Goal: Task Accomplishment & Management: Manage account settings

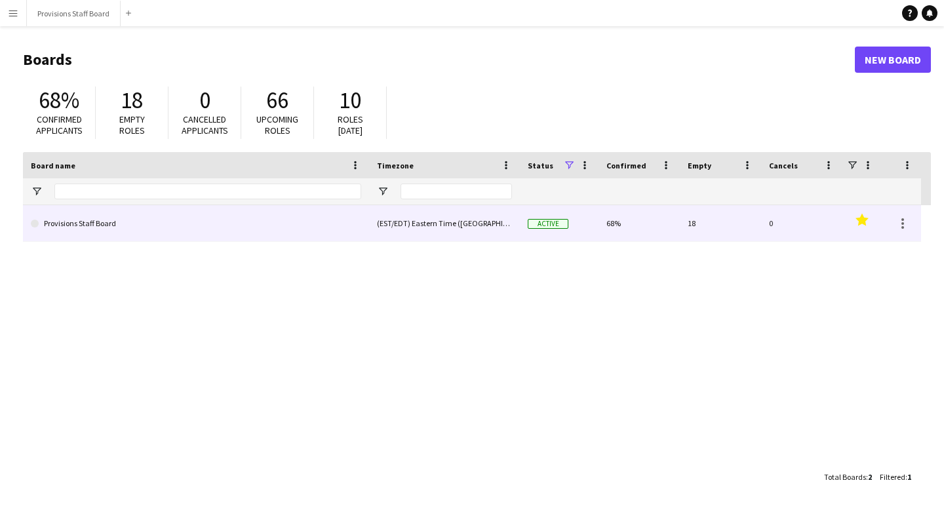
click at [106, 222] on link "Provisions Staff Board" at bounding box center [196, 223] width 330 height 37
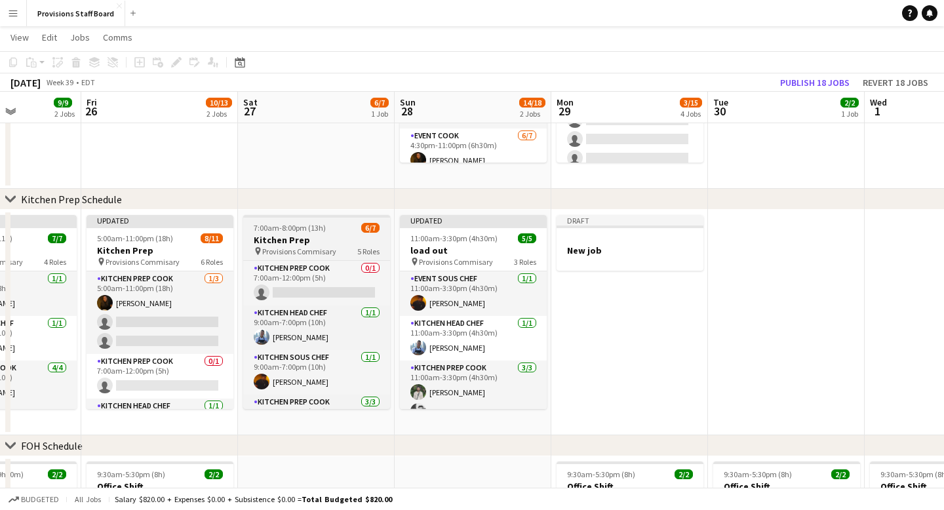
click at [343, 230] on div "7:00am-8:00pm (13h) 6/7" at bounding box center [316, 228] width 147 height 10
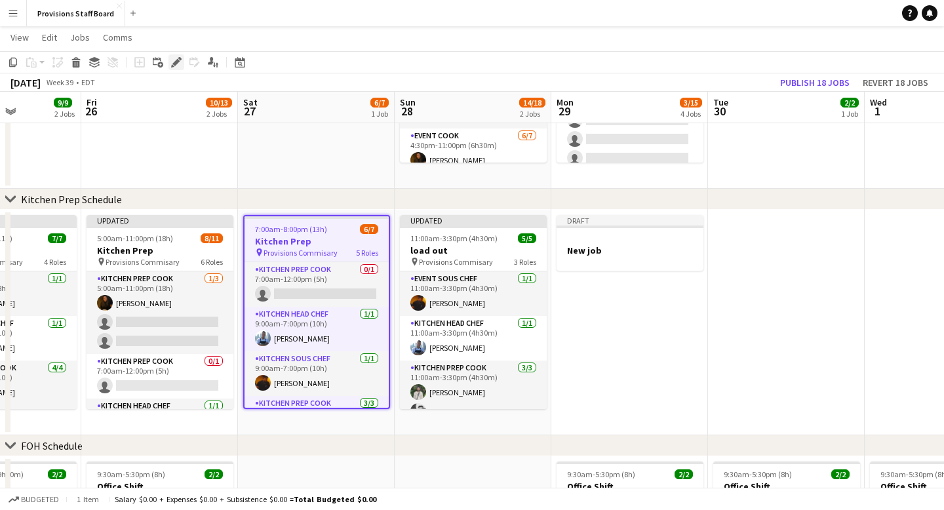
click at [177, 62] on icon at bounding box center [175, 62] width 7 height 7
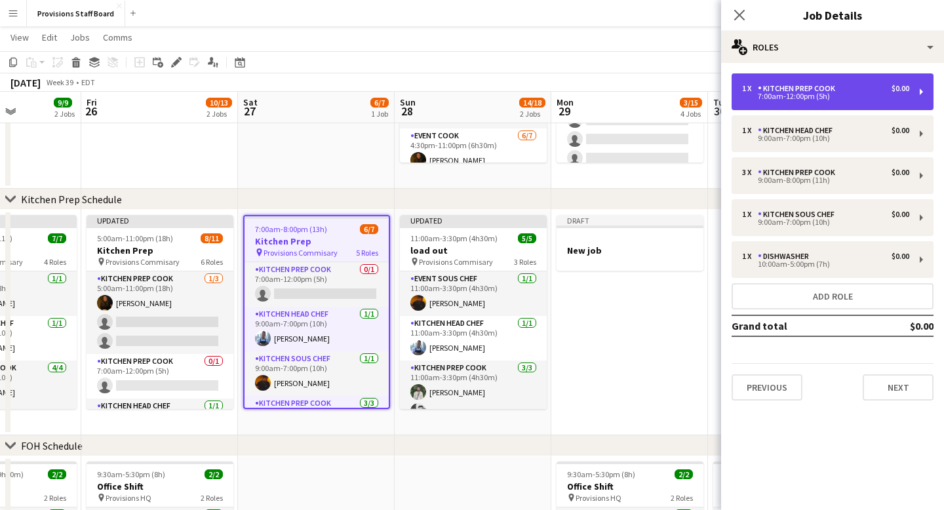
click at [817, 95] on div "7:00am-12:00pm (5h)" at bounding box center [825, 96] width 167 height 7
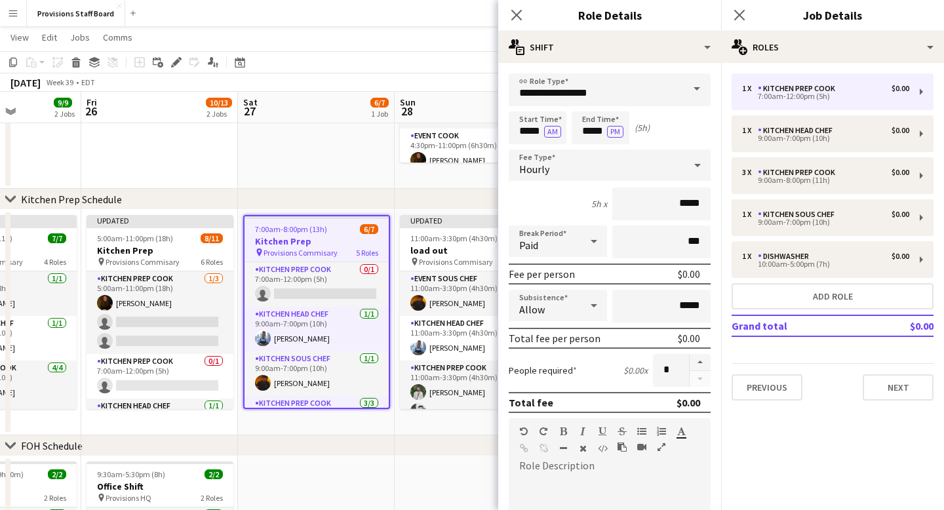
click at [694, 89] on span at bounding box center [697, 88] width 28 height 31
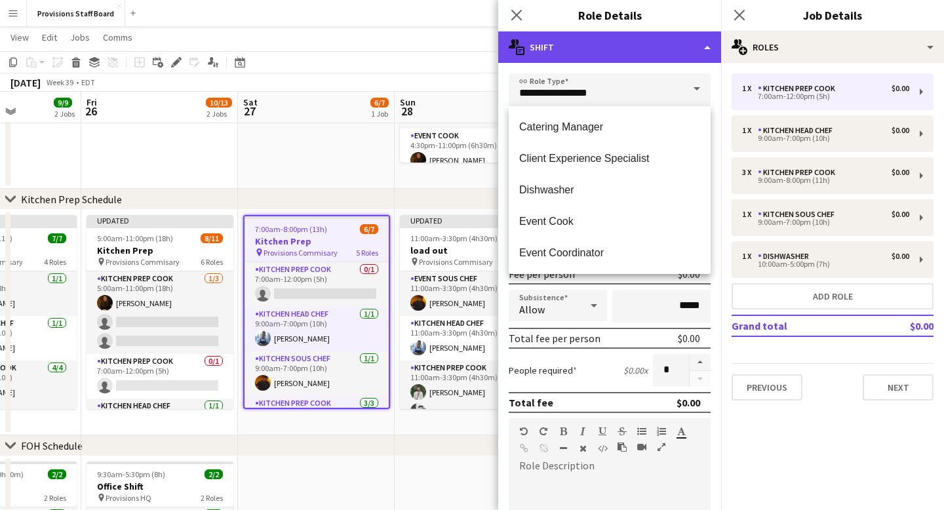
click at [699, 39] on div "multiple-actions-text Shift" at bounding box center [609, 46] width 223 height 31
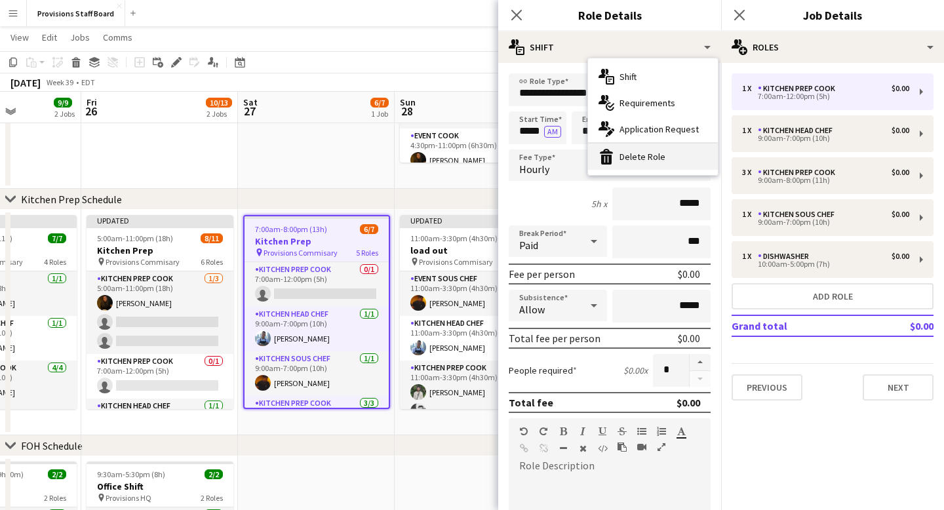
click at [663, 155] on div "bin-2 Delete Role" at bounding box center [653, 157] width 130 height 26
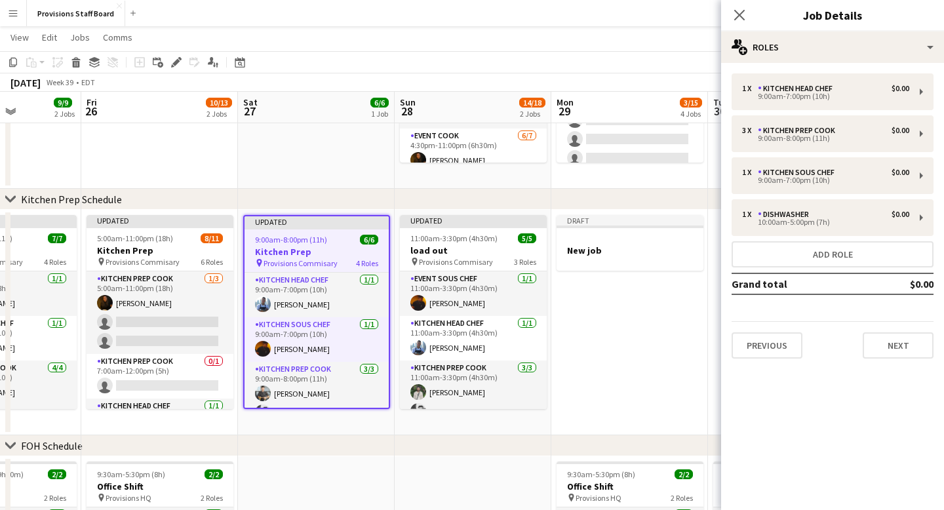
click at [315, 166] on app-date-cell at bounding box center [316, 75] width 157 height 225
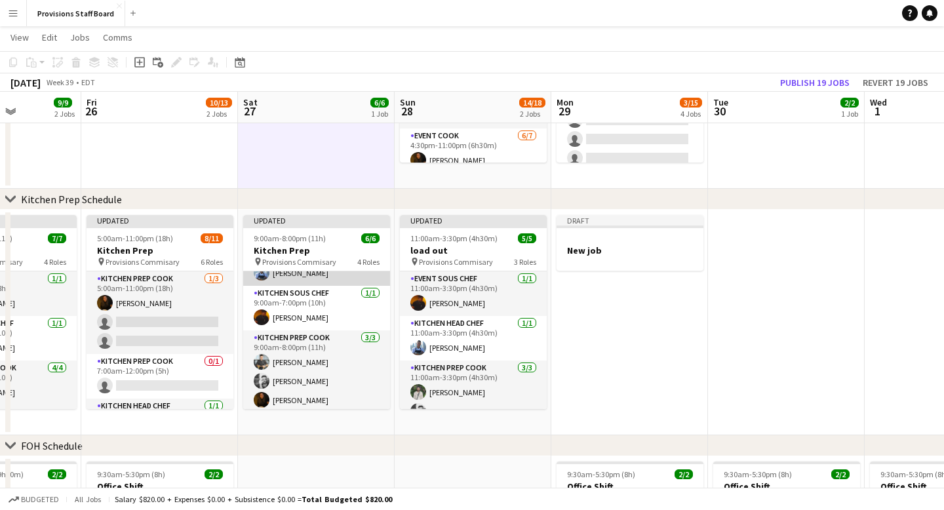
scroll to position [79, 0]
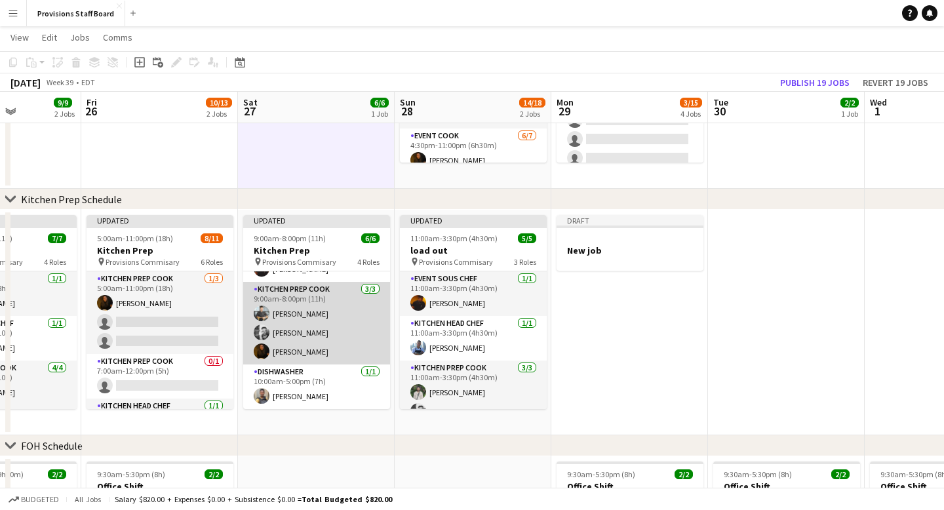
click at [311, 290] on app-card-role "Kitchen Prep Cook 3/3 9:00am-8:00pm (11h) Alec Kerr Evan Sheldon Marianne Agcao…" at bounding box center [316, 323] width 147 height 83
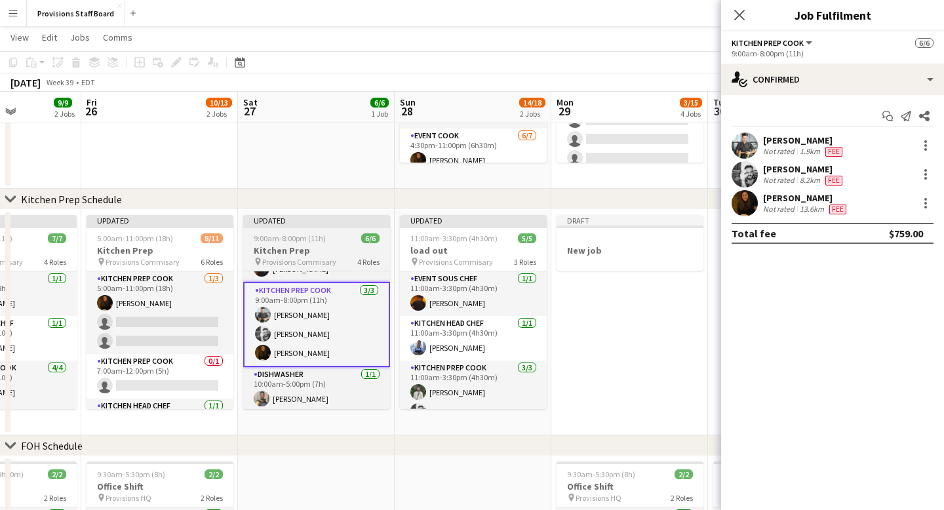
click at [348, 223] on div "Updated" at bounding box center [316, 220] width 147 height 10
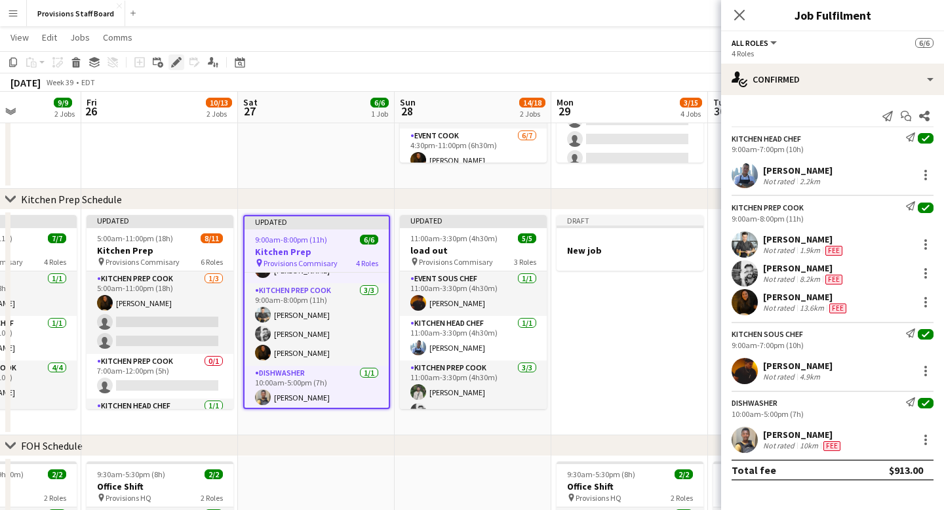
click at [182, 62] on div "Edit" at bounding box center [176, 62] width 16 height 16
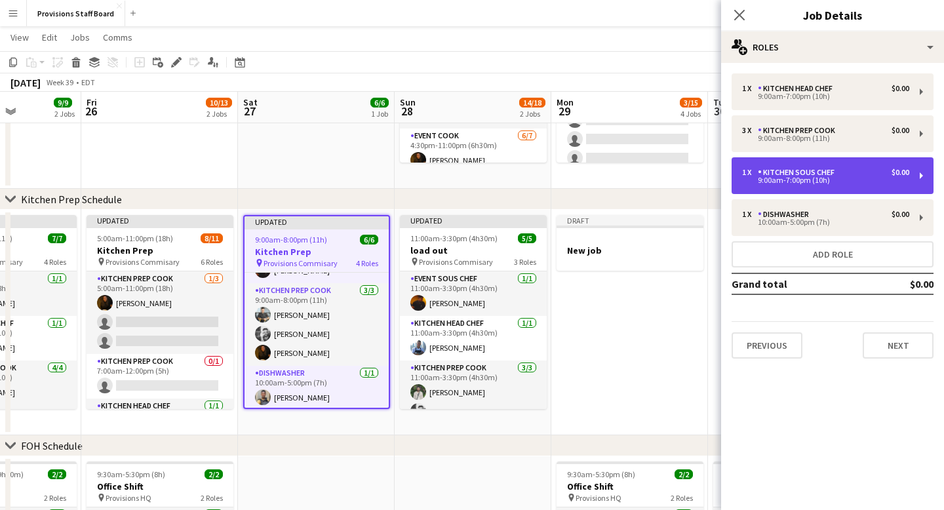
click at [793, 184] on div "9:00am-7:00pm (10h)" at bounding box center [825, 180] width 167 height 7
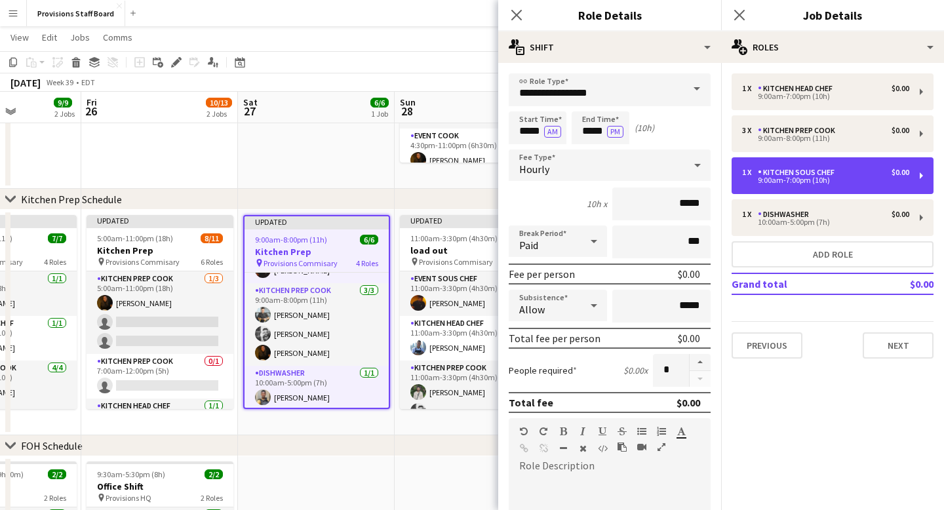
scroll to position [1, 0]
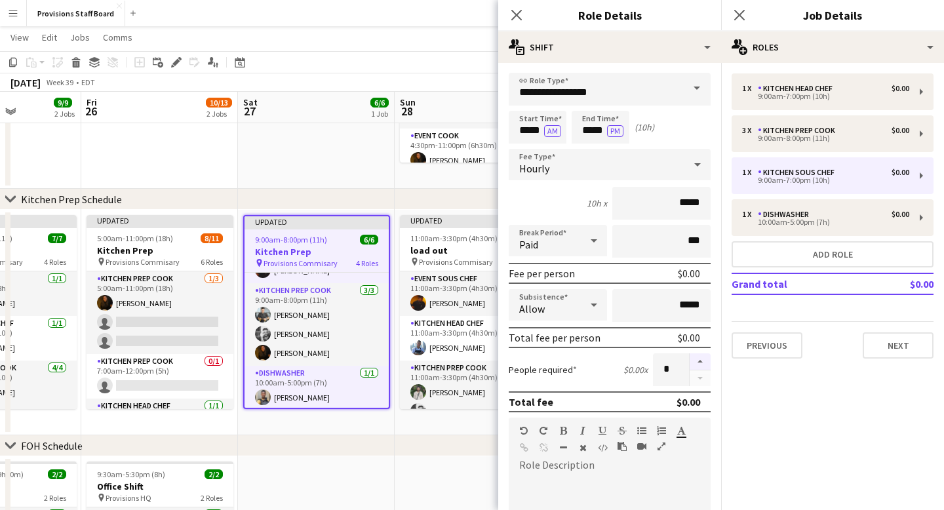
click at [701, 362] on button "button" at bounding box center [700, 361] width 21 height 17
type input "*"
click at [896, 345] on button "Next" at bounding box center [898, 345] width 71 height 26
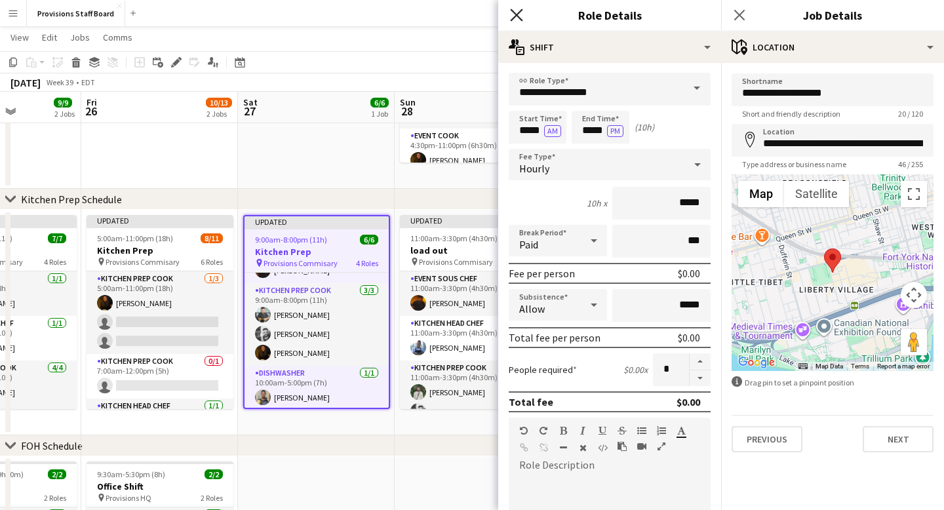
click at [515, 11] on icon "Close pop-in" at bounding box center [516, 15] width 12 height 12
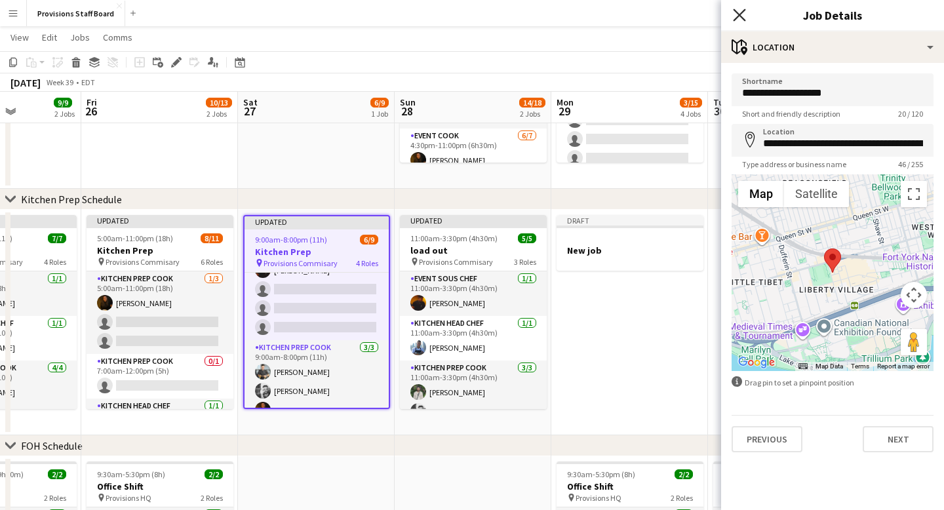
click at [743, 10] on icon "Close pop-in" at bounding box center [739, 15] width 12 height 12
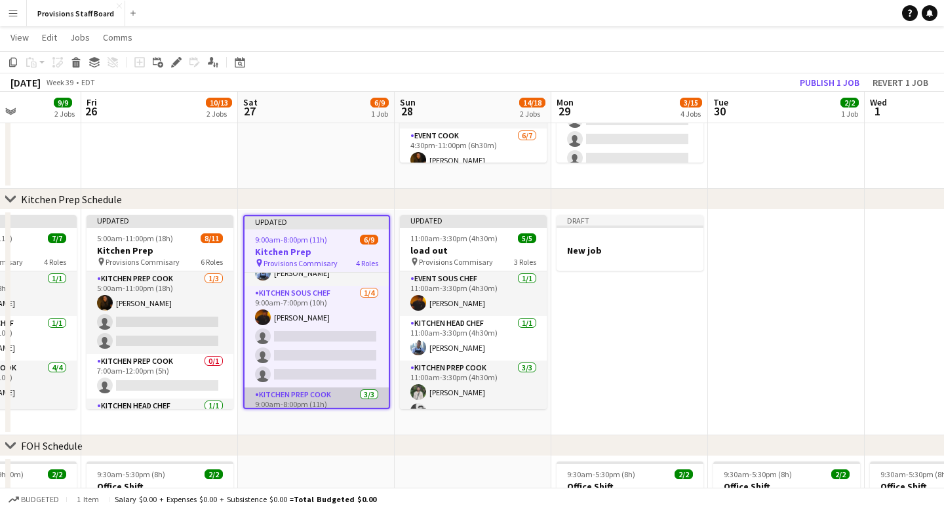
scroll to position [26, 0]
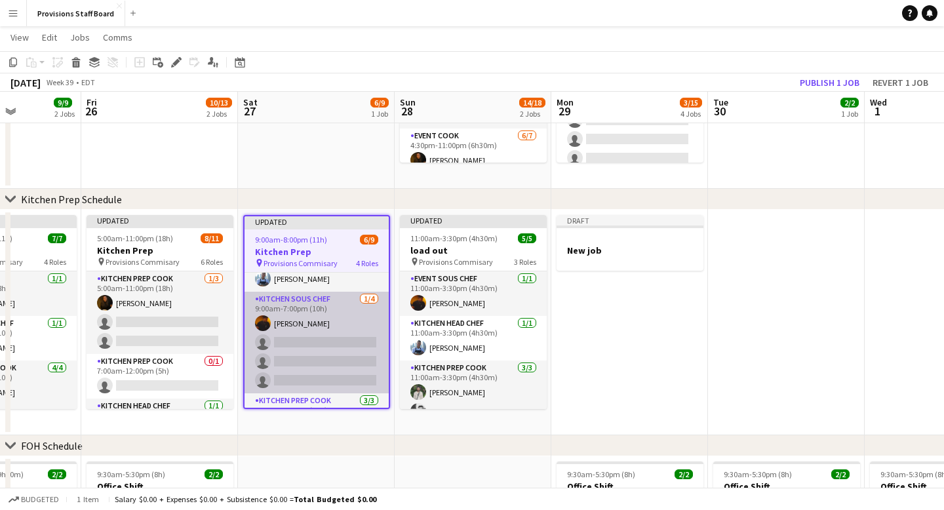
click at [307, 297] on app-card-role "Kitchen Sous Chef 1/4 9:00am-7:00pm (10h) Timothy Lampitoc single-neutral-actio…" at bounding box center [317, 343] width 144 height 102
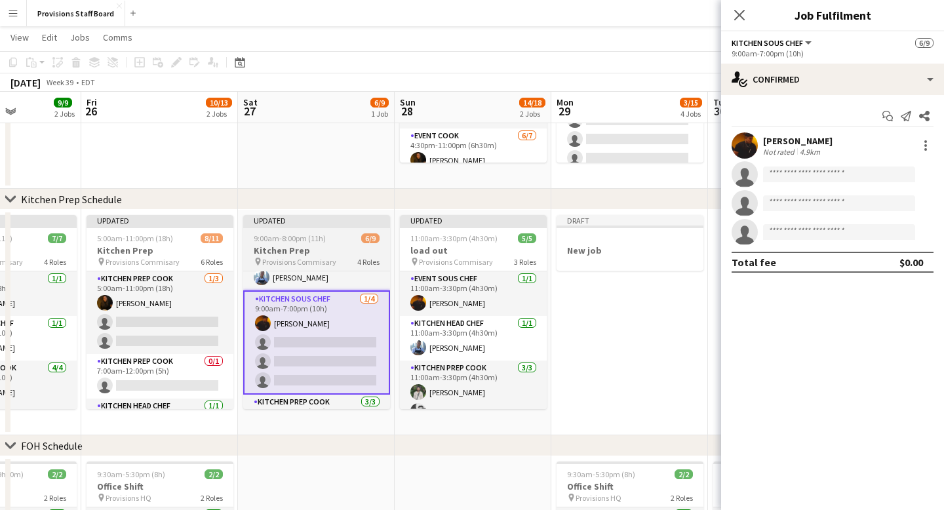
click at [322, 222] on div "Updated" at bounding box center [316, 220] width 147 height 10
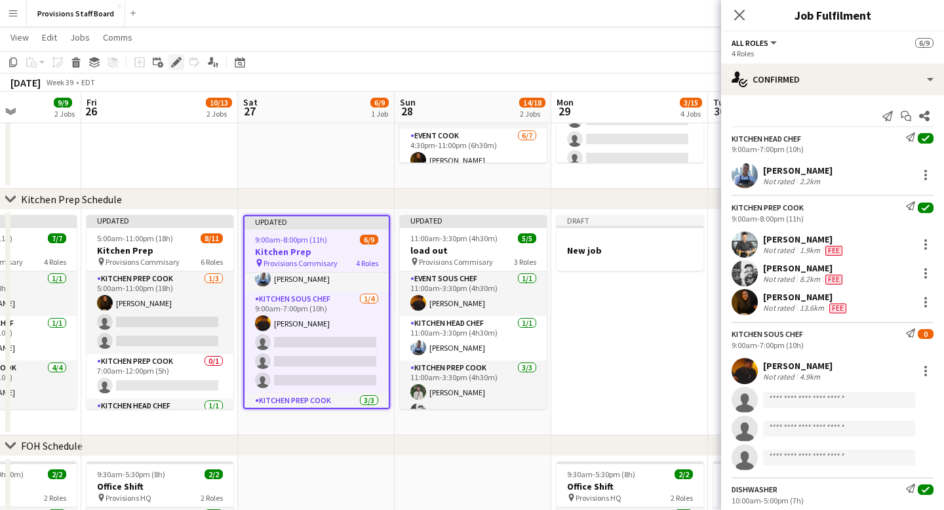
click at [170, 60] on div "Edit" at bounding box center [176, 62] width 16 height 16
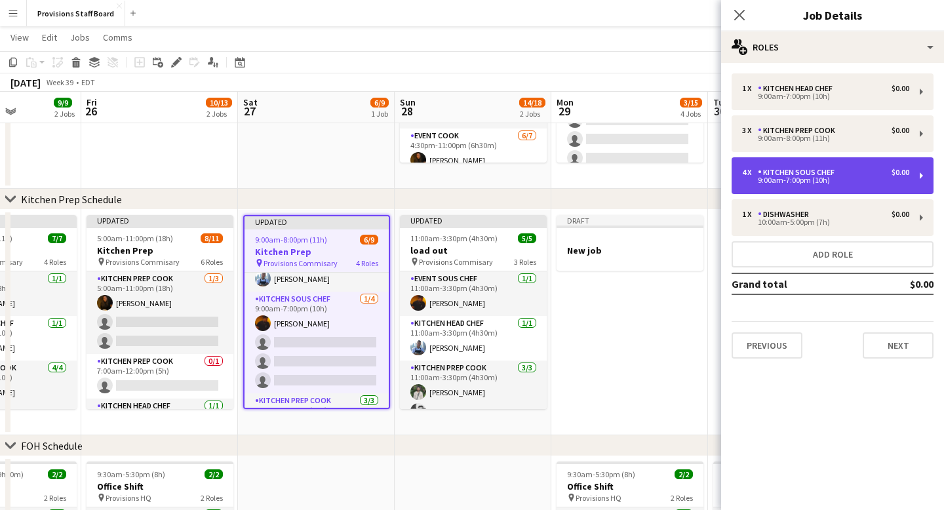
click at [794, 176] on div "Kitchen Sous Chef" at bounding box center [799, 172] width 82 height 9
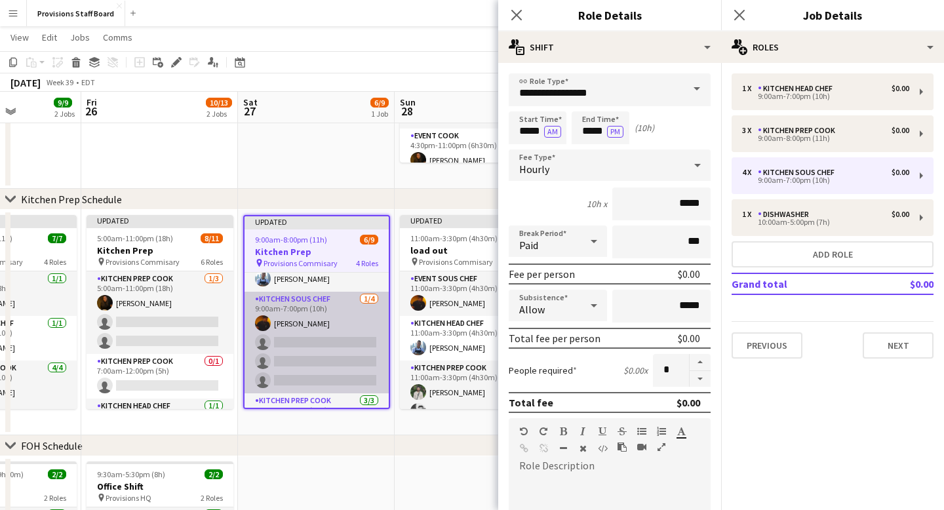
click at [300, 340] on app-card-role "Kitchen Sous Chef 1/4 9:00am-7:00pm (10h) Timothy Lampitoc single-neutral-actio…" at bounding box center [317, 343] width 144 height 102
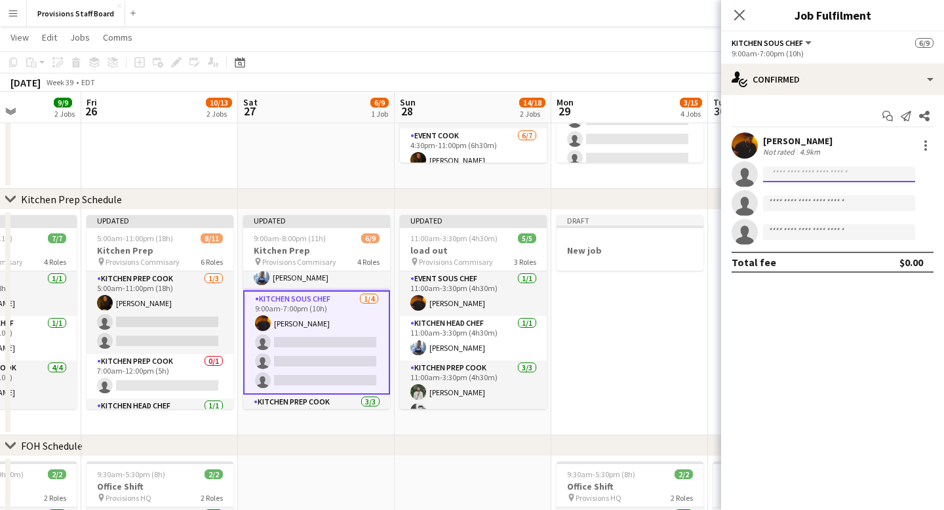
click at [784, 174] on input at bounding box center [839, 175] width 152 height 16
click at [802, 41] on button "Kitchen Sous Chef" at bounding box center [773, 43] width 82 height 10
click at [760, 63] on li "All roles" at bounding box center [778, 66] width 71 height 12
click at [762, 43] on span "All roles" at bounding box center [750, 43] width 37 height 10
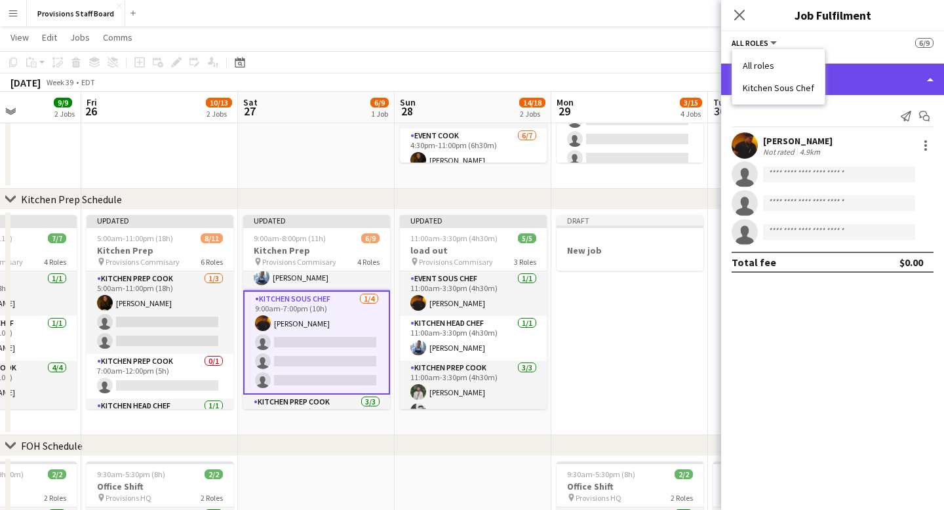
click at [895, 79] on div "single-neutral-actions-check-2 Confirmed" at bounding box center [832, 79] width 223 height 31
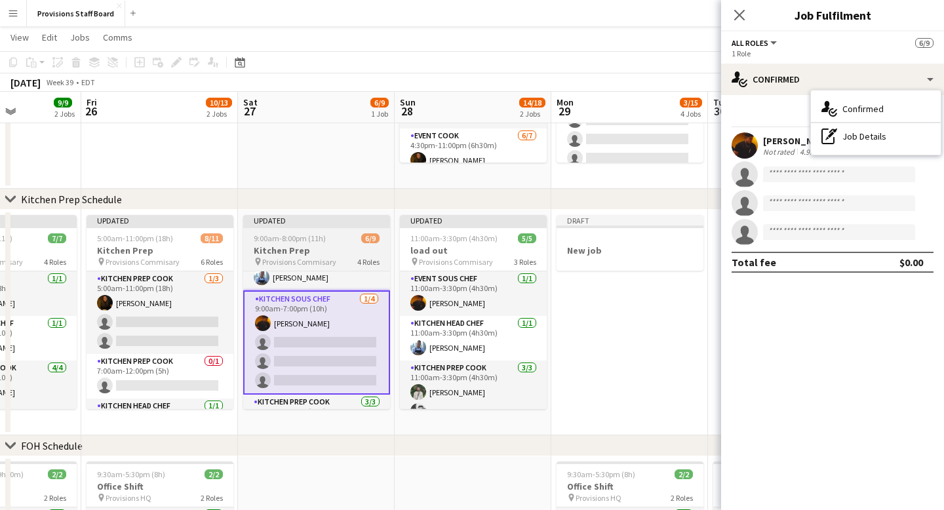
click at [349, 219] on div "Updated" at bounding box center [316, 220] width 147 height 10
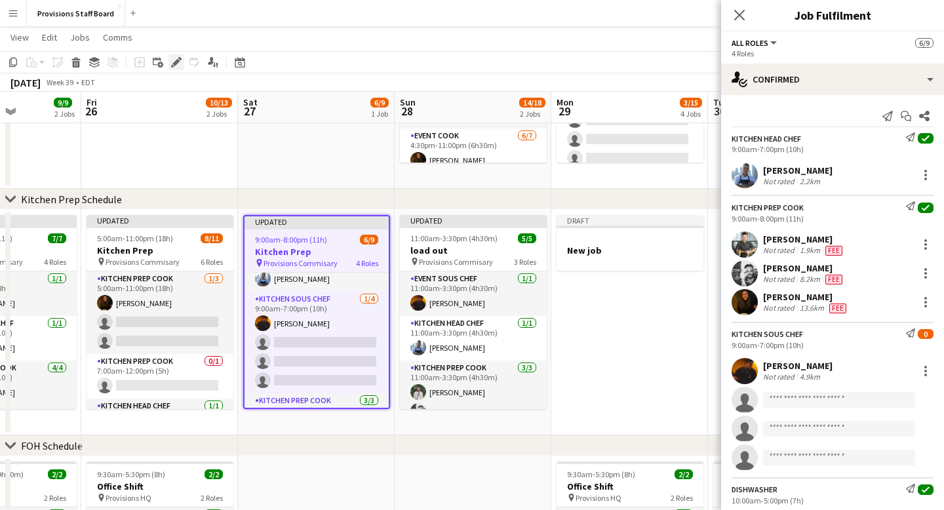
click at [176, 60] on icon at bounding box center [175, 62] width 7 height 7
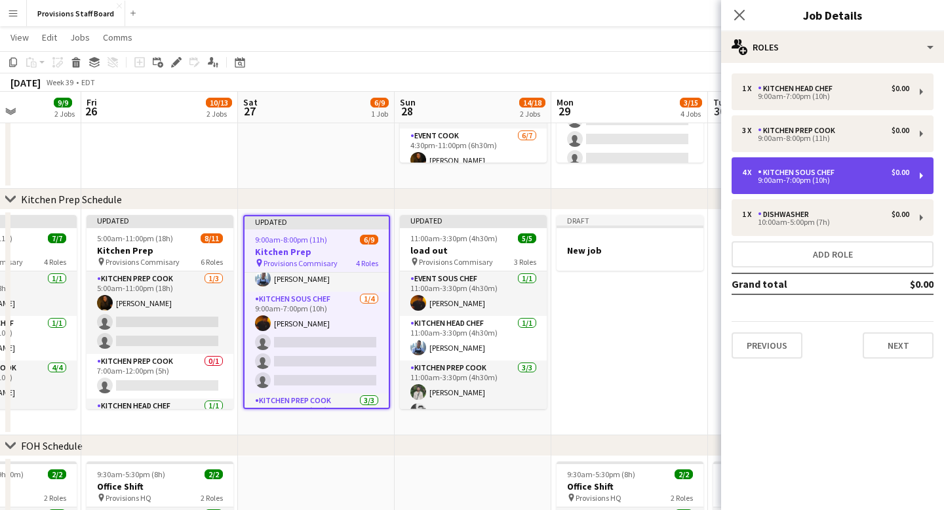
click at [794, 169] on div "Kitchen Sous Chef" at bounding box center [799, 172] width 82 height 9
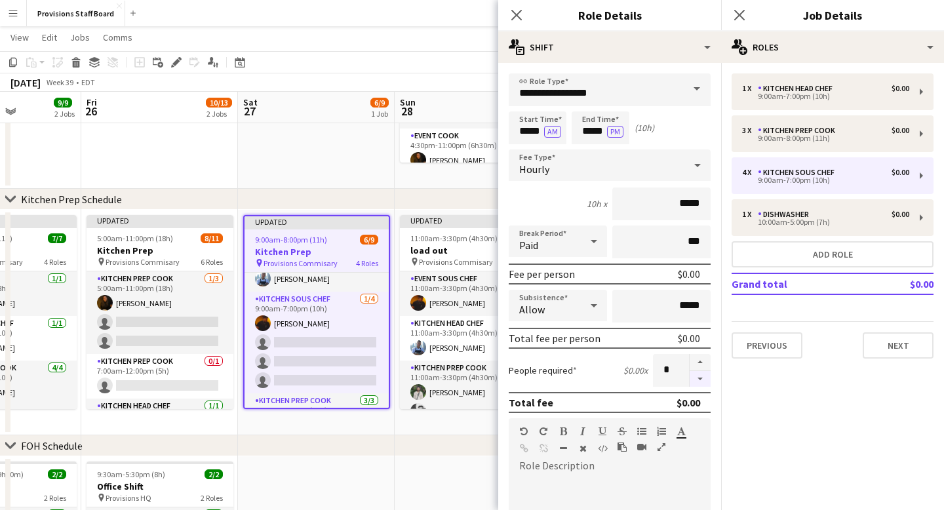
click at [701, 380] on button "button" at bounding box center [700, 379] width 21 height 16
type input "*"
click at [516, 16] on icon at bounding box center [516, 15] width 12 height 12
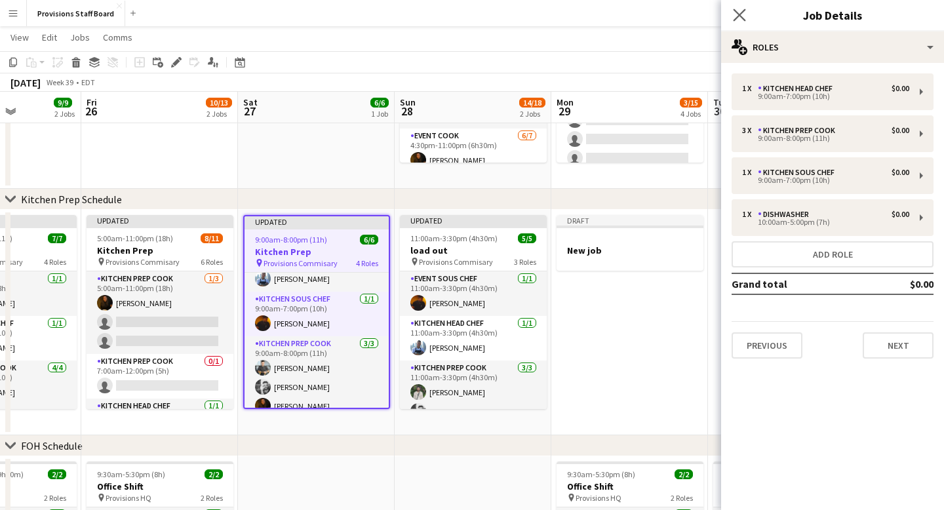
click at [747, 16] on app-icon "Close pop-in" at bounding box center [739, 15] width 19 height 19
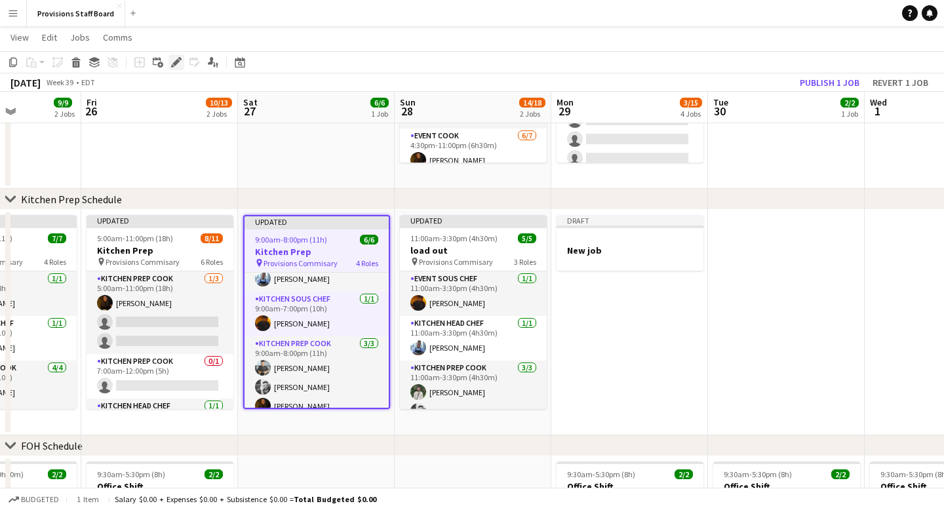
click at [175, 64] on icon at bounding box center [175, 62] width 7 height 7
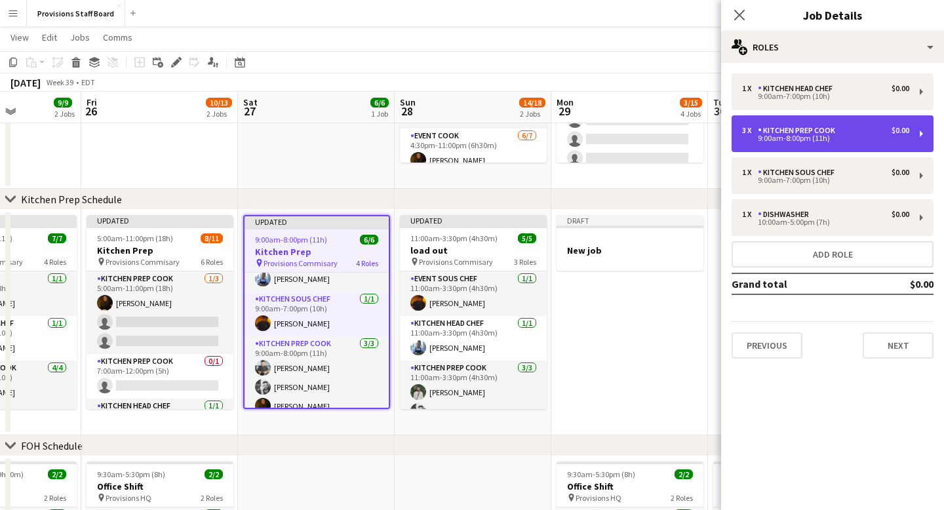
click at [852, 136] on div "9:00am-8:00pm (11h)" at bounding box center [825, 138] width 167 height 7
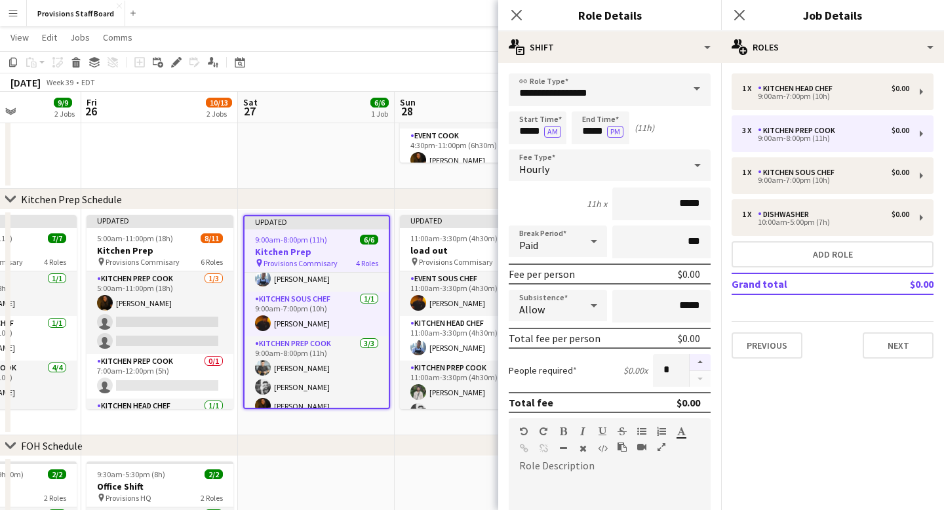
click at [701, 360] on button "button" at bounding box center [700, 362] width 21 height 17
type input "*"
click at [511, 12] on icon "Close pop-in" at bounding box center [516, 15] width 12 height 12
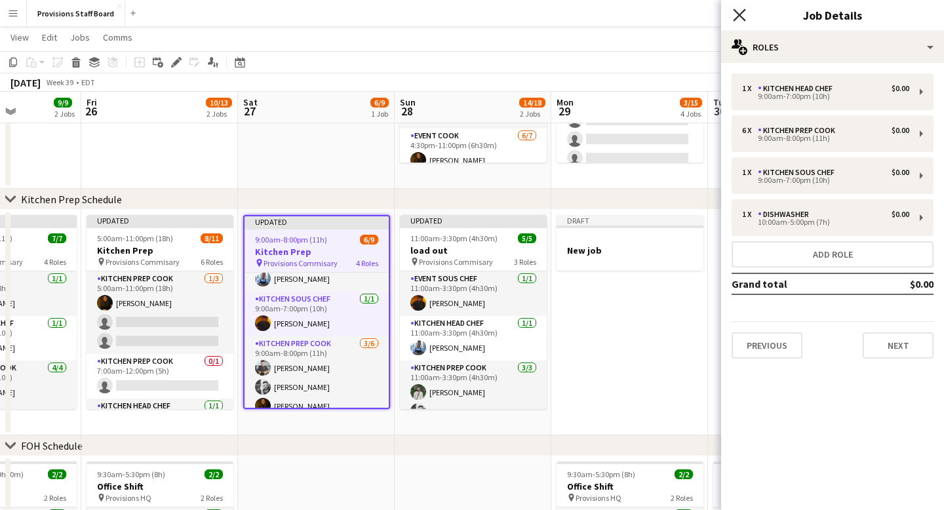
click at [739, 13] on icon "Close pop-in" at bounding box center [739, 15] width 12 height 12
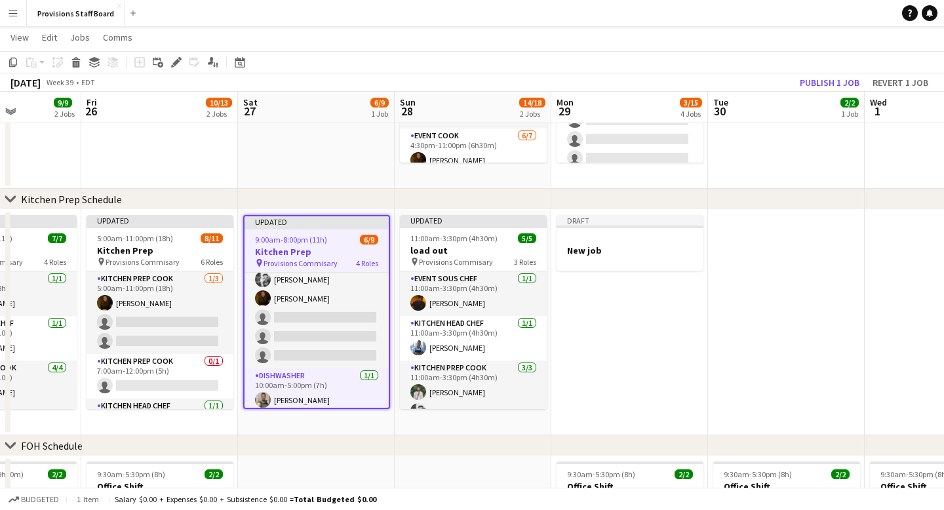
scroll to position [138, 0]
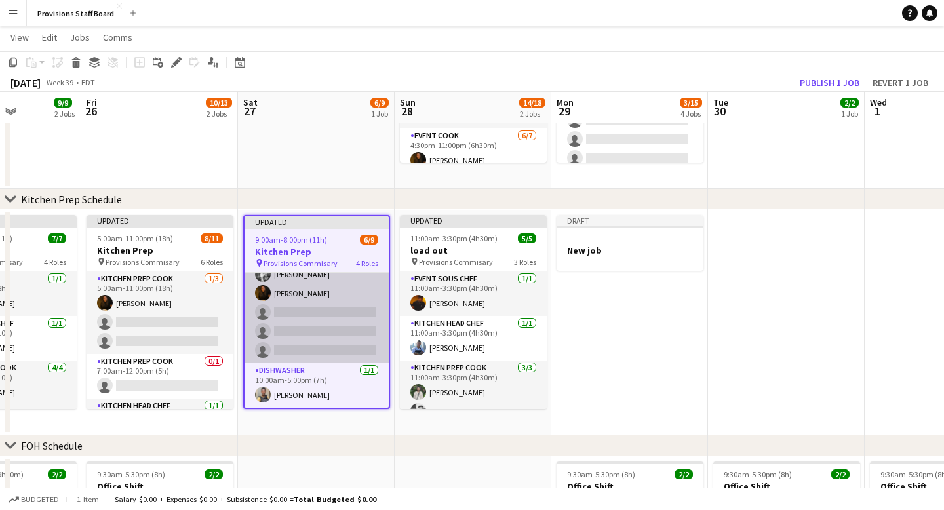
click at [305, 312] on app-card-role "Kitchen Prep Cook 3/6 9:00am-8:00pm (11h) Alec Kerr Evan Sheldon Marianne Agcao…" at bounding box center [317, 294] width 144 height 140
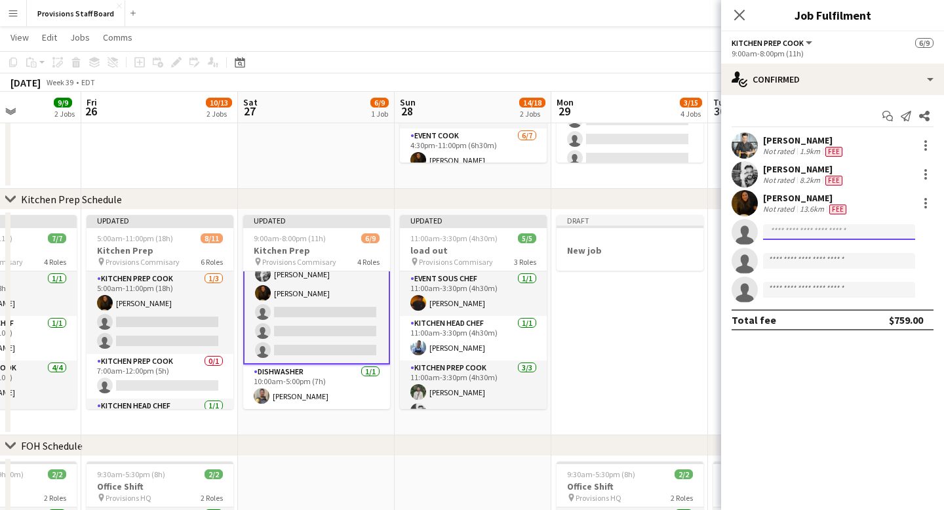
click at [776, 232] on input at bounding box center [839, 232] width 152 height 16
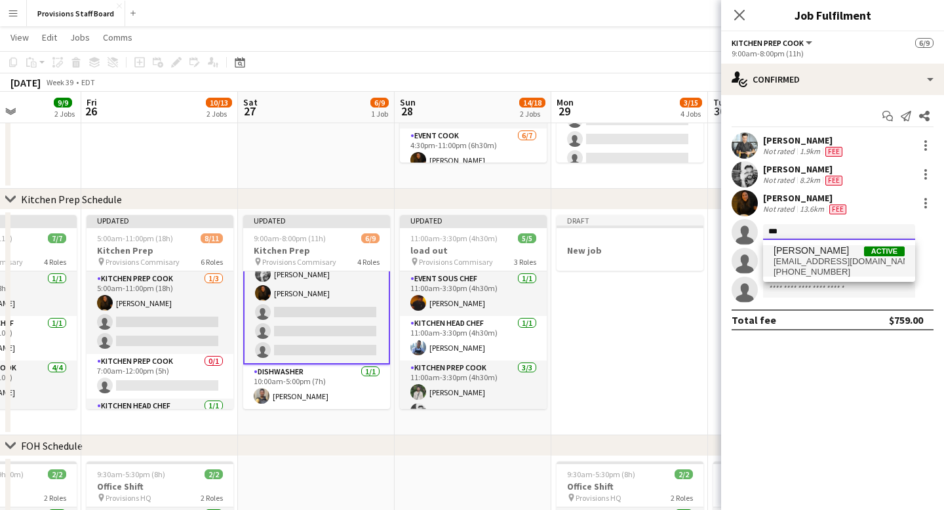
type input "***"
click at [832, 248] on span "[PERSON_NAME]" at bounding box center [811, 250] width 75 height 11
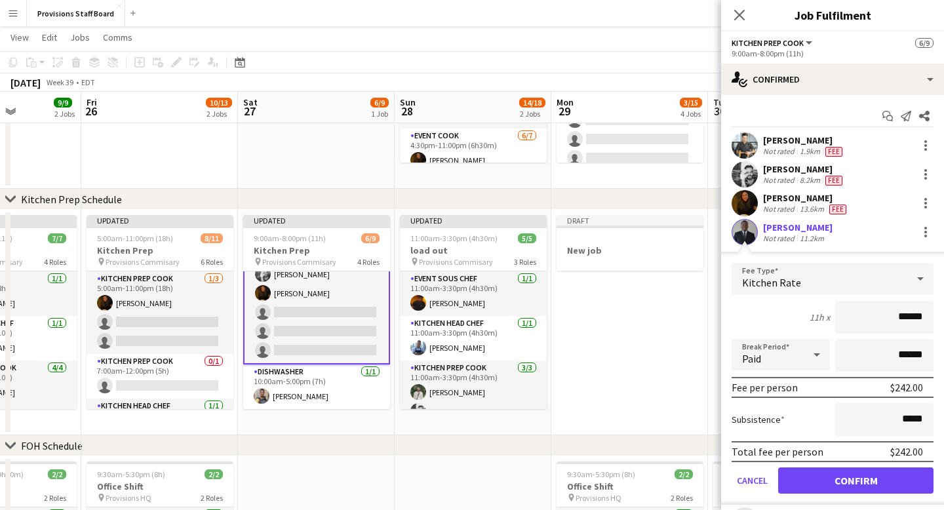
scroll to position [68, 0]
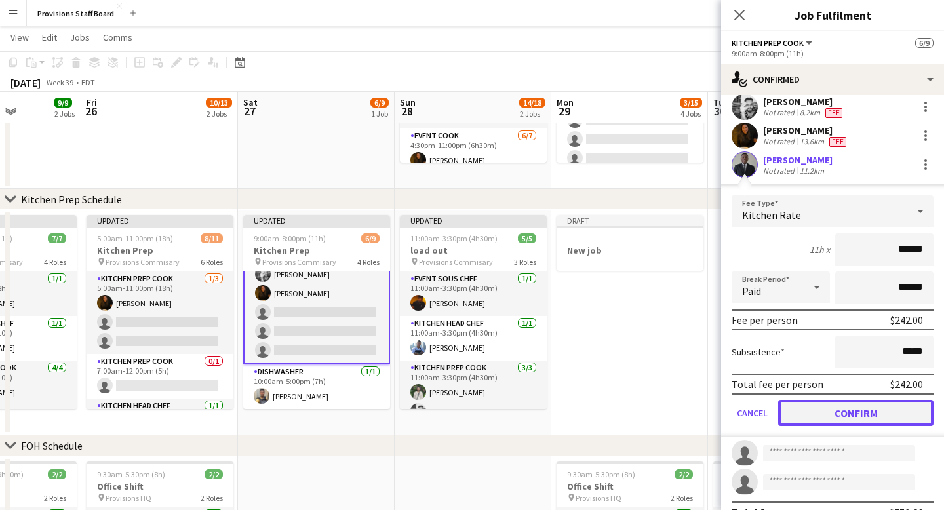
click at [863, 416] on button "Confirm" at bounding box center [855, 413] width 155 height 26
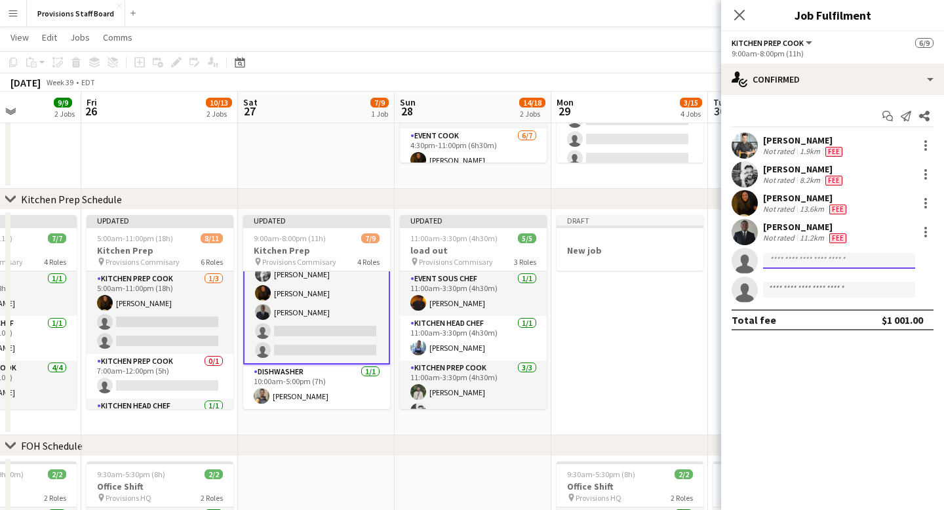
click at [795, 260] on input at bounding box center [839, 261] width 152 height 16
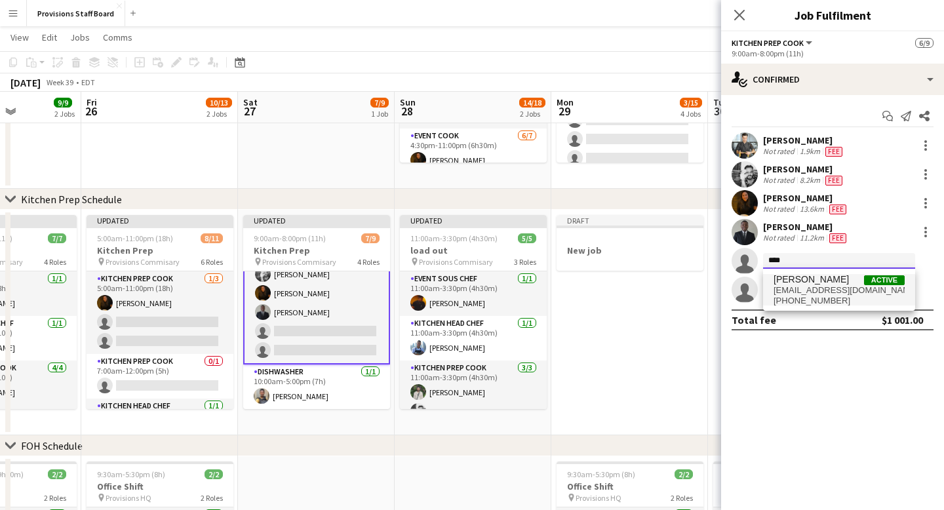
type input "****"
click at [834, 286] on span "dijana.posavec89@gmail.com" at bounding box center [839, 290] width 131 height 10
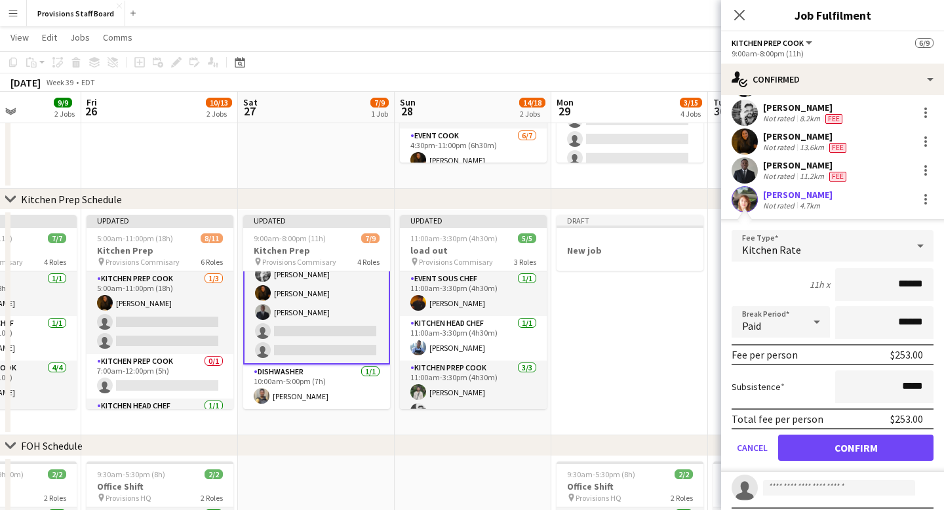
scroll to position [69, 0]
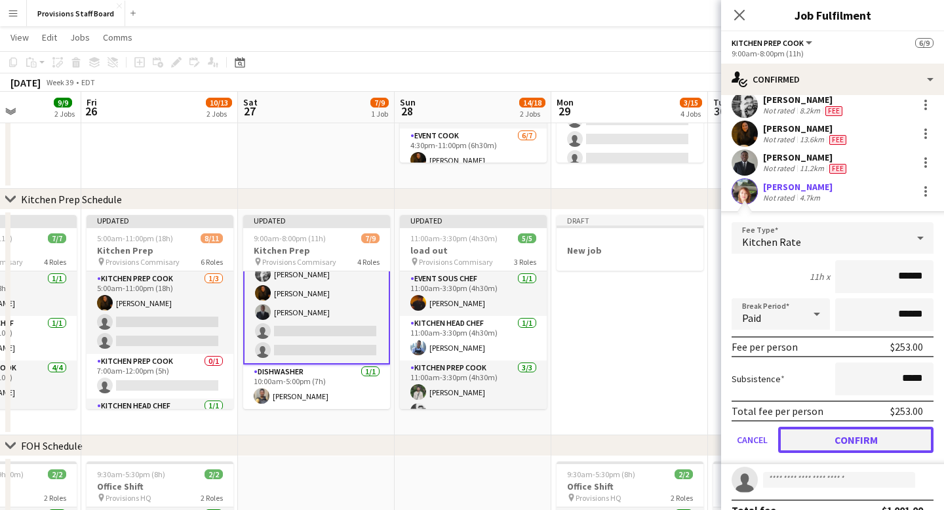
click at [846, 439] on button "Confirm" at bounding box center [855, 440] width 155 height 26
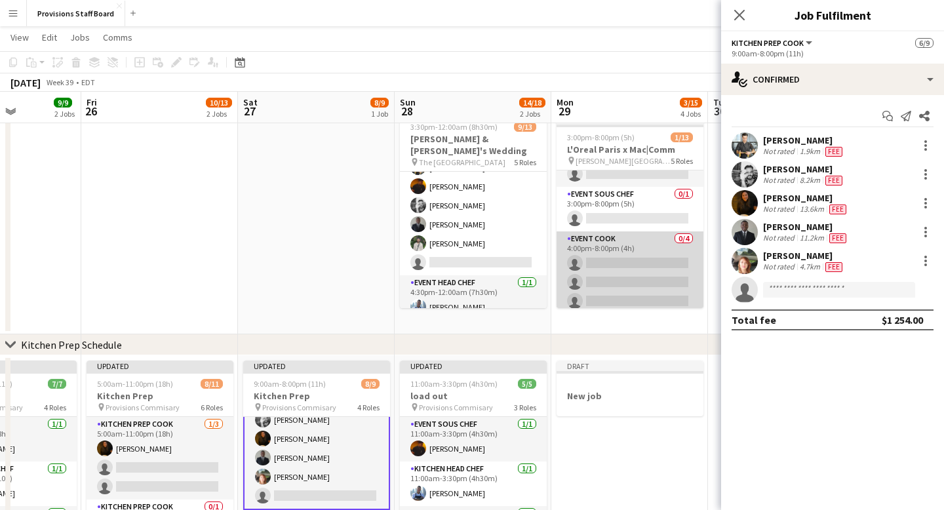
scroll to position [237, 0]
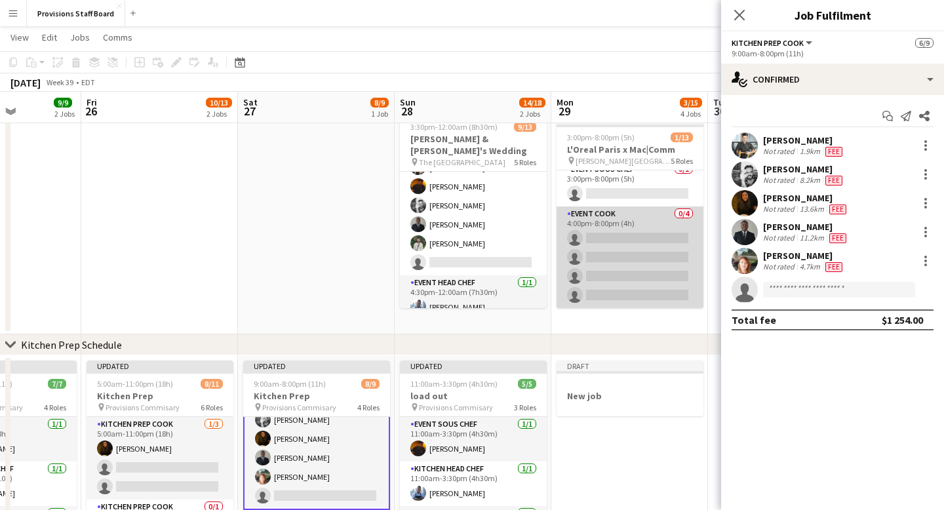
click at [608, 239] on app-card-role "Event Cook 0/4 4:00pm-8:00pm (4h) single-neutral-actions single-neutral-actions…" at bounding box center [630, 257] width 147 height 102
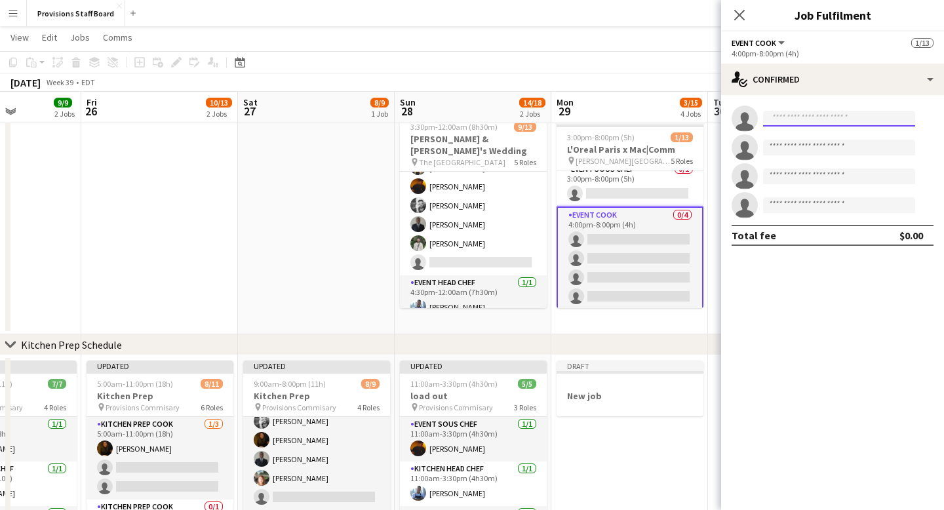
click at [794, 119] on input at bounding box center [839, 119] width 152 height 16
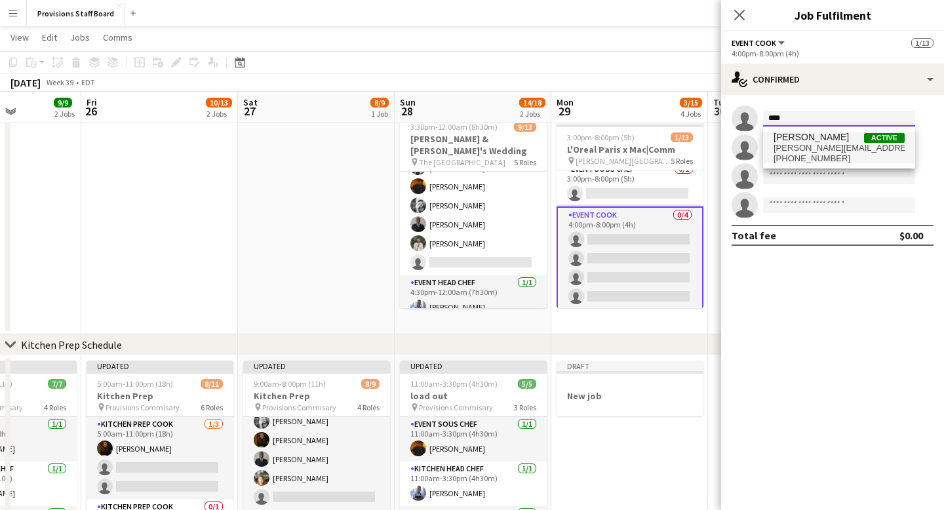
type input "****"
click at [812, 151] on span "kate.levitt92@gmail.com" at bounding box center [839, 148] width 131 height 10
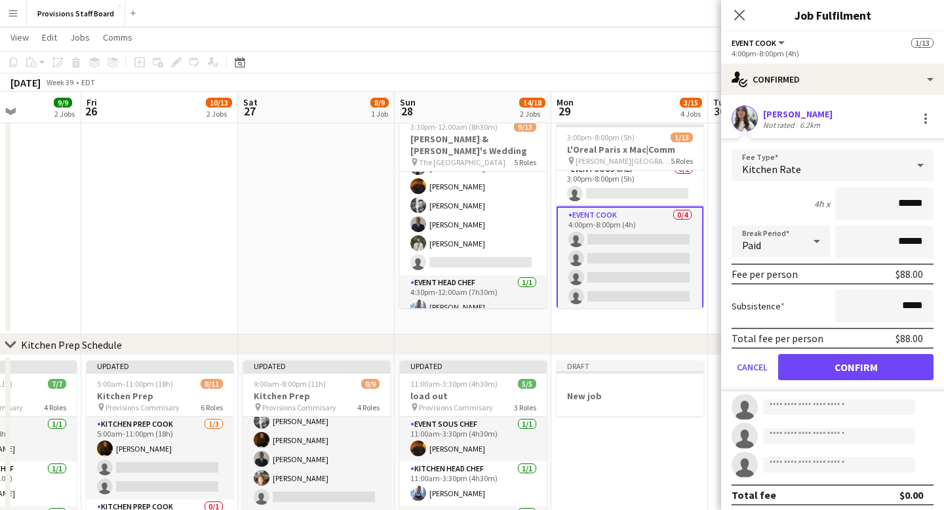
click at [848, 352] on form "Fee Type Kitchen Rate 4h x ****** Break Period Paid ****** Fee per person $88.0…" at bounding box center [832, 270] width 223 height 242
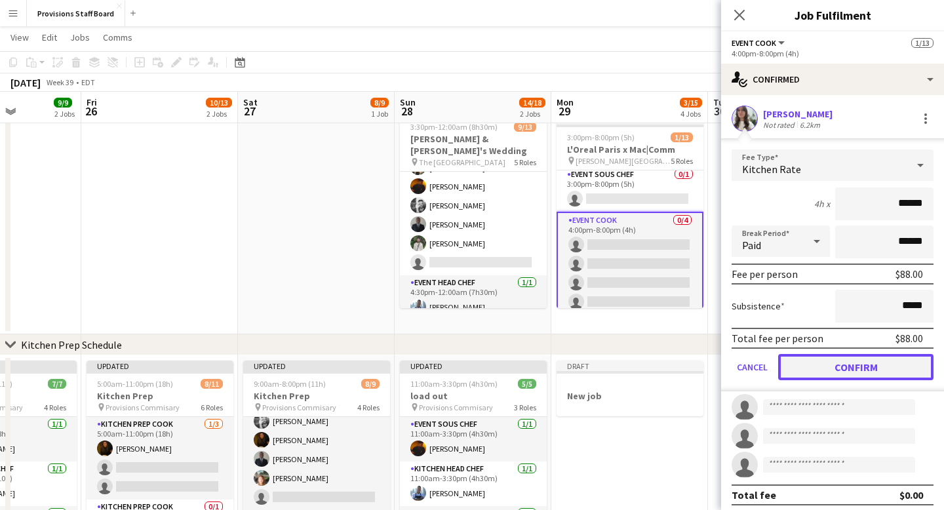
click at [863, 366] on button "Confirm" at bounding box center [855, 367] width 155 height 26
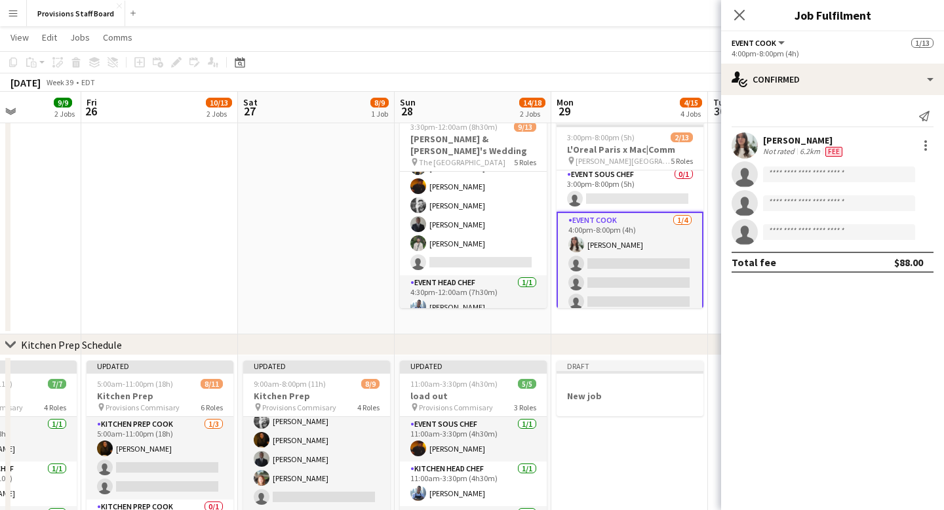
click at [768, 328] on mat-expansion-panel "check Confirmed Send notification Kate Levitt Not rated 6.2km Fee single-neutra…" at bounding box center [832, 302] width 223 height 415
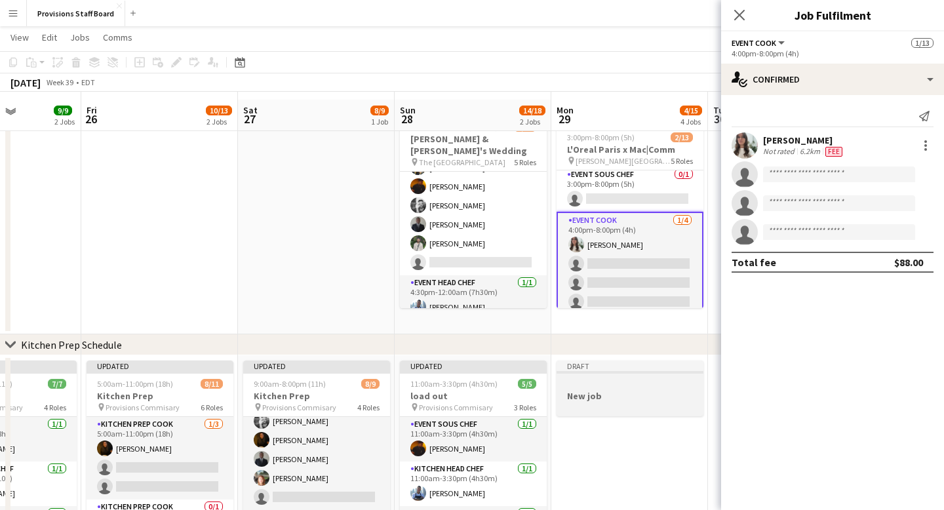
scroll to position [196, 0]
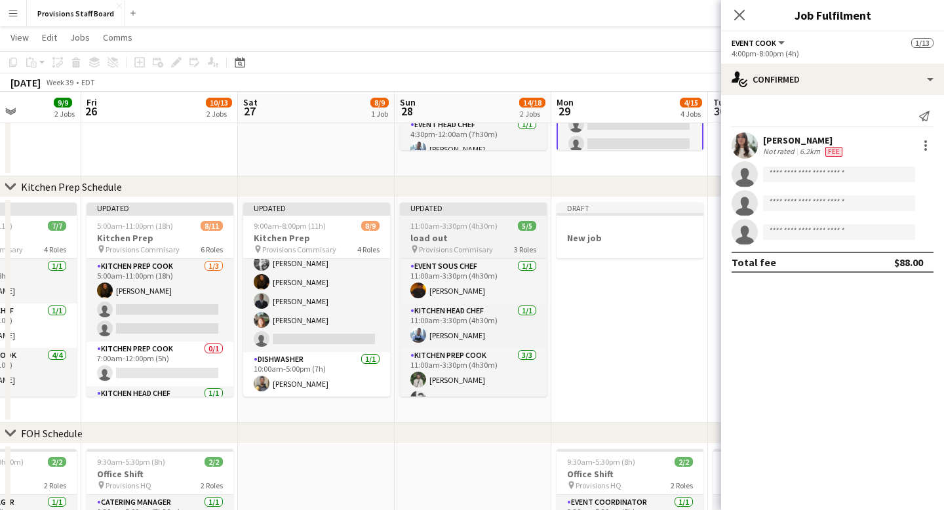
click at [445, 210] on div "Updated" at bounding box center [473, 208] width 147 height 10
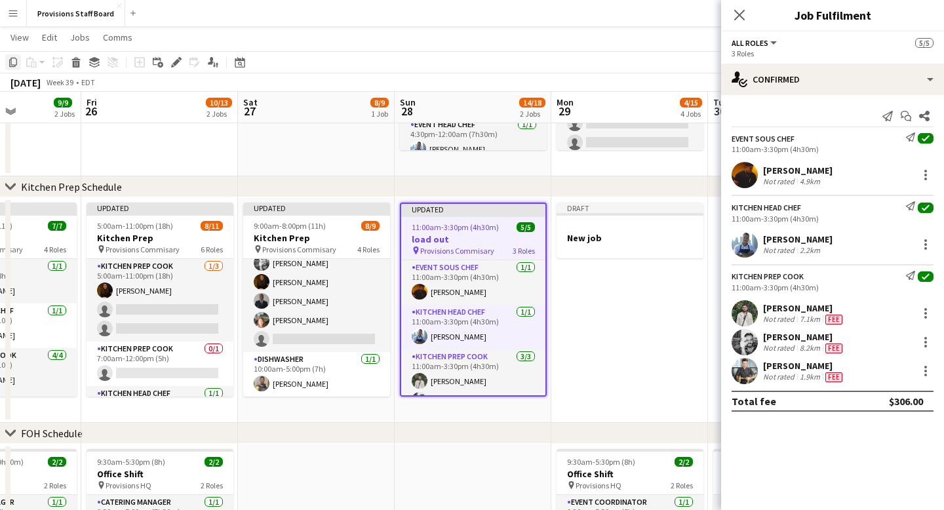
click at [14, 62] on icon "Copy" at bounding box center [13, 62] width 10 height 10
click at [630, 280] on app-date-cell "Draft New job" at bounding box center [629, 309] width 157 height 225
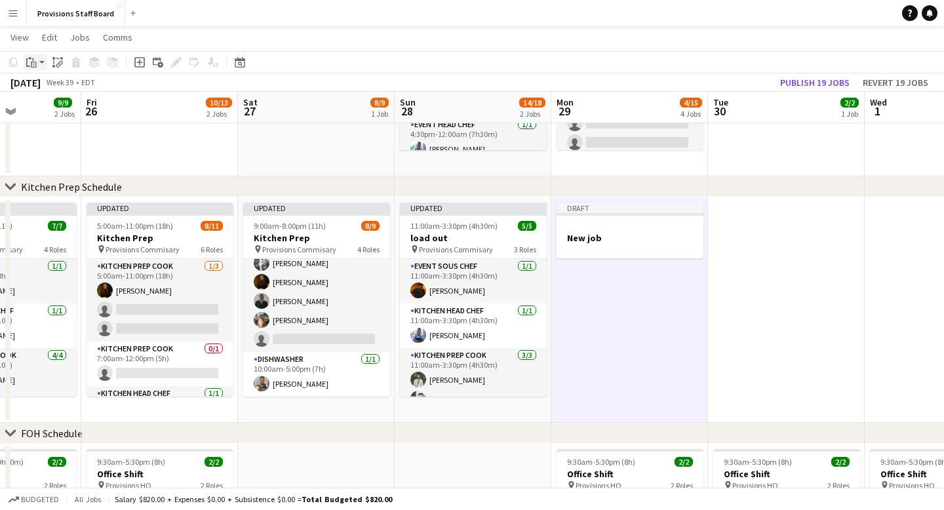
click at [32, 62] on icon at bounding box center [34, 65] width 6 height 6
click at [54, 88] on link "Paste Command V" at bounding box center [87, 87] width 104 height 12
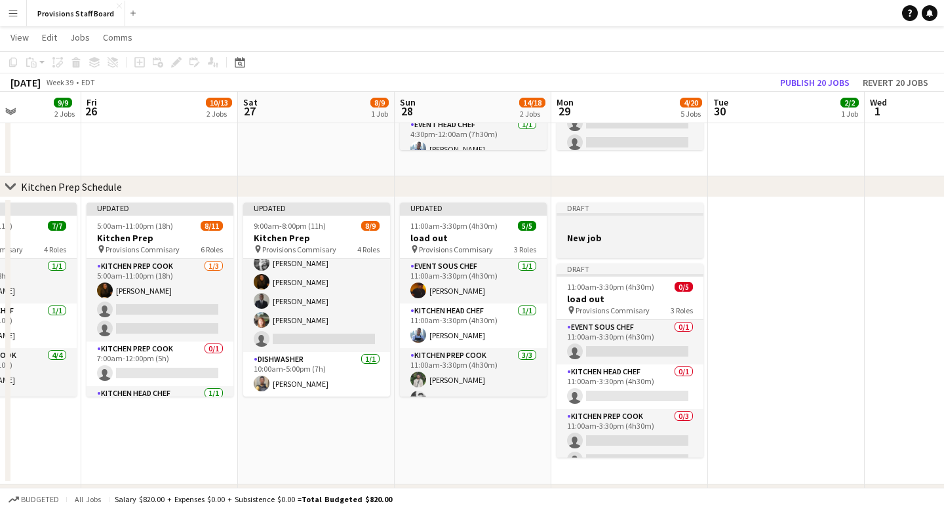
click at [616, 220] on app-job-card "Draft New job" at bounding box center [630, 231] width 147 height 56
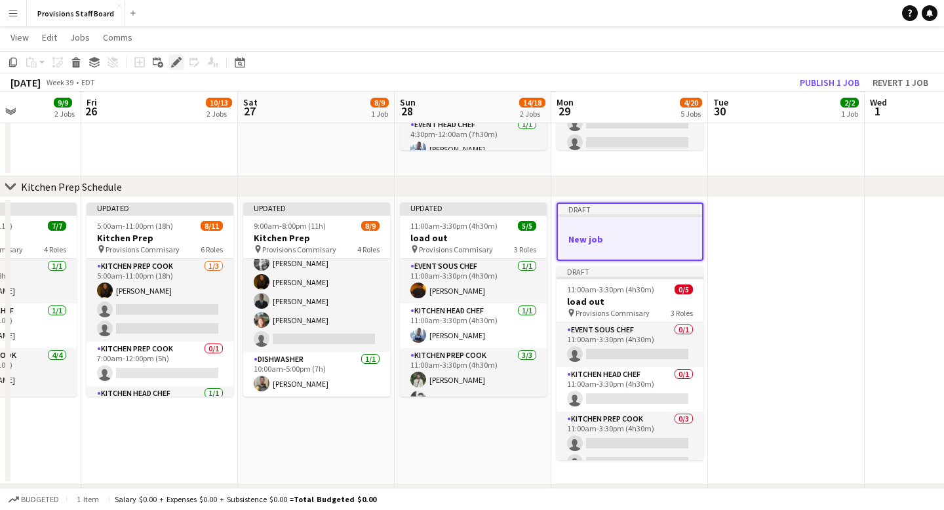
click at [170, 60] on div "Edit" at bounding box center [176, 62] width 16 height 16
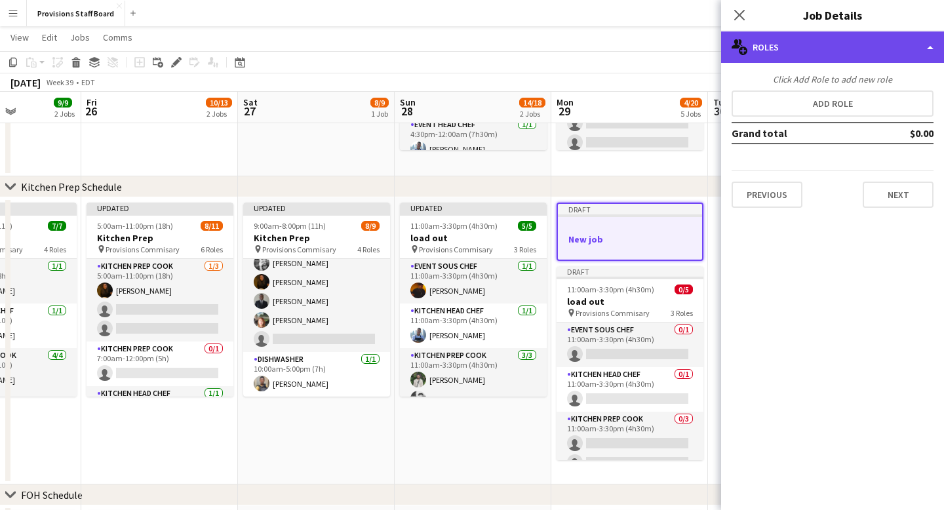
click at [806, 52] on div "multiple-users-add Roles" at bounding box center [832, 46] width 223 height 31
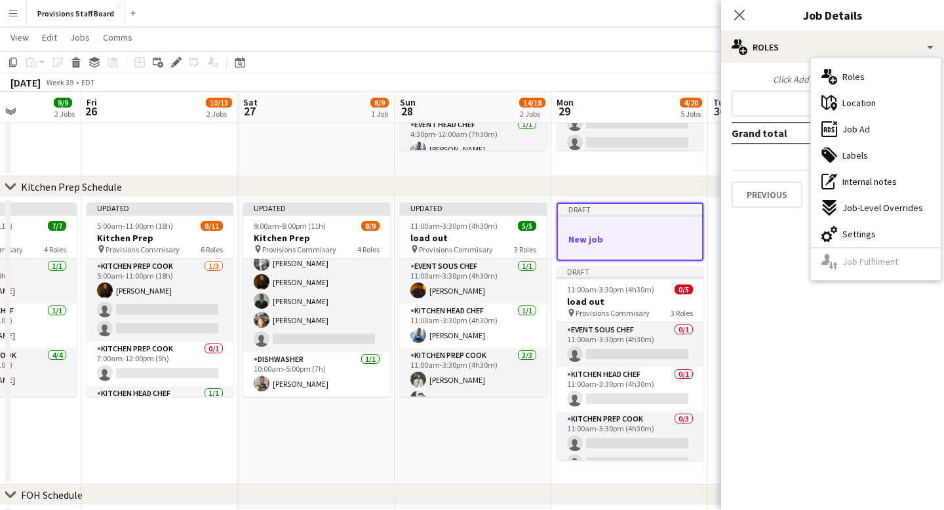
click at [789, 238] on mat-expansion-panel "pencil3 General details Click Add Role to add new role Add role Grand total $0.…" at bounding box center [832, 286] width 223 height 447
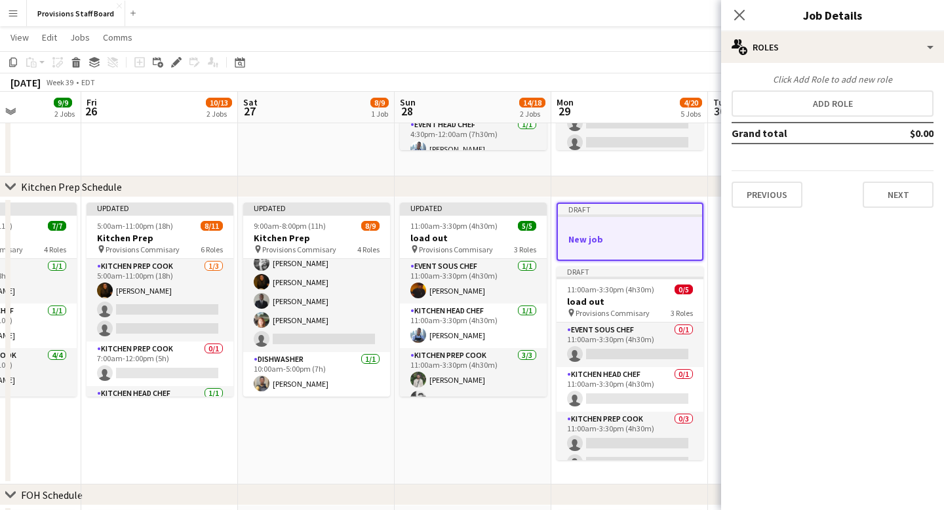
click at [617, 211] on div "Draft" at bounding box center [630, 209] width 144 height 10
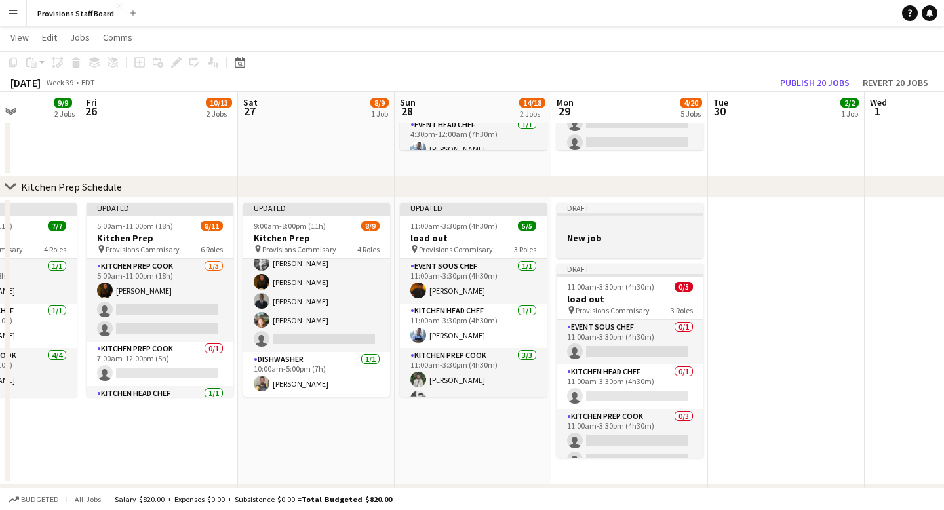
click at [635, 208] on div "Draft" at bounding box center [630, 208] width 147 height 10
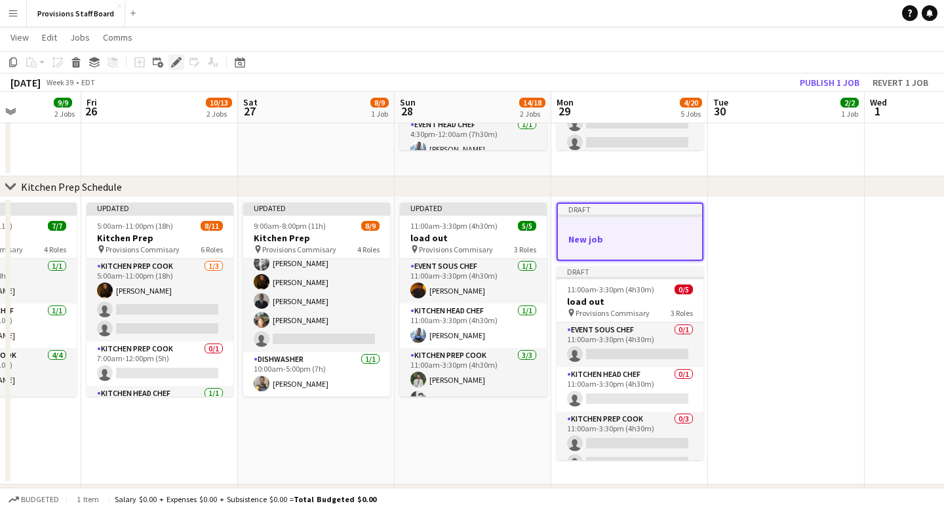
click at [176, 63] on icon at bounding box center [175, 62] width 7 height 7
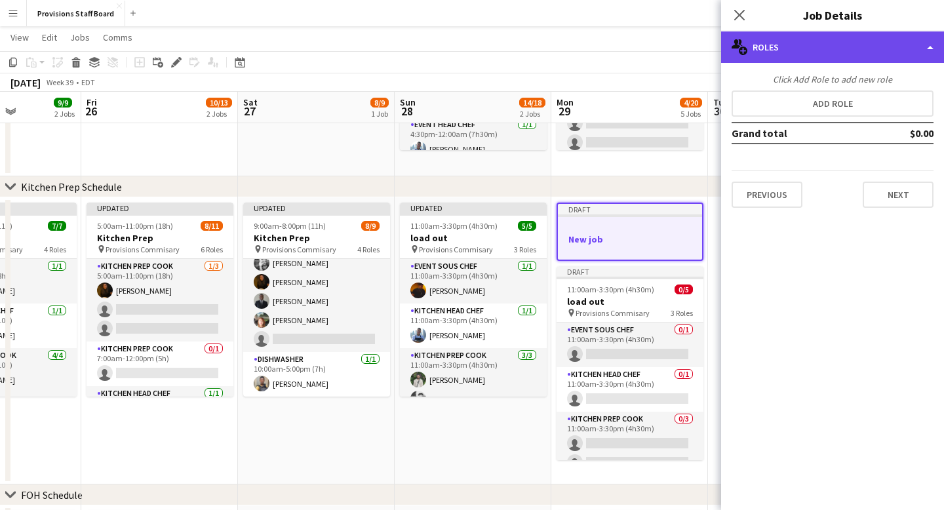
click at [862, 46] on div "multiple-users-add Roles" at bounding box center [832, 46] width 223 height 31
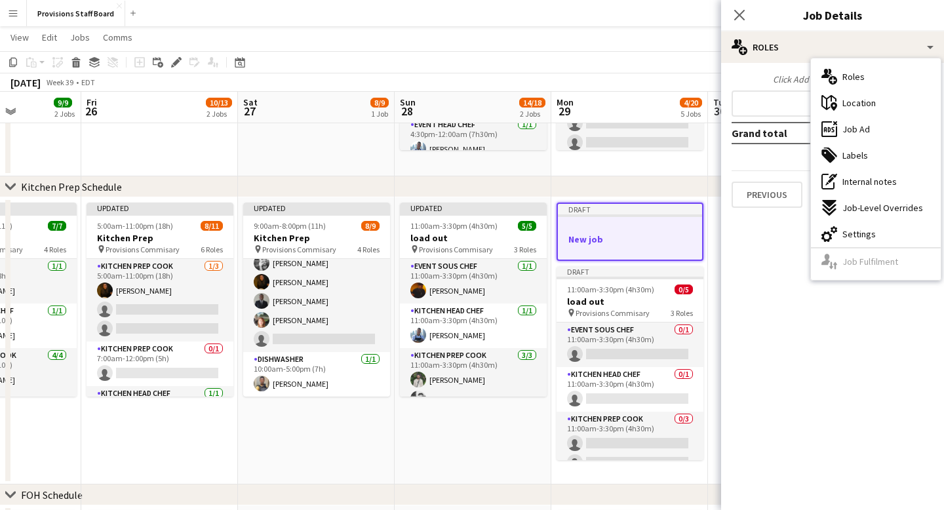
click at [764, 216] on div "Click Add Role to add new role Add role Grand total $0.00 Previous Next" at bounding box center [832, 140] width 223 height 155
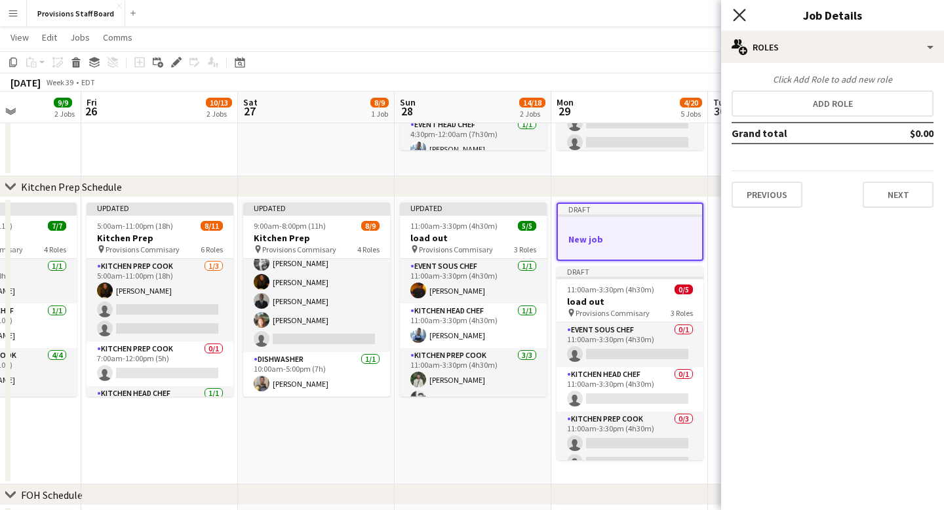
click at [738, 12] on icon "Close pop-in" at bounding box center [739, 15] width 12 height 12
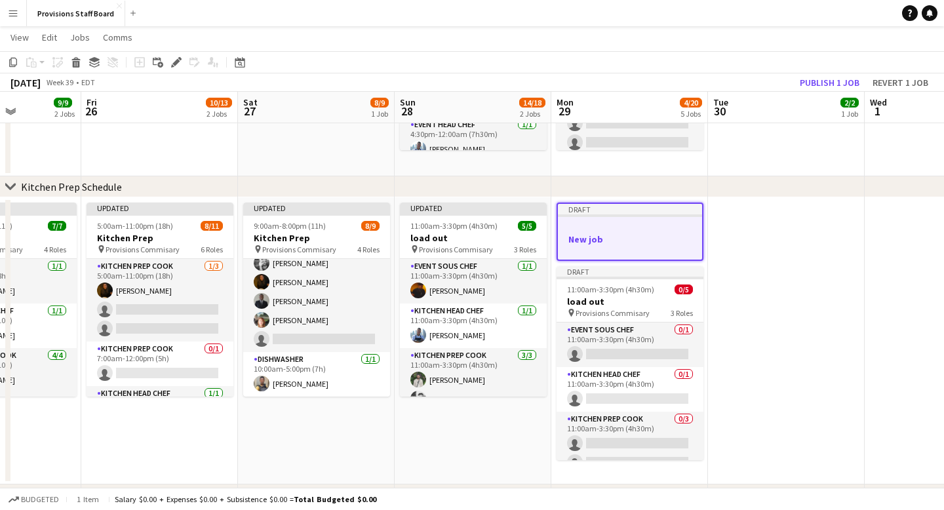
click at [615, 214] on div at bounding box center [630, 215] width 144 height 3
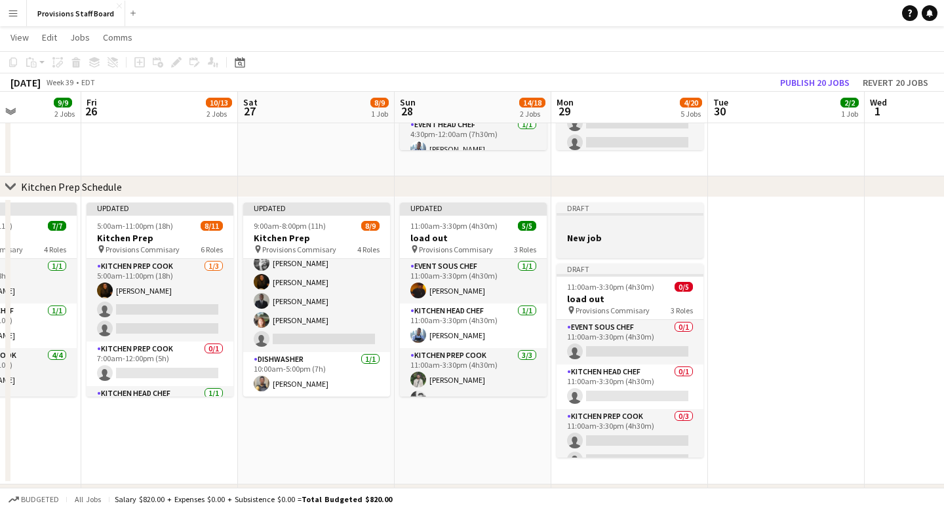
click at [615, 214] on div at bounding box center [630, 214] width 147 height 3
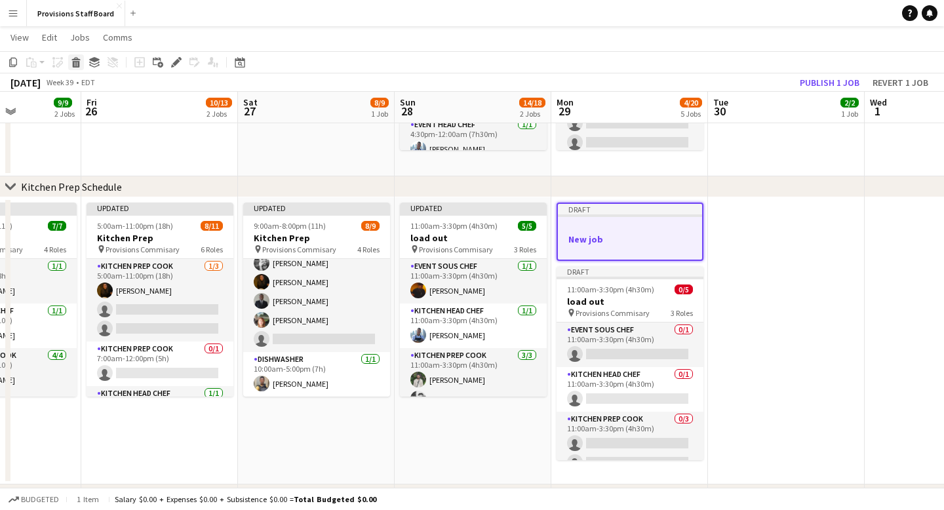
click at [76, 63] on icon at bounding box center [76, 64] width 7 height 7
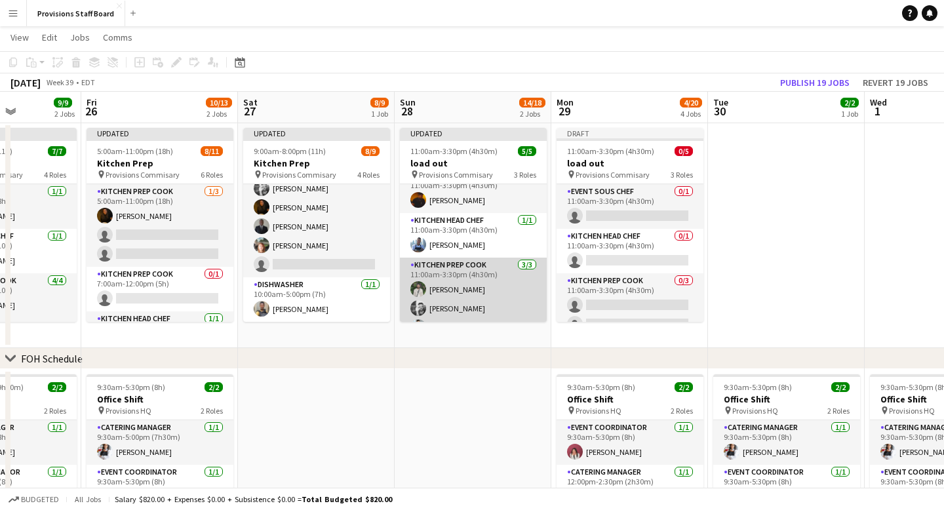
scroll to position [34, 0]
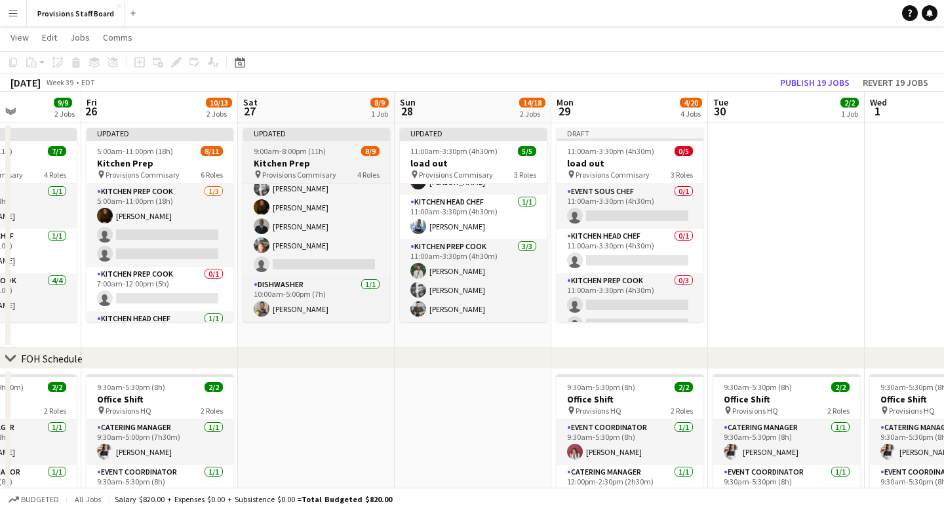
click at [361, 134] on div "Updated" at bounding box center [316, 133] width 147 height 10
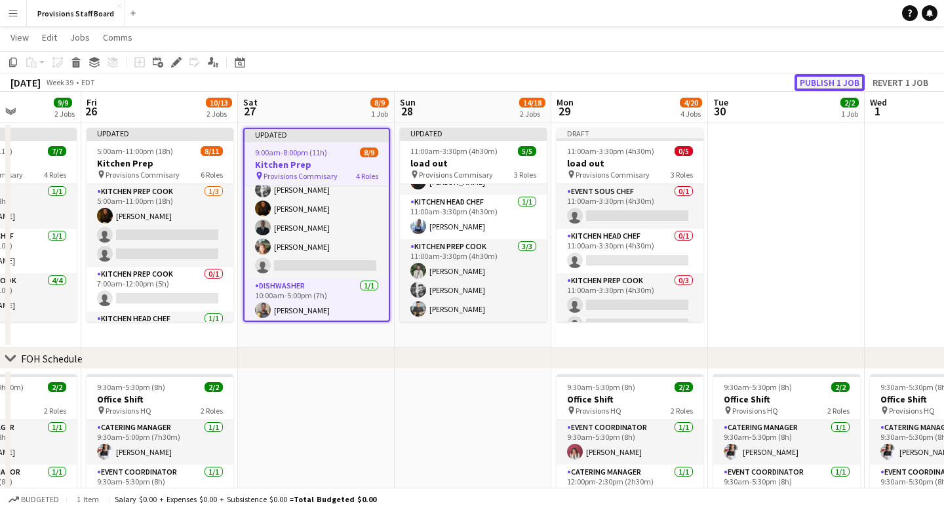
click at [827, 82] on button "Publish 1 job" at bounding box center [829, 82] width 70 height 17
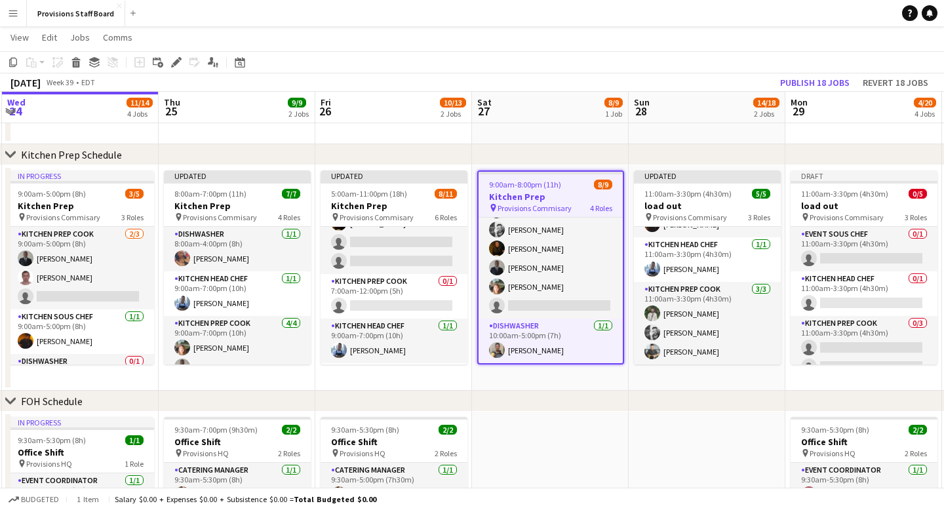
scroll to position [0, 0]
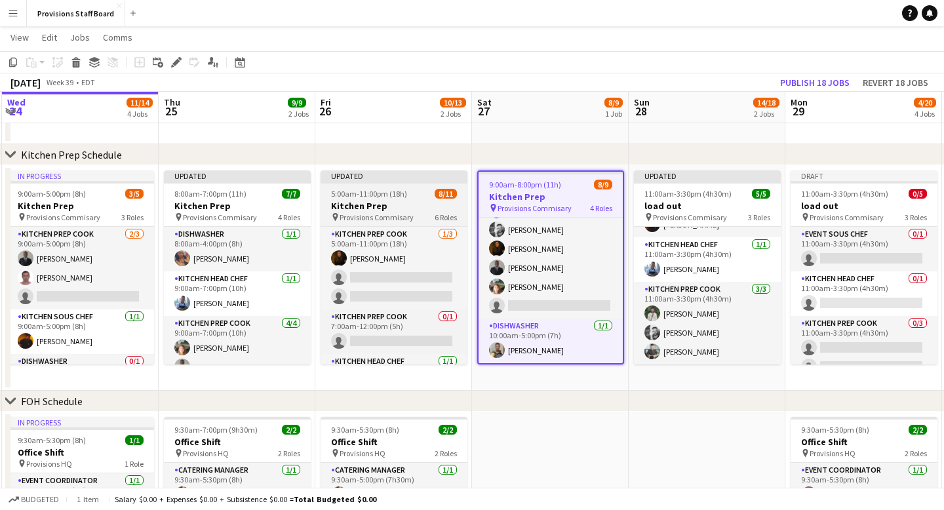
click at [386, 178] on div "Updated" at bounding box center [394, 175] width 147 height 10
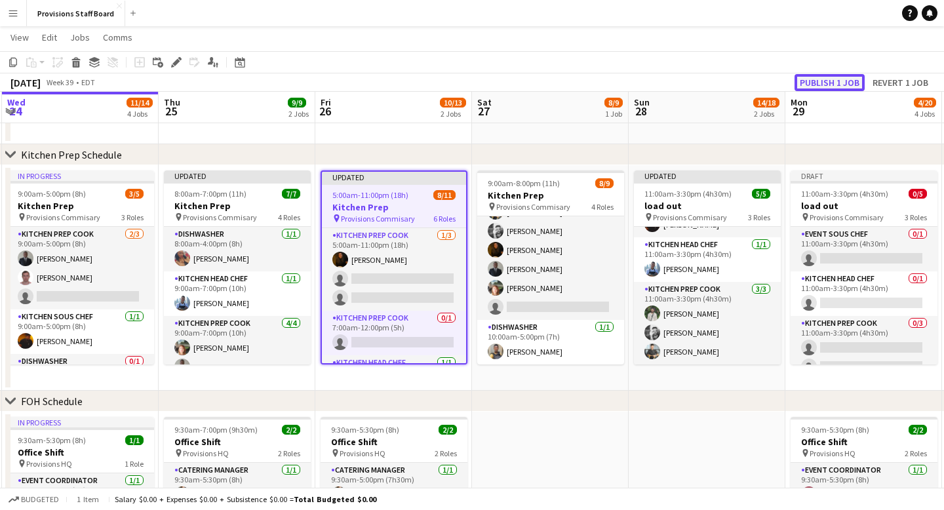
click at [825, 85] on button "Publish 1 job" at bounding box center [829, 82] width 70 height 17
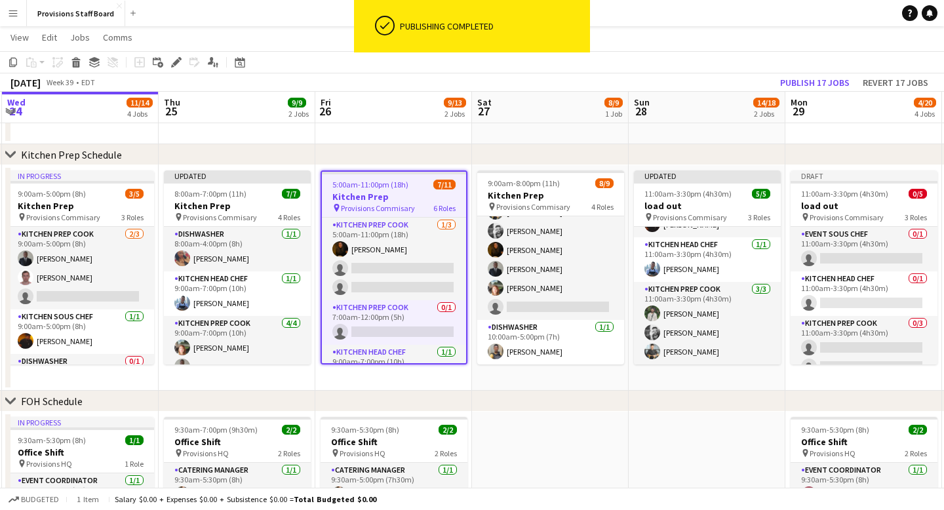
click at [383, 178] on app-job-card "5:00am-11:00pm (18h) 7/11 Kitchen Prep pin Provisions Commisary 6 Roles Kitchen…" at bounding box center [394, 267] width 147 height 194
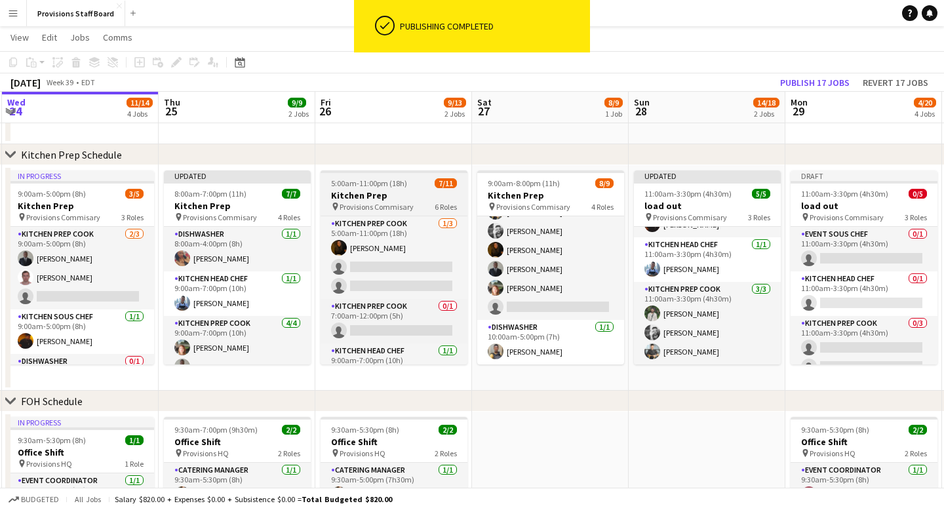
click at [383, 178] on span "5:00am-11:00pm (18h)" at bounding box center [369, 183] width 76 height 10
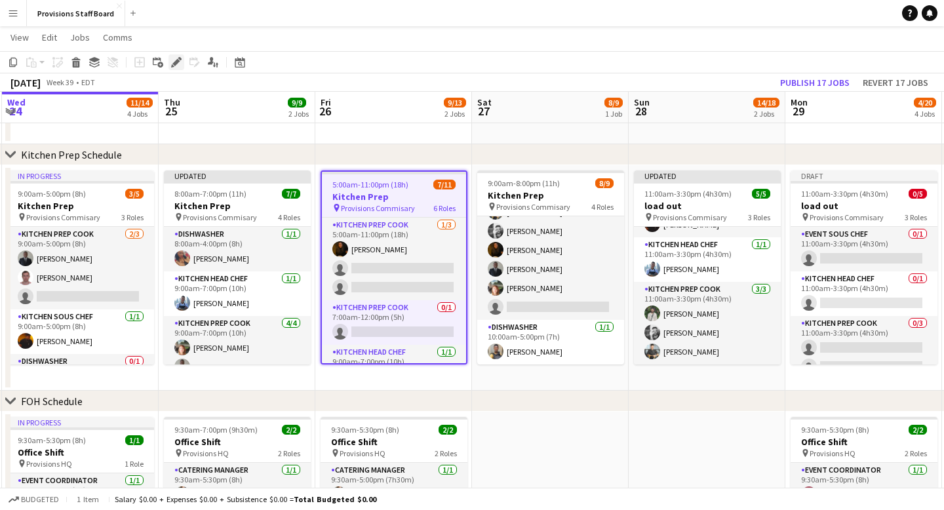
click at [174, 58] on icon "Edit" at bounding box center [176, 62] width 10 height 10
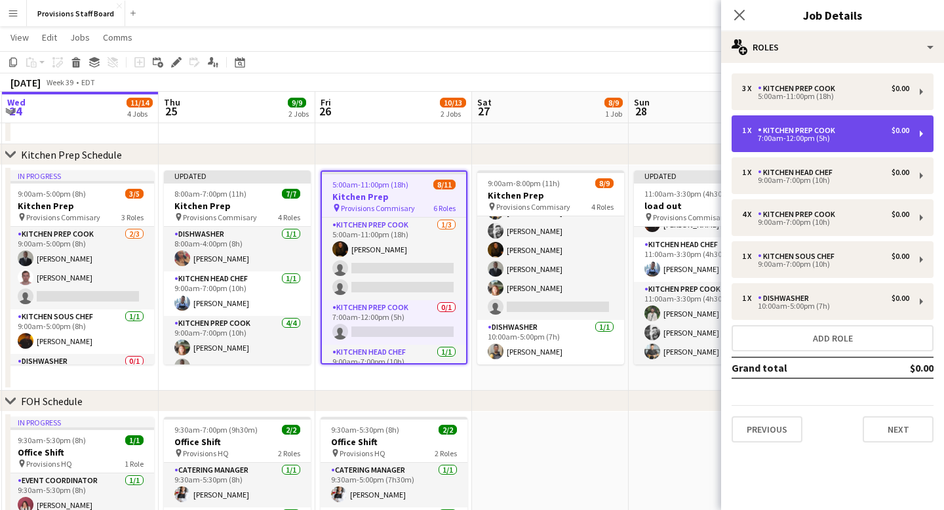
click at [802, 135] on div "7:00am-12:00pm (5h)" at bounding box center [825, 138] width 167 height 7
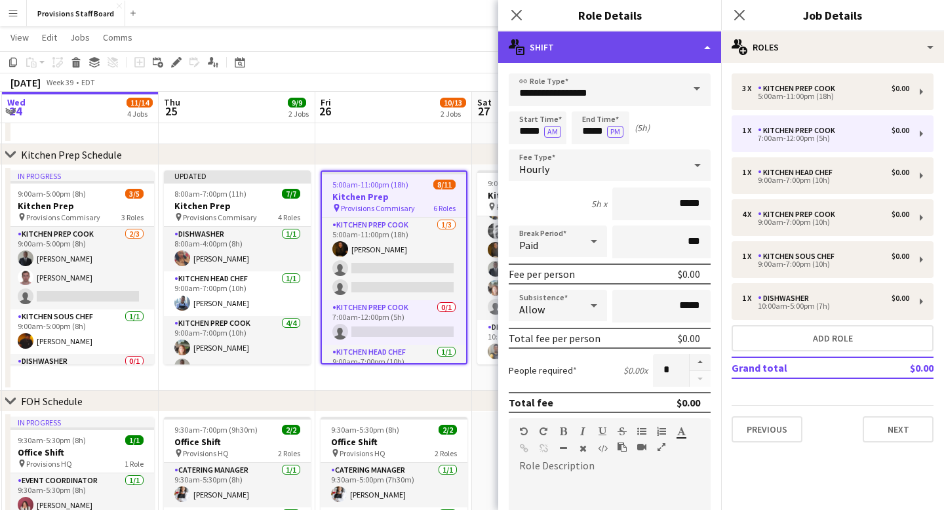
click at [706, 46] on div "multiple-actions-text Shift" at bounding box center [609, 46] width 223 height 31
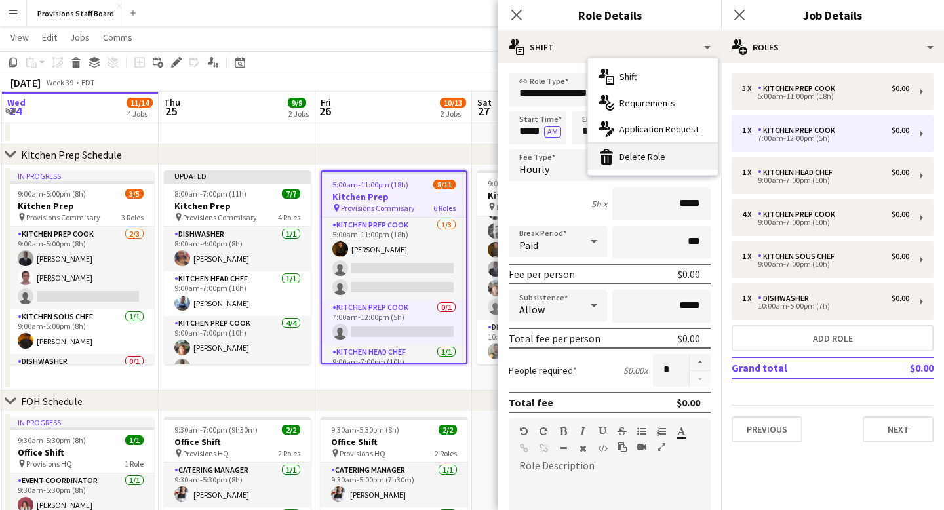
click at [652, 155] on div "bin-2 Delete Role" at bounding box center [653, 157] width 130 height 26
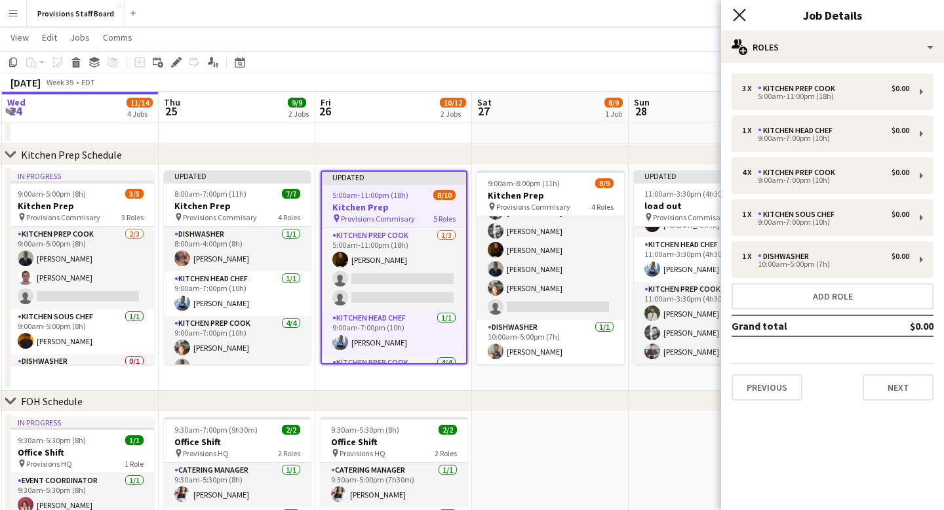
click at [742, 18] on icon at bounding box center [739, 15] width 12 height 12
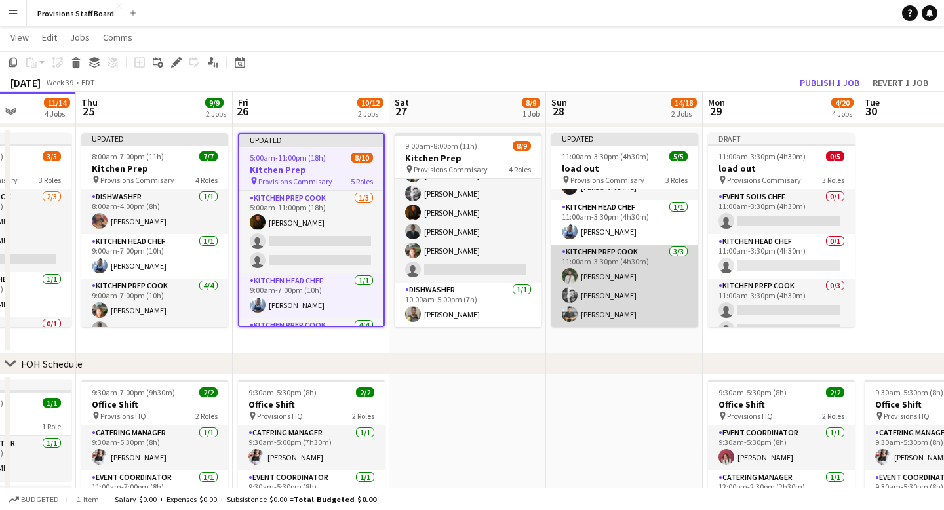
scroll to position [0, 0]
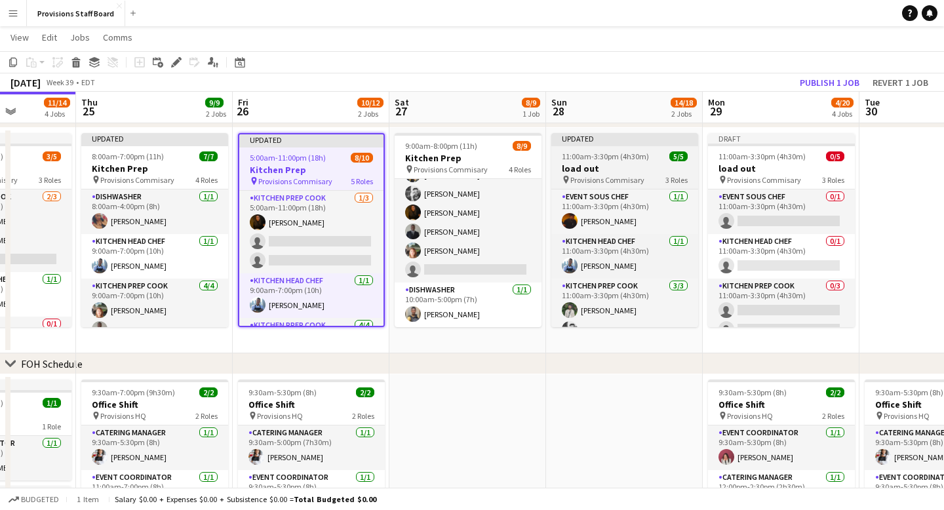
click at [614, 142] on div "Updated" at bounding box center [624, 138] width 147 height 10
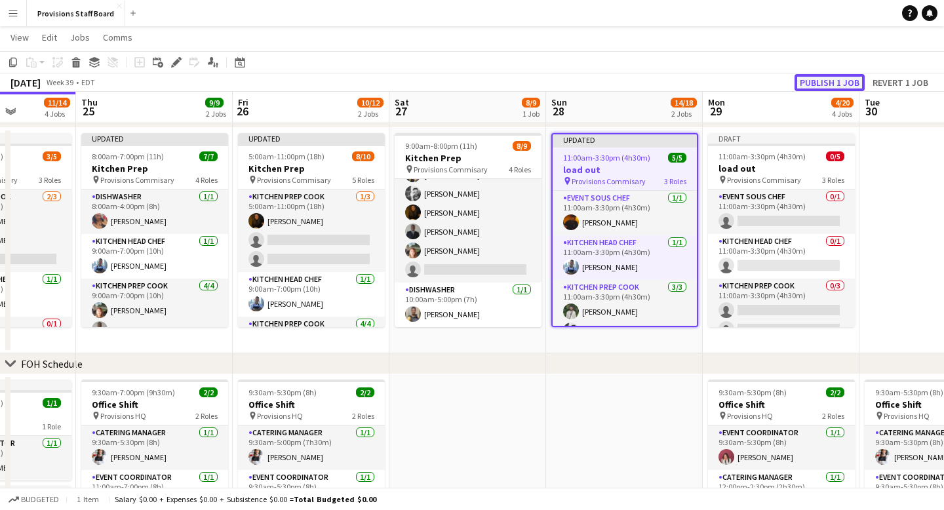
click at [833, 84] on button "Publish 1 job" at bounding box center [829, 82] width 70 height 17
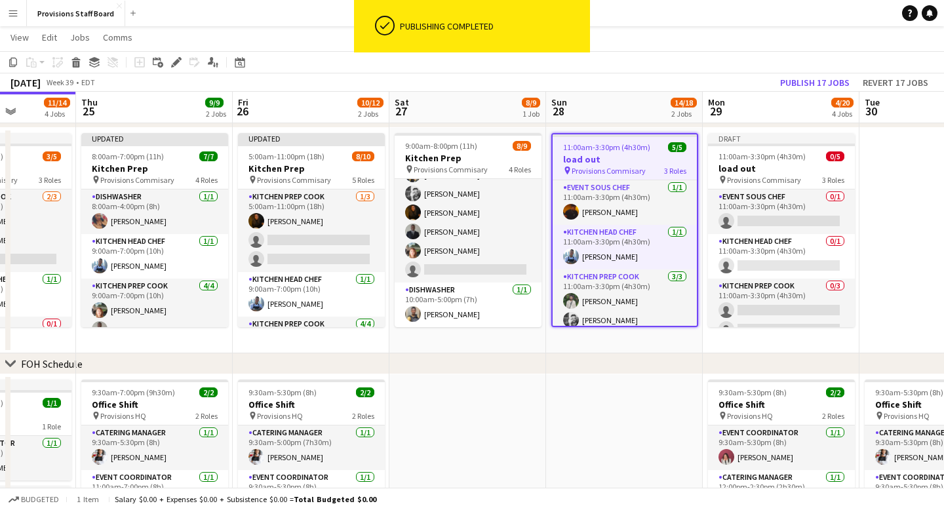
click at [628, 371] on div "chevron-right FOH Schedule" at bounding box center [472, 363] width 944 height 21
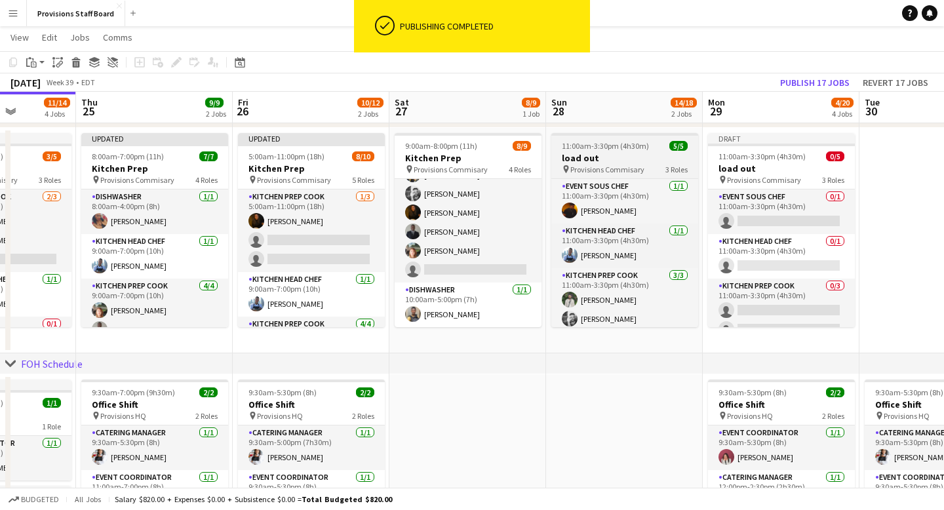
click at [623, 136] on app-job-card "11:00am-3:30pm (4h30m) 5/5 load out pin Provisions Commisary 3 Roles Event Sous…" at bounding box center [624, 230] width 147 height 194
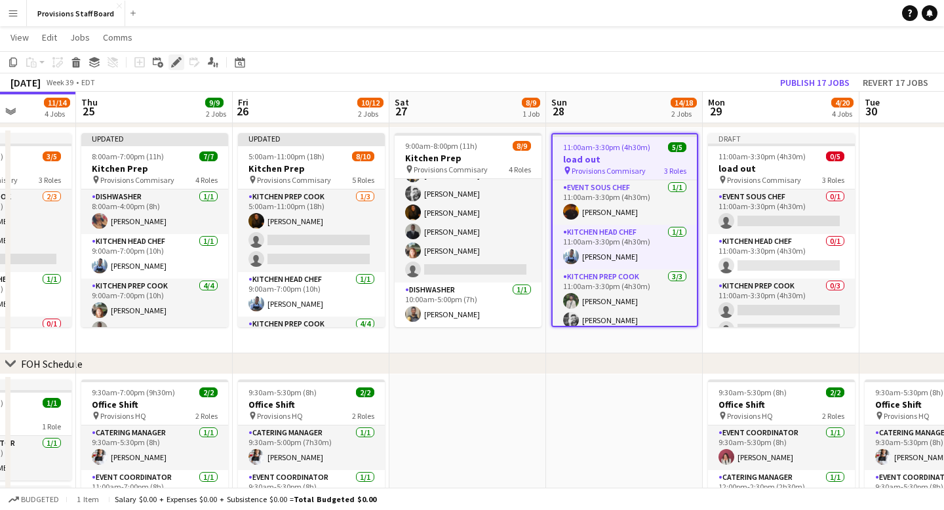
click at [175, 59] on icon "Edit" at bounding box center [176, 62] width 10 height 10
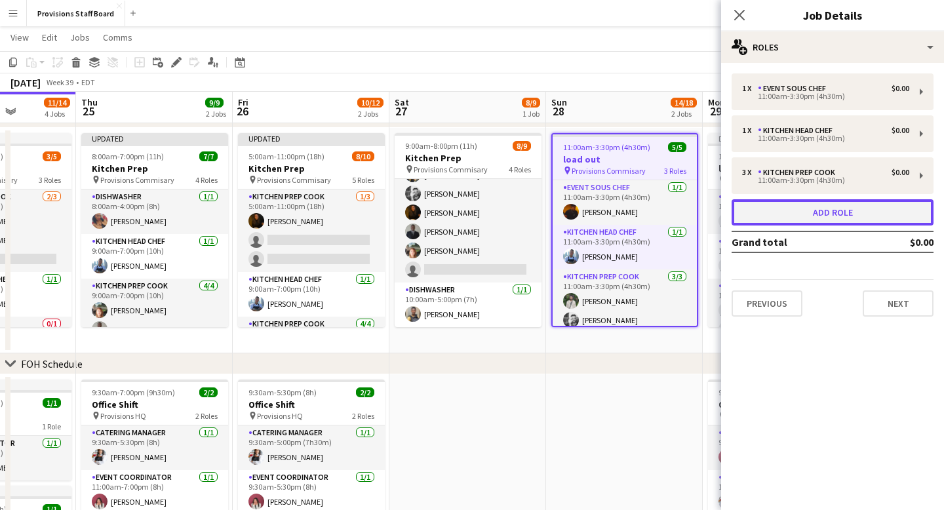
click at [781, 212] on button "Add role" at bounding box center [833, 212] width 202 height 26
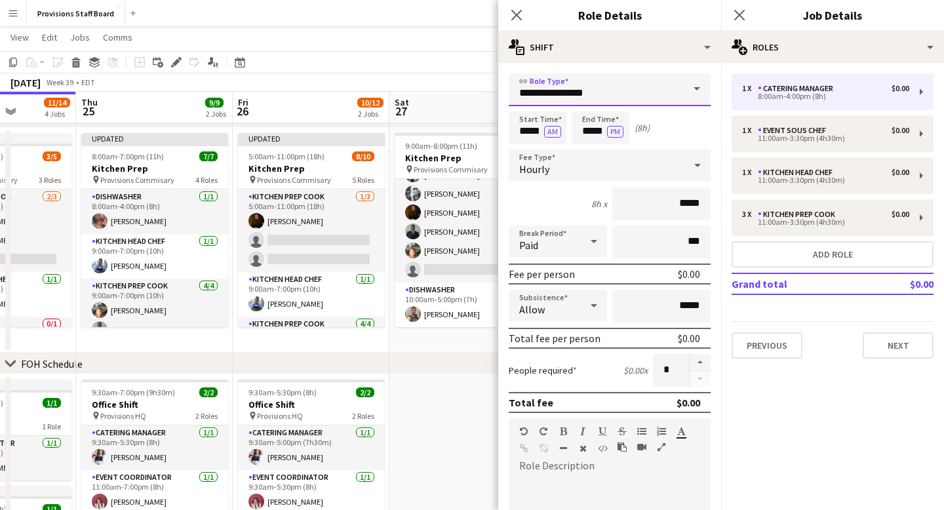
click at [602, 93] on input "**********" at bounding box center [610, 89] width 202 height 33
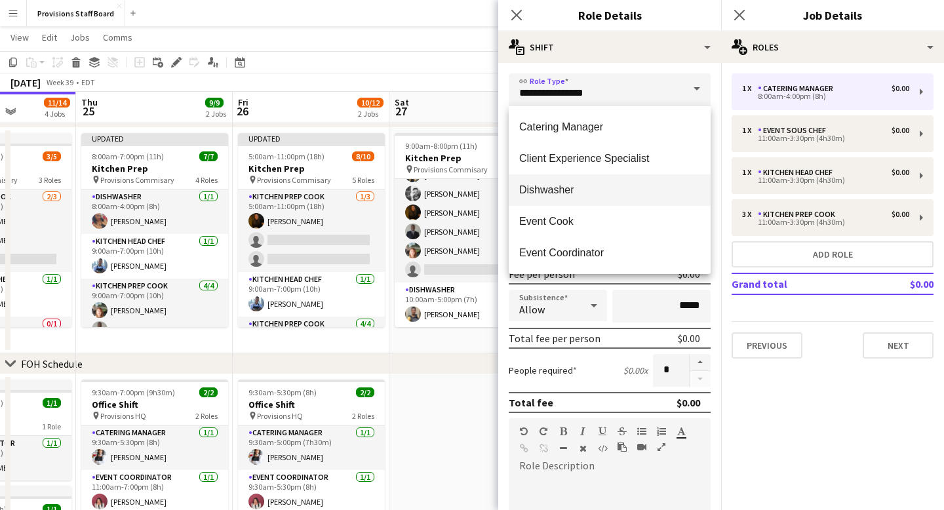
click at [586, 197] on mat-option "Dishwasher" at bounding box center [610, 189] width 202 height 31
type input "**********"
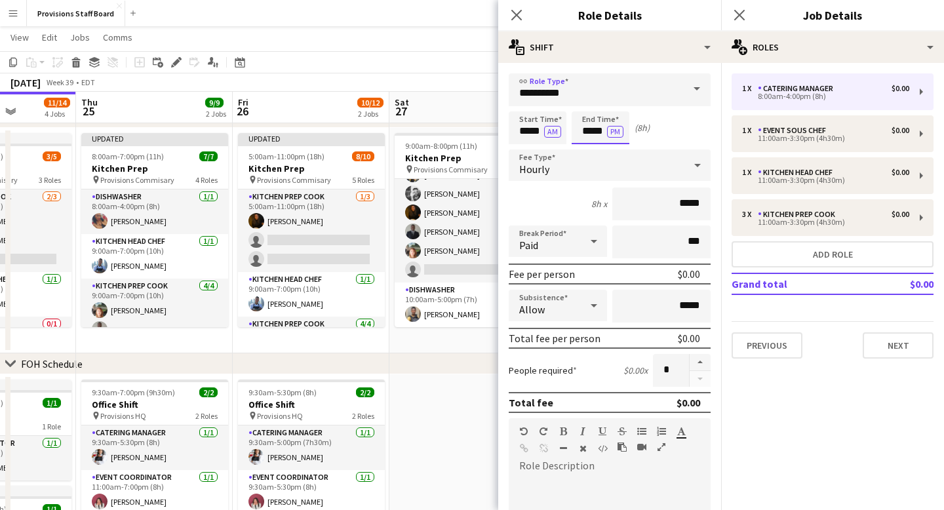
click at [594, 128] on input "*****" at bounding box center [601, 127] width 58 height 33
click at [589, 102] on div at bounding box center [587, 104] width 26 height 13
type input "*****"
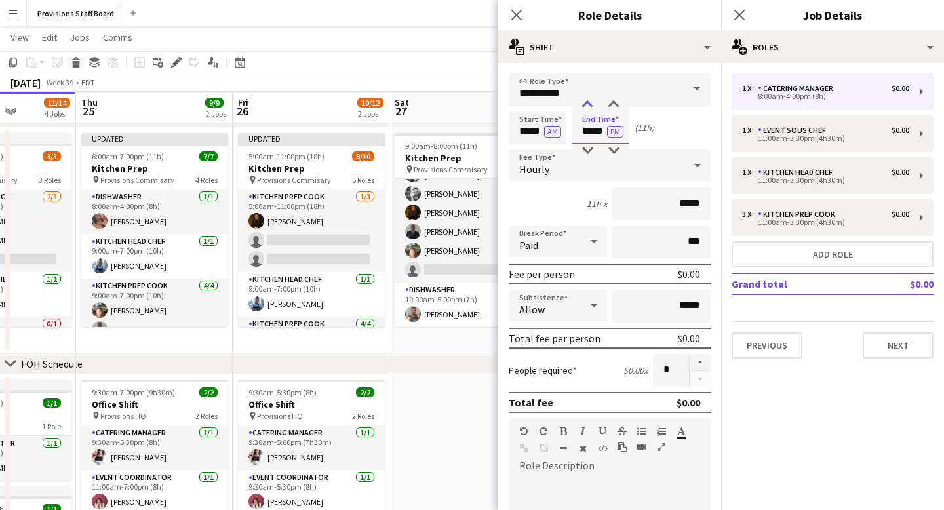
click at [589, 102] on div at bounding box center [587, 104] width 26 height 13
click at [524, 128] on input "*****" at bounding box center [538, 127] width 58 height 33
type input "*****"
click at [524, 106] on div at bounding box center [524, 104] width 26 height 13
click at [594, 128] on input "*****" at bounding box center [601, 127] width 58 height 33
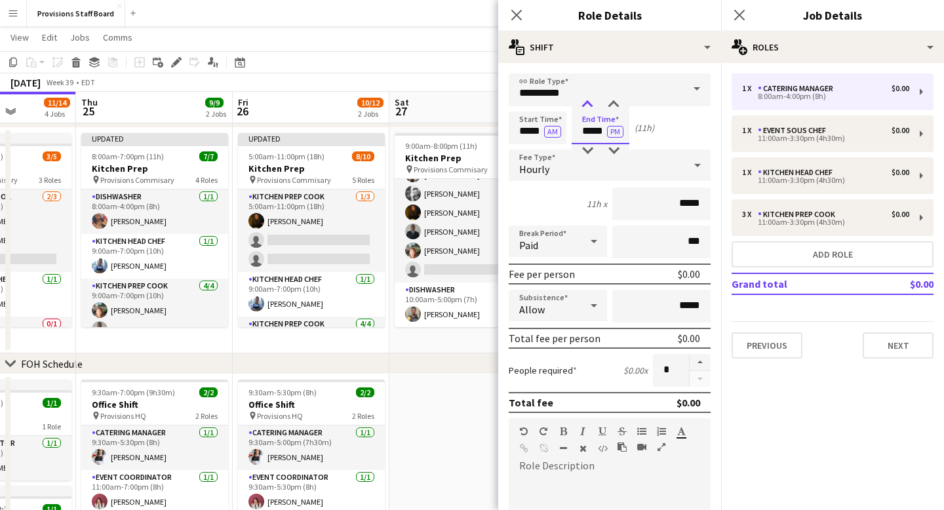
type input "*****"
click at [590, 110] on div at bounding box center [587, 104] width 26 height 13
click at [522, 16] on icon "Close pop-in" at bounding box center [516, 15] width 12 height 12
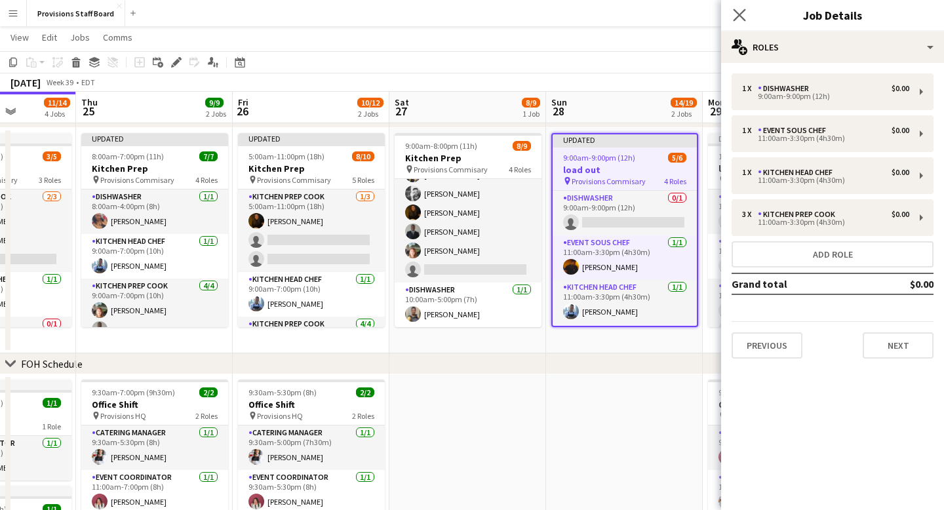
click at [748, 14] on app-icon "Close pop-in" at bounding box center [739, 15] width 19 height 19
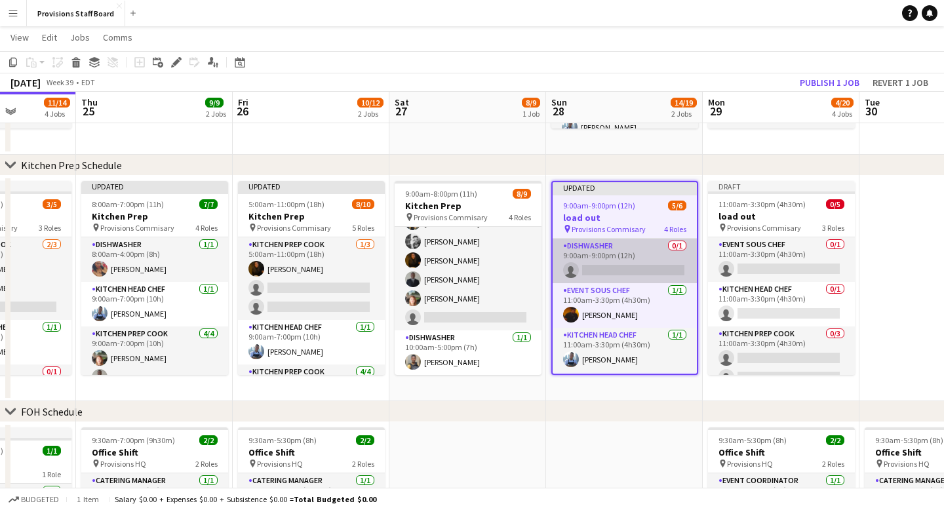
click at [595, 272] on app-card-role "Dishwasher 0/1 9:00am-9:00pm (12h) single-neutral-actions" at bounding box center [625, 261] width 144 height 45
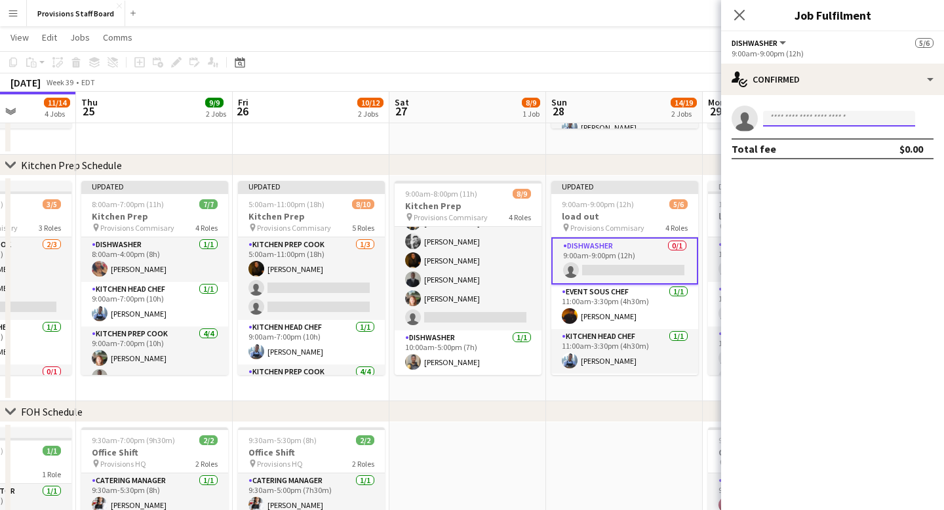
click at [793, 120] on input at bounding box center [839, 119] width 152 height 16
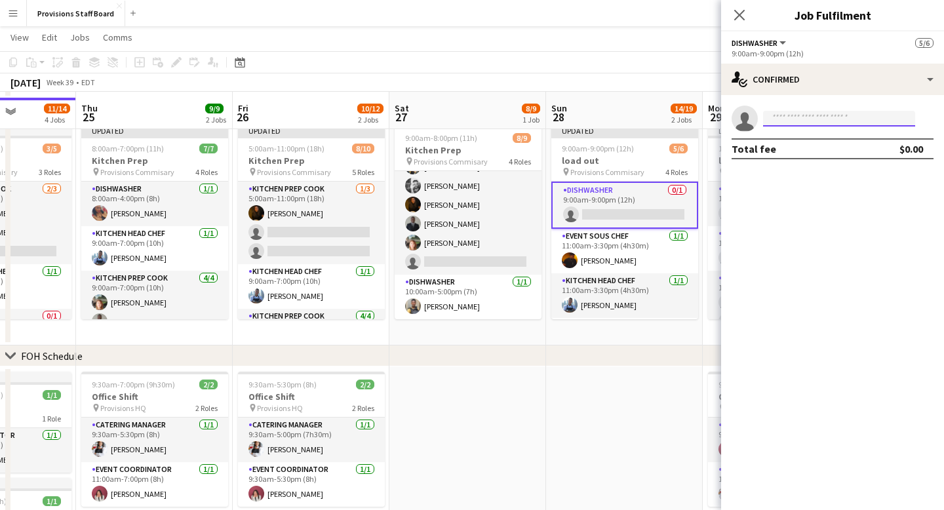
scroll to position [263, 0]
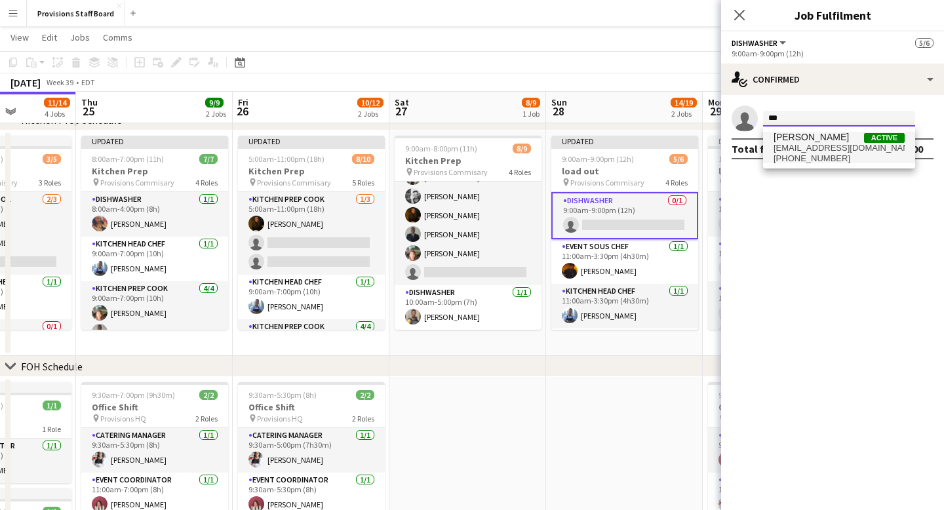
type input "***"
click at [802, 146] on span "[EMAIL_ADDRESS][DOMAIN_NAME]" at bounding box center [839, 148] width 131 height 10
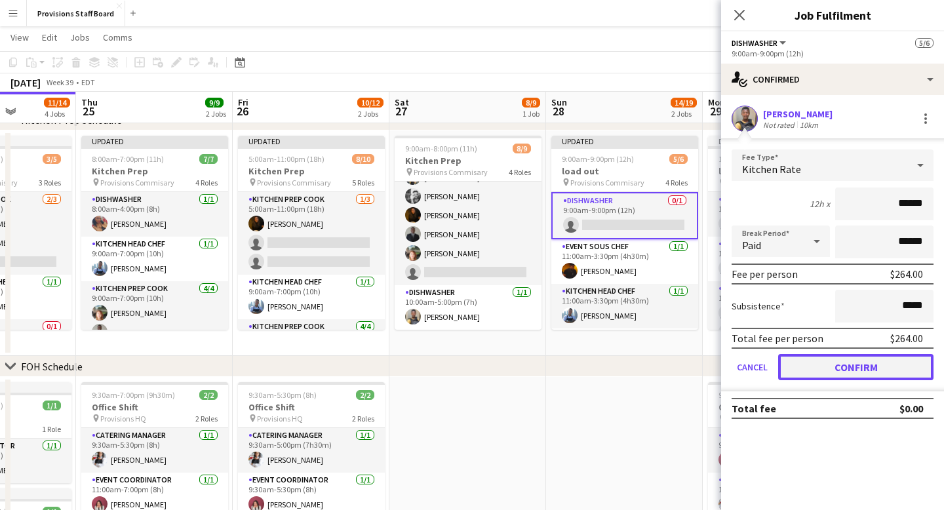
click at [844, 366] on button "Confirm" at bounding box center [855, 367] width 155 height 26
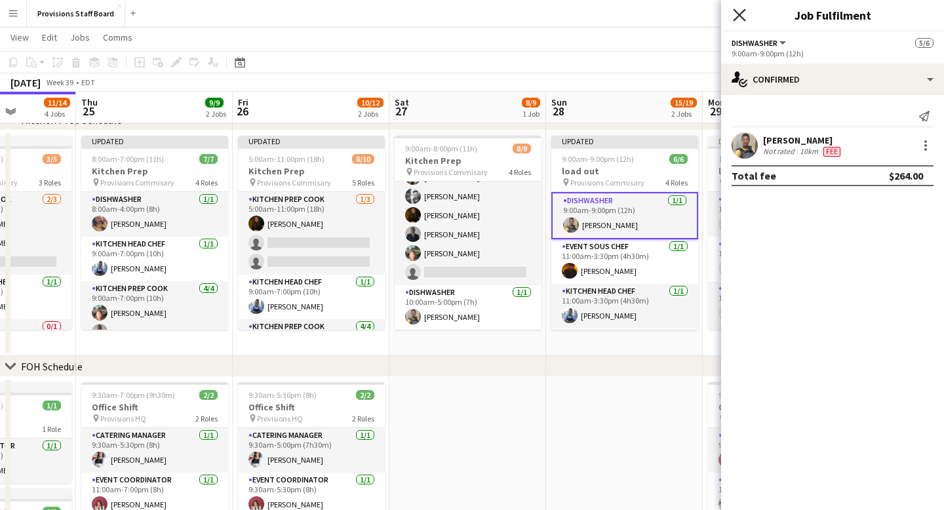
click at [742, 16] on icon "Close pop-in" at bounding box center [739, 15] width 12 height 12
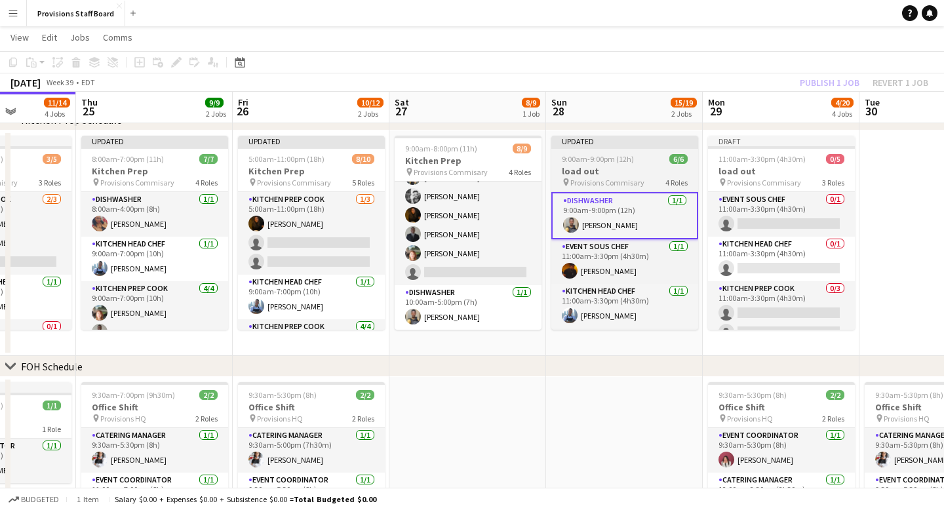
click at [625, 139] on div "Updated" at bounding box center [624, 141] width 147 height 10
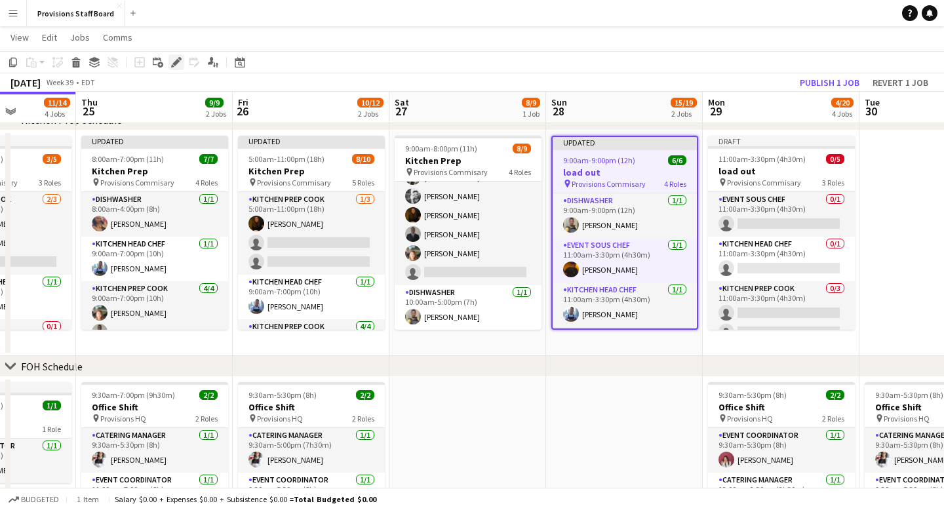
click at [176, 61] on icon at bounding box center [175, 62] width 7 height 7
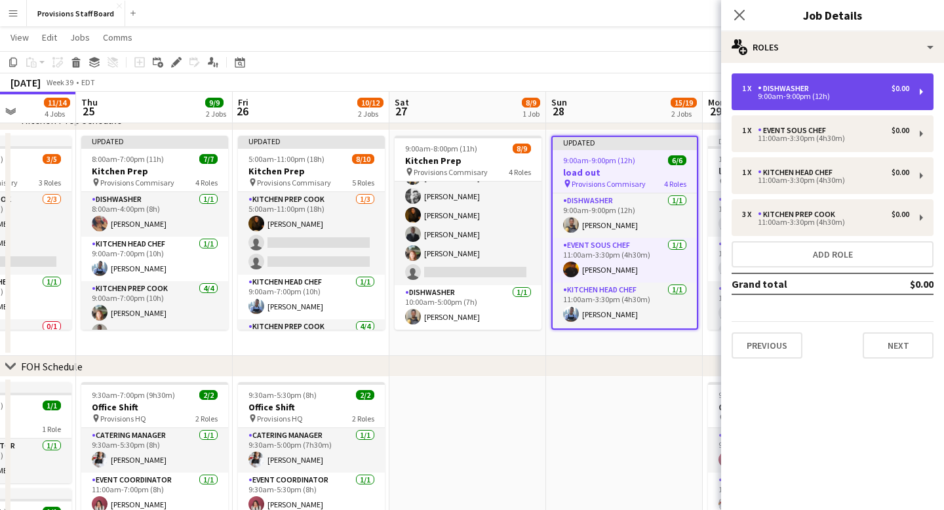
click at [778, 88] on div "Dishwasher" at bounding box center [786, 88] width 56 height 9
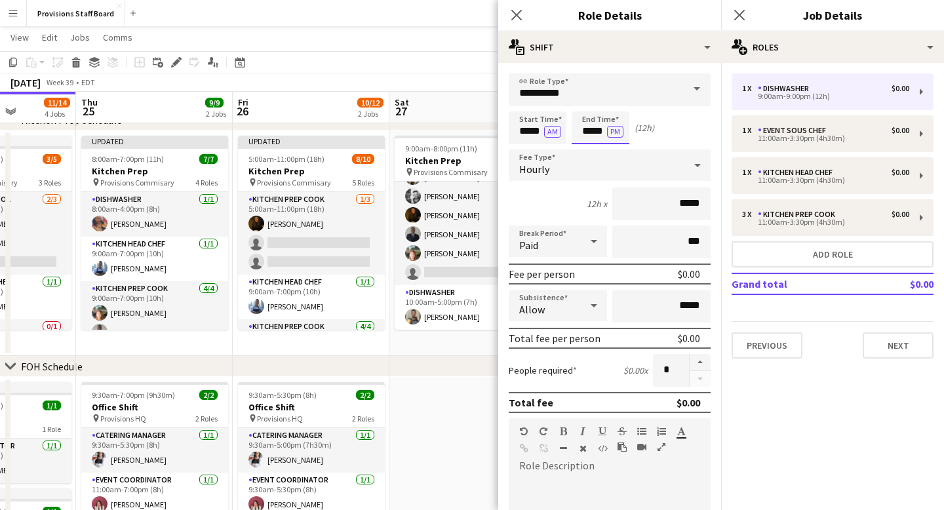
click at [596, 133] on input "*****" at bounding box center [601, 127] width 58 height 33
click at [587, 147] on div at bounding box center [587, 150] width 26 height 13
type input "*****"
click at [587, 147] on div at bounding box center [587, 150] width 26 height 13
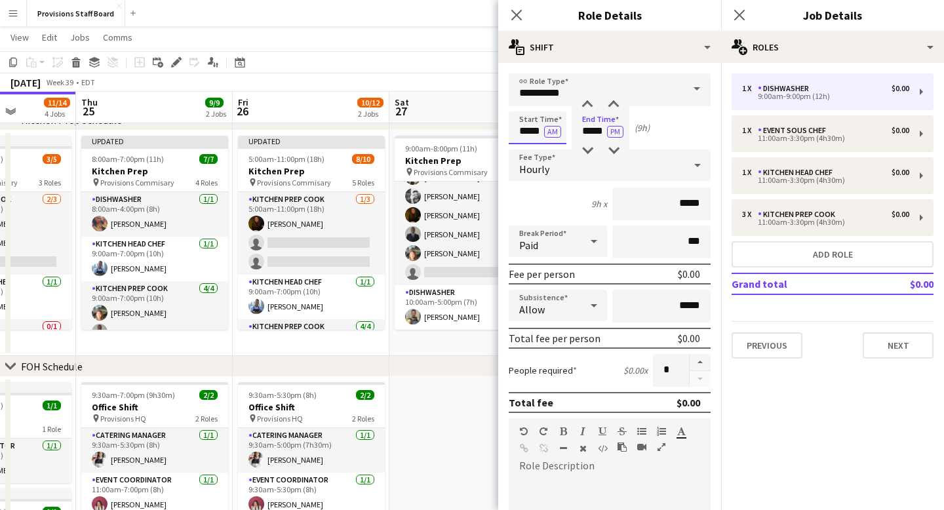
click at [532, 128] on input "*****" at bounding box center [538, 127] width 58 height 33
click at [524, 103] on div at bounding box center [524, 104] width 26 height 13
type input "*****"
click at [524, 103] on div at bounding box center [524, 104] width 26 height 13
click at [511, 14] on icon "Close pop-in" at bounding box center [516, 15] width 12 height 12
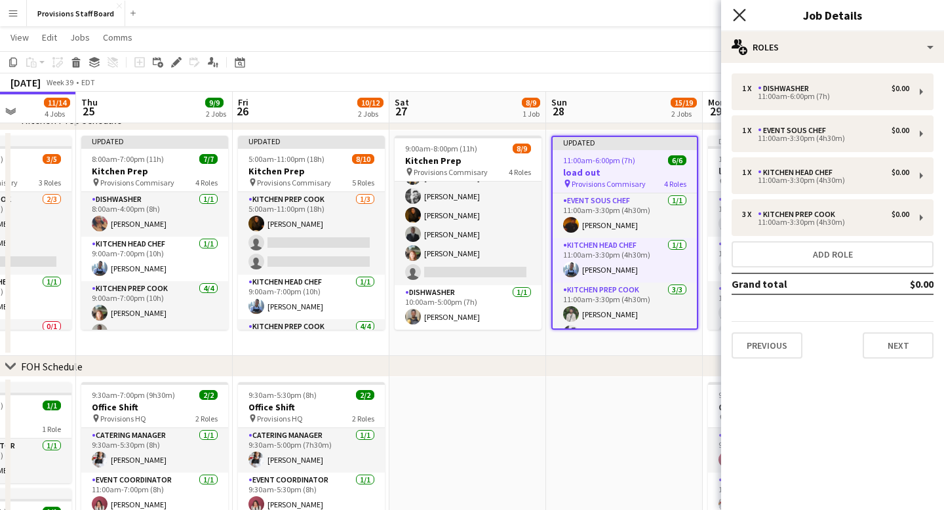
click at [741, 12] on icon at bounding box center [739, 15] width 12 height 12
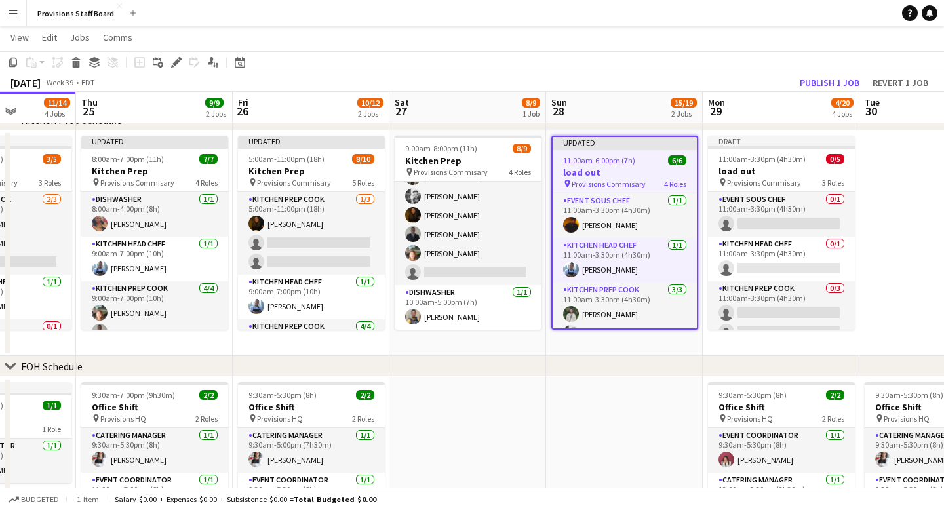
click at [617, 45] on app-page-menu "View Day view expanded Day view collapsed Month view Date picker Jump to today …" at bounding box center [472, 38] width 944 height 25
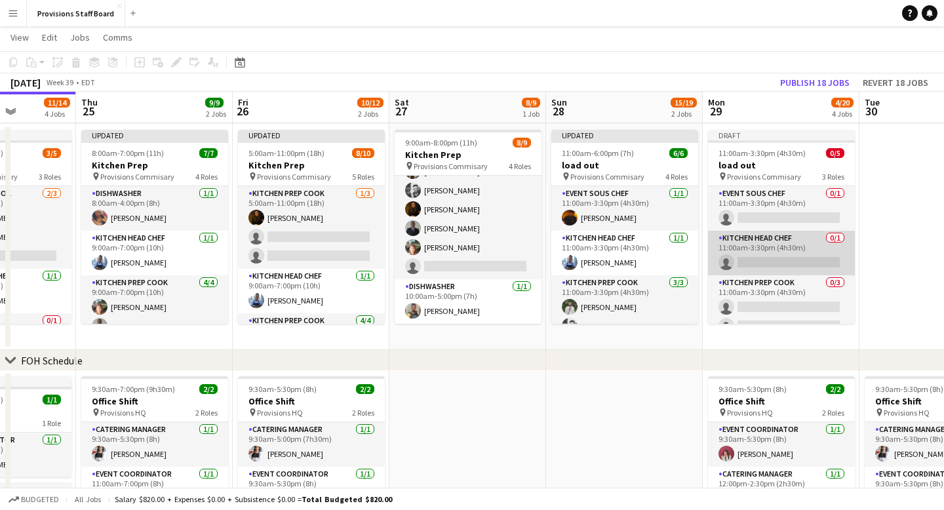
scroll to position [34, 0]
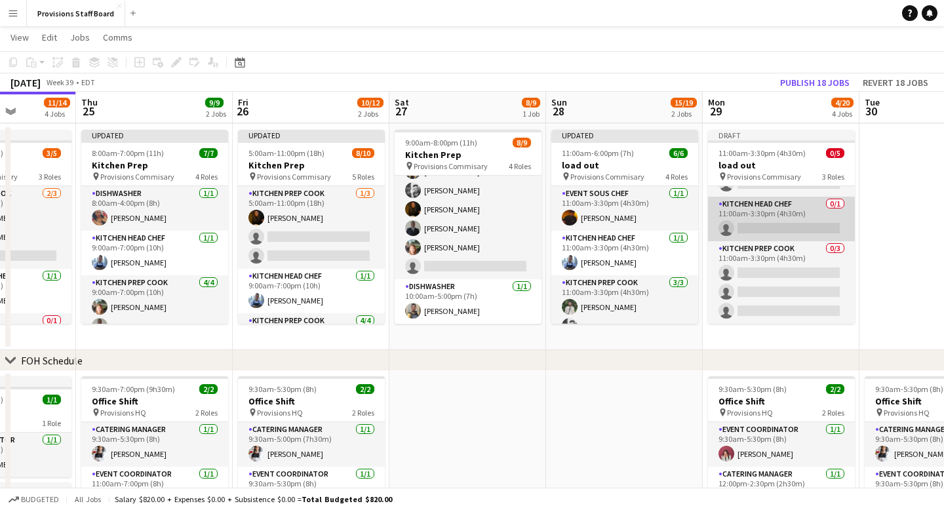
click at [760, 214] on app-card-role "Kitchen Head Chef 0/1 11:00am-3:30pm (4h30m) single-neutral-actions" at bounding box center [781, 219] width 147 height 45
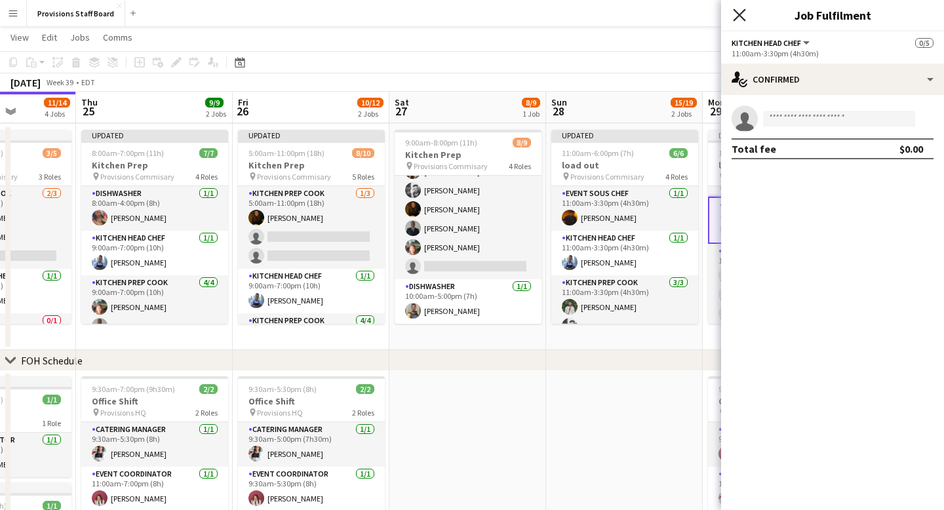
click at [742, 10] on icon "Close pop-in" at bounding box center [739, 15] width 12 height 12
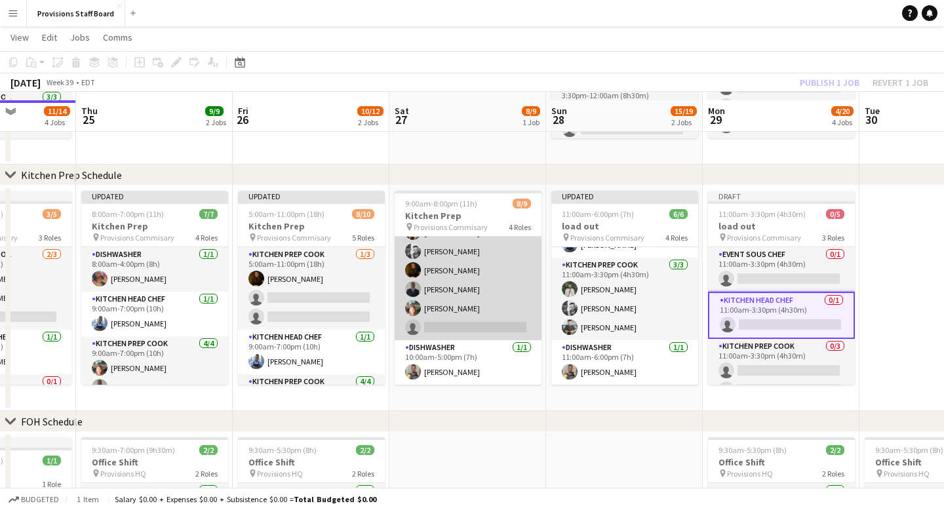
scroll to position [216, 0]
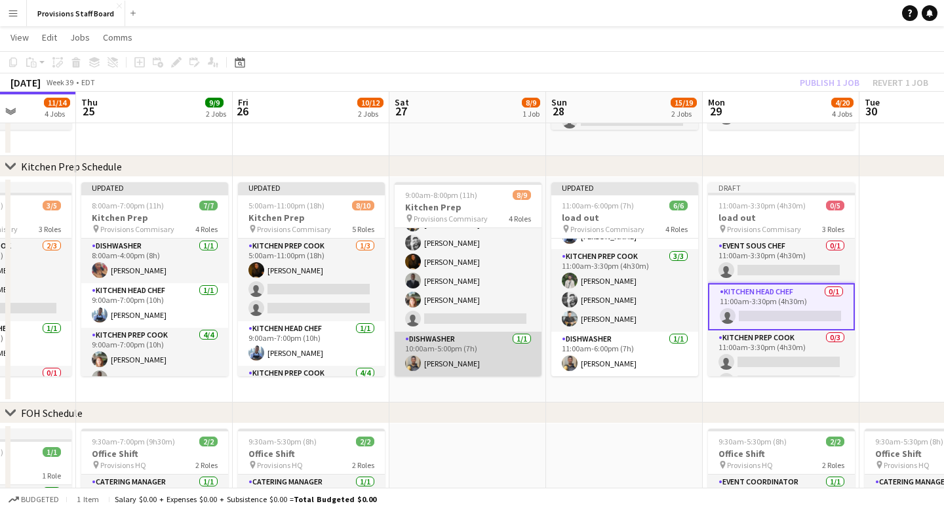
click at [450, 353] on app-card-role "Dishwasher 1/1 10:00am-5:00pm (7h) Daniel Akindun" at bounding box center [468, 354] width 147 height 45
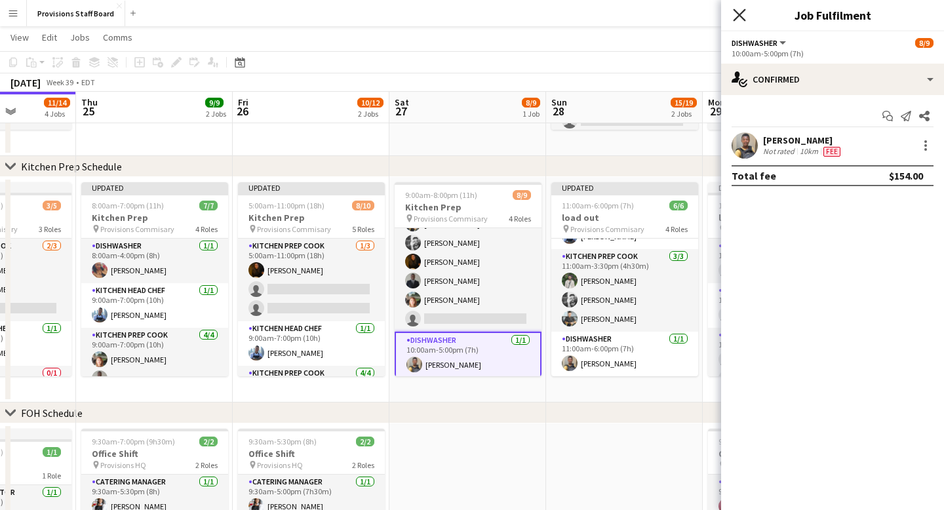
click at [741, 16] on icon at bounding box center [739, 15] width 12 height 12
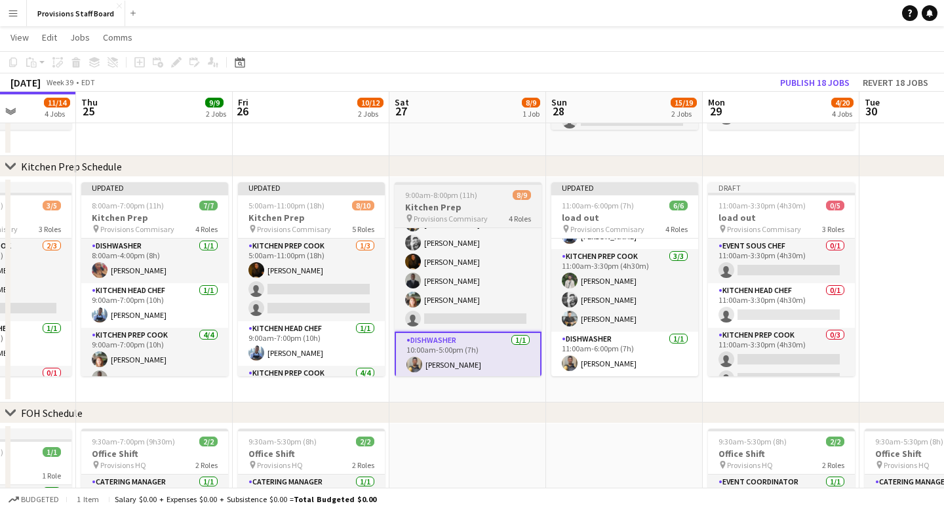
click at [497, 185] on app-job-card "9:00am-8:00pm (11h) 8/9 Kitchen Prep pin Provisions Commisary 4 Roles Kitchen H…" at bounding box center [468, 279] width 147 height 194
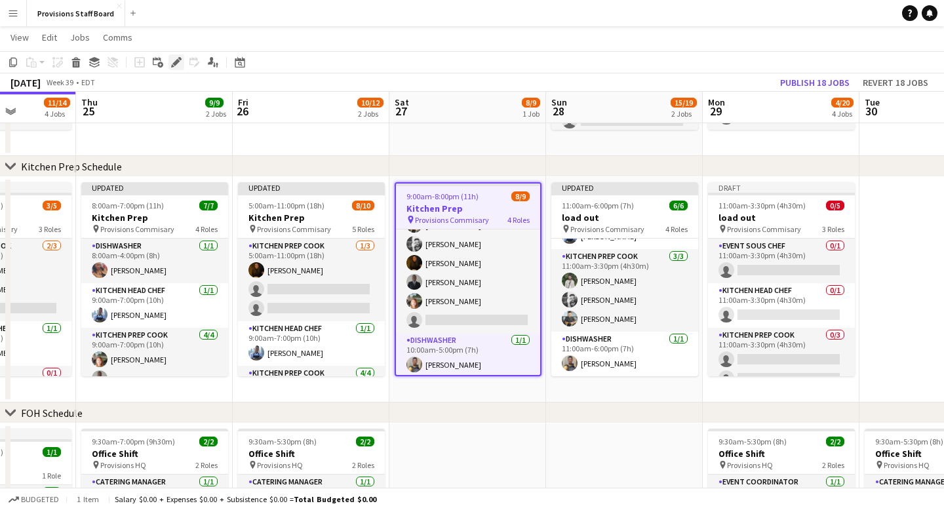
click at [175, 64] on icon at bounding box center [175, 62] width 7 height 7
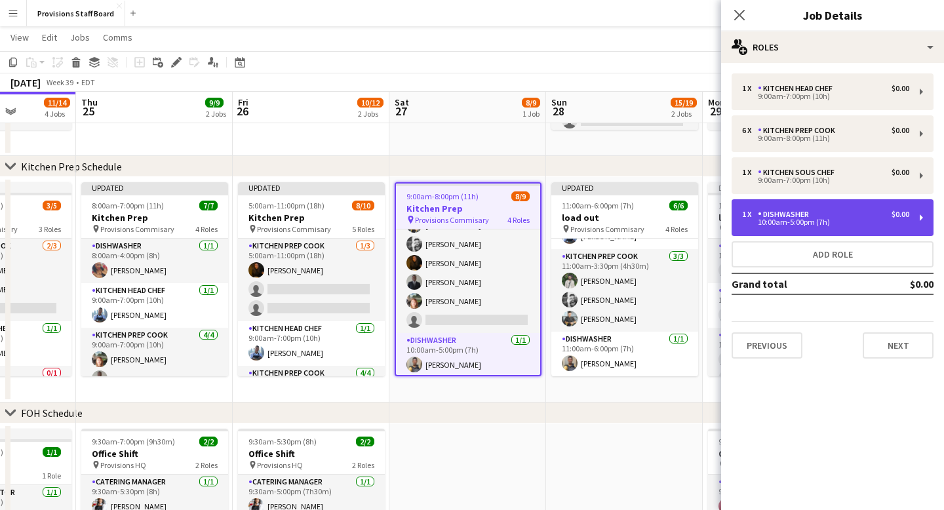
click at [811, 213] on div "Dishwasher" at bounding box center [786, 214] width 56 height 9
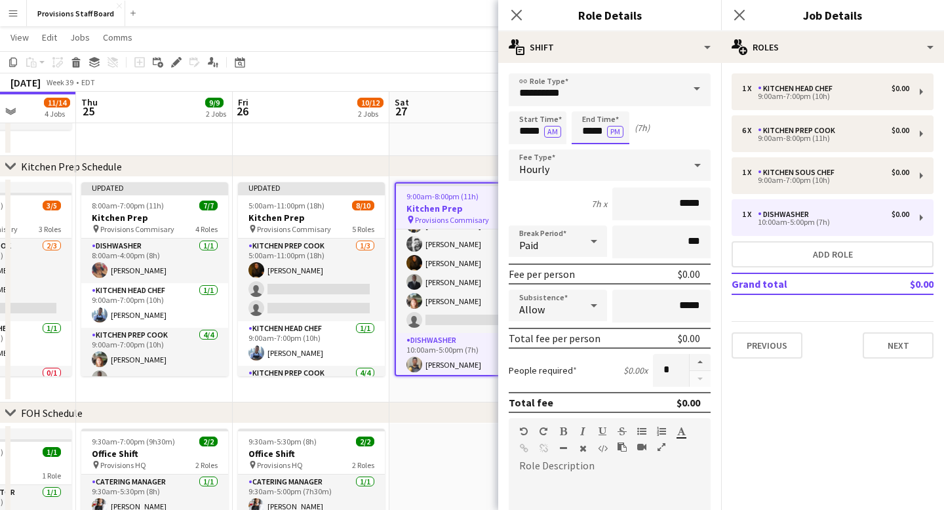
click at [595, 130] on input "*****" at bounding box center [601, 127] width 58 height 33
click at [590, 102] on div at bounding box center [587, 104] width 26 height 13
type input "*****"
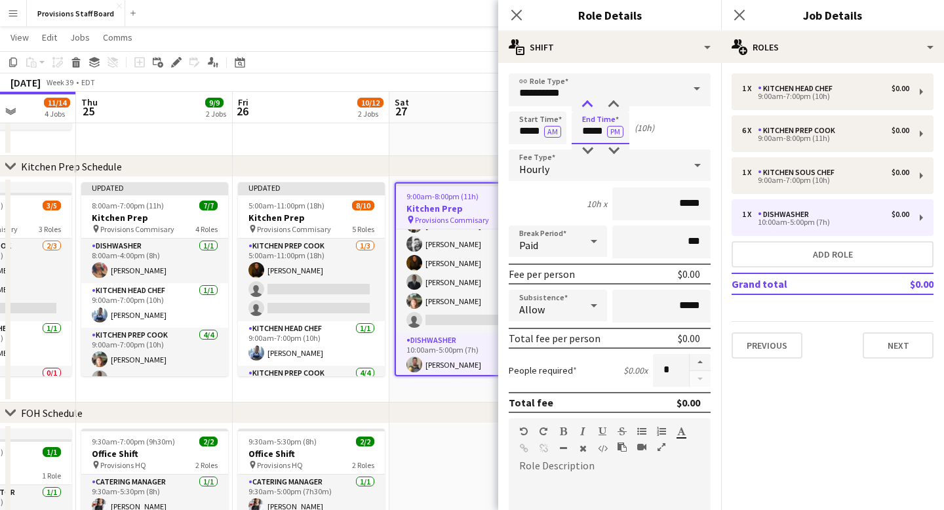
click at [590, 102] on div at bounding box center [587, 104] width 26 height 13
click at [527, 131] on input "*****" at bounding box center [538, 127] width 58 height 33
click at [527, 105] on div at bounding box center [524, 104] width 26 height 13
type input "*****"
click at [527, 104] on div at bounding box center [524, 104] width 26 height 13
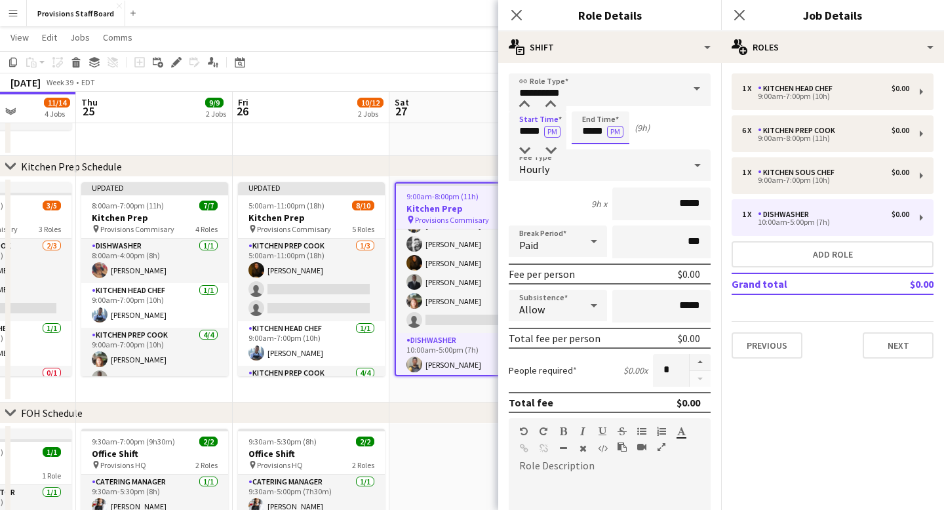
click at [591, 131] on input "*****" at bounding box center [601, 127] width 58 height 33
click at [585, 102] on div at bounding box center [587, 104] width 26 height 13
type input "*****"
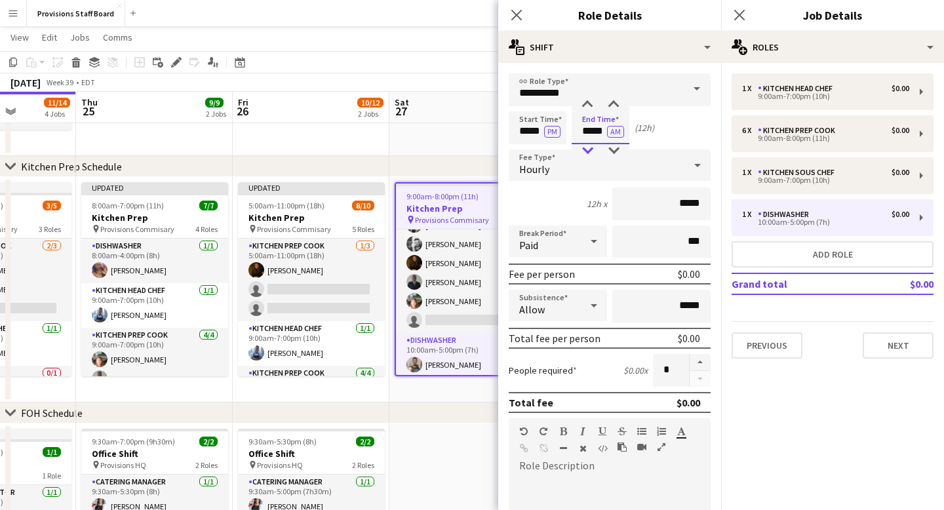
click at [585, 149] on div at bounding box center [587, 150] width 26 height 13
click at [535, 127] on input "*****" at bounding box center [538, 127] width 58 height 33
click at [525, 104] on div at bounding box center [524, 104] width 26 height 13
type input "*****"
click at [526, 149] on div at bounding box center [524, 150] width 26 height 13
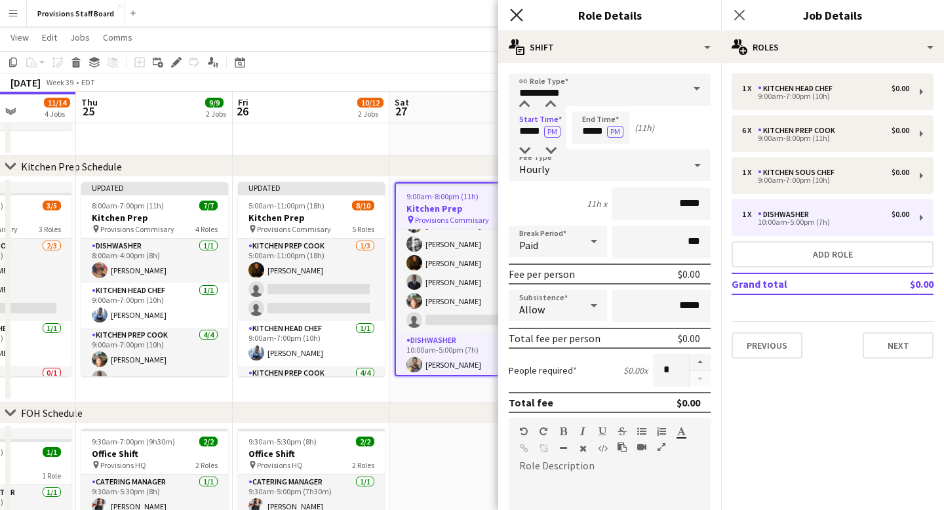
click at [515, 15] on icon "Close pop-in" at bounding box center [516, 15] width 12 height 12
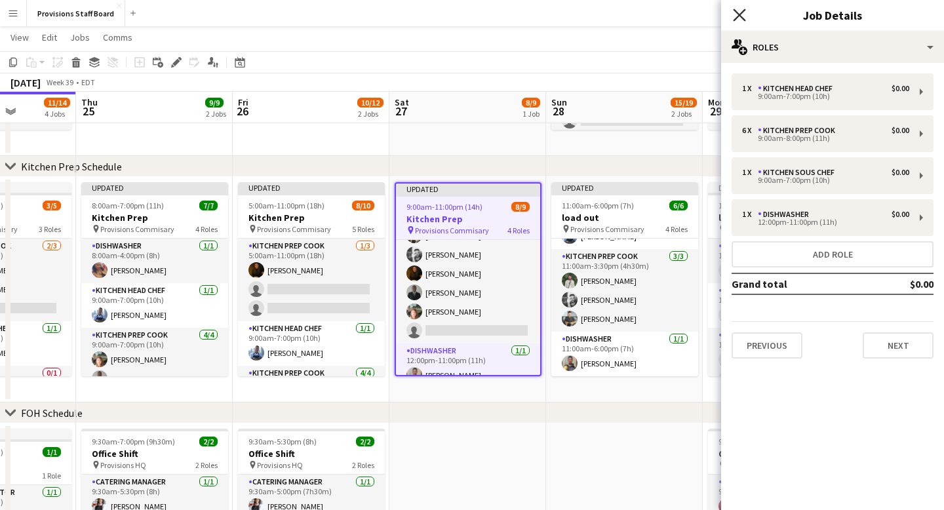
click at [743, 12] on icon "Close pop-in" at bounding box center [739, 15] width 12 height 12
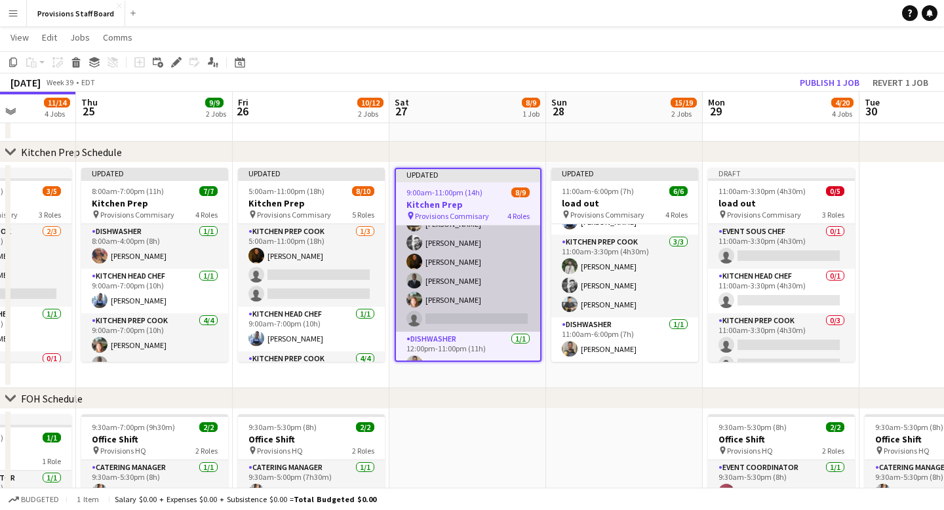
scroll to position [75, 0]
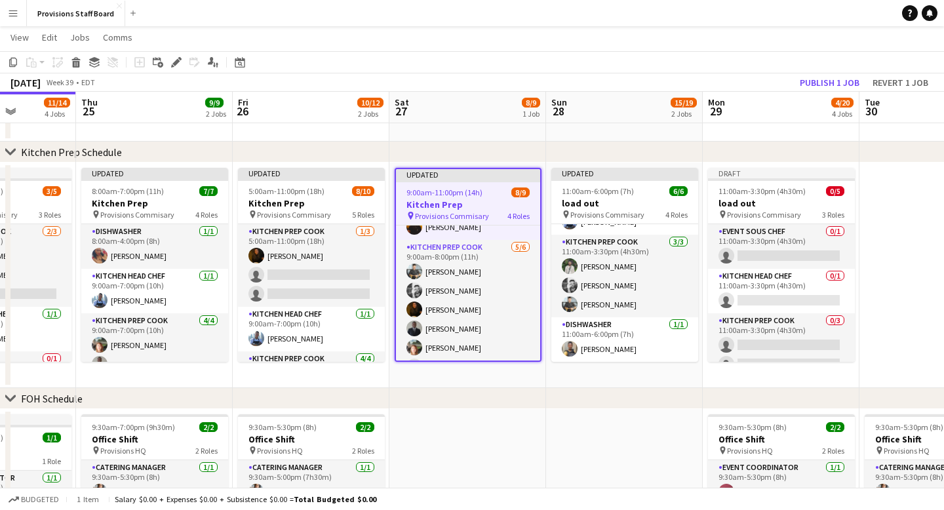
click at [490, 173] on div "Updated" at bounding box center [468, 174] width 144 height 10
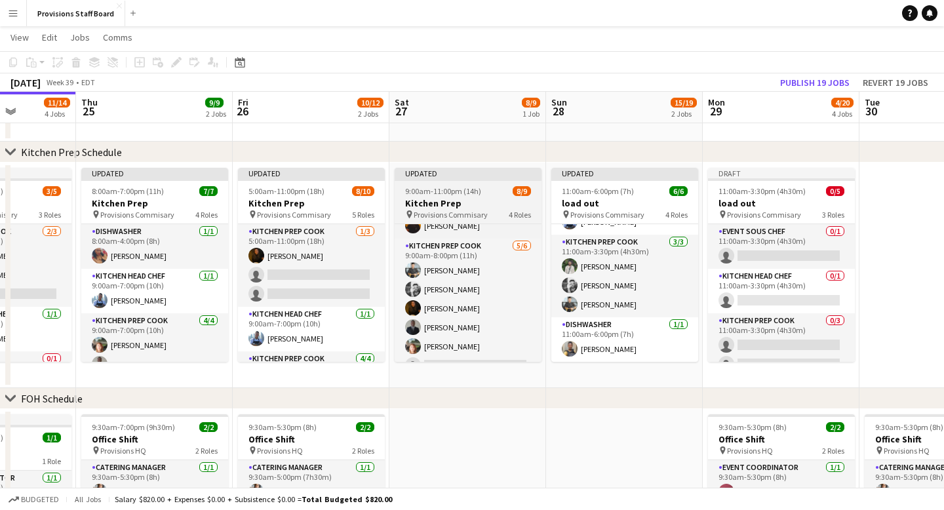
click at [474, 170] on div "Updated" at bounding box center [468, 173] width 147 height 10
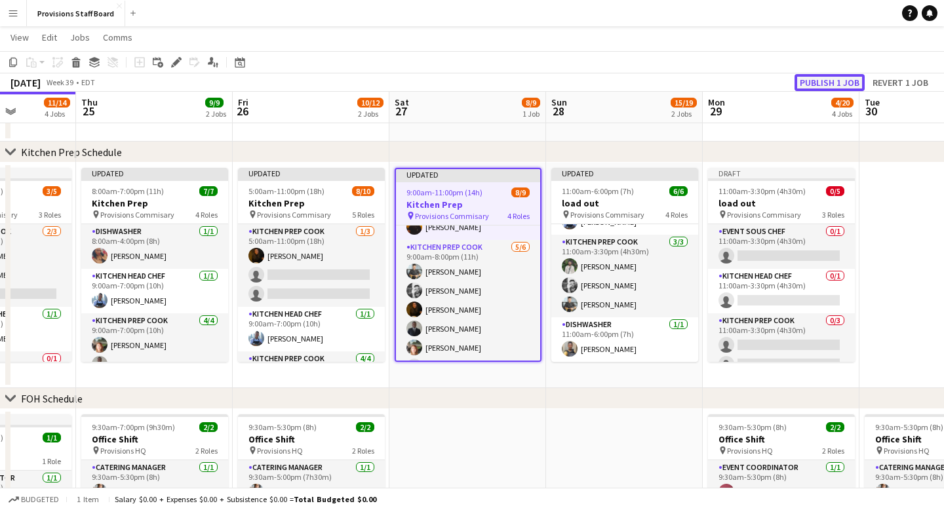
click at [832, 84] on button "Publish 1 job" at bounding box center [829, 82] width 70 height 17
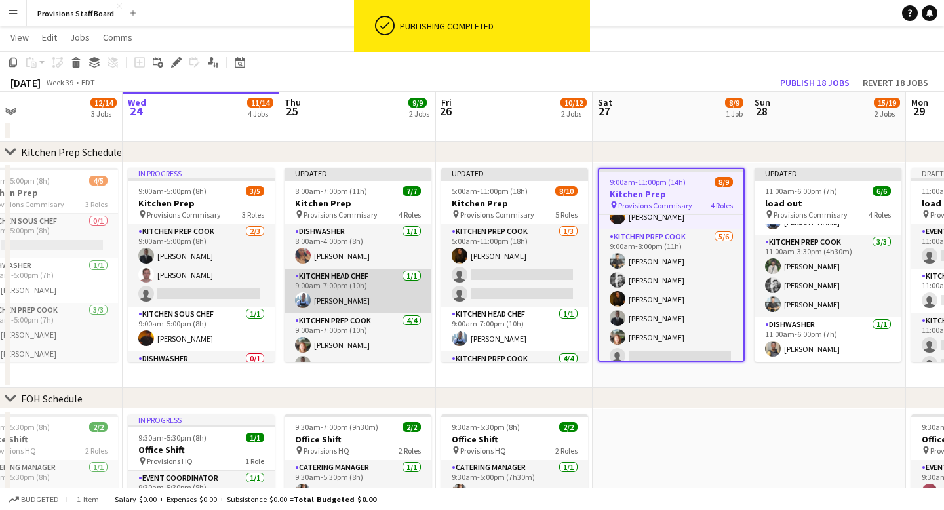
scroll to position [98, 0]
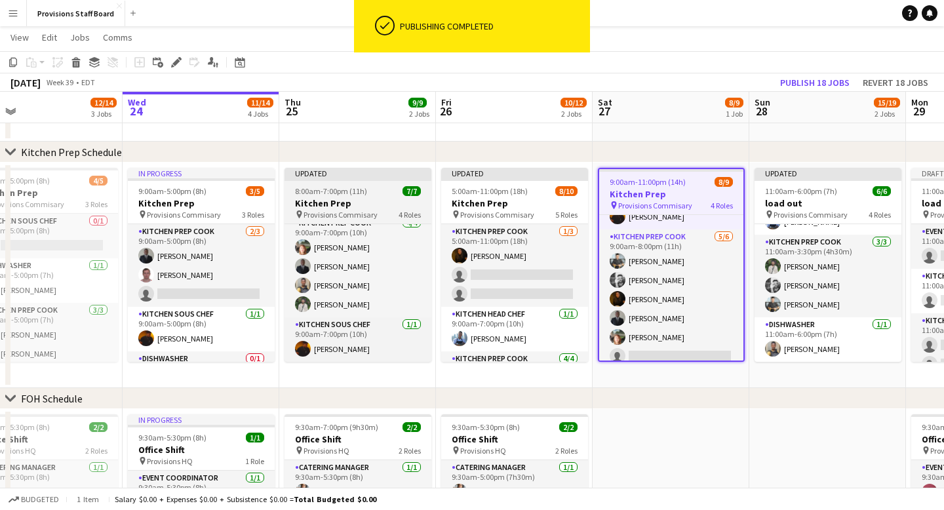
click at [369, 172] on div "Updated" at bounding box center [357, 173] width 147 height 10
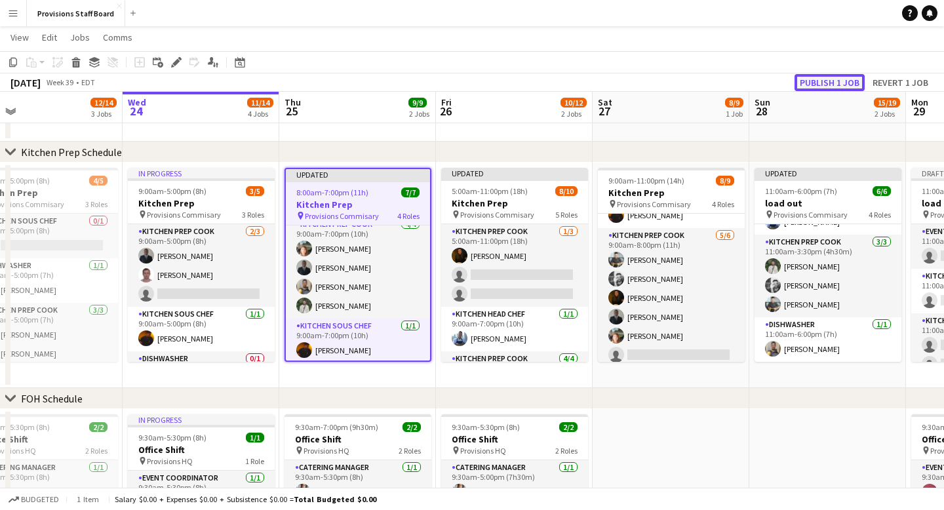
click at [840, 85] on button "Publish 1 job" at bounding box center [829, 82] width 70 height 17
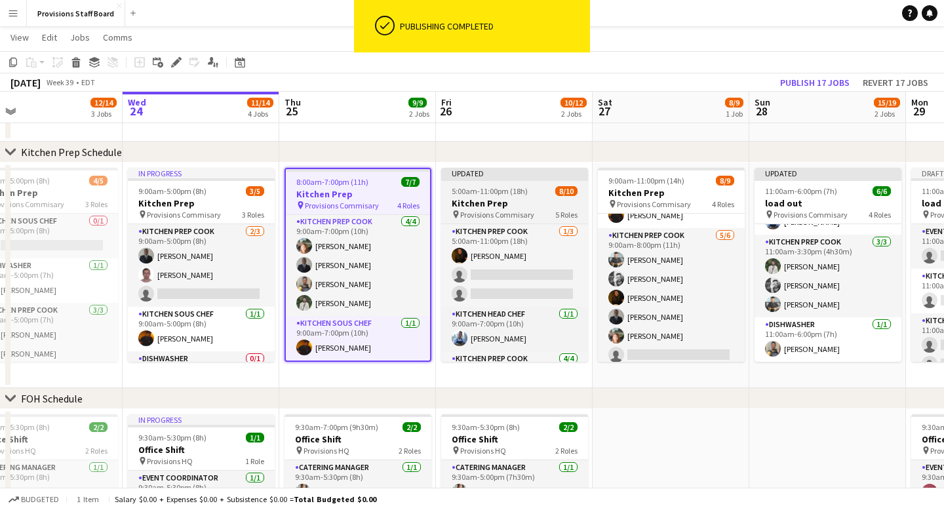
scroll to position [90, 0]
click at [505, 170] on div "Updated" at bounding box center [514, 173] width 147 height 10
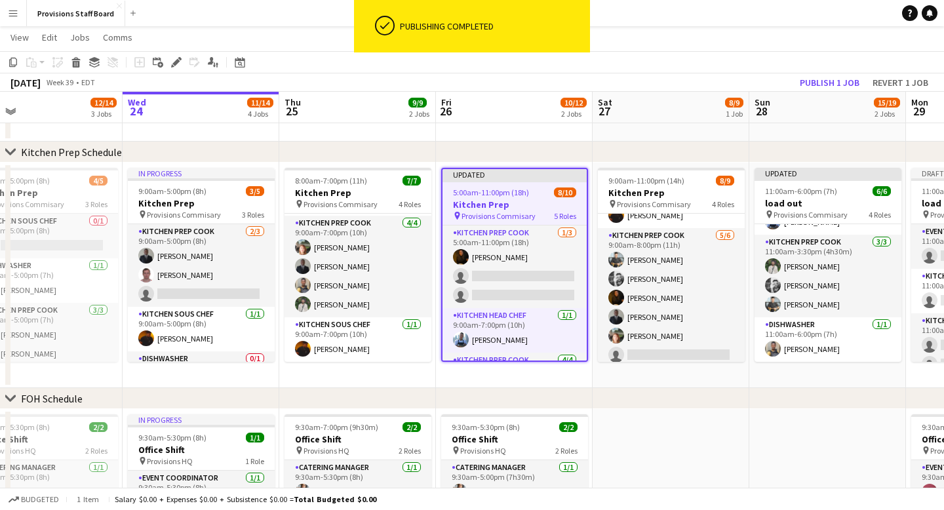
scroll to position [87, 0]
click at [826, 83] on button "Publish 1 job" at bounding box center [829, 82] width 70 height 17
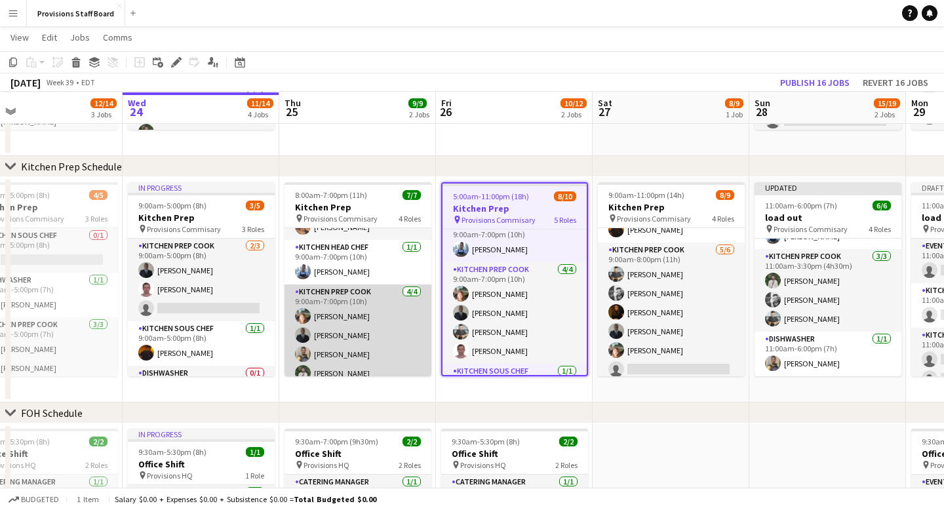
scroll to position [20, 0]
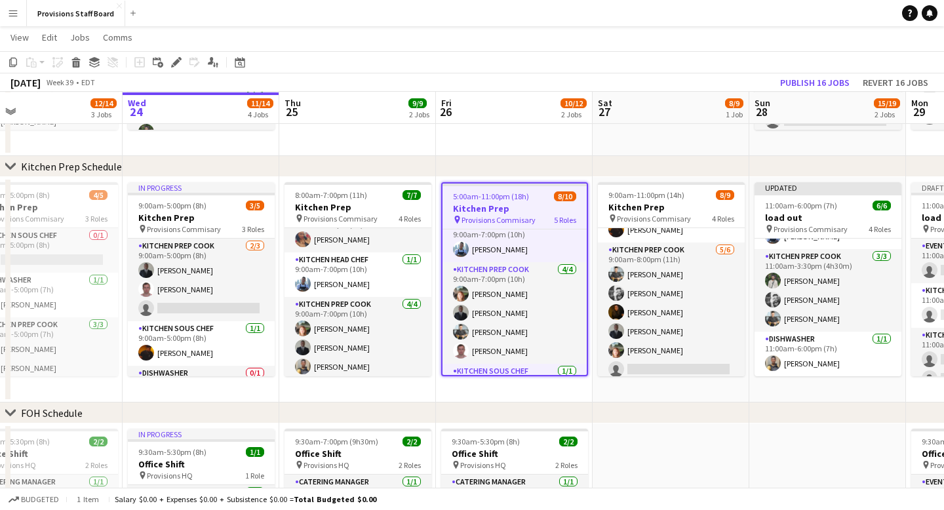
click at [526, 54] on app-toolbar "Copy Paste Paste Command V Paste with crew Command Shift V Paste linked Job Del…" at bounding box center [472, 62] width 944 height 22
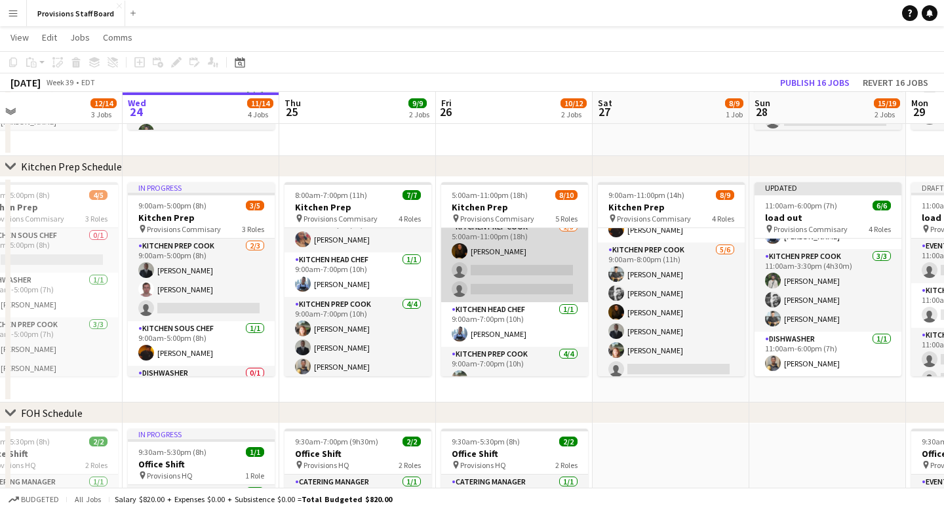
scroll to position [0, 0]
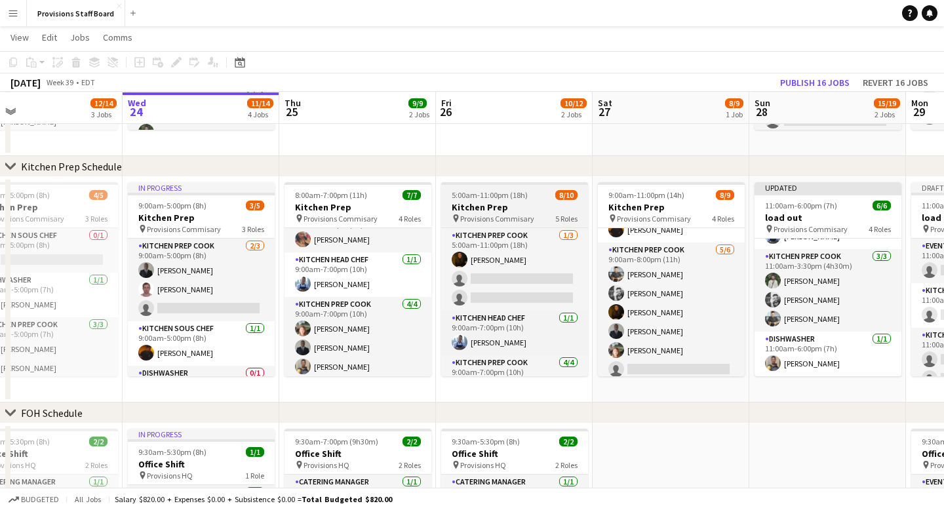
click at [495, 191] on span "5:00am-11:00pm (18h)" at bounding box center [490, 195] width 76 height 10
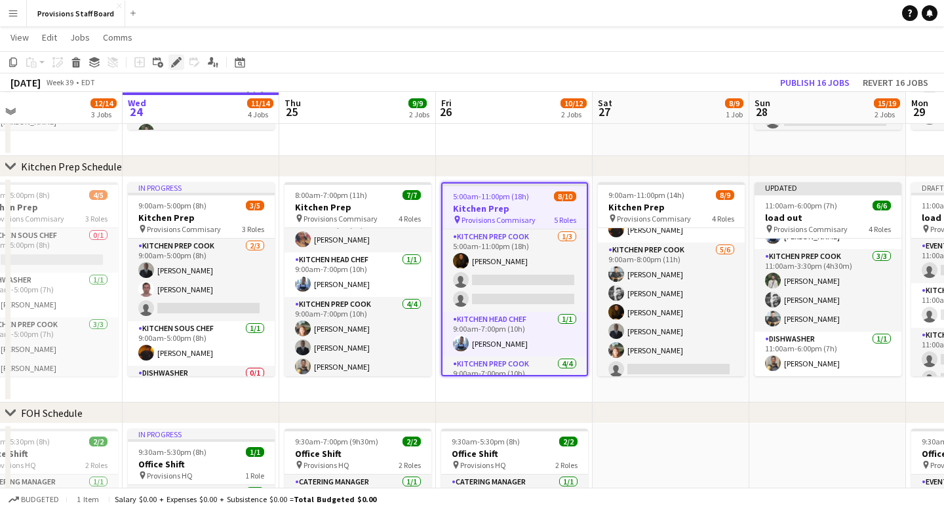
click at [176, 56] on div "Edit" at bounding box center [176, 62] width 16 height 16
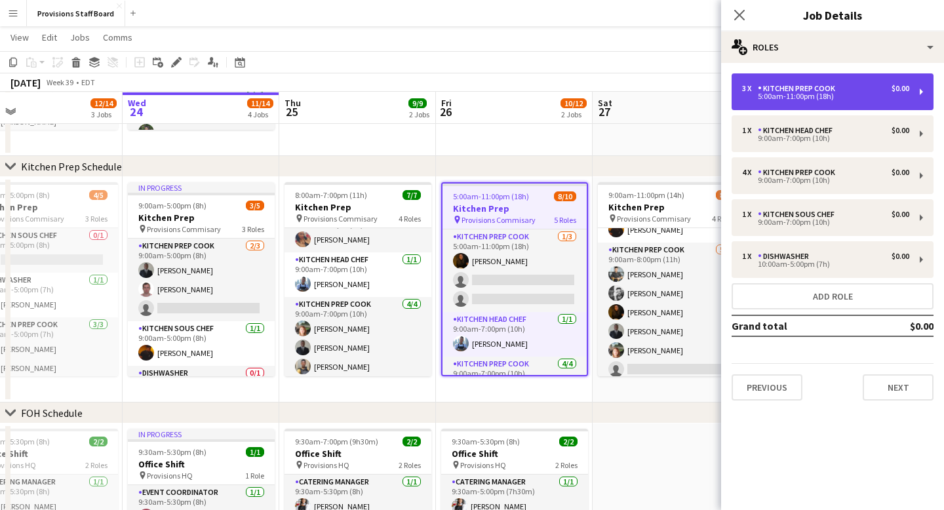
click at [796, 89] on div "Kitchen Prep Cook" at bounding box center [799, 88] width 83 height 9
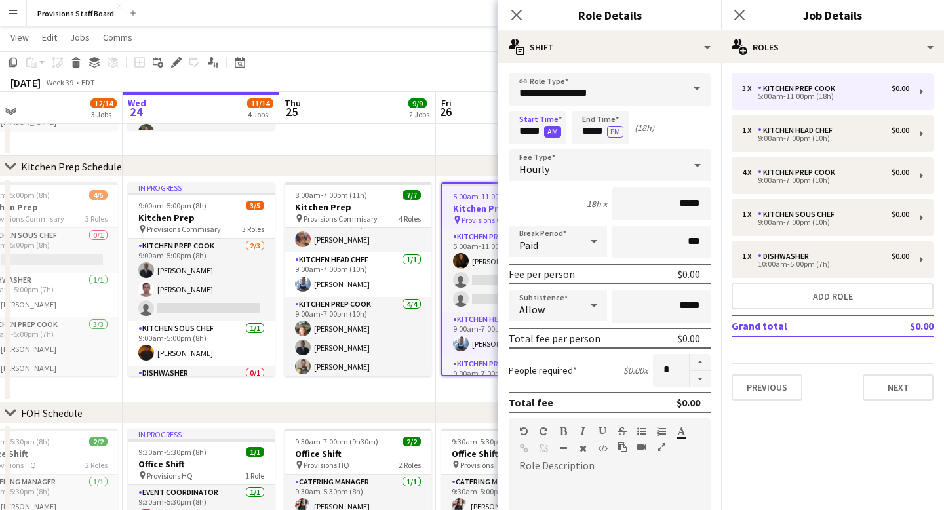
click at [552, 131] on button "AM" at bounding box center [552, 132] width 17 height 12
click at [595, 134] on input "*****" at bounding box center [601, 127] width 58 height 33
type input "*****"
click at [585, 154] on div at bounding box center [587, 150] width 26 height 13
click at [520, 14] on icon "Close pop-in" at bounding box center [516, 15] width 12 height 12
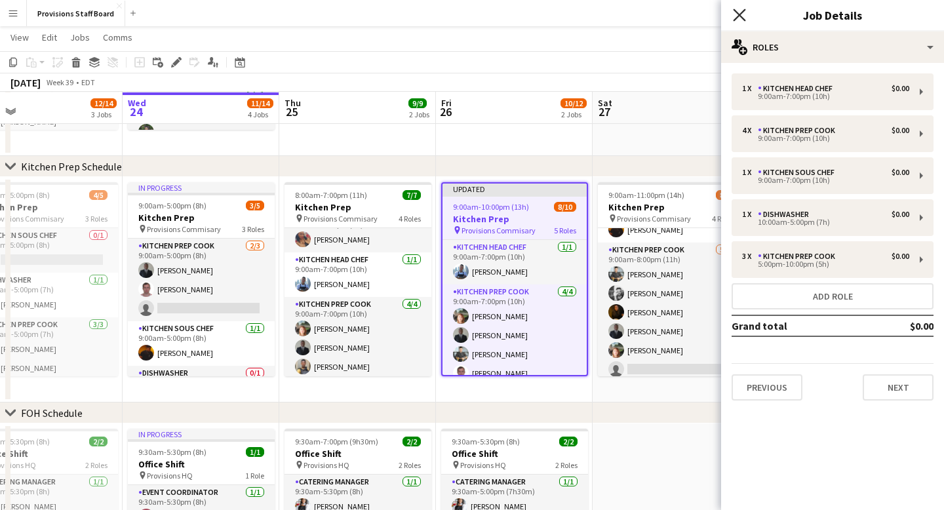
click at [741, 16] on icon at bounding box center [739, 15] width 12 height 12
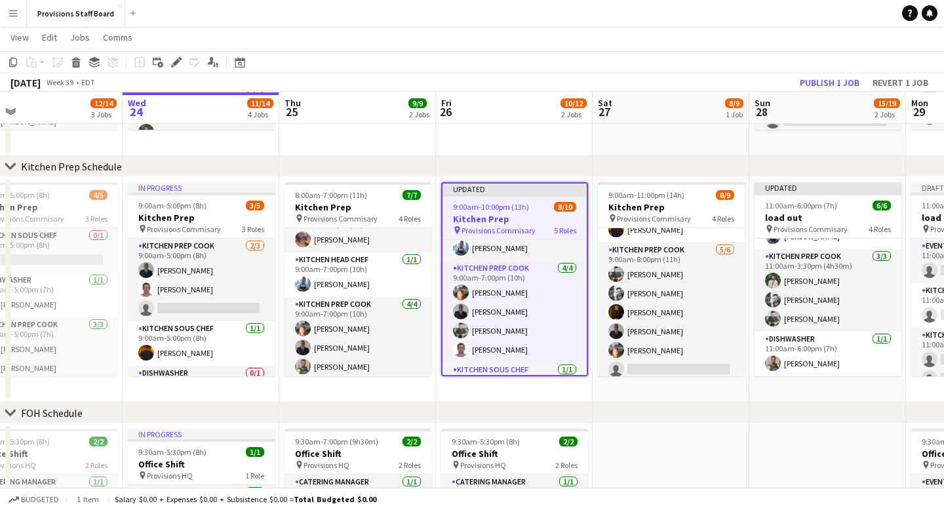
scroll to position [21, 0]
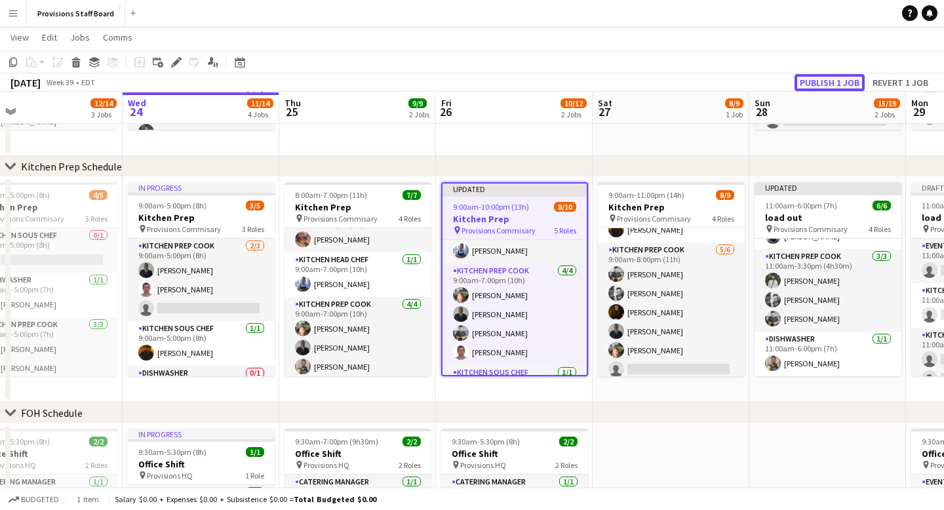
click at [829, 83] on button "Publish 1 job" at bounding box center [829, 82] width 70 height 17
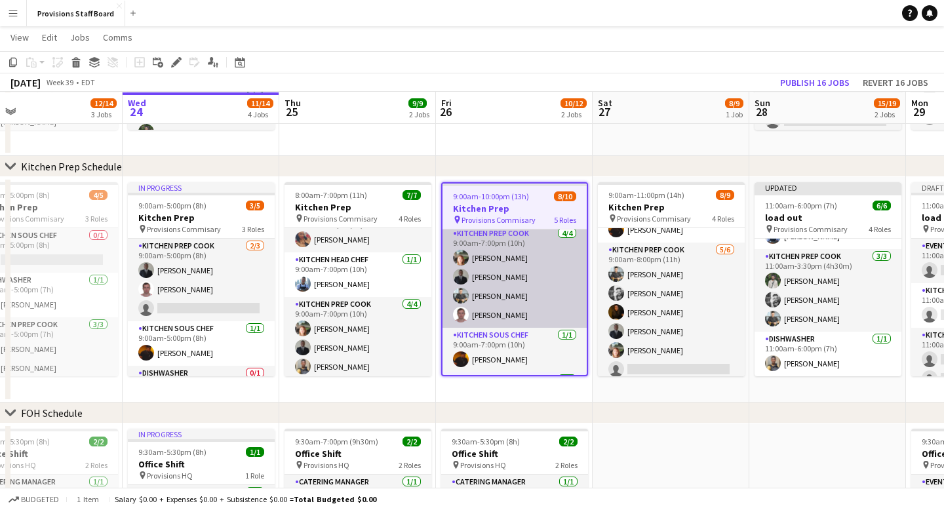
scroll to position [168, 0]
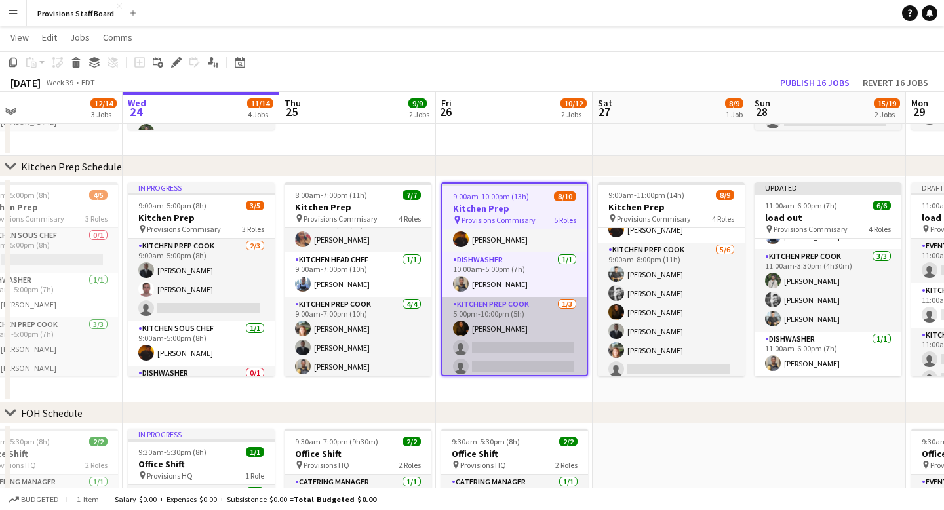
click at [490, 345] on app-card-role "Kitchen Prep Cook 1/3 5:00pm-10:00pm (5h) Marianne Agcaoili single-neutral-acti…" at bounding box center [514, 338] width 144 height 83
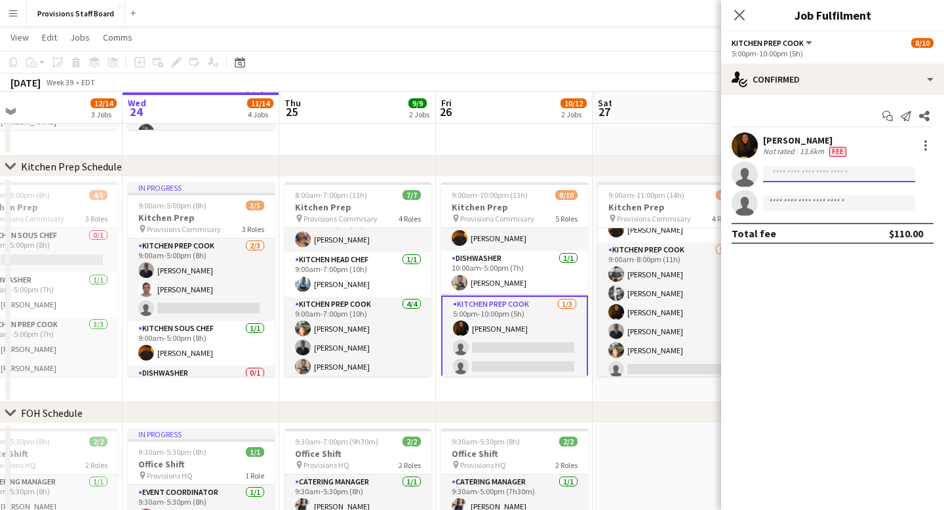
click at [785, 172] on input at bounding box center [839, 175] width 152 height 16
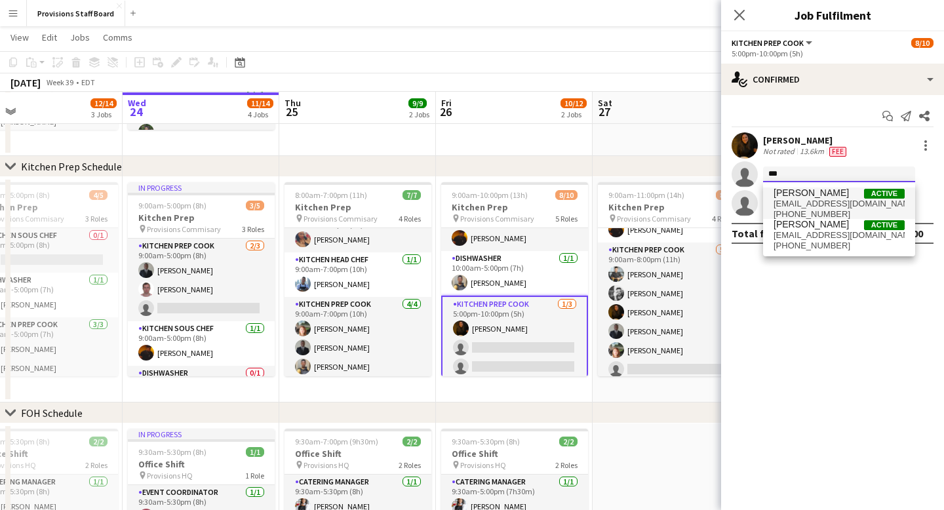
type input "***"
click at [787, 198] on span "[PERSON_NAME]" at bounding box center [811, 192] width 75 height 11
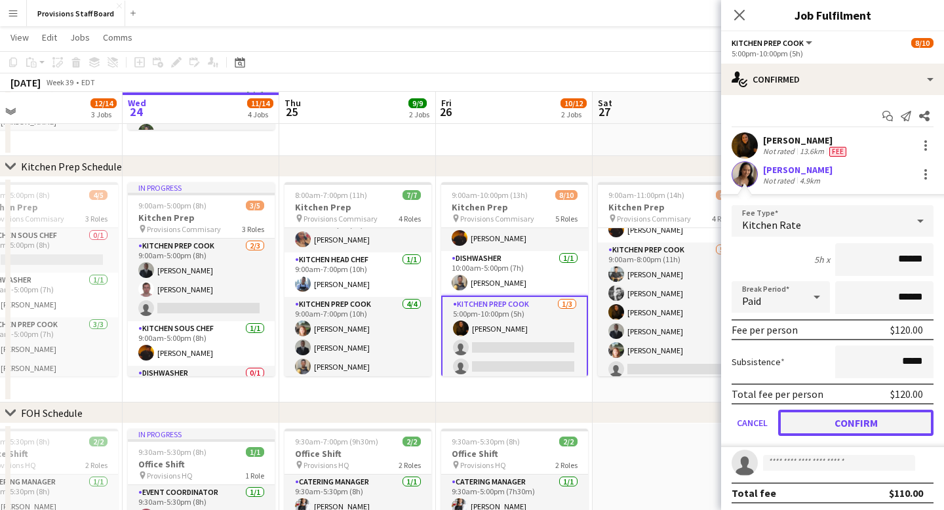
click at [847, 417] on button "Confirm" at bounding box center [855, 423] width 155 height 26
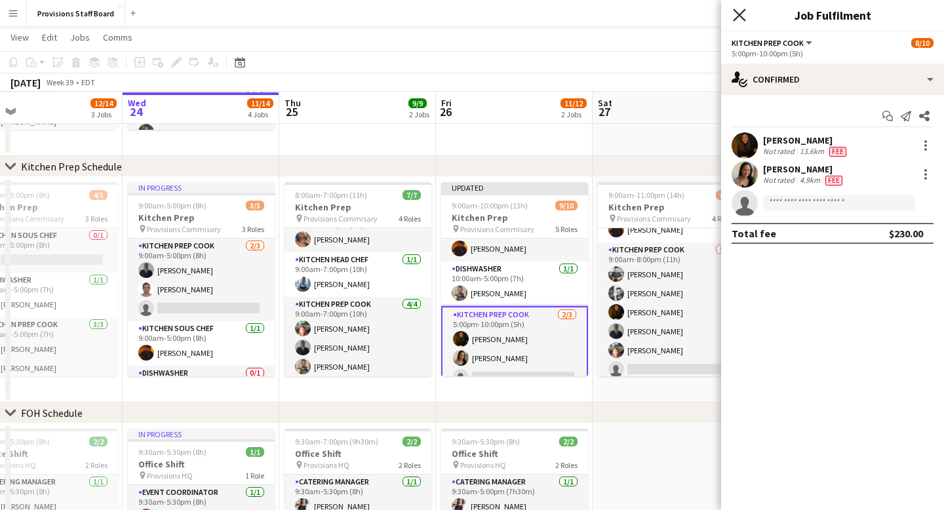
click at [743, 16] on icon "Close pop-in" at bounding box center [739, 15] width 12 height 12
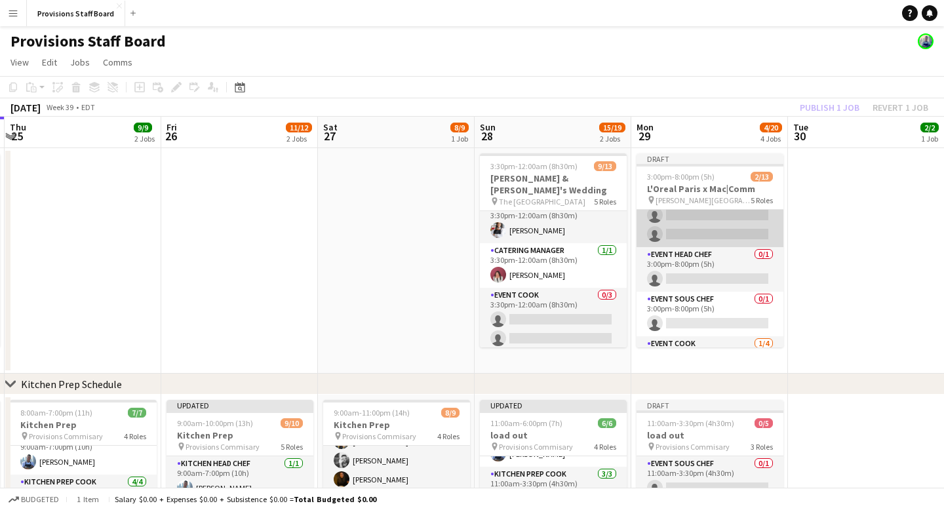
scroll to position [151, 0]
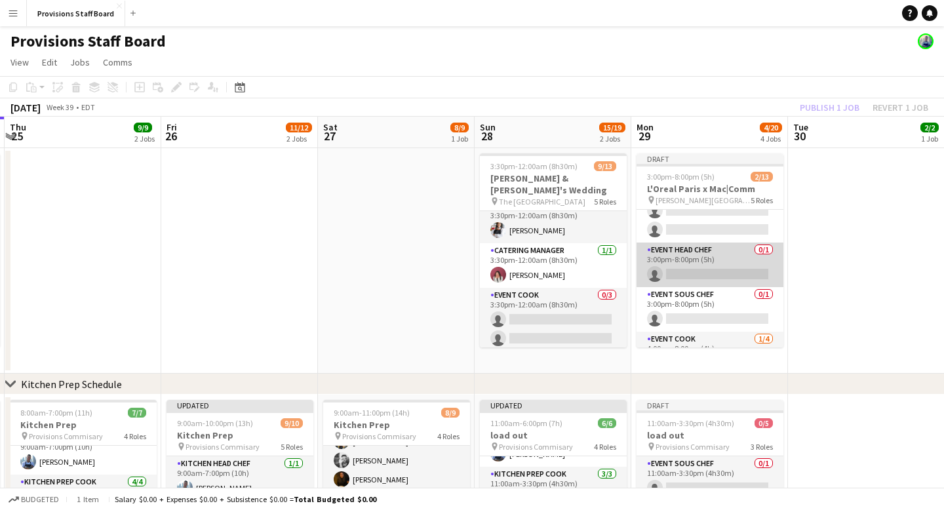
click at [689, 276] on app-card-role "Event Head Chef 0/1 3:00pm-8:00pm (5h) single-neutral-actions" at bounding box center [710, 265] width 147 height 45
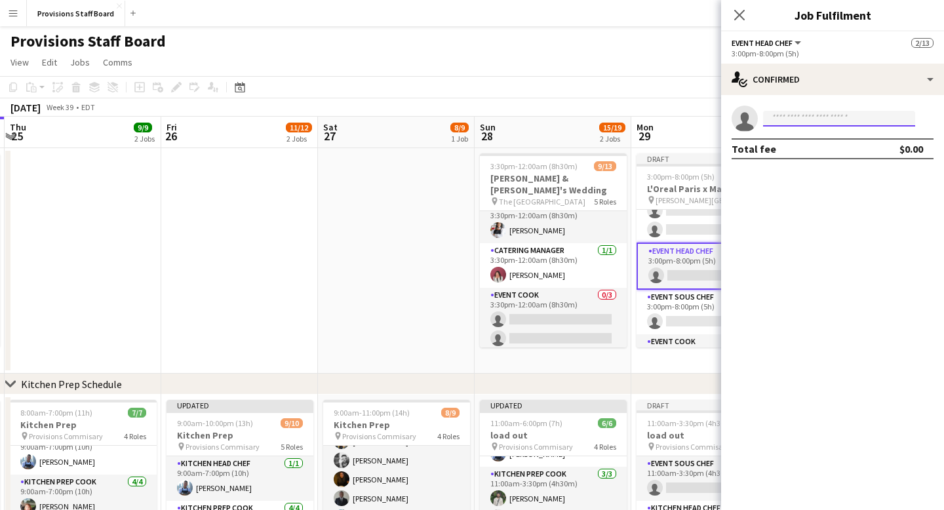
click at [804, 119] on input at bounding box center [839, 119] width 152 height 16
type input "***"
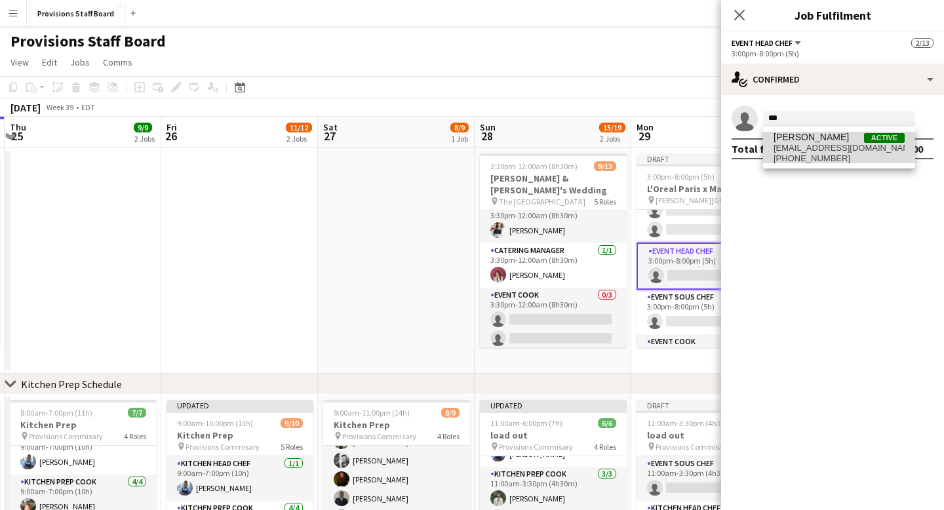
click at [815, 149] on span "kevinjcastonguay@gmail.com" at bounding box center [839, 148] width 131 height 10
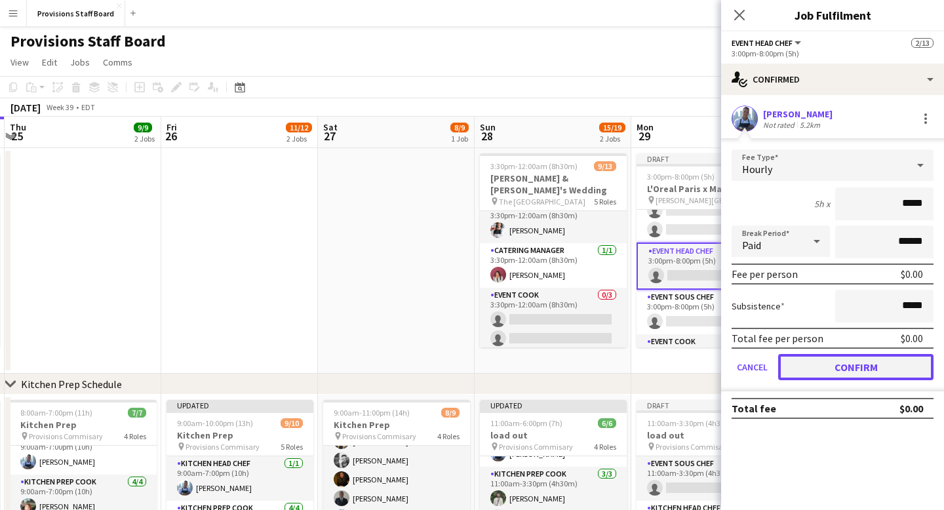
click at [848, 365] on button "Confirm" at bounding box center [855, 367] width 155 height 26
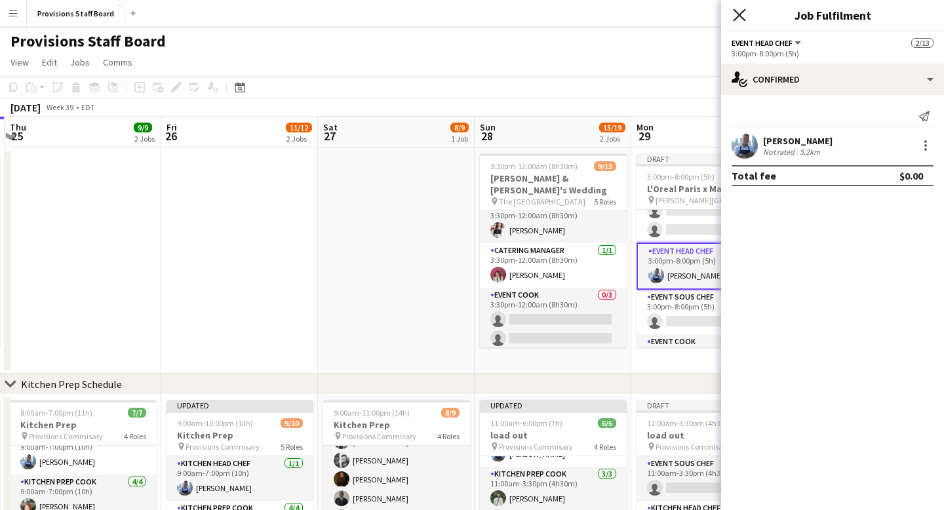
click at [740, 14] on icon at bounding box center [739, 15] width 12 height 12
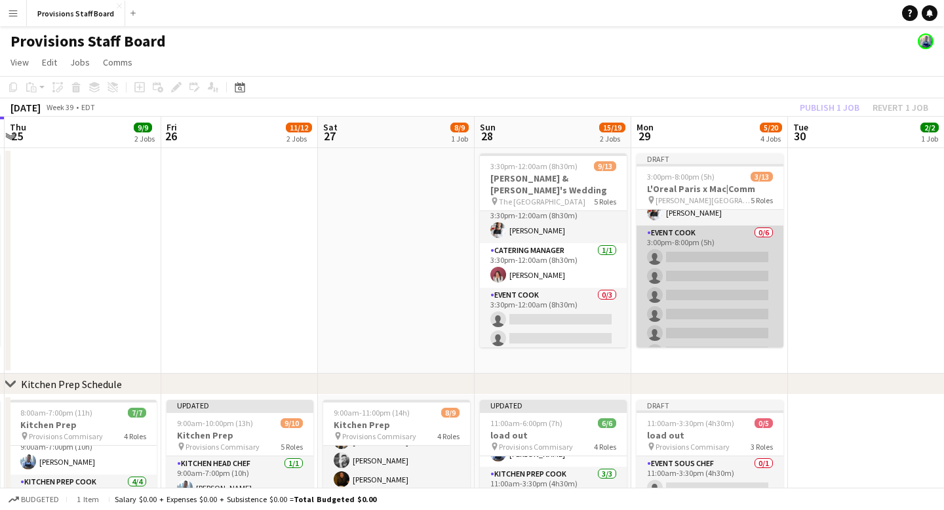
scroll to position [0, 0]
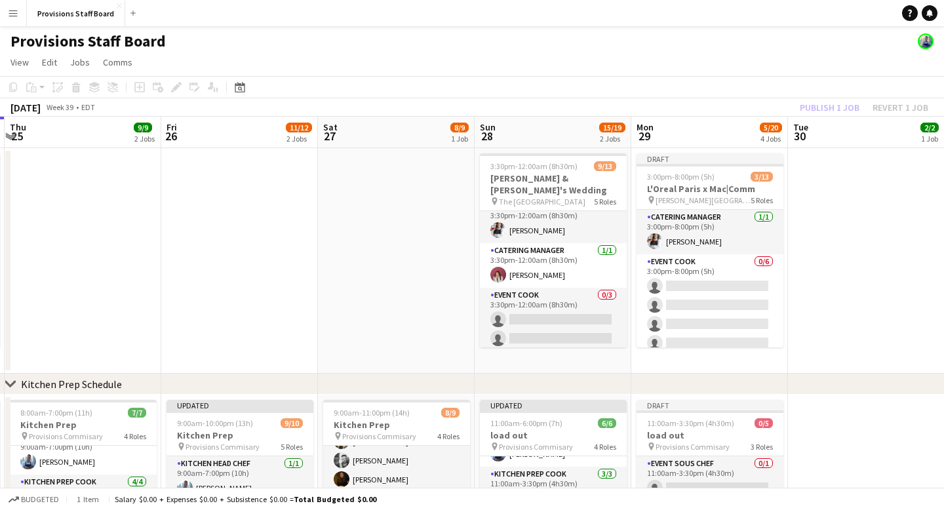
click at [699, 70] on app-page-menu "View Day view expanded Day view collapsed Month view Date picker Jump to today …" at bounding box center [472, 63] width 944 height 25
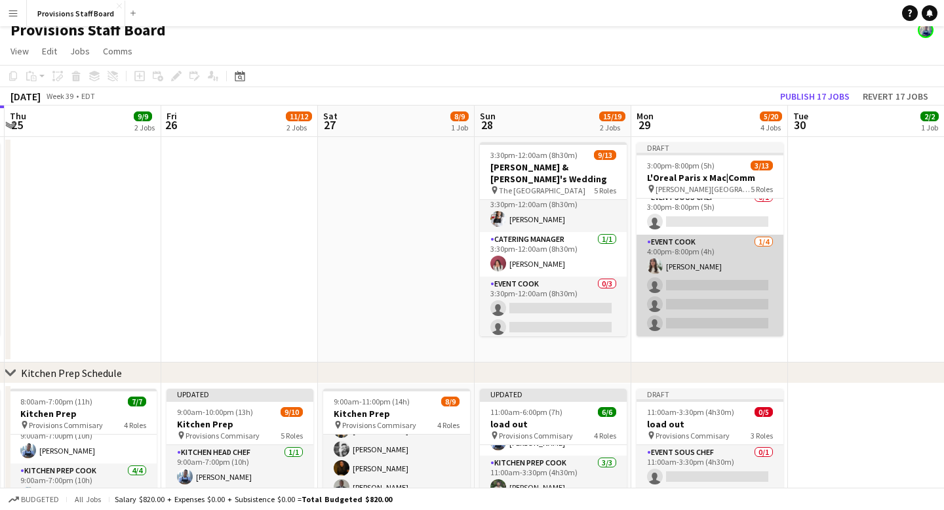
scroll to position [12, 0]
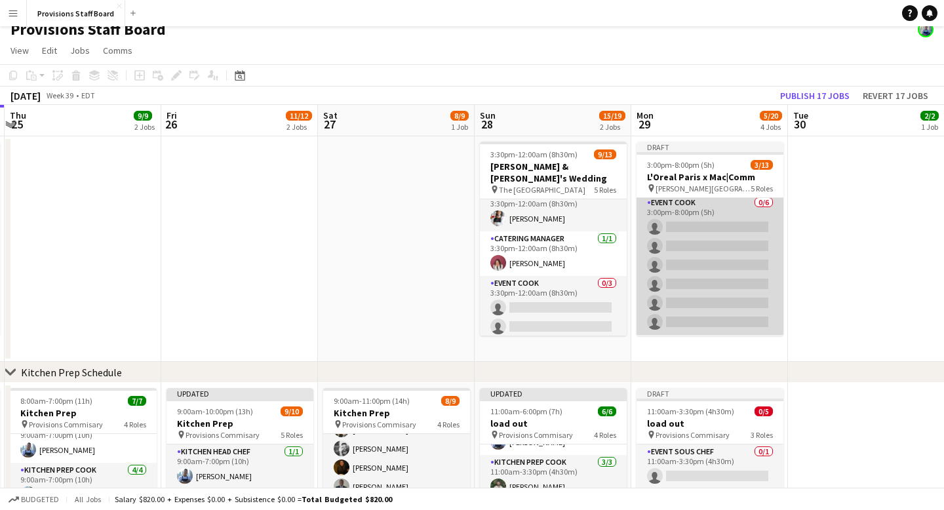
click at [692, 222] on app-card-role "Event Cook 0/6 3:00pm-8:00pm (5h) single-neutral-actions single-neutral-actions…" at bounding box center [710, 265] width 147 height 140
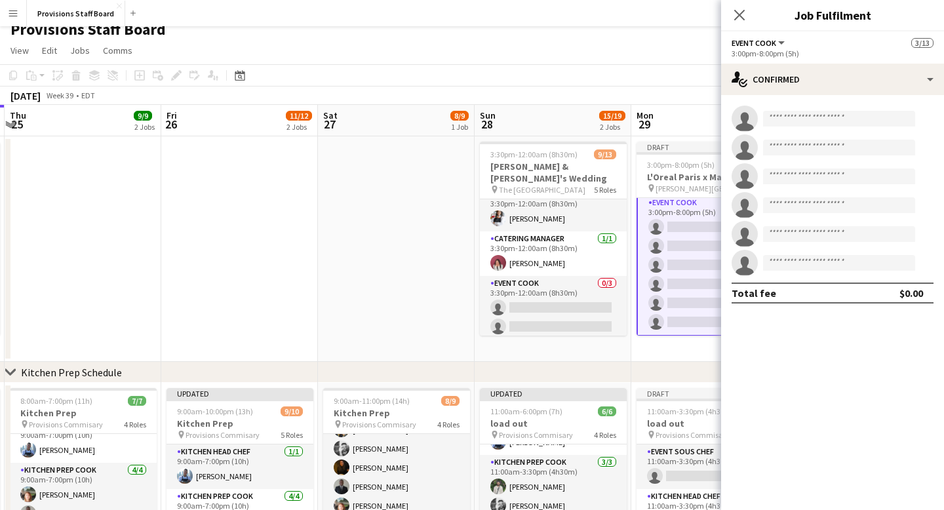
click at [684, 64] on app-page-menu "View Day view expanded Day view collapsed Month view Date picker Jump to today …" at bounding box center [472, 51] width 944 height 25
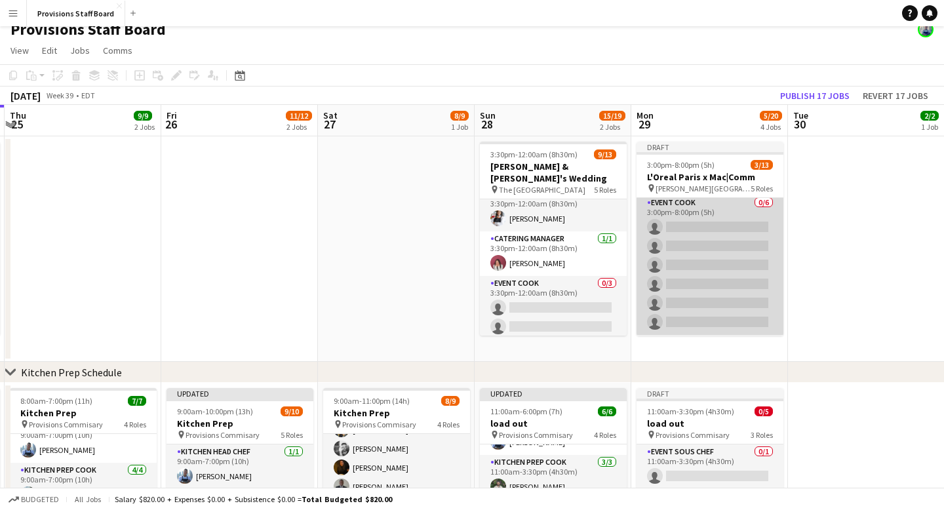
scroll to position [222, 0]
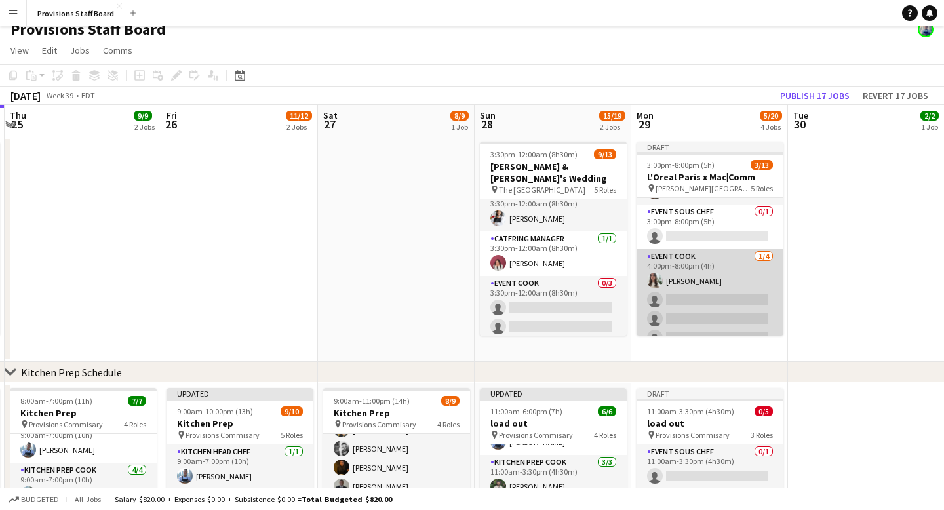
click at [700, 284] on app-card-role "Event Cook 1/4 4:00pm-8:00pm (4h) Kate Levitt single-neutral-actions single-neu…" at bounding box center [710, 300] width 147 height 102
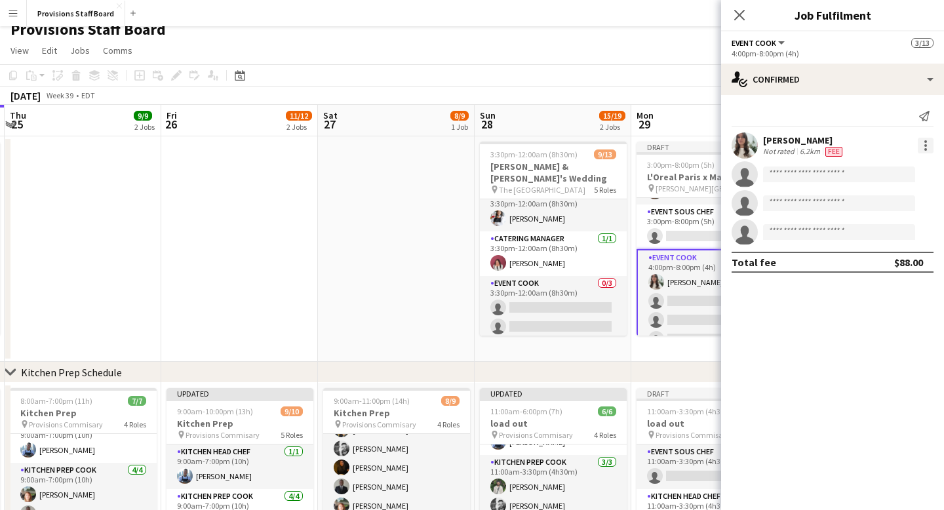
click at [924, 144] on div at bounding box center [925, 145] width 3 height 3
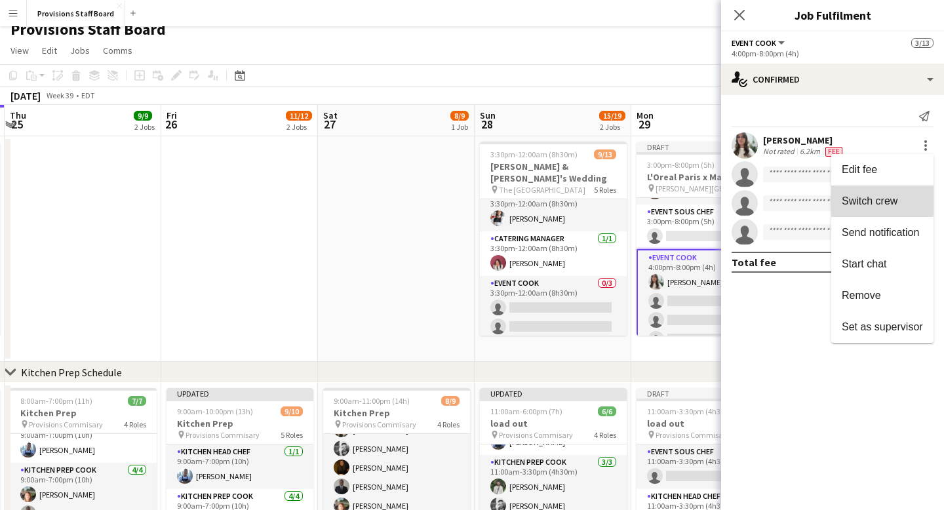
click at [873, 200] on span "Switch crew" at bounding box center [870, 200] width 56 height 11
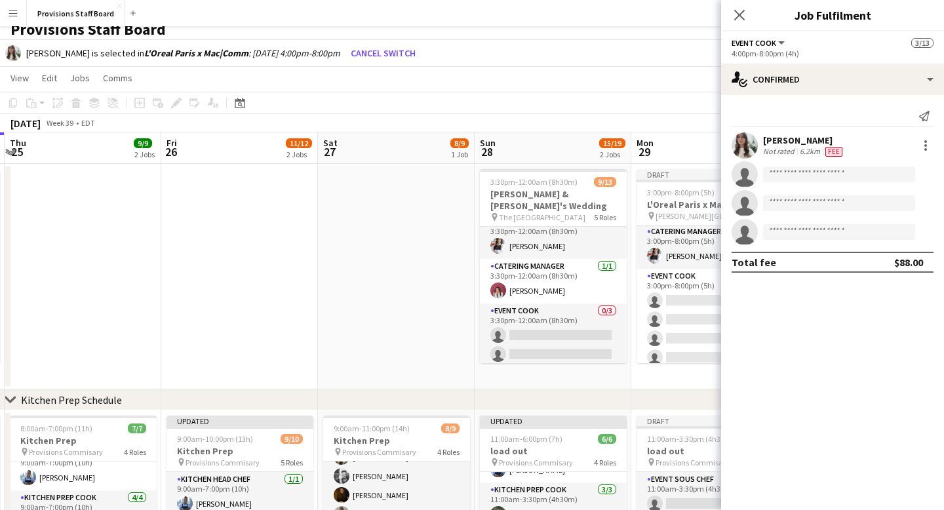
scroll to position [28, 0]
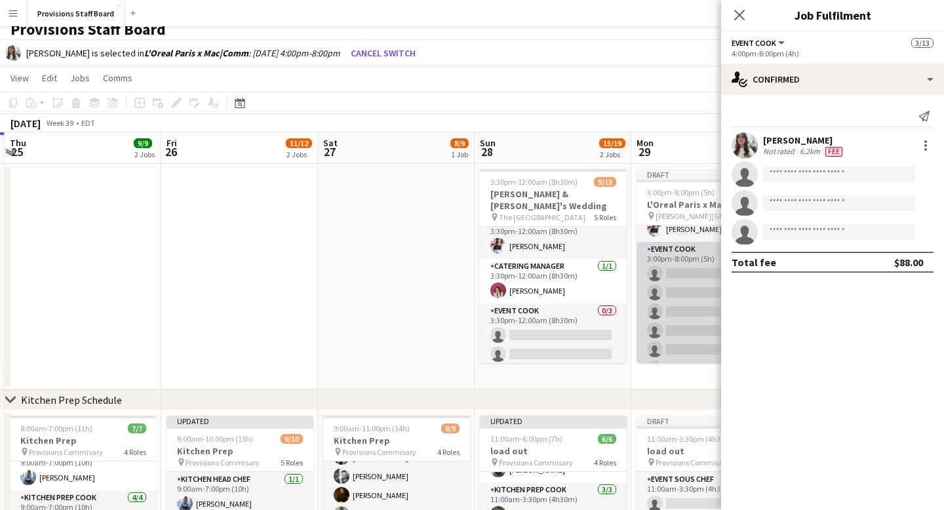
click at [682, 277] on app-card-role "Event Cook 0/6 3:00pm-8:00pm (5h) single-neutral-actions single-neutral-actions…" at bounding box center [710, 312] width 147 height 140
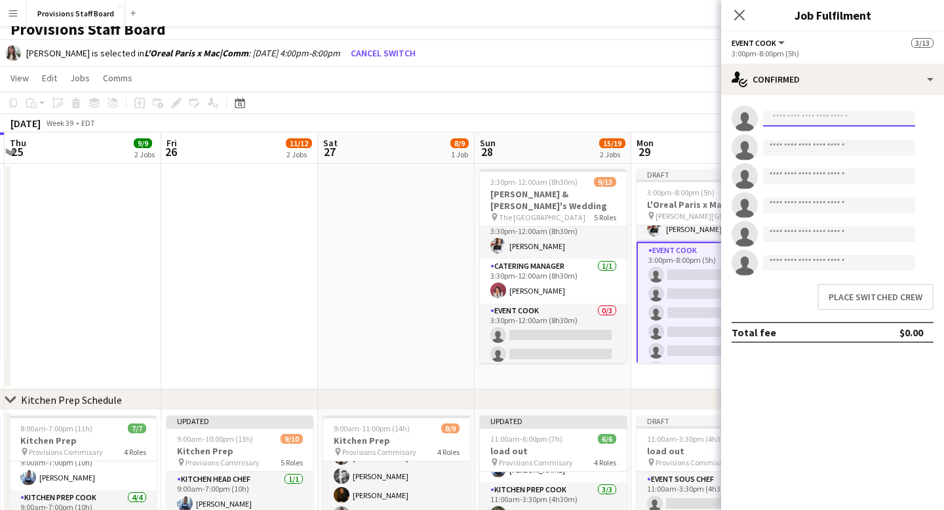
click at [791, 123] on input at bounding box center [839, 119] width 152 height 16
click at [856, 296] on button "Place switched crew" at bounding box center [875, 297] width 116 height 26
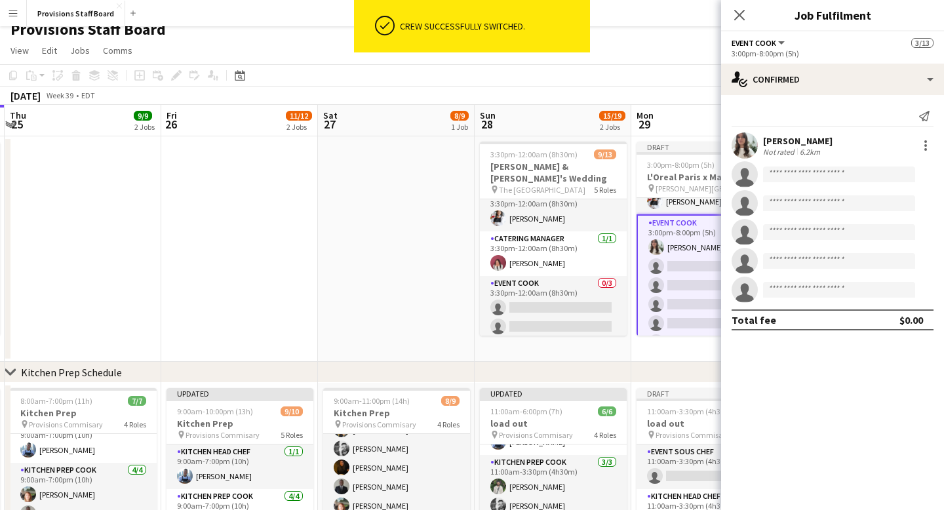
scroll to position [12, 0]
click at [741, 13] on icon at bounding box center [739, 15] width 12 height 12
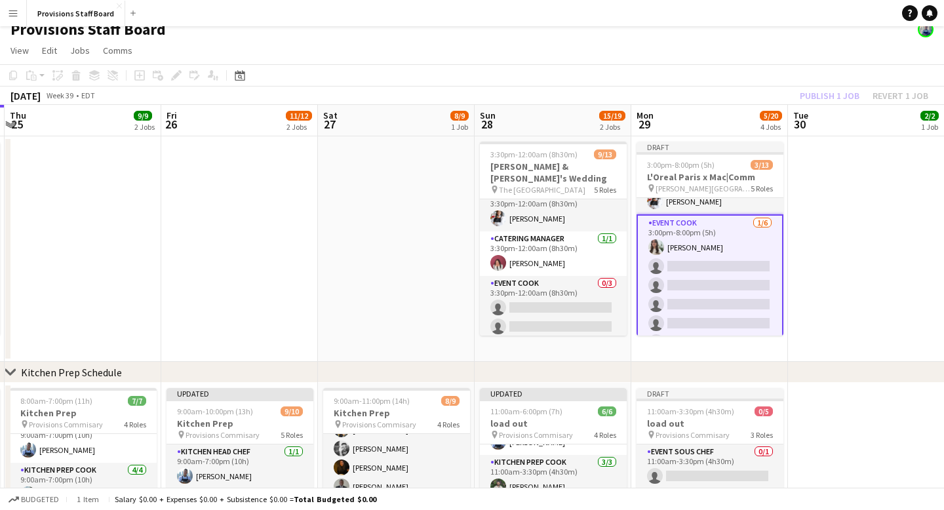
scroll to position [0, 0]
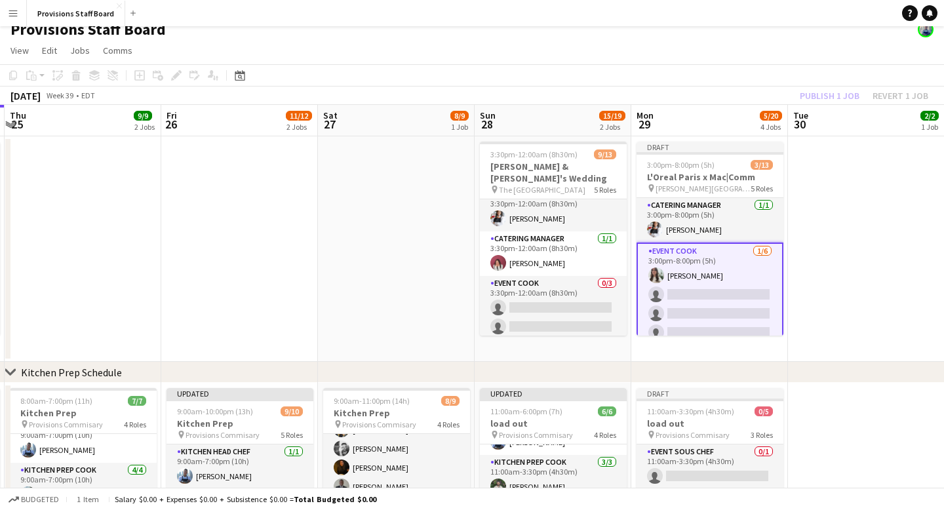
click at [720, 47] on app-page-menu "View Day view expanded Day view collapsed Month view Date picker Jump to today …" at bounding box center [472, 51] width 944 height 25
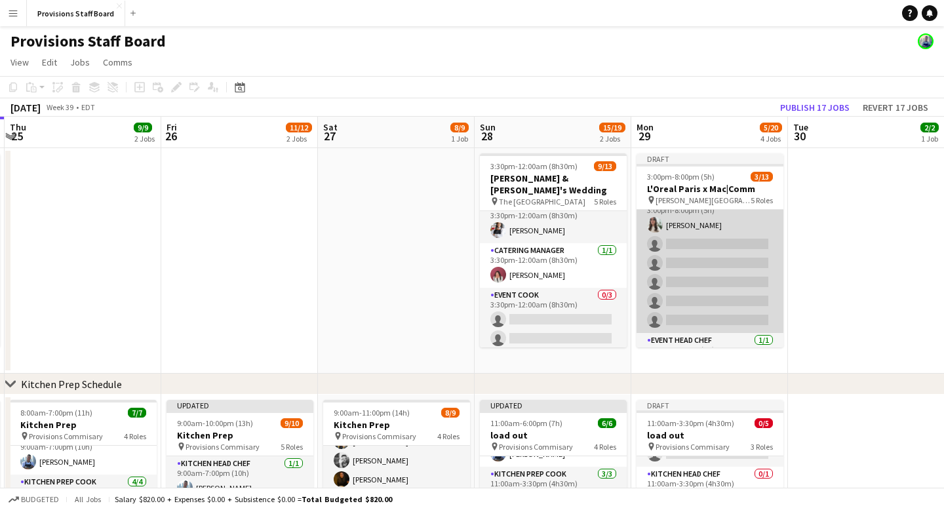
scroll to position [41, 0]
click at [685, 250] on app-card-role "Event Cook 1/6 3:00pm-8:00pm (5h) Kate Levitt single-neutral-actions single-neu…" at bounding box center [710, 274] width 147 height 140
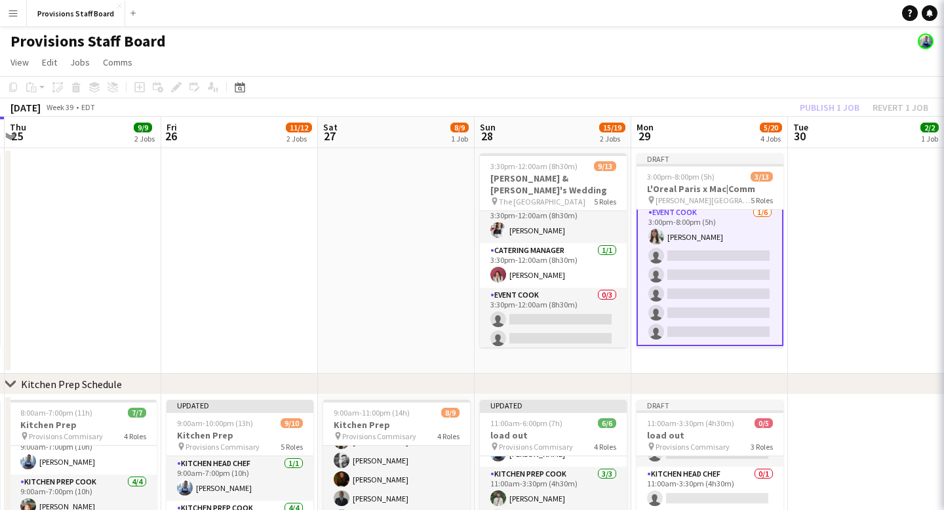
scroll to position [52, 0]
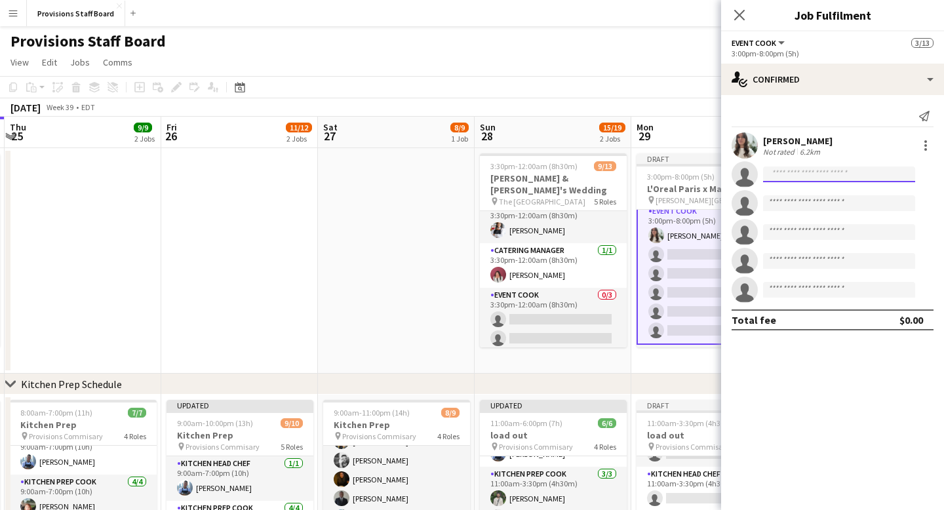
click at [810, 169] on input at bounding box center [839, 175] width 152 height 16
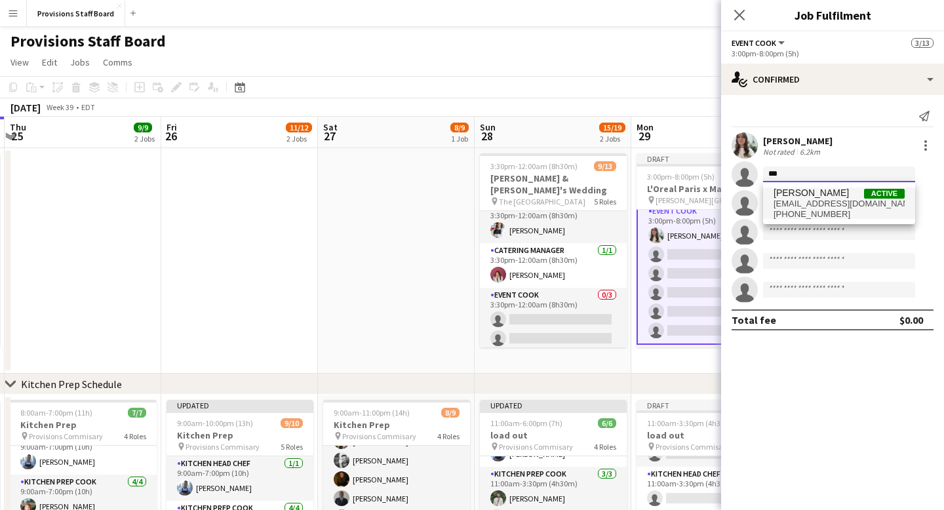
type input "***"
click at [811, 201] on span "416dustin@gmail.com" at bounding box center [839, 204] width 131 height 10
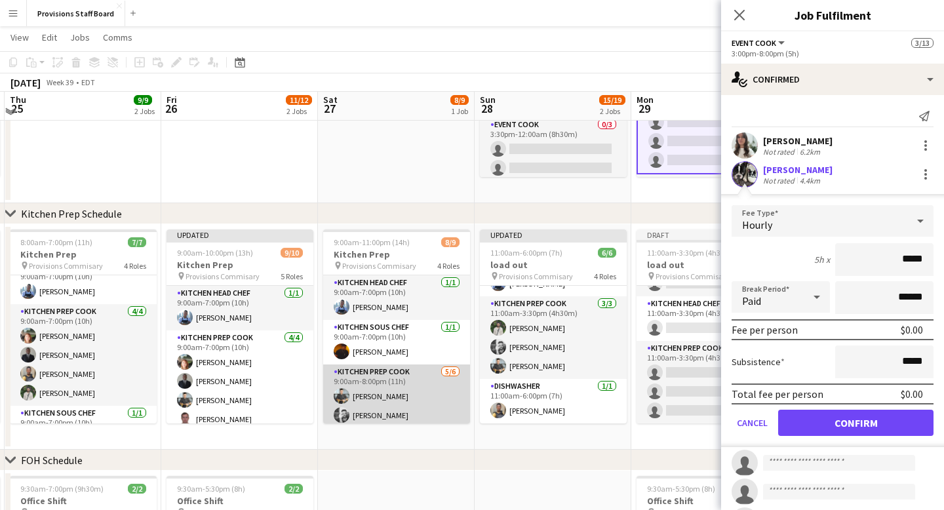
scroll to position [165, 0]
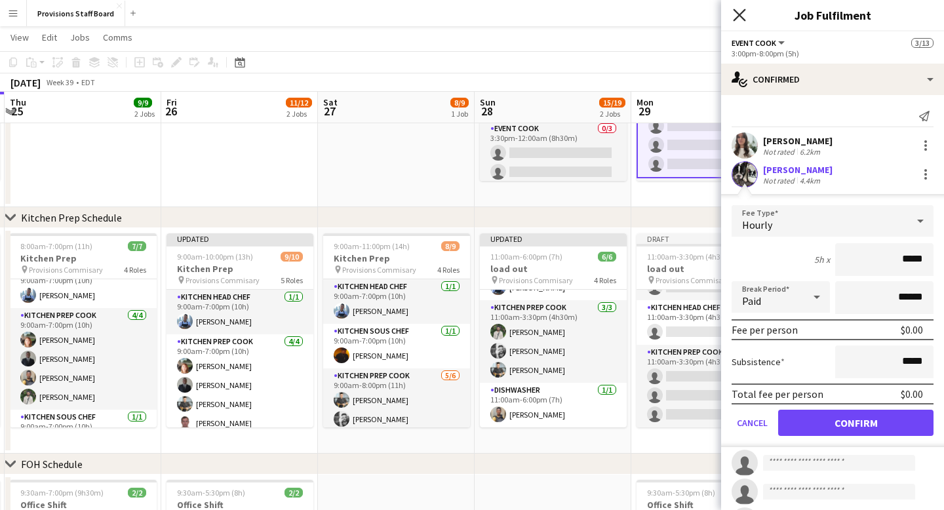
click at [740, 14] on icon at bounding box center [739, 15] width 12 height 12
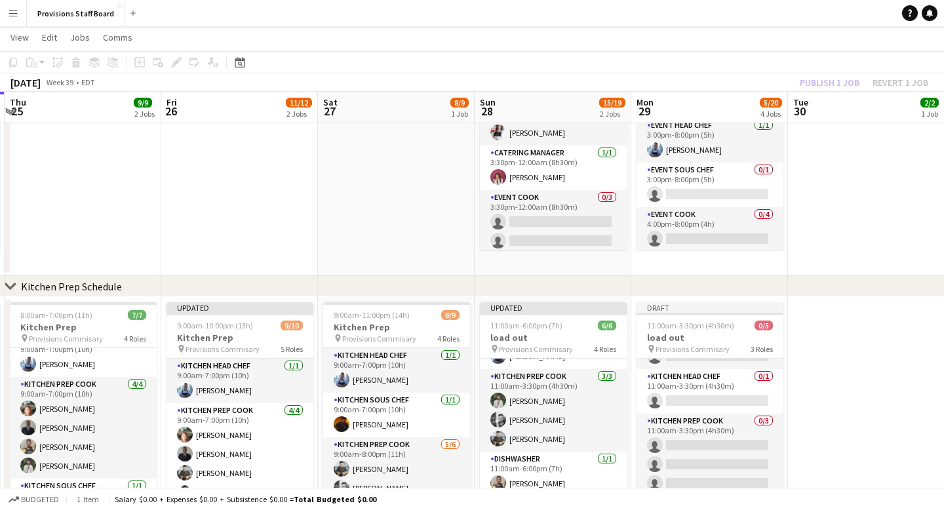
scroll to position [184, 0]
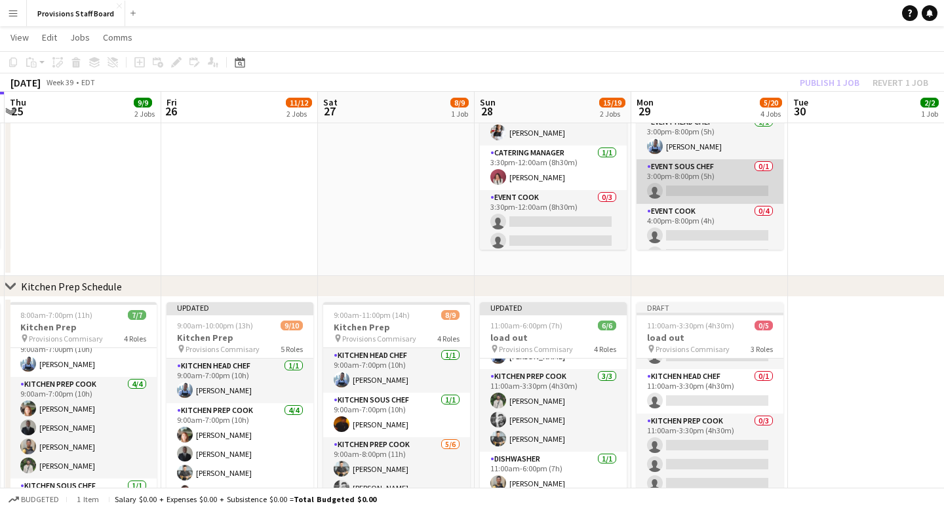
click at [726, 164] on app-card-role "Event Sous Chef 0/1 3:00pm-8:00pm (5h) single-neutral-actions" at bounding box center [710, 181] width 147 height 45
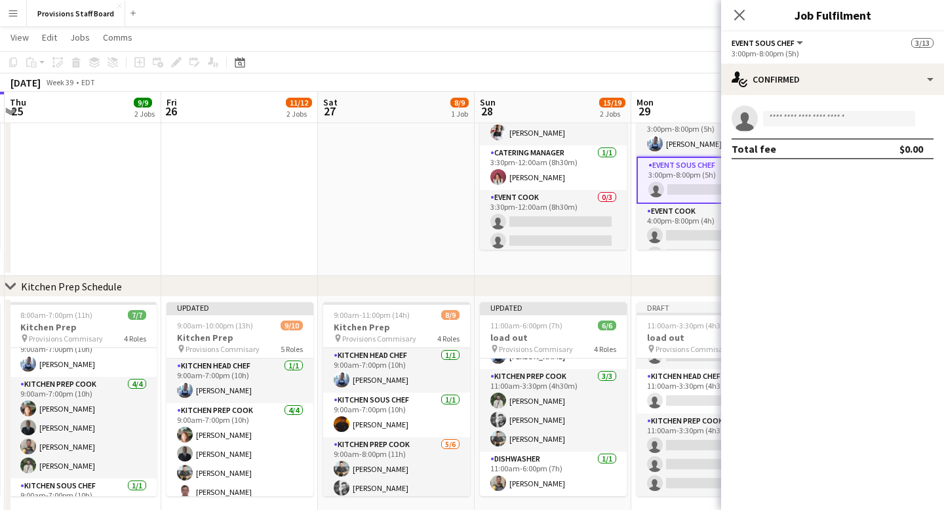
scroll to position [183, 0]
click at [828, 122] on input at bounding box center [839, 119] width 152 height 16
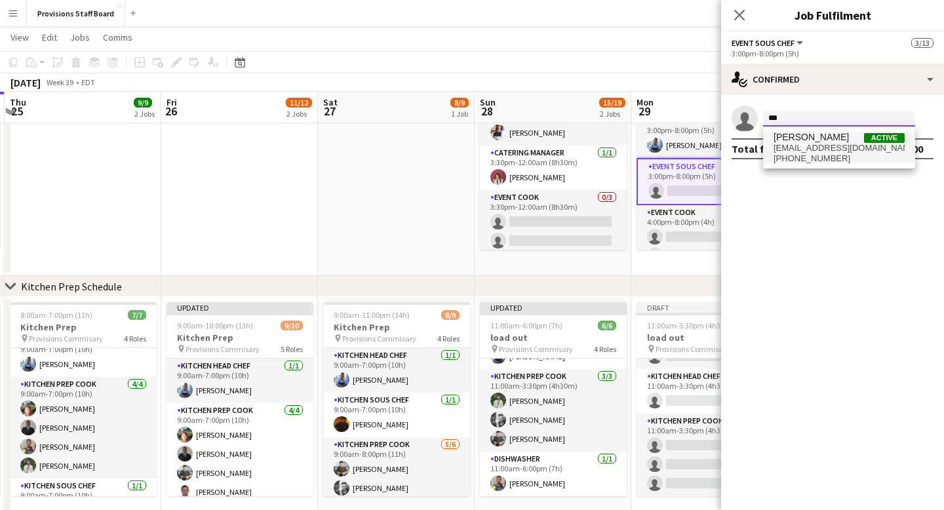
type input "***"
click at [821, 143] on span "[EMAIL_ADDRESS][DOMAIN_NAME]" at bounding box center [839, 148] width 131 height 10
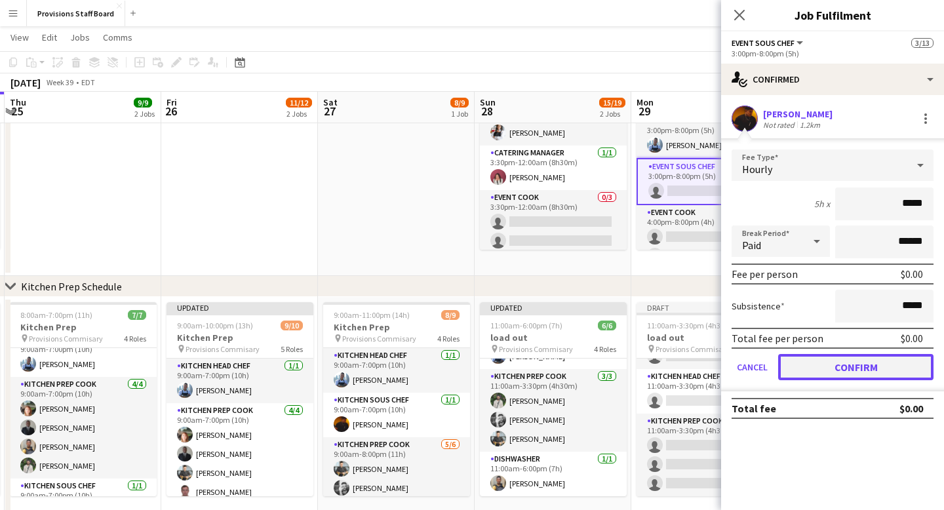
click at [840, 368] on button "Confirm" at bounding box center [855, 367] width 155 height 26
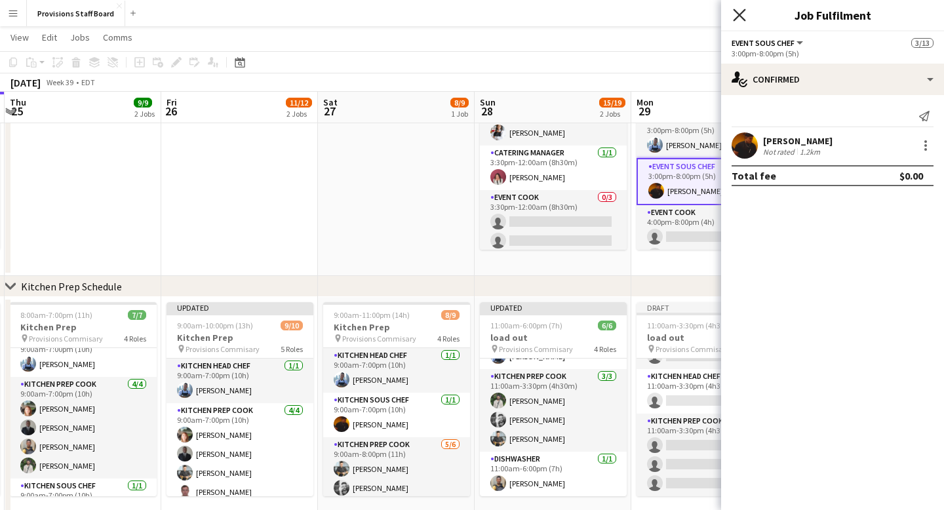
click at [741, 14] on icon at bounding box center [739, 15] width 12 height 12
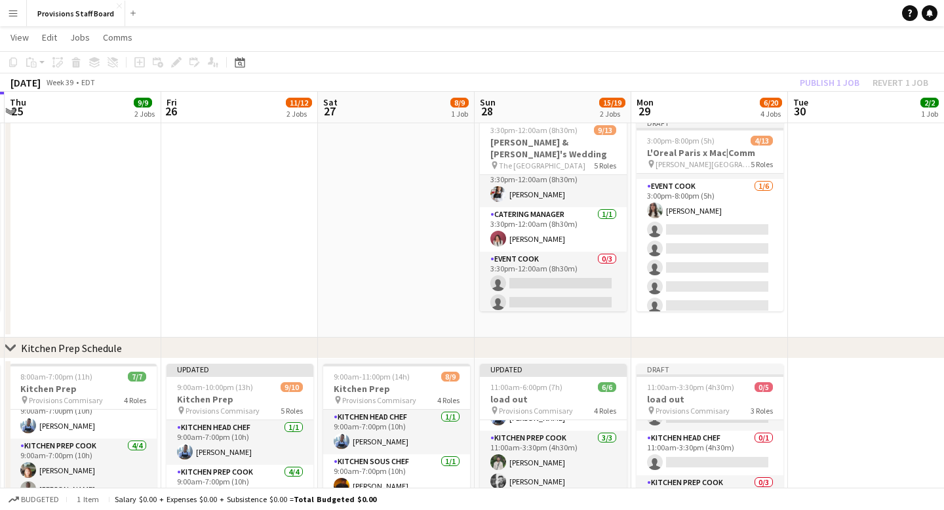
scroll to position [37, 0]
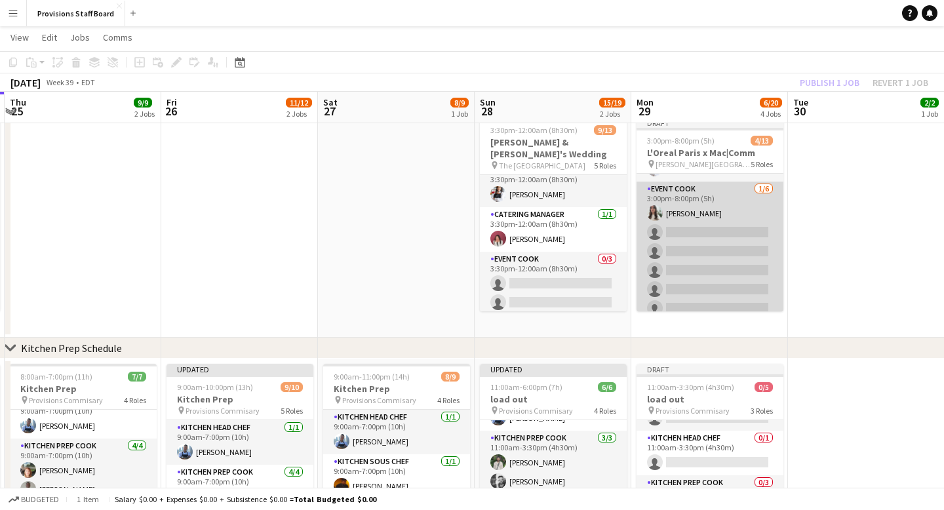
click at [686, 232] on app-card-role "Event Cook 1/6 3:00pm-8:00pm (5h) Kate Levitt single-neutral-actions single-neu…" at bounding box center [710, 252] width 147 height 140
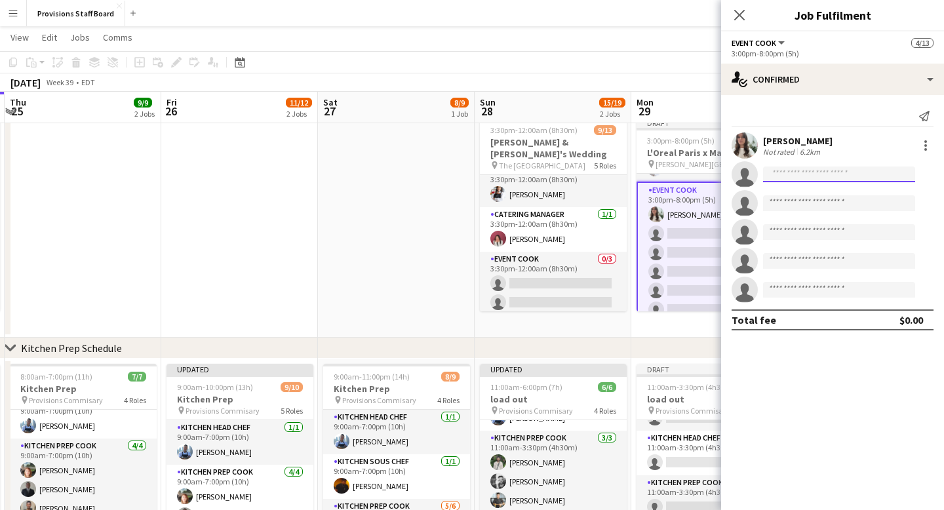
click at [797, 175] on input at bounding box center [839, 175] width 152 height 16
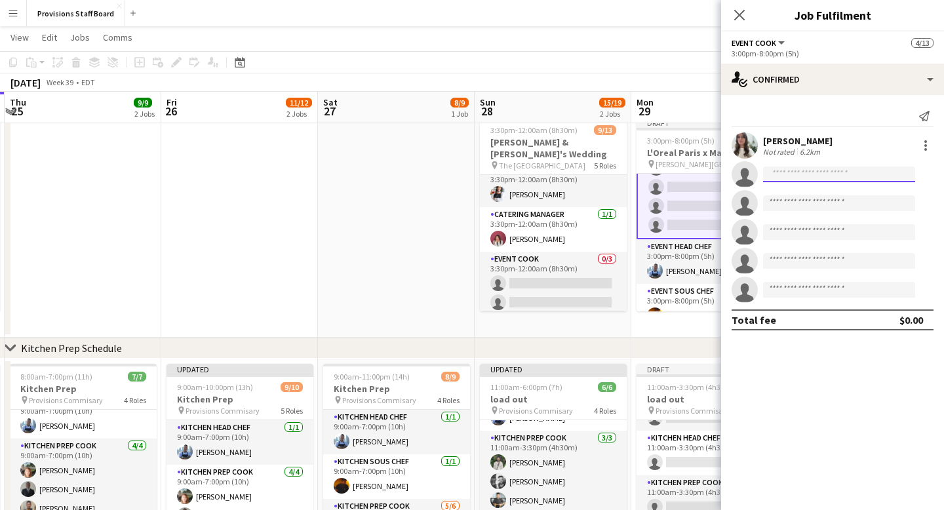
scroll to position [135, 0]
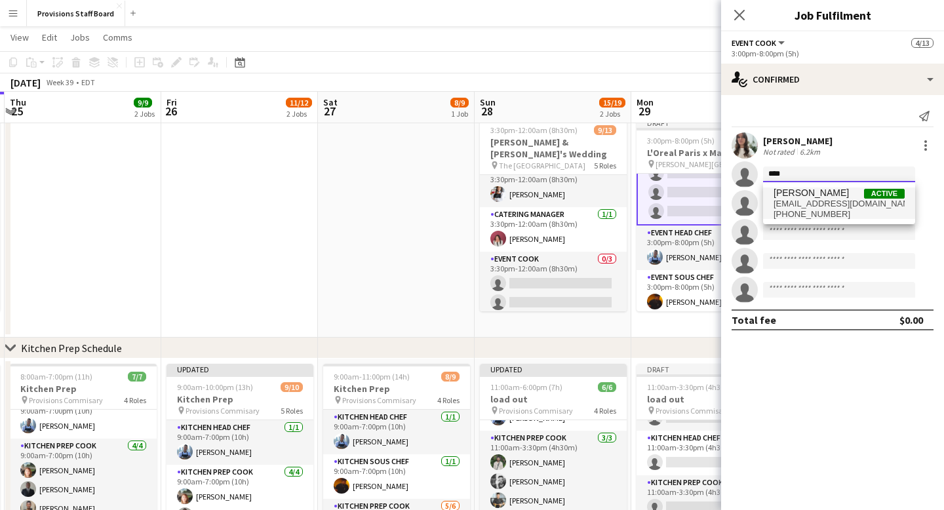
type input "****"
click at [808, 201] on span "ehartsheldon@gmail.com" at bounding box center [839, 204] width 131 height 10
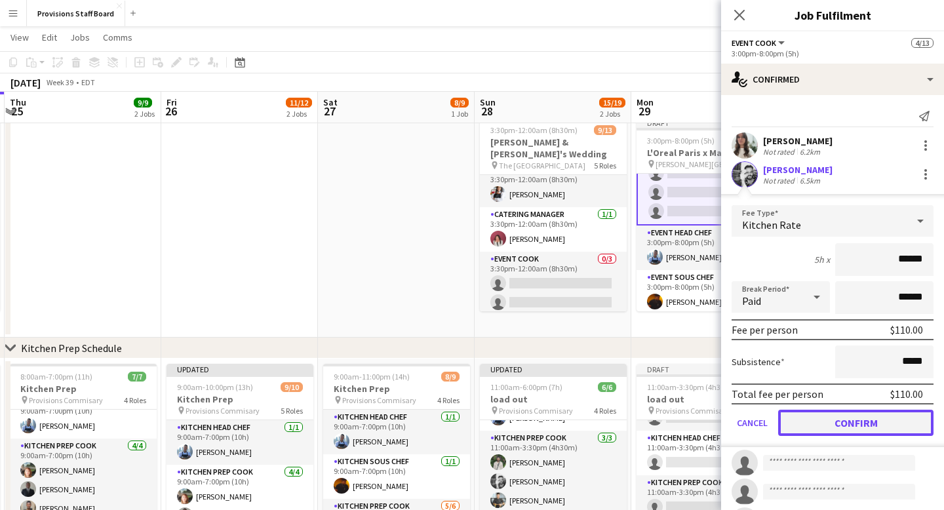
click at [832, 427] on button "Confirm" at bounding box center [855, 423] width 155 height 26
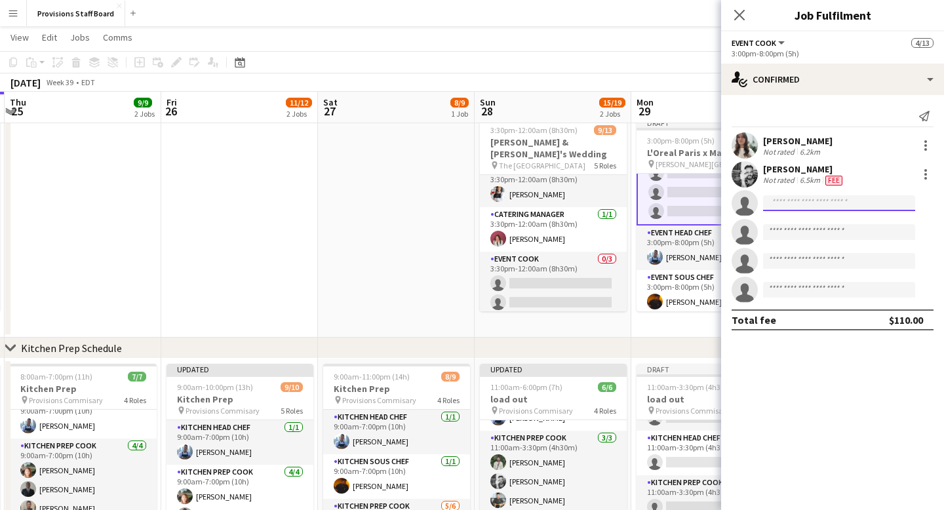
click at [790, 204] on input at bounding box center [839, 203] width 152 height 16
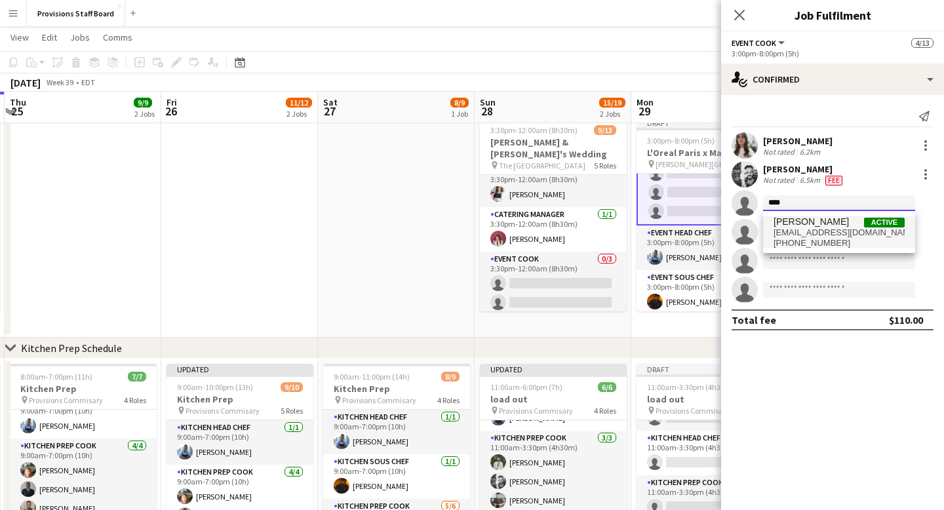
type input "****"
click at [816, 235] on span "[EMAIL_ADDRESS][DOMAIN_NAME]" at bounding box center [839, 232] width 131 height 10
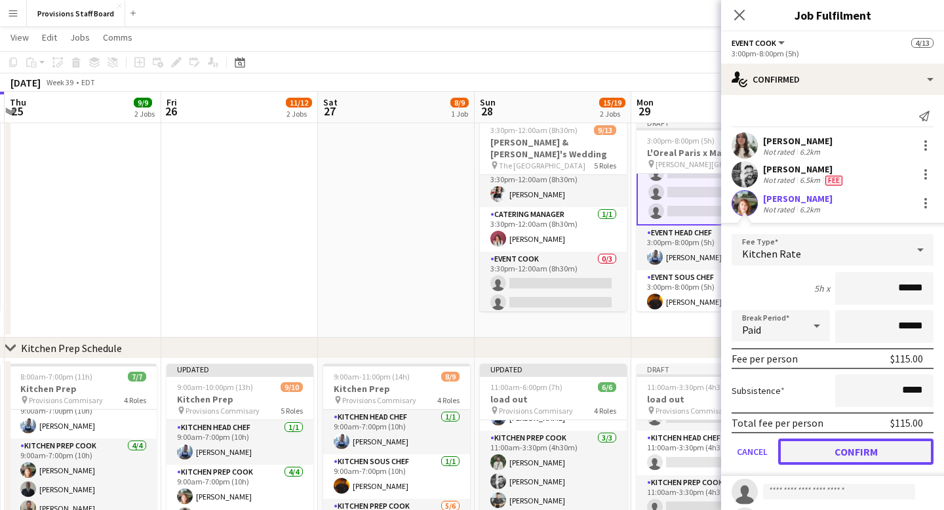
click at [848, 450] on button "Confirm" at bounding box center [855, 452] width 155 height 26
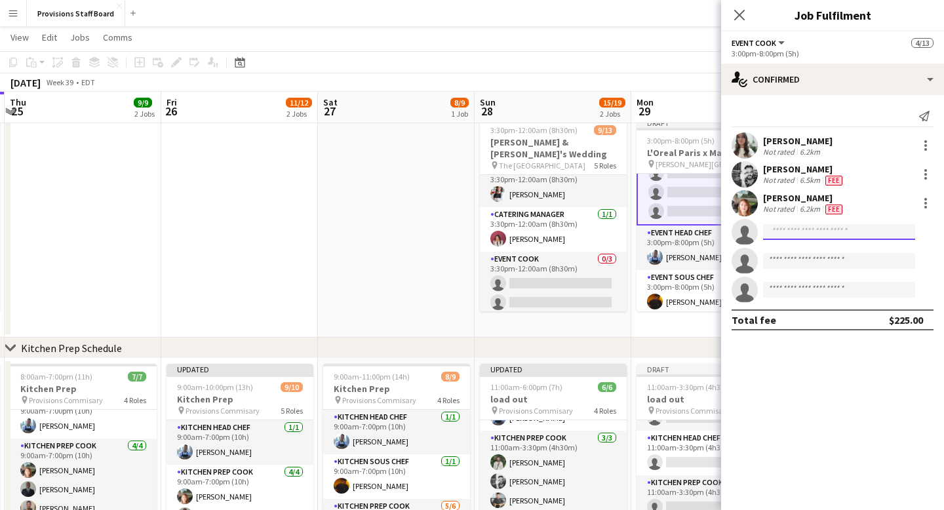
click at [781, 232] on input at bounding box center [839, 232] width 152 height 16
type input "*"
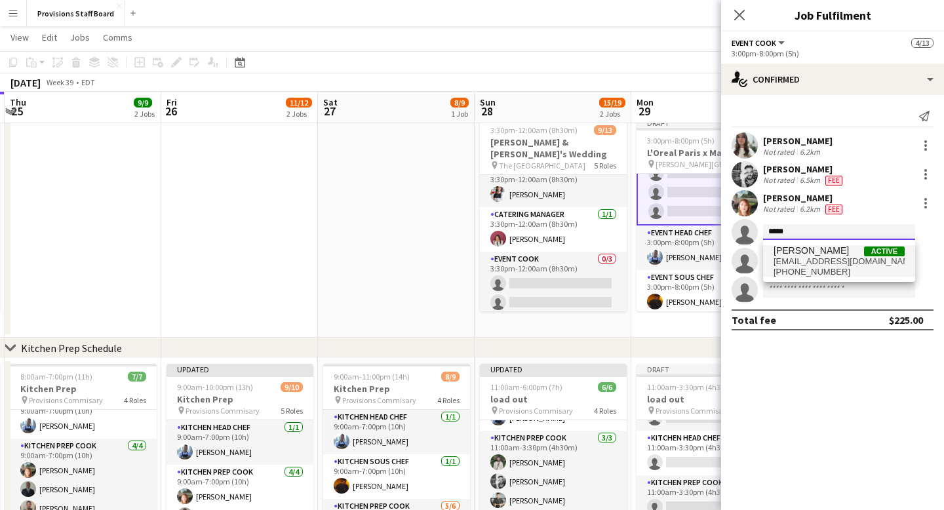
type input "*****"
click at [823, 251] on span "[PERSON_NAME]" at bounding box center [811, 250] width 75 height 11
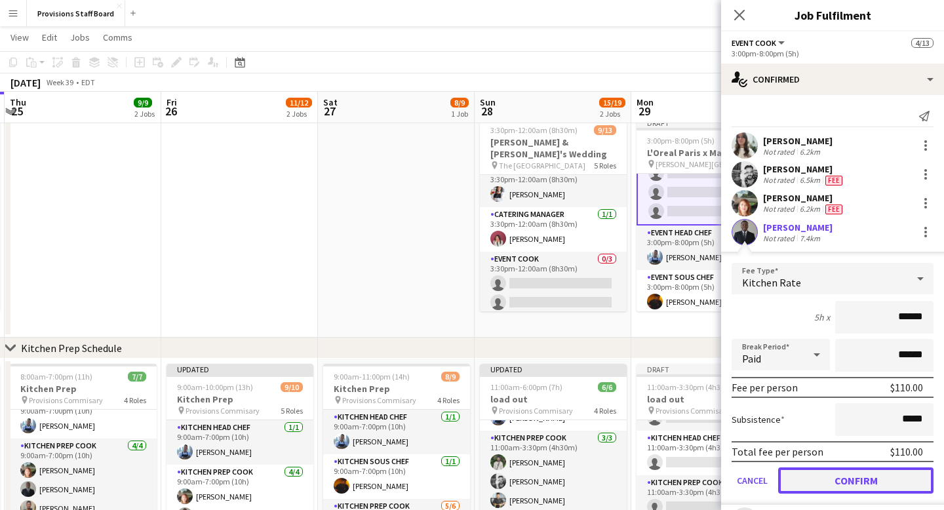
click at [843, 480] on button "Confirm" at bounding box center [855, 480] width 155 height 26
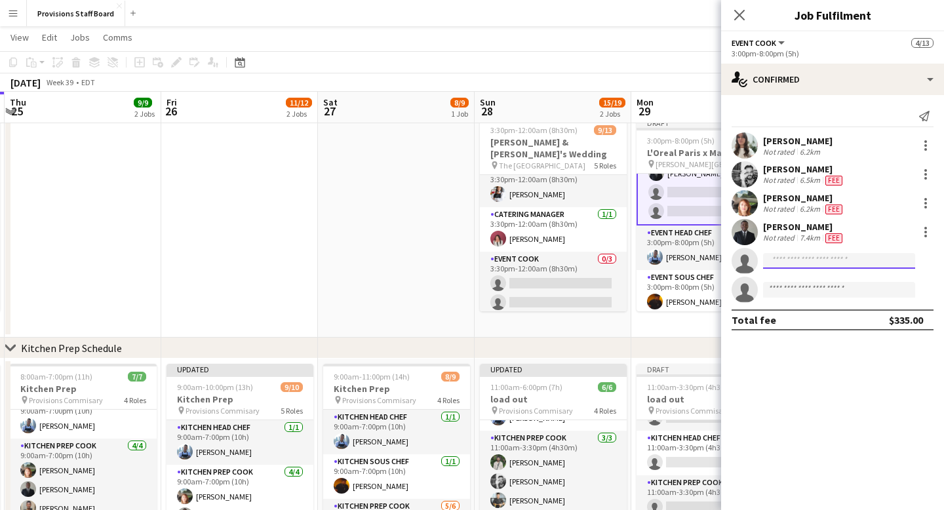
click at [784, 263] on input at bounding box center [839, 261] width 152 height 16
type input "*"
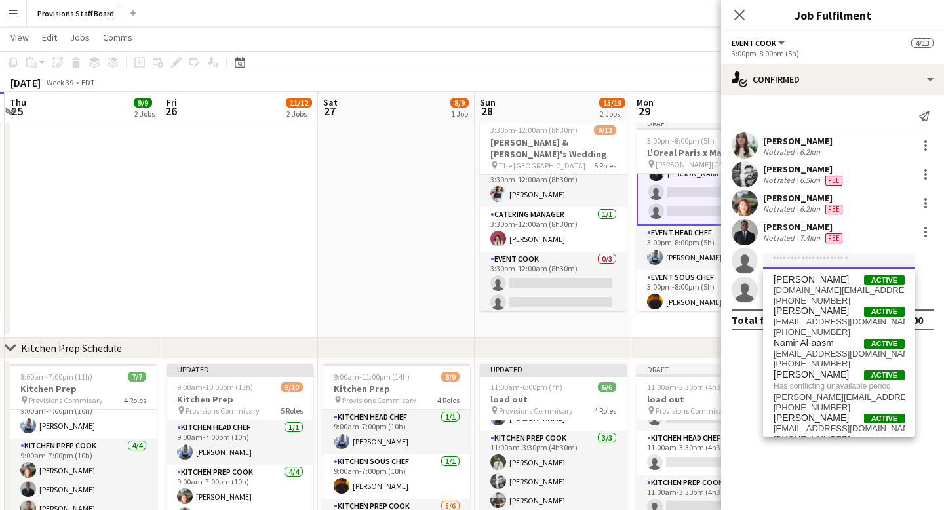
type input "*"
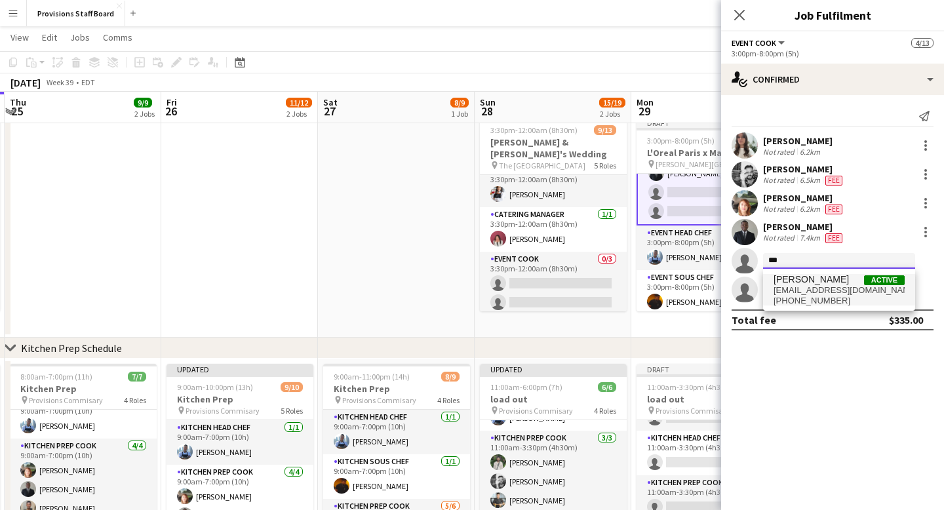
type input "***"
click at [811, 281] on span "[PERSON_NAME]" at bounding box center [811, 279] width 75 height 11
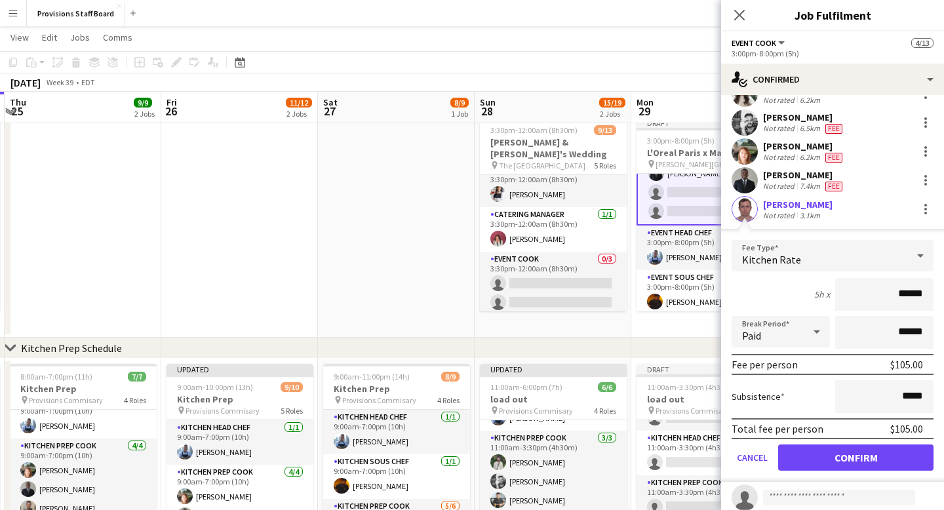
scroll to position [64, 0]
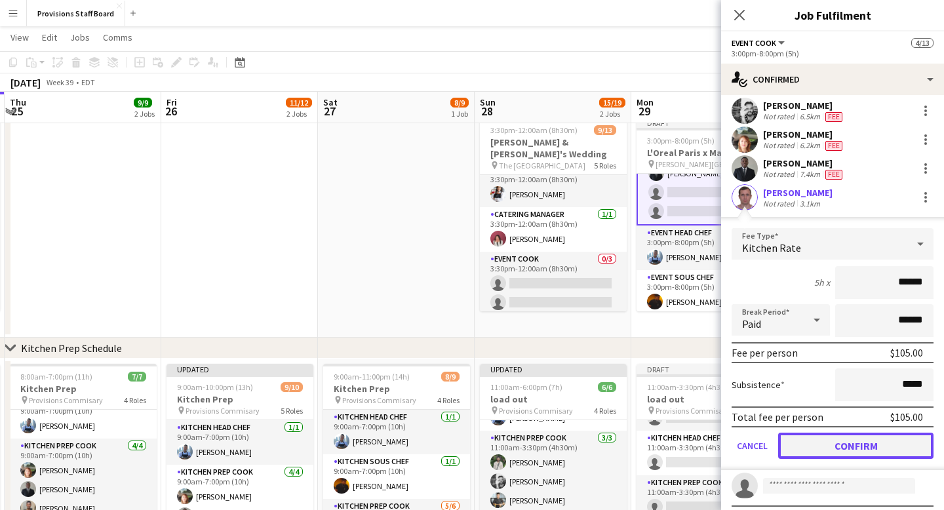
click at [850, 454] on button "Confirm" at bounding box center [855, 446] width 155 height 26
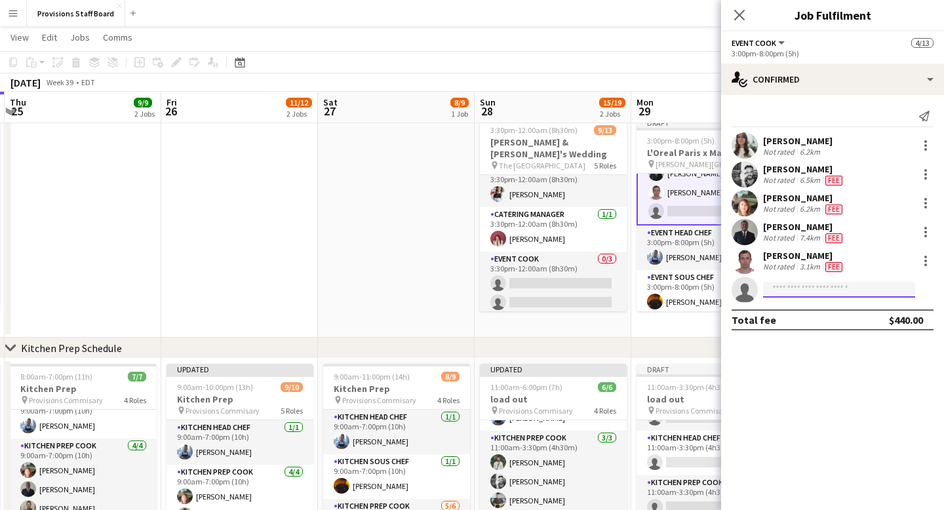
click at [800, 288] on input at bounding box center [839, 290] width 152 height 16
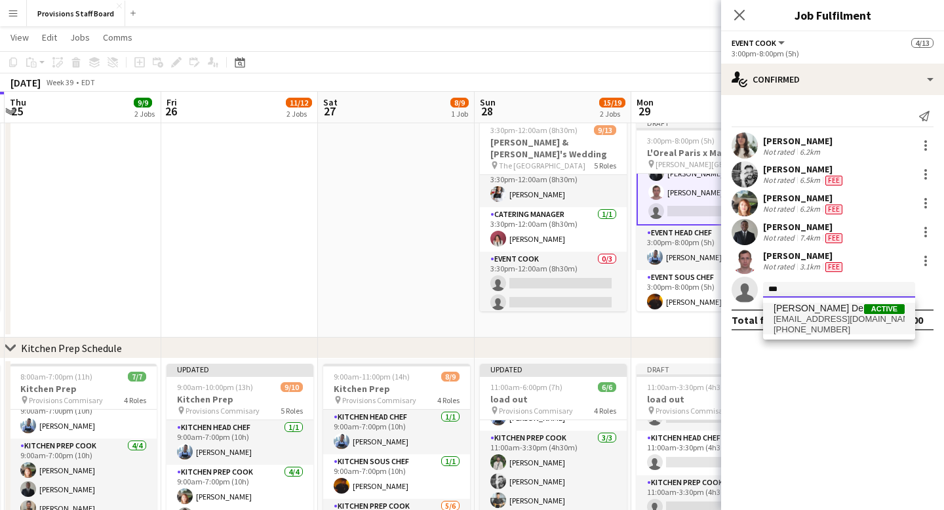
type input "***"
click at [819, 324] on span "soul.prehen@seznam.cz" at bounding box center [839, 319] width 131 height 10
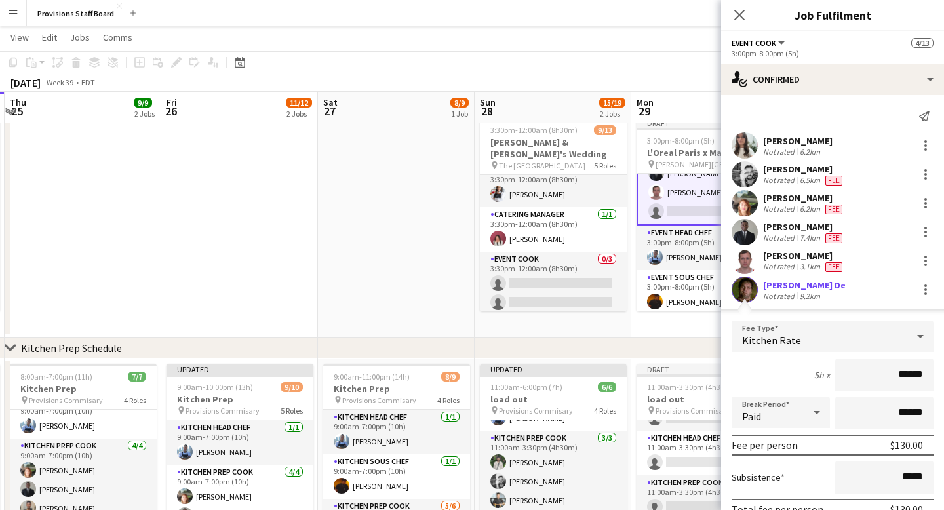
scroll to position [90, 0]
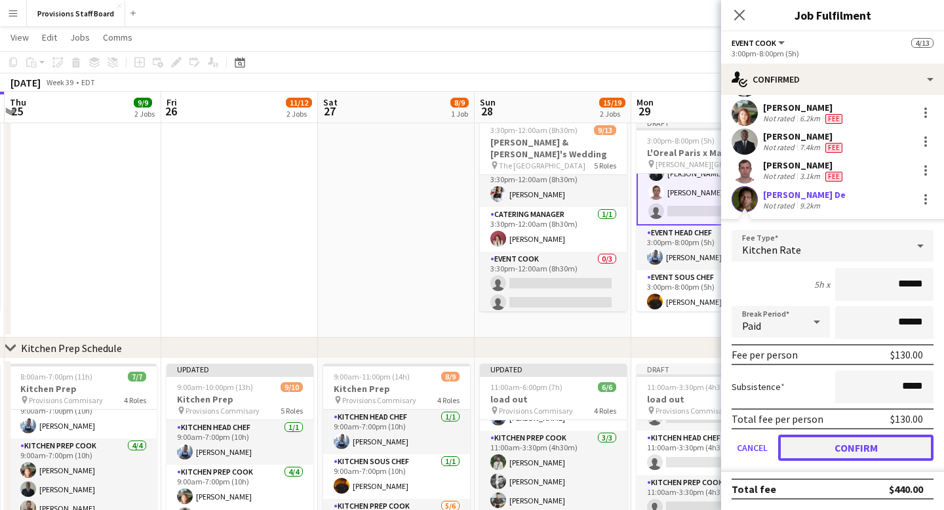
click at [844, 450] on button "Confirm" at bounding box center [855, 448] width 155 height 26
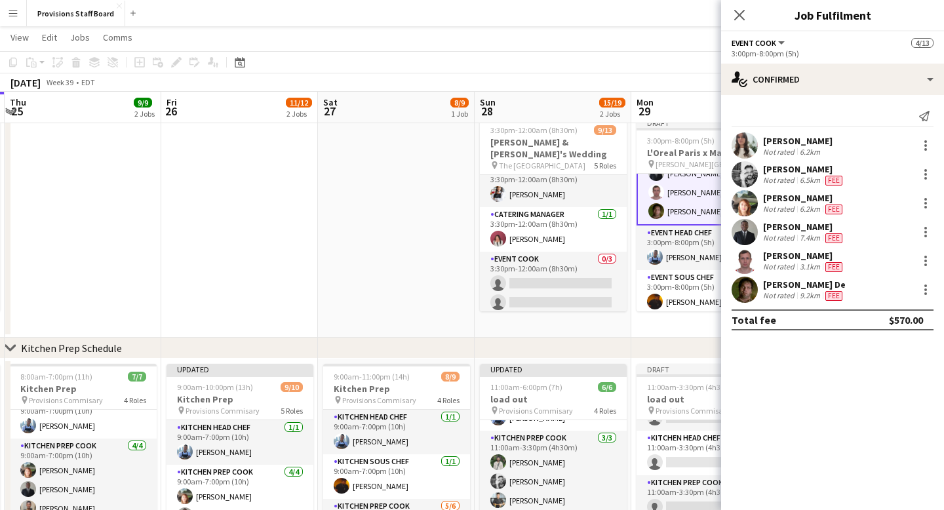
scroll to position [0, 0]
click at [734, 12] on icon "Close pop-in" at bounding box center [739, 15] width 12 height 12
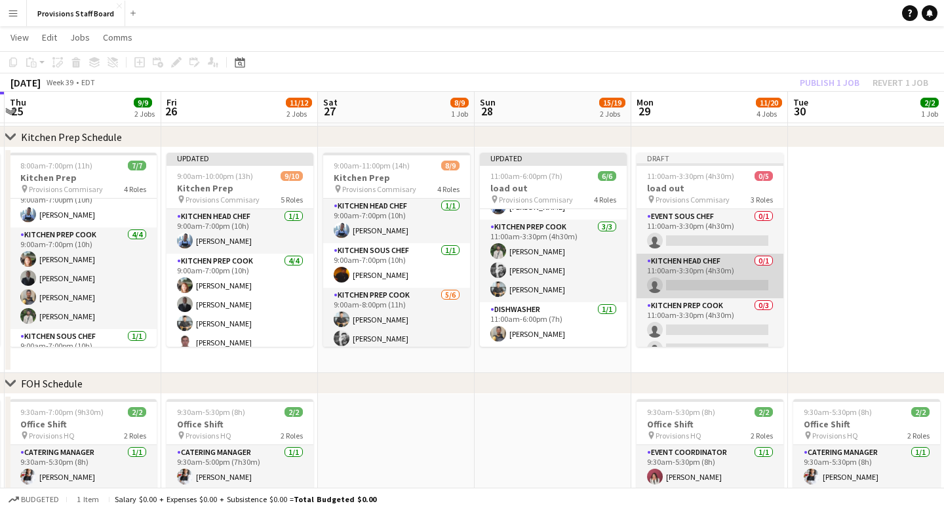
scroll to position [34, 0]
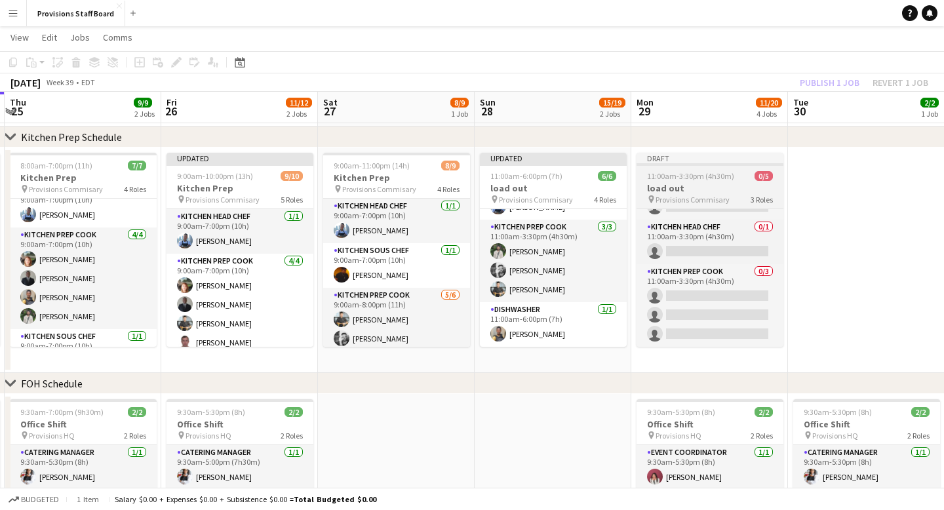
click at [695, 158] on div "Draft" at bounding box center [710, 158] width 147 height 10
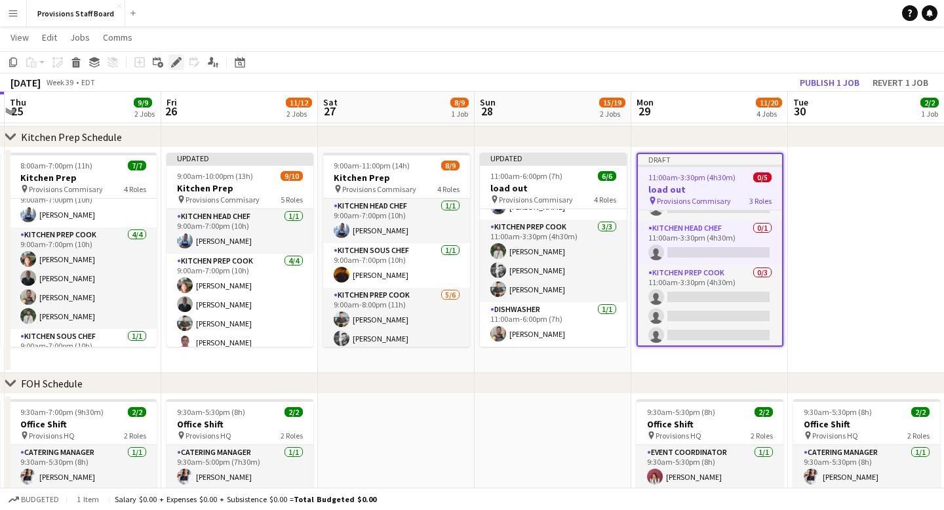
click at [175, 62] on icon at bounding box center [175, 62] width 7 height 7
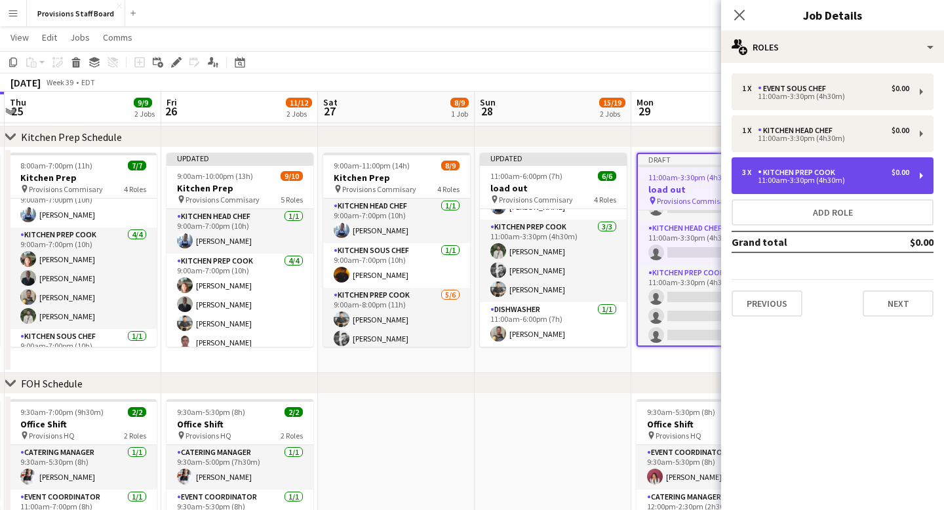
click at [791, 174] on div "Kitchen Prep Cook" at bounding box center [799, 172] width 83 height 9
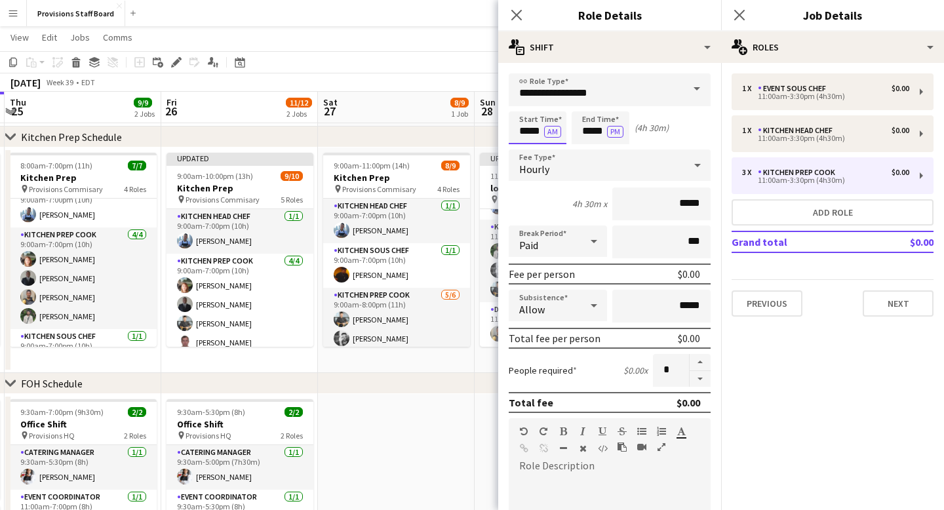
click at [536, 136] on input "*****" at bounding box center [538, 127] width 58 height 33
click at [526, 147] on div at bounding box center [524, 150] width 26 height 13
type input "*****"
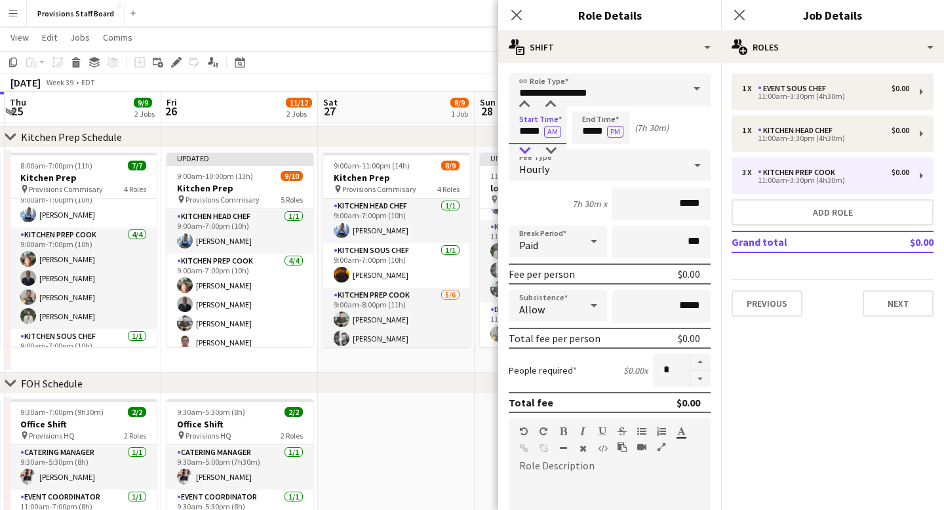
click at [526, 147] on div at bounding box center [524, 150] width 26 height 13
click at [596, 131] on input "*****" at bounding box center [601, 127] width 58 height 33
click at [589, 150] on div at bounding box center [587, 150] width 26 height 13
click at [614, 102] on div at bounding box center [613, 104] width 26 height 13
click at [587, 106] on div at bounding box center [587, 104] width 26 height 13
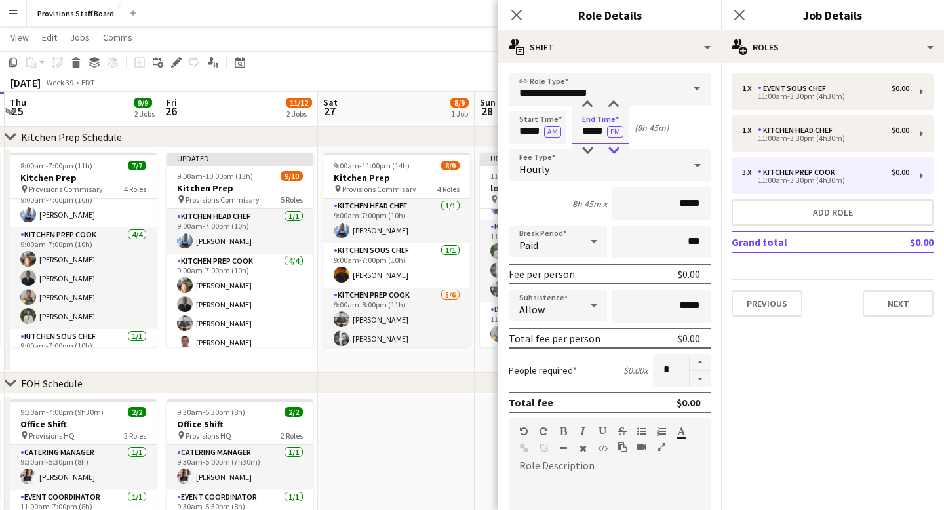
click at [616, 149] on div at bounding box center [613, 150] width 26 height 13
click at [612, 153] on div at bounding box center [613, 150] width 26 height 13
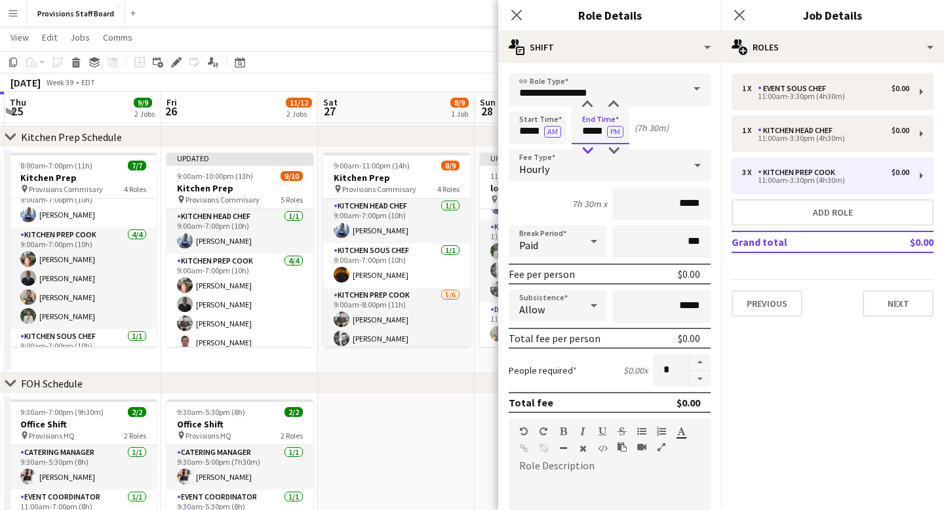
click at [587, 150] on div at bounding box center [587, 150] width 26 height 13
click at [587, 103] on div at bounding box center [587, 104] width 26 height 13
click at [616, 153] on div at bounding box center [613, 150] width 26 height 13
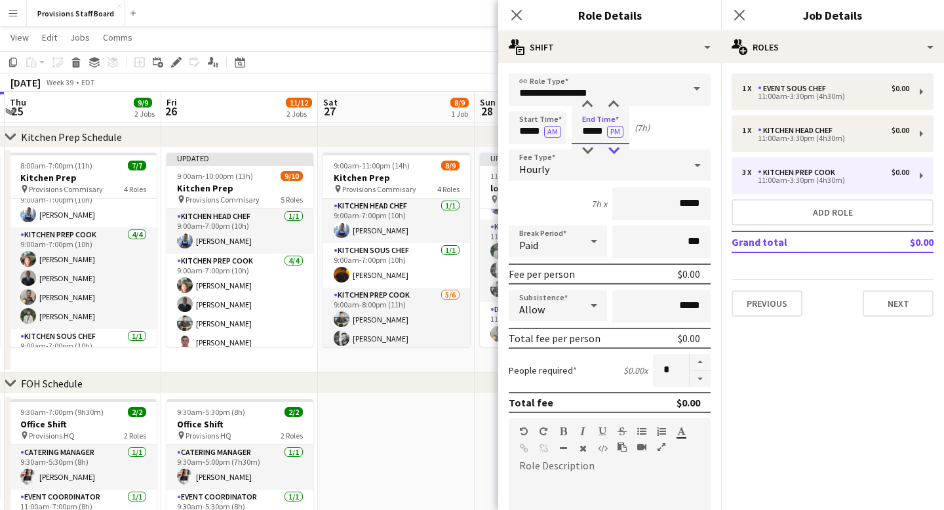
click at [616, 153] on div at bounding box center [613, 150] width 26 height 13
type input "*****"
click at [615, 103] on div at bounding box center [613, 104] width 26 height 13
click at [699, 376] on button "button" at bounding box center [700, 379] width 21 height 16
type input "*"
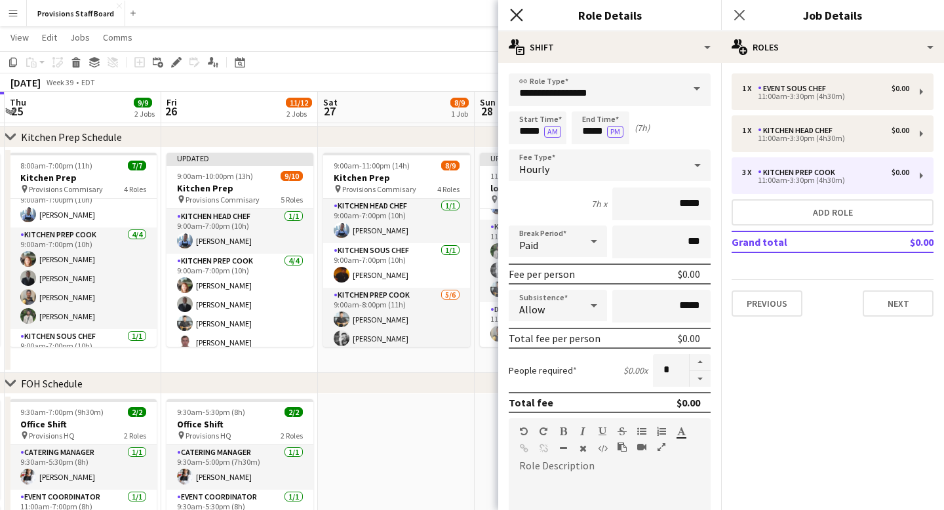
click at [517, 12] on icon "Close pop-in" at bounding box center [516, 15] width 12 height 12
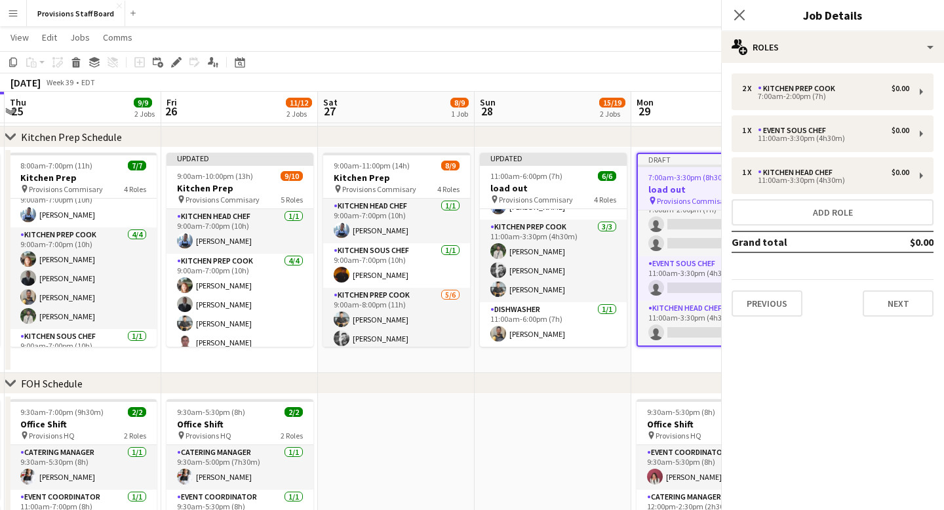
scroll to position [18, 0]
click at [741, 14] on icon at bounding box center [739, 15] width 12 height 12
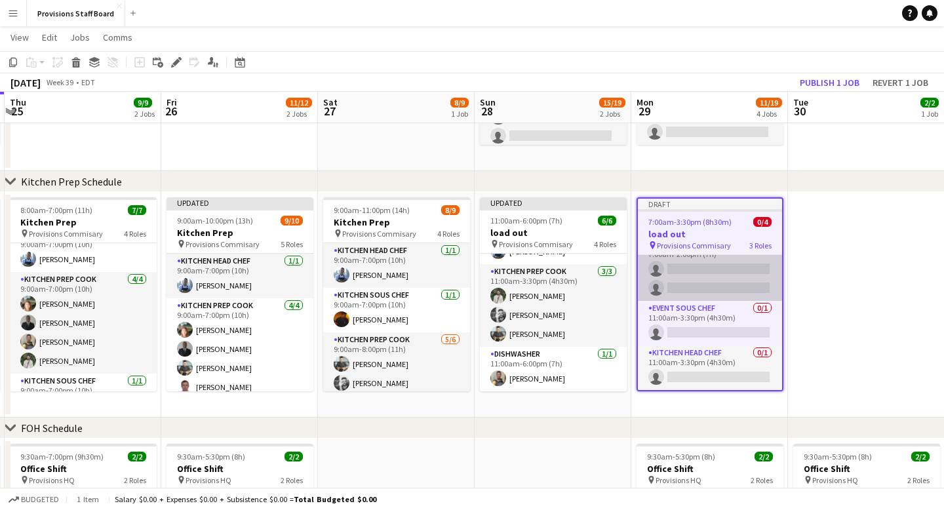
scroll to position [0, 0]
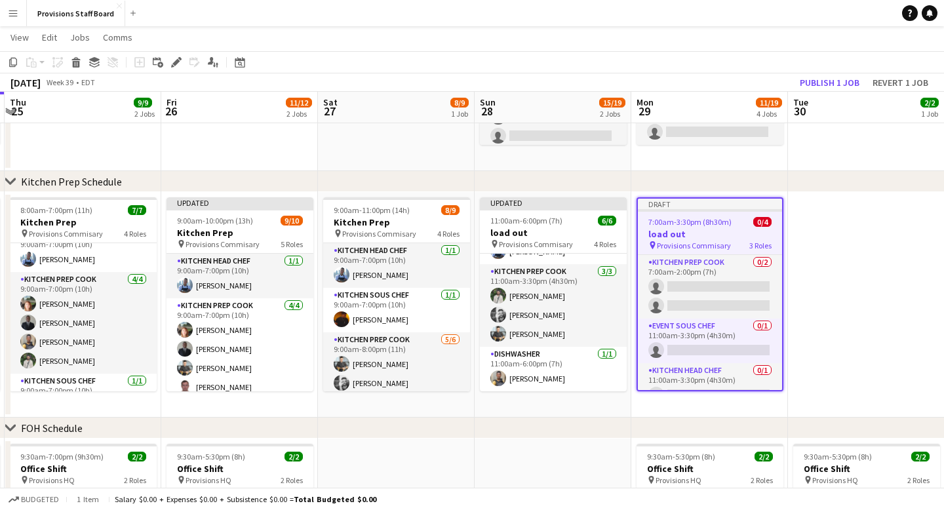
click at [689, 206] on div "Draft" at bounding box center [710, 204] width 144 height 10
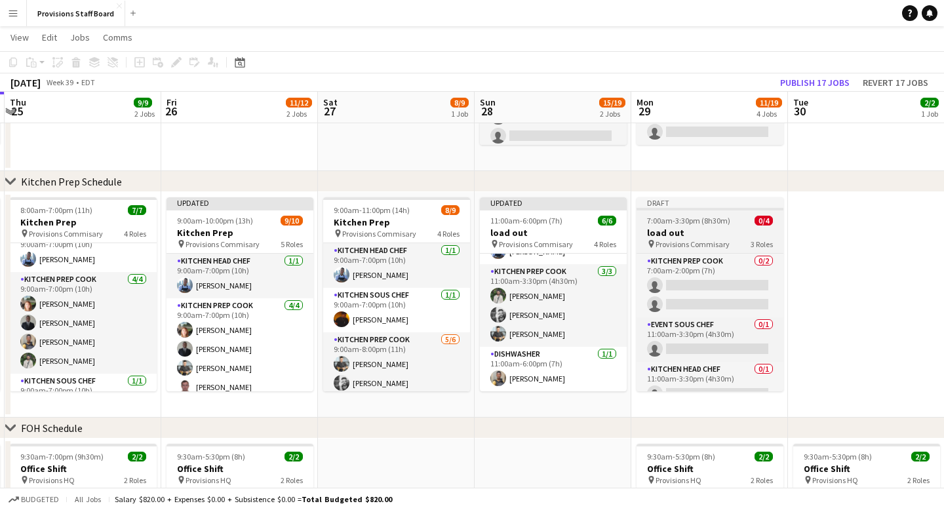
click at [686, 204] on div "Draft" at bounding box center [710, 202] width 147 height 10
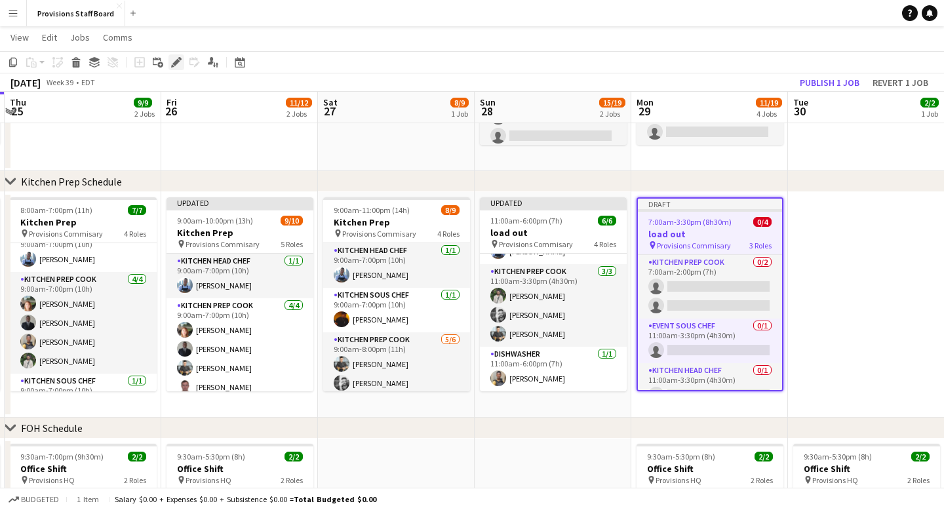
click at [176, 62] on icon at bounding box center [175, 62] width 7 height 7
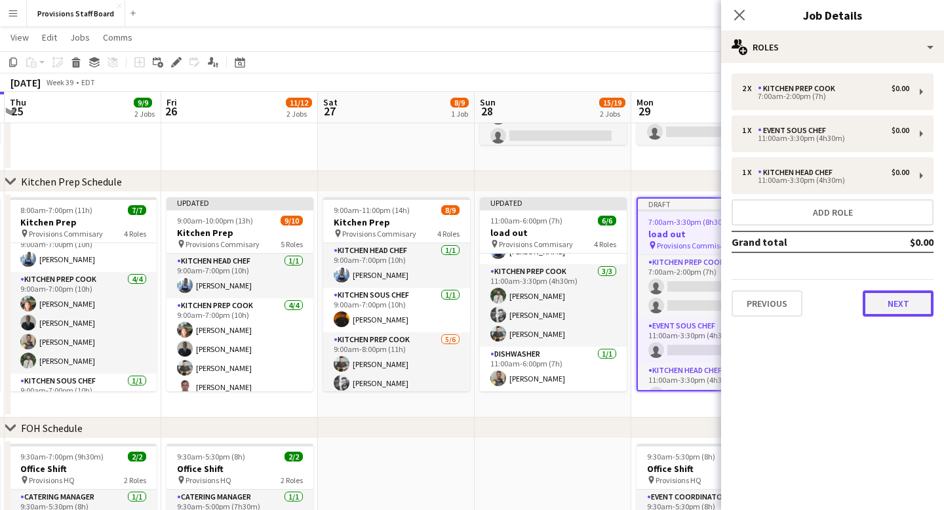
click at [894, 306] on button "Next" at bounding box center [898, 303] width 71 height 26
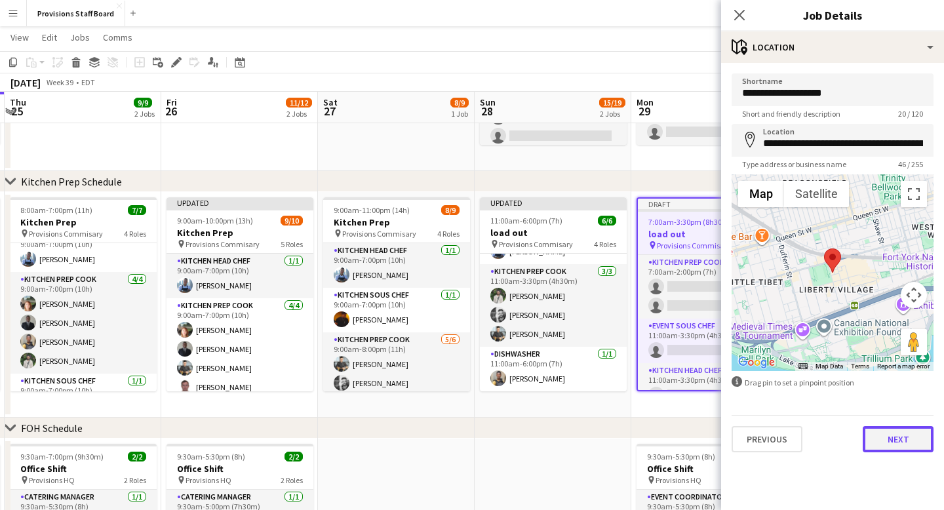
click at [905, 433] on button "Next" at bounding box center [898, 439] width 71 height 26
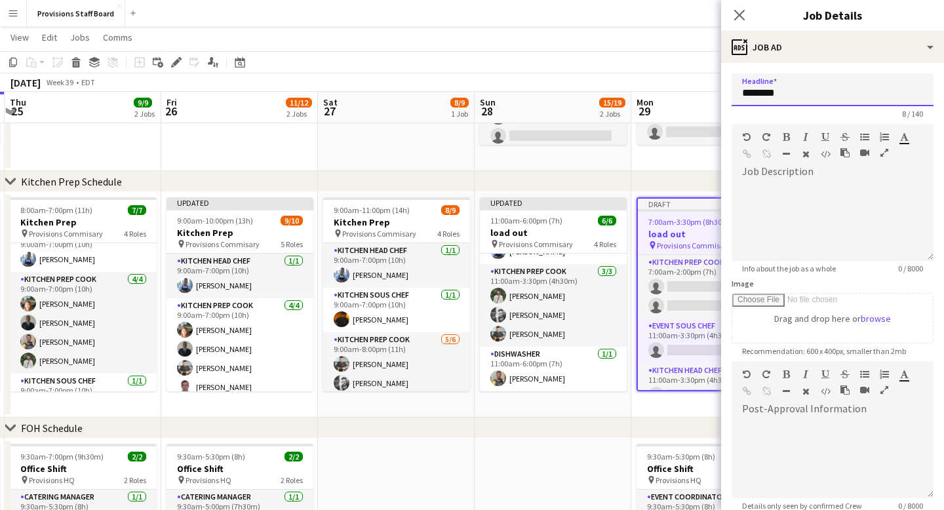
drag, startPoint x: 788, startPoint y: 91, endPoint x: 741, endPoint y: 91, distance: 47.2
click at [741, 91] on input "********" at bounding box center [833, 89] width 202 height 33
click at [848, 92] on input "**********" at bounding box center [833, 89] width 202 height 33
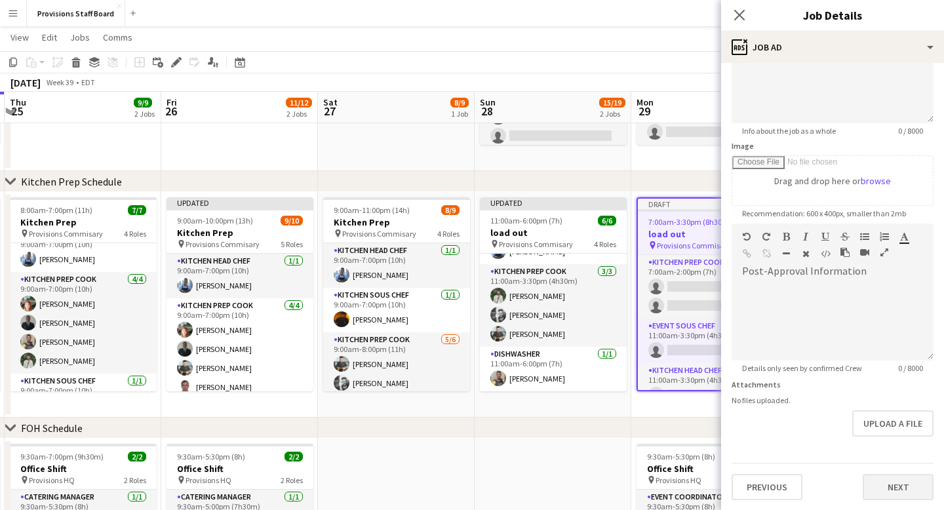
type input "**********"
click at [891, 489] on button "Next" at bounding box center [898, 487] width 71 height 26
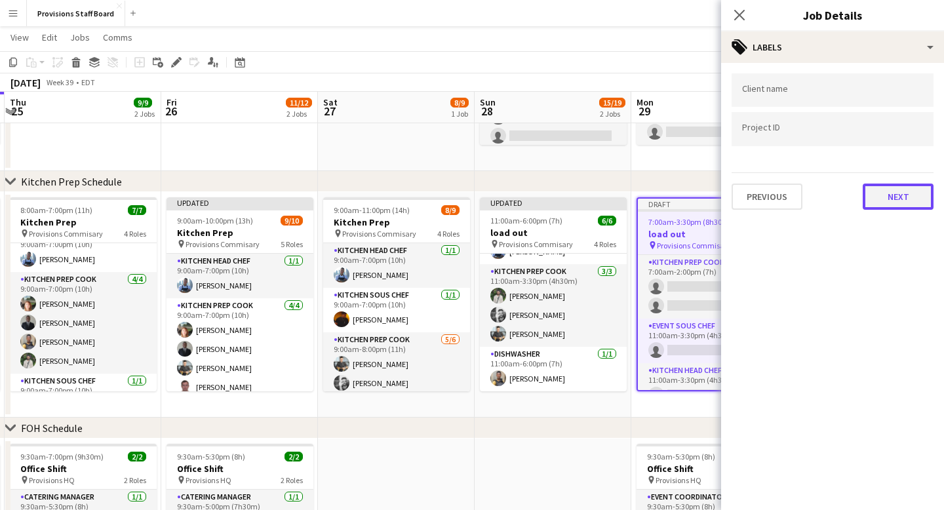
click at [897, 197] on button "Next" at bounding box center [898, 197] width 71 height 26
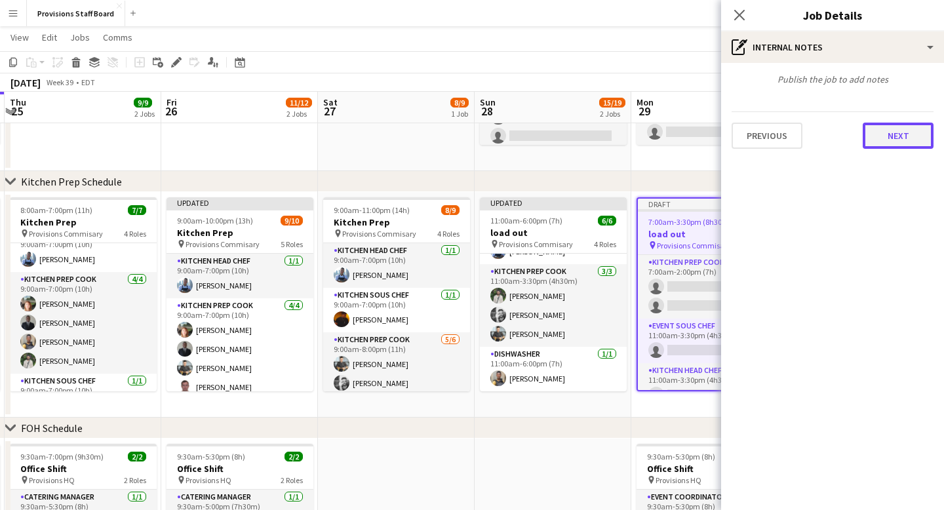
click at [881, 137] on button "Next" at bounding box center [898, 136] width 71 height 26
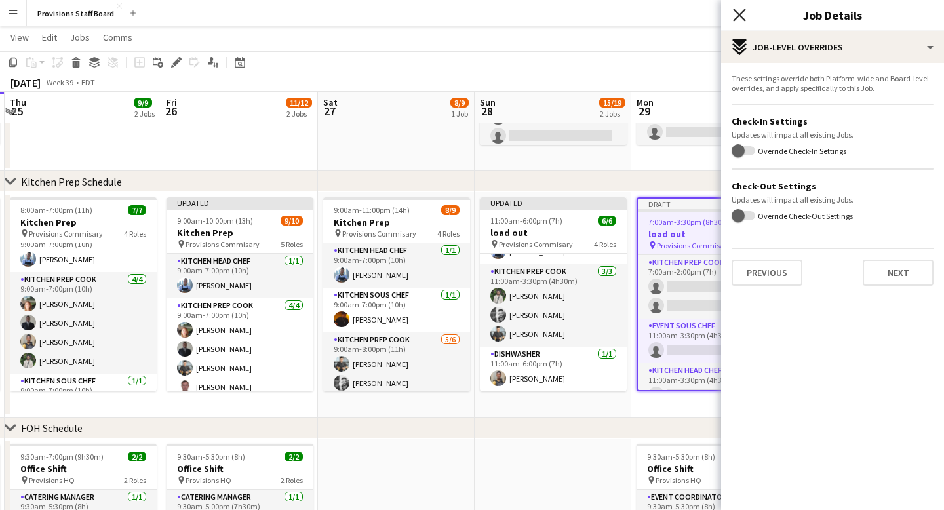
click at [741, 16] on icon "Close pop-in" at bounding box center [739, 15] width 12 height 12
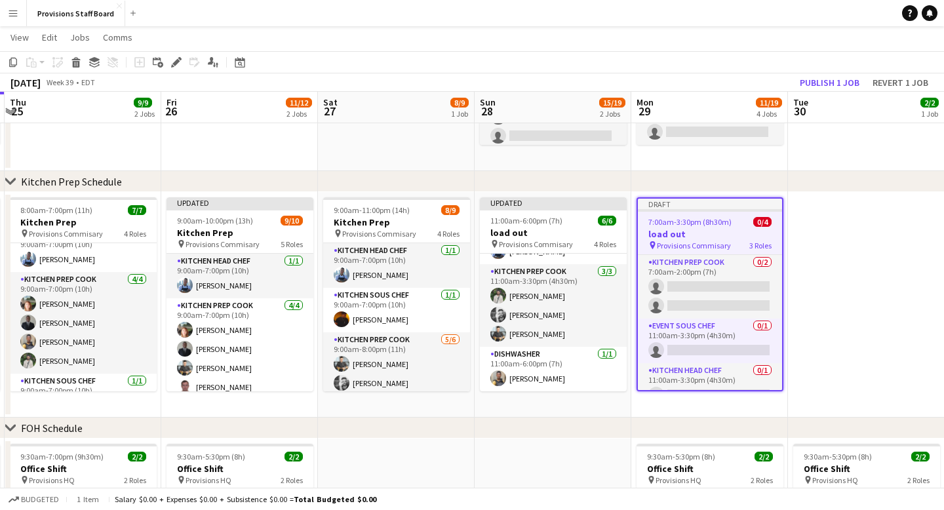
click at [825, 275] on app-date-cell at bounding box center [866, 304] width 157 height 225
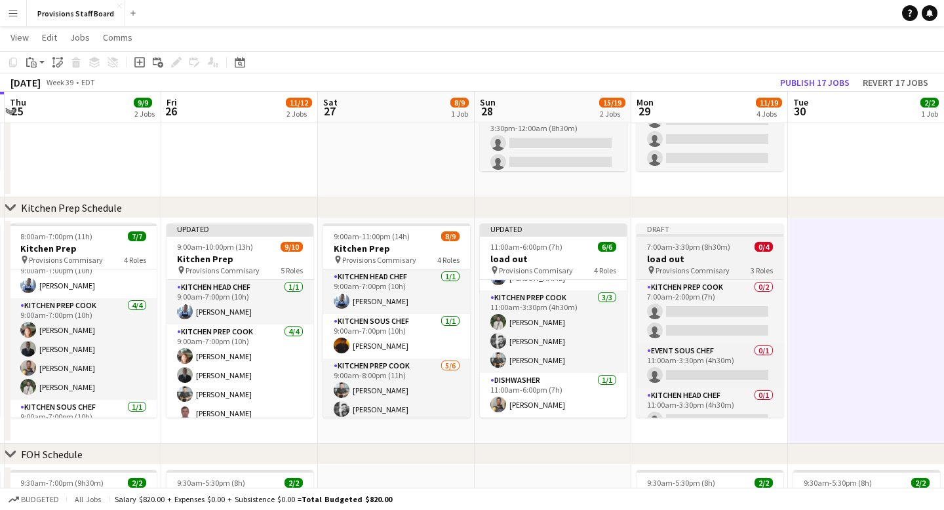
click at [699, 228] on div "Draft" at bounding box center [710, 229] width 147 height 10
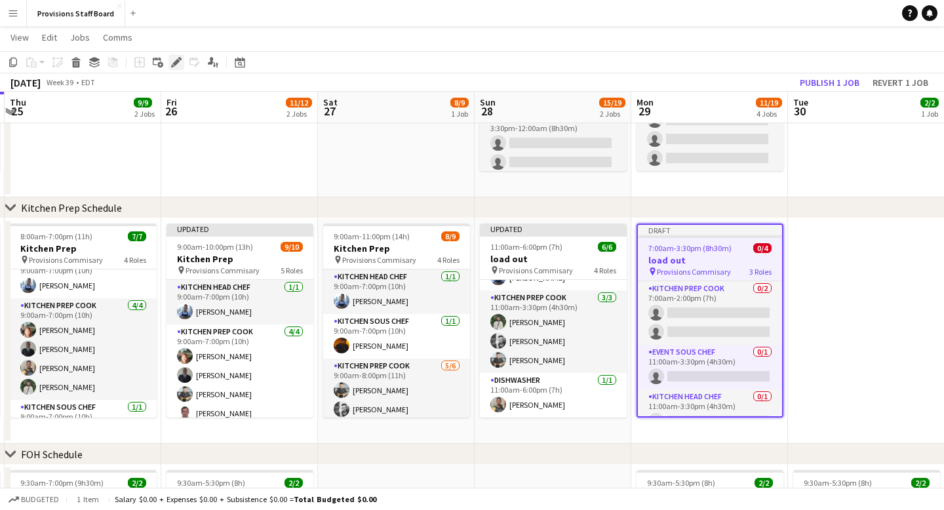
click at [176, 64] on icon "Edit" at bounding box center [176, 62] width 10 height 10
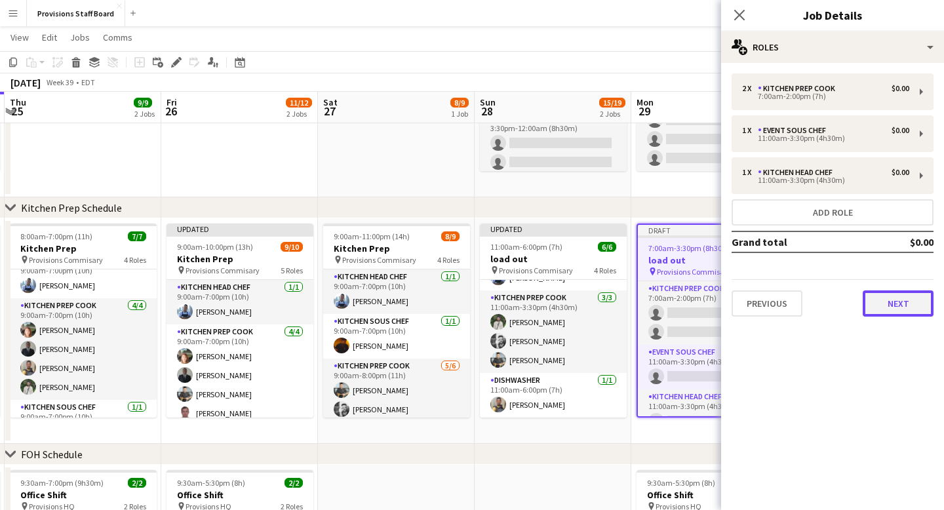
click at [895, 307] on button "Next" at bounding box center [898, 303] width 71 height 26
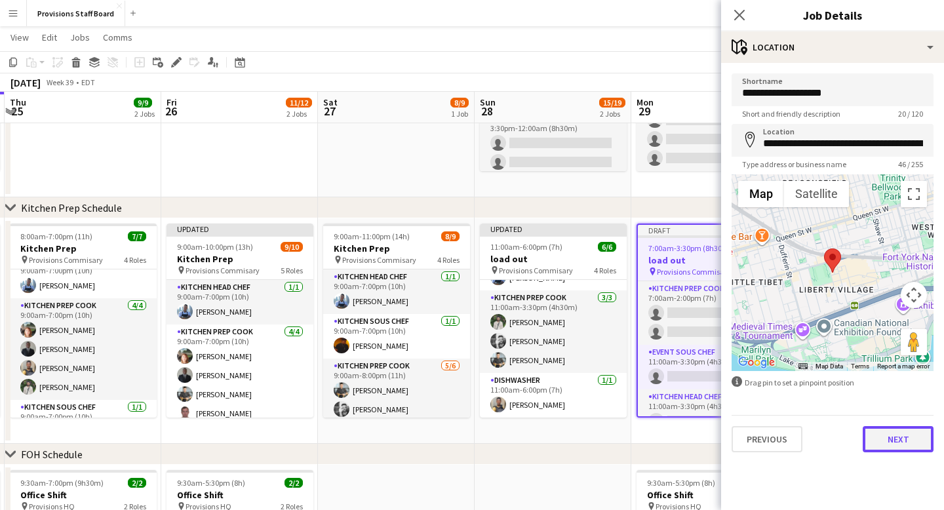
click at [909, 444] on button "Next" at bounding box center [898, 439] width 71 height 26
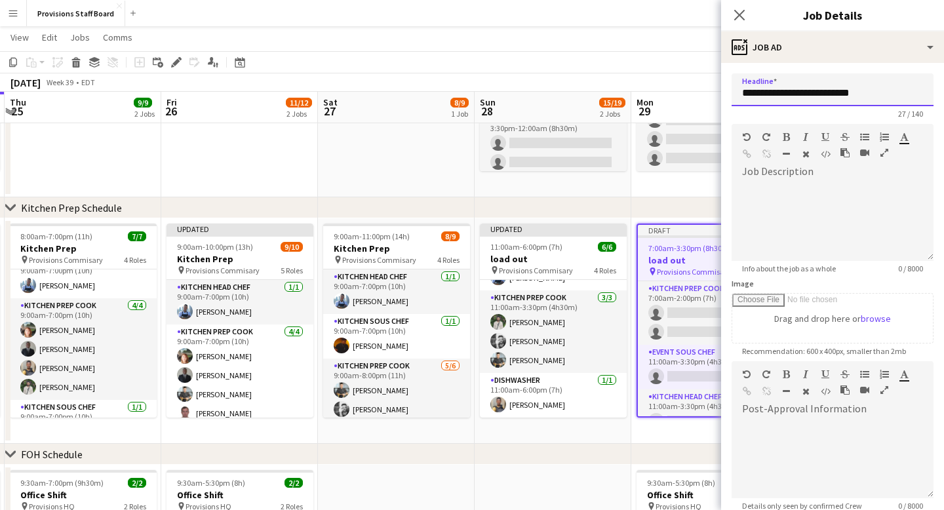
drag, startPoint x: 867, startPoint y: 90, endPoint x: 735, endPoint y: 88, distance: 132.4
click at [735, 88] on input "**********" at bounding box center [833, 89] width 202 height 33
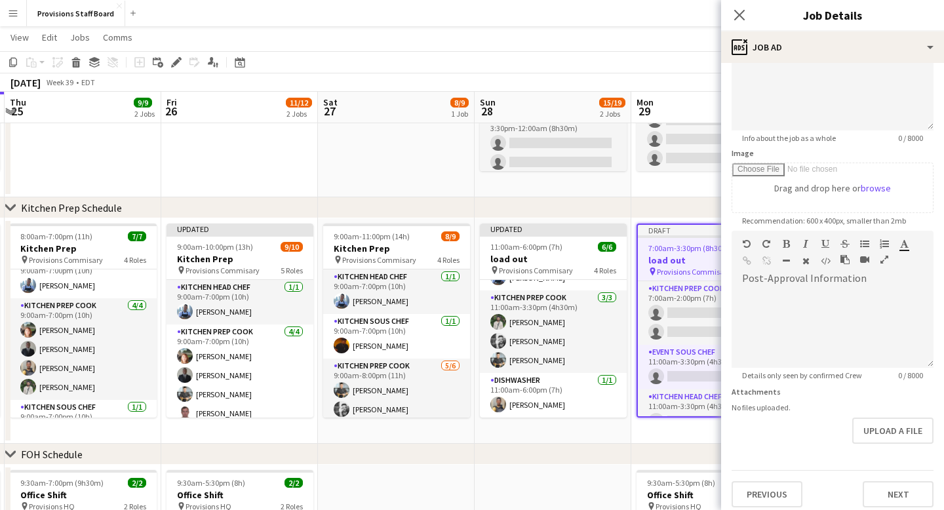
scroll to position [138, 0]
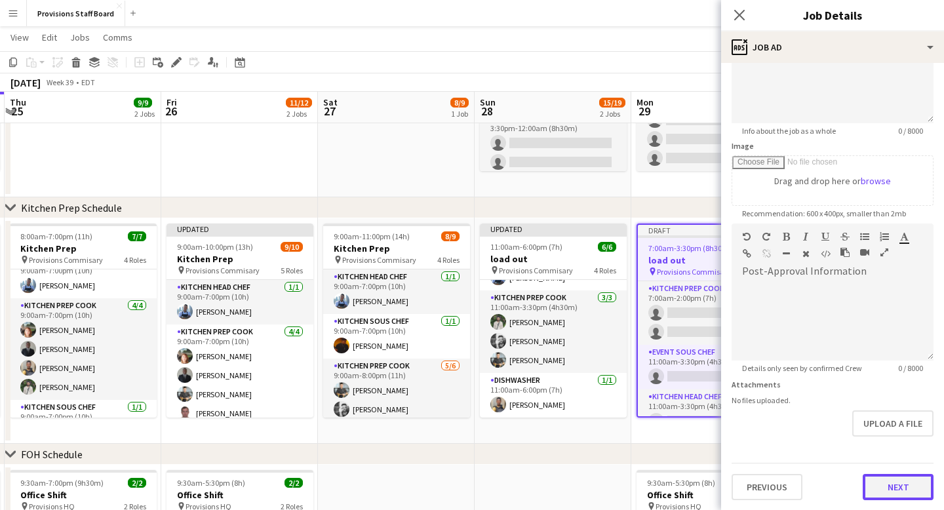
click at [901, 482] on button "Next" at bounding box center [898, 487] width 71 height 26
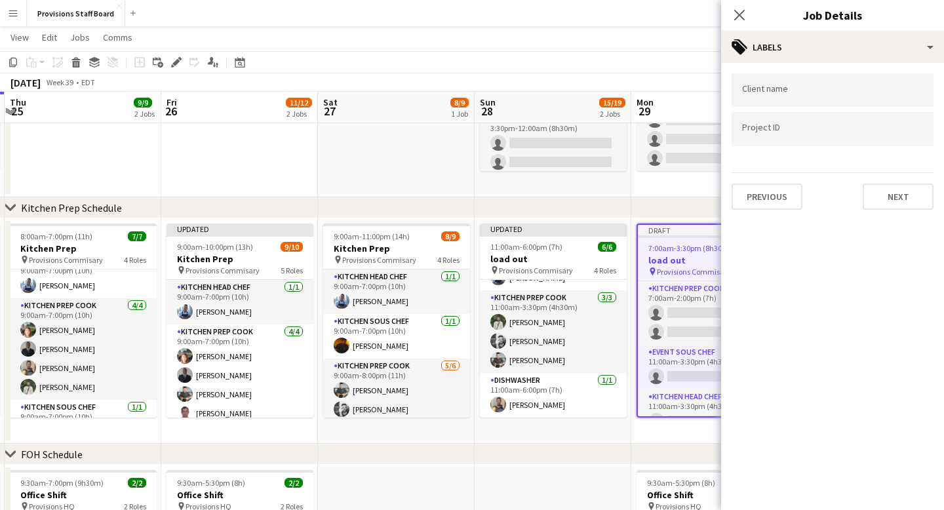
scroll to position [0, 0]
click at [897, 201] on button "Next" at bounding box center [898, 197] width 71 height 26
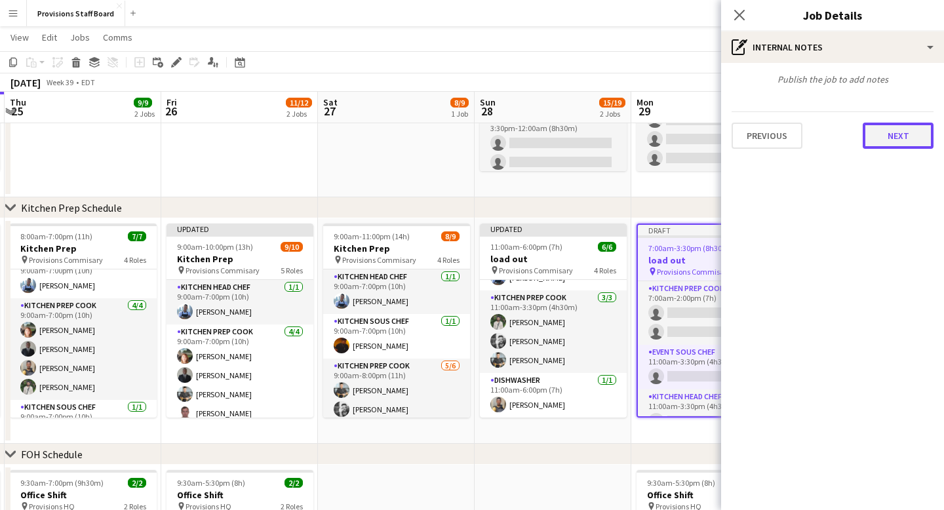
click at [894, 134] on button "Next" at bounding box center [898, 136] width 71 height 26
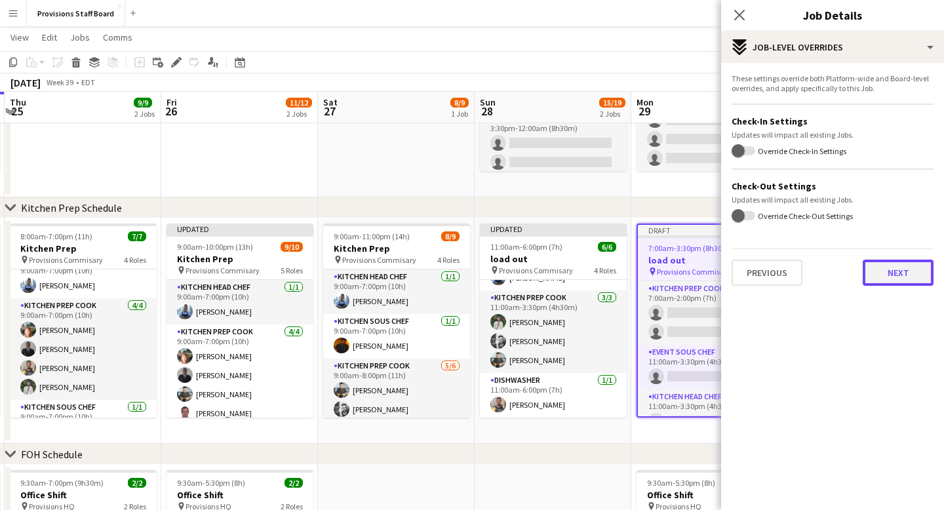
click at [890, 275] on button "Next" at bounding box center [898, 273] width 71 height 26
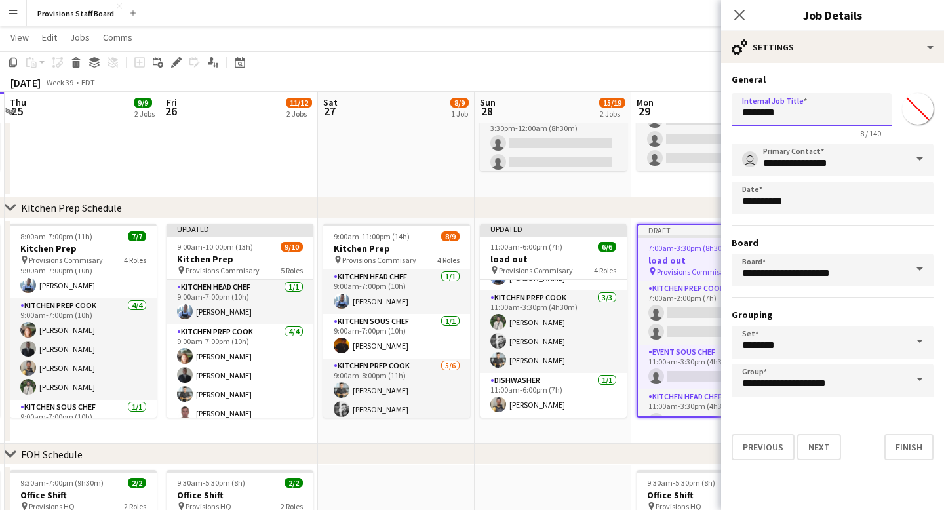
drag, startPoint x: 795, startPoint y: 116, endPoint x: 741, endPoint y: 116, distance: 53.8
click at [741, 116] on input "********" at bounding box center [812, 109] width 160 height 33
paste input "**********"
type input "**********"
click at [916, 452] on button "Finish" at bounding box center [908, 447] width 49 height 26
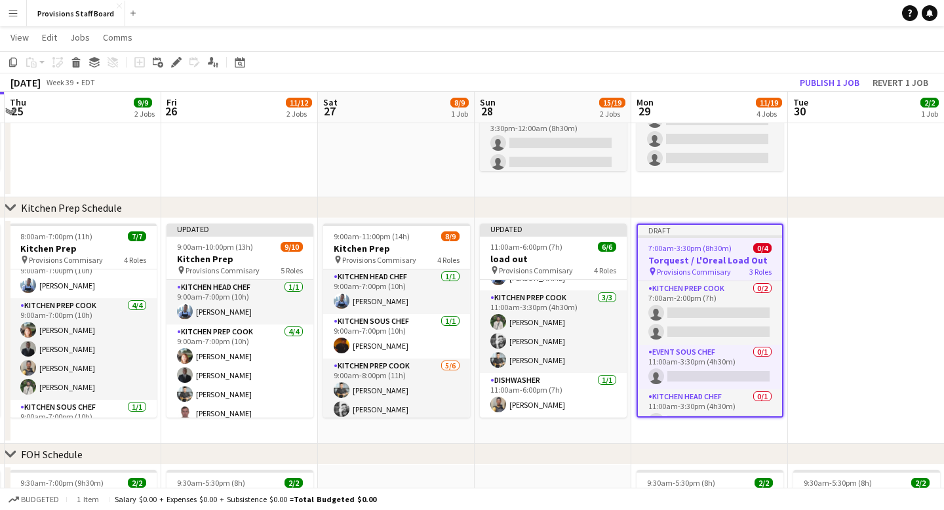
click at [839, 301] on app-date-cell at bounding box center [866, 330] width 157 height 225
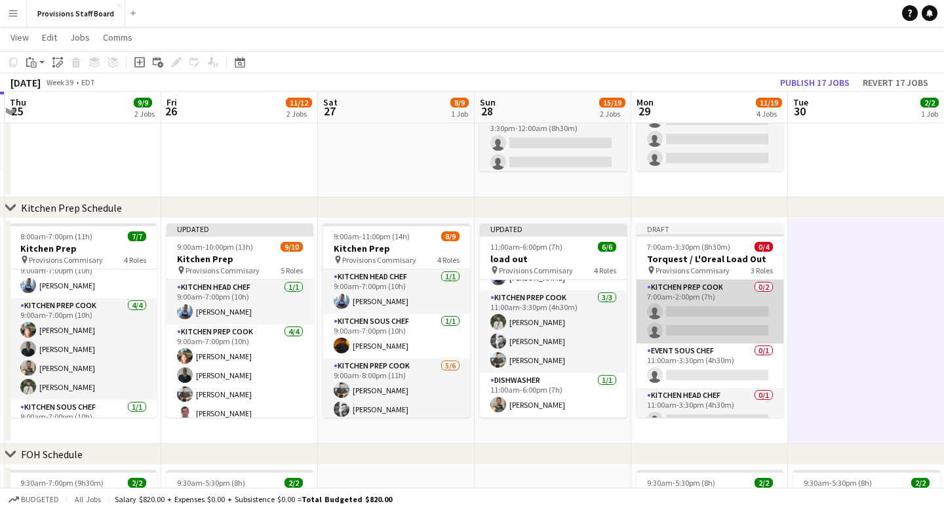
click at [697, 307] on app-card-role "Kitchen Prep Cook 0/2 7:00am-2:00pm (7h) single-neutral-actions single-neutral-…" at bounding box center [710, 312] width 147 height 64
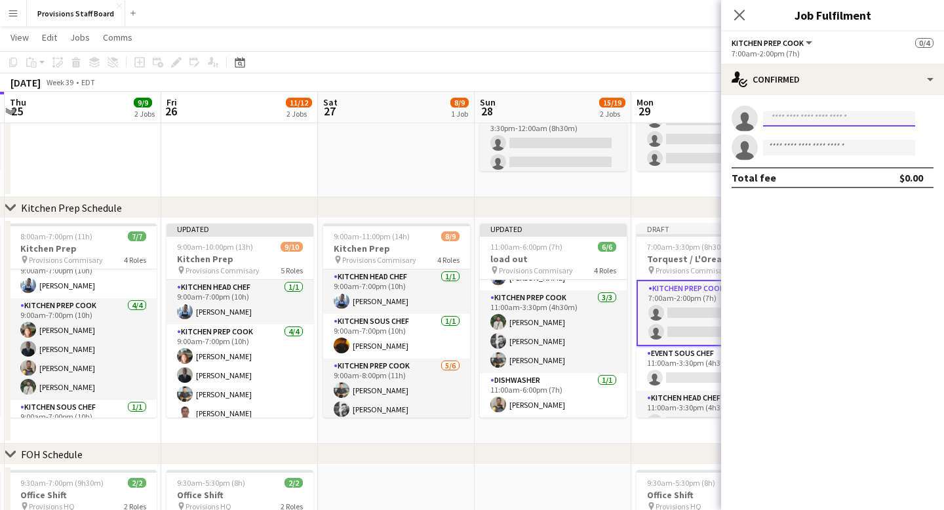
click at [809, 118] on input at bounding box center [839, 119] width 152 height 16
type input "*"
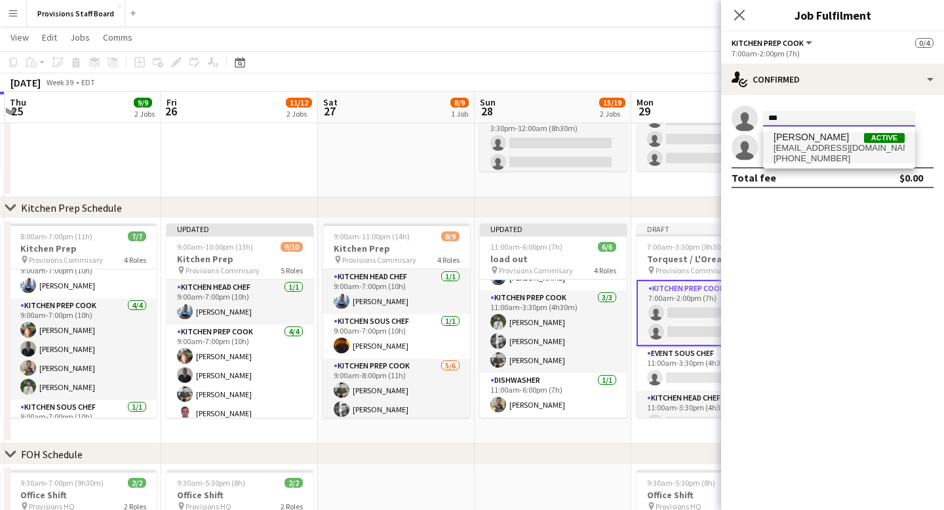
type input "***"
click at [823, 149] on span "ehartsheldon@gmail.com" at bounding box center [839, 148] width 131 height 10
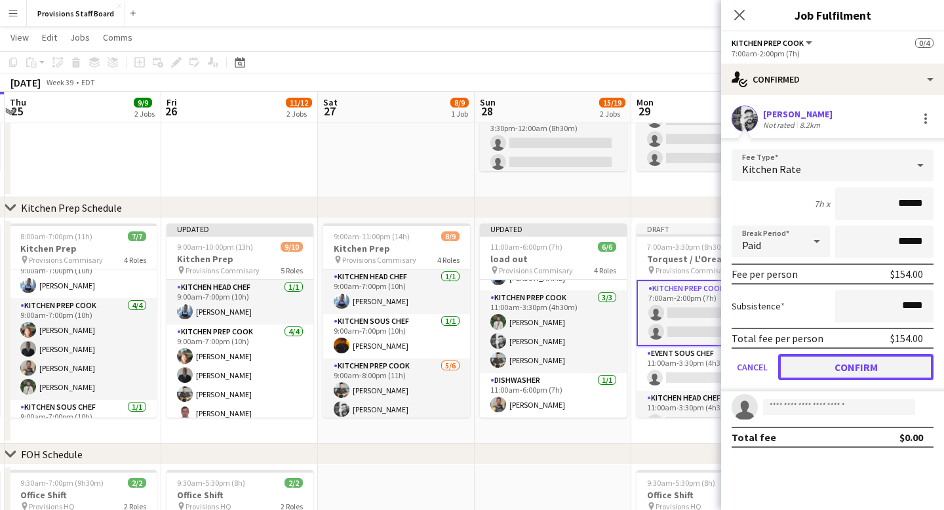
click at [873, 364] on button "Confirm" at bounding box center [855, 367] width 155 height 26
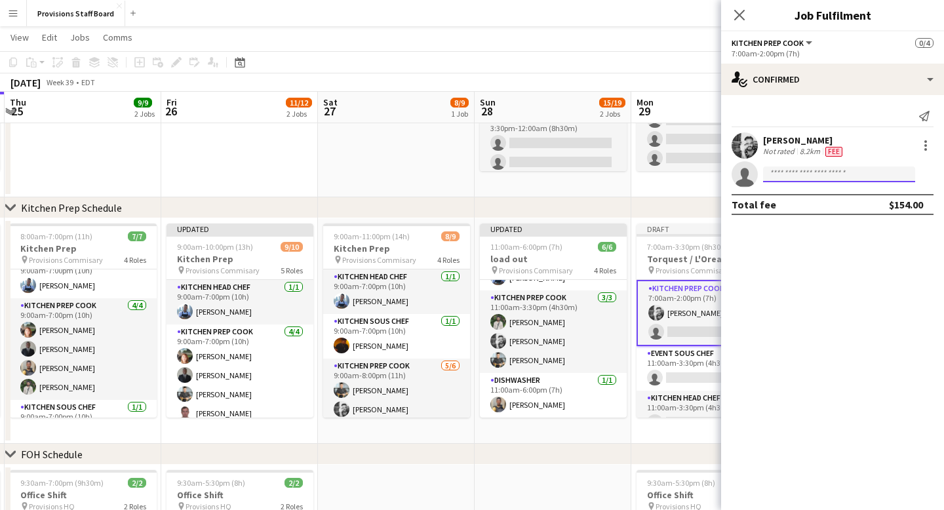
click at [778, 174] on input at bounding box center [839, 175] width 152 height 16
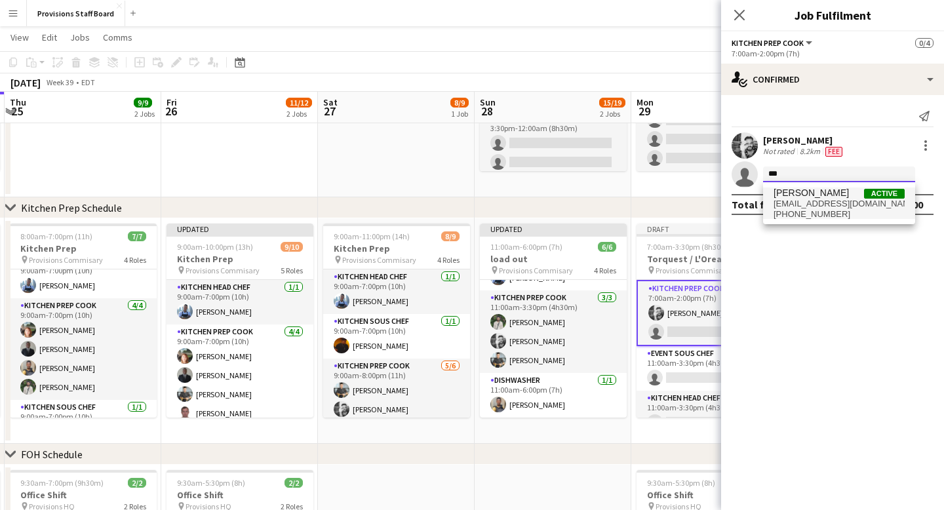
type input "***"
click at [806, 206] on span "[EMAIL_ADDRESS][DOMAIN_NAME]" at bounding box center [839, 204] width 131 height 10
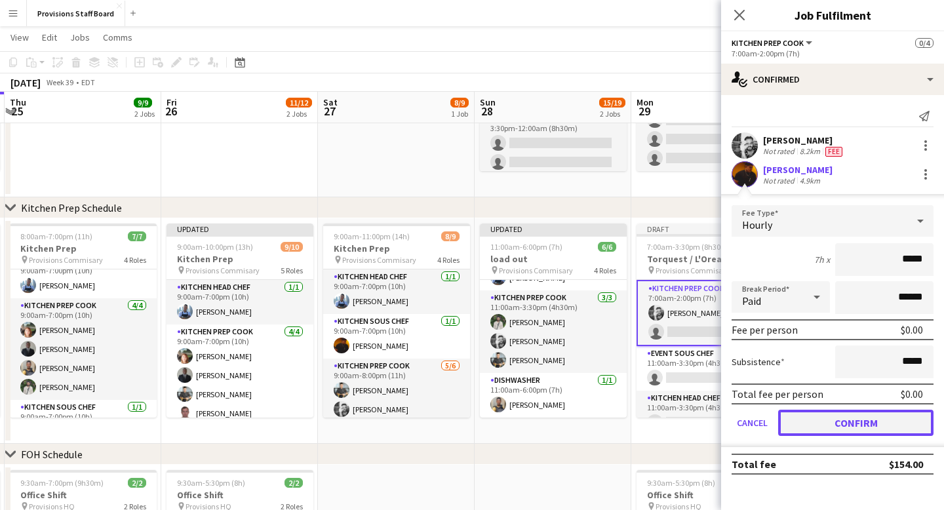
click at [840, 427] on button "Confirm" at bounding box center [855, 423] width 155 height 26
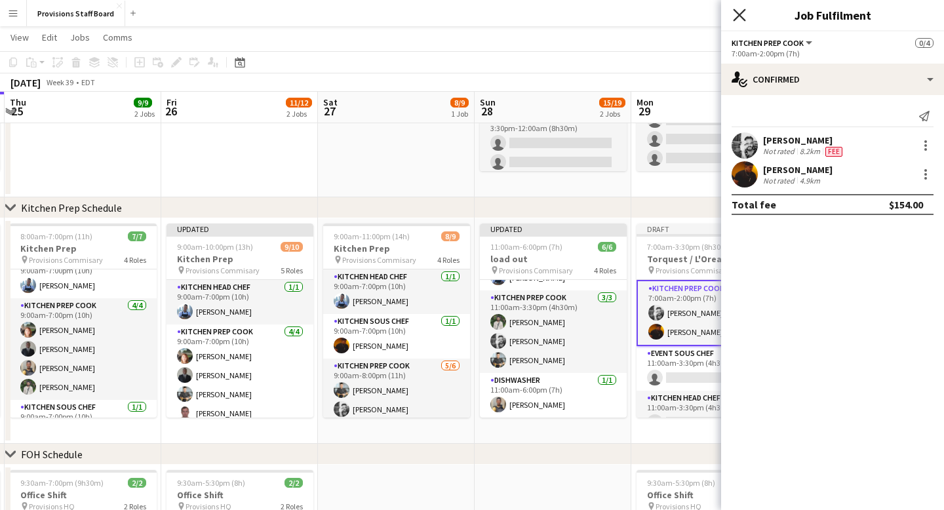
click at [742, 15] on icon "Close pop-in" at bounding box center [739, 15] width 12 height 12
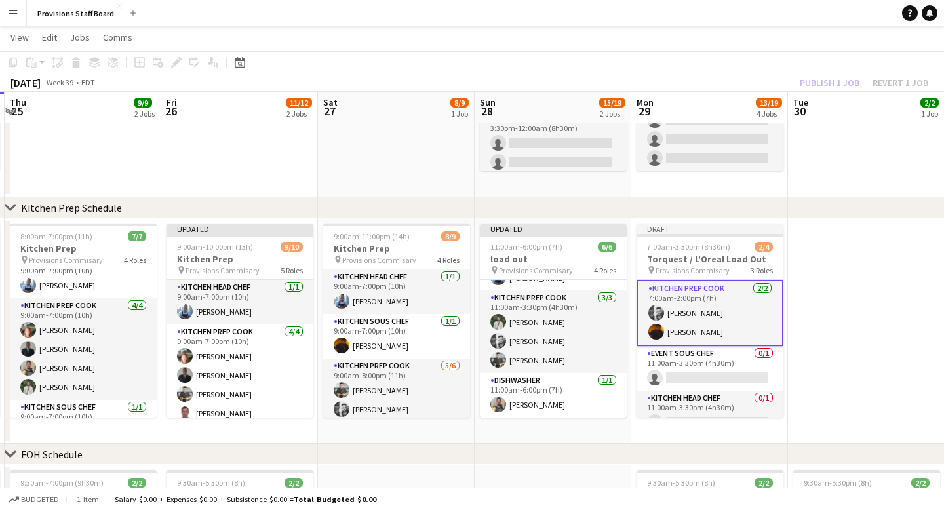
click at [810, 235] on app-date-cell at bounding box center [866, 330] width 157 height 225
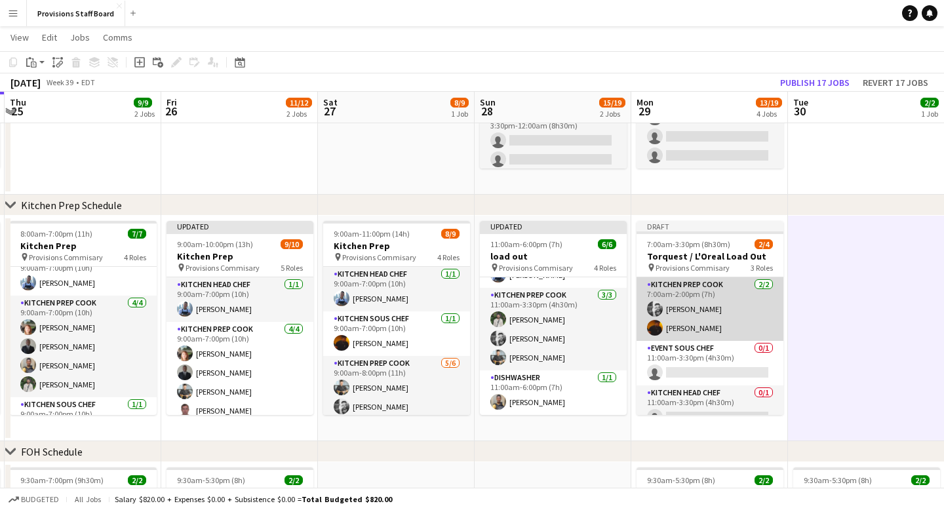
scroll to position [15, 0]
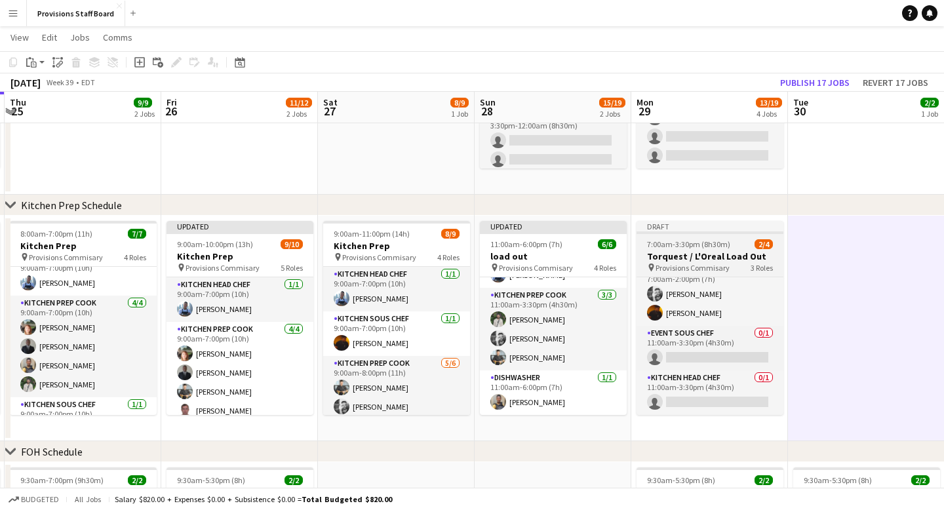
click at [707, 224] on div "Draft" at bounding box center [710, 226] width 147 height 10
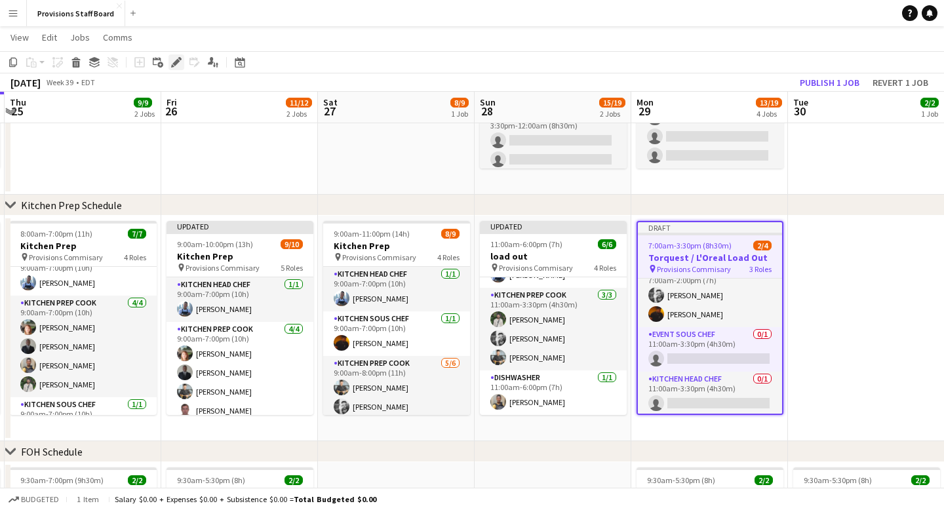
click at [177, 61] on icon at bounding box center [175, 62] width 7 height 7
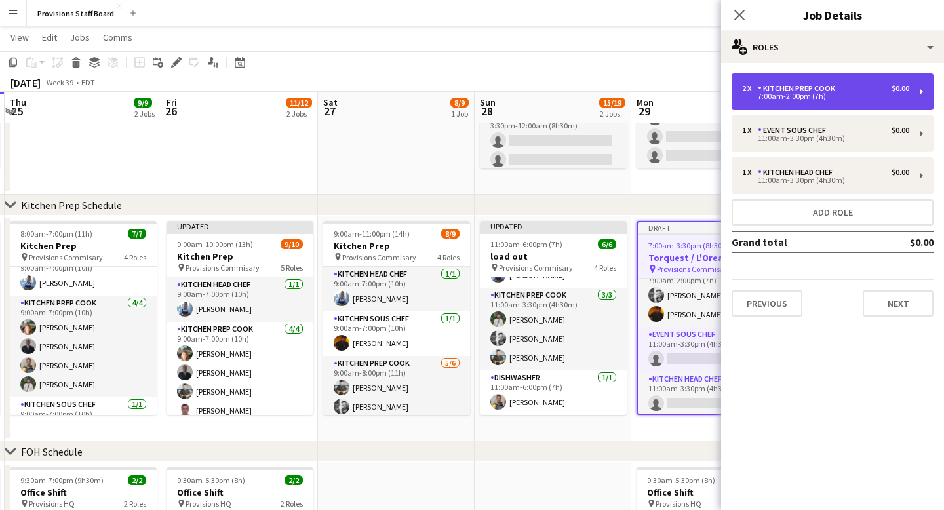
click at [788, 98] on div "7:00am-2:00pm (7h)" at bounding box center [825, 96] width 167 height 7
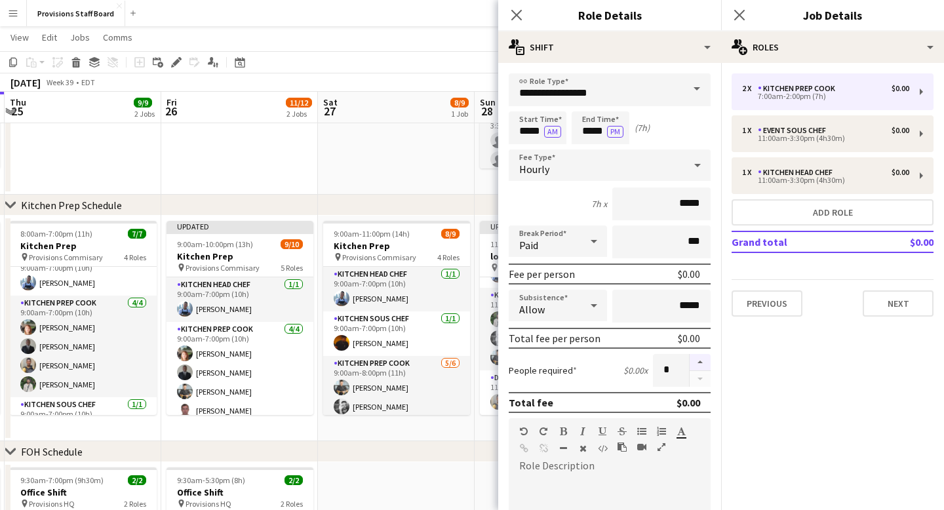
click at [697, 362] on button "button" at bounding box center [700, 362] width 21 height 17
type input "*"
click at [897, 300] on button "Next" at bounding box center [898, 303] width 71 height 26
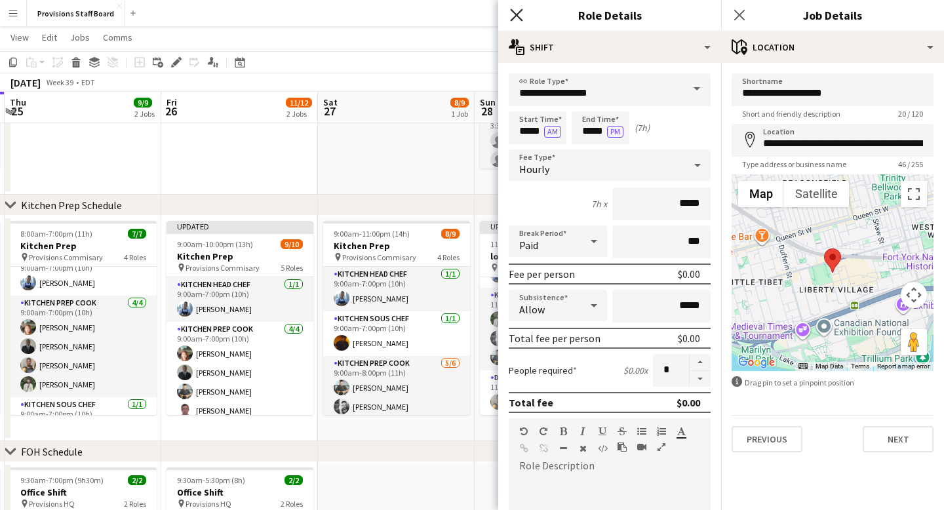
click at [514, 16] on icon "Close pop-in" at bounding box center [516, 15] width 12 height 12
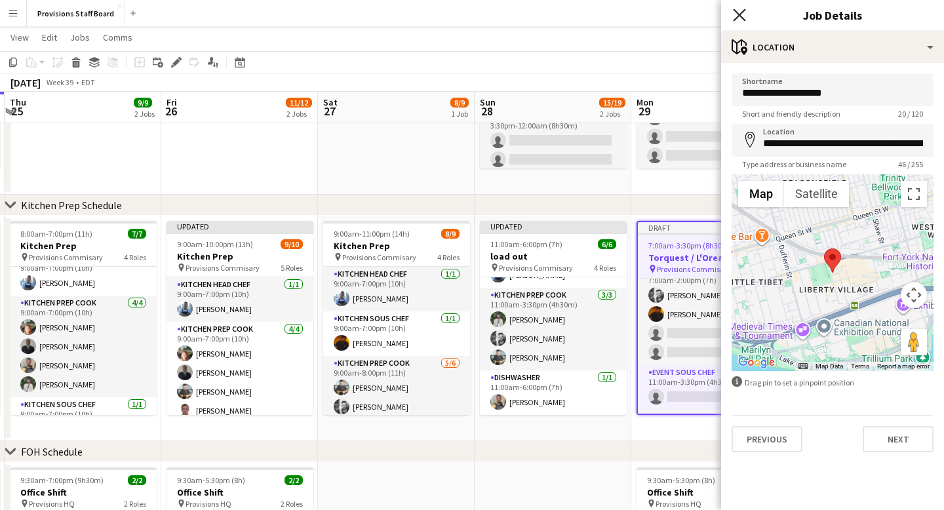
click at [739, 11] on icon "Close pop-in" at bounding box center [739, 15] width 12 height 12
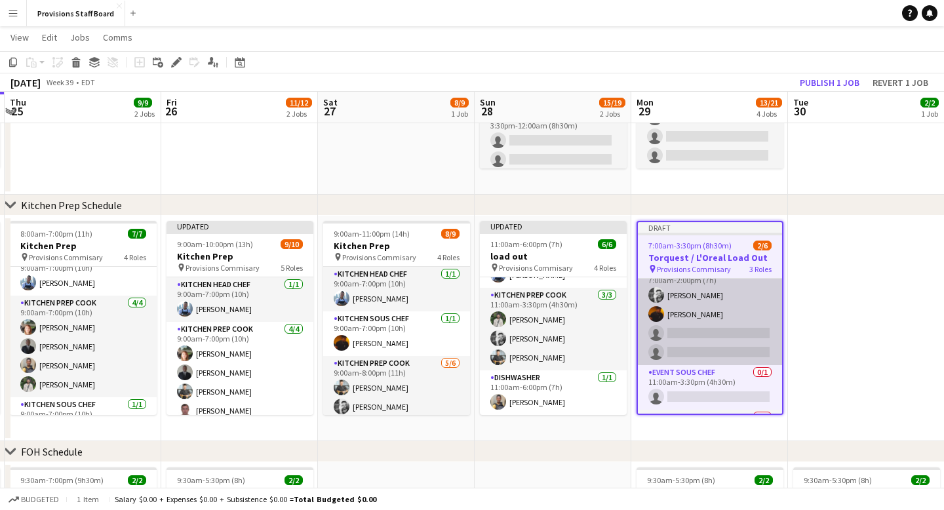
scroll to position [0, 0]
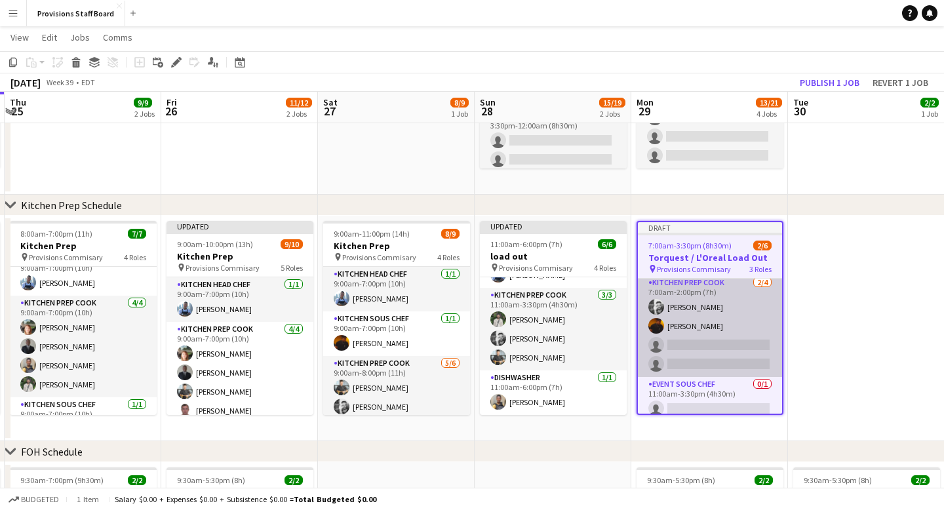
click at [686, 345] on app-card-role "Kitchen Prep Cook 2/4 7:00am-2:00pm (7h) Evan Sheldon Timothy Lampitoc single-n…" at bounding box center [710, 326] width 144 height 102
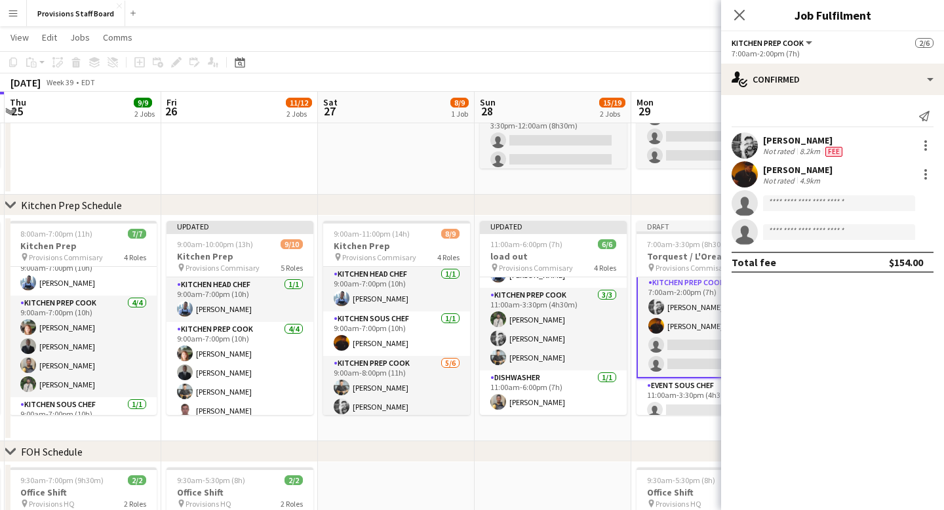
scroll to position [5, 0]
click at [799, 203] on input at bounding box center [839, 203] width 152 height 16
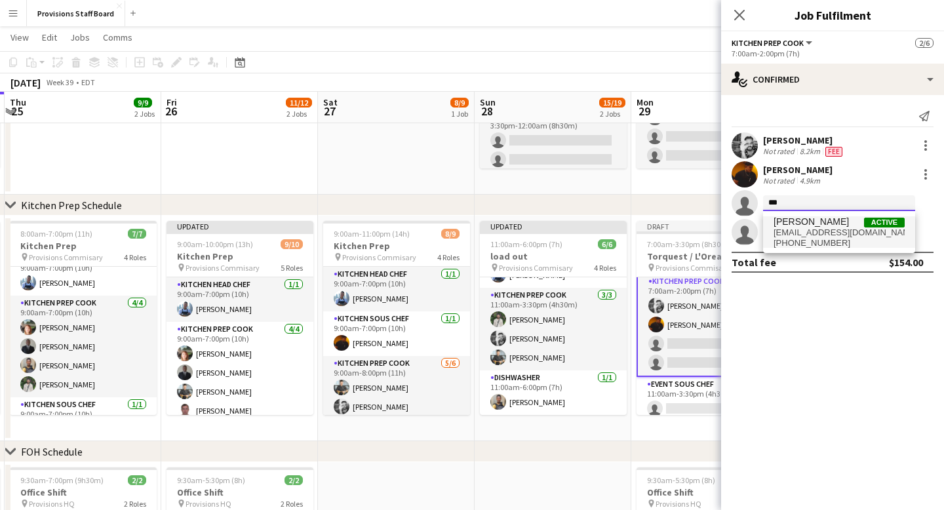
type input "***"
click at [800, 233] on span "[EMAIL_ADDRESS][DOMAIN_NAME]" at bounding box center [839, 232] width 131 height 10
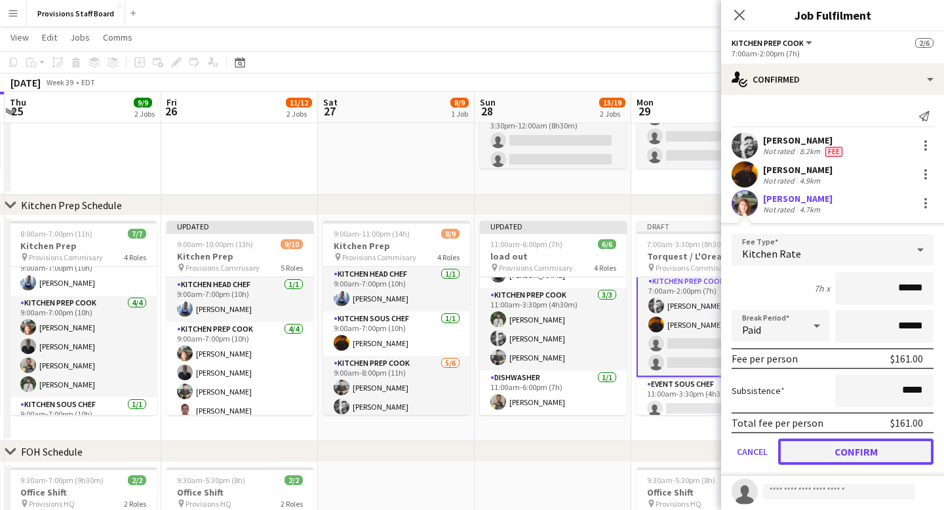
click at [856, 449] on button "Confirm" at bounding box center [855, 452] width 155 height 26
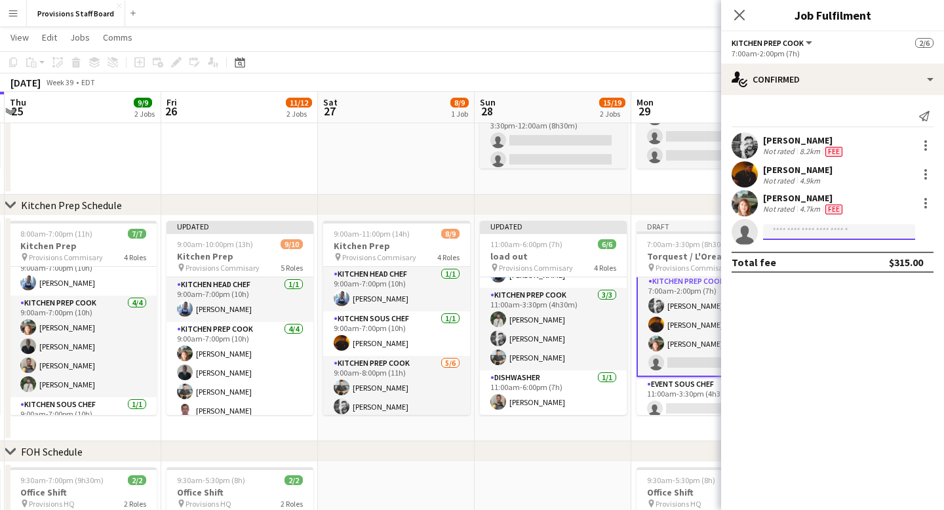
click at [781, 237] on input at bounding box center [839, 232] width 152 height 16
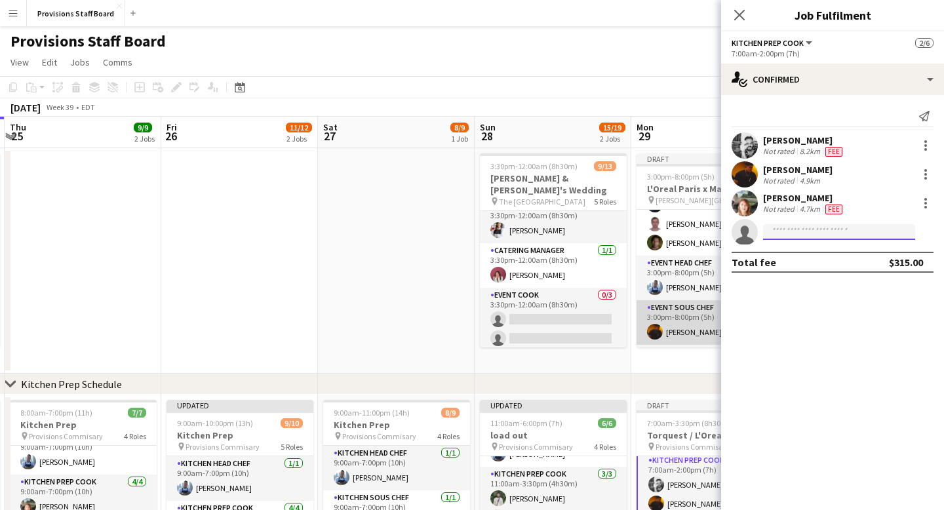
scroll to position [117, 0]
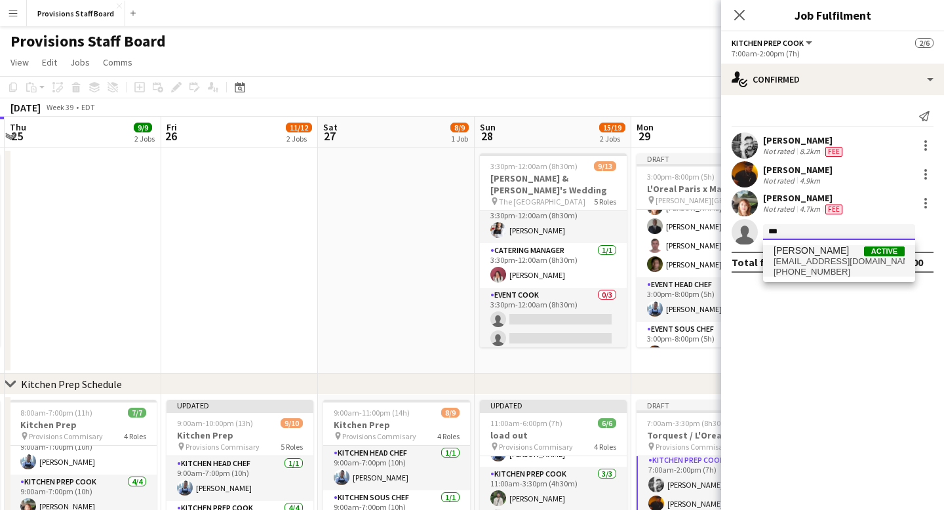
type input "***"
click at [818, 264] on span "[EMAIL_ADDRESS][DOMAIN_NAME]" at bounding box center [839, 261] width 131 height 10
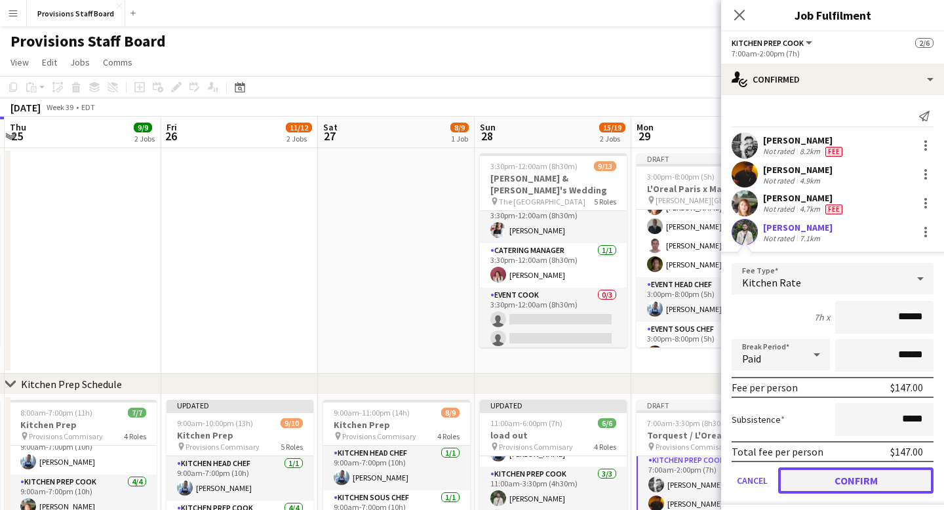
click at [871, 476] on button "Confirm" at bounding box center [855, 480] width 155 height 26
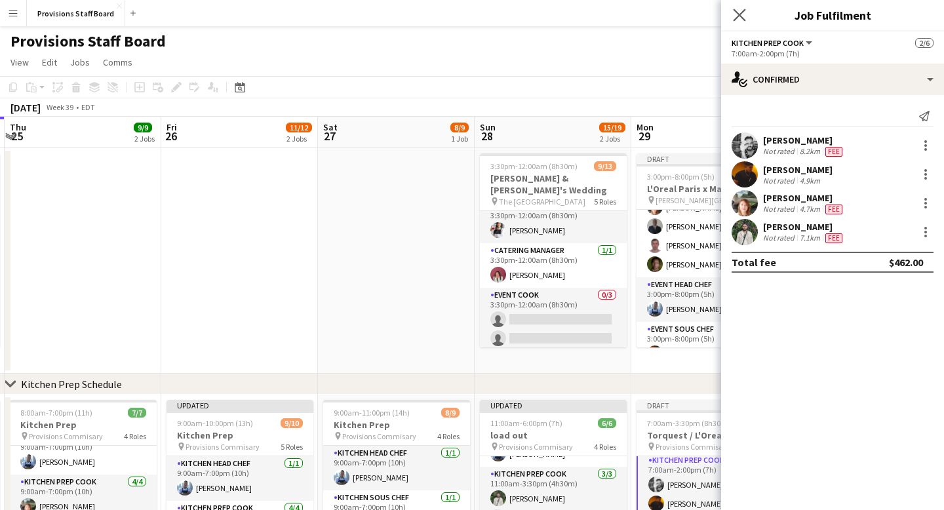
click at [745, 7] on app-icon "Close pop-in" at bounding box center [739, 15] width 19 height 19
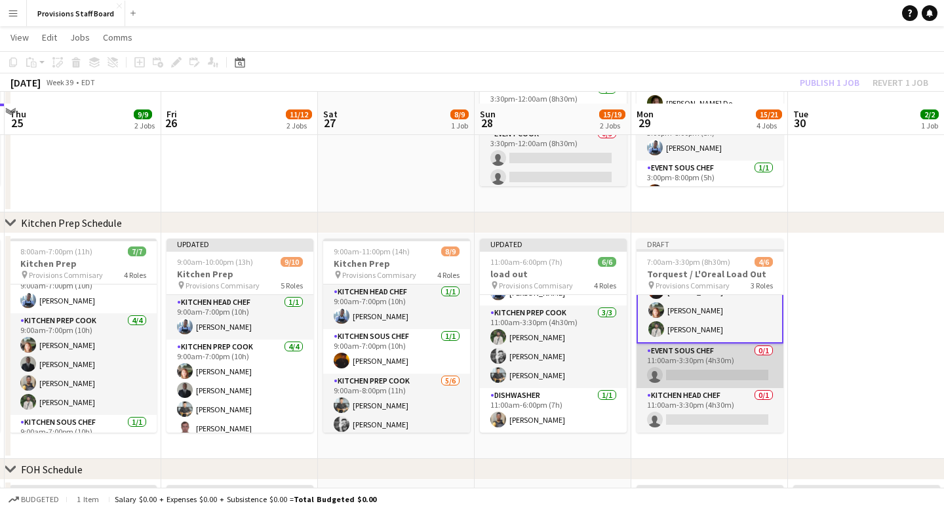
scroll to position [172, 0]
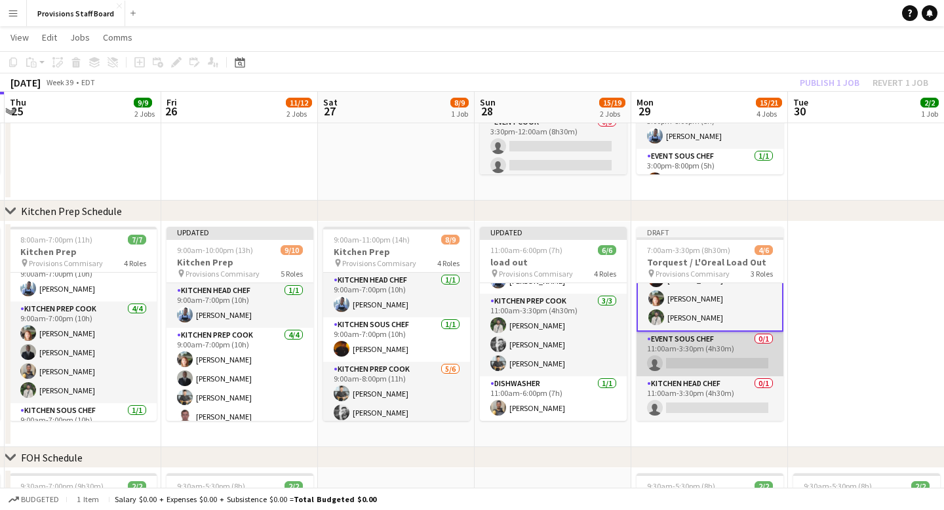
click at [699, 349] on app-card-role "Event Sous Chef 0/1 11:00am-3:30pm (4h30m) single-neutral-actions" at bounding box center [710, 354] width 147 height 45
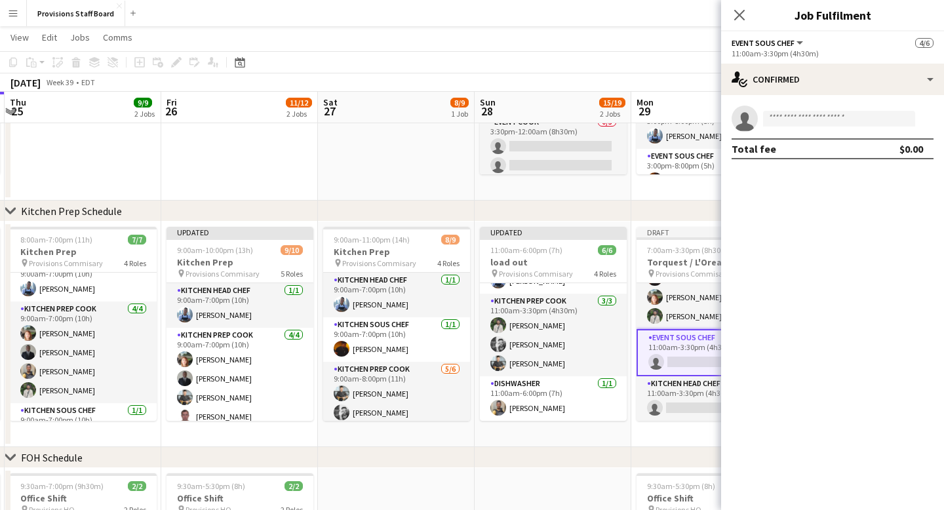
scroll to position [54, 0]
click at [675, 231] on div "Draft" at bounding box center [710, 232] width 147 height 10
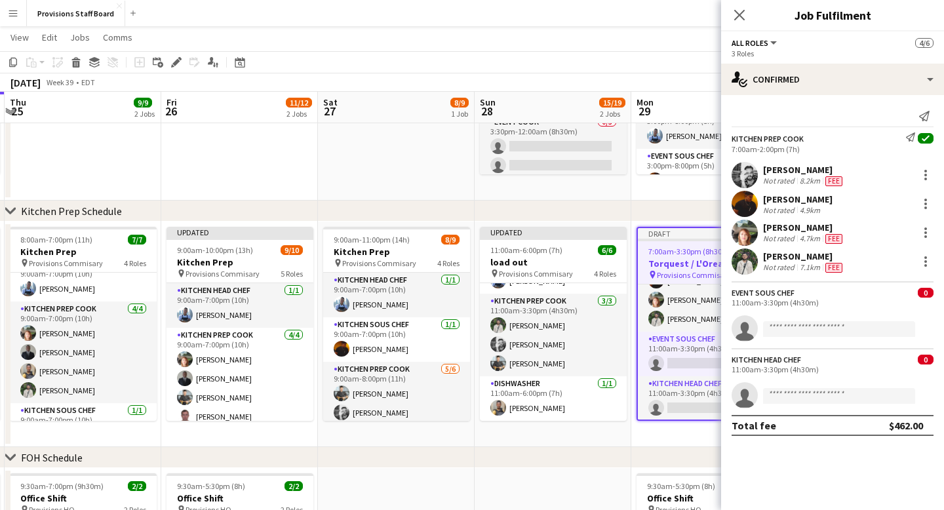
click at [688, 232] on div "Draft" at bounding box center [710, 233] width 144 height 10
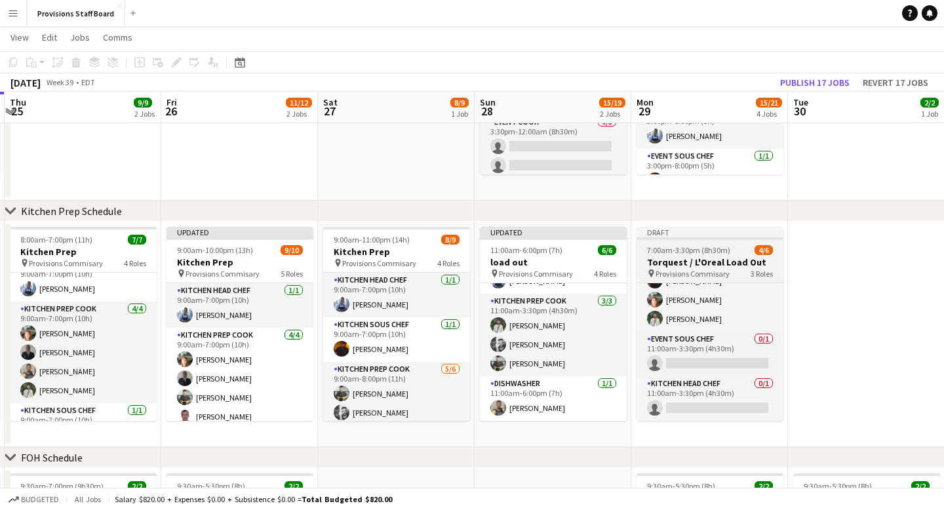
click at [688, 232] on div "Draft" at bounding box center [710, 232] width 147 height 10
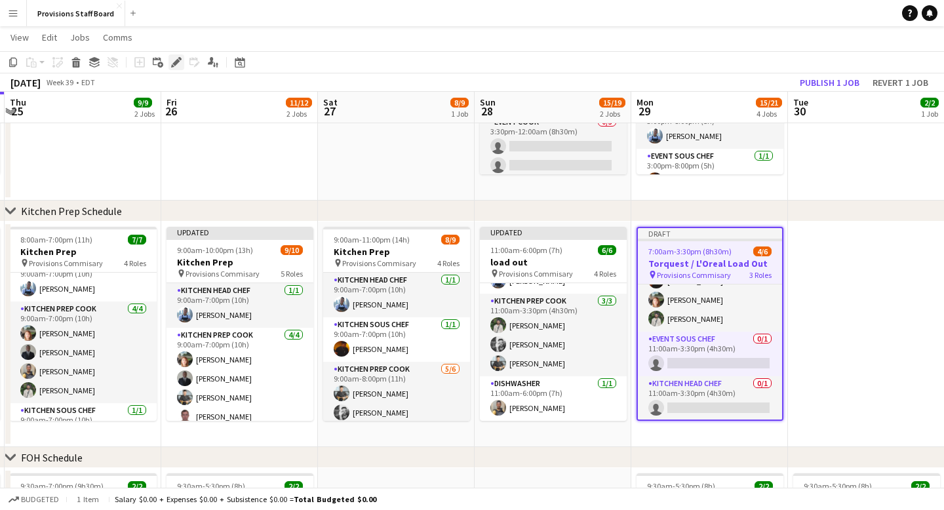
click at [177, 62] on icon at bounding box center [175, 62] width 7 height 7
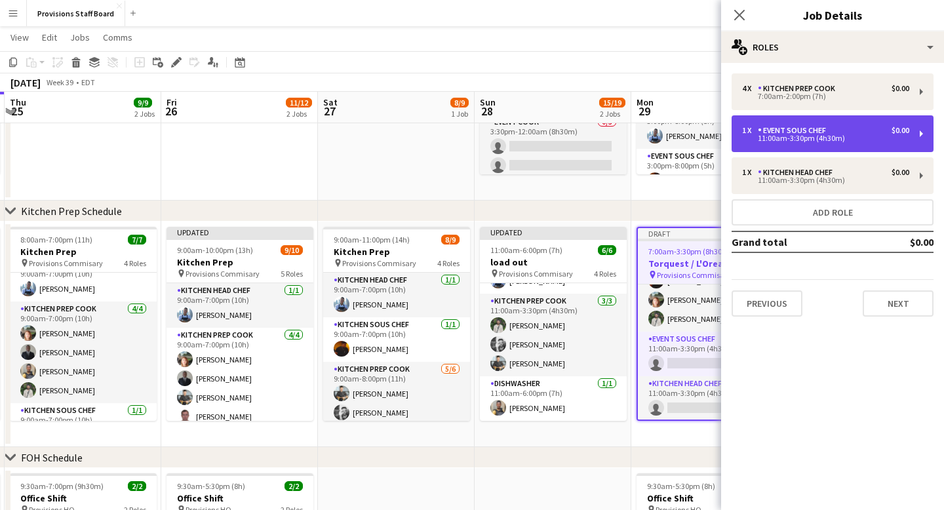
click at [788, 133] on div "Event Sous Chef" at bounding box center [794, 130] width 73 height 9
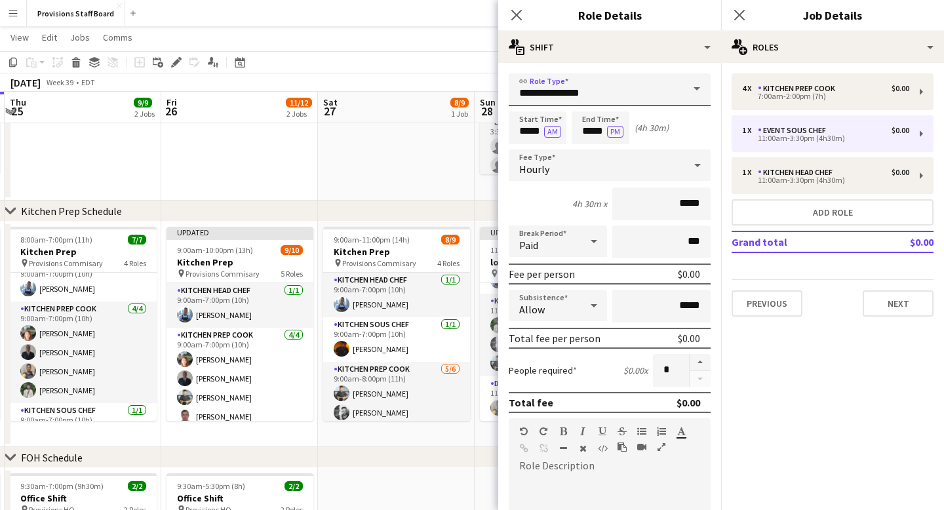
click at [637, 91] on input "**********" at bounding box center [610, 89] width 202 height 33
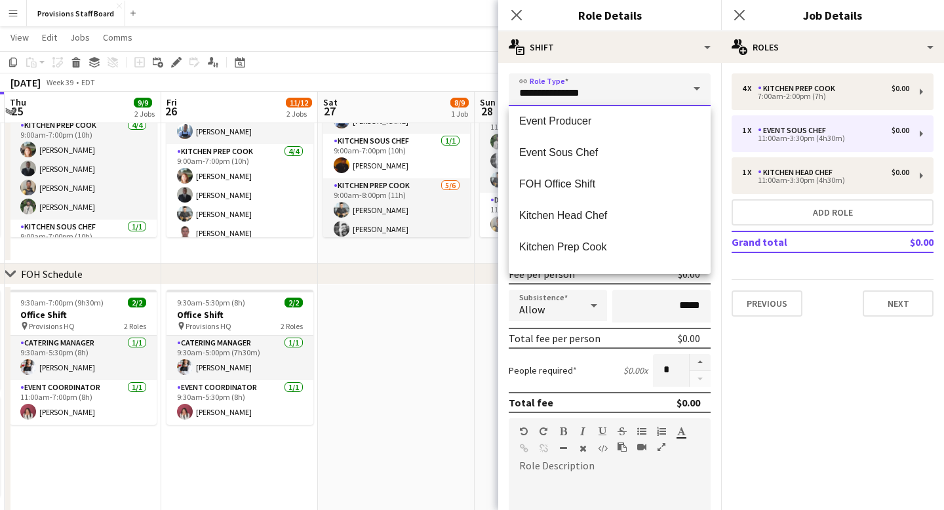
scroll to position [231, 0]
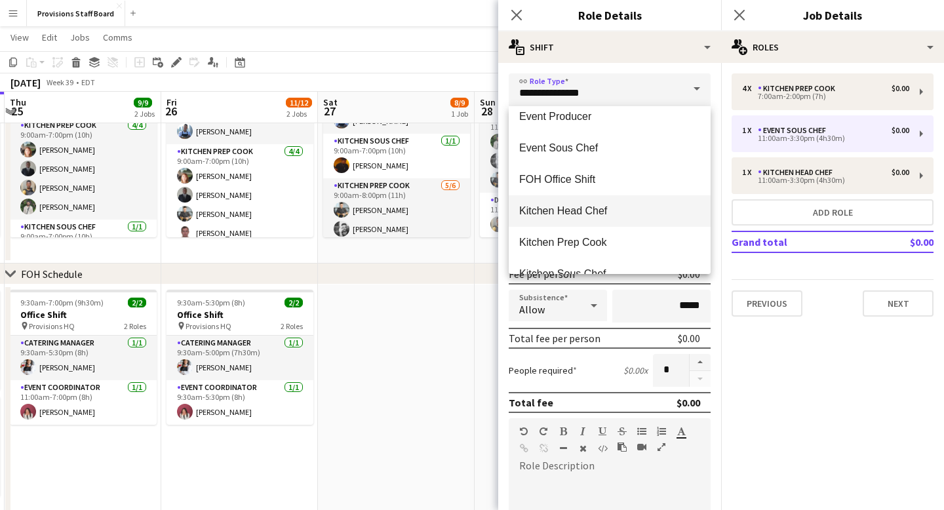
click at [585, 213] on span "Kitchen Head Chef" at bounding box center [609, 211] width 181 height 12
type input "**********"
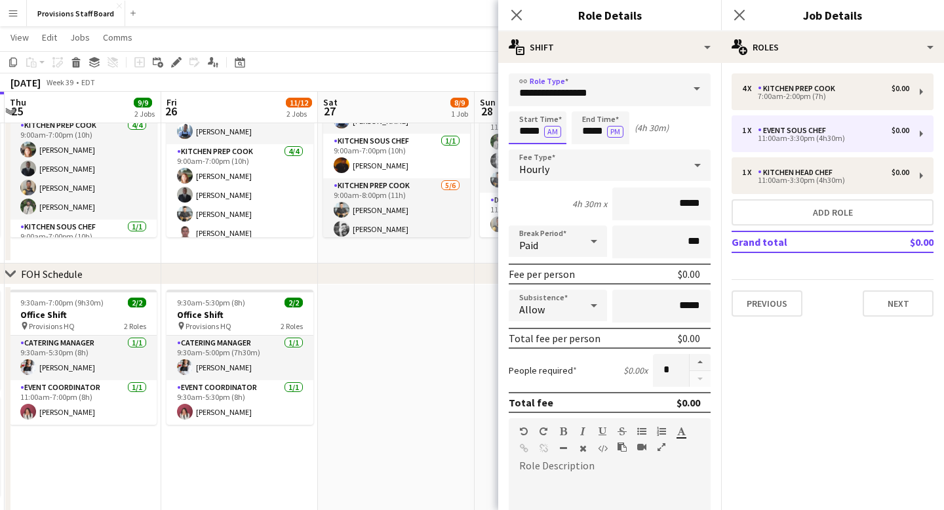
click at [530, 129] on input "*****" at bounding box center [538, 127] width 58 height 33
click at [525, 151] on div at bounding box center [524, 150] width 26 height 13
click at [528, 105] on div at bounding box center [524, 104] width 26 height 13
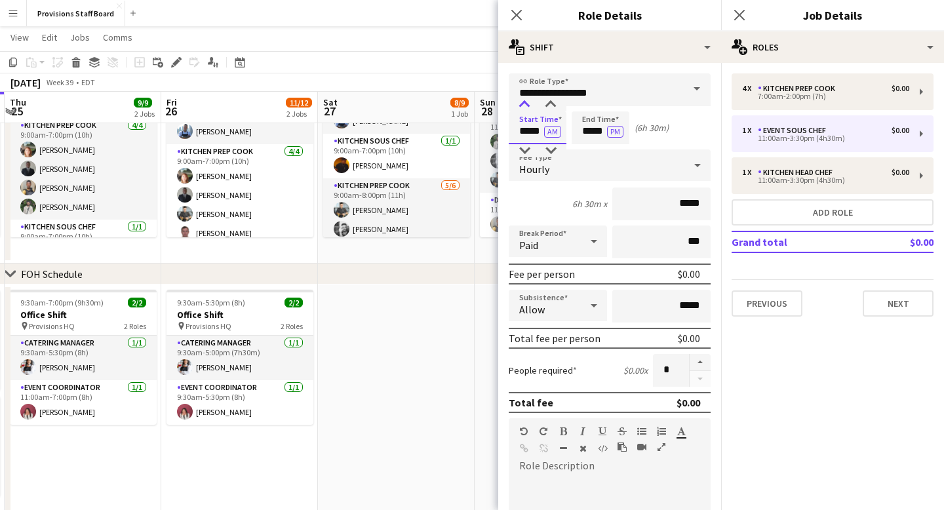
type input "*****"
click at [528, 105] on div at bounding box center [524, 104] width 26 height 13
click at [594, 128] on input "*****" at bounding box center [601, 127] width 58 height 33
click at [587, 147] on div at bounding box center [587, 150] width 26 height 13
click at [616, 152] on div at bounding box center [613, 150] width 26 height 13
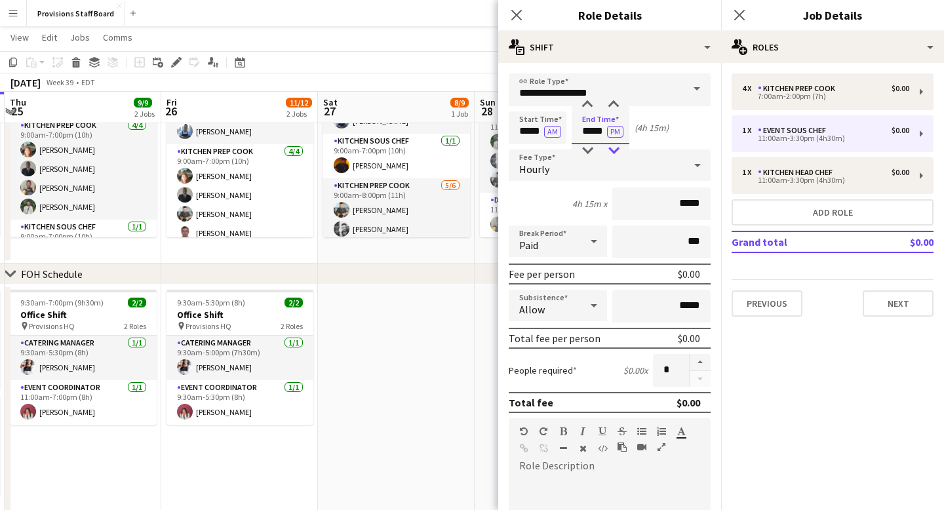
type input "*****"
click at [616, 152] on div at bounding box center [613, 150] width 26 height 13
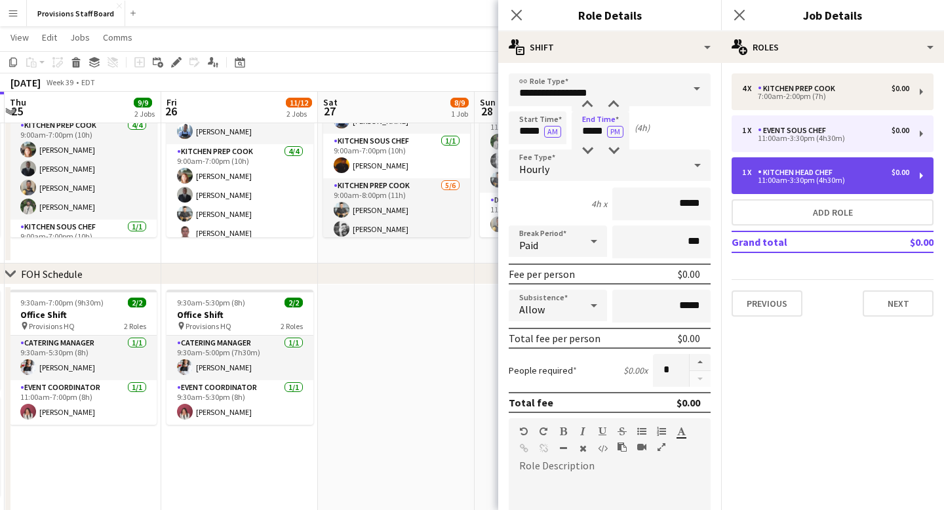
click at [821, 177] on div "11:00am-3:30pm (4h30m)" at bounding box center [825, 180] width 167 height 7
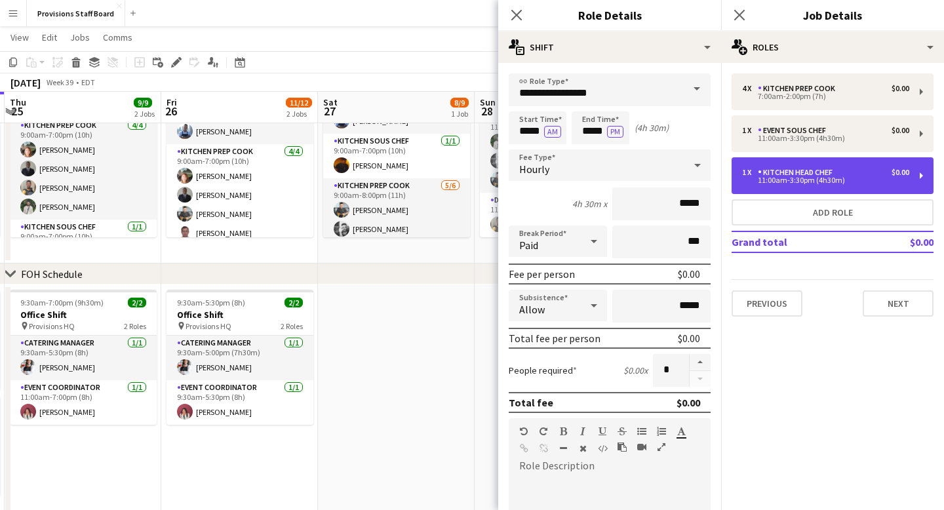
type input "*****"
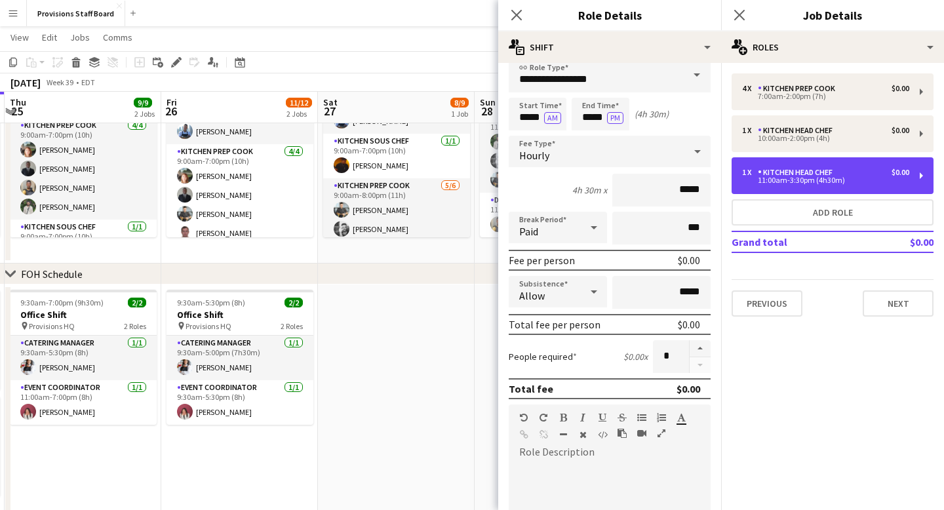
scroll to position [0, 0]
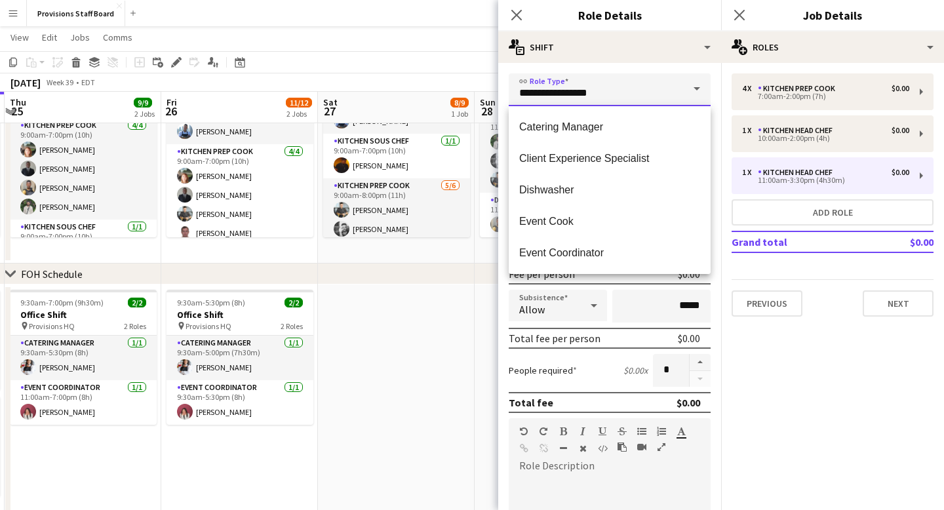
click at [652, 92] on input "**********" at bounding box center [610, 89] width 202 height 33
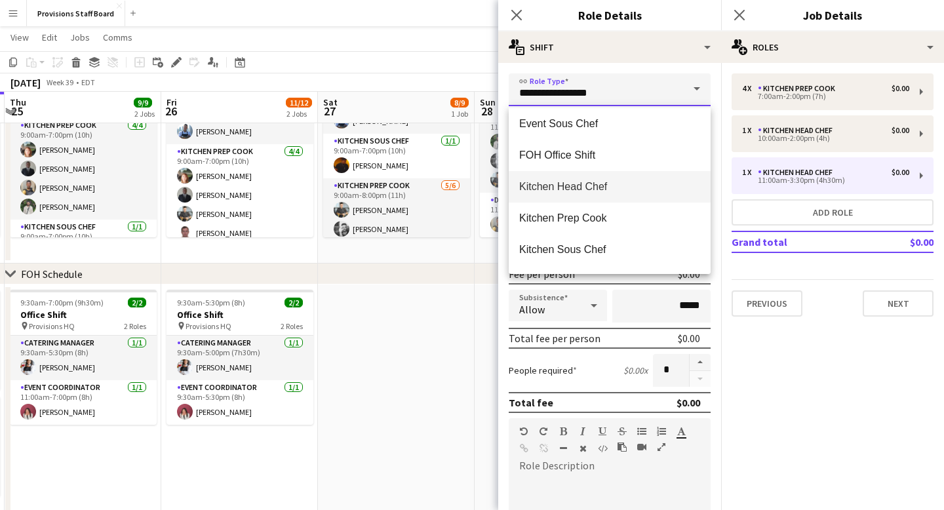
scroll to position [256, 0]
click at [572, 224] on mat-option "Kitchen Prep Cook" at bounding box center [610, 217] width 202 height 31
type input "**********"
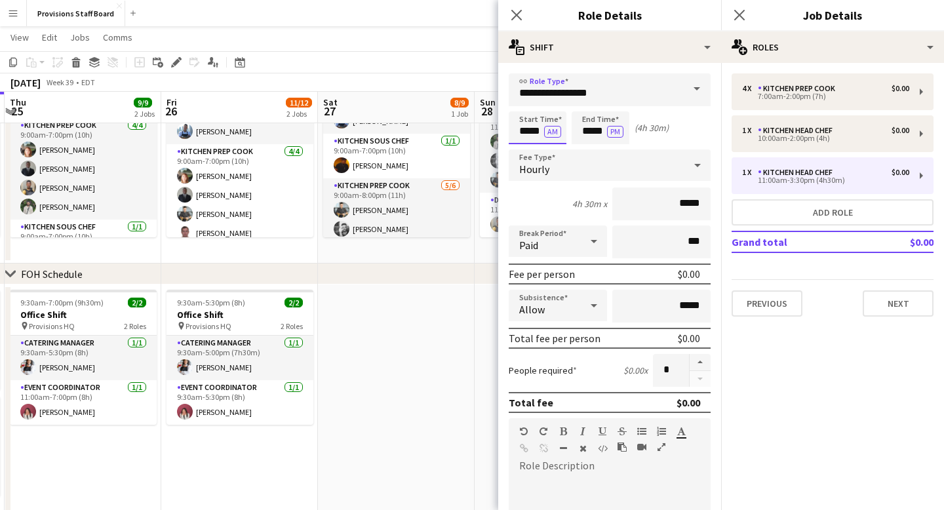
click at [528, 129] on input "*****" at bounding box center [538, 127] width 58 height 33
type input "*****"
click at [524, 148] on div at bounding box center [524, 150] width 26 height 13
click at [589, 132] on input "*****" at bounding box center [601, 127] width 58 height 33
click at [590, 147] on div at bounding box center [587, 150] width 26 height 13
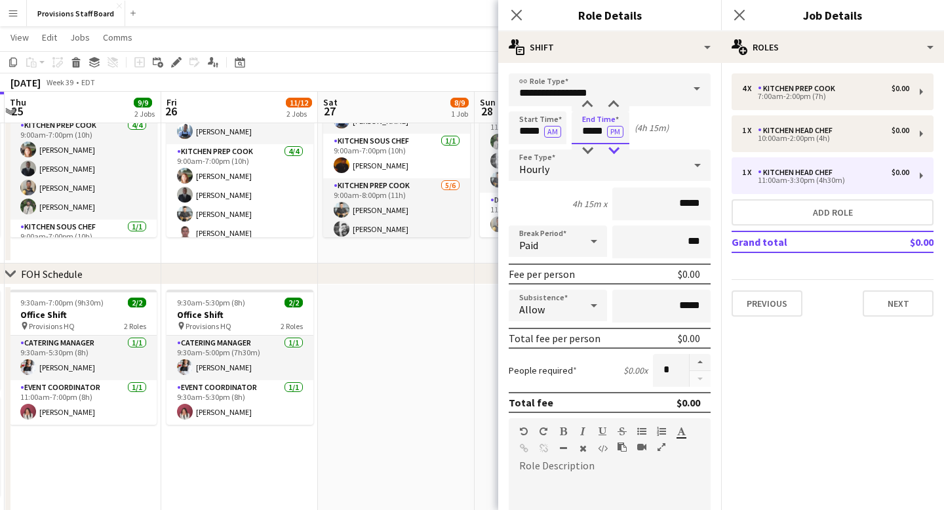
click at [617, 150] on div at bounding box center [613, 150] width 26 height 13
type input "*****"
click at [617, 150] on div at bounding box center [613, 150] width 26 height 13
click at [681, 119] on div "Start Time ***** AM End Time ***** PM (4h)" at bounding box center [610, 127] width 202 height 33
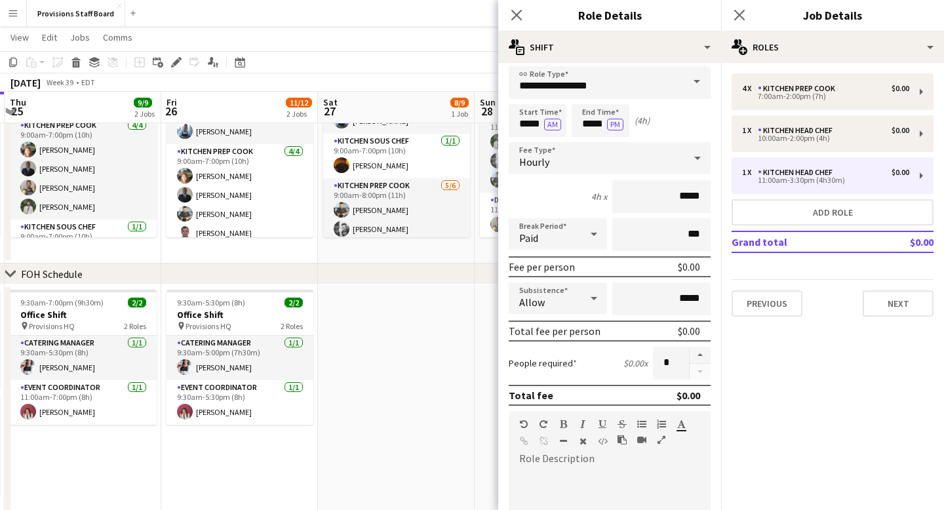
scroll to position [0, 0]
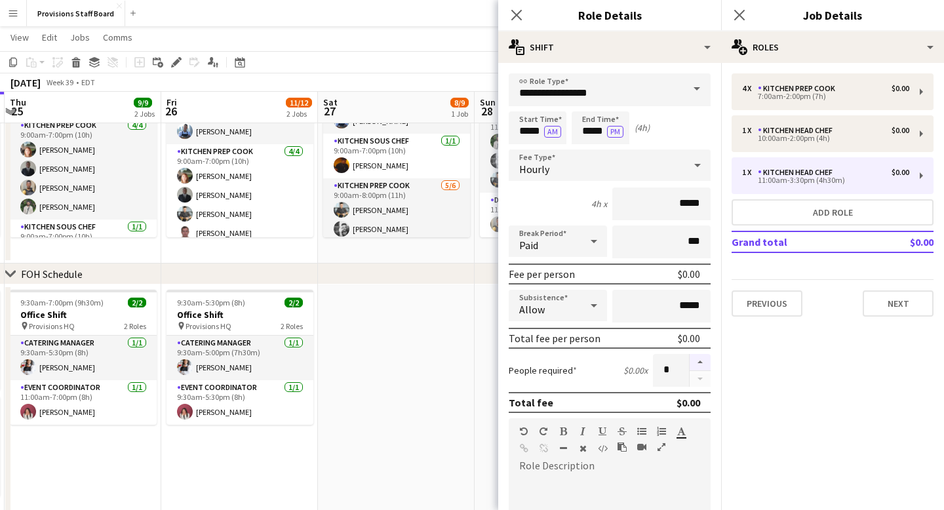
click at [700, 361] on button "button" at bounding box center [700, 362] width 21 height 17
type input "*"
click at [517, 16] on icon at bounding box center [516, 15] width 12 height 12
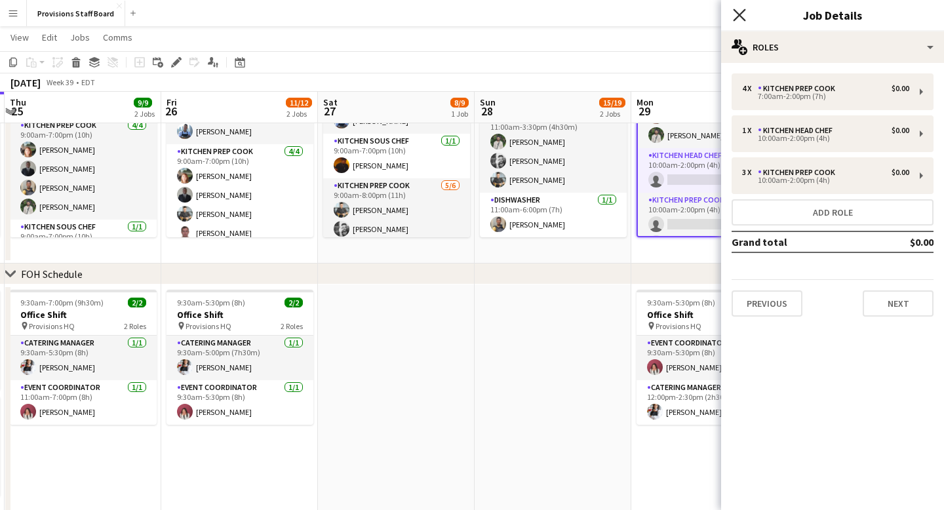
click at [743, 15] on icon "Close pop-in" at bounding box center [739, 15] width 12 height 12
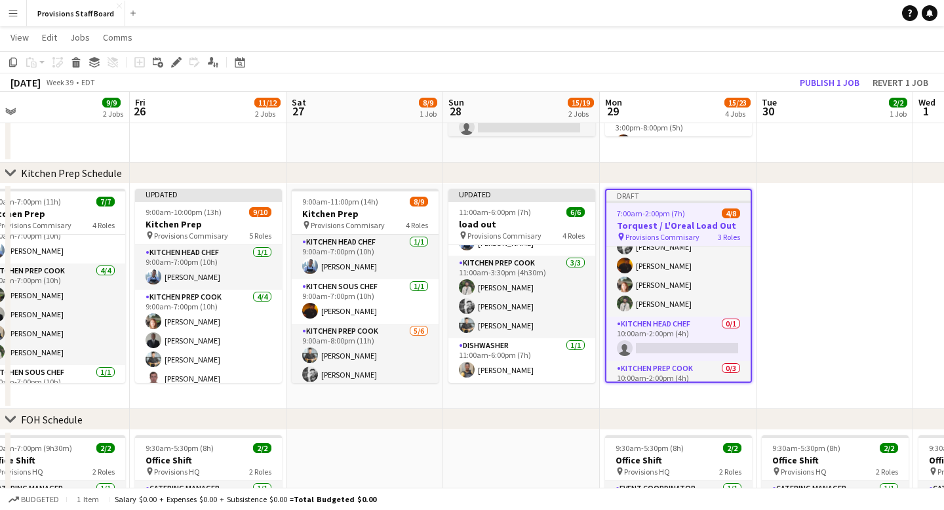
scroll to position [0, 401]
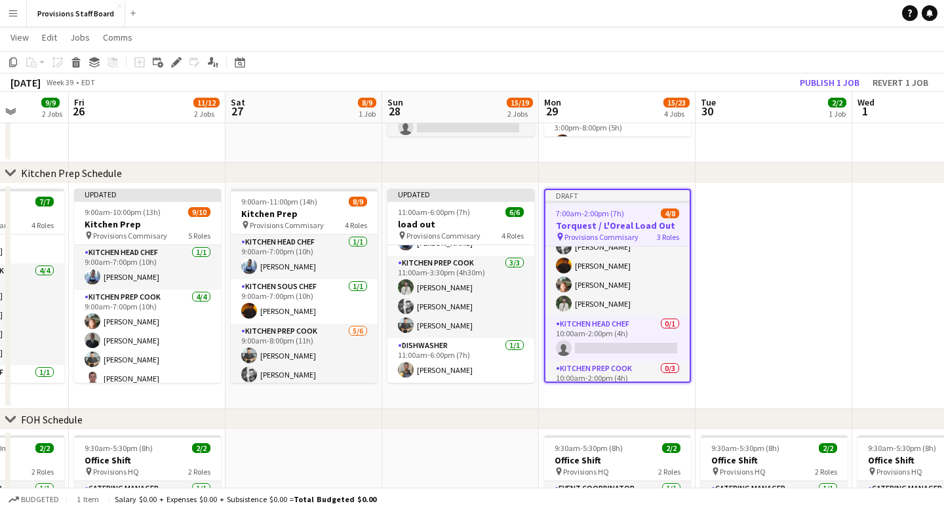
click at [726, 277] on app-date-cell at bounding box center [773, 296] width 157 height 225
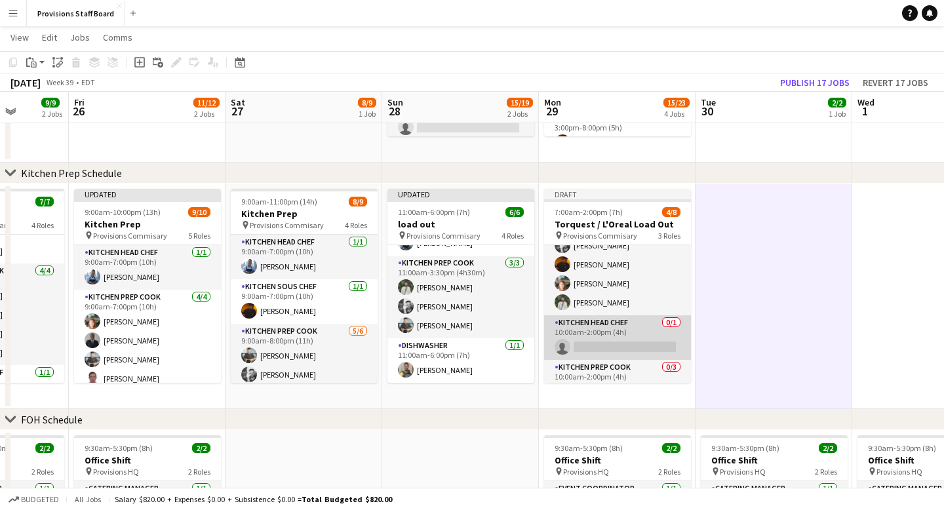
click at [608, 346] on app-card-role "Kitchen Head Chef 0/1 10:00am-2:00pm (4h) single-neutral-actions" at bounding box center [617, 337] width 147 height 45
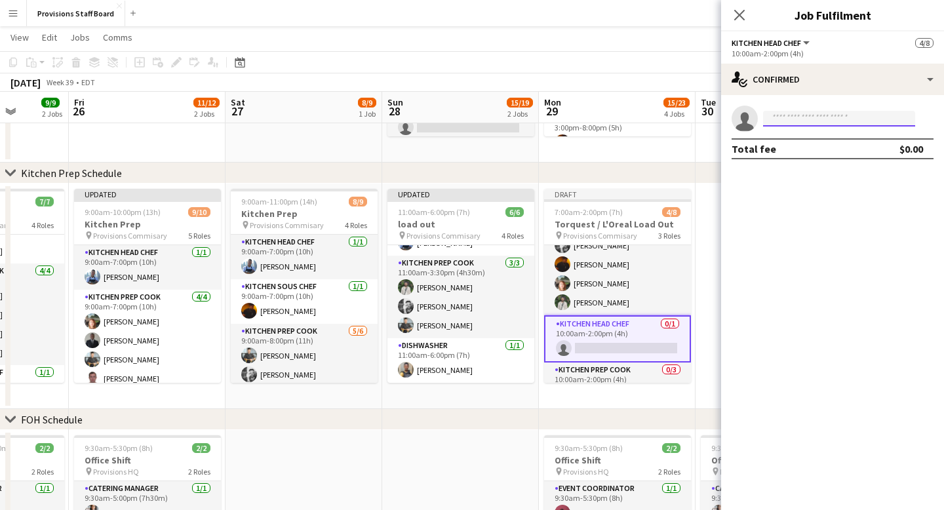
click at [810, 121] on input at bounding box center [839, 119] width 152 height 16
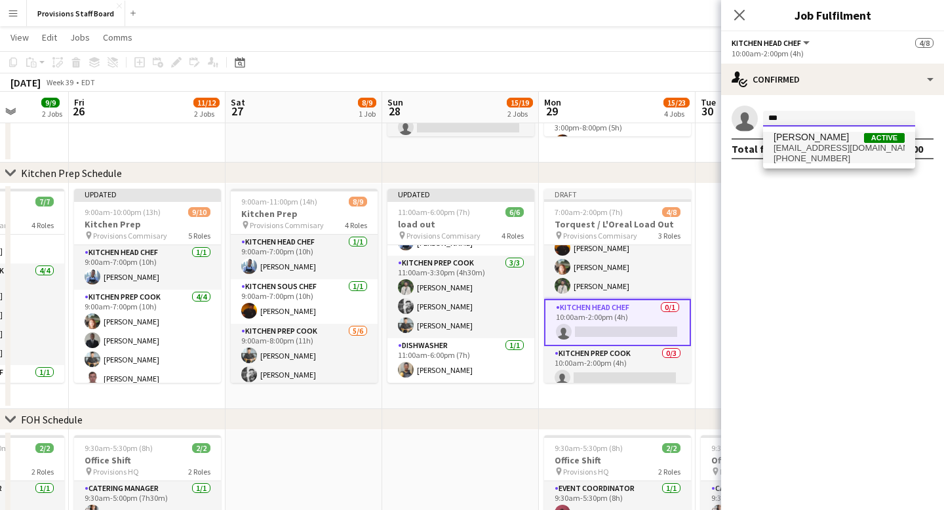
type input "***"
click at [811, 144] on span "416dustin@gmail.com" at bounding box center [839, 148] width 131 height 10
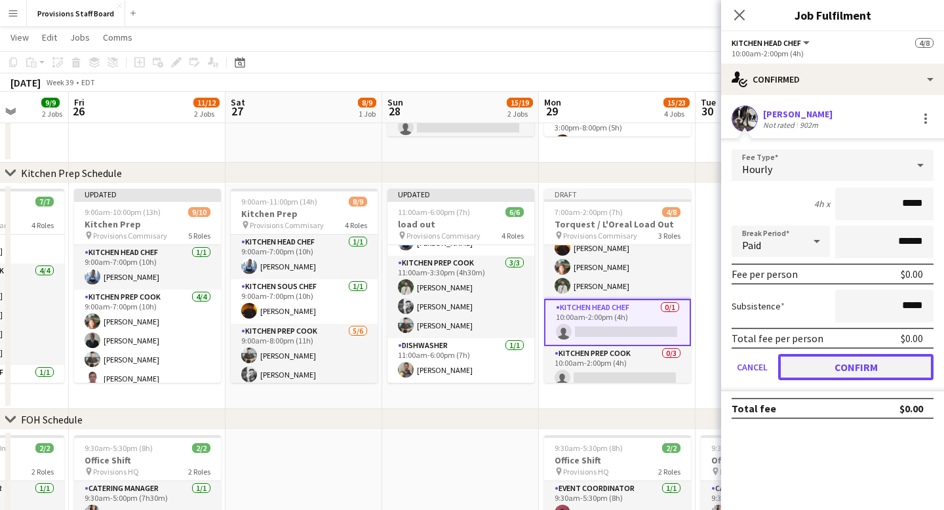
click at [846, 364] on button "Confirm" at bounding box center [855, 367] width 155 height 26
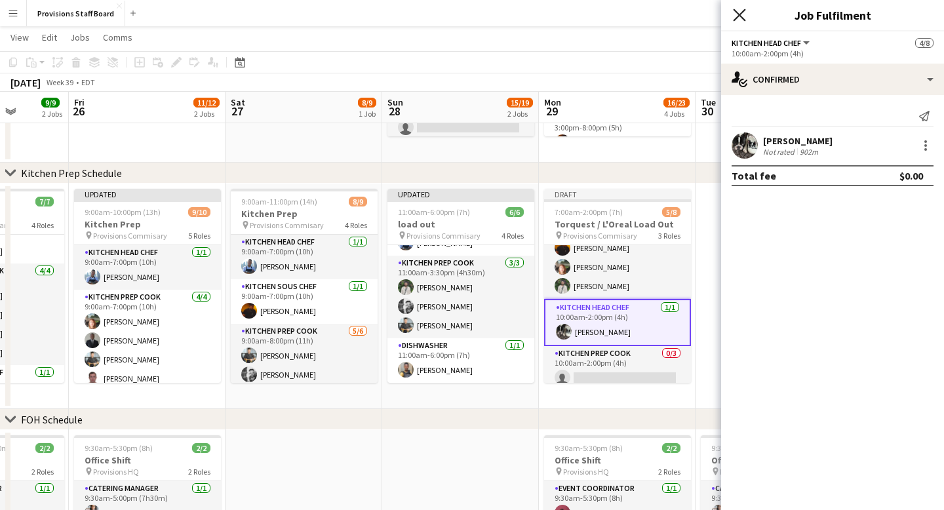
click at [739, 15] on icon at bounding box center [739, 15] width 12 height 12
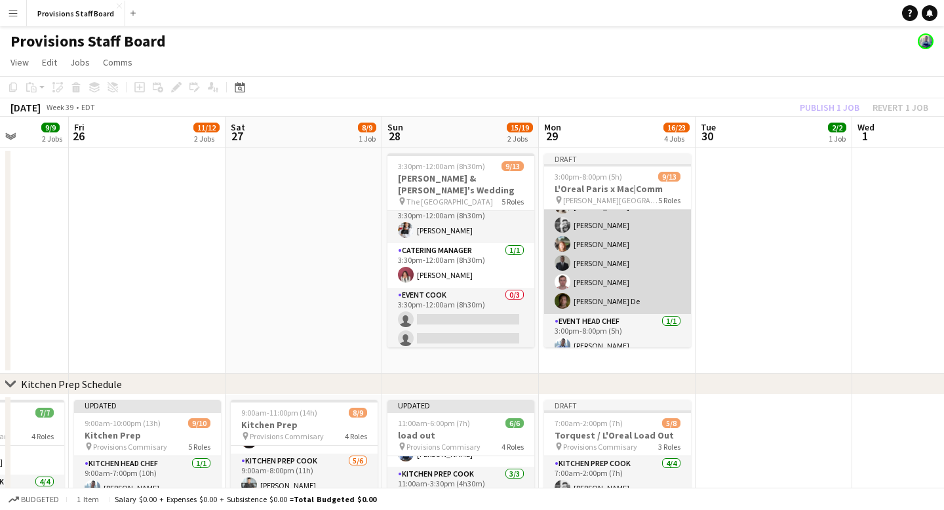
scroll to position [92, 0]
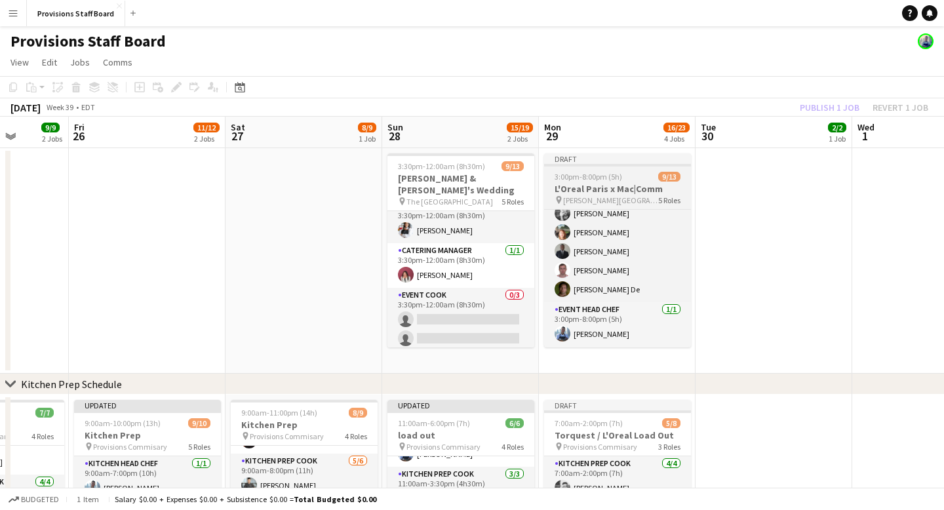
click at [613, 159] on div "Draft" at bounding box center [617, 158] width 147 height 10
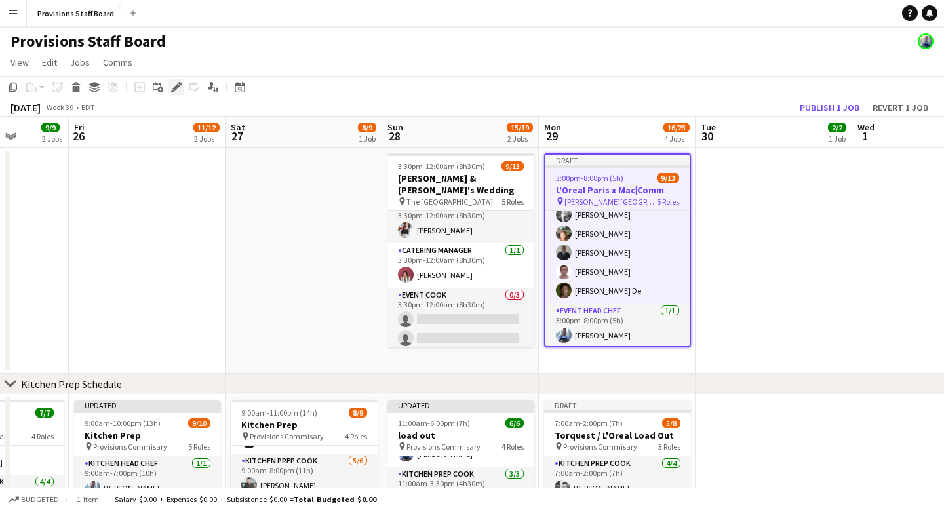
click at [173, 90] on icon "Edit" at bounding box center [176, 87] width 10 height 10
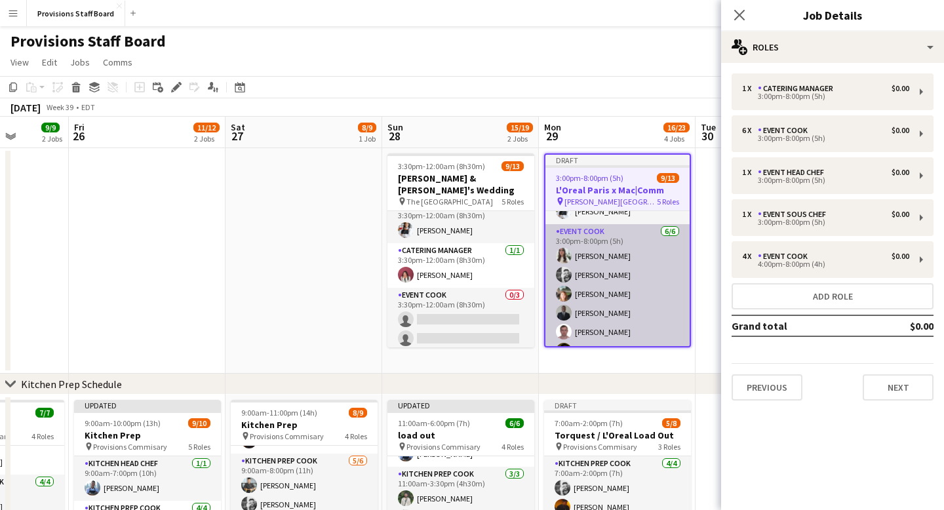
scroll to position [18, 0]
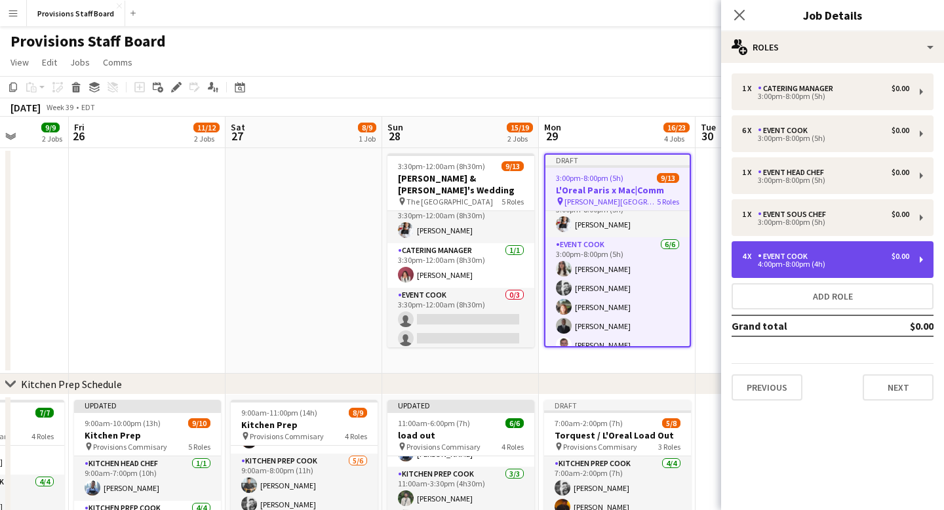
click at [797, 265] on div "4:00pm-8:00pm (4h)" at bounding box center [825, 264] width 167 height 7
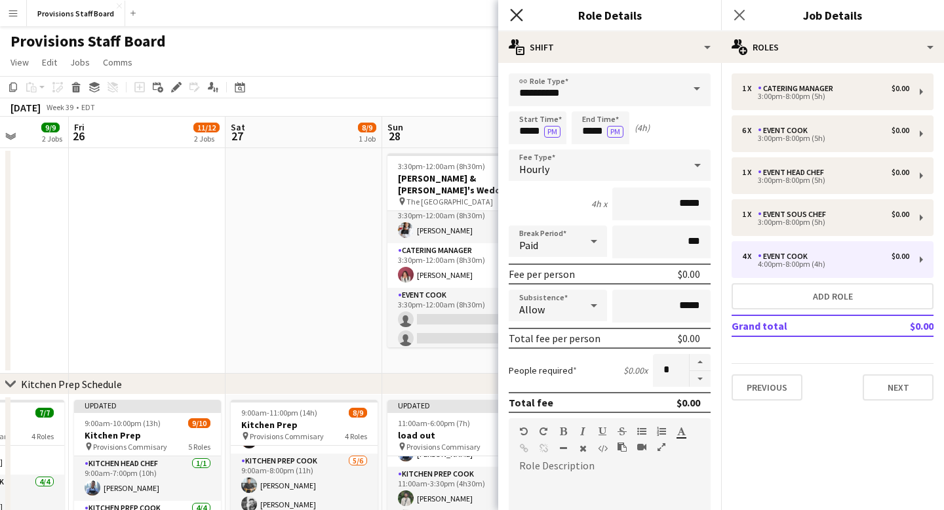
click at [516, 14] on icon at bounding box center [516, 15] width 12 height 12
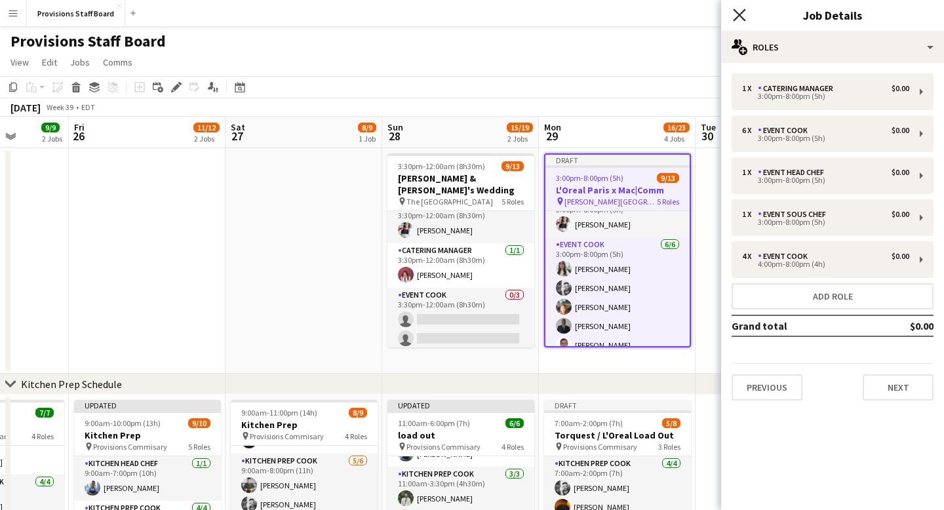
click at [739, 13] on icon "Close pop-in" at bounding box center [739, 15] width 12 height 12
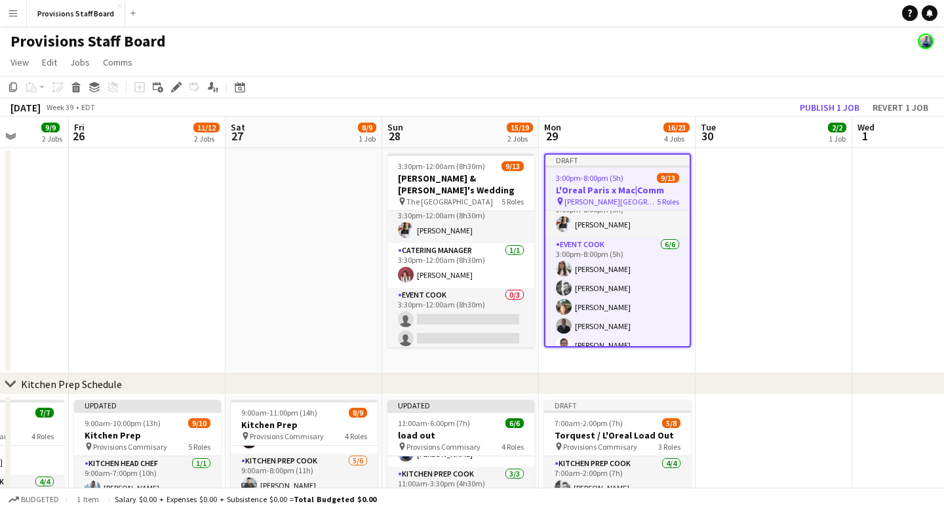
click at [243, 303] on app-date-cell at bounding box center [303, 260] width 157 height 225
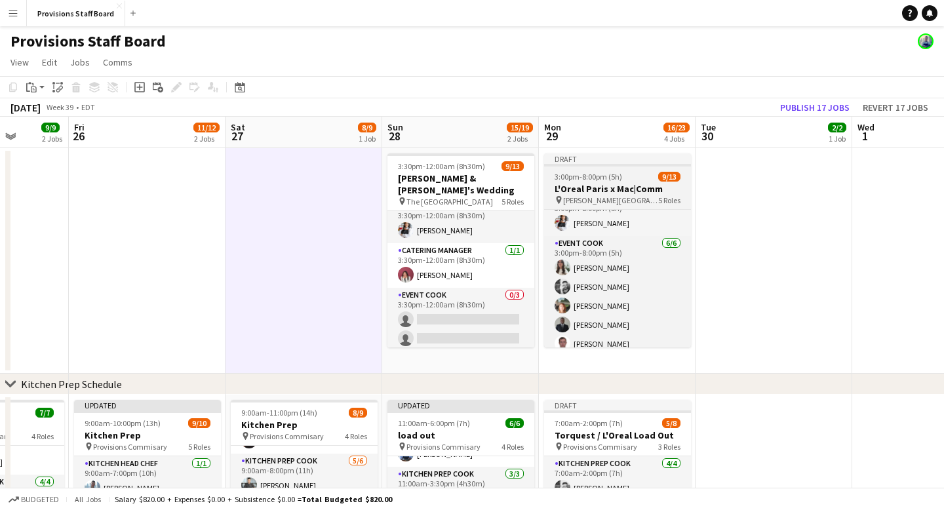
click at [620, 167] on app-job-card "Draft 3:00pm-8:00pm (5h) 9/13 L'Oreal Paris x Mac|Comm pin Massey Hall 5 Roles …" at bounding box center [617, 250] width 147 height 194
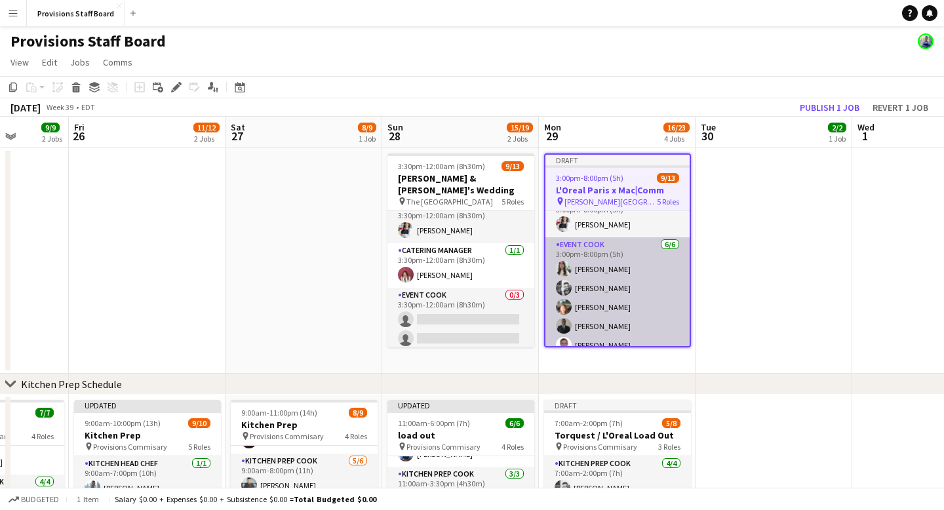
click at [615, 300] on app-card-role "Event Cook 6/6 3:00pm-8:00pm (5h) Kate Levitt Evan Sheldon Dijana Posavec Kumbu…" at bounding box center [617, 307] width 144 height 140
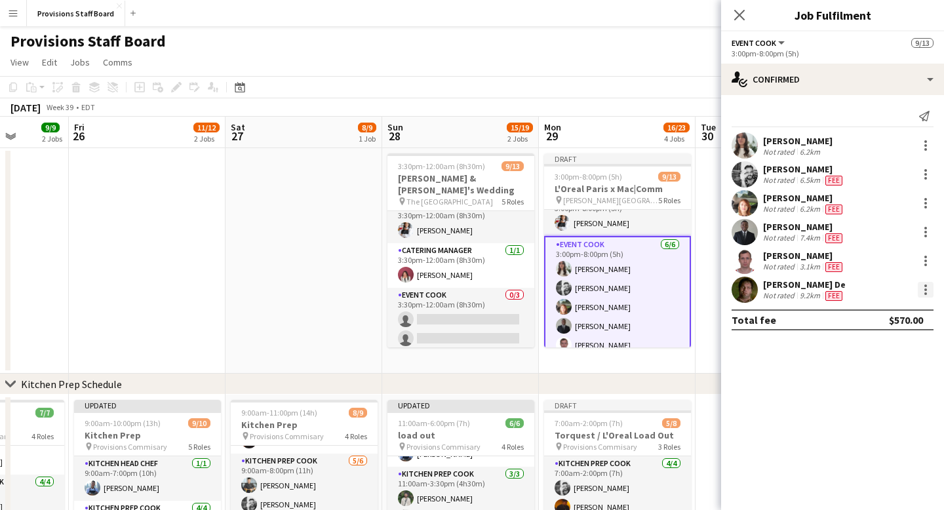
click at [926, 292] on div at bounding box center [926, 290] width 16 height 16
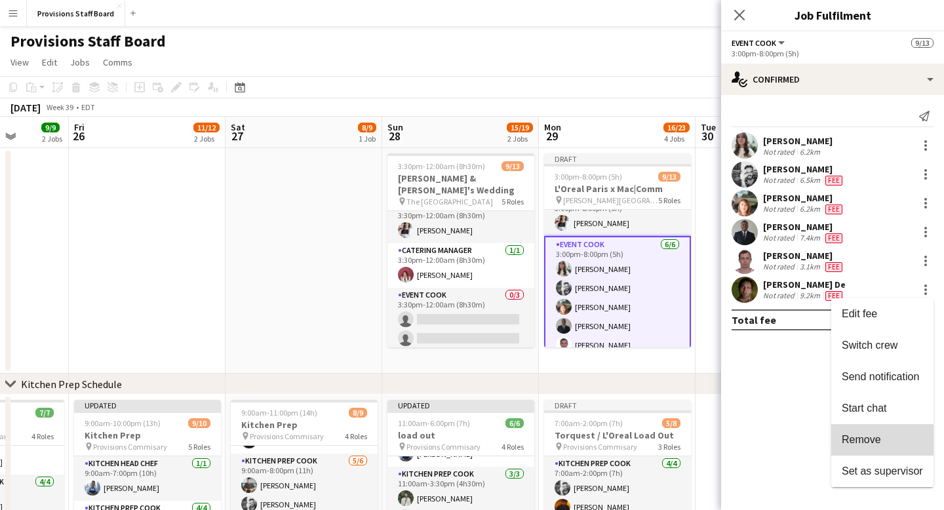
click at [888, 436] on span "Remove" at bounding box center [882, 440] width 81 height 12
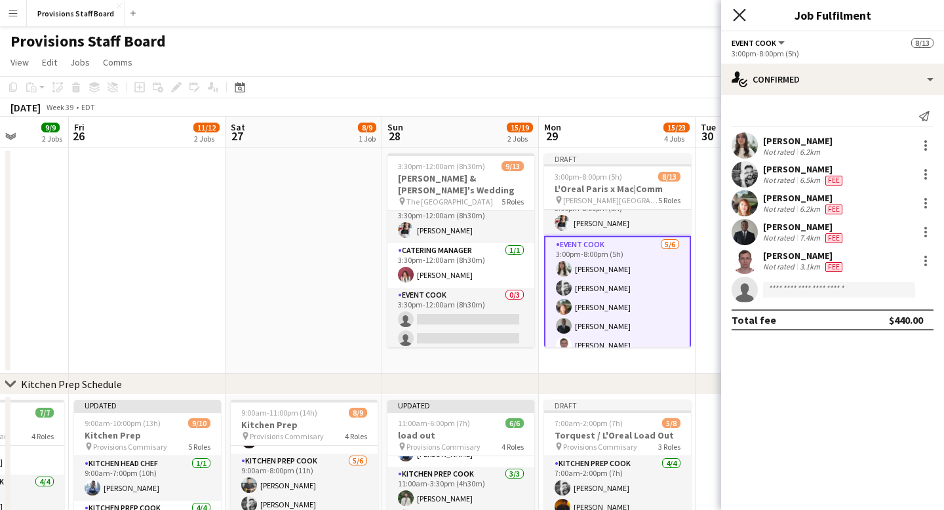
click at [738, 15] on icon "Close pop-in" at bounding box center [739, 15] width 12 height 12
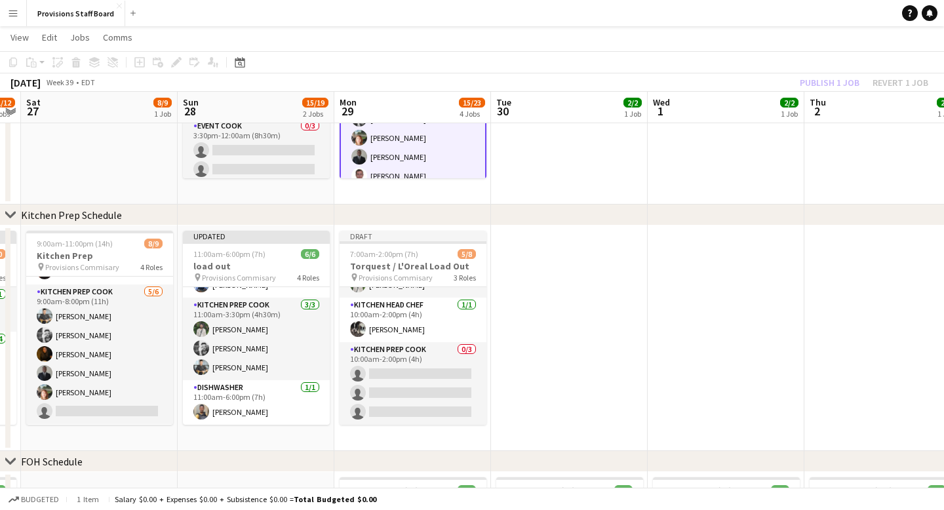
scroll to position [0, 264]
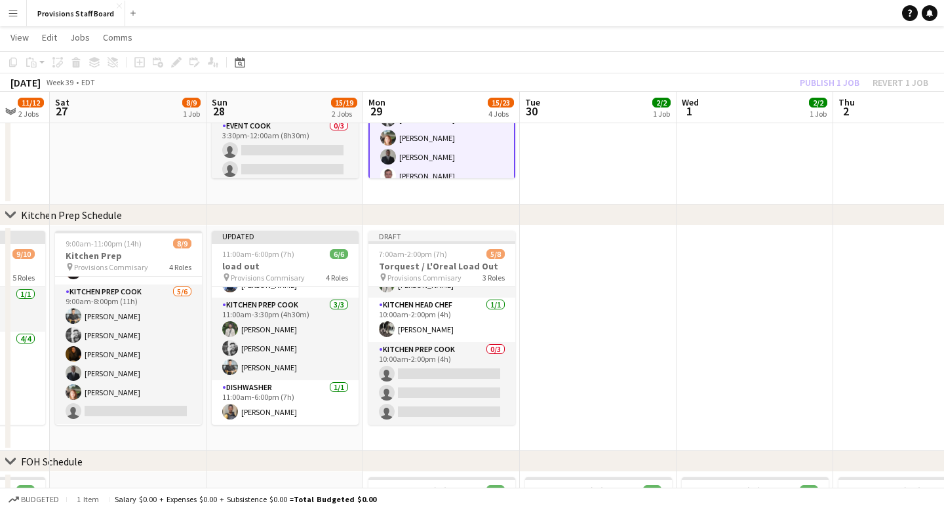
click at [567, 242] on app-date-cell at bounding box center [598, 337] width 157 height 225
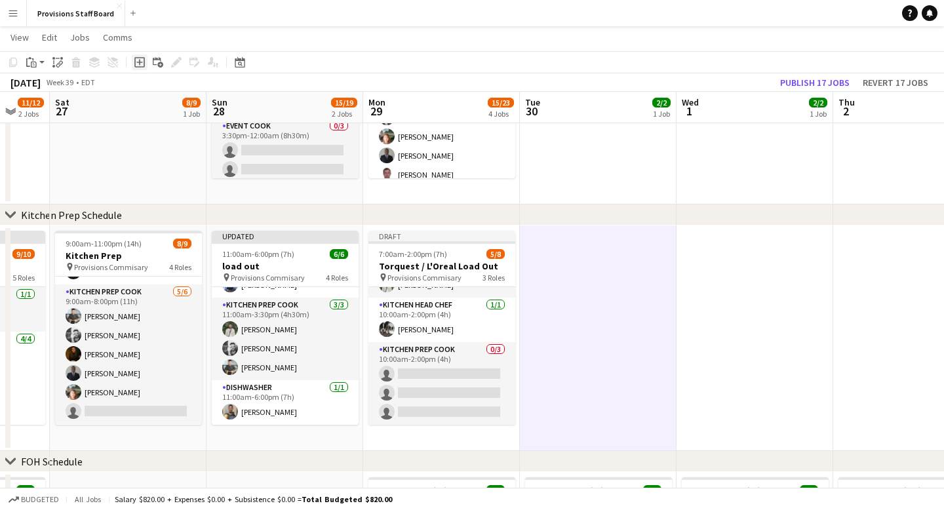
click at [139, 61] on icon at bounding box center [139, 62] width 6 height 6
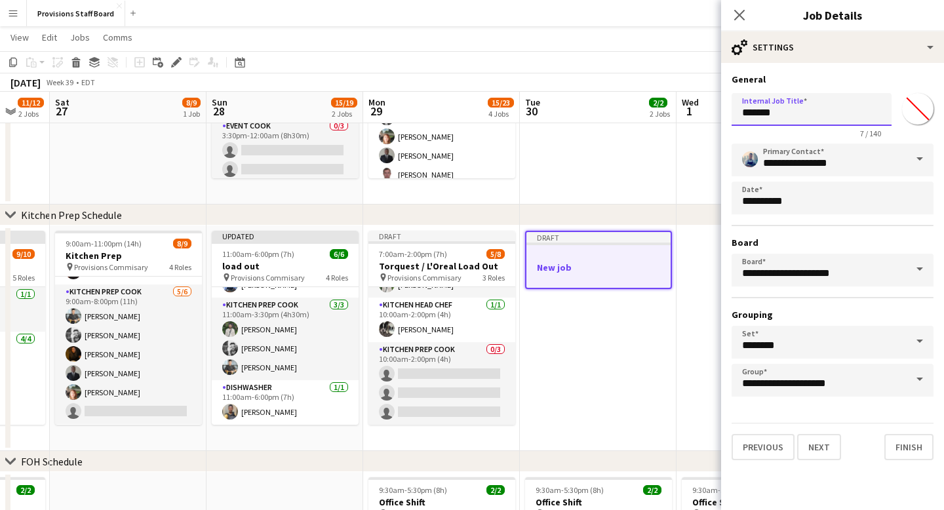
drag, startPoint x: 783, startPoint y: 109, endPoint x: 725, endPoint y: 109, distance: 58.3
click at [725, 109] on form "**********" at bounding box center [832, 266] width 223 height 387
click at [761, 111] on input "********" at bounding box center [812, 109] width 160 height 33
click at [793, 113] on input "********" at bounding box center [812, 109] width 160 height 33
type input "**********"
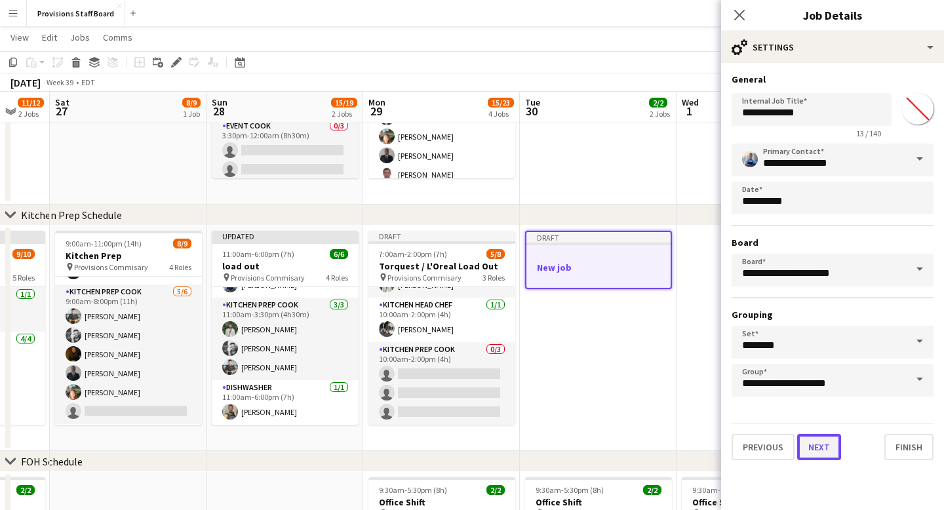
click at [823, 447] on button "Next" at bounding box center [819, 447] width 44 height 26
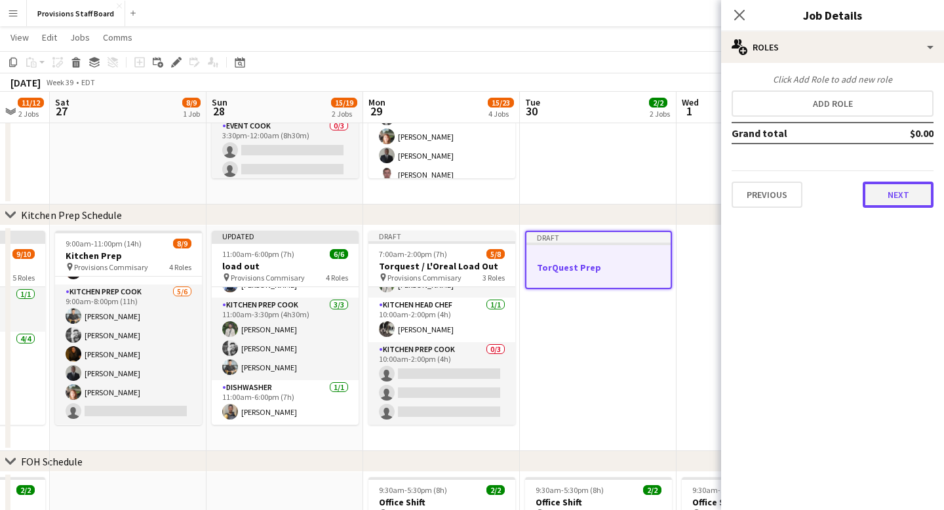
click at [890, 197] on button "Next" at bounding box center [898, 195] width 71 height 26
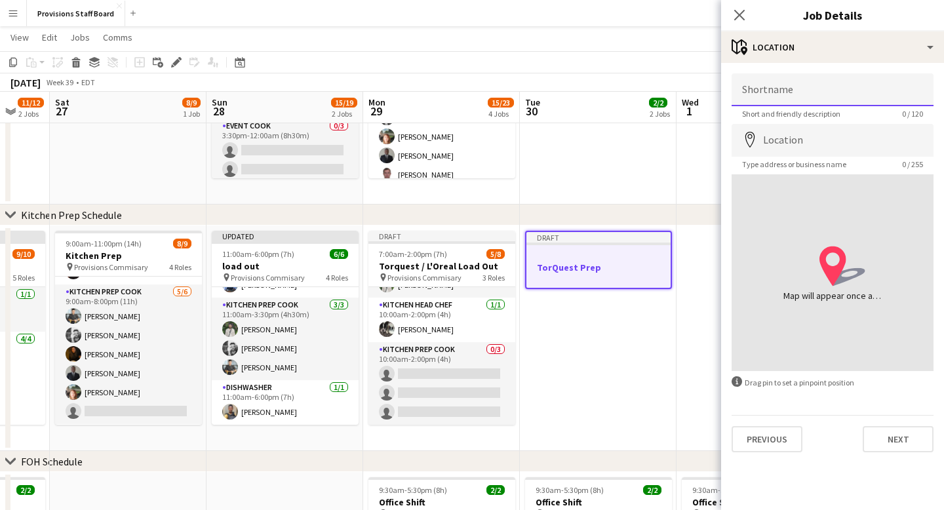
click at [806, 90] on input "Shortname" at bounding box center [833, 89] width 202 height 33
type input "**********"
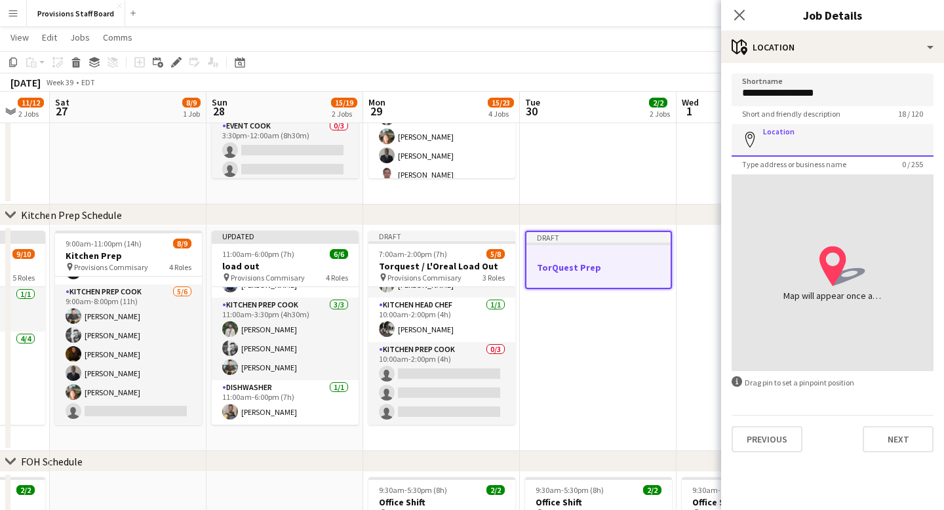
click at [799, 134] on input "Location" at bounding box center [833, 140] width 202 height 33
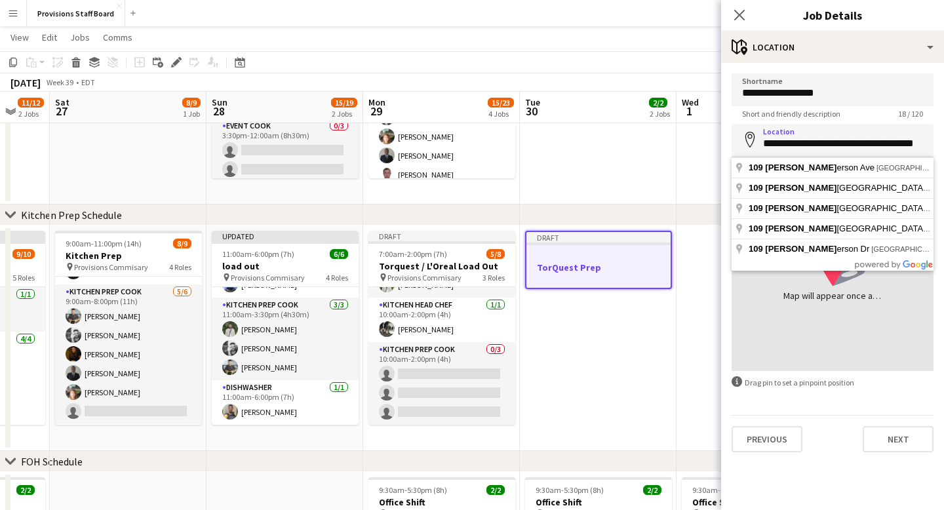
type input "**********"
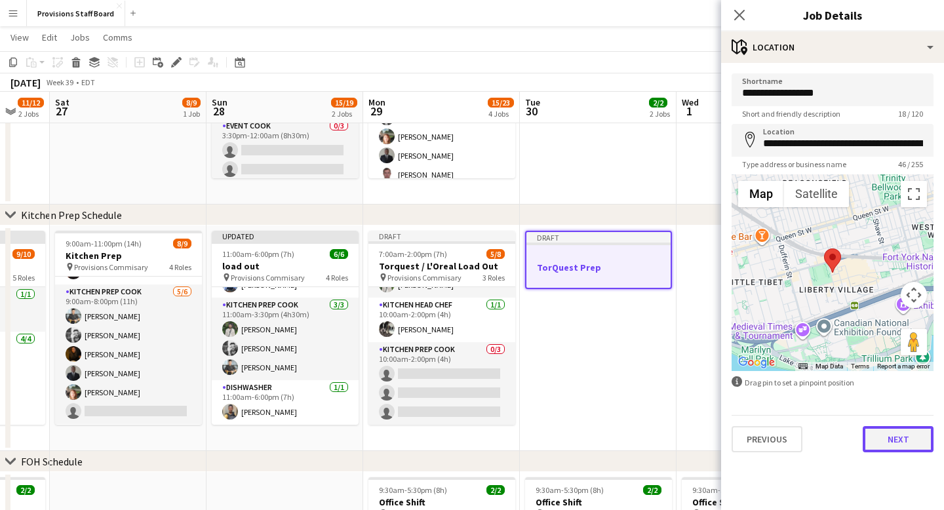
click at [893, 441] on button "Next" at bounding box center [898, 439] width 71 height 26
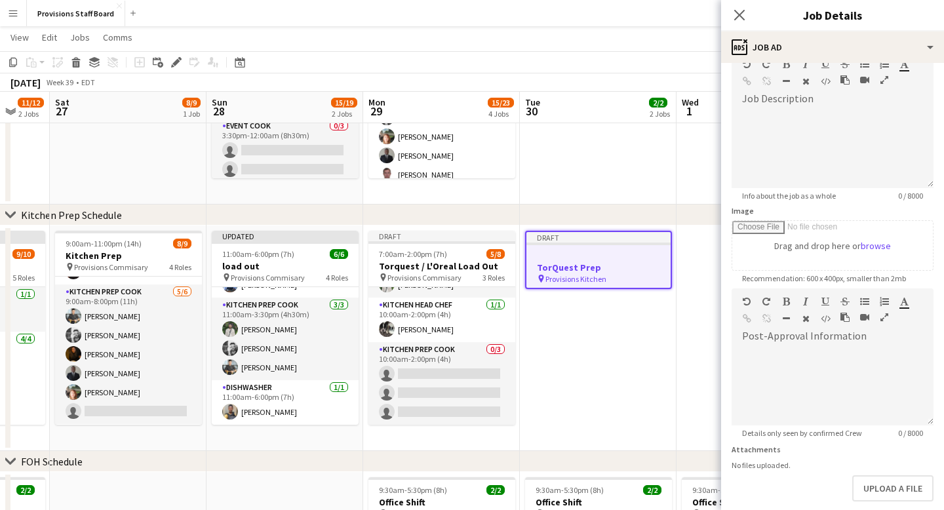
scroll to position [138, 0]
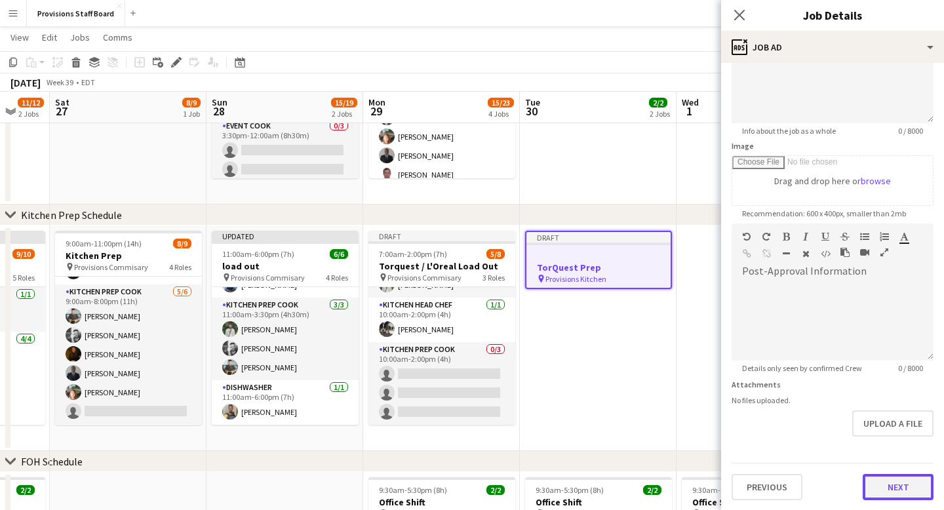
click at [901, 493] on button "Next" at bounding box center [898, 487] width 71 height 26
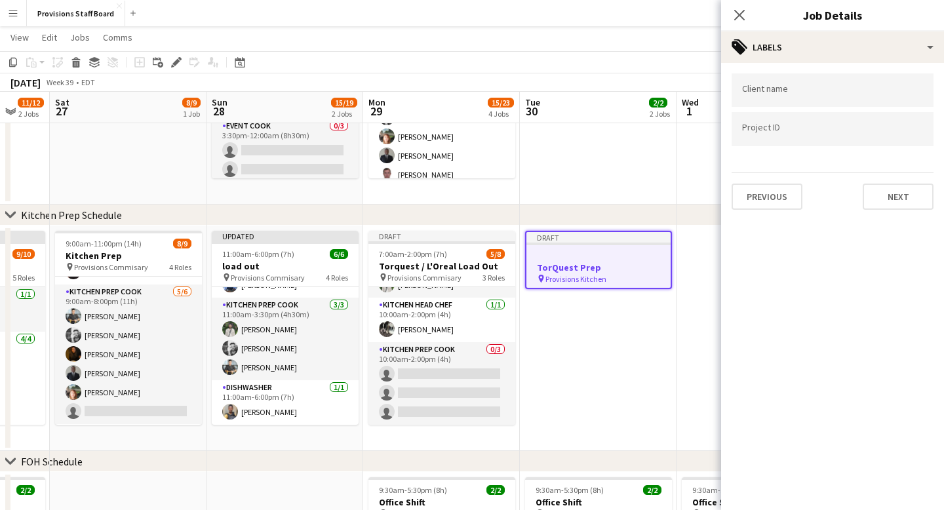
scroll to position [0, 0]
click at [886, 191] on button "Next" at bounding box center [898, 197] width 71 height 26
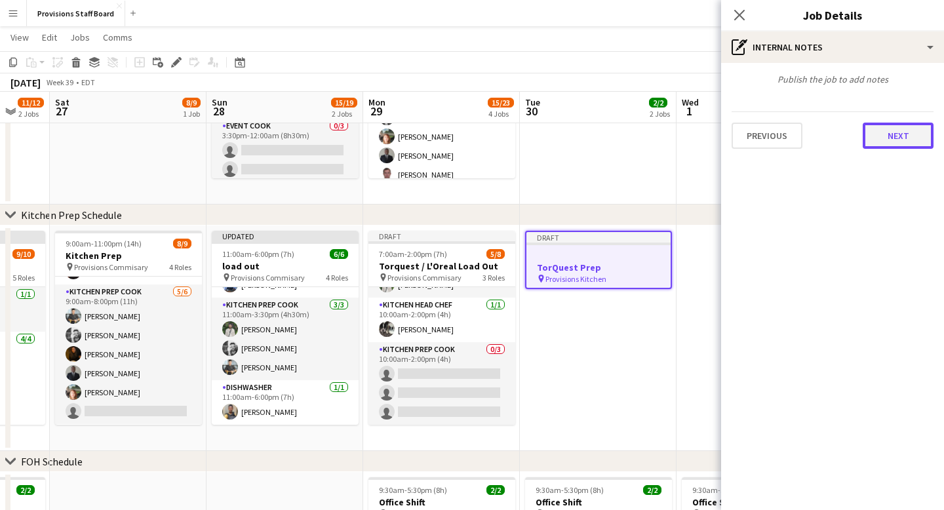
click at [894, 142] on button "Next" at bounding box center [898, 136] width 71 height 26
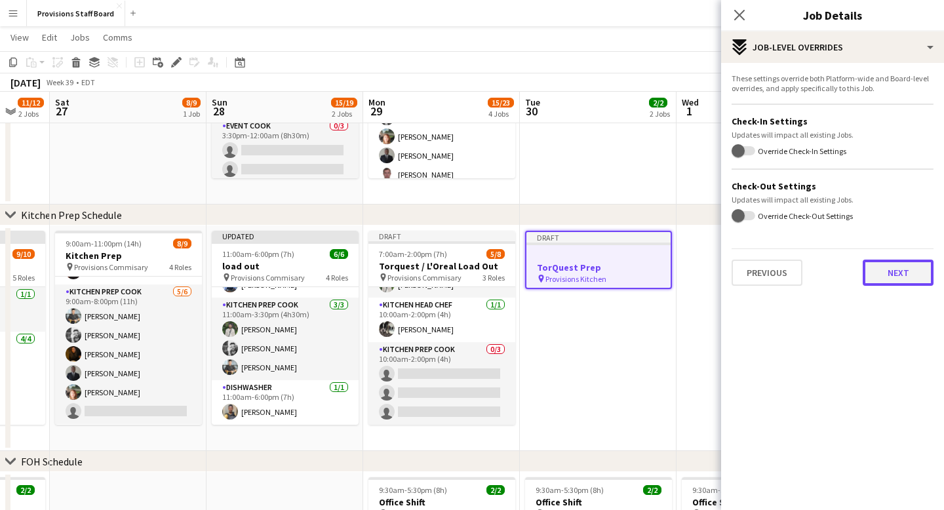
click at [895, 279] on button "Next" at bounding box center [898, 273] width 71 height 26
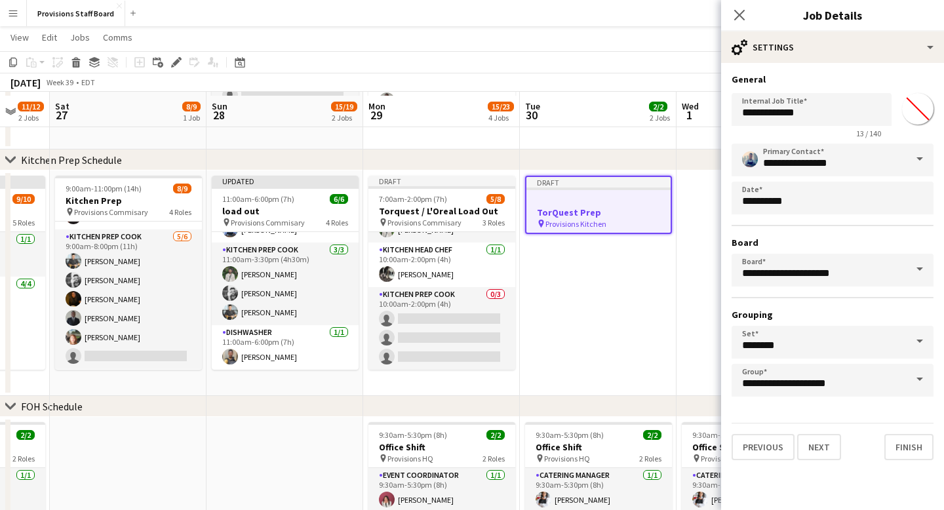
scroll to position [227, 0]
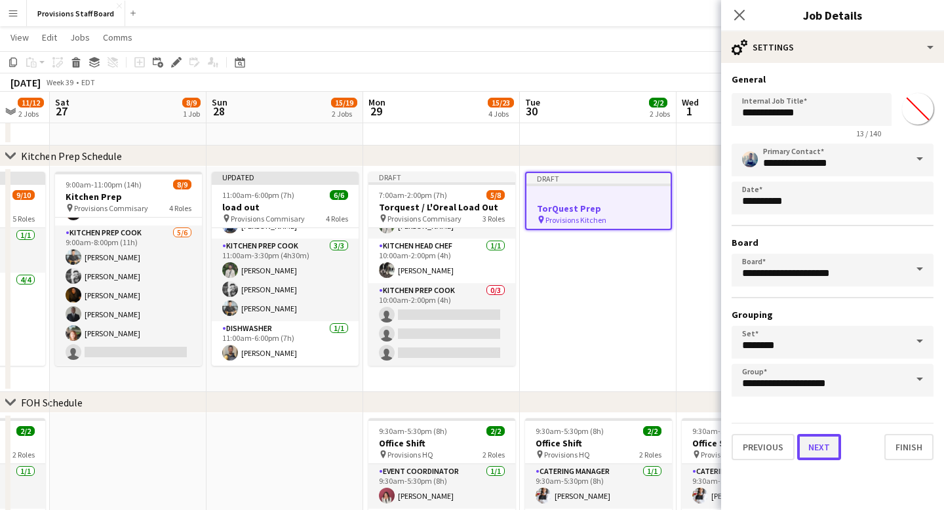
click at [825, 445] on button "Next" at bounding box center [819, 447] width 44 height 26
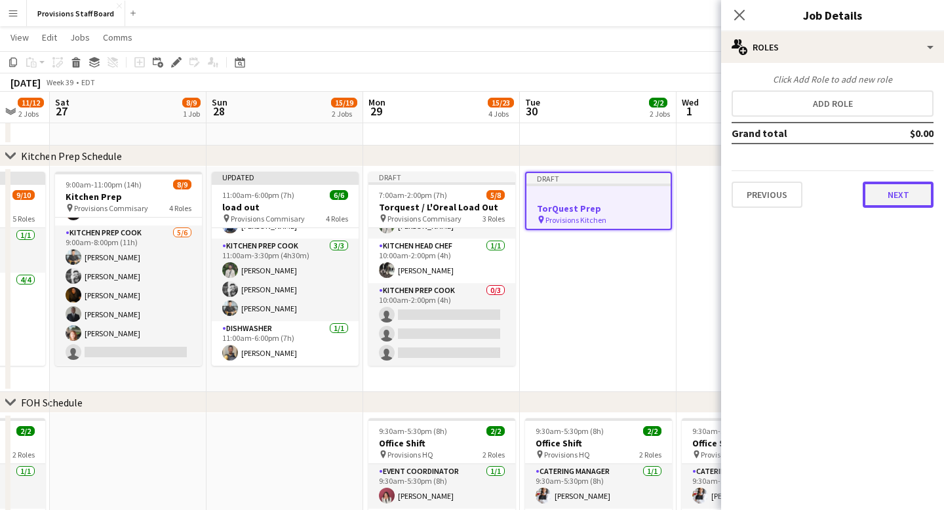
click at [887, 189] on button "Next" at bounding box center [898, 195] width 71 height 26
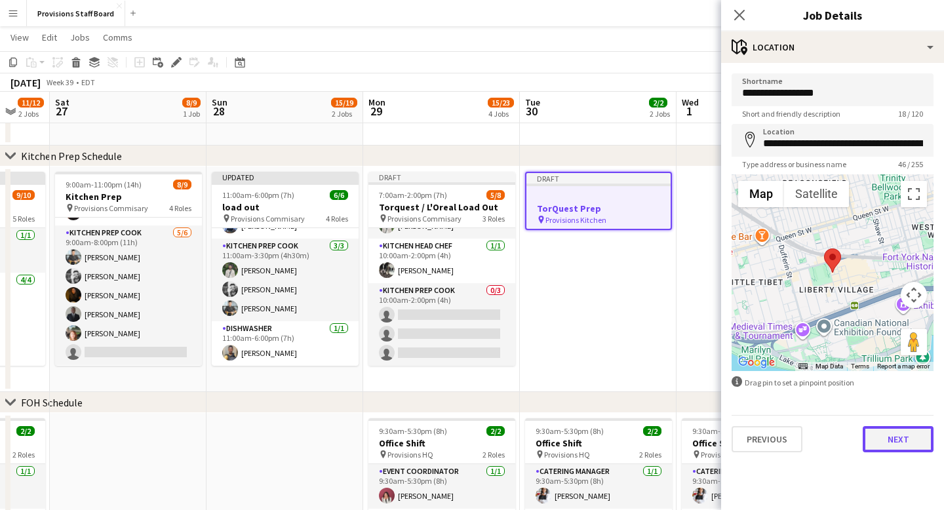
click at [903, 443] on button "Next" at bounding box center [898, 439] width 71 height 26
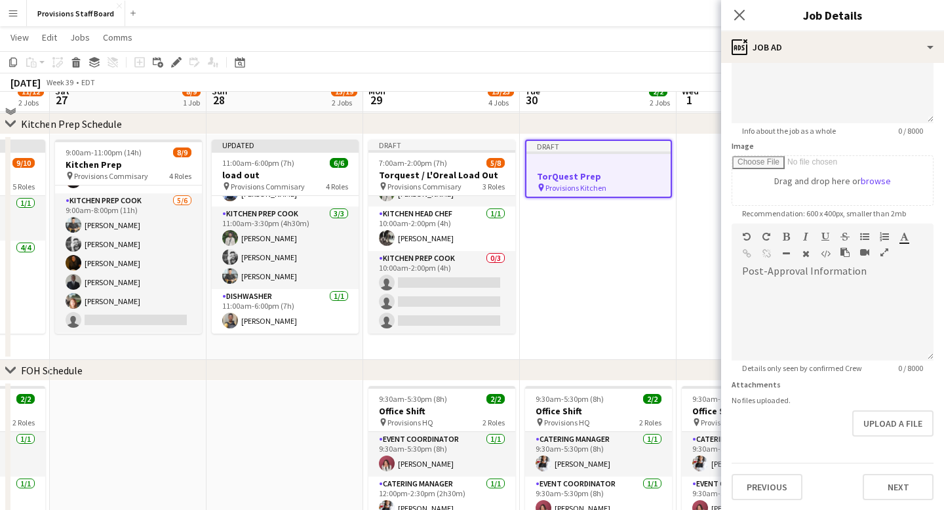
scroll to position [262, 0]
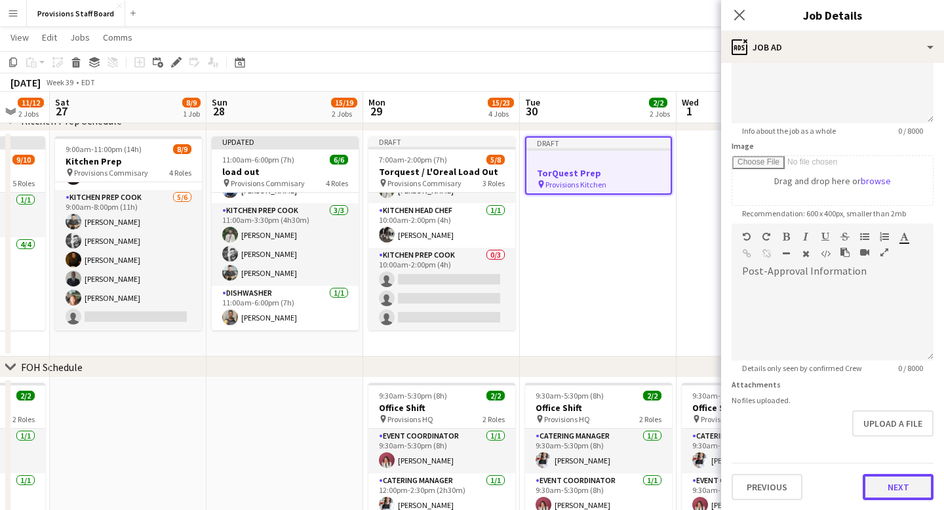
click at [909, 494] on button "Next" at bounding box center [898, 487] width 71 height 26
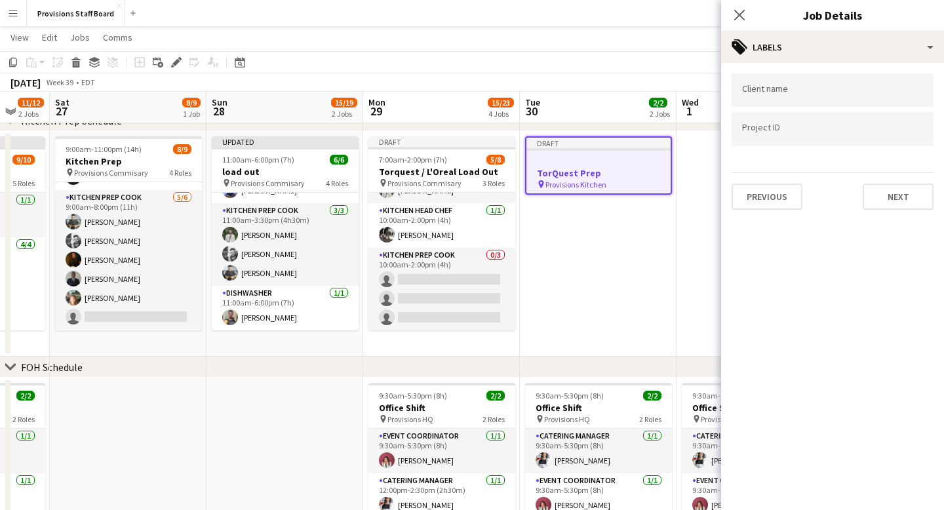
scroll to position [0, 0]
click at [739, 16] on icon at bounding box center [739, 15] width 12 height 12
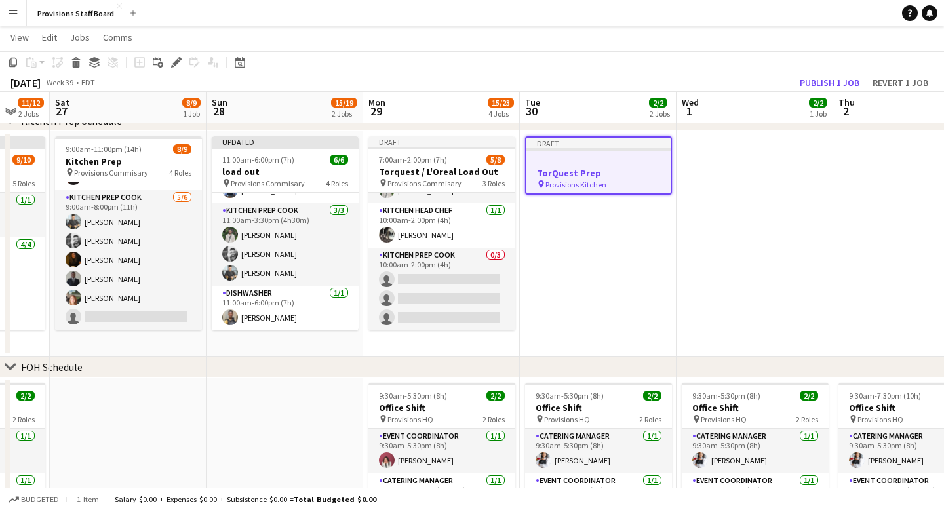
click at [629, 273] on app-date-cell "Draft TorQuest Prep pin Provisions Kitchen" at bounding box center [598, 243] width 157 height 225
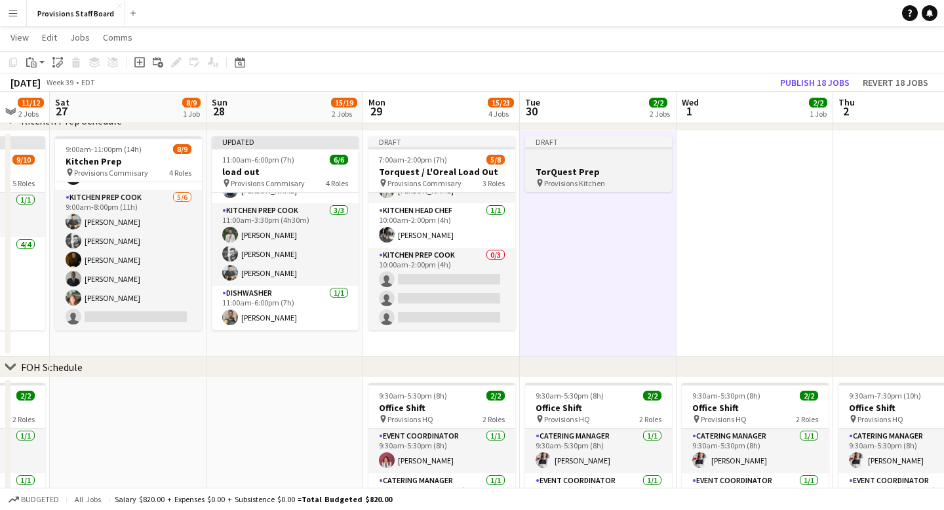
click at [597, 143] on div "Draft" at bounding box center [598, 141] width 147 height 10
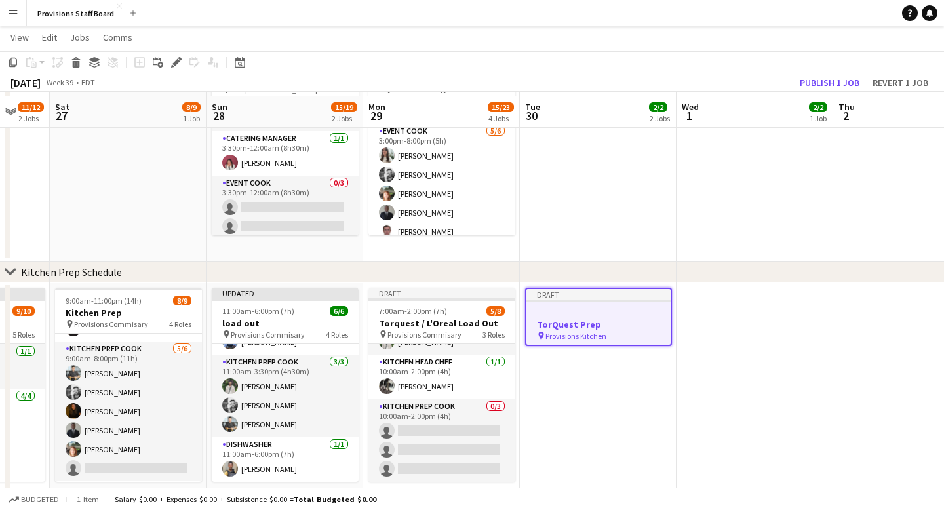
scroll to position [127, 0]
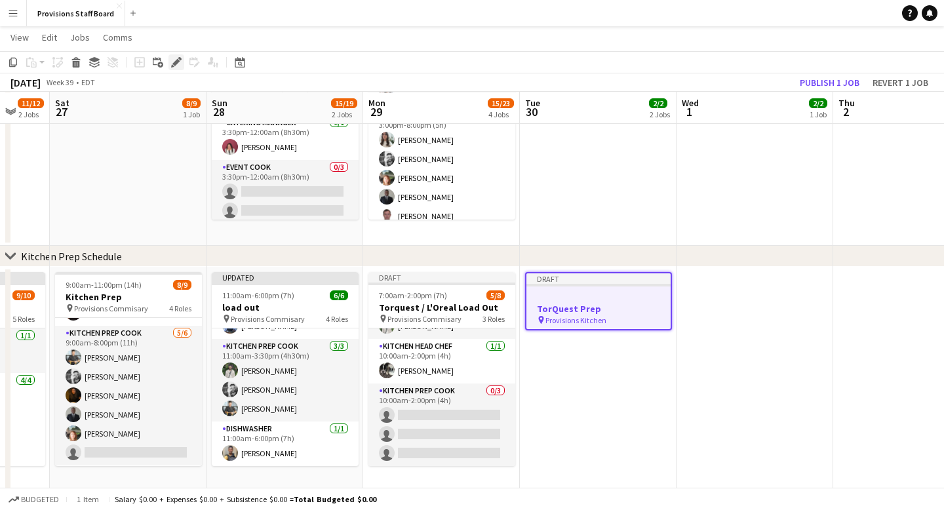
click at [178, 62] on icon at bounding box center [175, 62] width 7 height 7
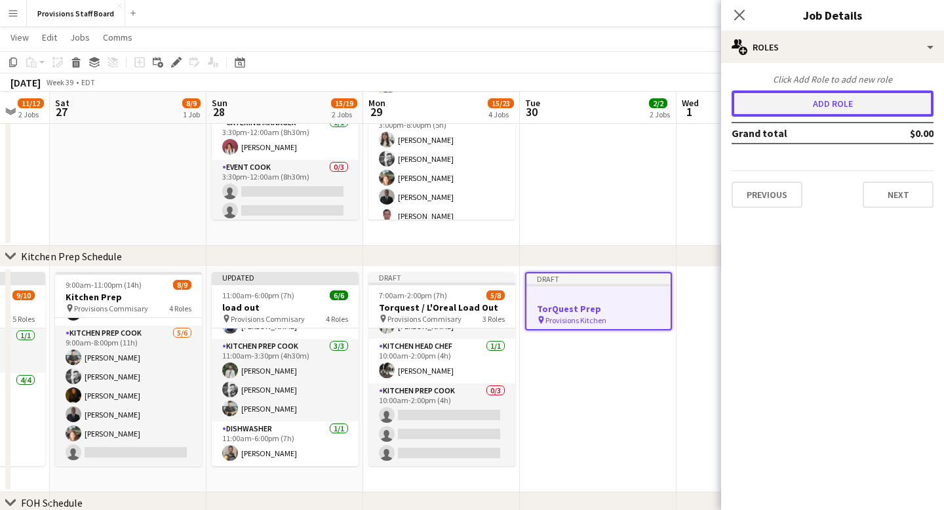
click at [846, 108] on button "Add role" at bounding box center [833, 103] width 202 height 26
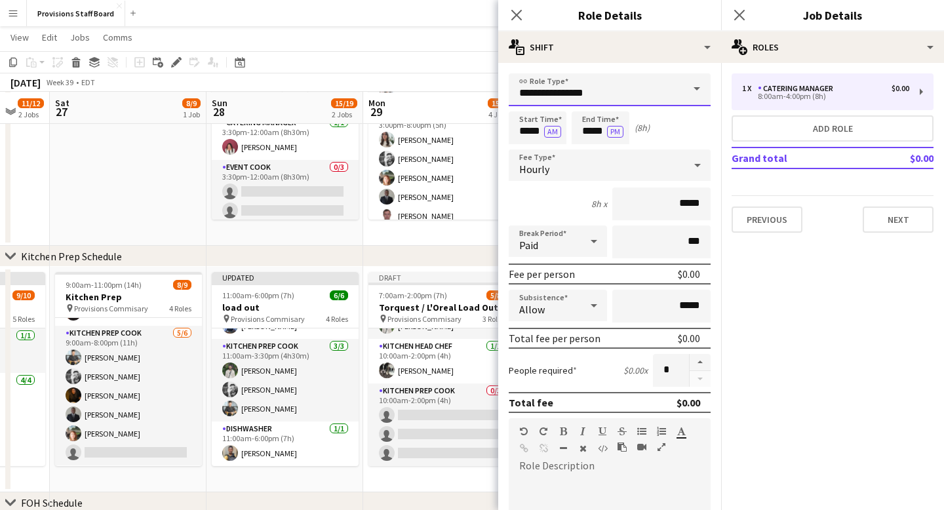
click at [676, 87] on input "**********" at bounding box center [610, 89] width 202 height 33
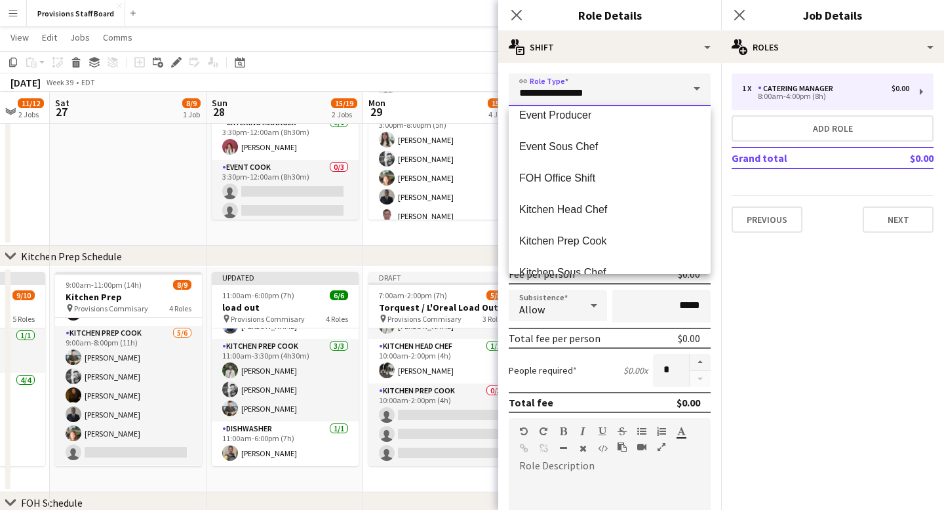
scroll to position [262, 0]
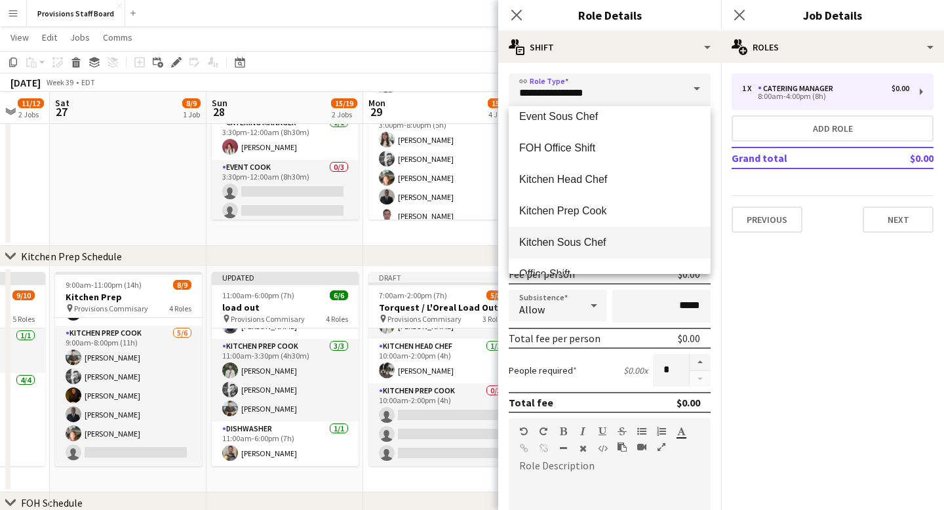
click at [630, 242] on span "Kitchen Sous Chef" at bounding box center [609, 242] width 181 height 12
type input "**********"
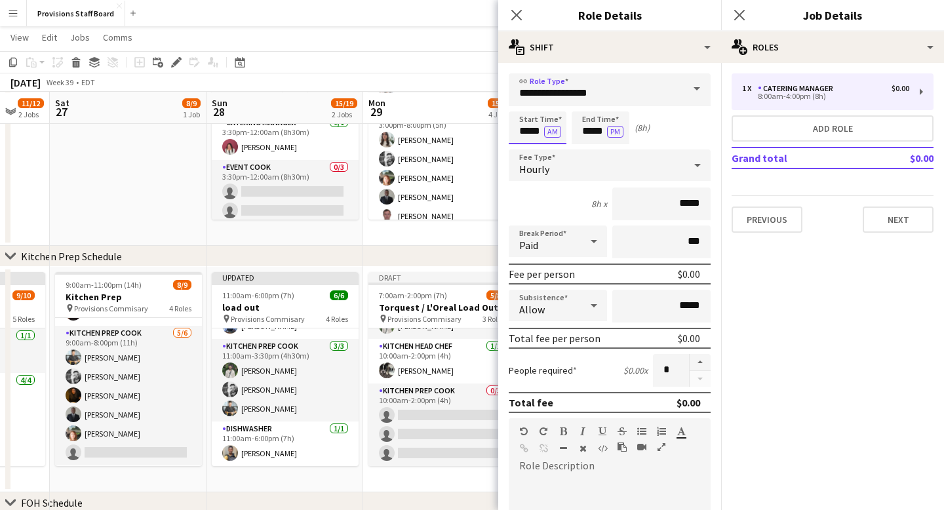
click at [531, 131] on input "*****" at bounding box center [538, 127] width 58 height 33
type input "*****"
click at [525, 149] on div at bounding box center [524, 150] width 26 height 13
click at [592, 132] on input "*****" at bounding box center [601, 127] width 58 height 33
click at [589, 149] on div at bounding box center [587, 150] width 26 height 13
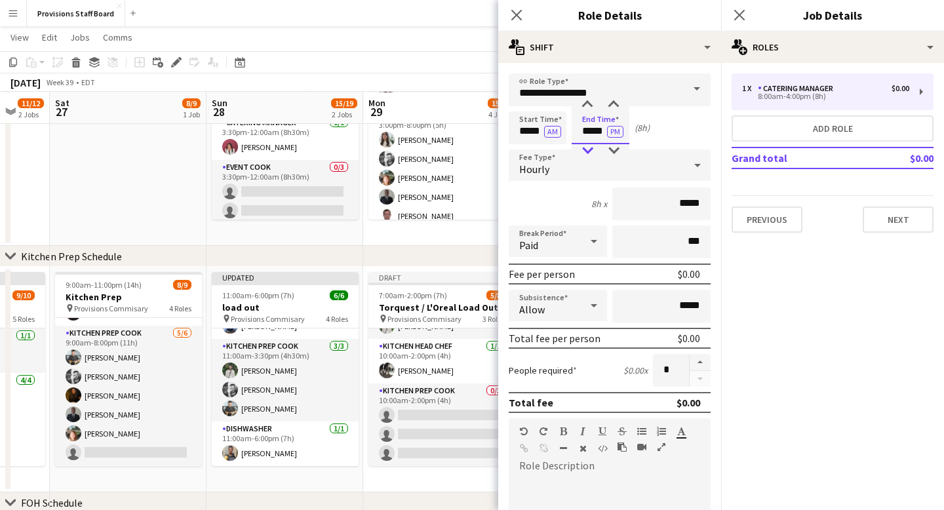
click at [589, 149] on div at bounding box center [587, 150] width 26 height 13
click at [588, 106] on div at bounding box center [587, 104] width 26 height 13
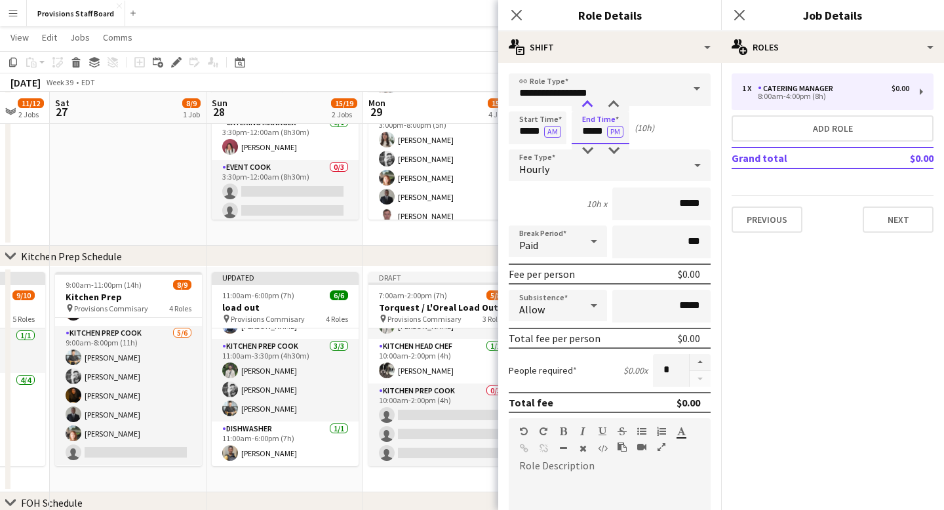
click at [588, 106] on div at bounding box center [587, 104] width 26 height 13
click at [588, 152] on div at bounding box center [587, 150] width 26 height 13
type input "*****"
click at [588, 152] on div at bounding box center [587, 150] width 26 height 13
click at [694, 127] on div "Start Time ***** AM End Time ***** PM (8h)" at bounding box center [610, 127] width 202 height 33
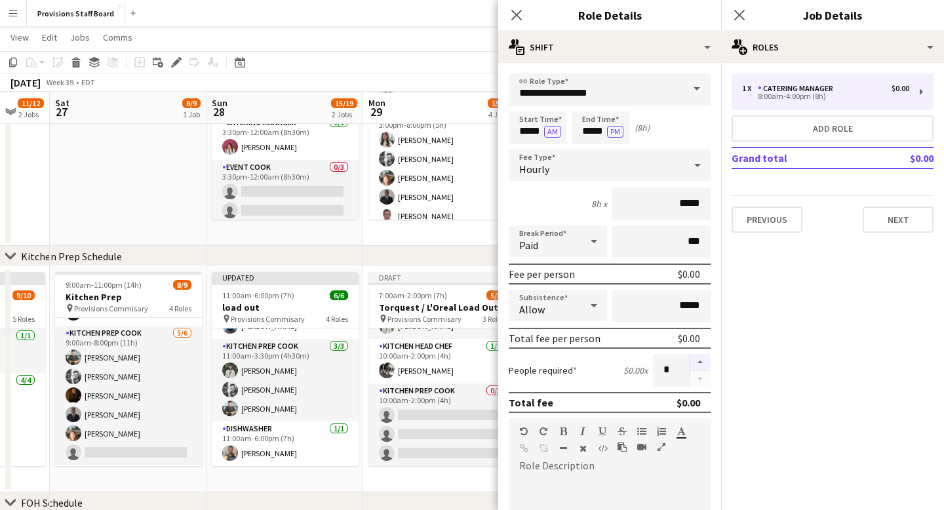
click at [700, 361] on button "button" at bounding box center [700, 362] width 21 height 17
click at [701, 379] on button "button" at bounding box center [700, 379] width 21 height 16
type input "*"
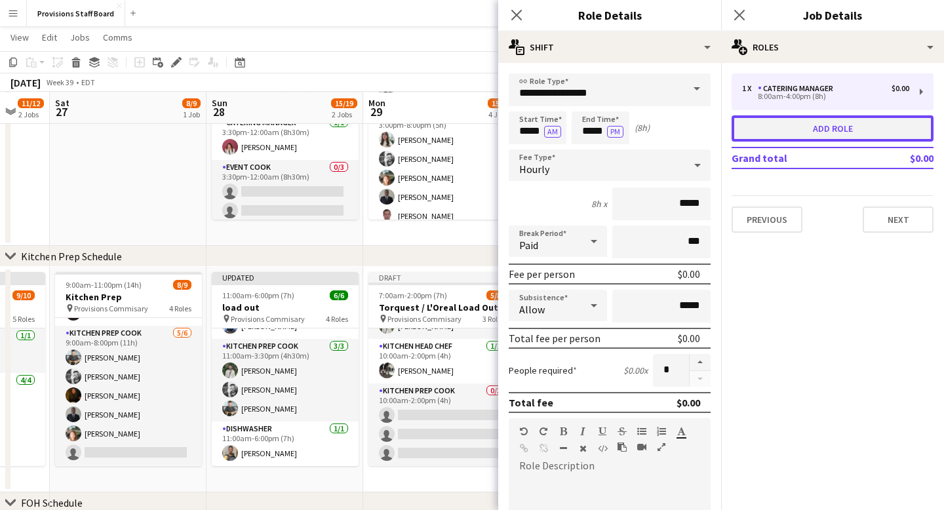
click at [834, 130] on button "Add role" at bounding box center [833, 128] width 202 height 26
type input "**********"
type input "*****"
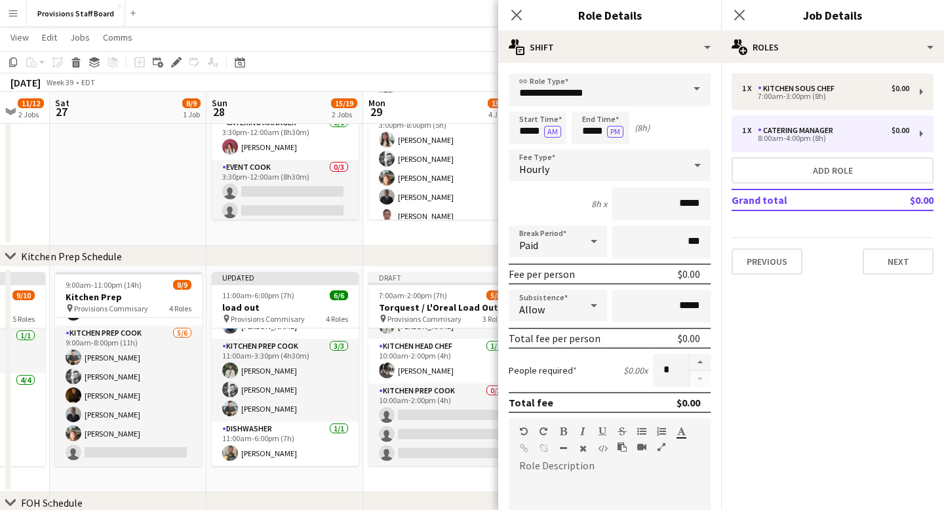
click at [690, 88] on span at bounding box center [697, 88] width 28 height 31
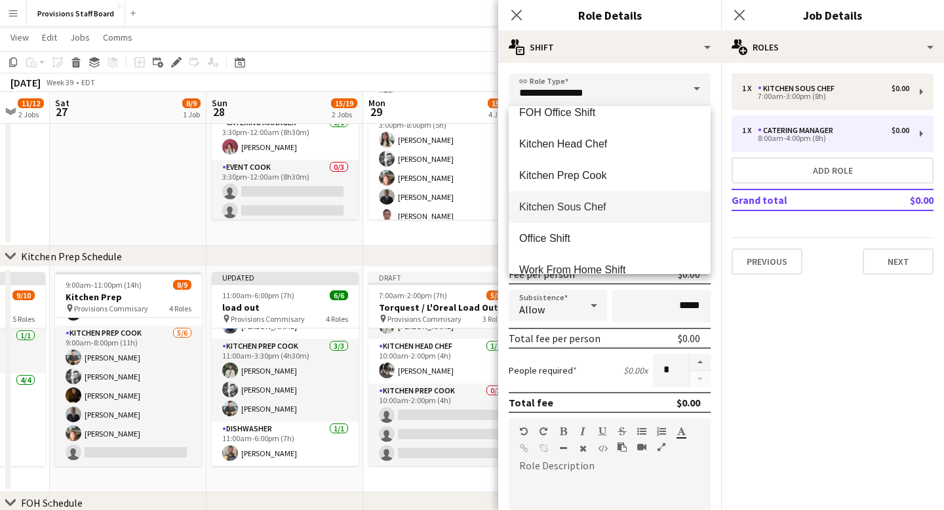
scroll to position [300, 0]
click at [636, 173] on span "Kitchen Prep Cook" at bounding box center [609, 173] width 181 height 12
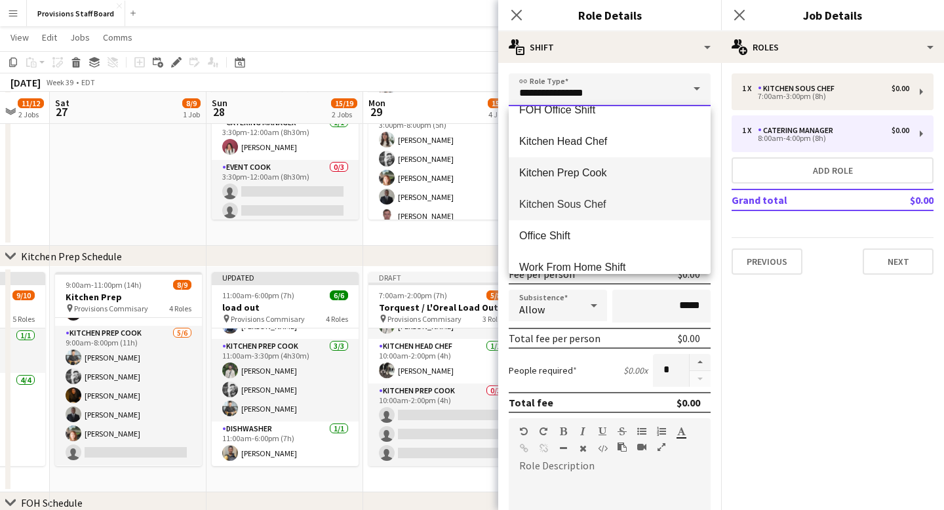
type input "**********"
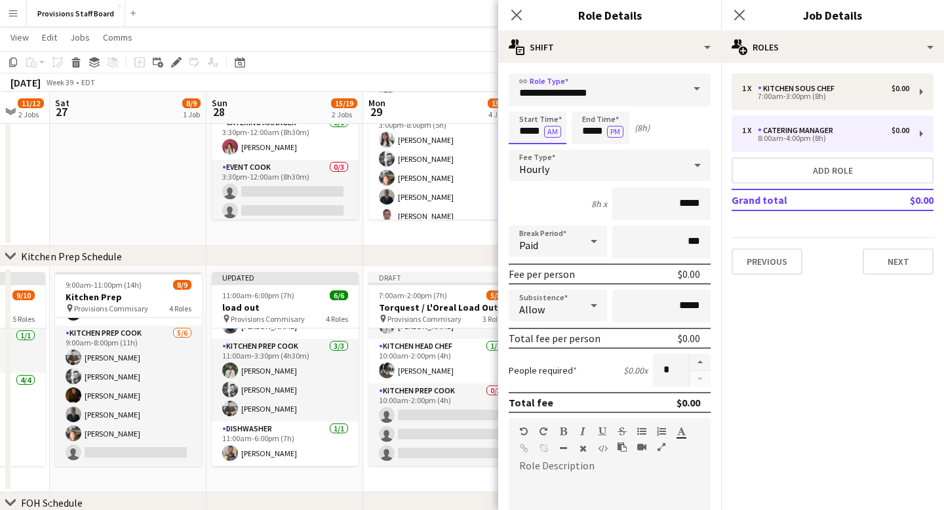
click at [534, 134] on input "*****" at bounding box center [538, 127] width 58 height 33
type input "*****"
click at [526, 148] on div at bounding box center [524, 150] width 26 height 13
click at [597, 129] on input "*****" at bounding box center [601, 127] width 58 height 33
type input "*****"
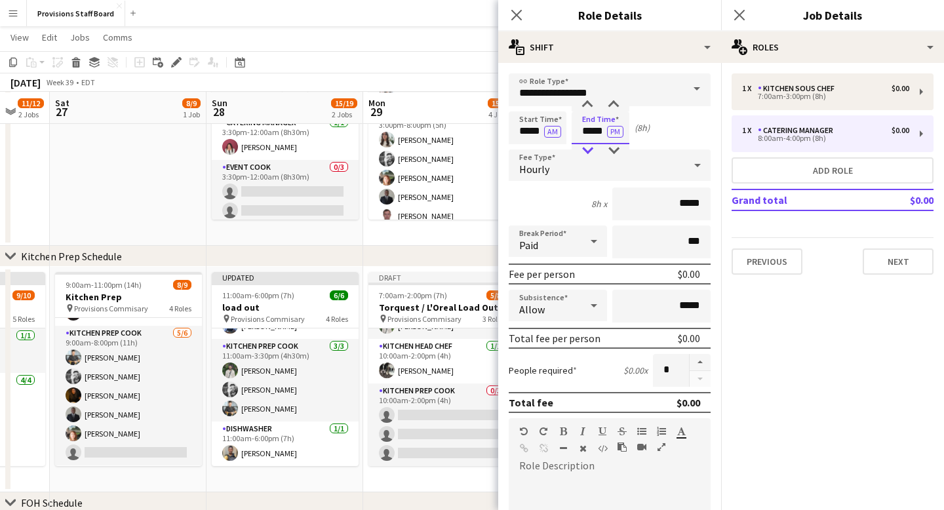
click at [585, 149] on div at bounding box center [587, 150] width 26 height 13
click at [691, 133] on div "Start Time ***** AM End Time ***** PM (8h)" at bounding box center [610, 127] width 202 height 33
click at [703, 365] on button "button" at bounding box center [700, 362] width 21 height 17
type input "*"
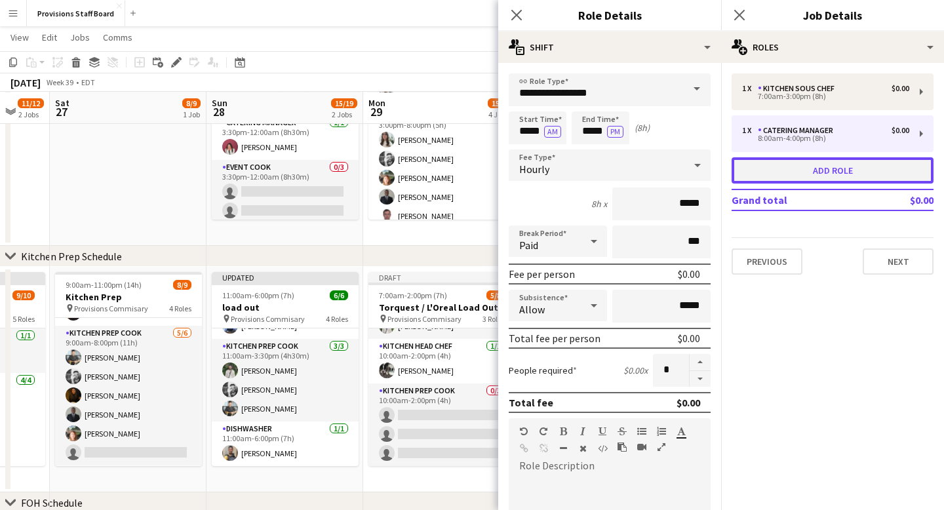
click at [825, 169] on button "Add role" at bounding box center [833, 170] width 202 height 26
type input "**********"
type input "*****"
type input "*"
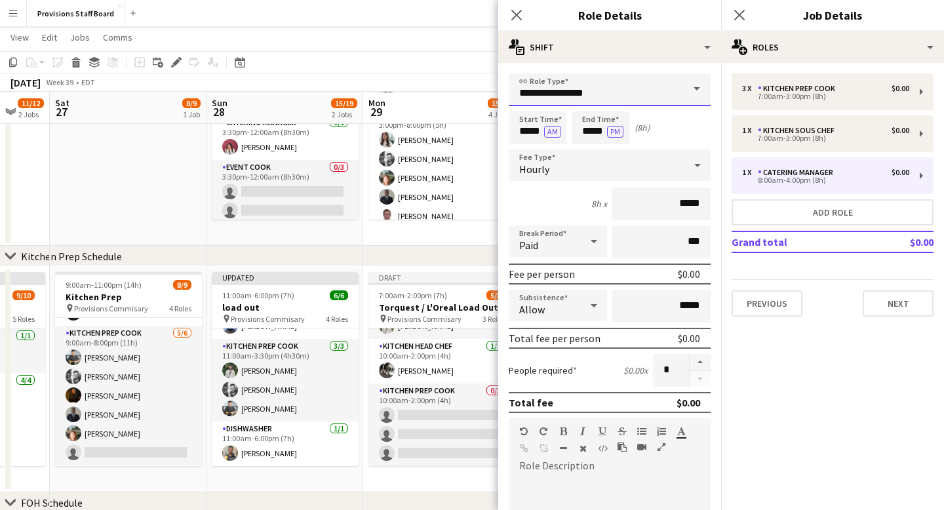
click at [647, 89] on input "**********" at bounding box center [610, 89] width 202 height 33
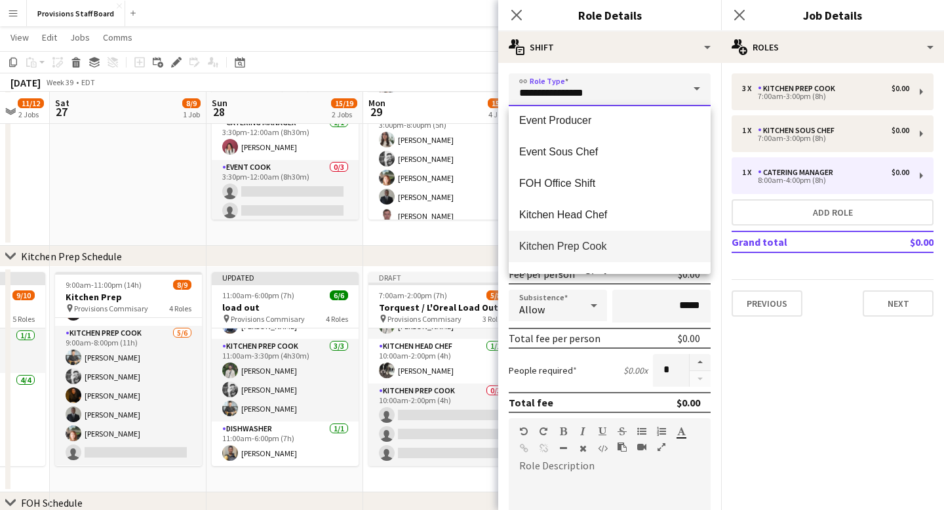
scroll to position [250, 0]
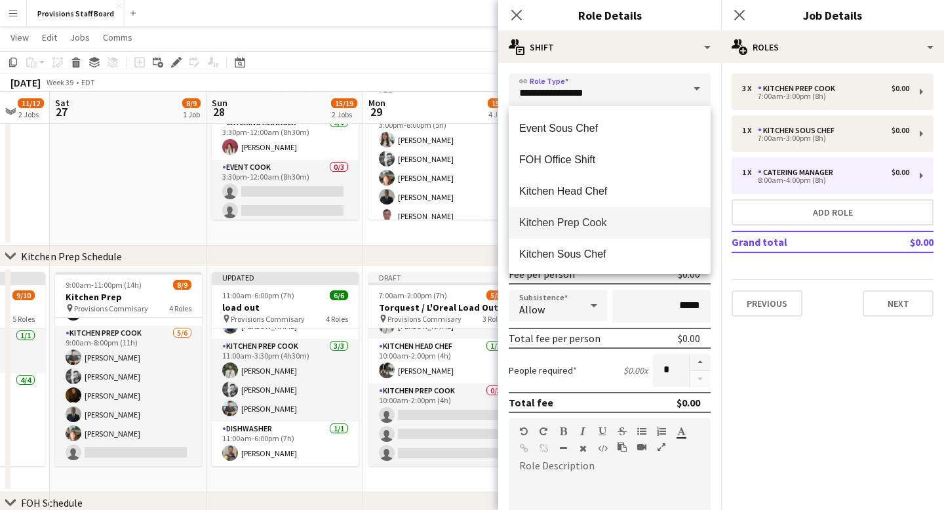
click at [624, 222] on span "Kitchen Prep Cook" at bounding box center [609, 222] width 181 height 12
type input "**********"
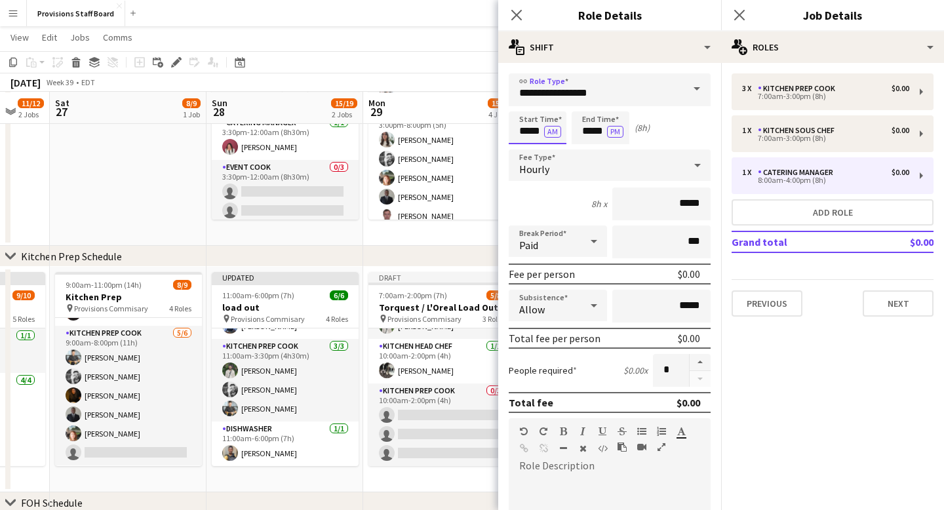
click at [520, 129] on input "*****" at bounding box center [538, 127] width 58 height 33
type input "*****"
click at [526, 150] on div at bounding box center [524, 150] width 26 height 13
click at [591, 134] on input "*****" at bounding box center [601, 127] width 58 height 33
click at [589, 150] on div at bounding box center [587, 150] width 26 height 13
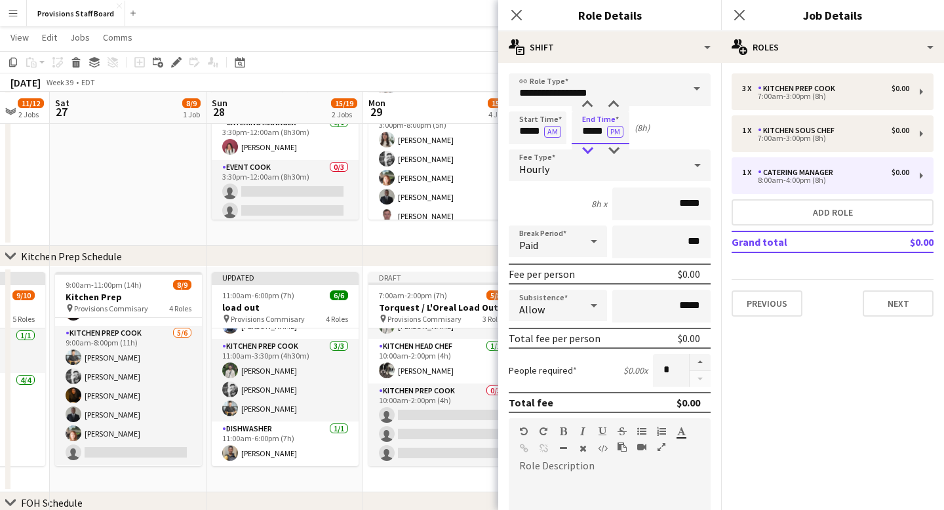
click at [589, 150] on div at bounding box center [587, 150] width 26 height 13
type input "*****"
click at [589, 150] on div at bounding box center [587, 150] width 26 height 13
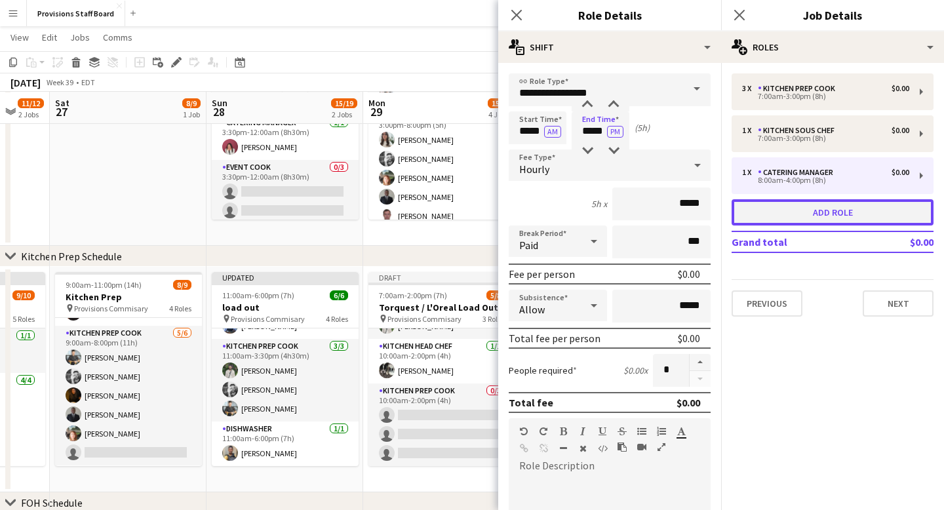
click at [825, 212] on button "Add role" at bounding box center [833, 212] width 202 height 26
type input "**********"
type input "*****"
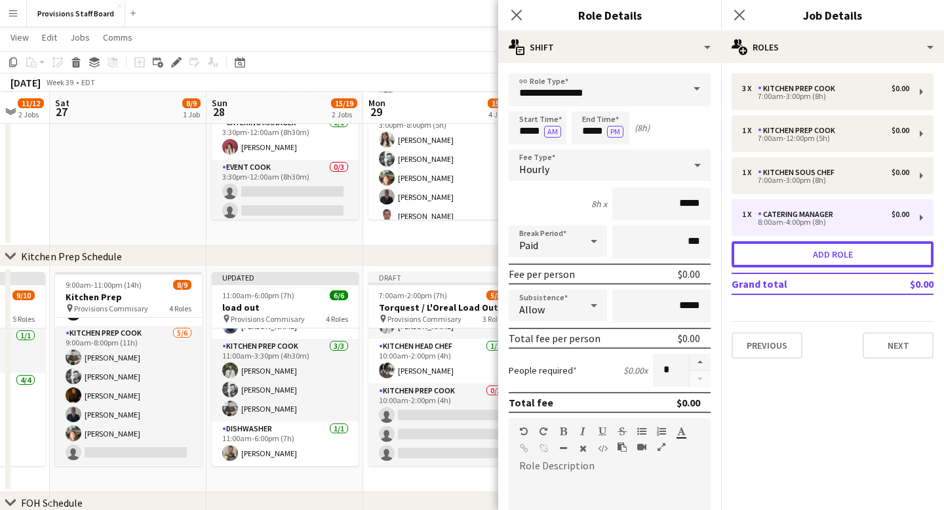
scroll to position [0, 0]
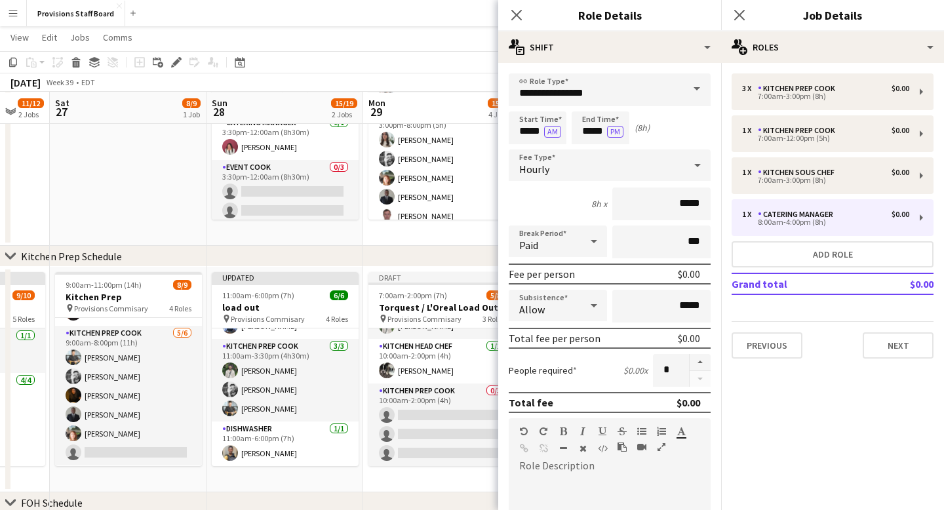
click at [696, 88] on span at bounding box center [697, 88] width 28 height 31
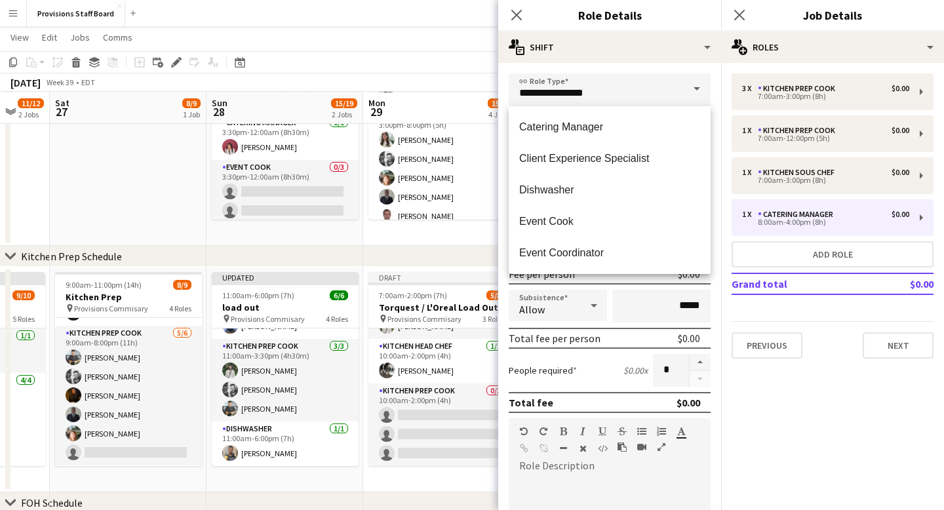
click at [696, 88] on span at bounding box center [697, 88] width 28 height 31
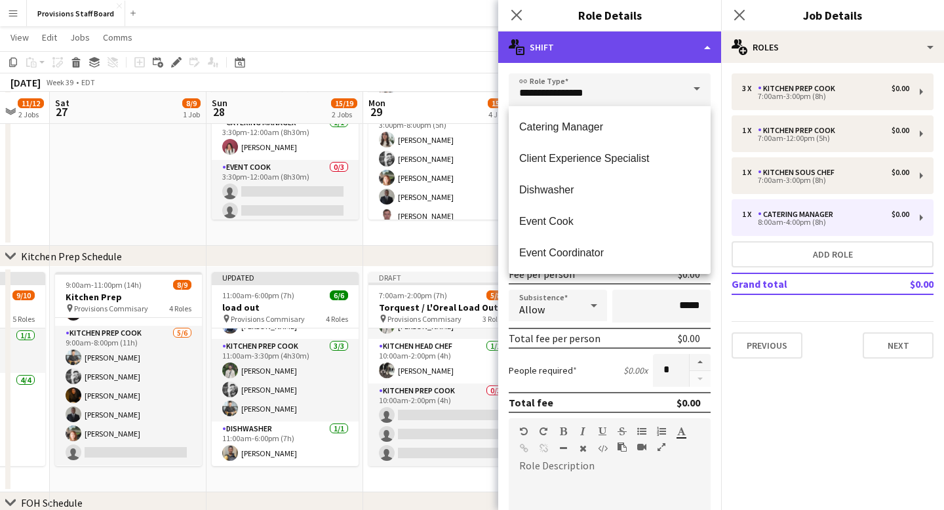
click at [705, 41] on div "multiple-actions-text Shift" at bounding box center [609, 46] width 223 height 31
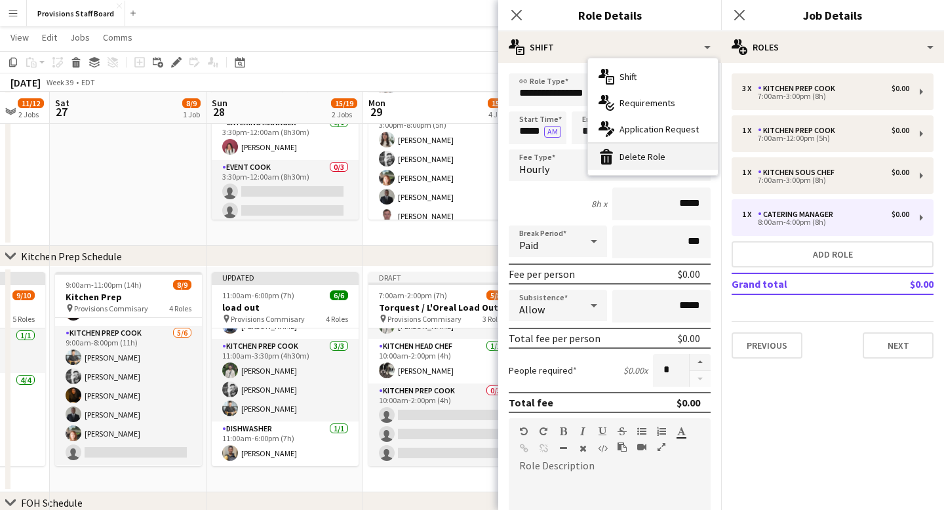
click at [666, 160] on div "bin-2 Delete Role" at bounding box center [653, 157] width 130 height 26
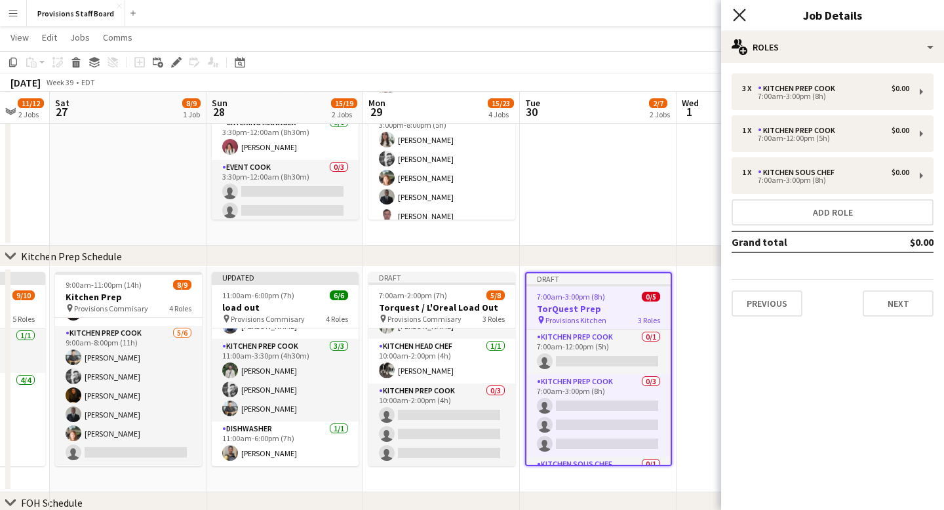
click at [739, 18] on icon "Close pop-in" at bounding box center [739, 15] width 12 height 12
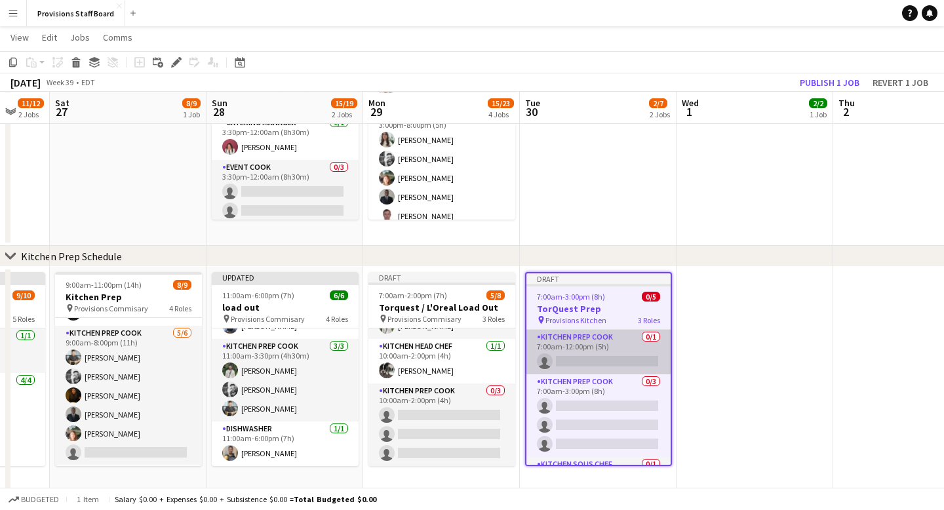
click at [573, 362] on app-card-role "Kitchen Prep Cook 0/1 7:00am-12:00pm (5h) single-neutral-actions" at bounding box center [598, 352] width 144 height 45
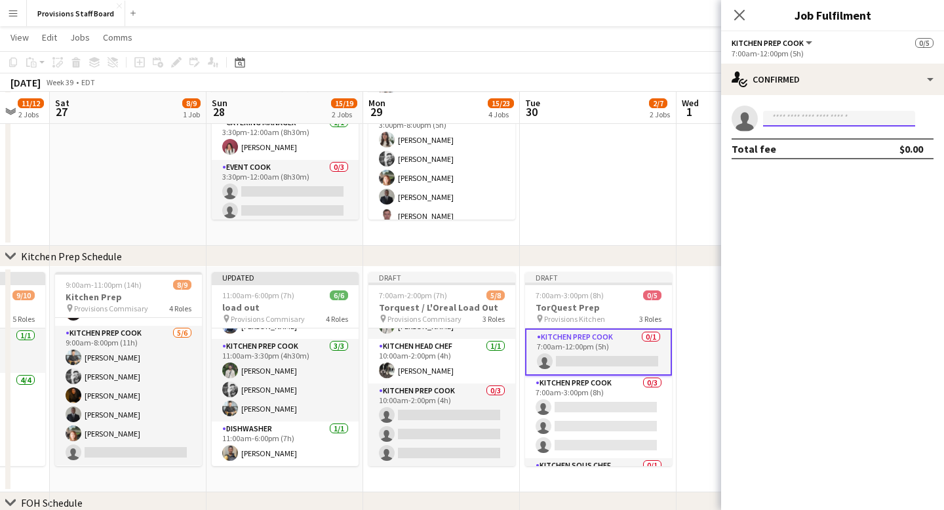
click at [797, 119] on input at bounding box center [839, 119] width 152 height 16
type input "***"
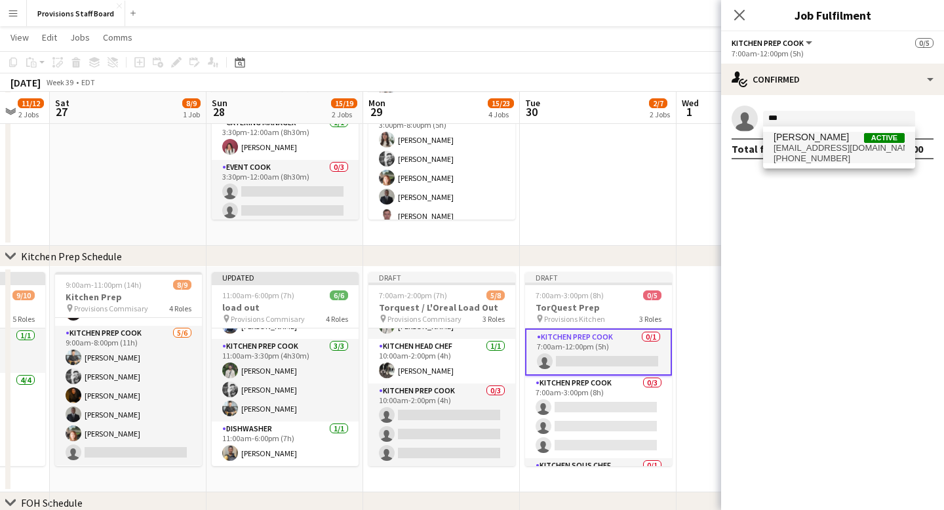
click at [799, 156] on span "+14377704504" at bounding box center [839, 158] width 131 height 10
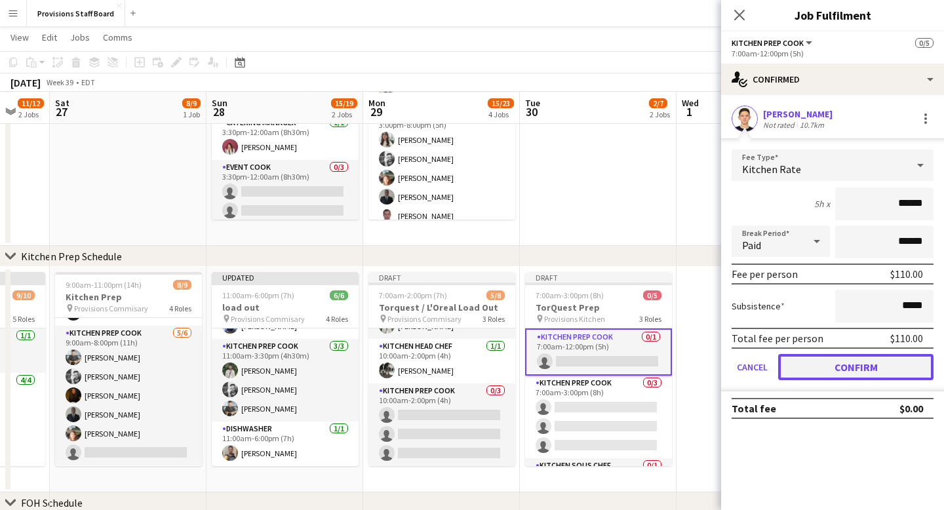
click at [828, 366] on button "Confirm" at bounding box center [855, 367] width 155 height 26
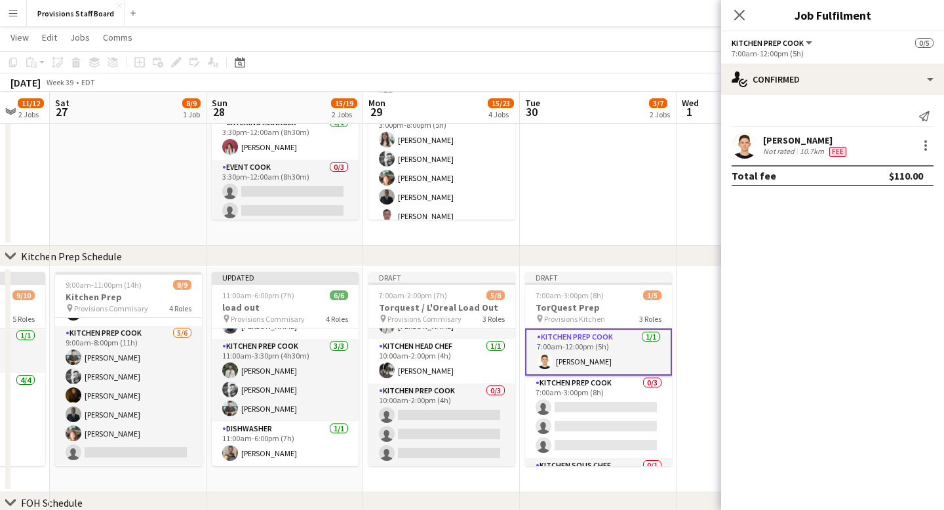
click at [637, 212] on app-date-cell at bounding box center [598, 132] width 157 height 225
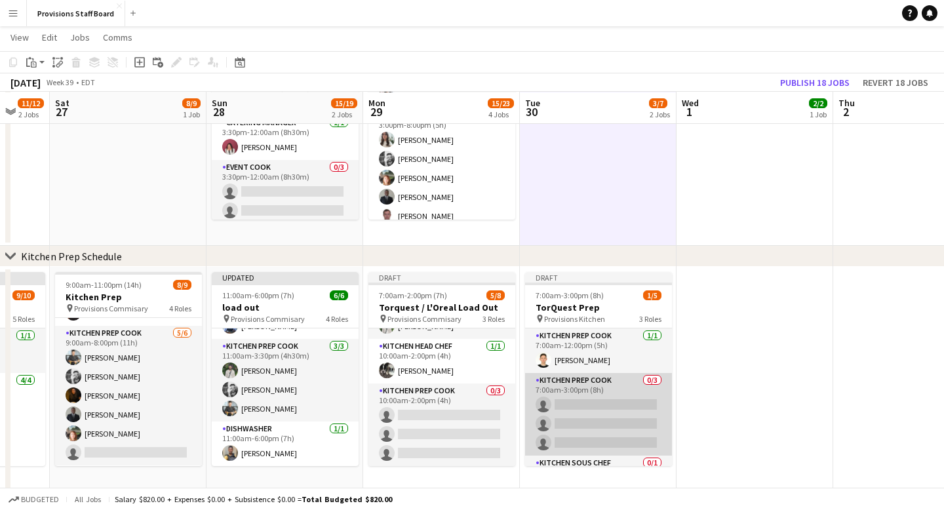
scroll to position [34, 0]
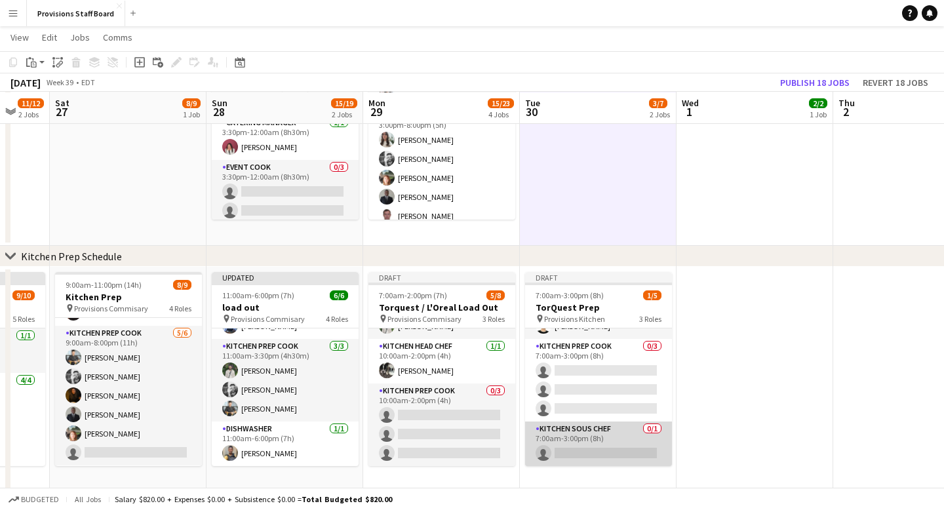
click at [580, 457] on app-card-role "Kitchen Sous Chef 0/1 7:00am-3:00pm (8h) single-neutral-actions" at bounding box center [598, 443] width 147 height 45
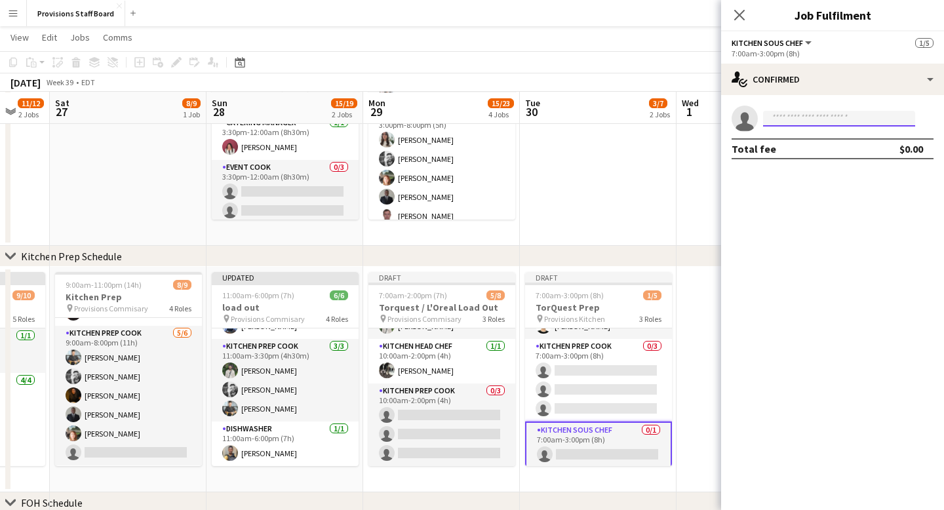
click at [813, 121] on input at bounding box center [839, 119] width 152 height 16
type input "***"
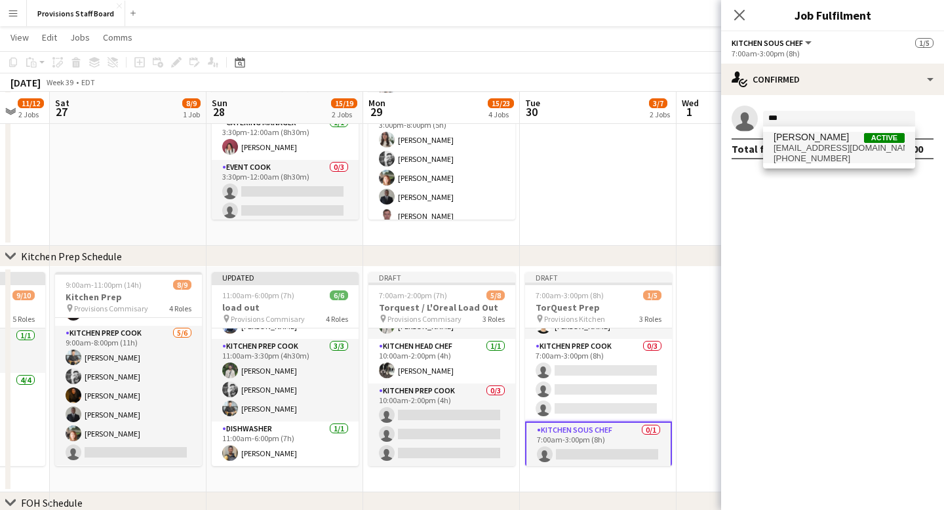
click at [819, 153] on span "+14167794548" at bounding box center [839, 158] width 131 height 10
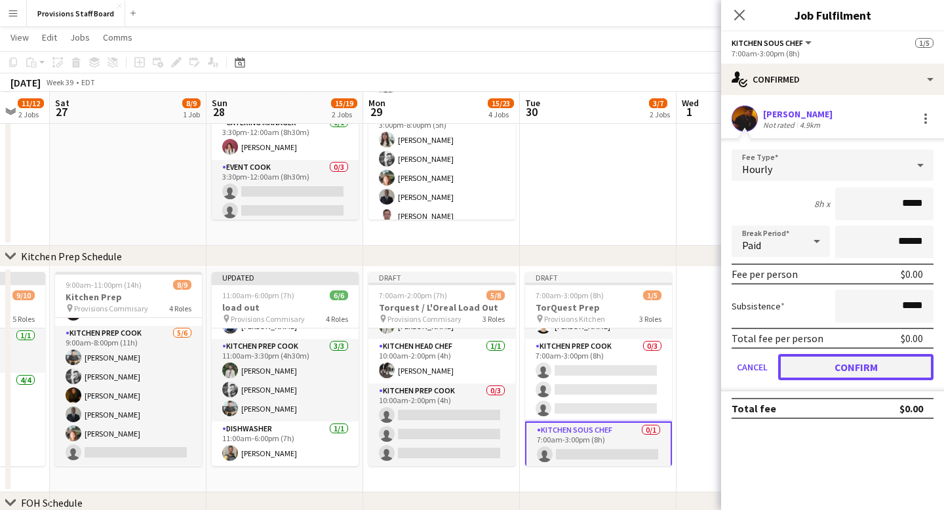
click at [841, 366] on button "Confirm" at bounding box center [855, 367] width 155 height 26
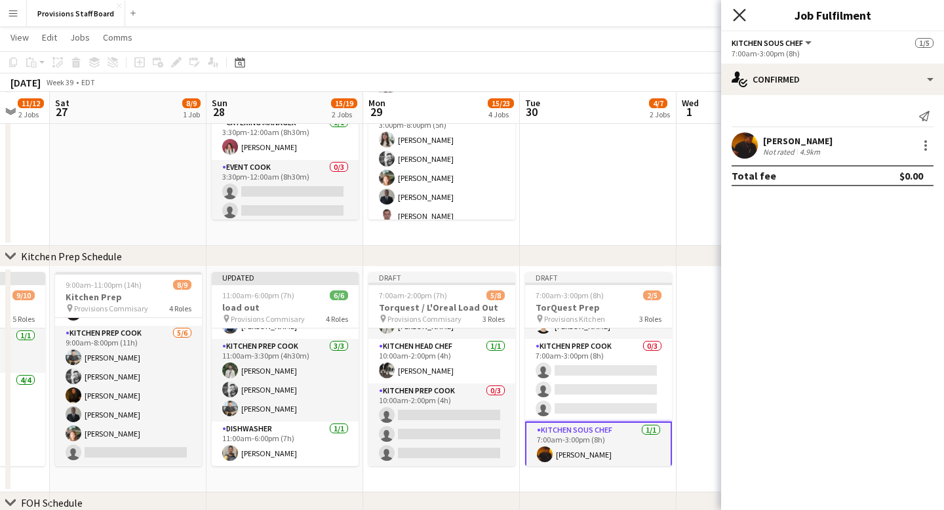
click at [741, 14] on icon at bounding box center [739, 15] width 12 height 12
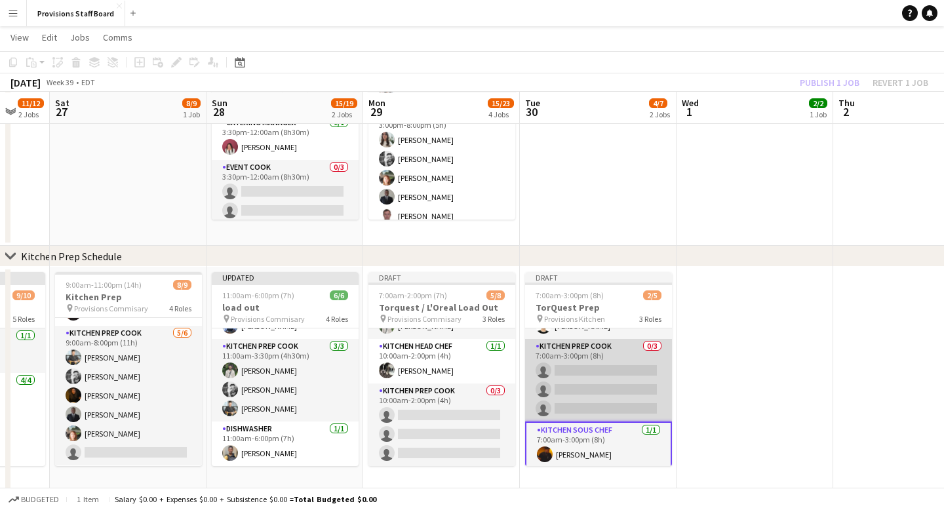
click at [578, 368] on app-card-role "Kitchen Prep Cook 0/3 7:00am-3:00pm (8h) single-neutral-actions single-neutral-…" at bounding box center [598, 380] width 147 height 83
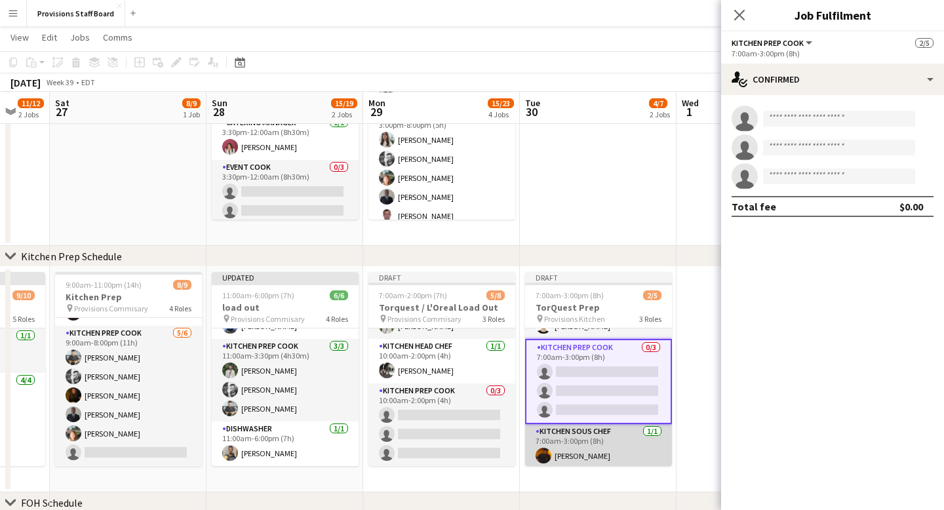
click at [572, 459] on app-card-role "Kitchen Sous Chef 1/1 7:00am-3:00pm (8h) Timothy Lampitoc" at bounding box center [598, 446] width 147 height 45
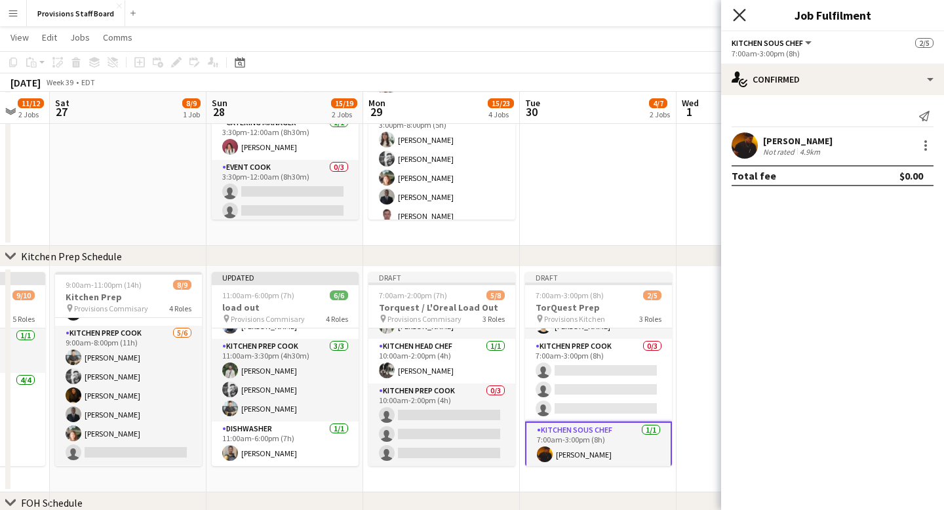
click at [739, 12] on icon "Close pop-in" at bounding box center [739, 15] width 12 height 12
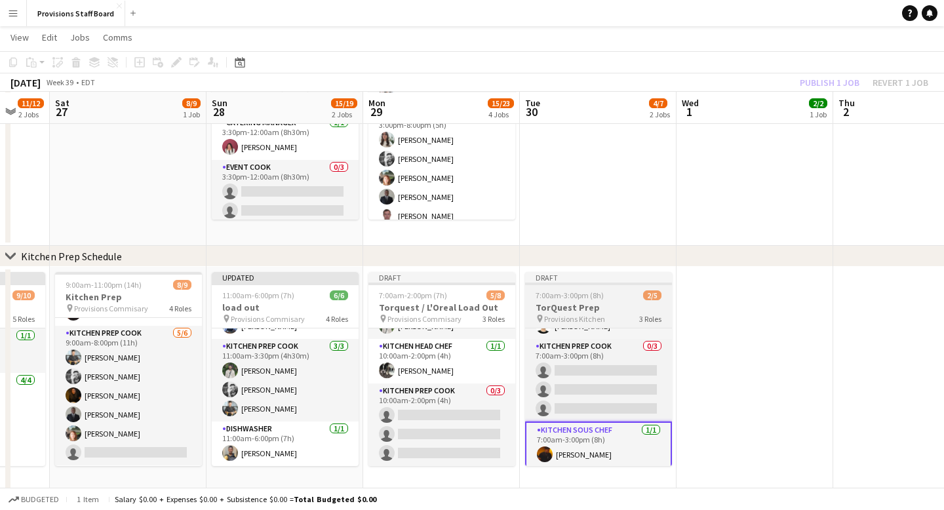
click at [604, 278] on div "Draft" at bounding box center [598, 277] width 147 height 10
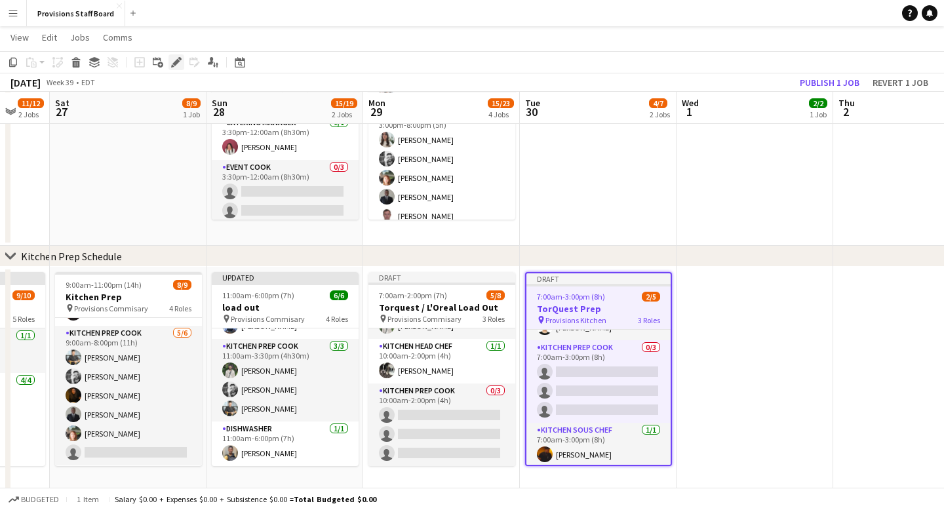
click at [174, 60] on icon "Edit" at bounding box center [176, 62] width 10 height 10
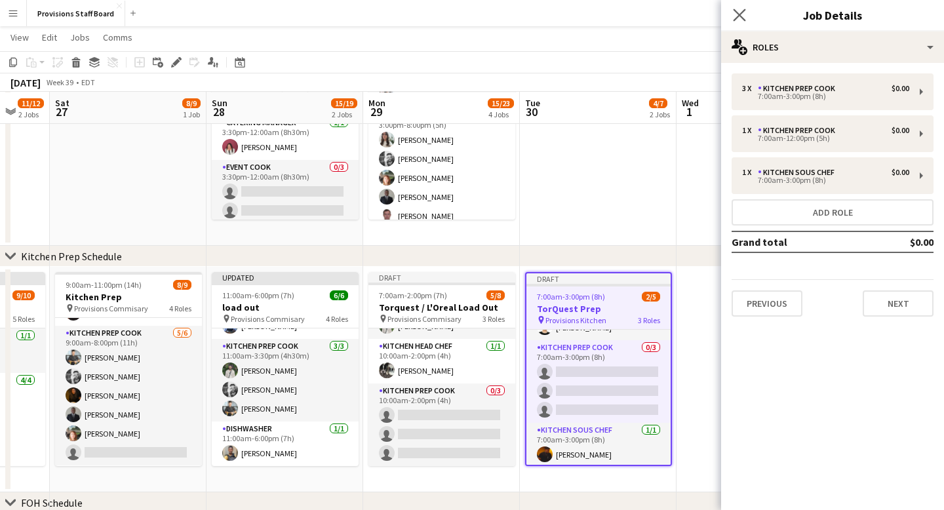
click at [741, 8] on app-icon "Close pop-in" at bounding box center [739, 15] width 19 height 19
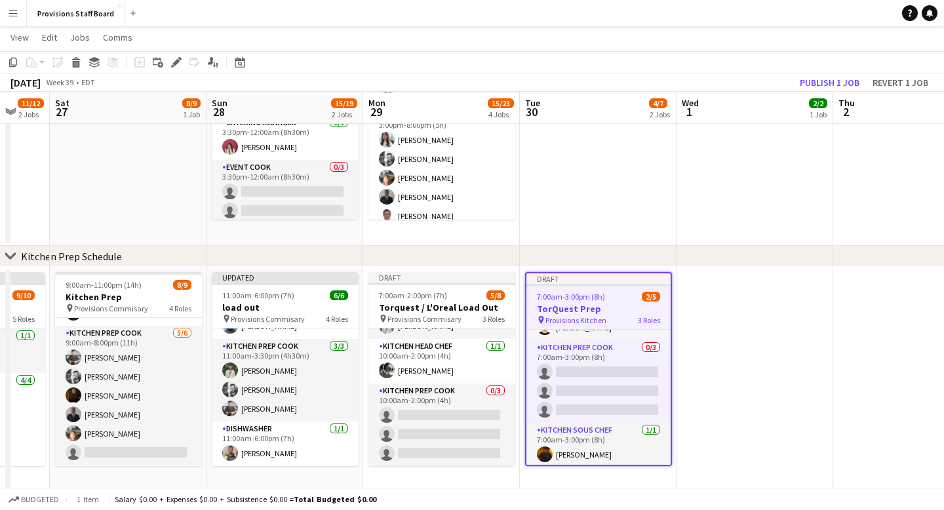
click at [751, 320] on app-date-cell at bounding box center [754, 379] width 157 height 225
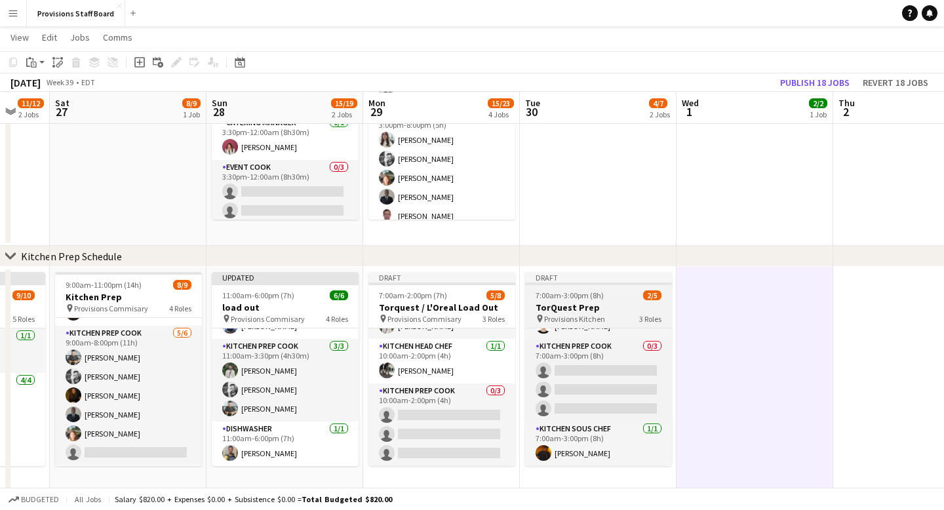
click at [602, 279] on div "Draft" at bounding box center [598, 277] width 147 height 10
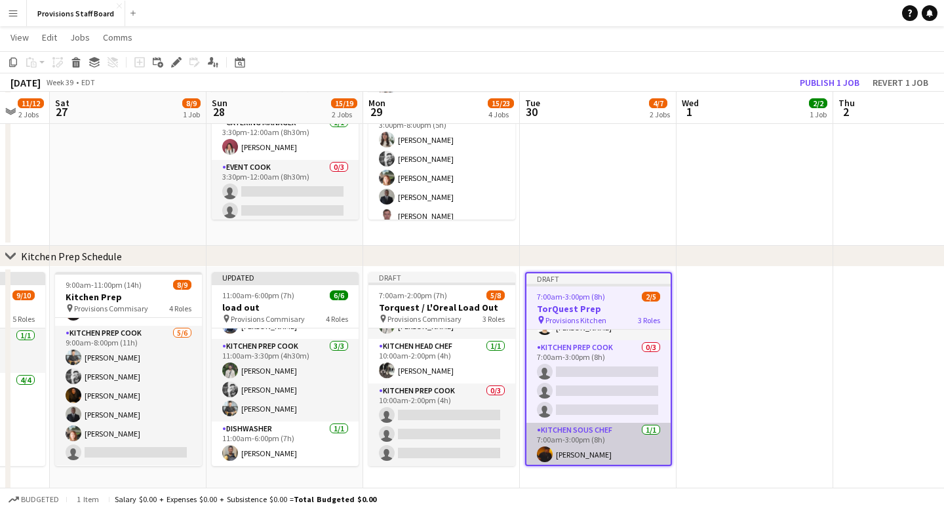
click at [591, 456] on app-card-role "Kitchen Sous Chef 1/1 7:00am-3:00pm (8h) Timothy Lampitoc" at bounding box center [598, 445] width 144 height 45
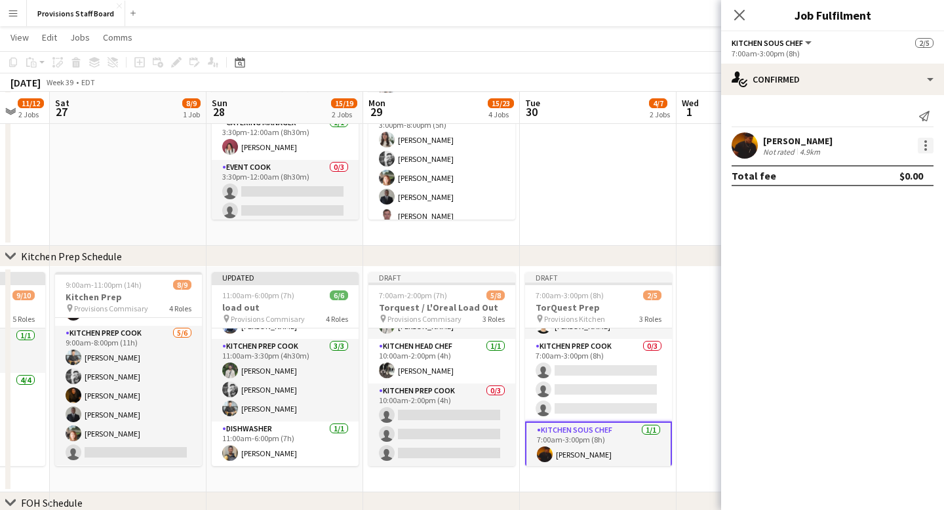
click at [928, 147] on div at bounding box center [926, 146] width 16 height 16
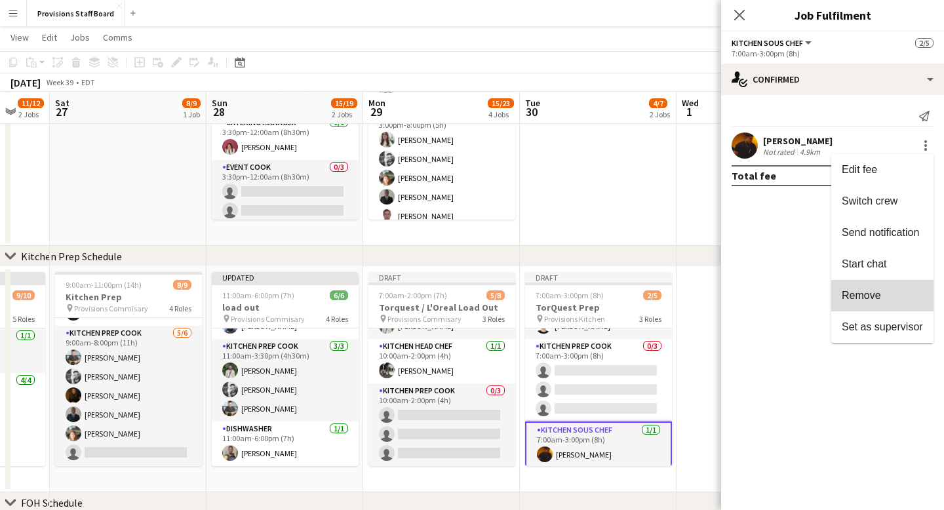
click at [865, 290] on span "Remove" at bounding box center [861, 295] width 39 height 11
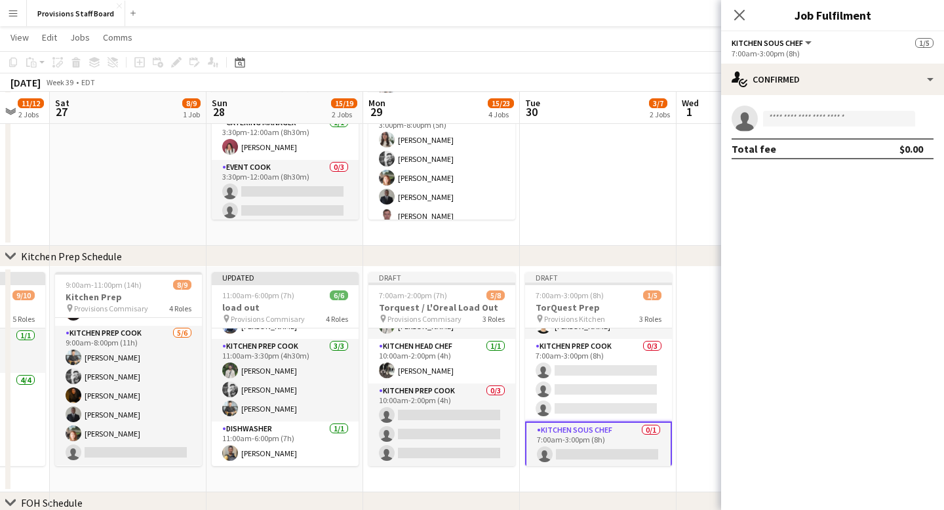
click at [581, 452] on app-card-role "Kitchen Sous Chef 0/1 7:00am-3:00pm (8h) single-neutral-actions" at bounding box center [598, 444] width 147 height 47
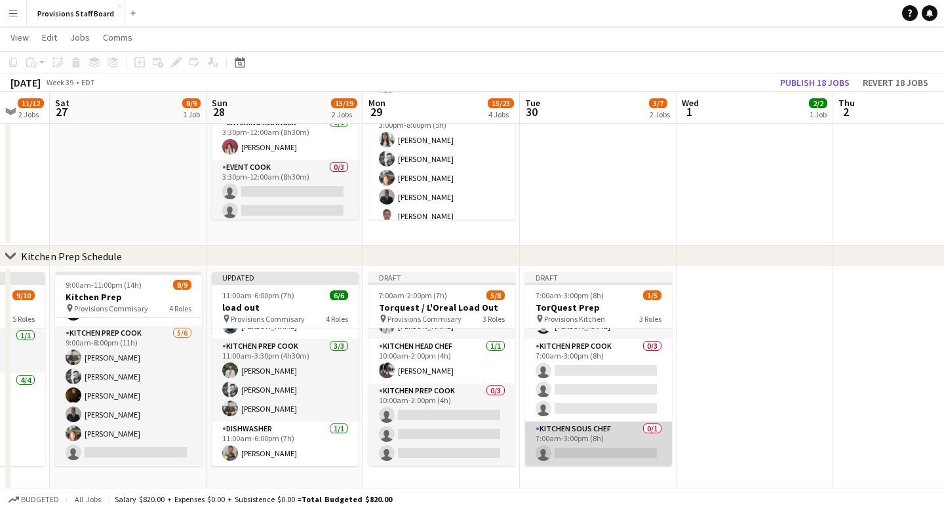
click at [572, 453] on app-card-role "Kitchen Sous Chef 0/1 7:00am-3:00pm (8h) single-neutral-actions" at bounding box center [598, 443] width 147 height 45
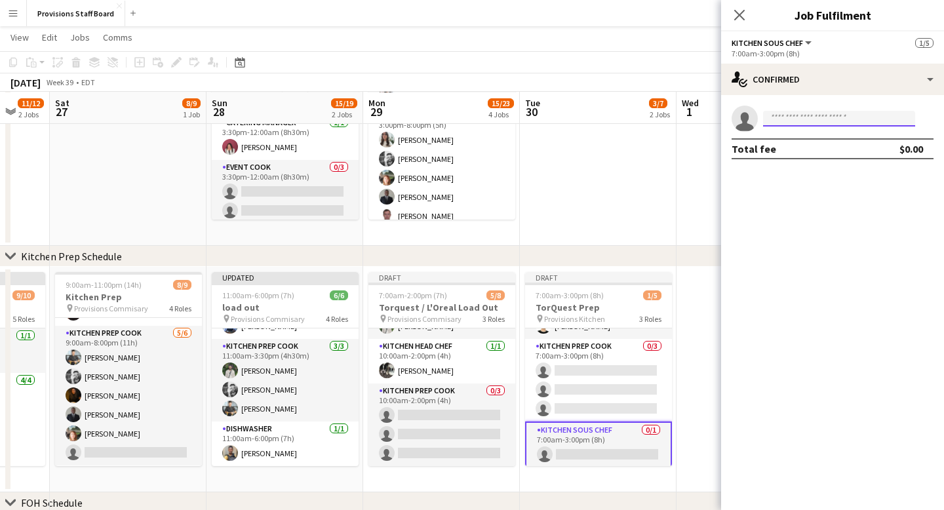
click at [817, 123] on input at bounding box center [839, 119] width 152 height 16
type input "***"
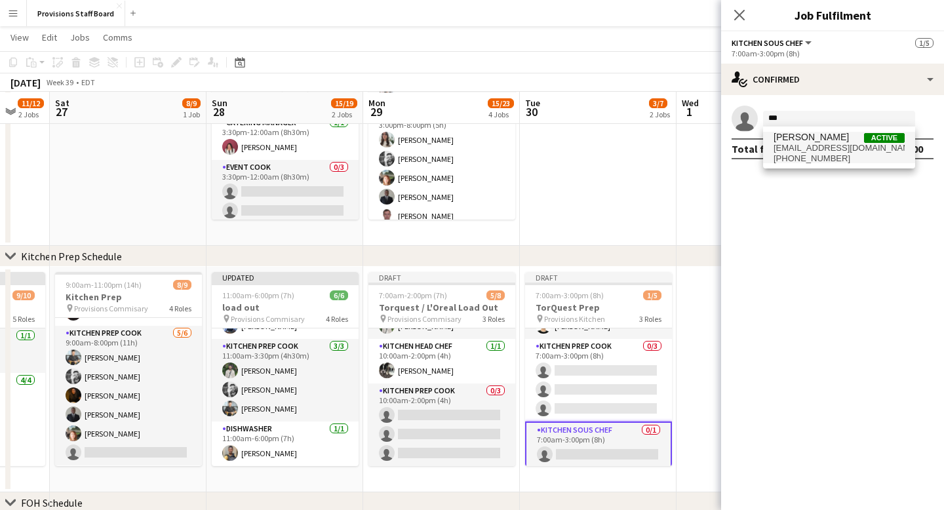
click at [822, 149] on span "416dustin@gmail.com" at bounding box center [839, 148] width 131 height 10
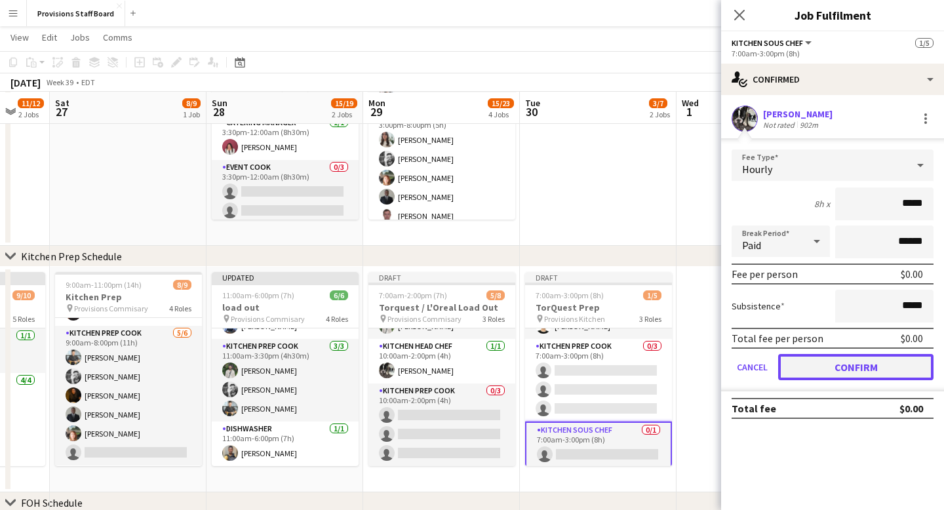
click at [830, 370] on button "Confirm" at bounding box center [855, 367] width 155 height 26
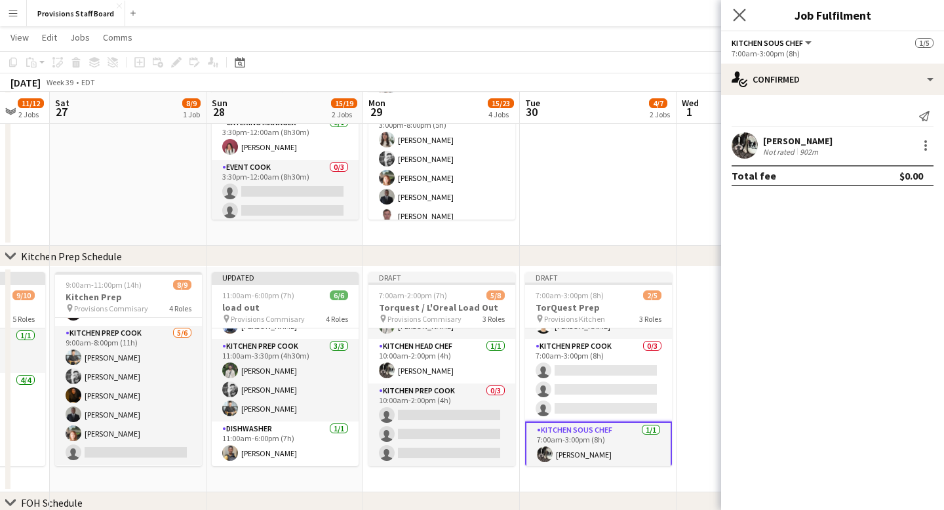
click at [739, 9] on icon "Close pop-in" at bounding box center [739, 15] width 12 height 12
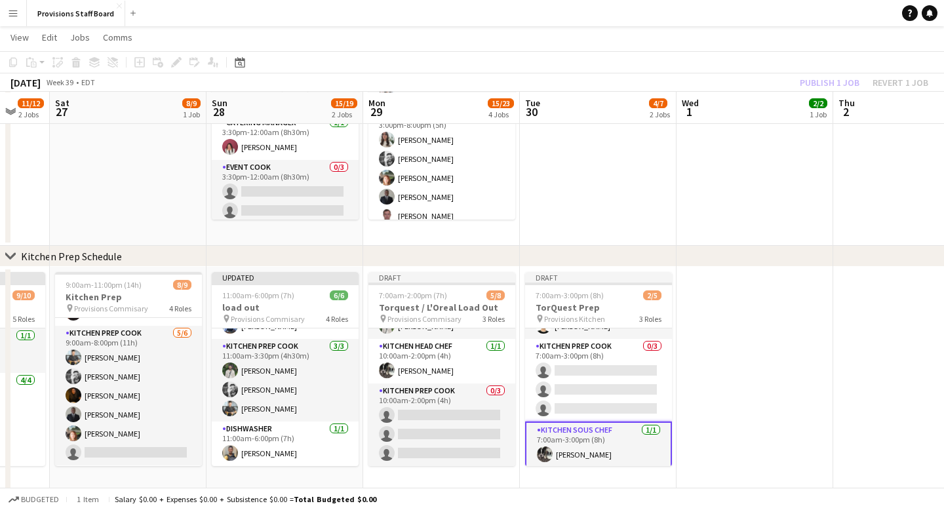
click at [734, 404] on app-date-cell at bounding box center [754, 379] width 157 height 225
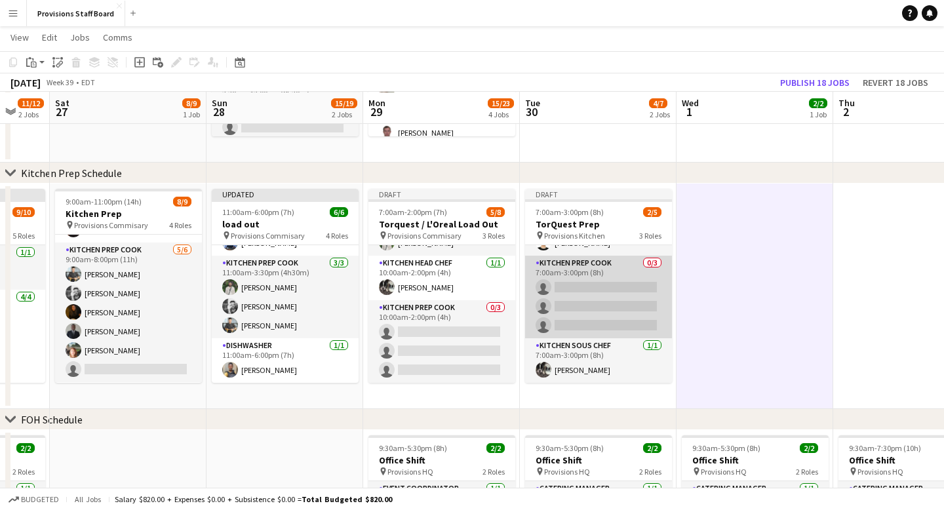
scroll to position [0, 0]
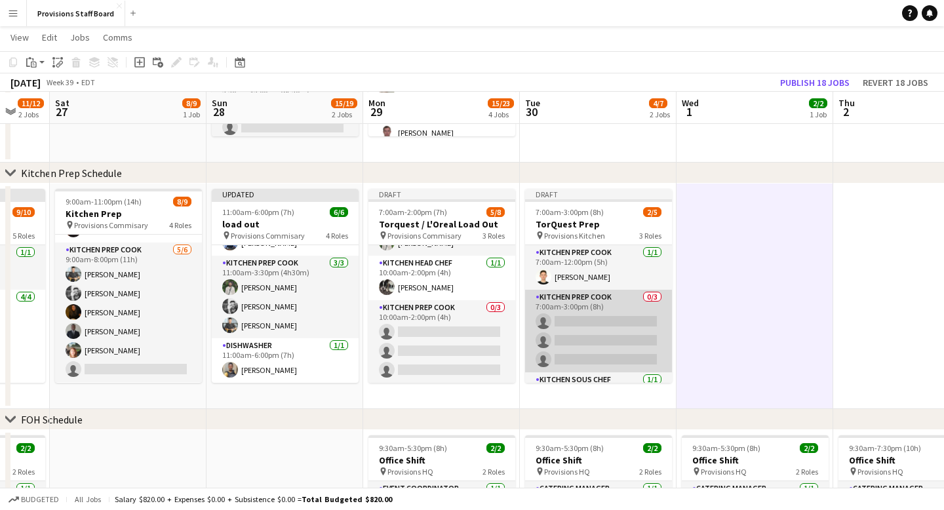
click at [568, 325] on app-card-role "Kitchen Prep Cook 0/3 7:00am-3:00pm (8h) single-neutral-actions single-neutral-…" at bounding box center [598, 331] width 147 height 83
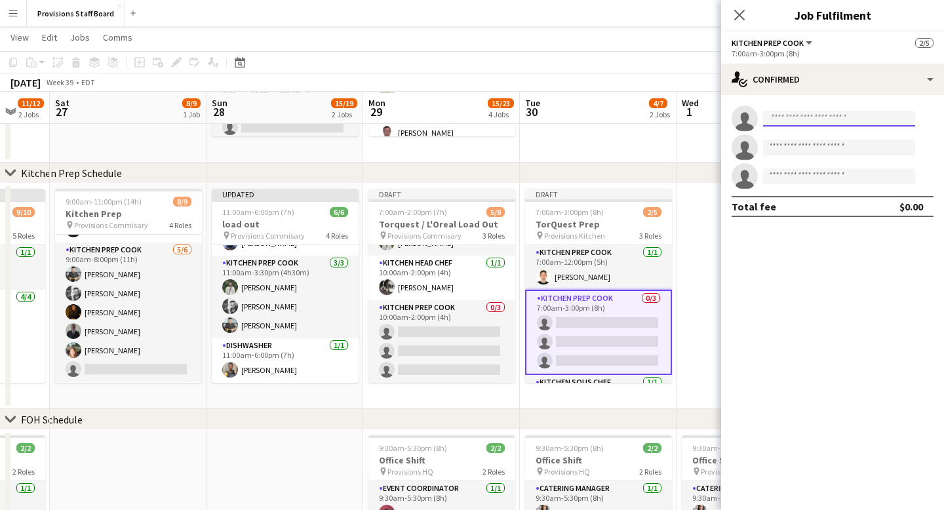
click at [784, 125] on input at bounding box center [839, 119] width 152 height 16
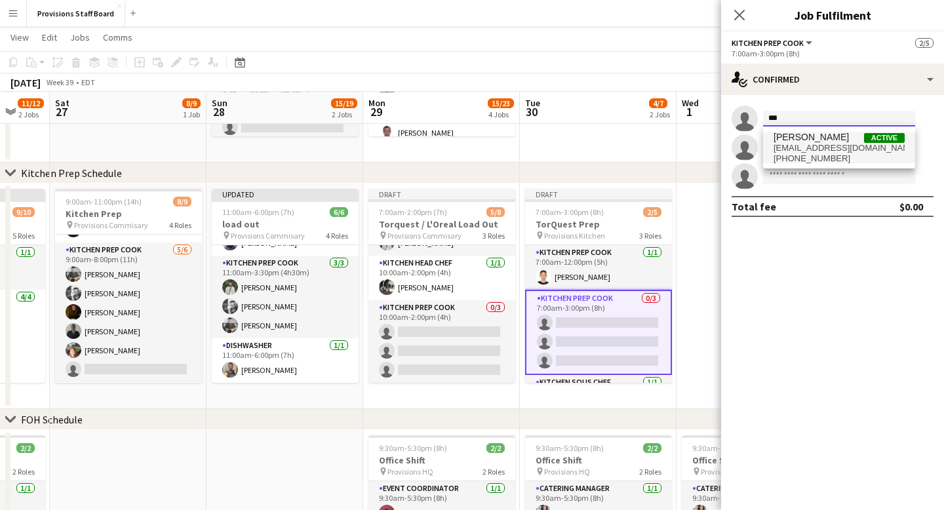
type input "***"
click at [793, 148] on span "ruslankravchuk1223@gmail.com" at bounding box center [839, 148] width 131 height 10
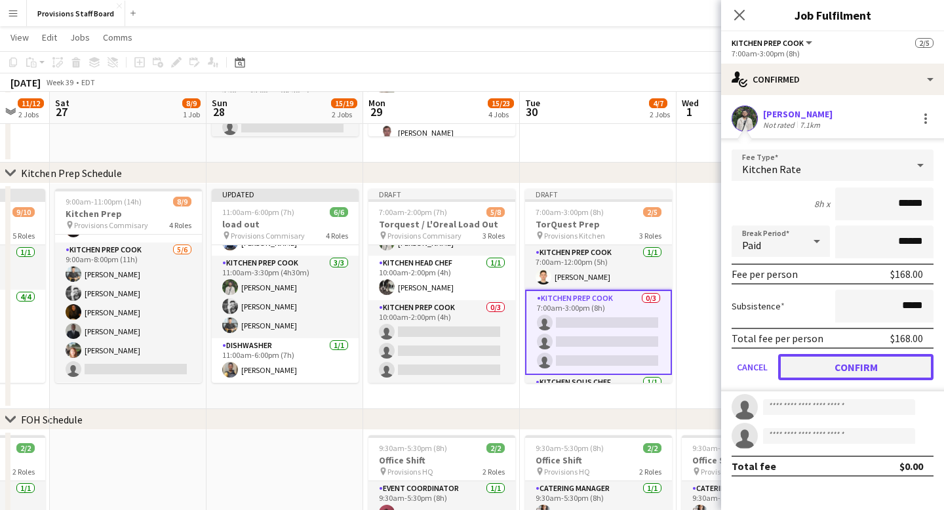
click at [860, 368] on button "Confirm" at bounding box center [855, 367] width 155 height 26
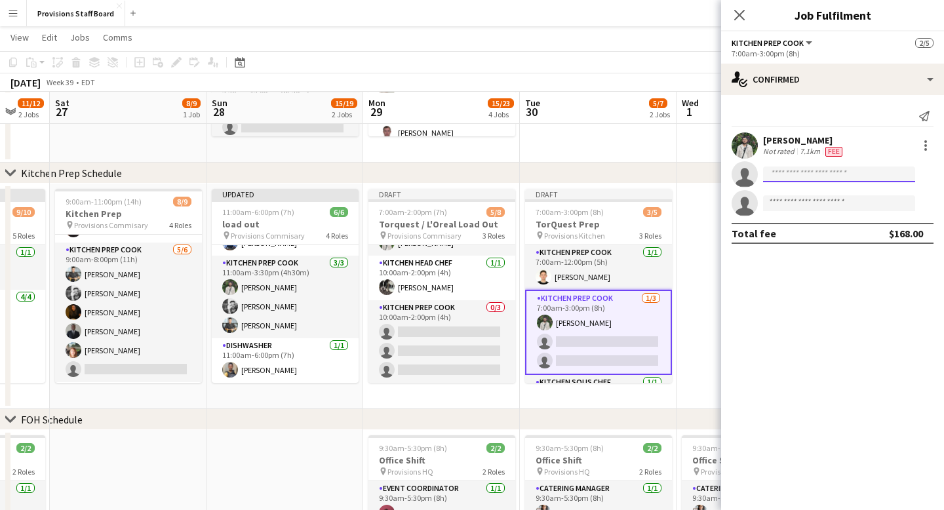
click at [785, 178] on input at bounding box center [839, 175] width 152 height 16
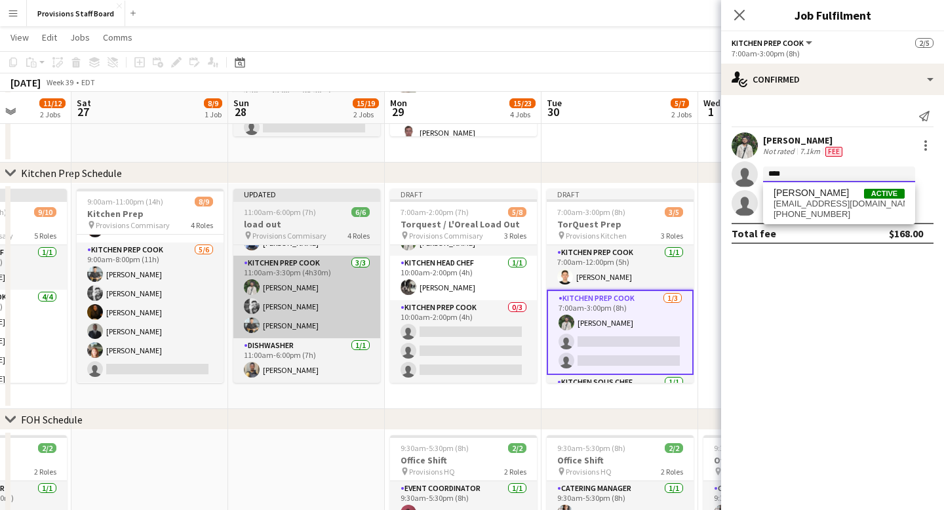
scroll to position [0, 383]
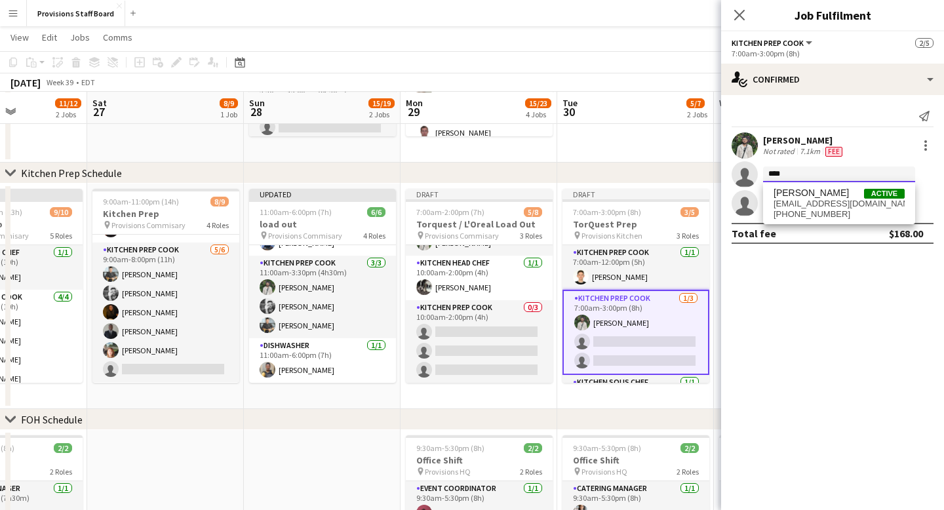
type input "****"
click at [790, 279] on mat-expansion-panel "check Confirmed Send notification Ruslan Kravchuk Not rated 7.1km Fee single-ne…" at bounding box center [832, 302] width 223 height 415
click at [798, 174] on input "****" at bounding box center [839, 175] width 152 height 16
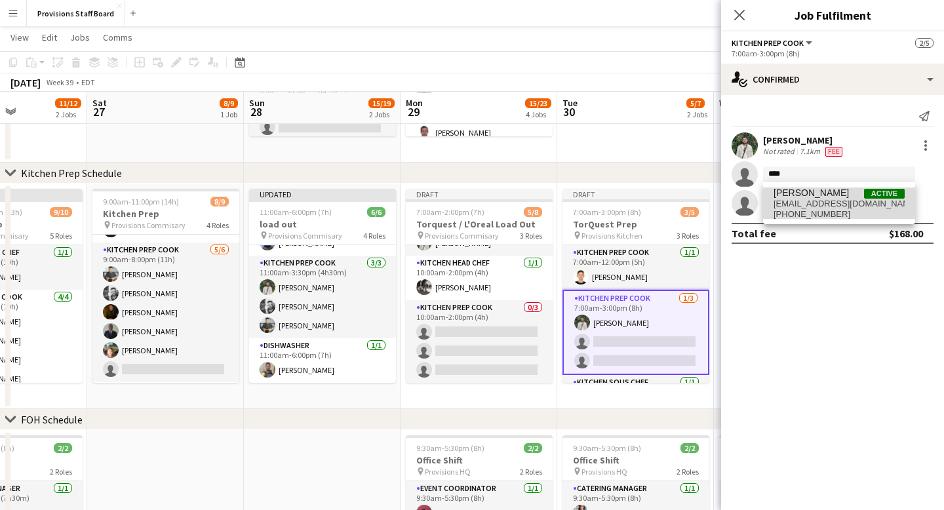
click at [800, 203] on span "ehartsheldon@gmail.com" at bounding box center [839, 204] width 131 height 10
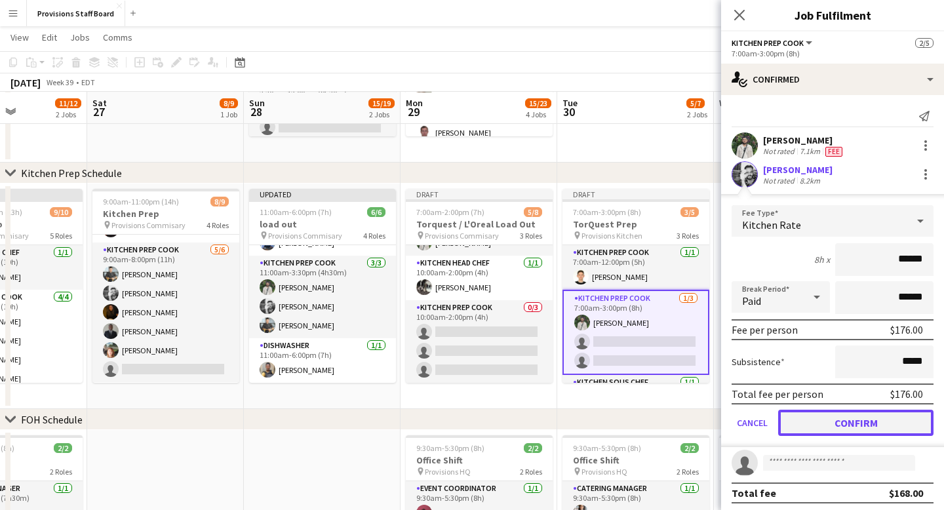
click at [833, 426] on button "Confirm" at bounding box center [855, 423] width 155 height 26
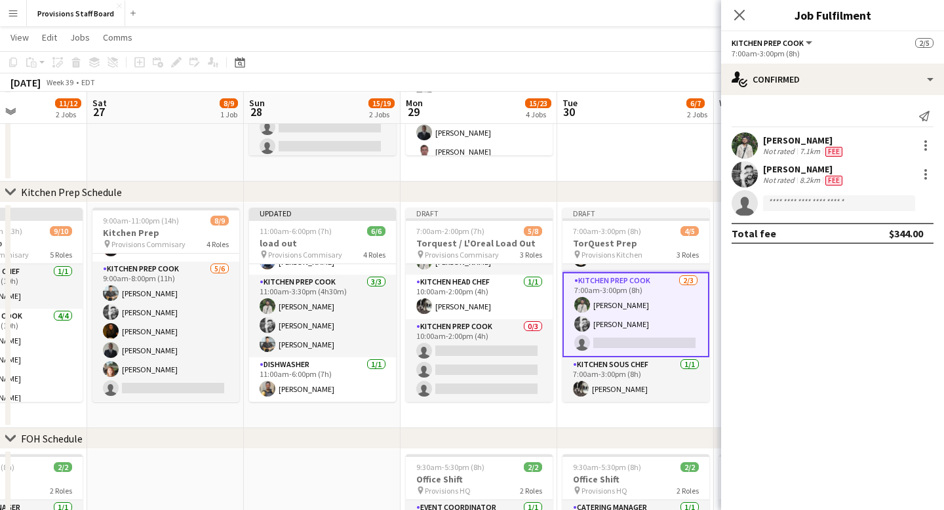
scroll to position [36, 0]
click at [787, 204] on input at bounding box center [839, 203] width 152 height 16
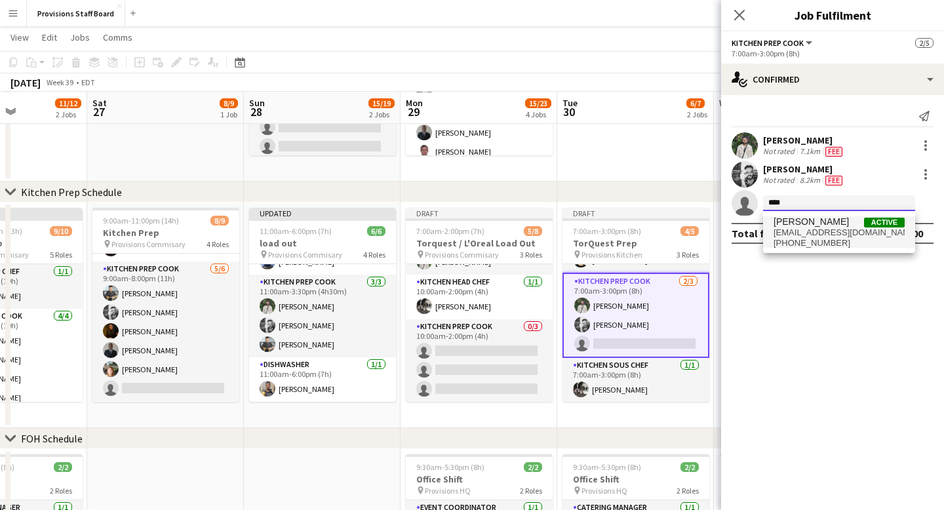
type input "****"
click at [800, 229] on span "kumbukani.wezi.phiri@gmail.com" at bounding box center [839, 232] width 131 height 10
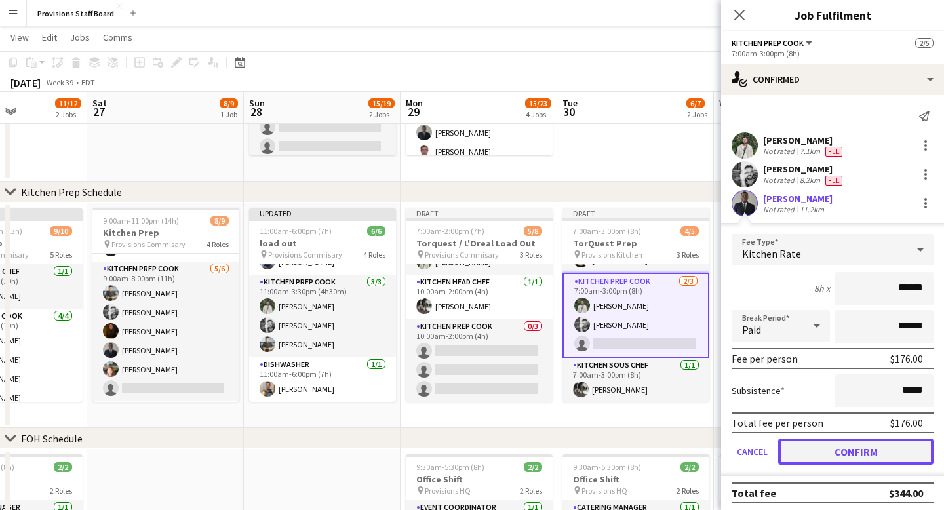
click at [848, 452] on button "Confirm" at bounding box center [855, 452] width 155 height 26
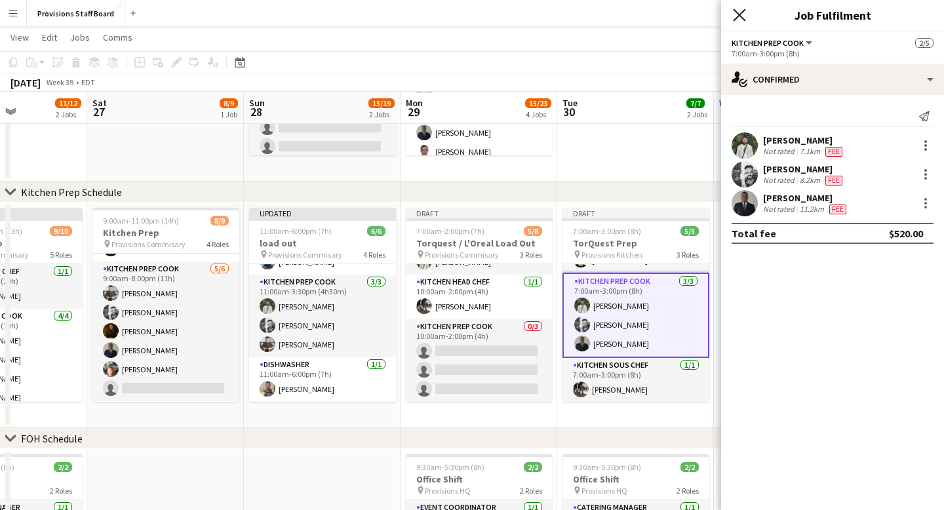
click at [739, 18] on icon "Close pop-in" at bounding box center [739, 15] width 12 height 12
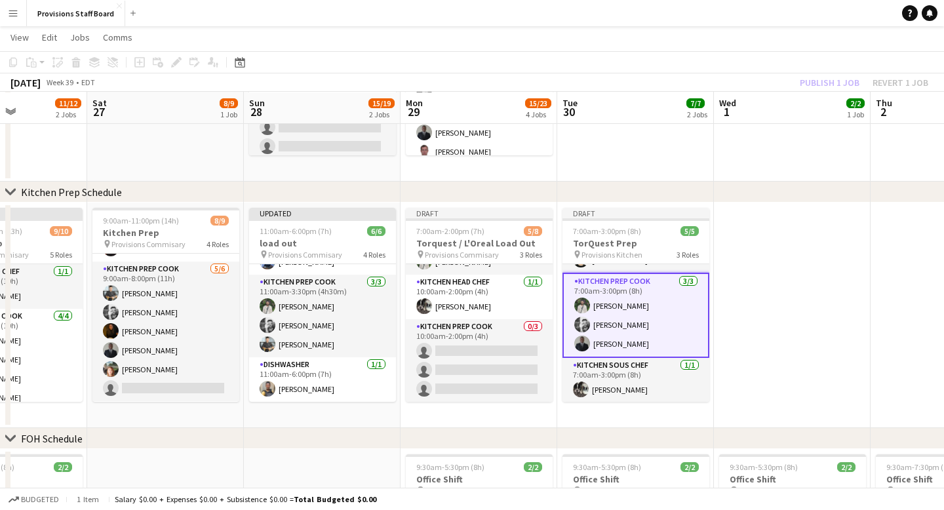
click at [611, 281] on app-card-role "Kitchen Prep Cook 3/3 7:00am-3:00pm (8h) Ruslan Kravchuk Evan Sheldon Kumbukani…" at bounding box center [635, 315] width 147 height 85
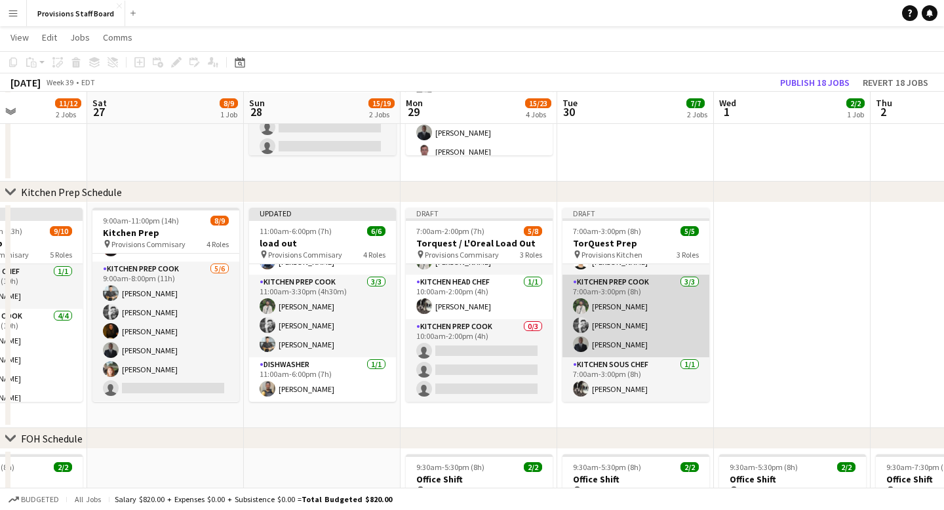
scroll to position [34, 0]
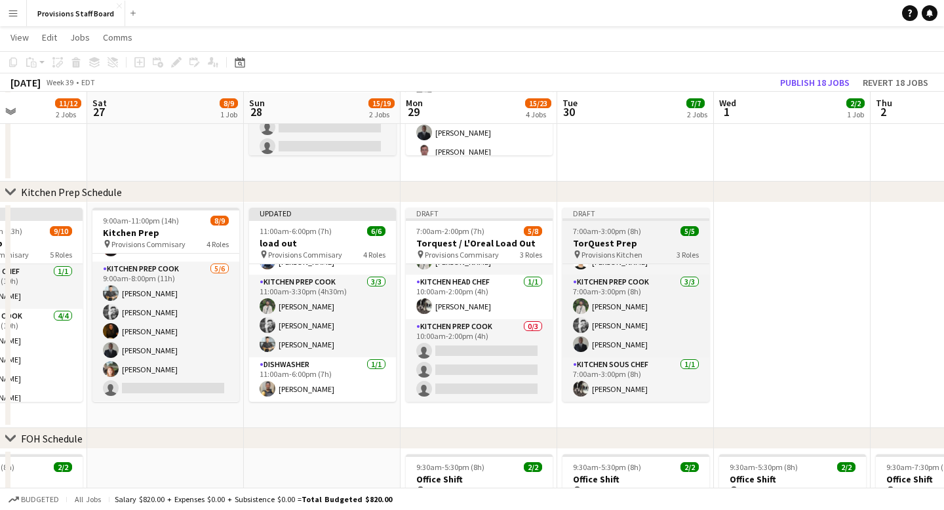
click at [610, 214] on div "Draft" at bounding box center [635, 213] width 147 height 10
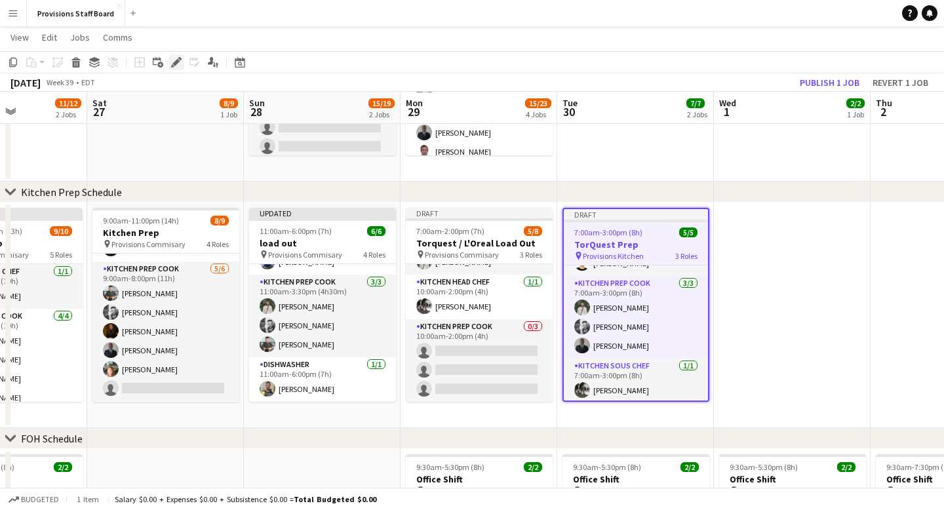
click at [173, 64] on icon at bounding box center [175, 62] width 7 height 7
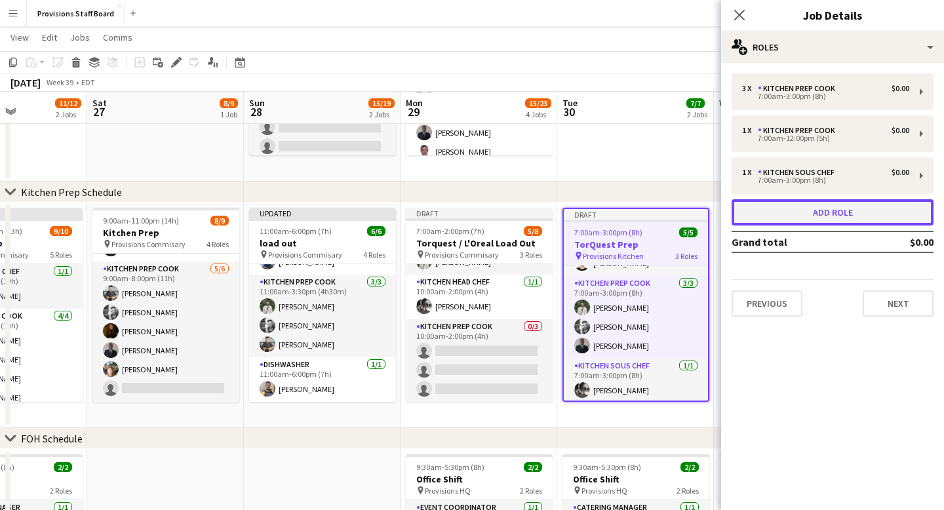
click at [819, 208] on button "Add role" at bounding box center [833, 212] width 202 height 26
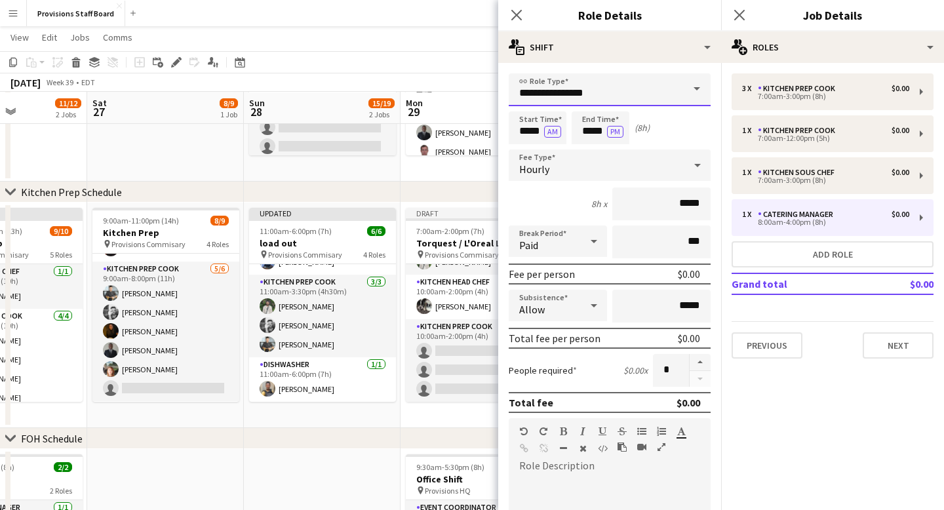
click at [604, 93] on input "**********" at bounding box center [610, 89] width 202 height 33
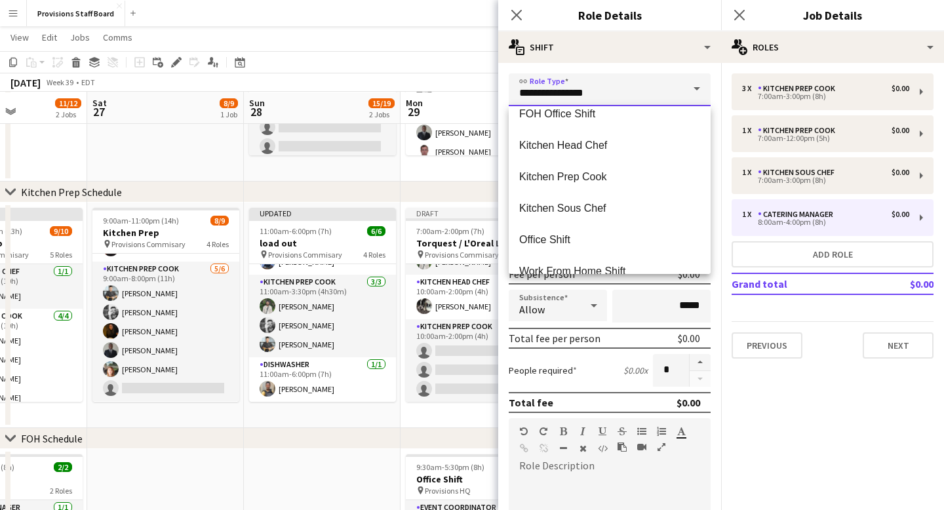
scroll to position [276, 0]
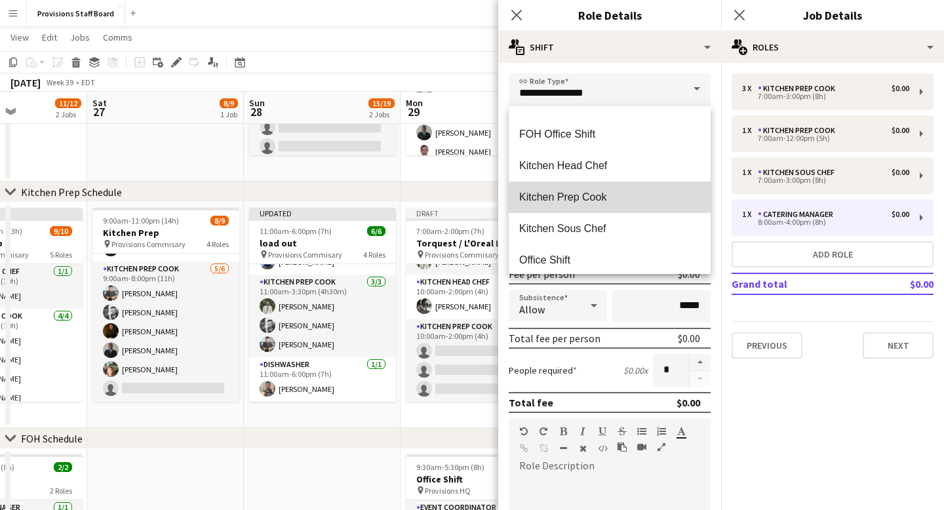
click at [580, 199] on span "Kitchen Prep Cook" at bounding box center [609, 197] width 181 height 12
type input "**********"
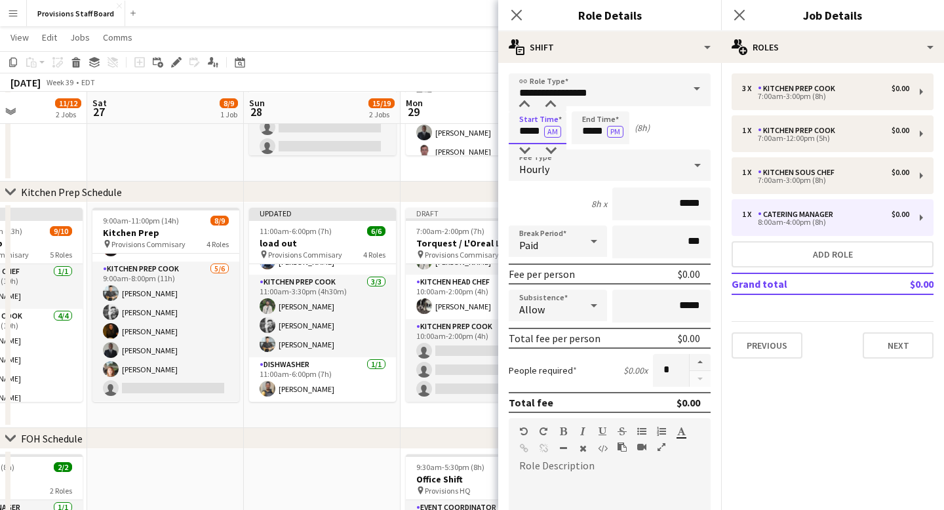
click at [529, 131] on input "*****" at bounding box center [538, 127] width 58 height 33
click at [526, 104] on div at bounding box center [524, 104] width 26 height 13
type input "*****"
click at [526, 104] on div at bounding box center [524, 104] width 26 height 13
click at [596, 132] on input "*****" at bounding box center [601, 127] width 58 height 33
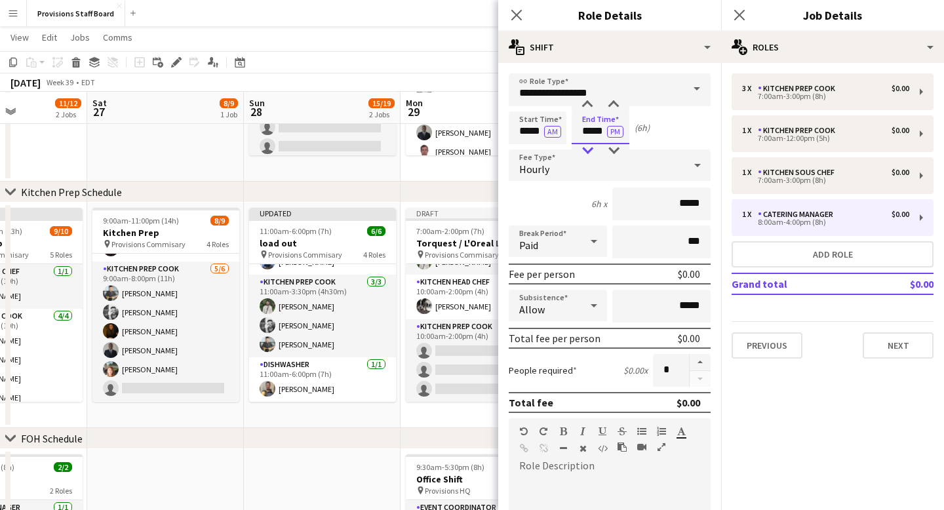
type input "*****"
click at [588, 149] on div at bounding box center [587, 150] width 26 height 13
click at [519, 13] on icon "Close pop-in" at bounding box center [516, 15] width 12 height 12
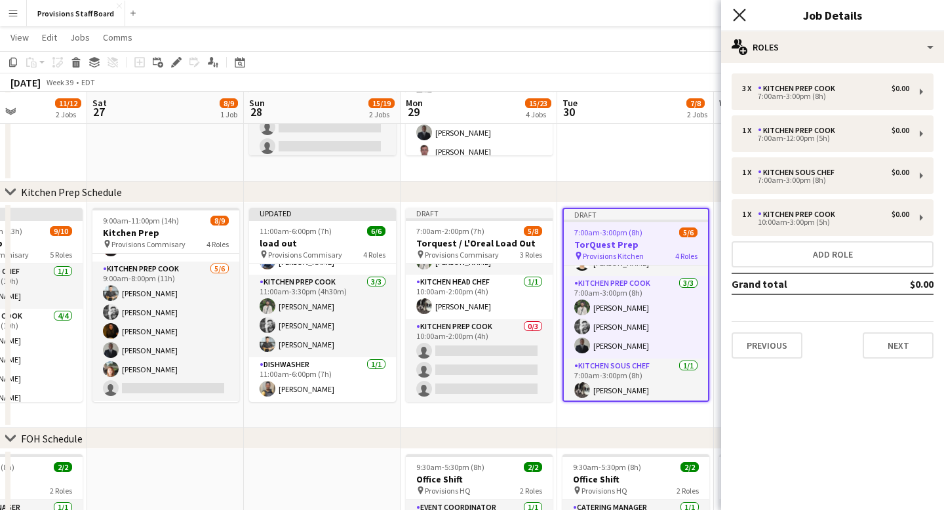
click at [743, 14] on icon "Close pop-in" at bounding box center [739, 15] width 12 height 12
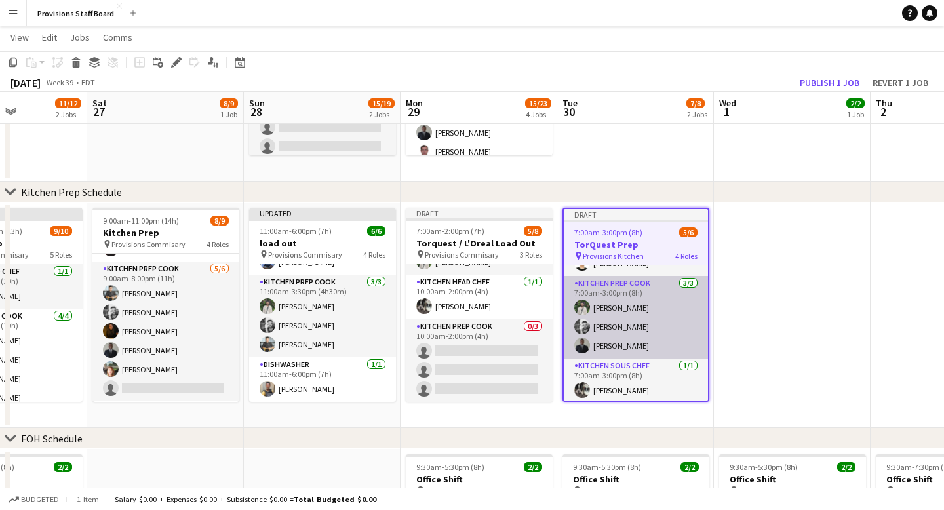
click at [638, 339] on app-card-role "Kitchen Prep Cook 3/3 7:00am-3:00pm (8h) Ruslan Kravchuk Evan Sheldon Kumbukani…" at bounding box center [636, 317] width 144 height 83
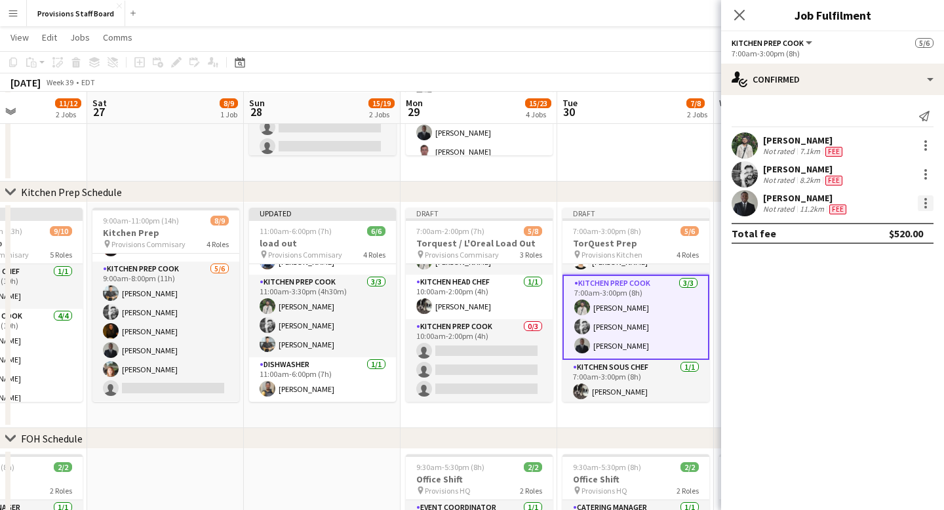
click at [926, 208] on div at bounding box center [925, 207] width 3 height 3
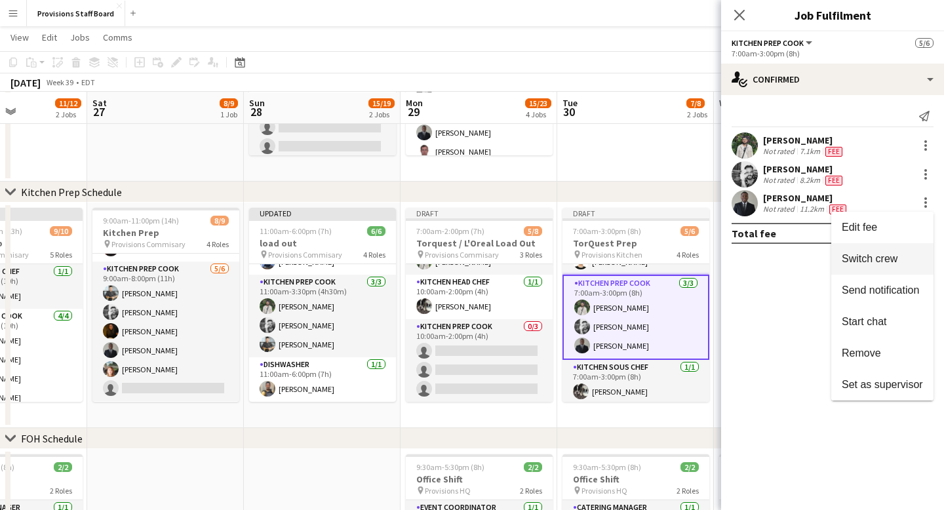
click at [895, 256] on span "Switch crew" at bounding box center [870, 258] width 56 height 11
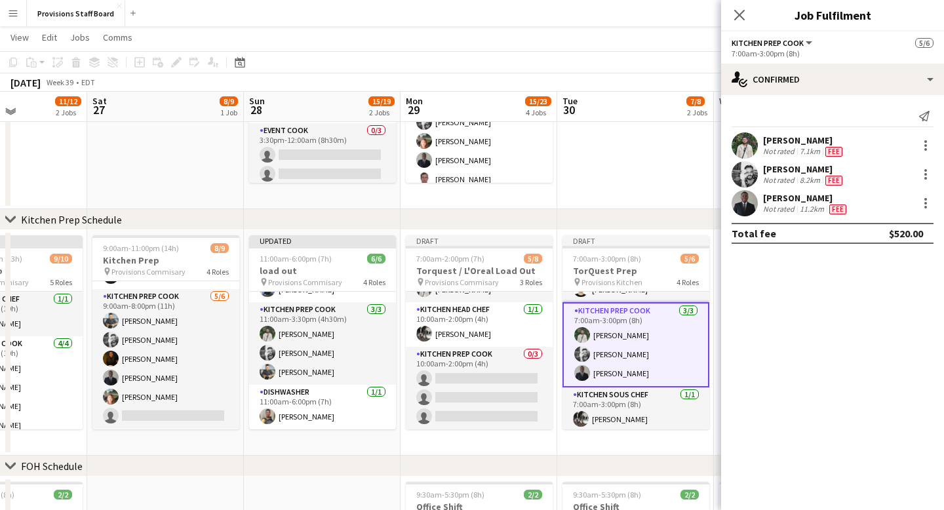
scroll to position [81, 0]
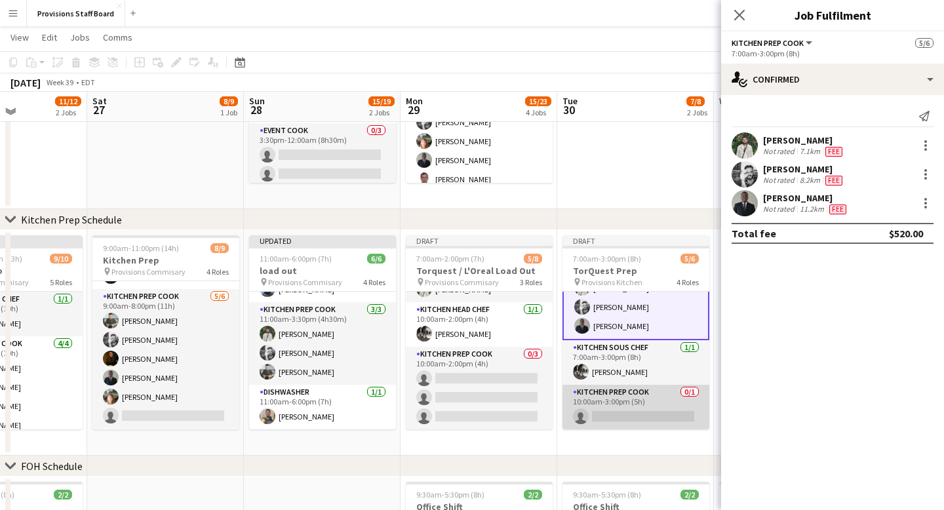
click at [625, 416] on app-card-role "Kitchen Prep Cook 0/1 10:00am-3:00pm (5h) single-neutral-actions" at bounding box center [635, 407] width 147 height 45
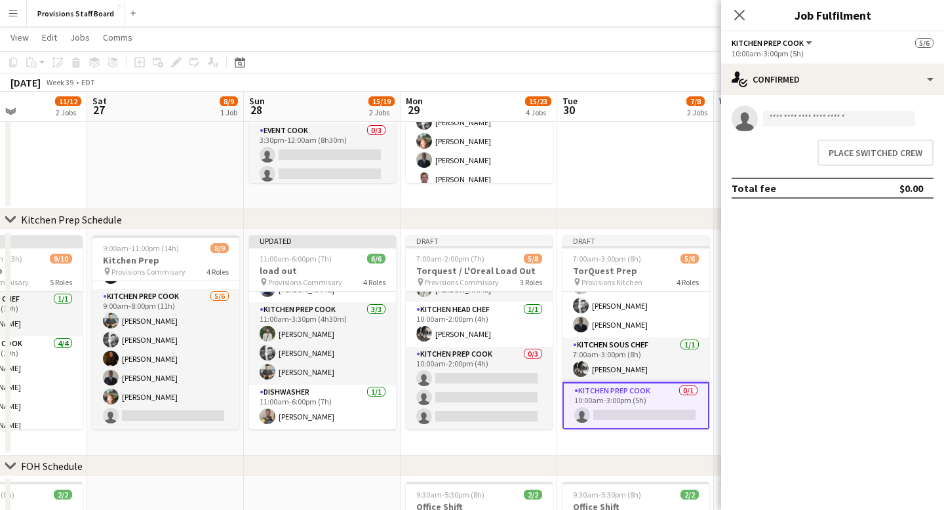
scroll to position [80, 0]
click at [802, 117] on input at bounding box center [839, 119] width 152 height 16
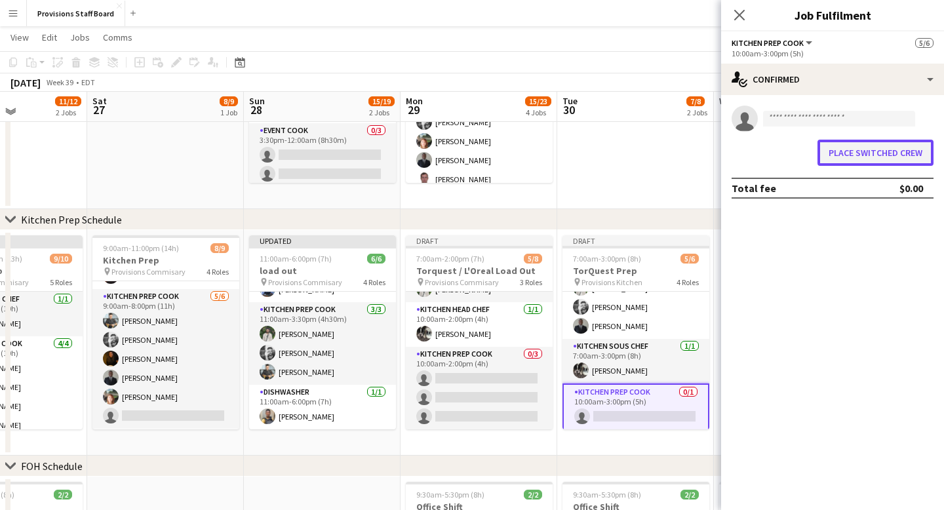
click at [871, 148] on button "Place switched crew" at bounding box center [875, 153] width 116 height 26
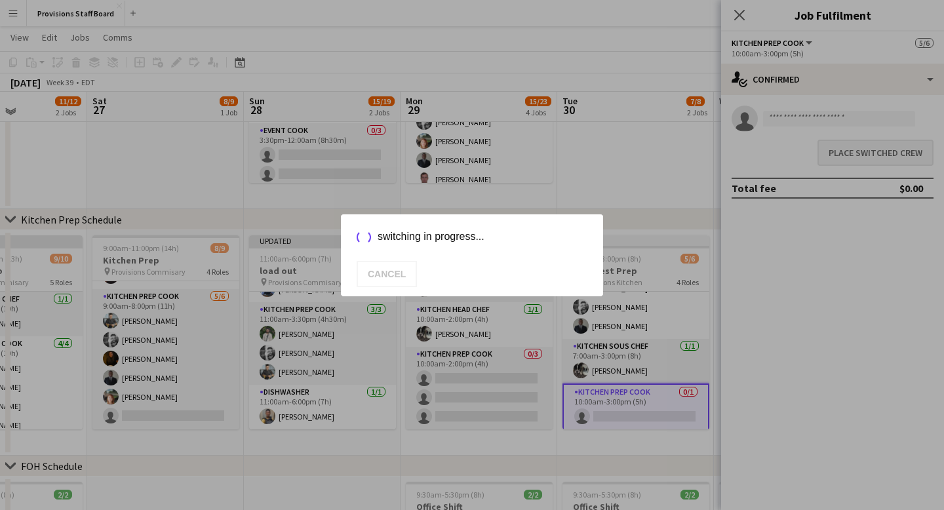
scroll to position [191, 0]
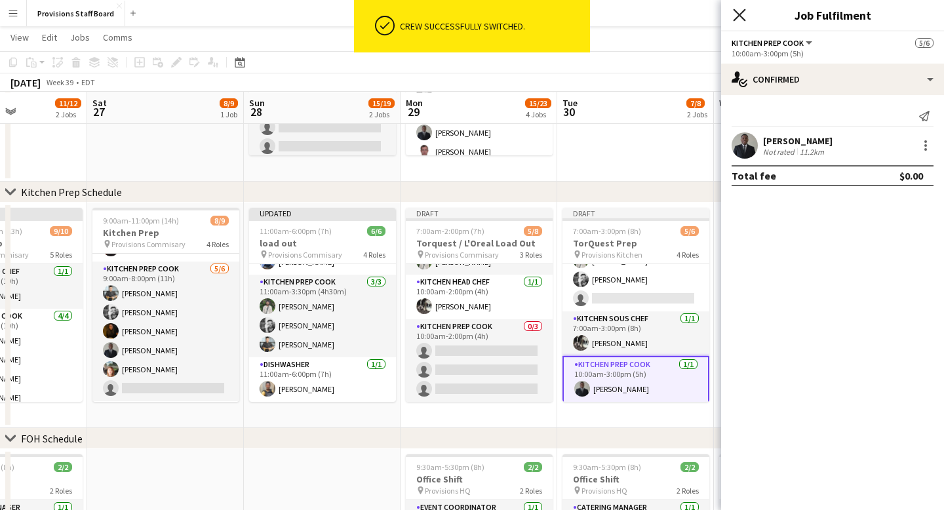
click at [740, 16] on icon at bounding box center [739, 15] width 12 height 12
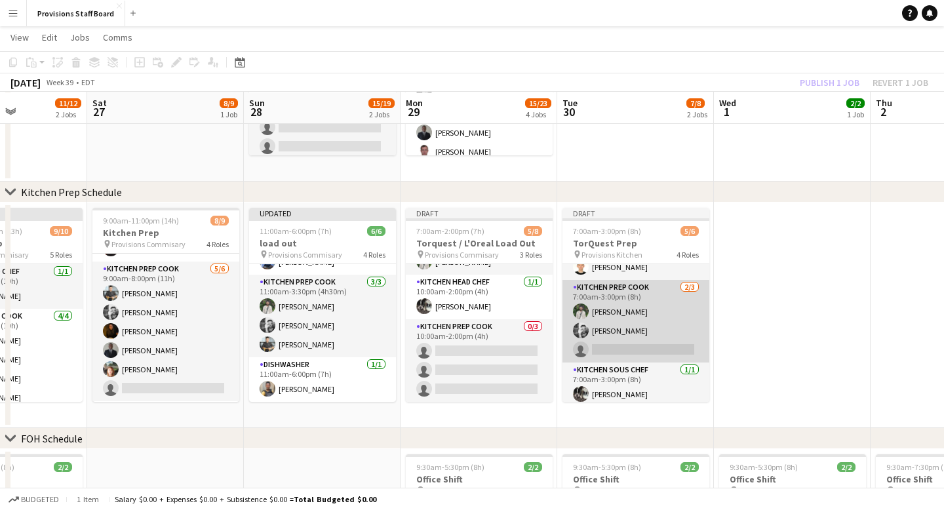
scroll to position [28, 0]
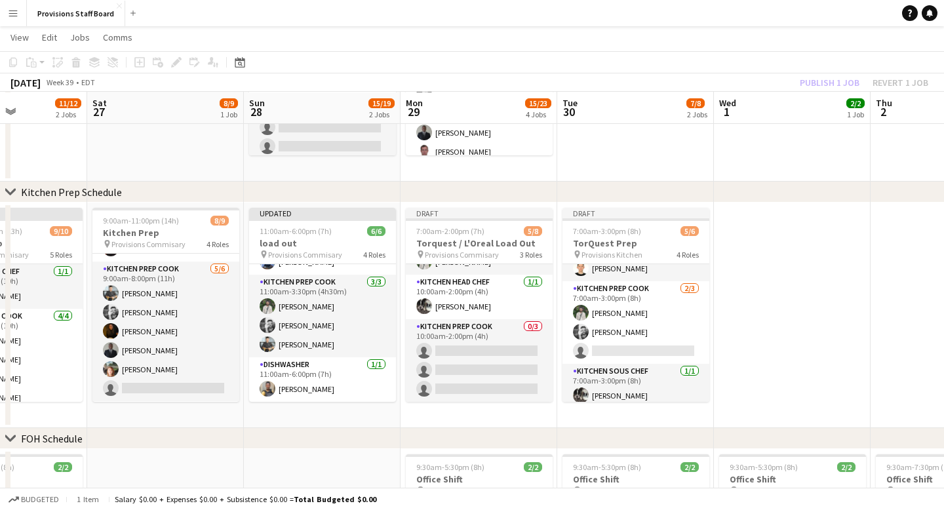
click at [779, 287] on app-date-cell at bounding box center [792, 315] width 157 height 225
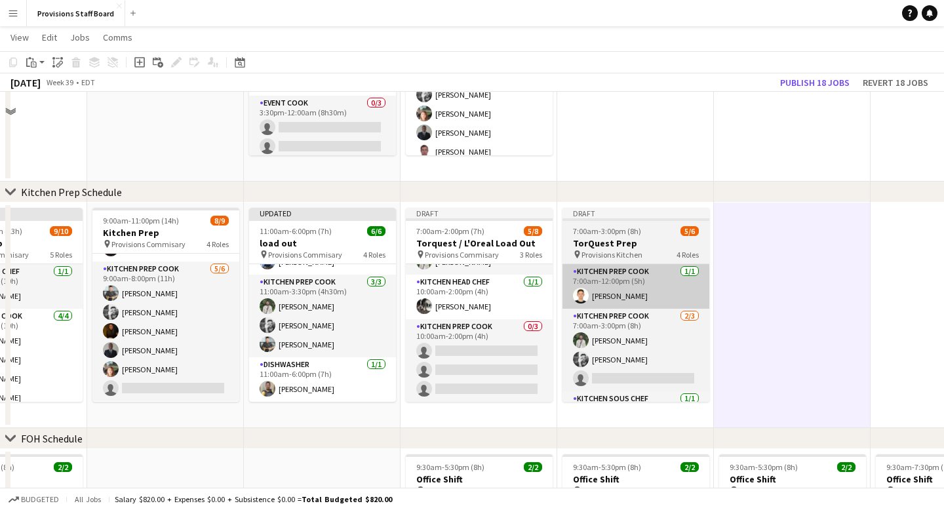
scroll to position [143, 0]
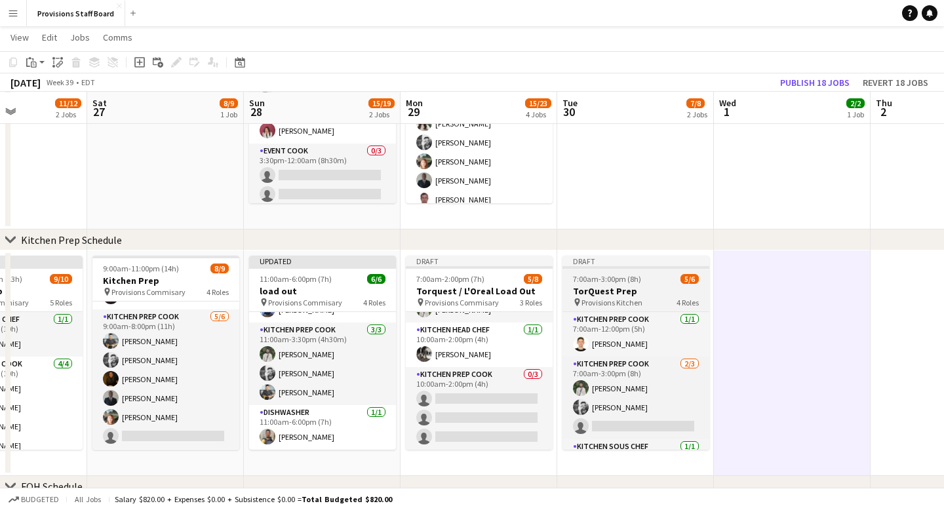
click at [635, 260] on div "Draft" at bounding box center [635, 261] width 147 height 10
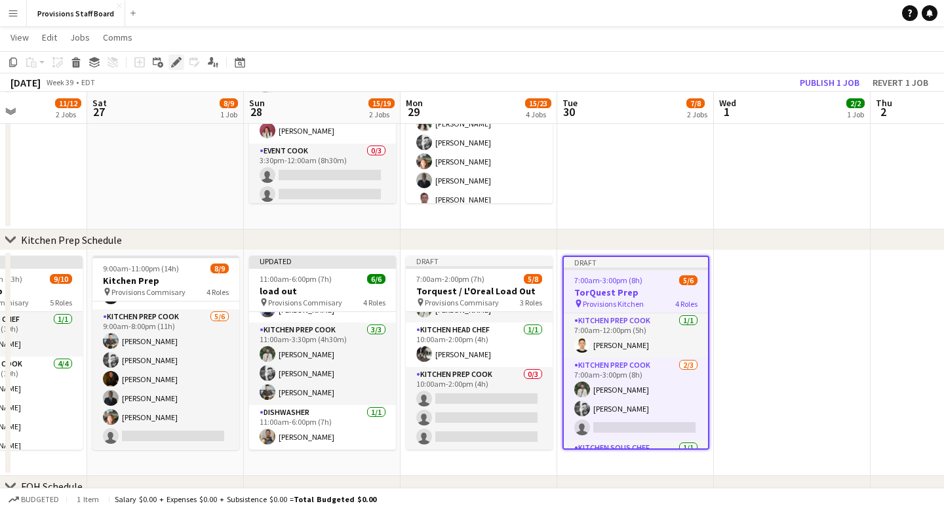
click at [178, 65] on icon "Edit" at bounding box center [176, 62] width 10 height 10
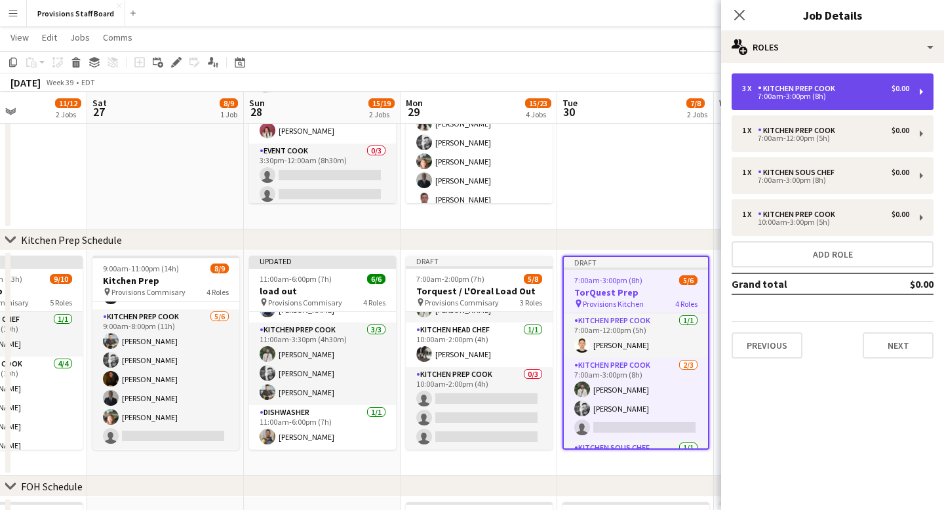
click at [793, 87] on div "Kitchen Prep Cook" at bounding box center [799, 88] width 83 height 9
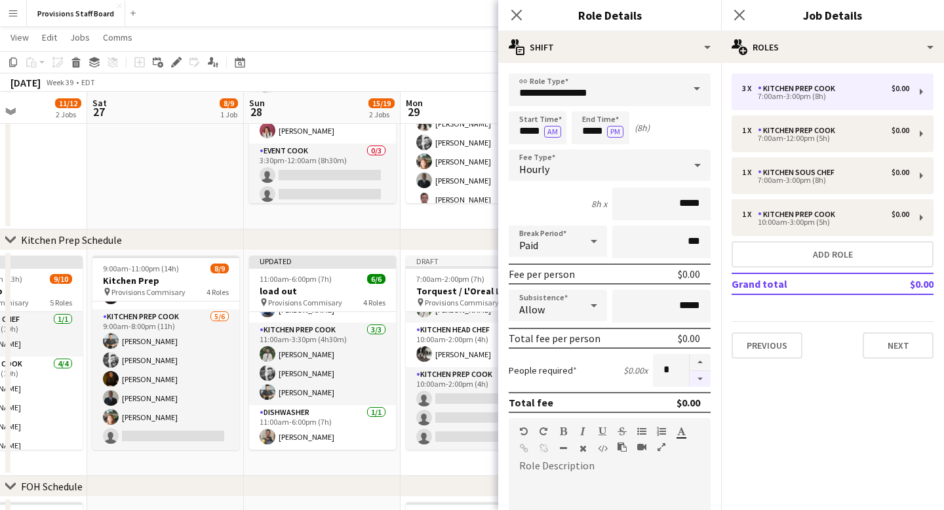
click at [700, 377] on button "button" at bounding box center [700, 379] width 21 height 16
type input "*"
click at [519, 14] on icon "Close pop-in" at bounding box center [516, 15] width 12 height 12
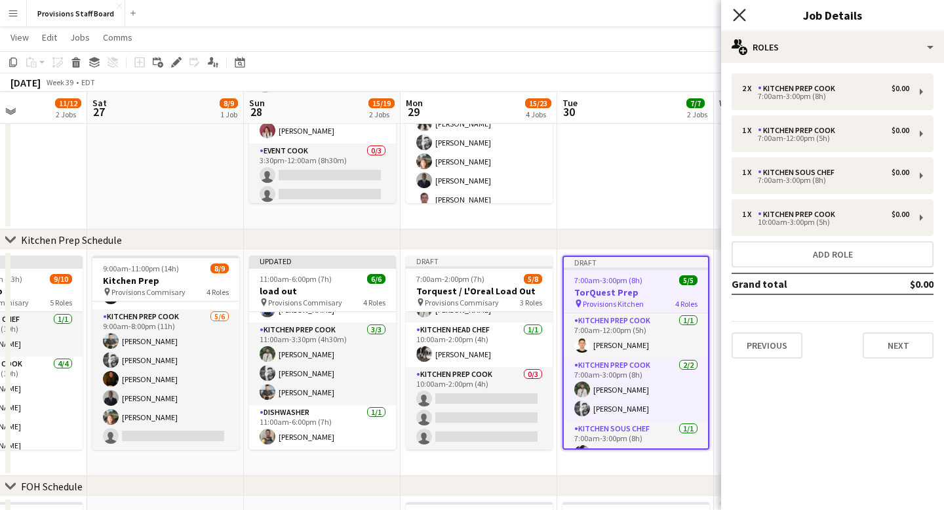
click at [739, 15] on icon at bounding box center [739, 15] width 12 height 12
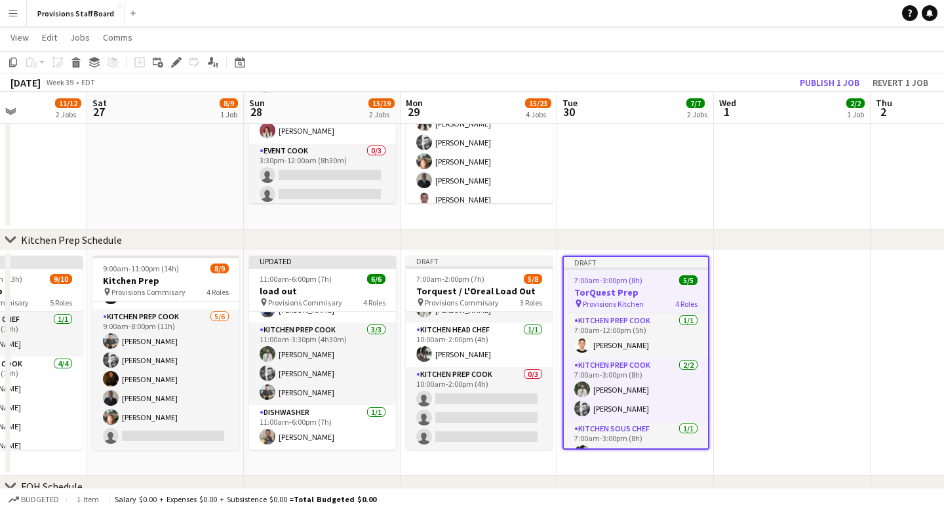
click at [768, 289] on app-date-cell at bounding box center [792, 362] width 157 height 225
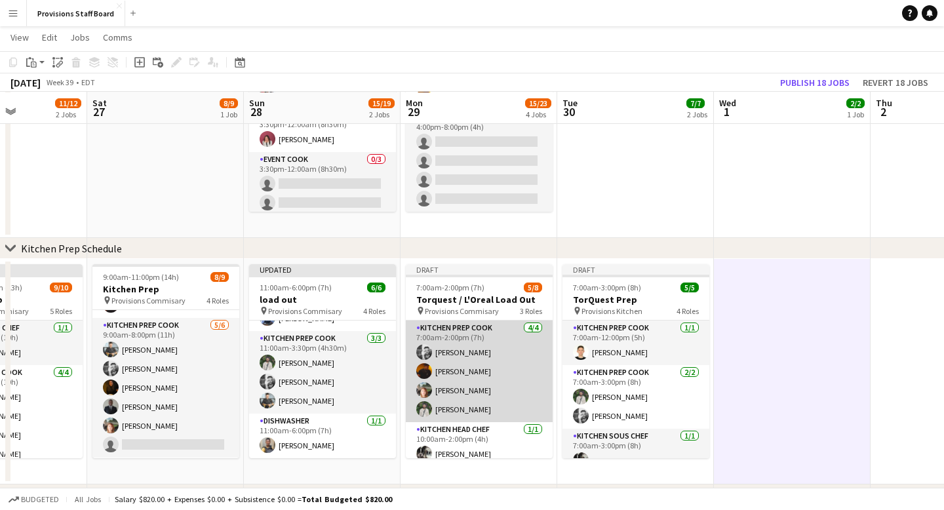
scroll to position [91, 0]
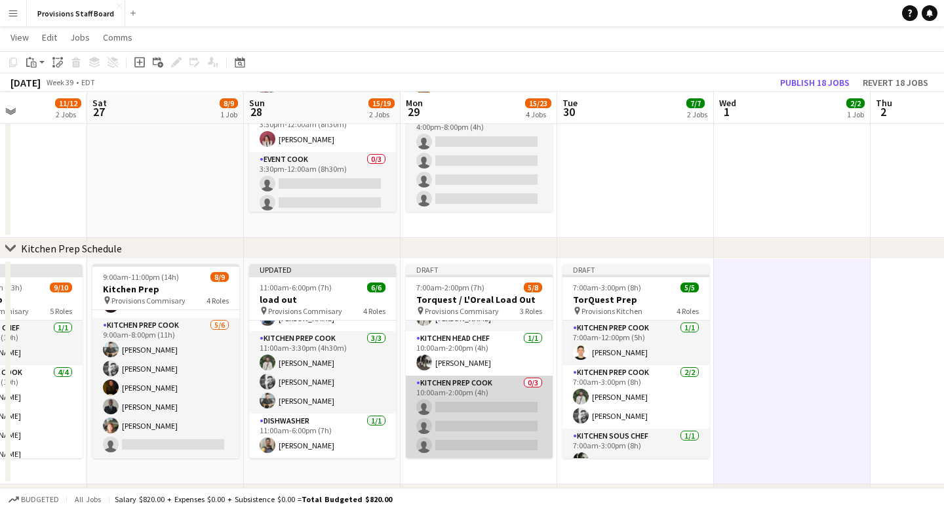
click at [455, 403] on app-card-role "Kitchen Prep Cook 0/3 10:00am-2:00pm (4h) single-neutral-actions single-neutral…" at bounding box center [479, 417] width 147 height 83
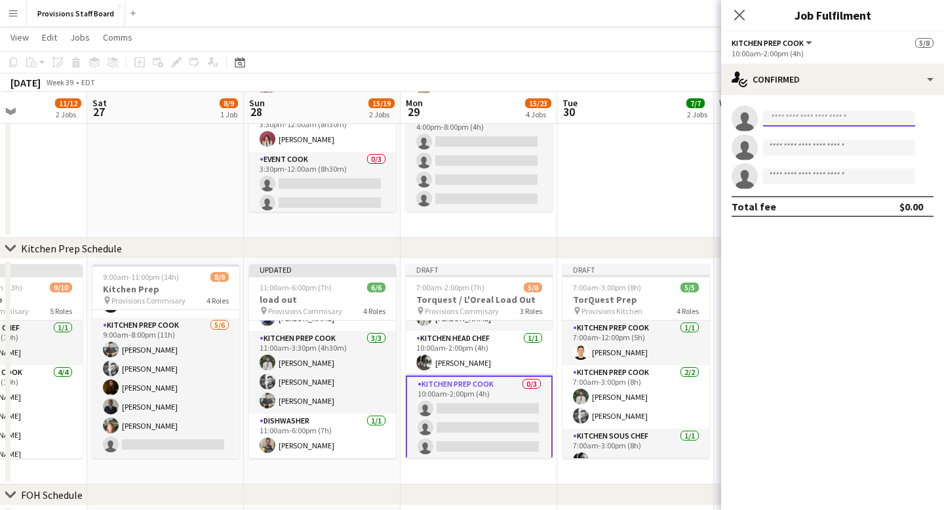
click at [800, 117] on input at bounding box center [839, 119] width 152 height 16
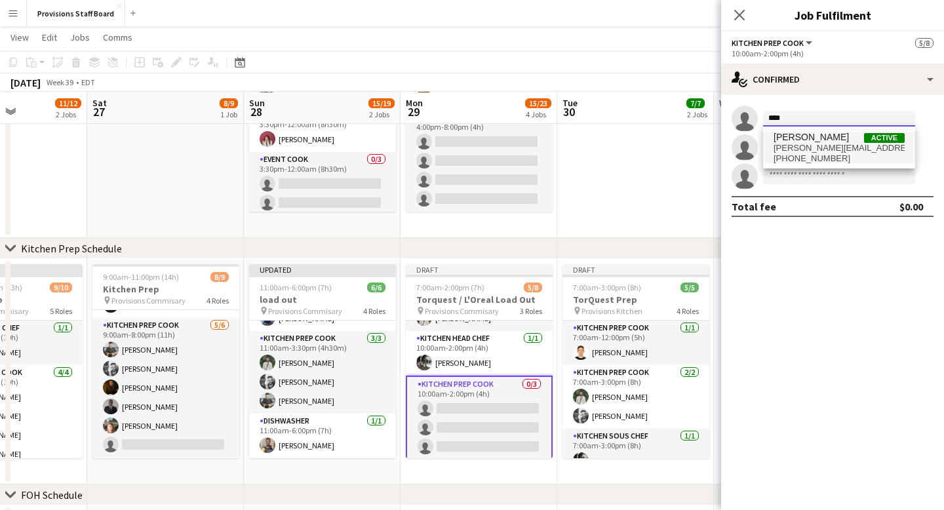
type input "****"
click at [804, 144] on span "kate.levitt92@gmail.com" at bounding box center [839, 148] width 131 height 10
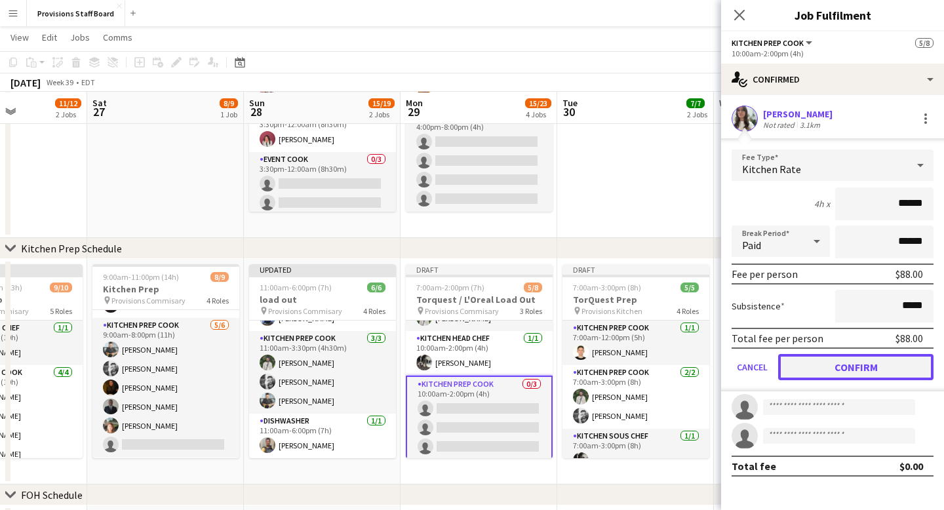
click at [842, 365] on button "Confirm" at bounding box center [855, 367] width 155 height 26
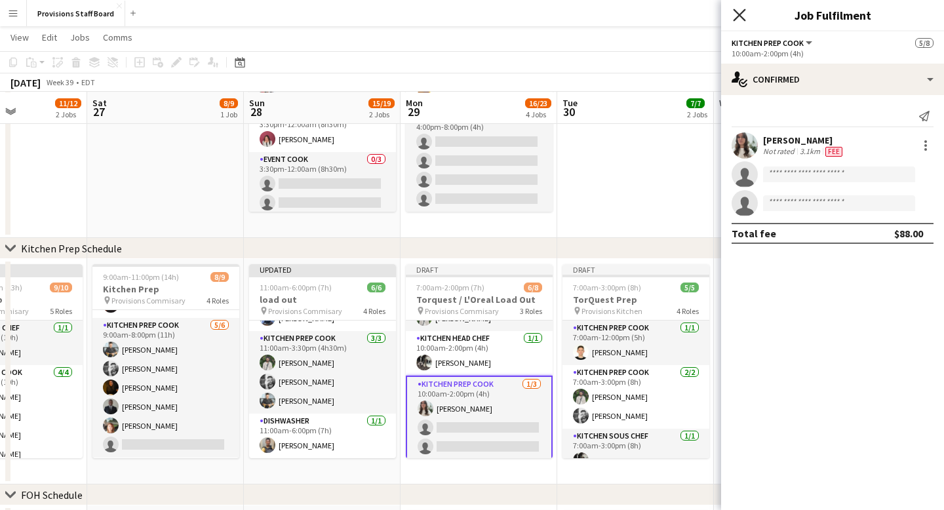
click at [745, 10] on icon at bounding box center [739, 15] width 12 height 12
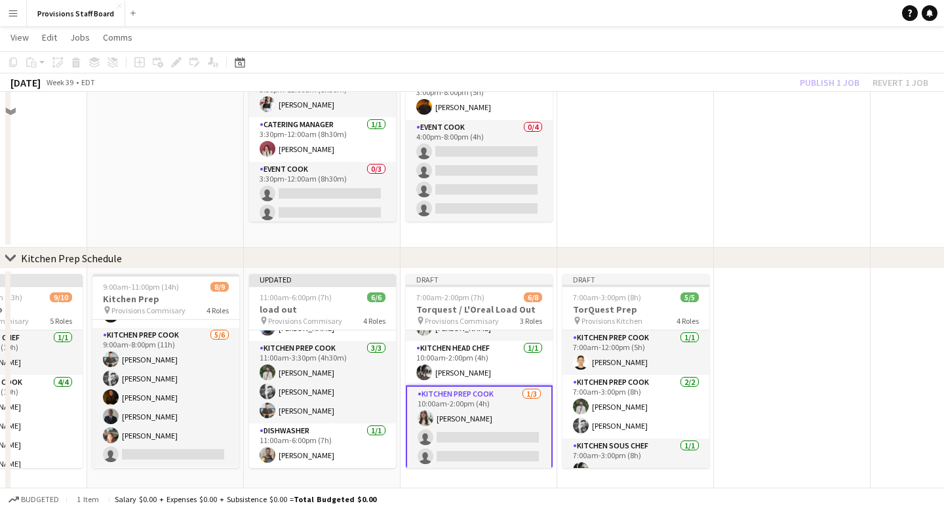
scroll to position [200, 0]
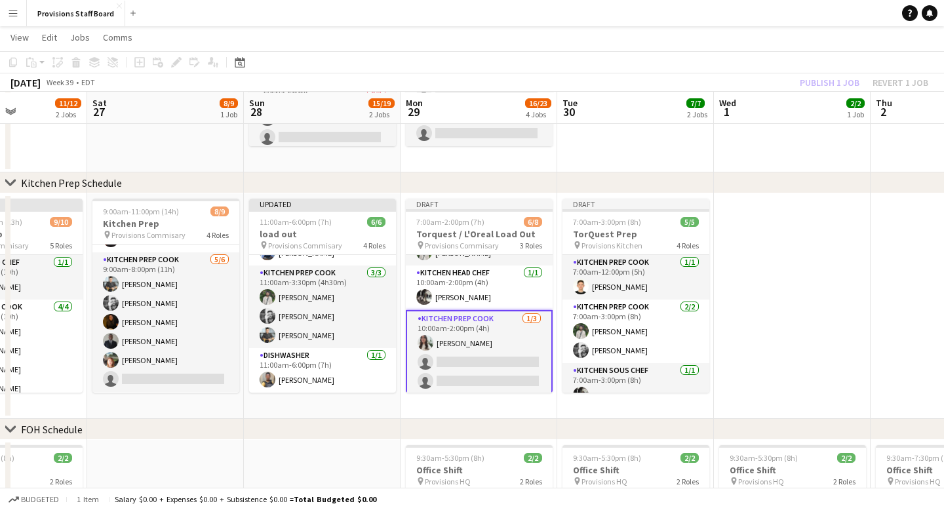
click at [456, 360] on app-card-role "Kitchen Prep Cook 1/3 10:00am-2:00pm (4h) Kate Levitt single-neutral-actions si…" at bounding box center [479, 352] width 147 height 85
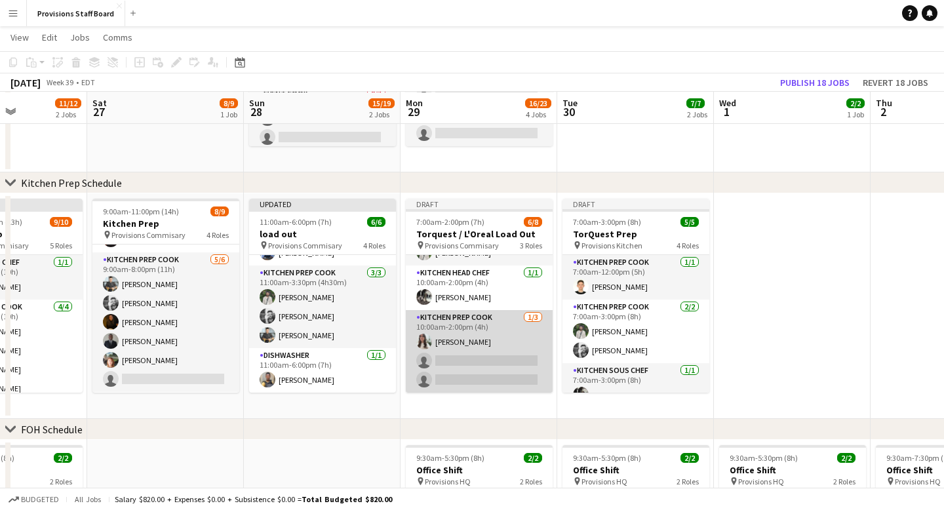
click at [449, 357] on app-card-role "Kitchen Prep Cook 1/3 10:00am-2:00pm (4h) Kate Levitt single-neutral-actions si…" at bounding box center [479, 351] width 147 height 83
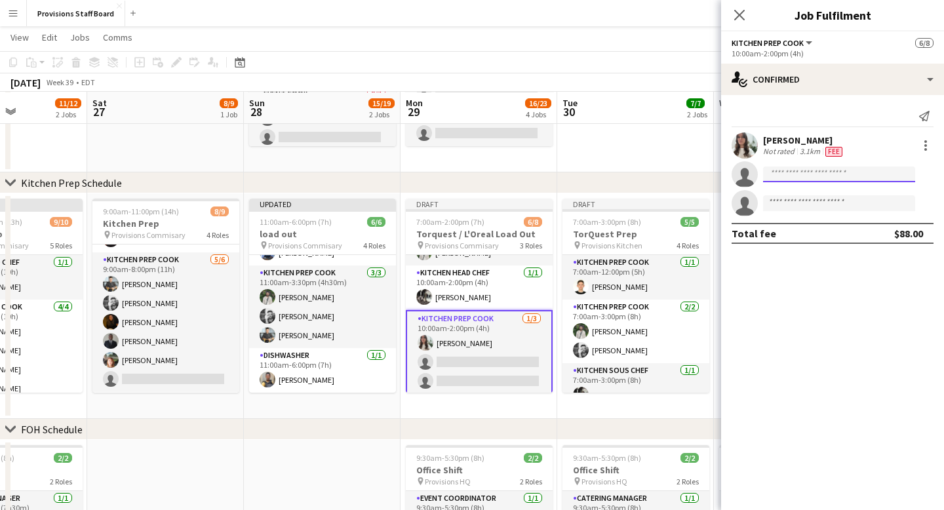
click at [786, 176] on input at bounding box center [839, 175] width 152 height 16
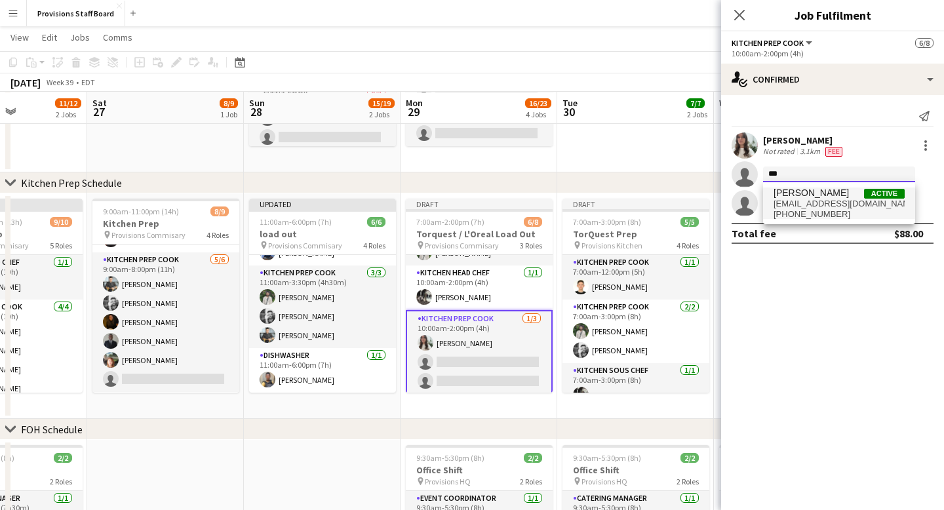
type input "***"
click at [794, 204] on span "kevinjcastonguay@gmail.com" at bounding box center [839, 204] width 131 height 10
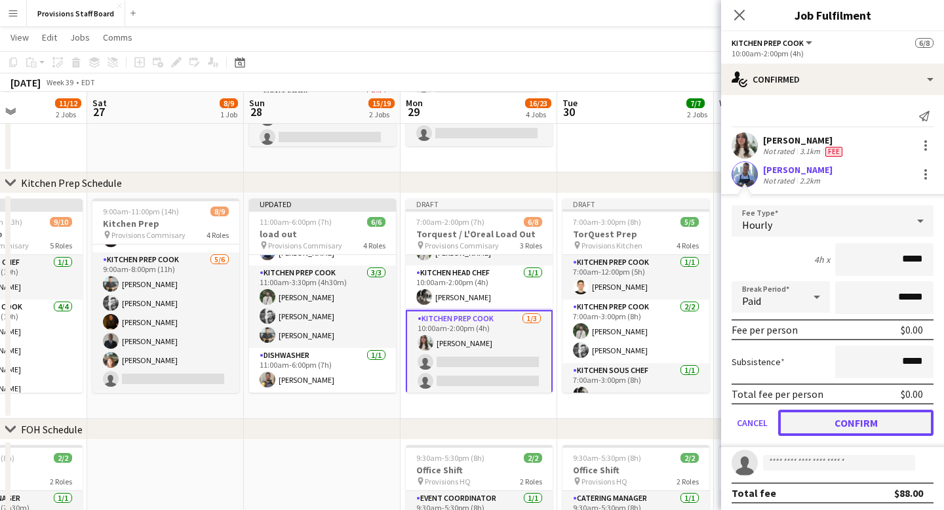
click at [834, 419] on button "Confirm" at bounding box center [855, 423] width 155 height 26
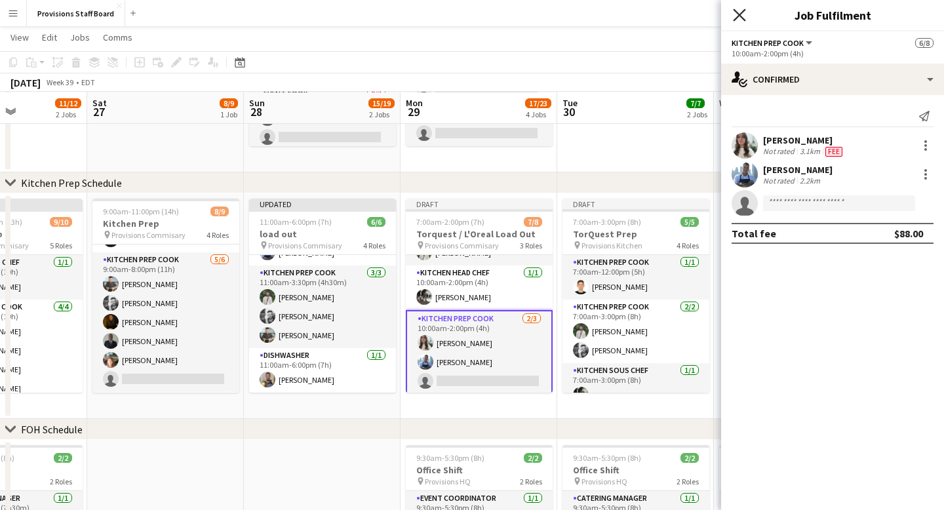
click at [742, 9] on icon "Close pop-in" at bounding box center [739, 15] width 12 height 12
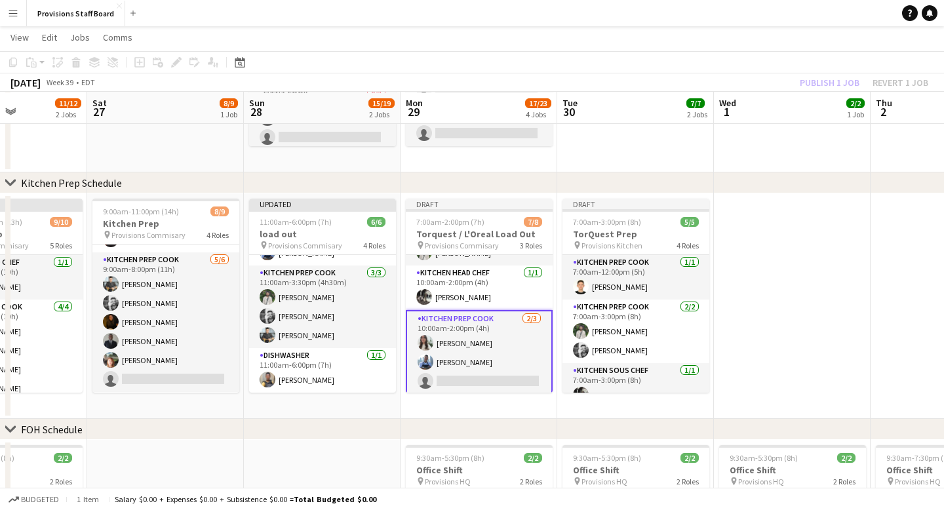
click at [659, 34] on app-page-menu "View Day view expanded Day view collapsed Month view Date picker Jump to today …" at bounding box center [472, 38] width 944 height 25
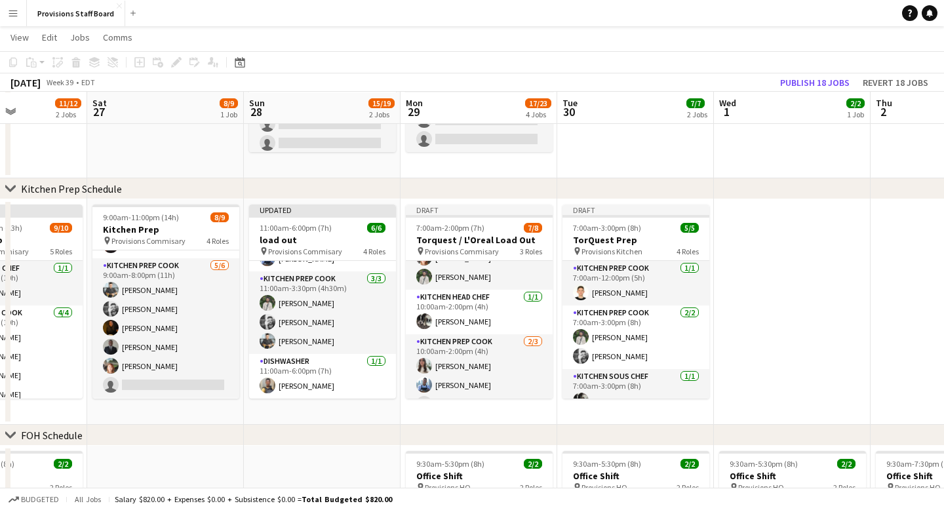
scroll to position [91, 0]
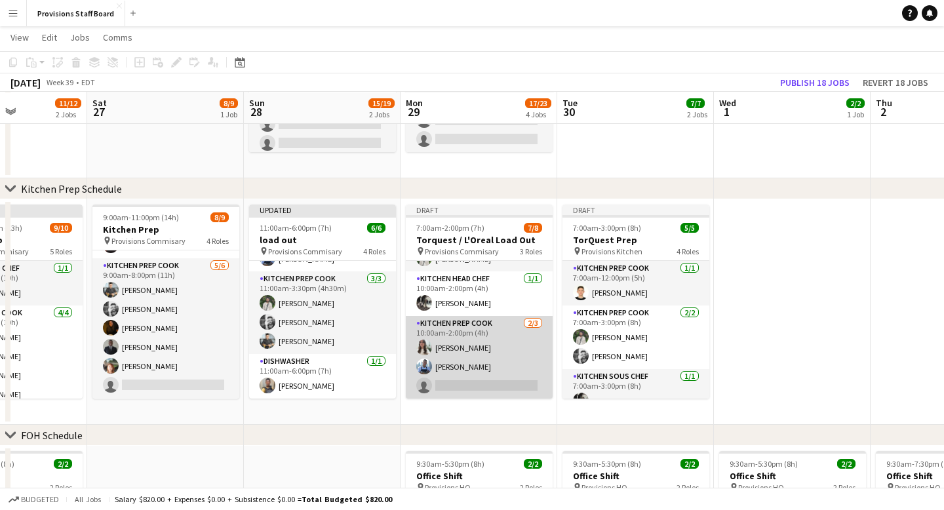
click at [448, 385] on app-card-role "Kitchen Prep Cook 2/3 10:00am-2:00pm (4h) Kate Levitt Kevin Castonguay single-n…" at bounding box center [479, 357] width 147 height 83
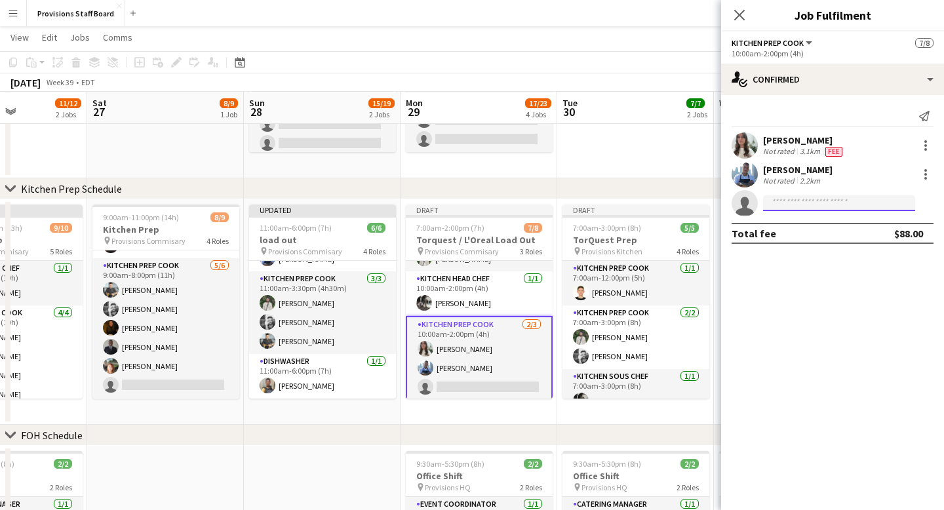
click at [780, 203] on input at bounding box center [839, 203] width 152 height 16
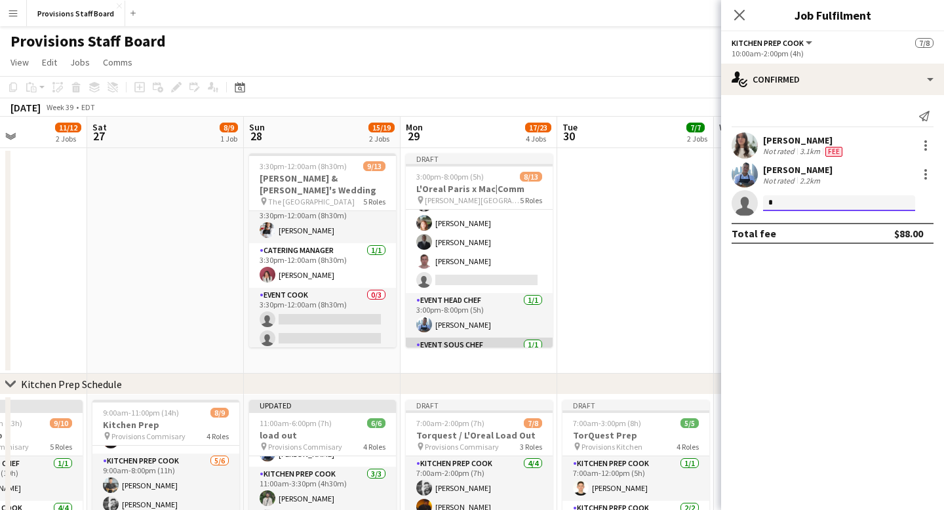
scroll to position [99, 0]
type input "*"
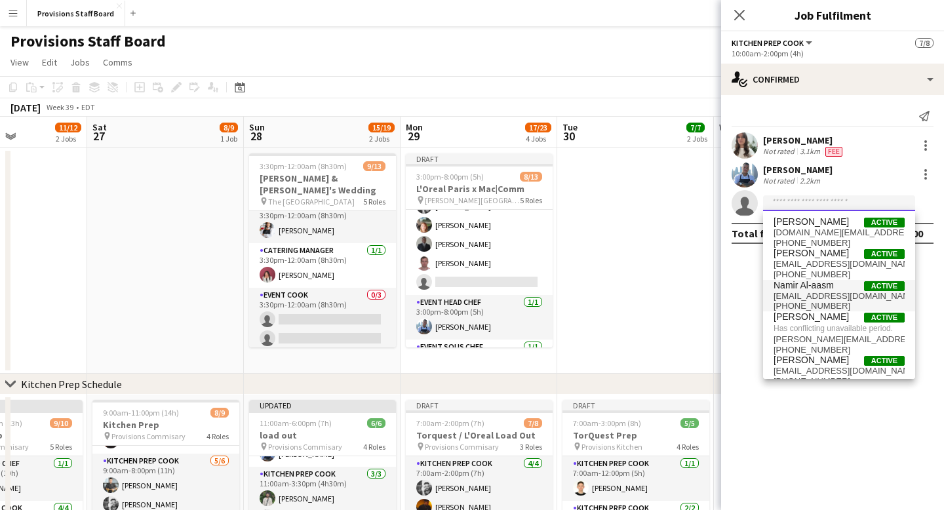
scroll to position [12, 0]
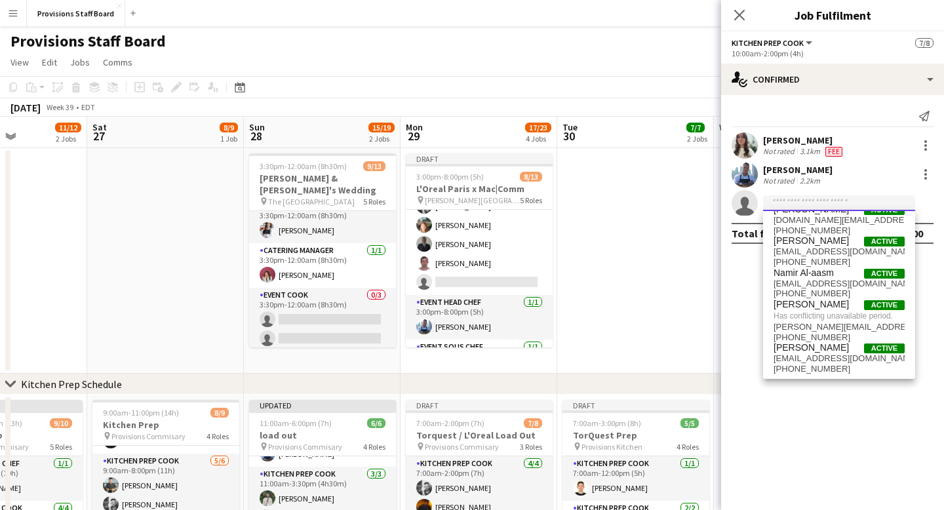
click at [786, 203] on input at bounding box center [839, 203] width 152 height 16
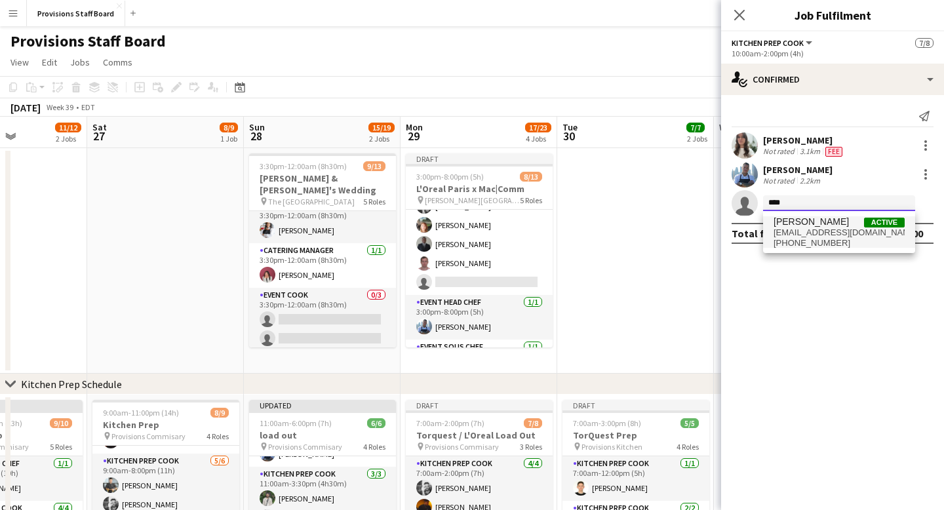
type input "****"
click at [804, 233] on span "fargray1992@gmail.com" at bounding box center [839, 232] width 131 height 10
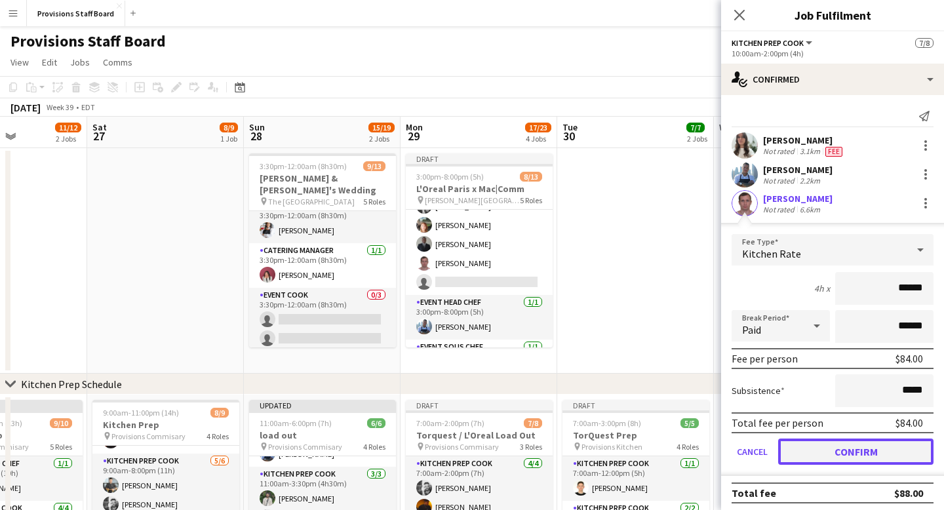
click at [873, 447] on button "Confirm" at bounding box center [855, 452] width 155 height 26
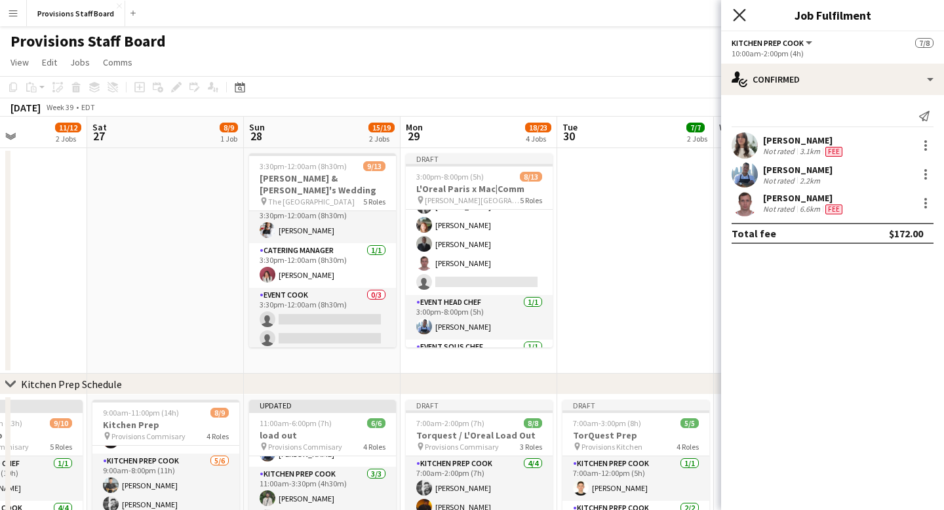
click at [740, 10] on icon "Close pop-in" at bounding box center [739, 15] width 12 height 12
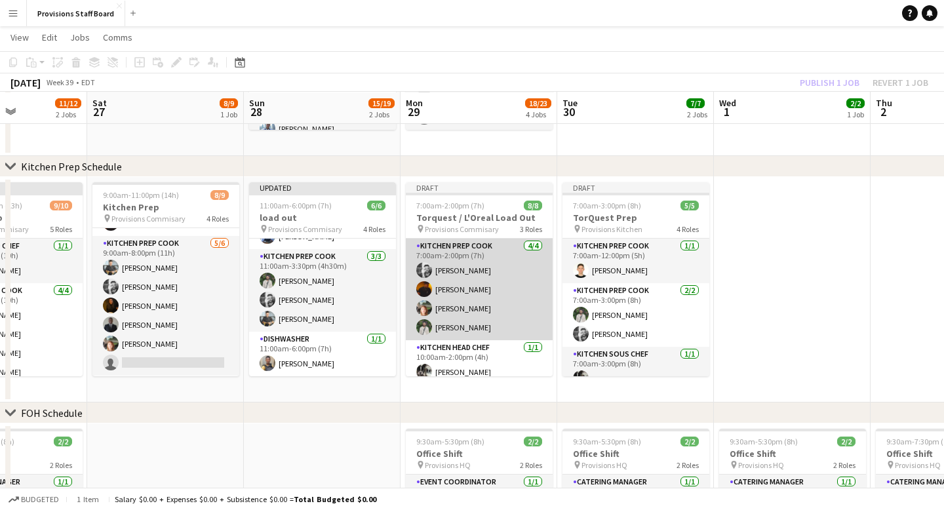
scroll to position [94, 0]
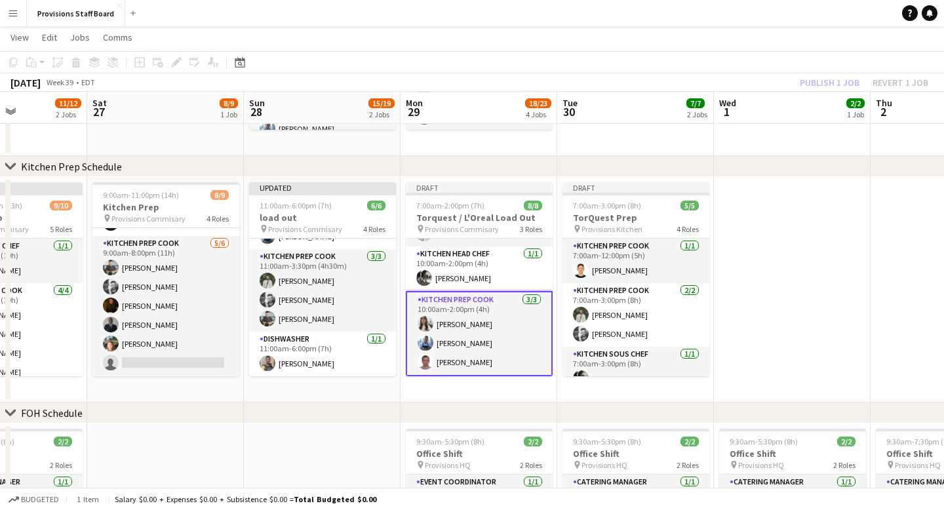
click at [467, 385] on app-date-cell "Draft 7:00am-2:00pm (7h) 8/8 Torquest / L'Oreal Load Out pin Provisions Commisa…" at bounding box center [479, 289] width 157 height 225
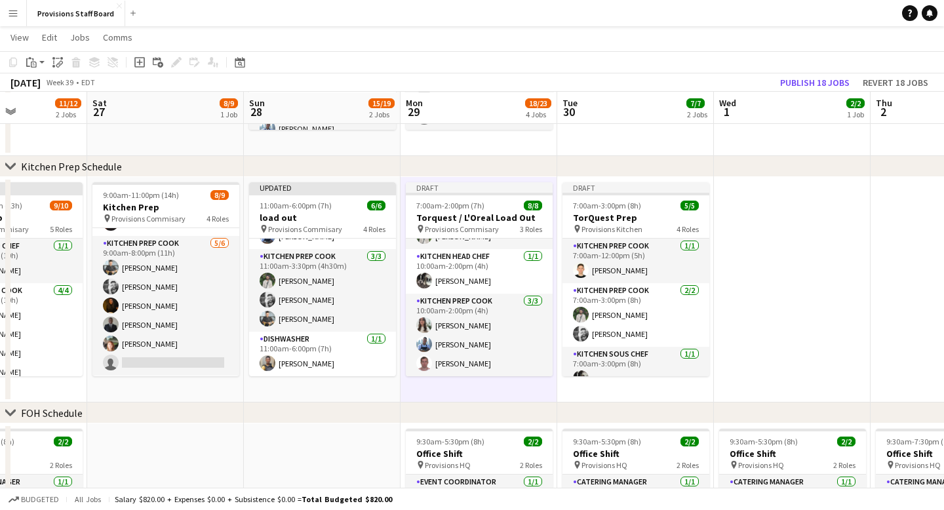
scroll to position [0, 0]
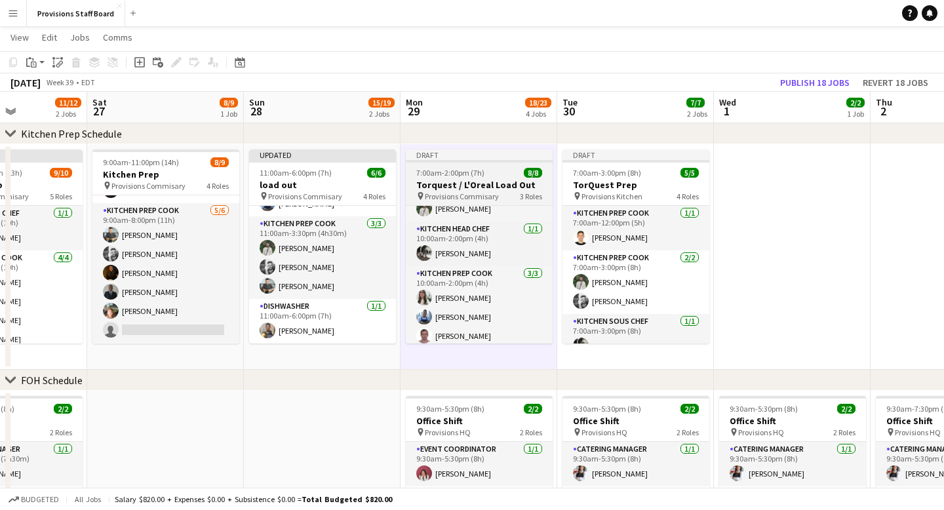
click at [480, 154] on div "Draft" at bounding box center [479, 154] width 147 height 10
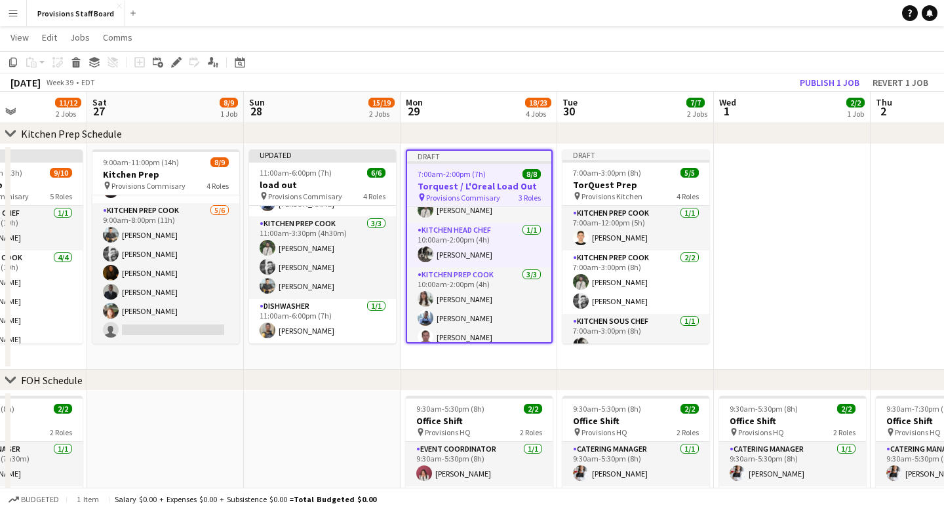
click at [376, 359] on app-date-cell "Updated 11:00am-6:00pm (7h) 6/6 load out pin Provisions Commisary 4 Roles Event…" at bounding box center [322, 256] width 157 height 225
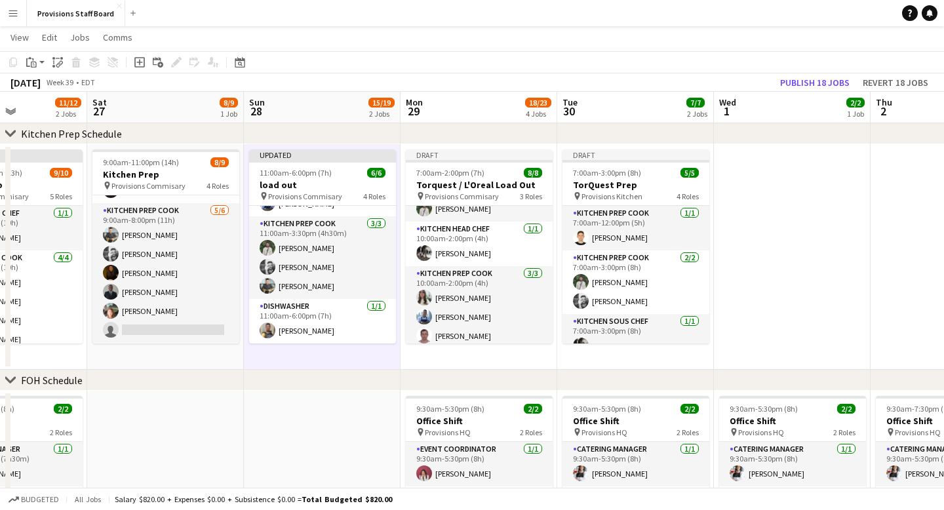
click at [444, 352] on app-date-cell "Draft 7:00am-2:00pm (7h) 8/8 Torquest / L'Oreal Load Out pin Provisions Commisa…" at bounding box center [479, 256] width 157 height 225
click at [140, 66] on icon "Add job" at bounding box center [139, 62] width 10 height 10
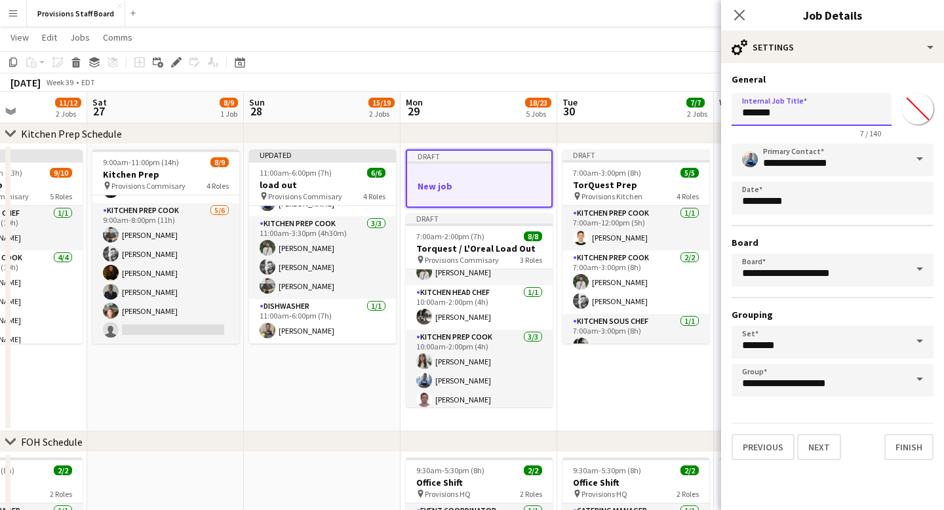
drag, startPoint x: 788, startPoint y: 111, endPoint x: 734, endPoint y: 110, distance: 54.4
click at [734, 110] on input "*******" at bounding box center [812, 109] width 160 height 33
type input "**********"
click at [815, 446] on button "Next" at bounding box center [819, 447] width 44 height 26
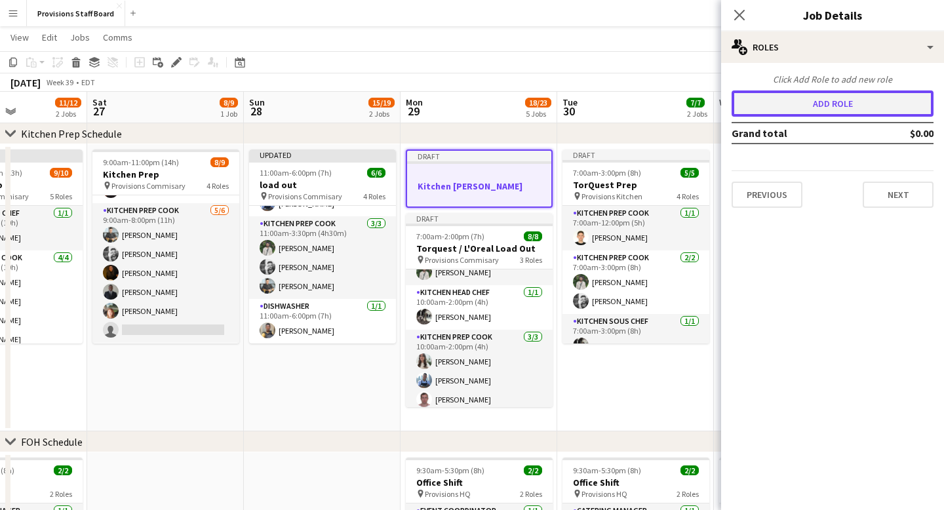
click at [814, 107] on button "Add role" at bounding box center [833, 103] width 202 height 26
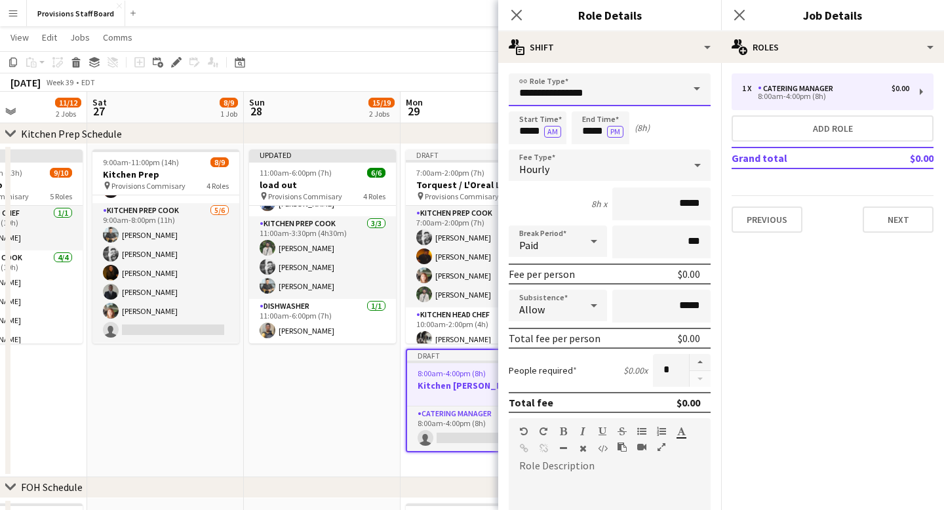
click at [664, 90] on input "**********" at bounding box center [610, 89] width 202 height 33
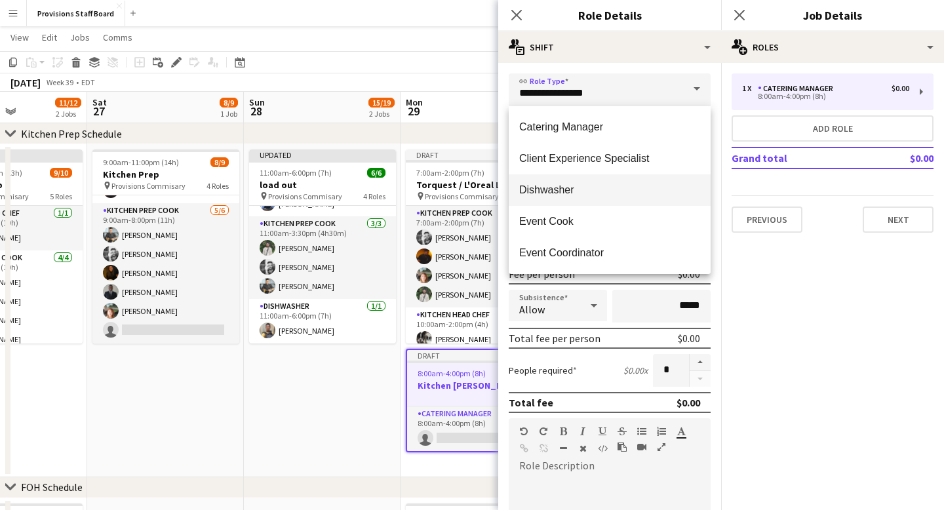
click at [581, 191] on span "Dishwasher" at bounding box center [609, 190] width 181 height 12
type input "**********"
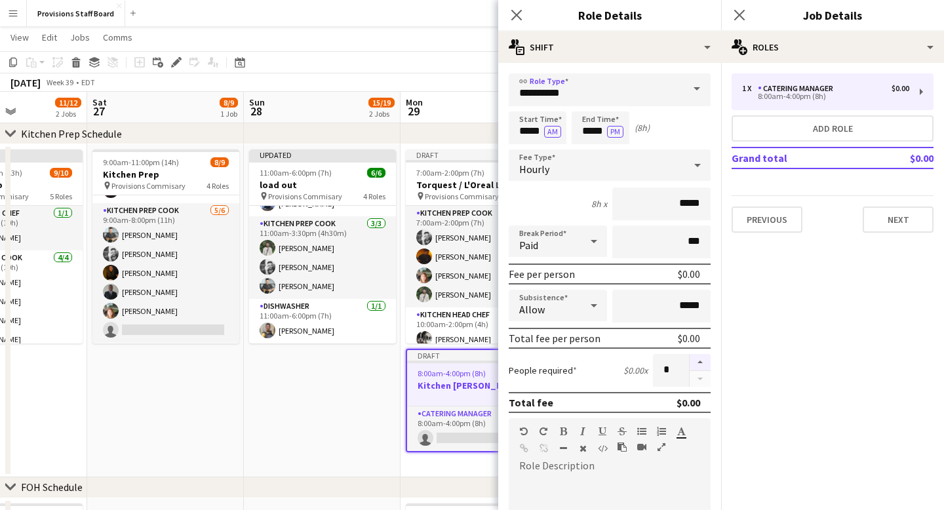
click at [703, 363] on button "button" at bounding box center [700, 362] width 21 height 17
type input "*"
click at [519, 17] on icon at bounding box center [516, 15] width 12 height 12
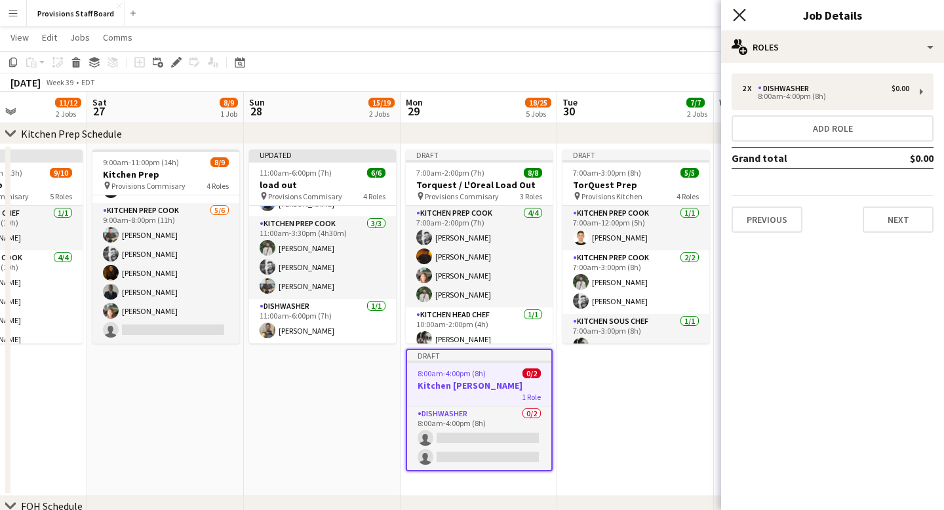
click at [738, 13] on icon at bounding box center [739, 15] width 12 height 12
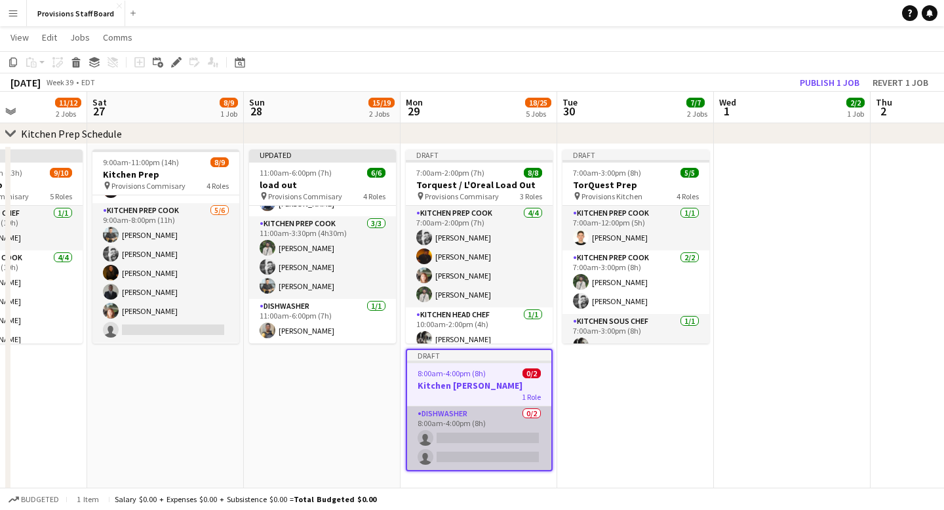
click at [473, 436] on app-card-role "Dishwasher 0/2 8:00am-4:00pm (8h) single-neutral-actions single-neutral-actions" at bounding box center [479, 438] width 144 height 64
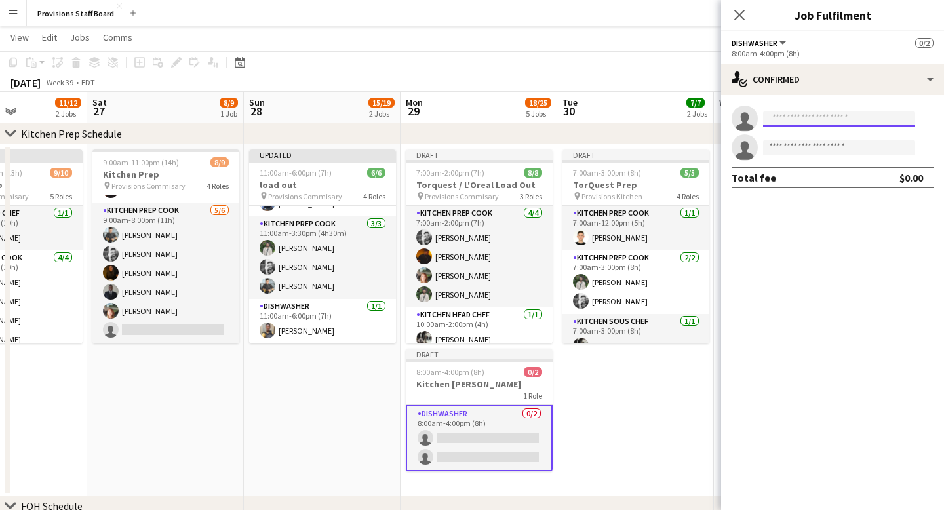
click at [792, 122] on input at bounding box center [839, 119] width 152 height 16
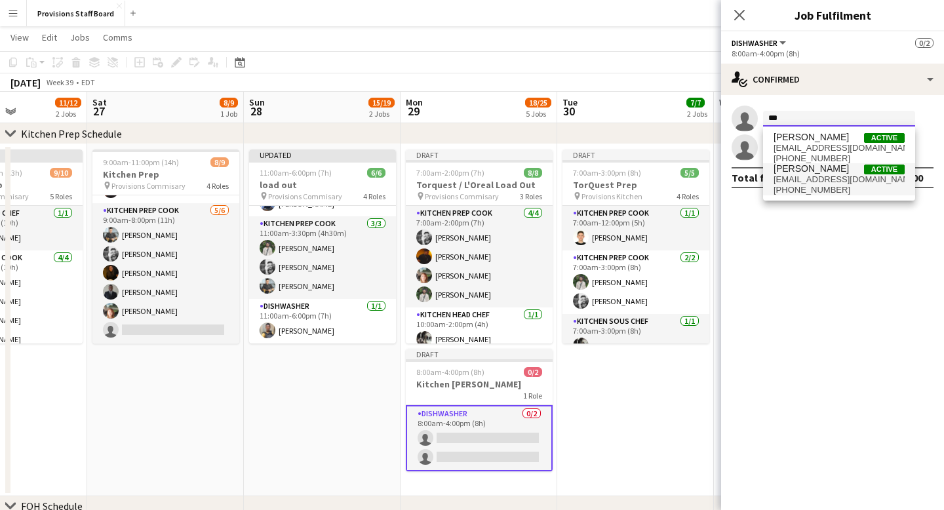
type input "***"
click at [806, 174] on span "[PERSON_NAME]" at bounding box center [811, 168] width 75 height 11
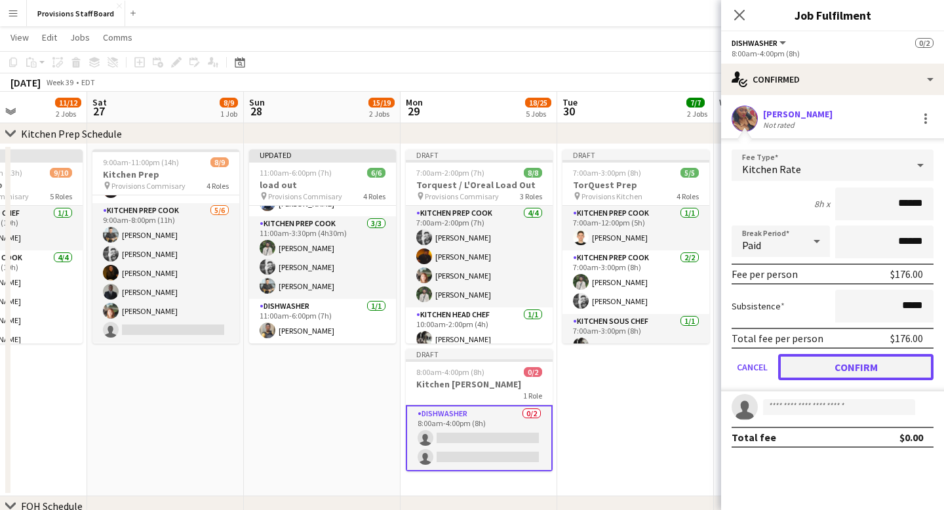
click at [852, 366] on button "Confirm" at bounding box center [855, 367] width 155 height 26
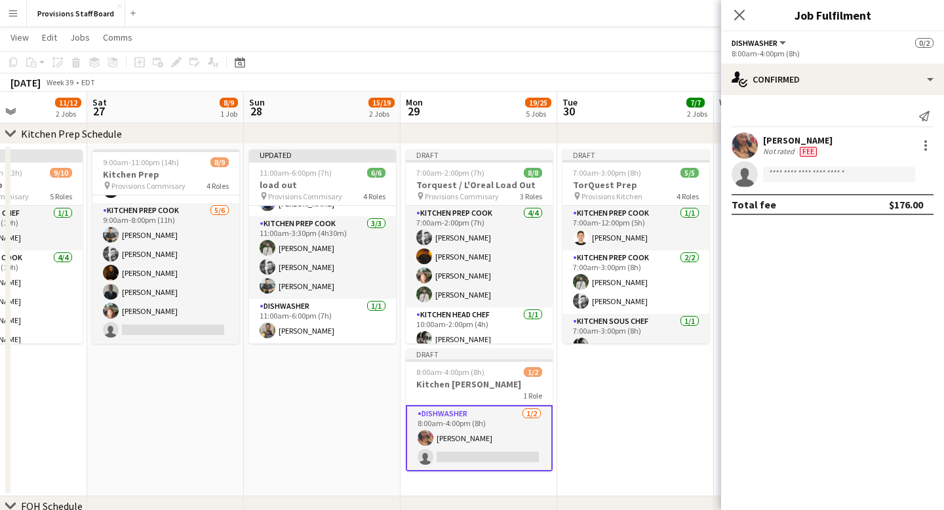
click at [483, 457] on app-card-role "Dishwasher 1/2 8:00am-4:00pm (8h) Caroline Nansubuga single-neutral-actions" at bounding box center [479, 438] width 147 height 66
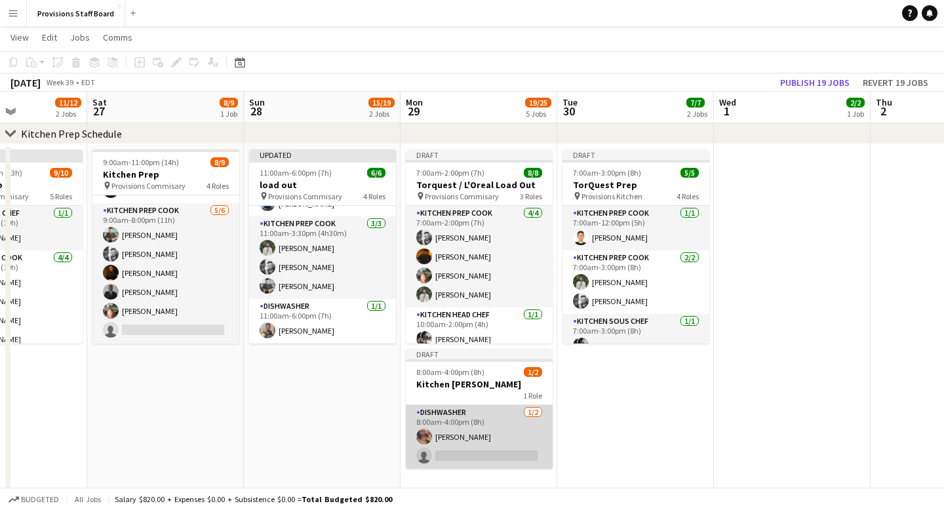
click at [470, 459] on app-card-role "Dishwasher 1/2 8:00am-4:00pm (8h) Caroline Nansubuga single-neutral-actions" at bounding box center [479, 437] width 147 height 64
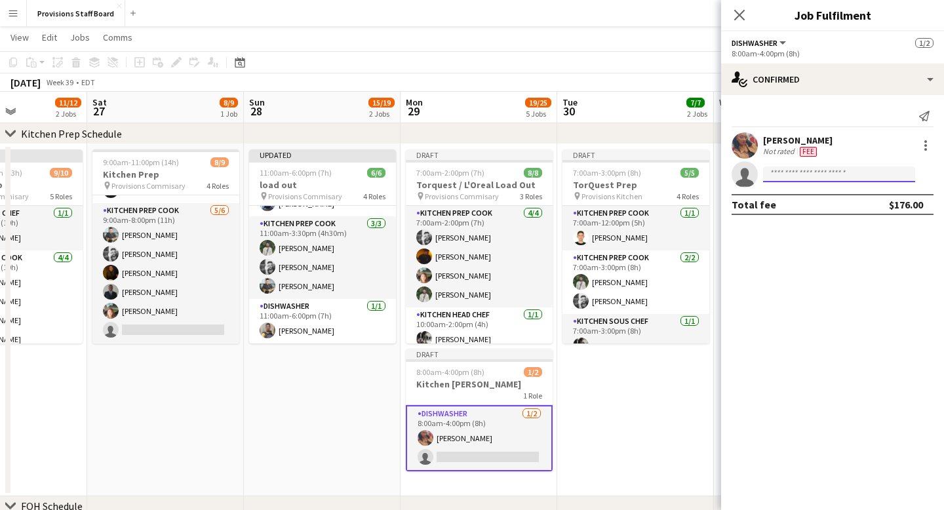
click at [800, 176] on input at bounding box center [839, 175] width 152 height 16
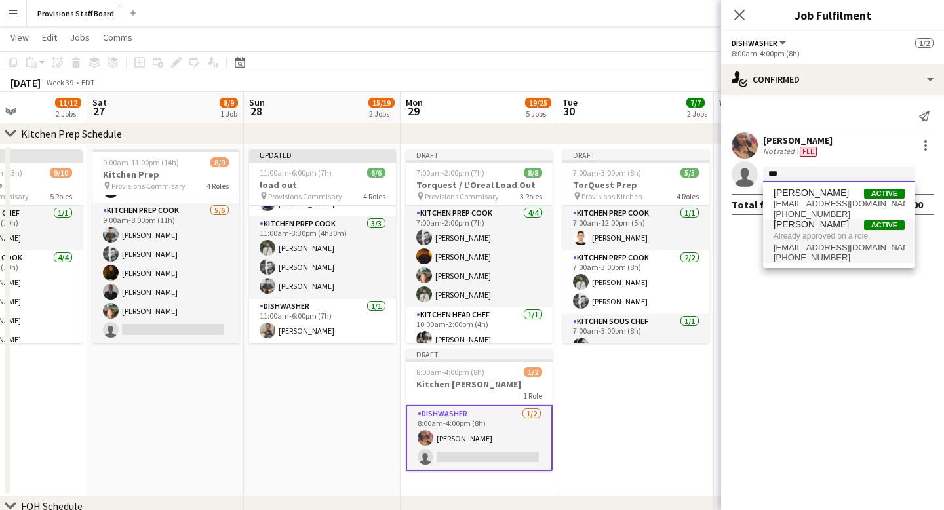
type input "***"
click at [801, 236] on span "Already approved on a role." at bounding box center [839, 236] width 131 height 12
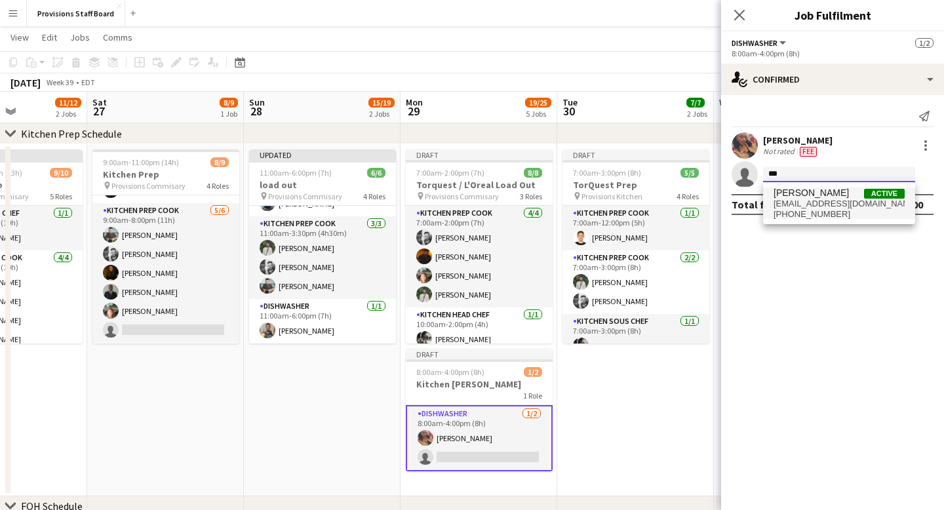
type input "***"
click at [803, 209] on span "[PHONE_NUMBER]" at bounding box center [839, 214] width 131 height 10
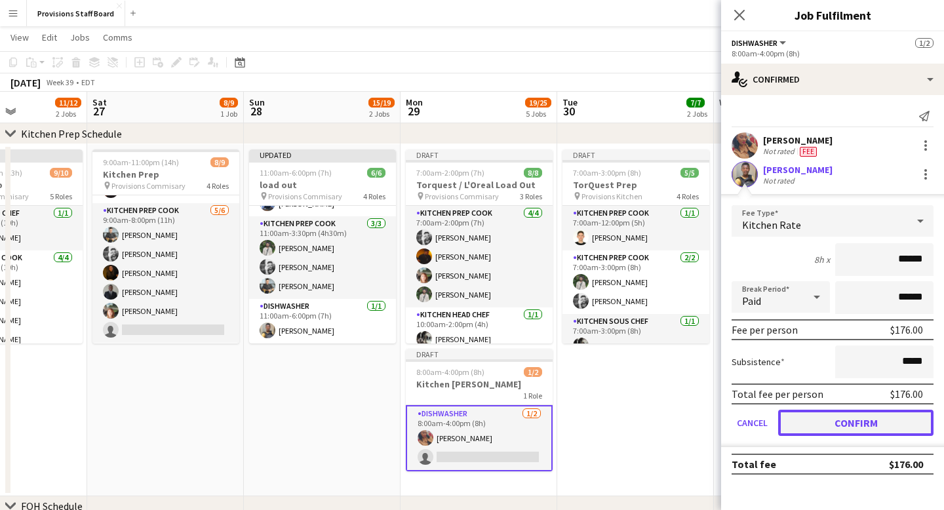
click at [834, 420] on button "Confirm" at bounding box center [855, 423] width 155 height 26
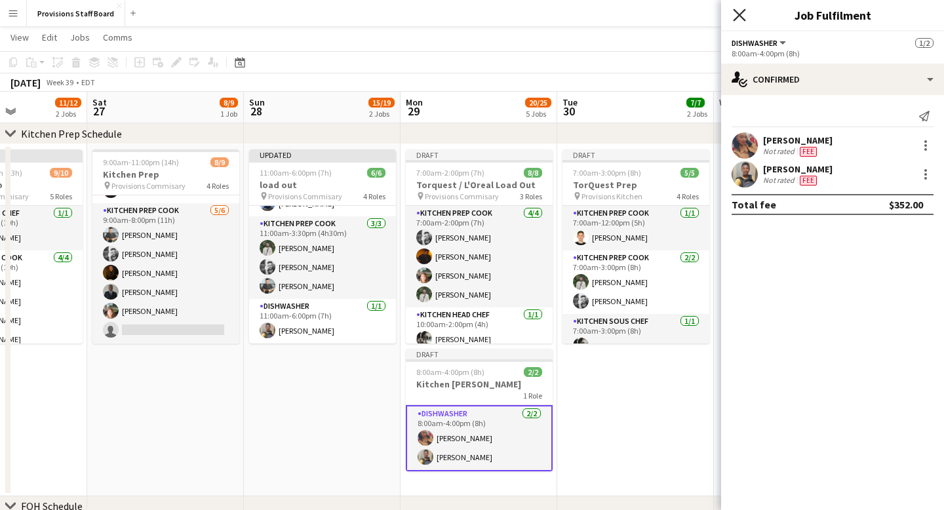
click at [743, 14] on icon "Close pop-in" at bounding box center [739, 15] width 12 height 12
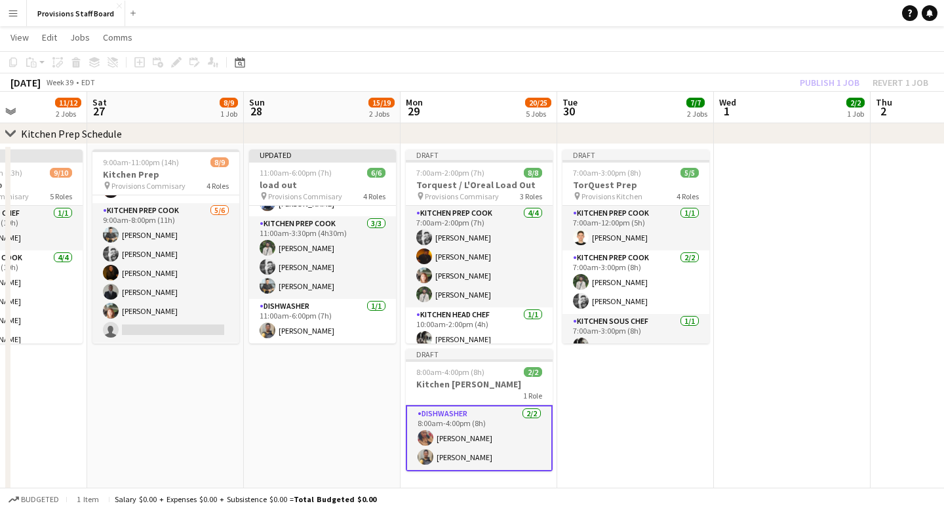
click at [651, 421] on app-date-cell "Draft 7:00am-3:00pm (8h) 5/5 TorQuest Prep pin Provisions Kitchen 4 Roles Kitch…" at bounding box center [635, 320] width 157 height 352
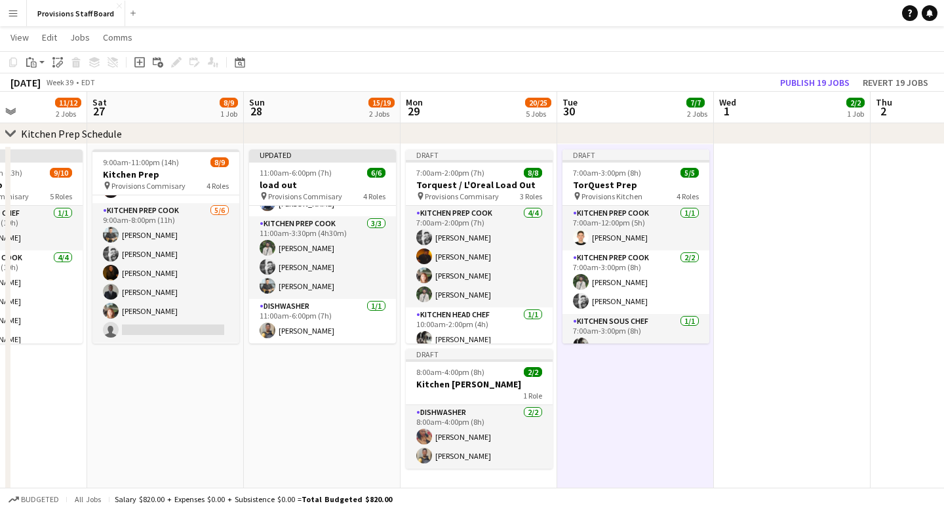
click at [339, 404] on app-date-cell "Updated 11:00am-6:00pm (7h) 6/6 load out pin Provisions Commisary 4 Roles Event…" at bounding box center [322, 320] width 157 height 352
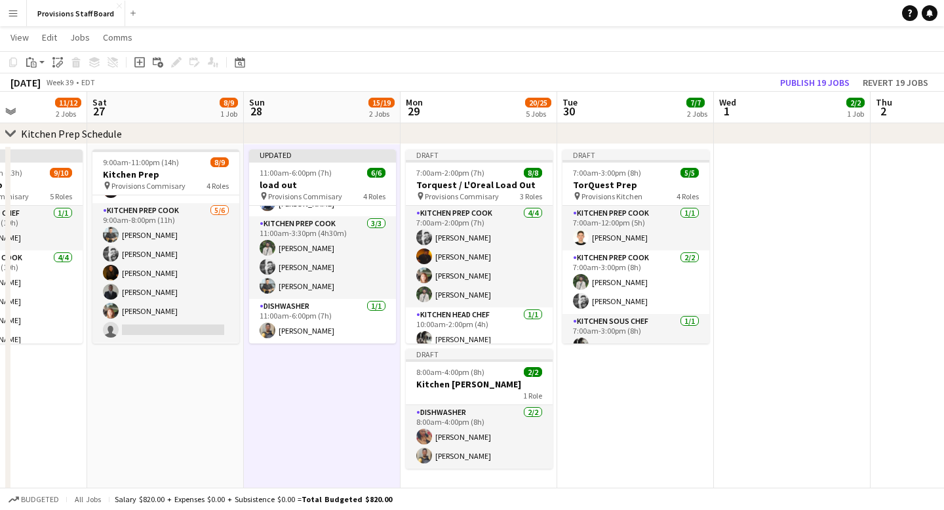
click at [605, 401] on app-date-cell "Draft 7:00am-3:00pm (8h) 5/5 TorQuest Prep pin Provisions Kitchen 4 Roles Kitch…" at bounding box center [635, 320] width 157 height 352
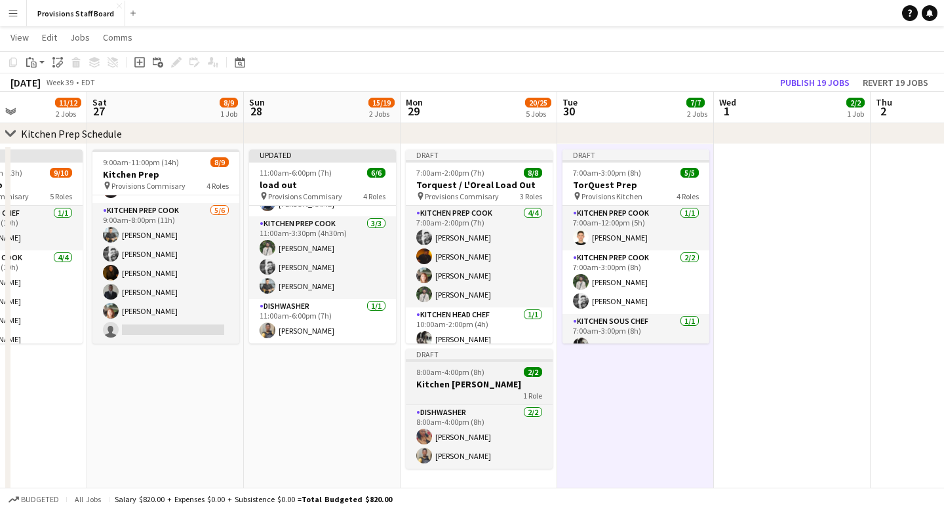
click at [501, 354] on div "Draft" at bounding box center [479, 354] width 147 height 10
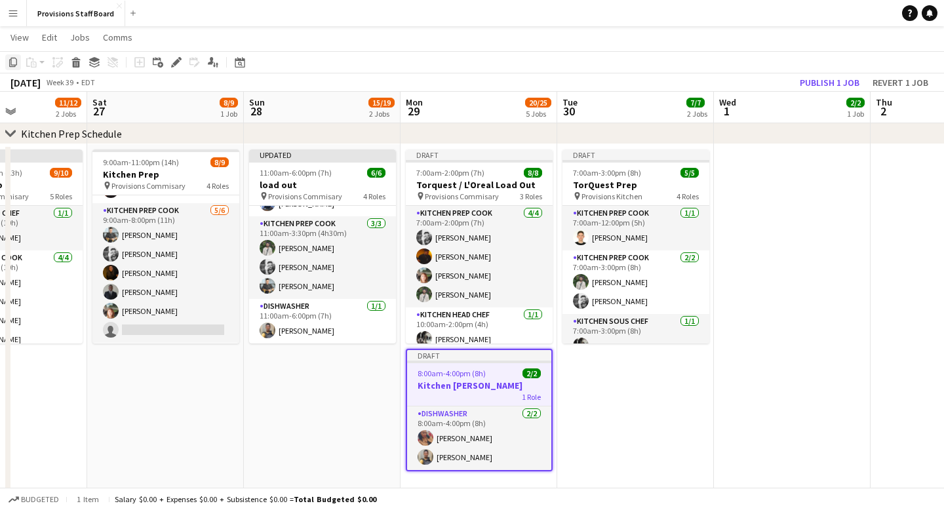
click at [13, 61] on icon "Copy" at bounding box center [13, 62] width 10 height 10
click at [597, 393] on app-date-cell "Draft 7:00am-3:00pm (8h) 5/5 TorQuest Prep pin Provisions Kitchen 4 Roles Kitch…" at bounding box center [635, 320] width 157 height 352
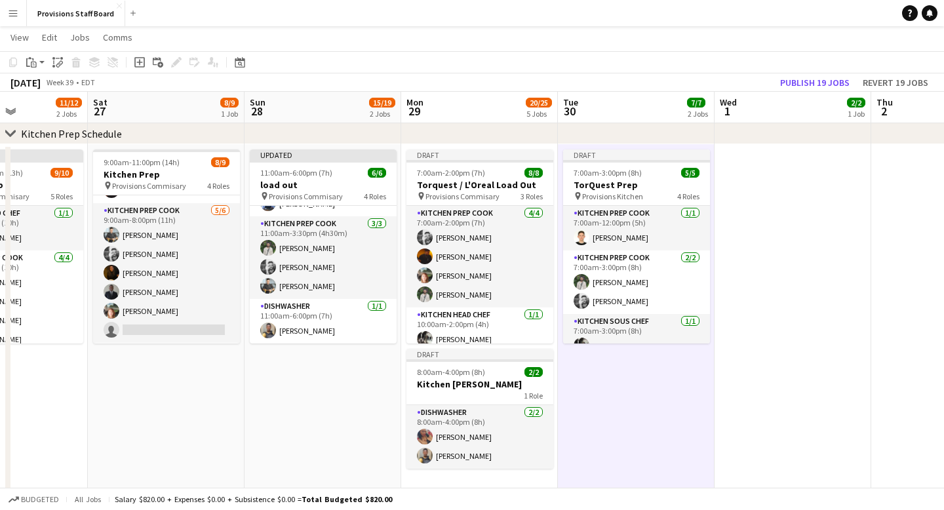
click at [766, 334] on app-date-cell at bounding box center [793, 320] width 157 height 352
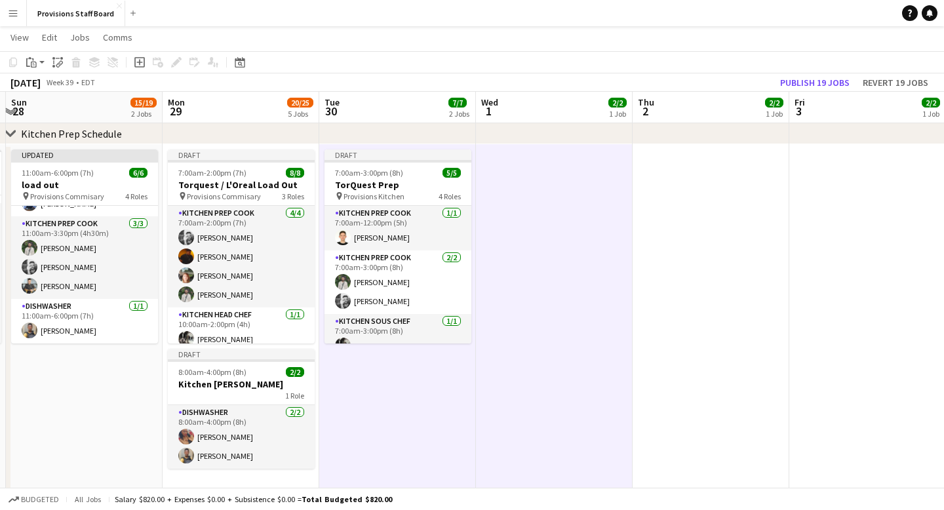
scroll to position [0, 621]
click at [717, 325] on app-date-cell at bounding box center [710, 320] width 157 height 352
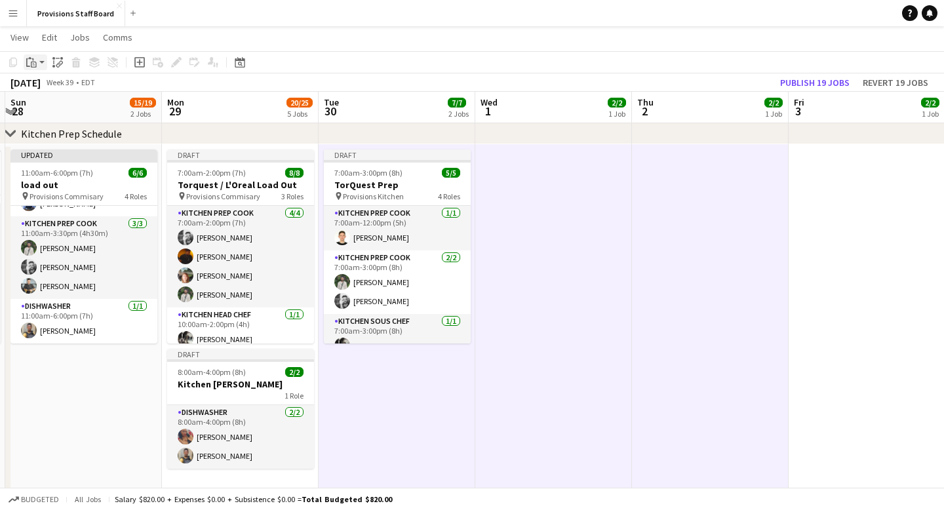
click at [38, 61] on div "Paste" at bounding box center [32, 62] width 16 height 16
click at [45, 108] on link "Paste with crew Command Shift V" at bounding box center [87, 110] width 104 height 12
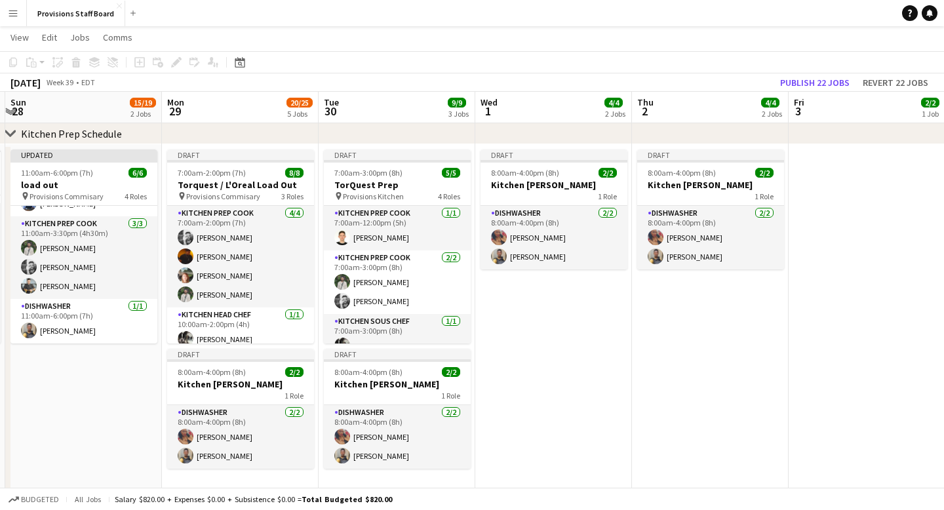
click at [617, 372] on app-date-cell "Draft 8:00am-4:00pm (8h) 2/2 Kitchen [PERSON_NAME] 1 Role Dishwasher [DATE] 8:0…" at bounding box center [553, 320] width 157 height 352
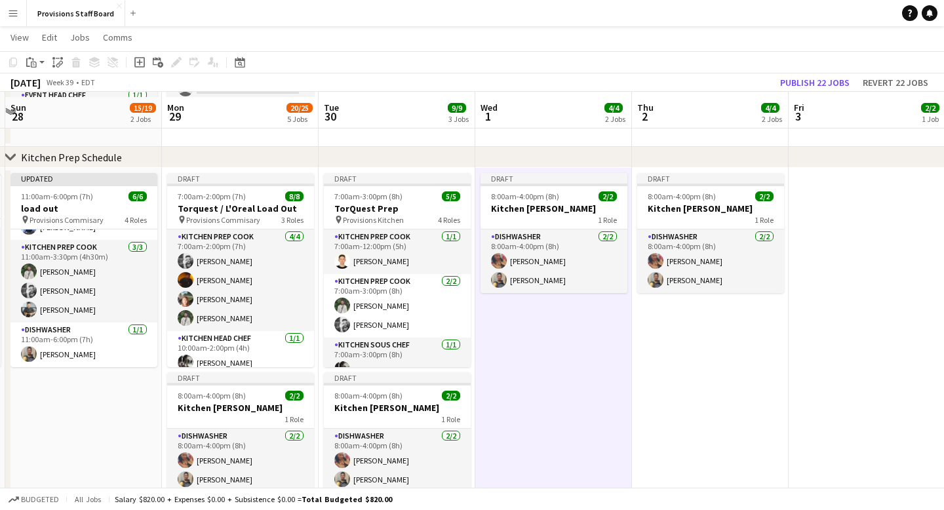
scroll to position [218, 0]
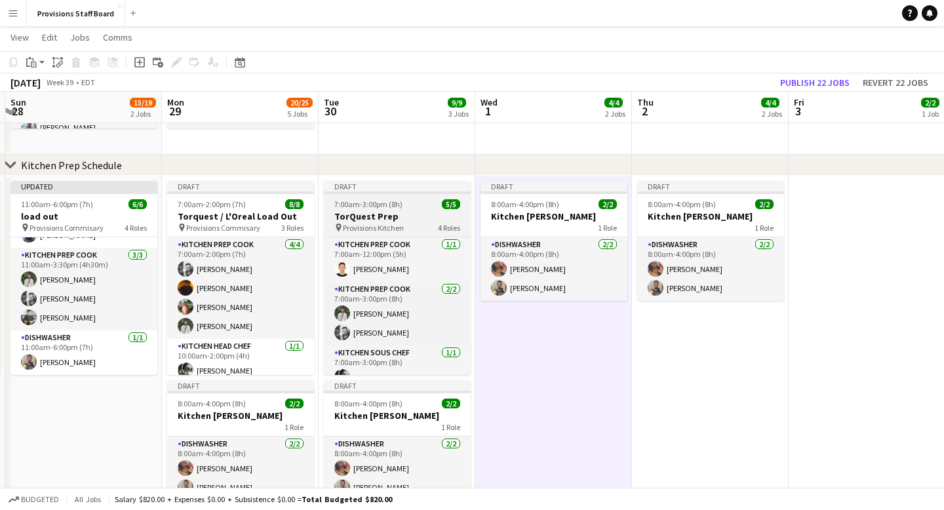
click at [412, 187] on div "Draft" at bounding box center [397, 186] width 147 height 10
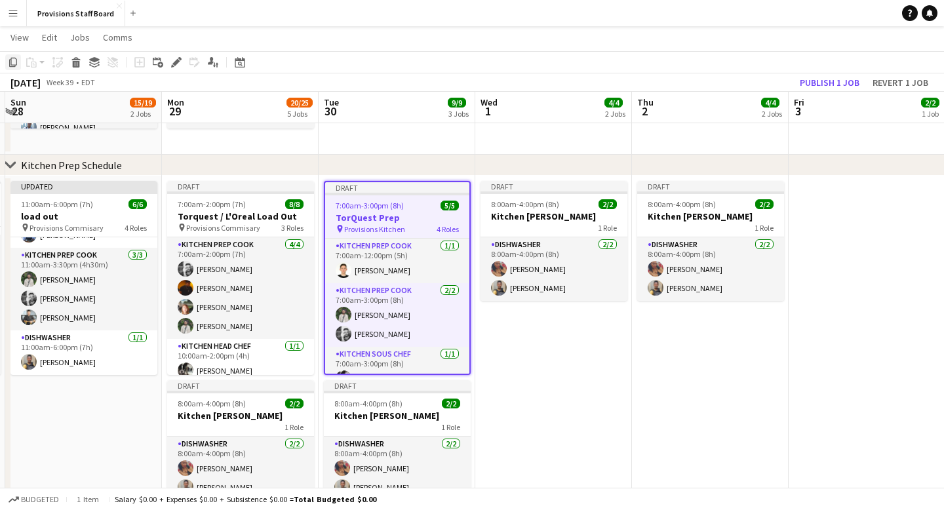
click at [11, 60] on icon at bounding box center [13, 62] width 8 height 9
click at [555, 373] on app-date-cell "Draft 8:00am-4:00pm (8h) 2/2 Kitchen [PERSON_NAME] 1 Role Dishwasher [DATE] 8:0…" at bounding box center [553, 352] width 157 height 352
click at [556, 351] on app-date-cell "Draft 8:00am-4:00pm (8h) 2/2 Kitchen [PERSON_NAME] 1 Role Dishwasher [DATE] 8:0…" at bounding box center [553, 352] width 157 height 352
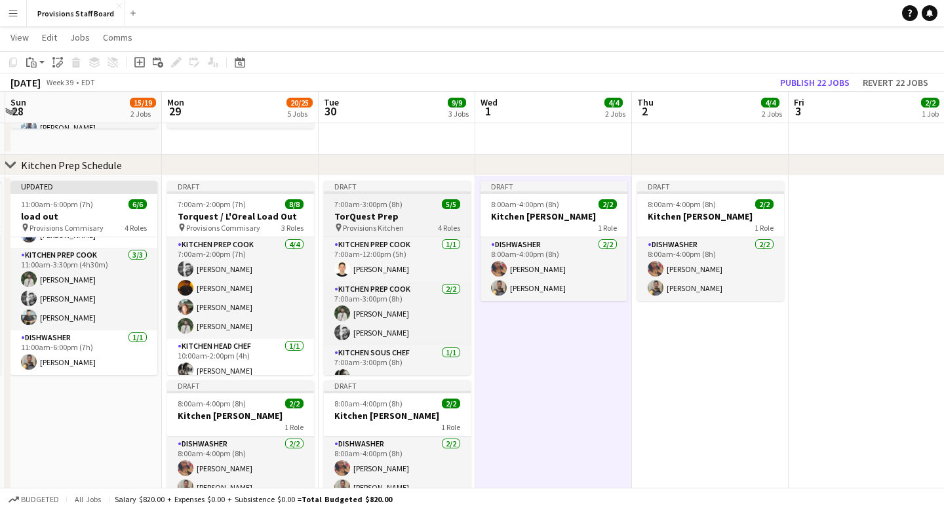
click at [411, 186] on div "Draft" at bounding box center [397, 186] width 147 height 10
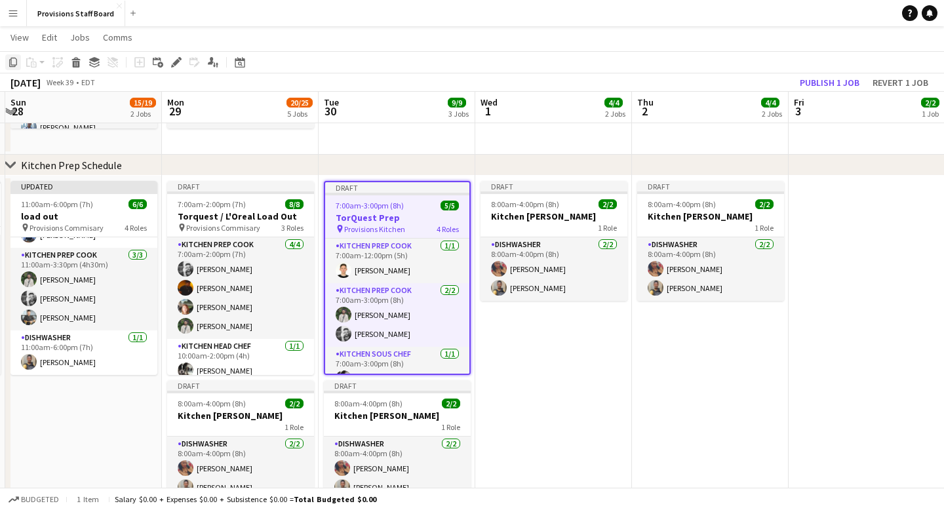
click at [16, 62] on icon "Copy" at bounding box center [13, 62] width 10 height 10
click at [530, 338] on app-date-cell "Draft 8:00am-4:00pm (8h) 2/2 Kitchen [PERSON_NAME] 1 Role Dishwasher [DATE] 8:0…" at bounding box center [553, 352] width 157 height 352
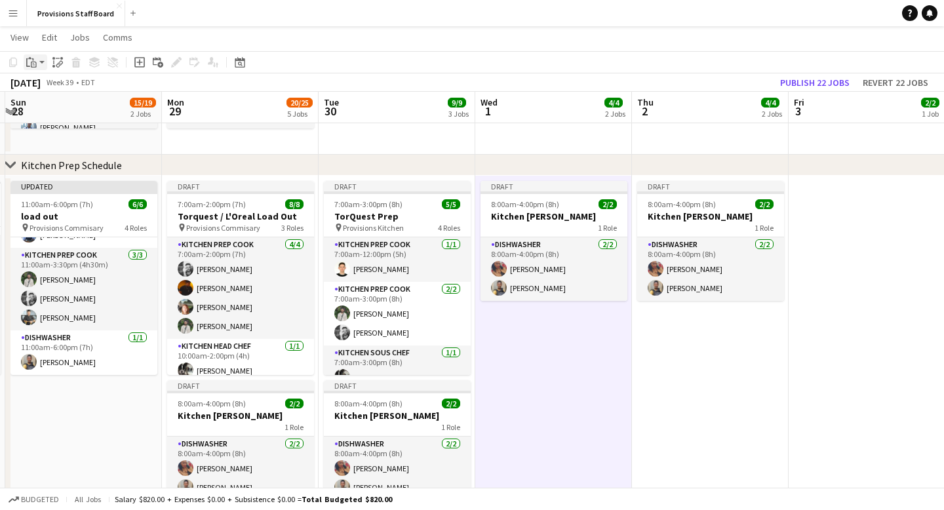
click at [33, 60] on icon at bounding box center [32, 59] width 1 height 3
click at [46, 87] on link "Paste Command V" at bounding box center [87, 87] width 104 height 12
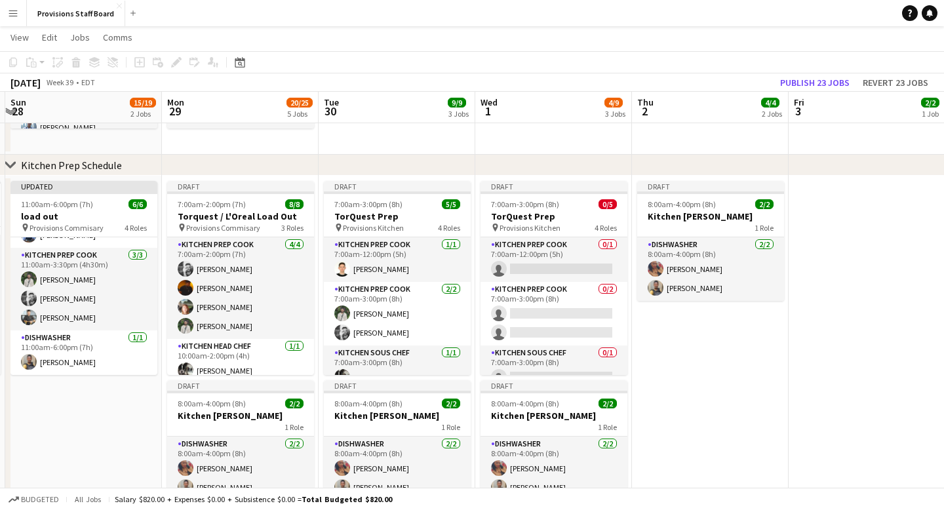
click at [734, 363] on app-date-cell "Draft 8:00am-4:00pm (8h) 2/2 Kitchen [PERSON_NAME] 1 Role Dishwasher [DATE] 8:0…" at bounding box center [710, 352] width 157 height 352
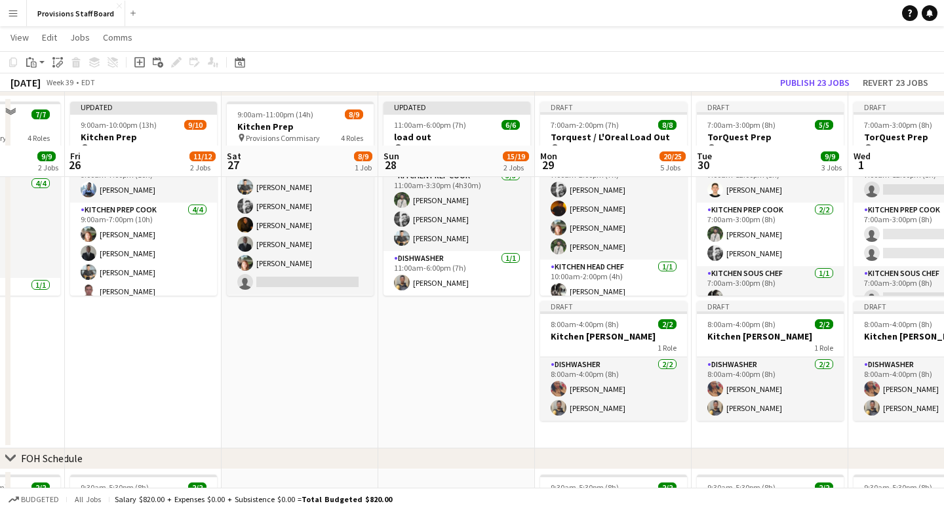
scroll to position [180, 0]
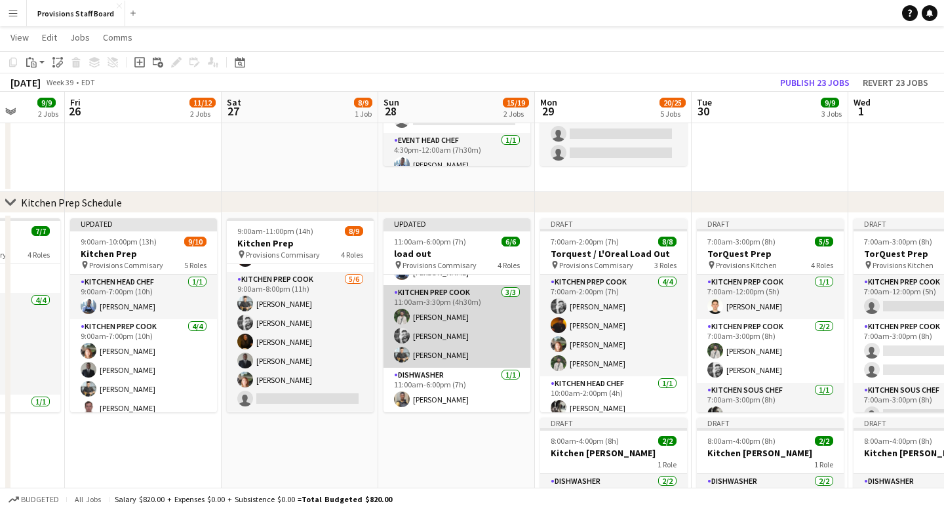
click at [444, 295] on app-card-role "Kitchen Prep Cook 3/3 11:00am-3:30pm (4h30m) Ruslan Kravchuk Evan Sheldon Alec …" at bounding box center [456, 326] width 147 height 83
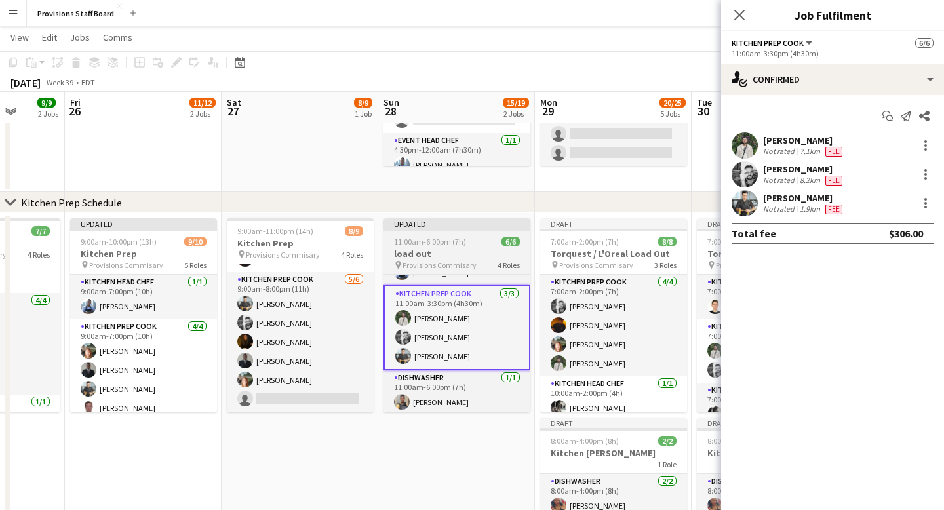
click at [440, 224] on div "Updated" at bounding box center [456, 223] width 147 height 10
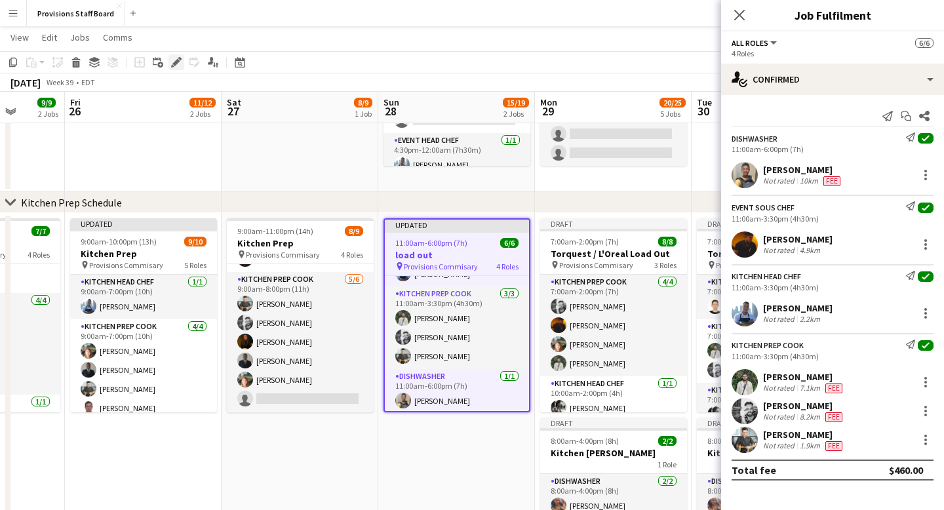
click at [178, 60] on icon at bounding box center [175, 62] width 7 height 7
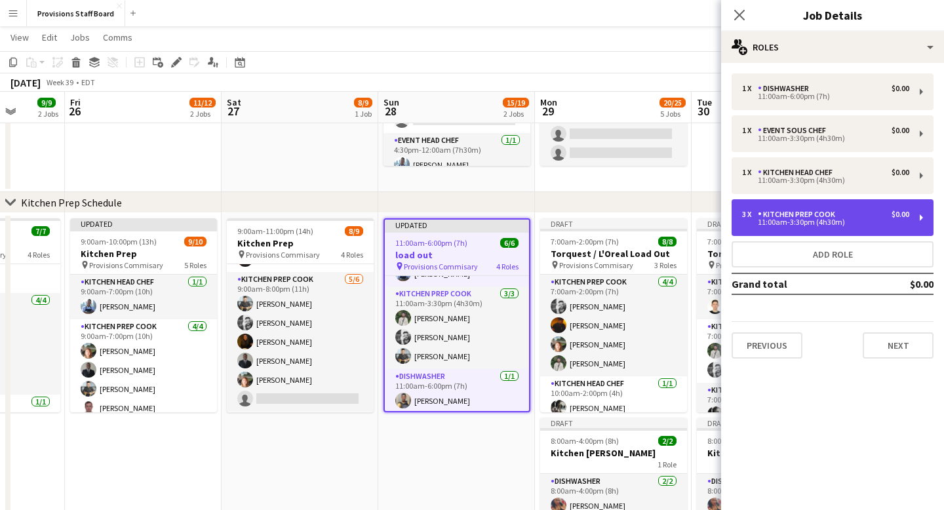
click at [808, 215] on div "Kitchen Prep Cook" at bounding box center [799, 214] width 83 height 9
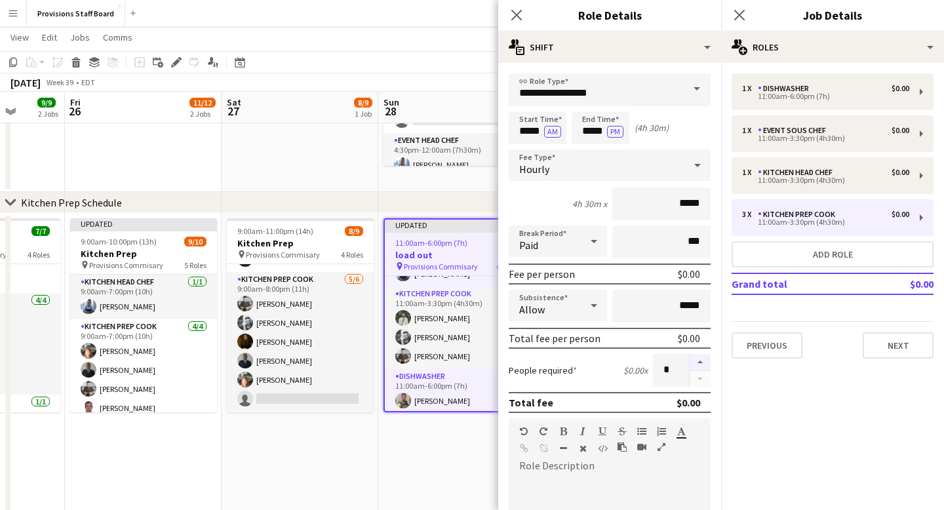
click at [699, 364] on button "button" at bounding box center [700, 362] width 21 height 17
type input "*"
click at [516, 14] on icon at bounding box center [516, 15] width 12 height 12
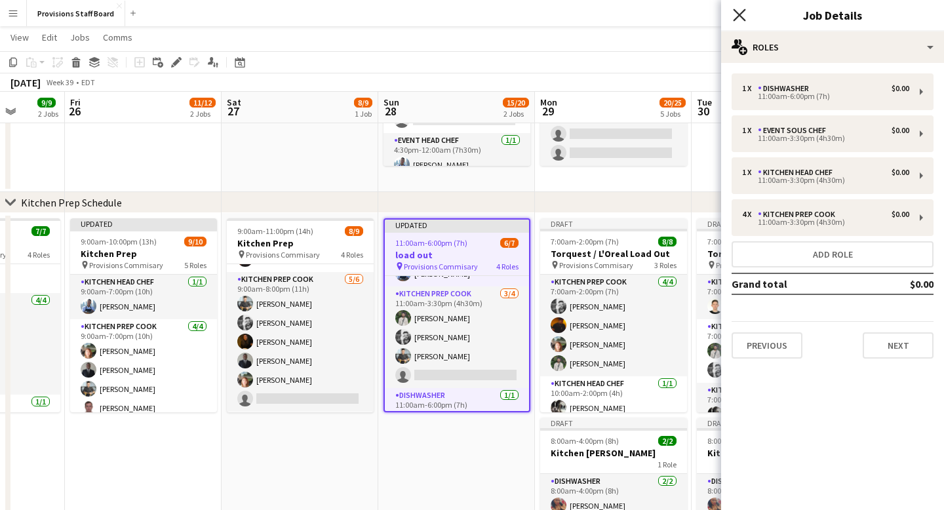
click at [738, 13] on icon at bounding box center [739, 15] width 12 height 12
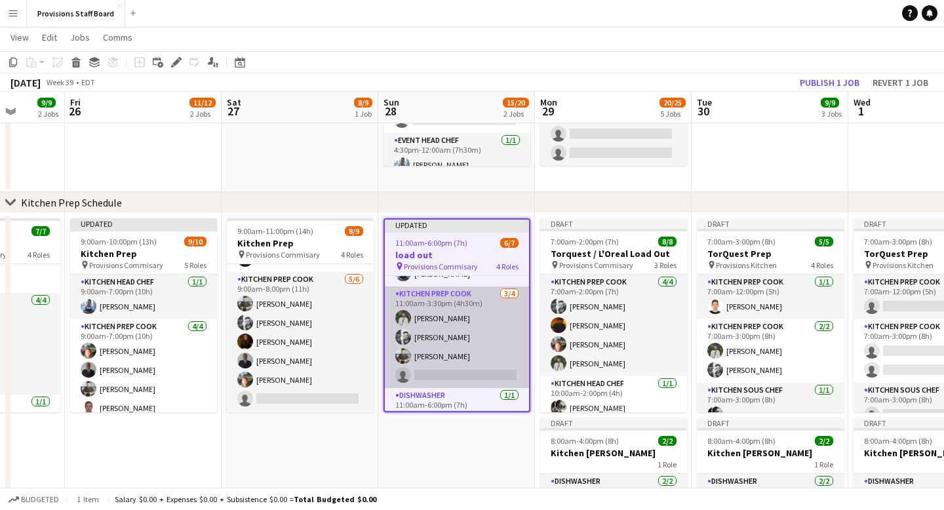
click at [448, 377] on app-card-role "Kitchen Prep Cook 3/4 11:00am-3:30pm (4h30m) Ruslan Kravchuk Evan Sheldon Alec …" at bounding box center [457, 337] width 144 height 102
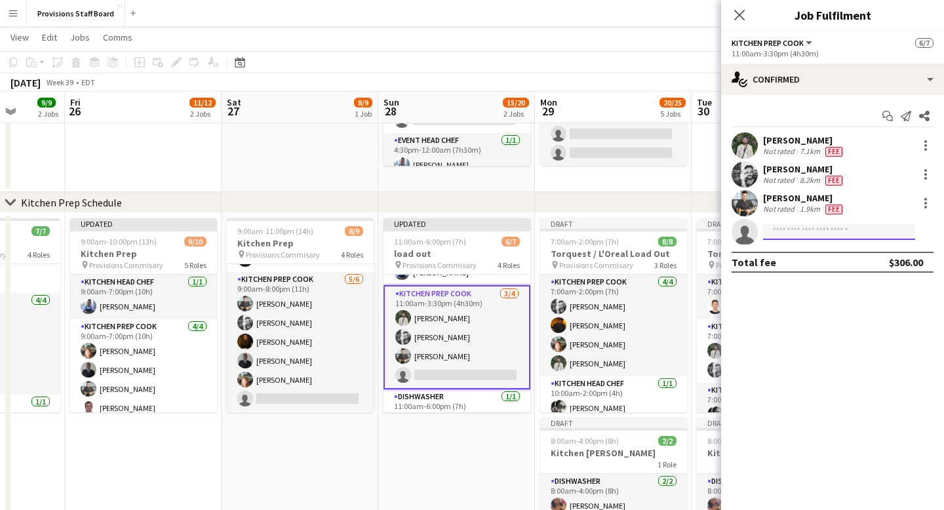
click at [815, 233] on input at bounding box center [839, 232] width 152 height 16
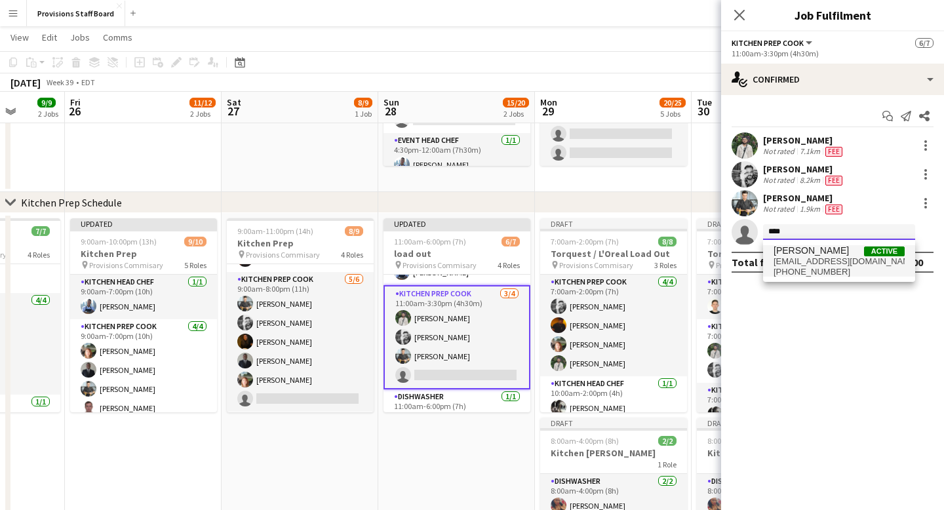
type input "****"
click at [823, 260] on span "qvk3374@gmail.com" at bounding box center [839, 261] width 131 height 10
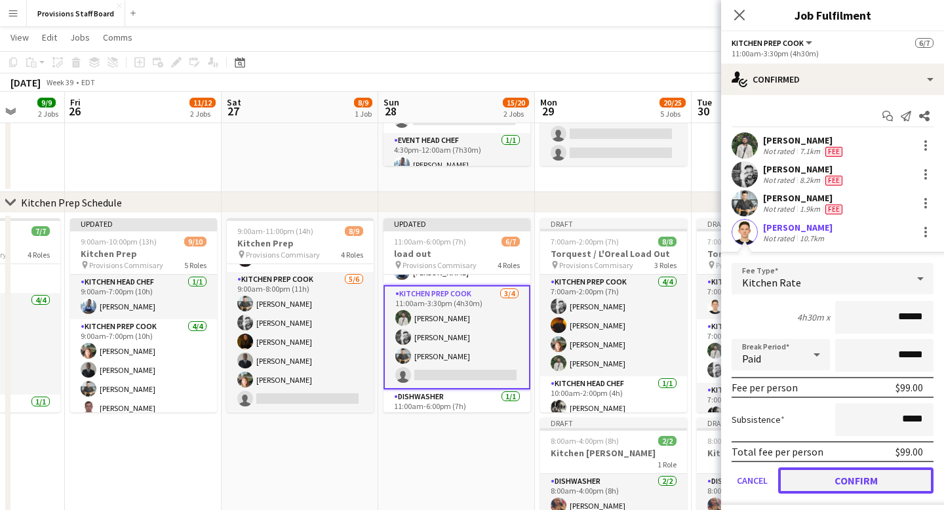
click at [861, 480] on button "Confirm" at bounding box center [855, 480] width 155 height 26
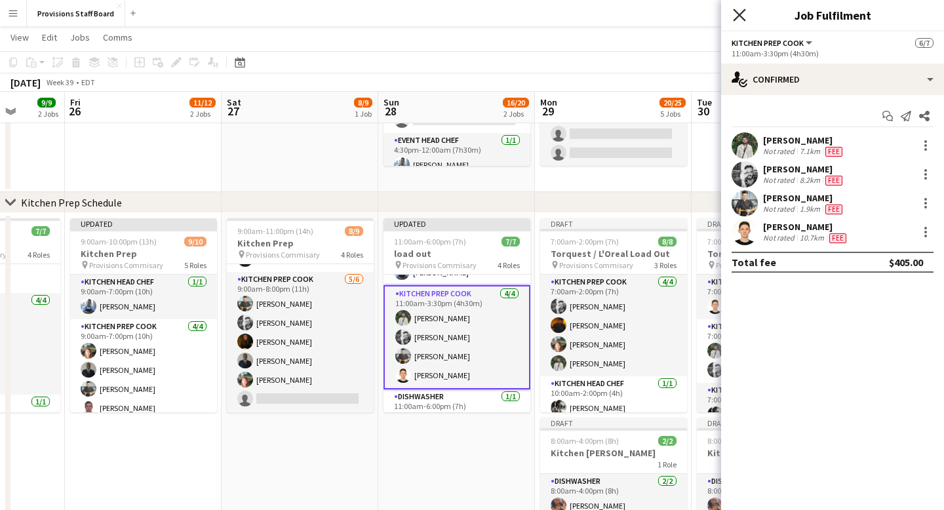
click at [742, 16] on icon "Close pop-in" at bounding box center [739, 15] width 12 height 12
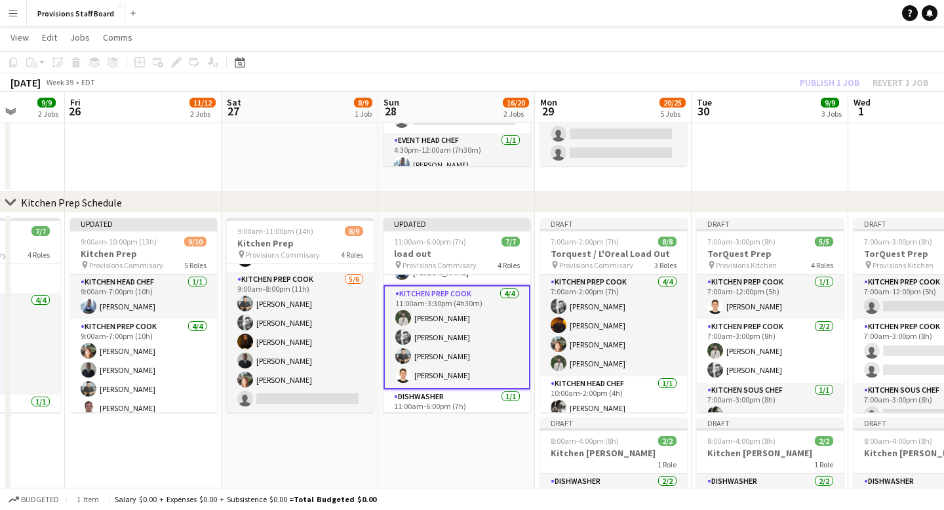
click at [453, 452] on app-date-cell "Updated 11:00am-6:00pm (7h) 7/7 load out pin Provisions Commisary 4 Roles Event…" at bounding box center [456, 389] width 157 height 352
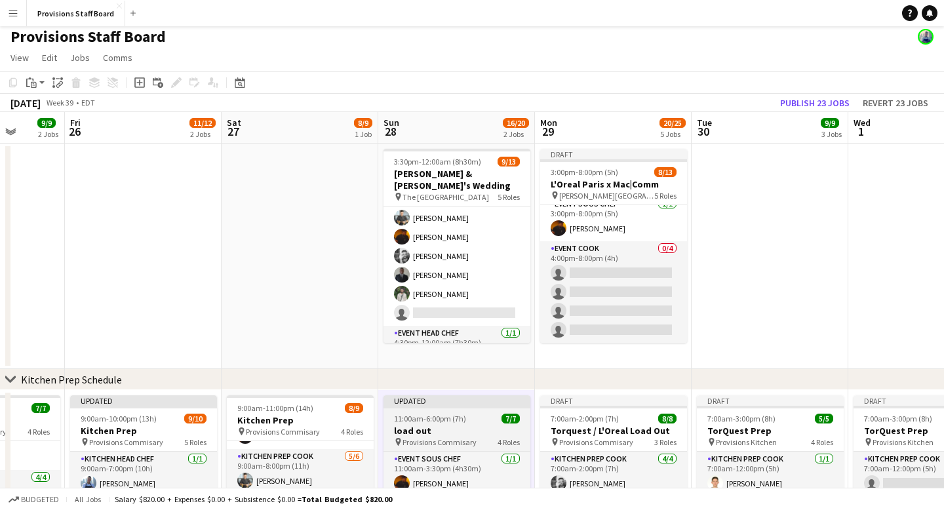
scroll to position [210, 0]
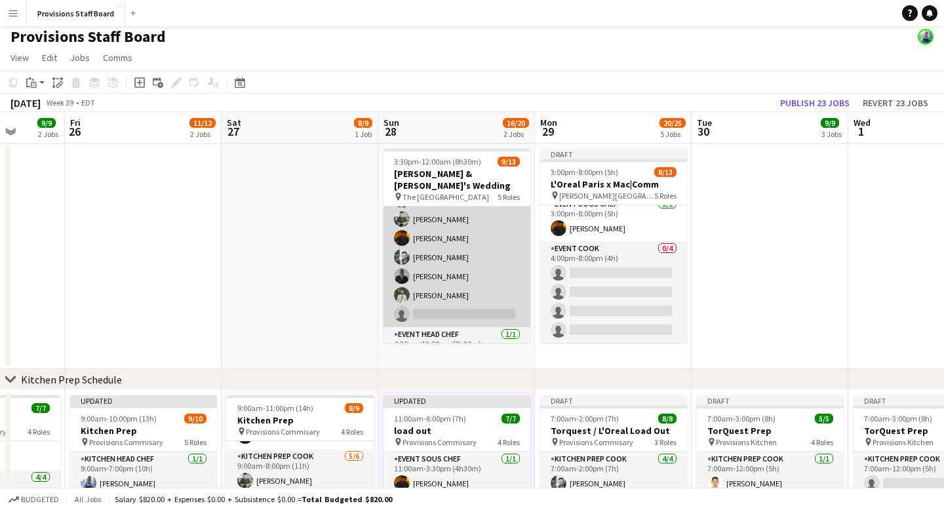
click at [435, 300] on app-card-role "Event Cook 6/7 4:30pm-11:00pm (6h30m) Marianne Agcaoili Alec Kerr Timothy Lampi…" at bounding box center [456, 247] width 147 height 159
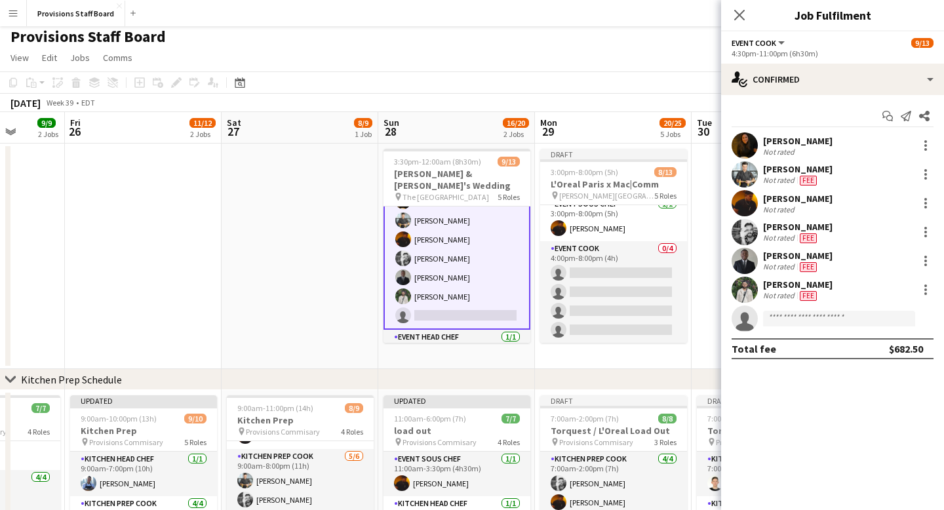
scroll to position [211, 0]
click at [787, 320] on input at bounding box center [839, 319] width 152 height 16
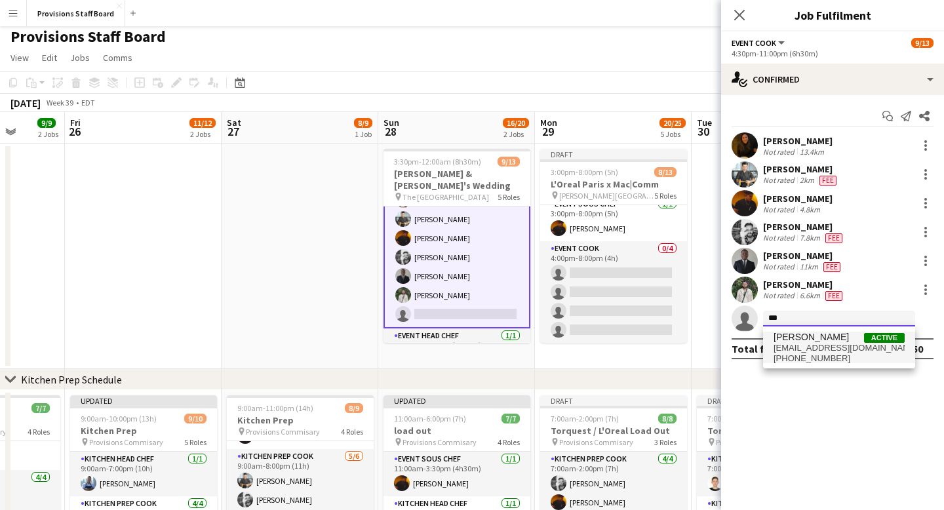
type input "***"
click at [810, 349] on span "qvk3374@gmail.com" at bounding box center [839, 348] width 131 height 10
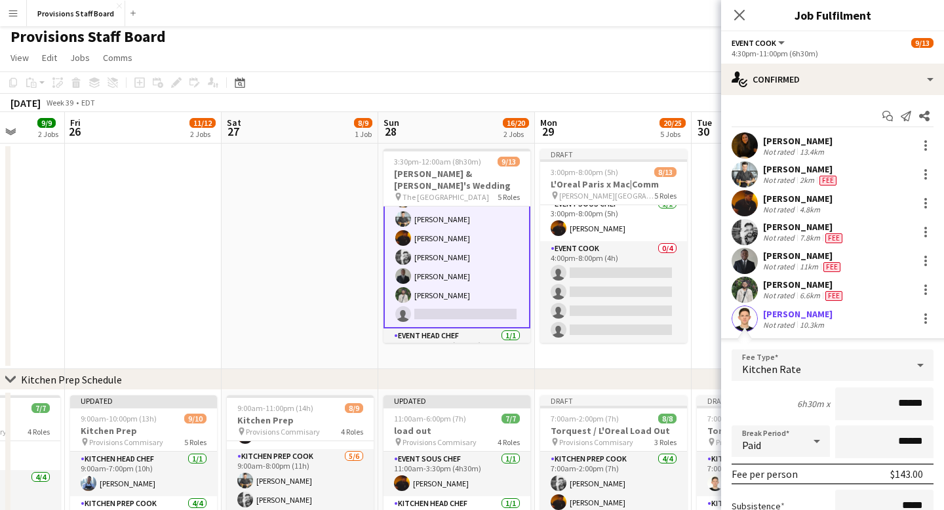
scroll to position [119, 0]
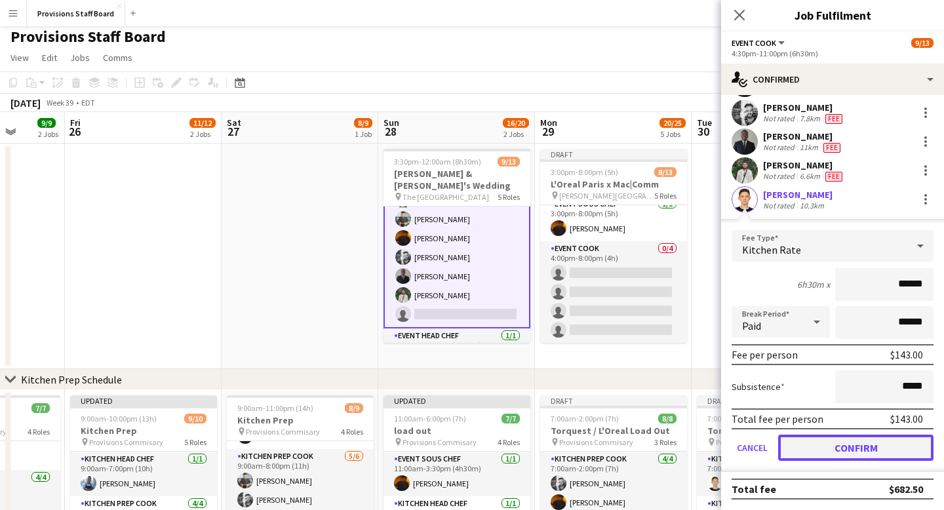
click at [856, 450] on button "Confirm" at bounding box center [855, 448] width 155 height 26
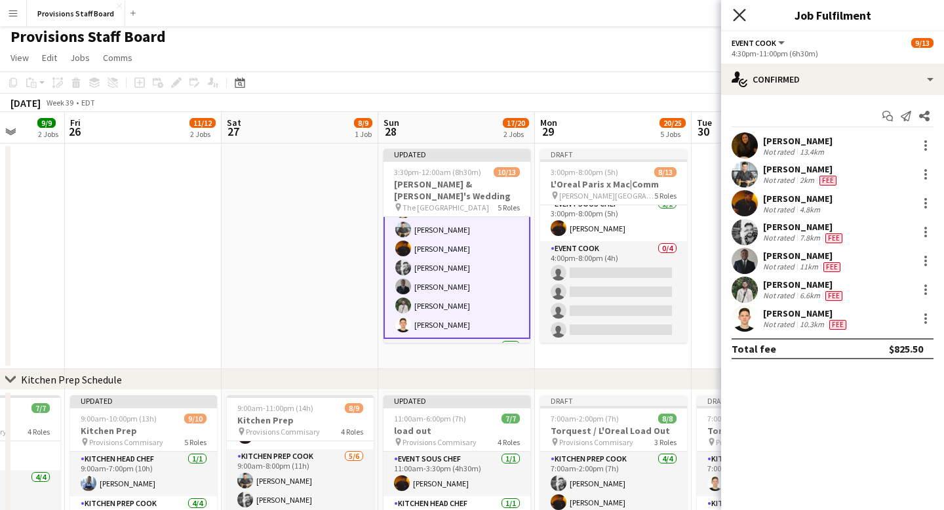
click at [739, 12] on icon "Close pop-in" at bounding box center [739, 15] width 12 height 12
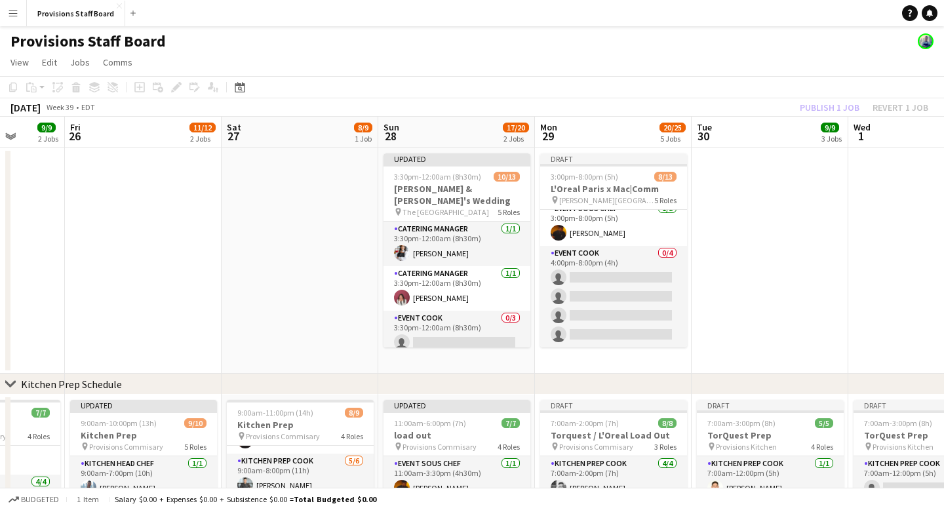
click at [454, 132] on app-board-header-date "Sun 28 17/20 2 Jobs" at bounding box center [456, 132] width 157 height 31
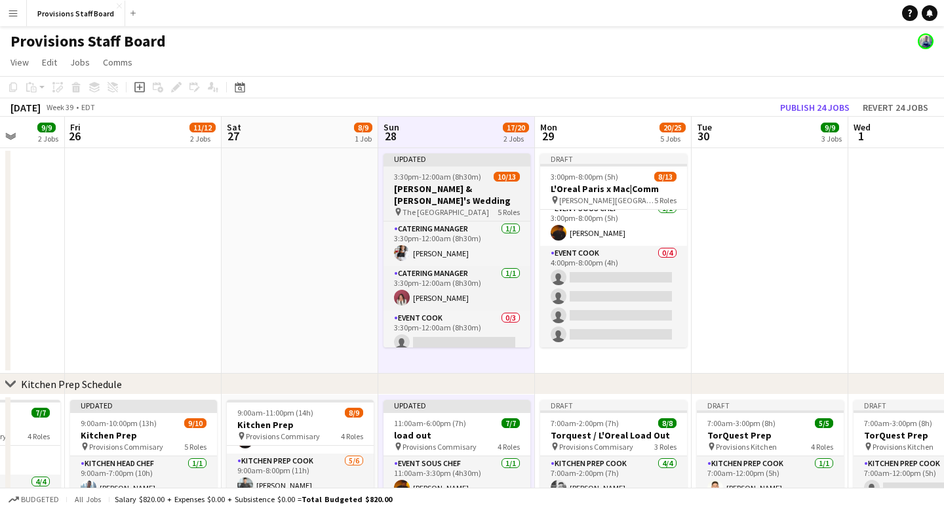
click at [443, 161] on div "Updated" at bounding box center [456, 158] width 147 height 10
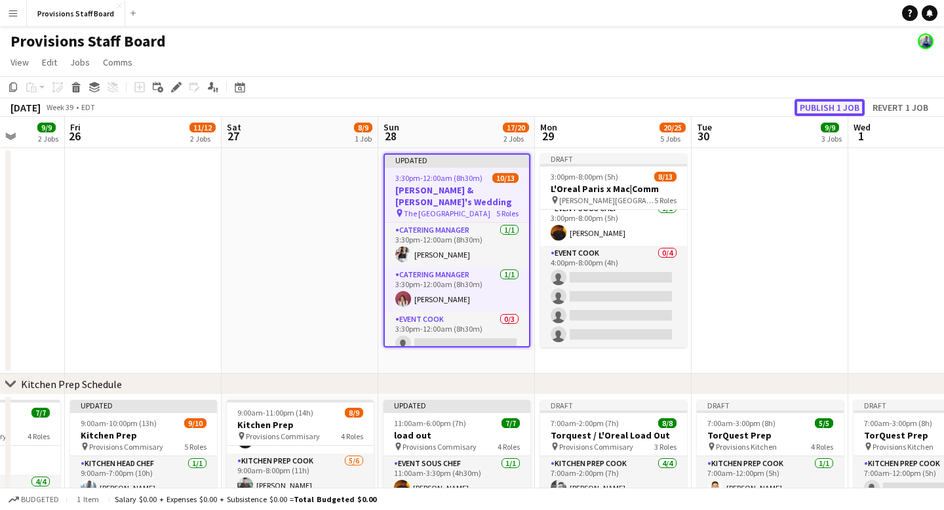
click at [837, 104] on button "Publish 1 job" at bounding box center [829, 107] width 70 height 17
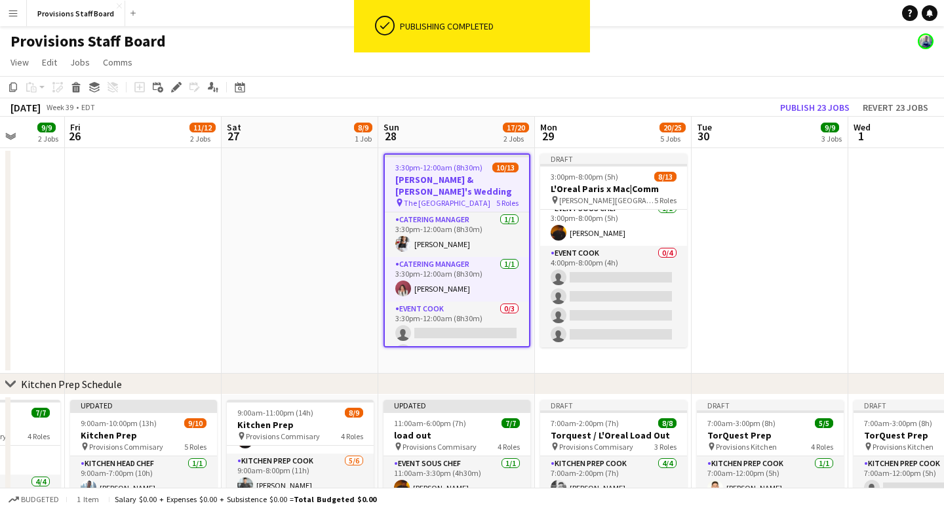
click at [341, 243] on app-date-cell at bounding box center [300, 260] width 157 height 225
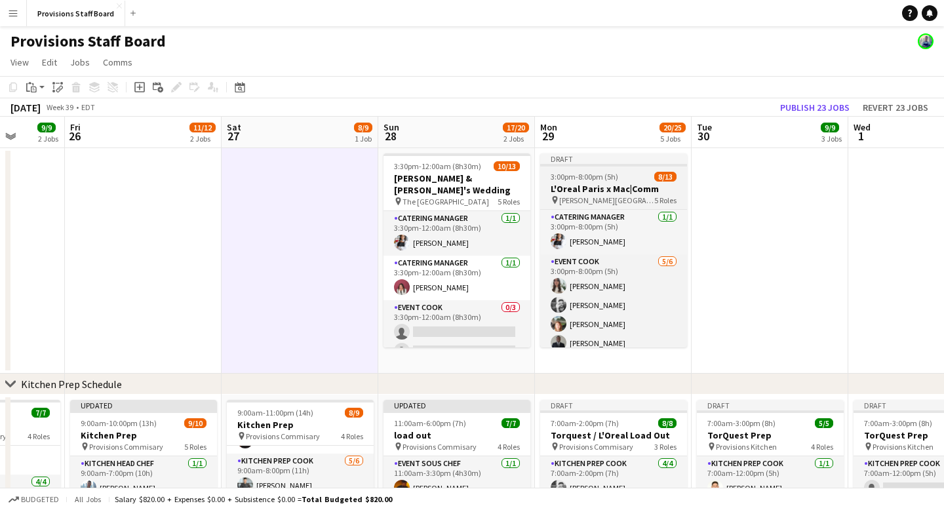
click at [625, 156] on div "Draft" at bounding box center [613, 158] width 147 height 10
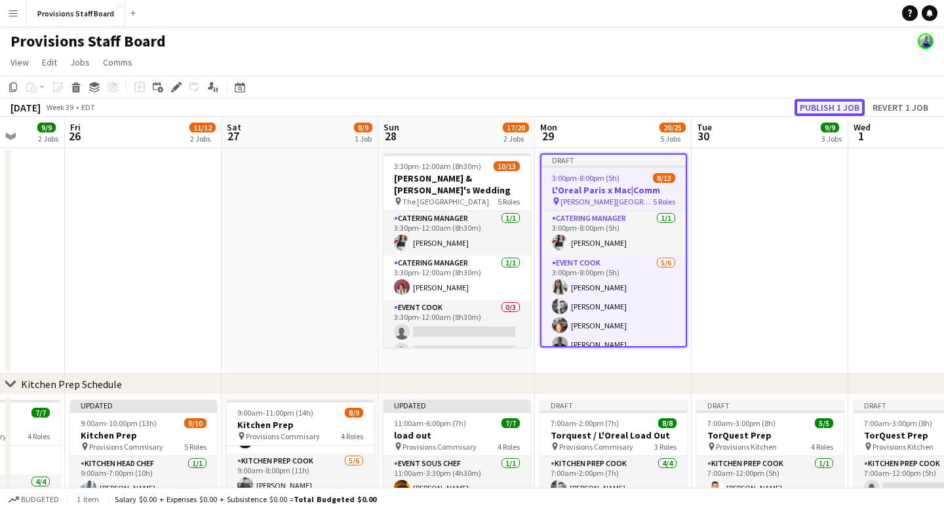
click at [827, 102] on button "Publish 1 job" at bounding box center [829, 107] width 70 height 17
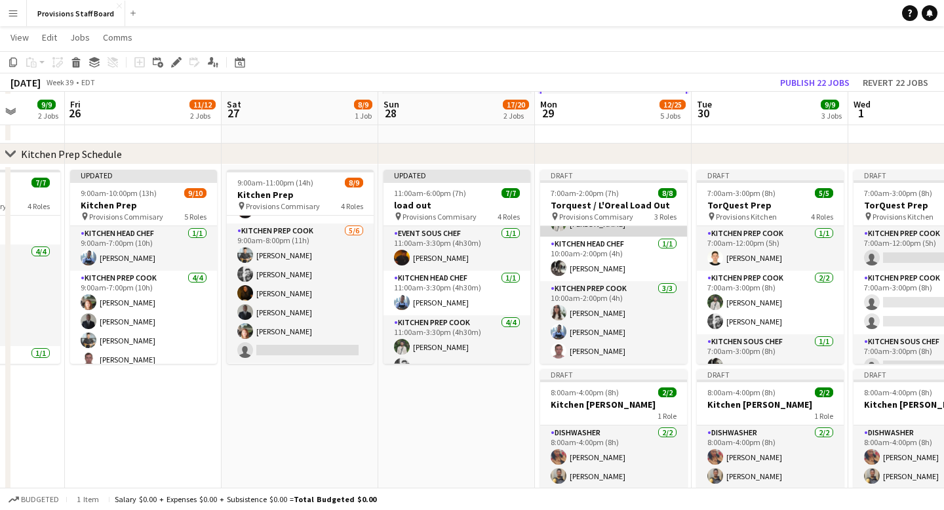
scroll to position [235, 0]
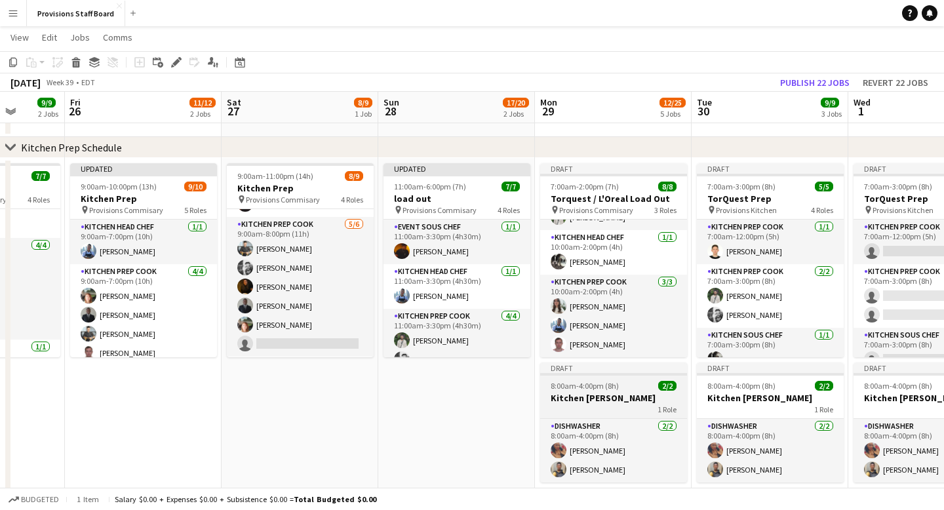
click at [620, 364] on div "Draft" at bounding box center [613, 367] width 147 height 10
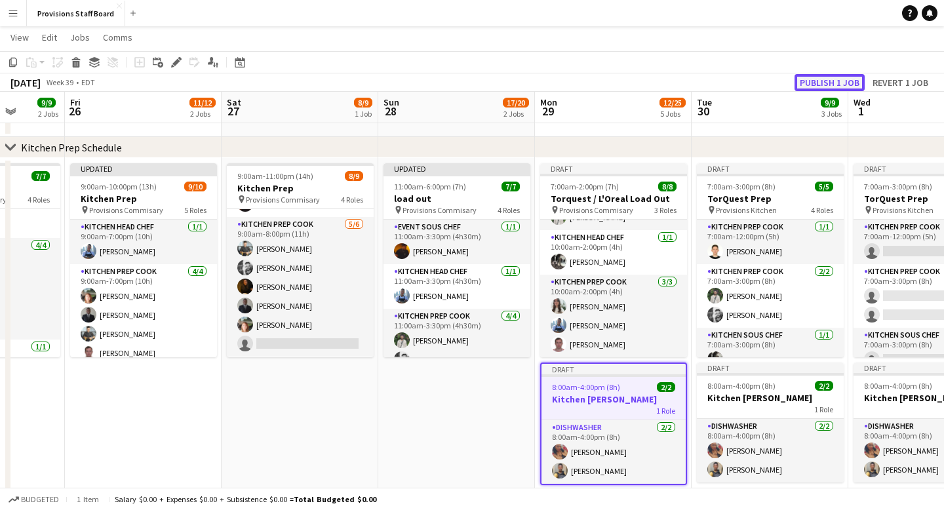
click at [833, 87] on button "Publish 1 job" at bounding box center [829, 82] width 70 height 17
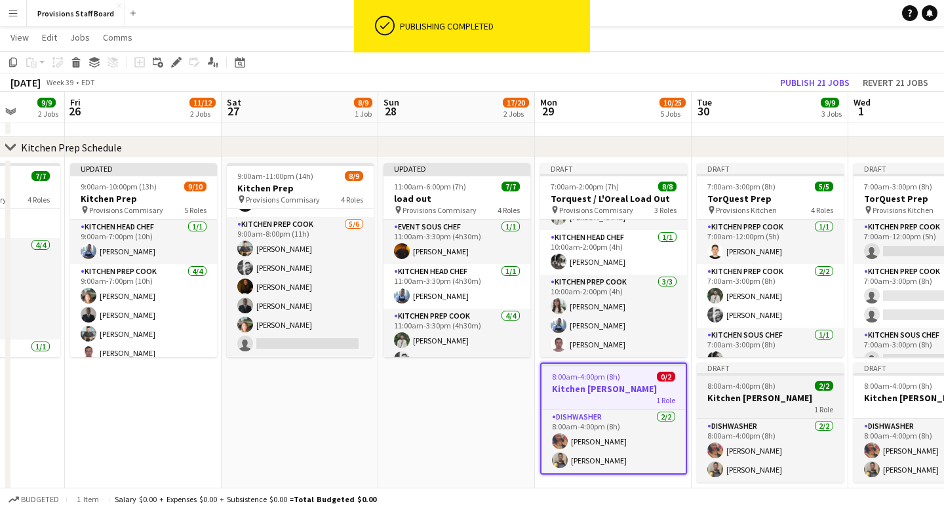
click at [758, 363] on div "Draft" at bounding box center [770, 367] width 147 height 10
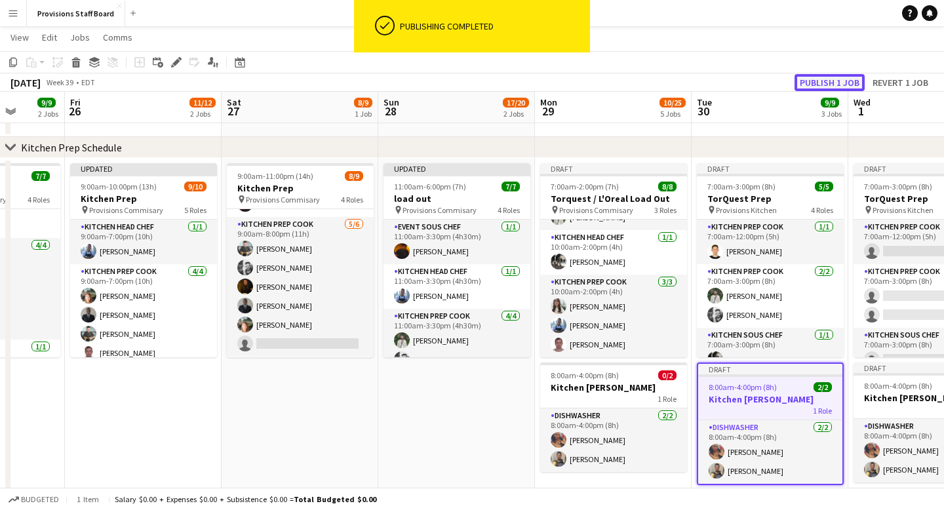
click at [835, 82] on button "Publish 1 job" at bounding box center [829, 82] width 70 height 17
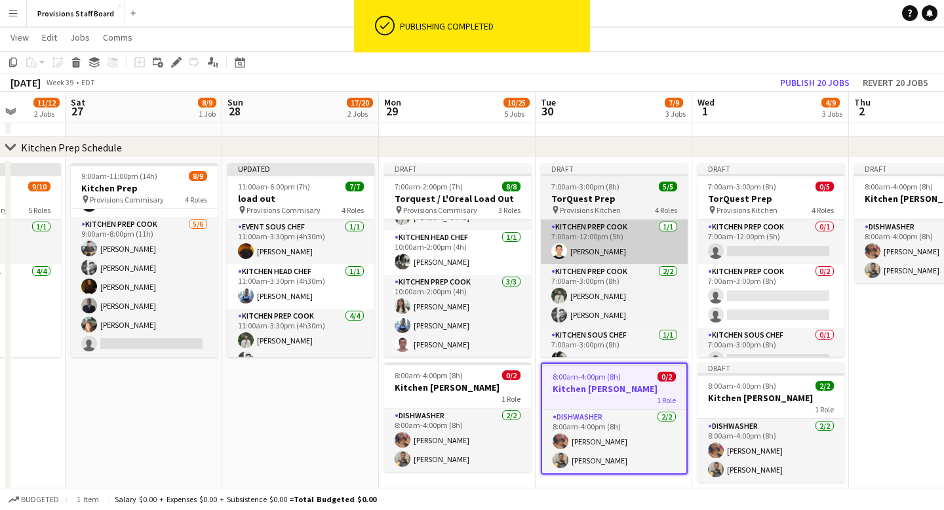
scroll to position [0, 601]
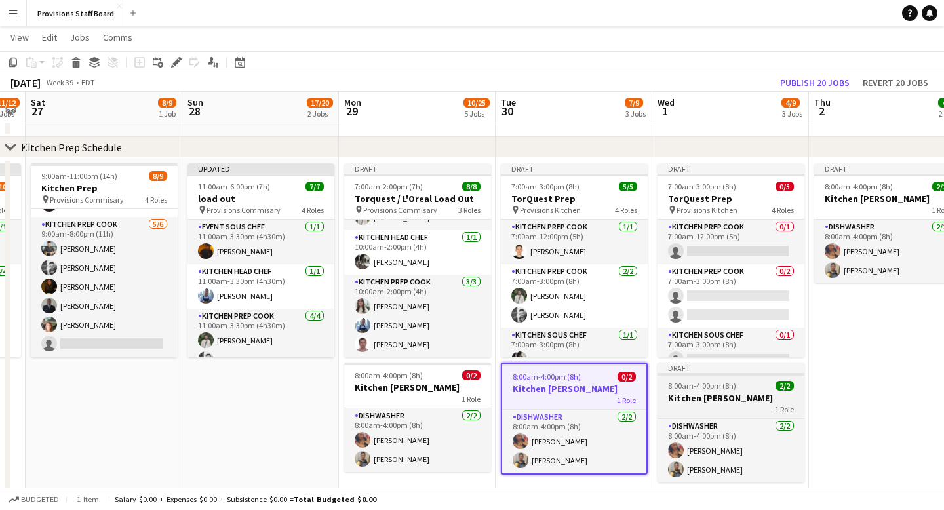
click at [728, 368] on div "Draft" at bounding box center [730, 367] width 147 height 10
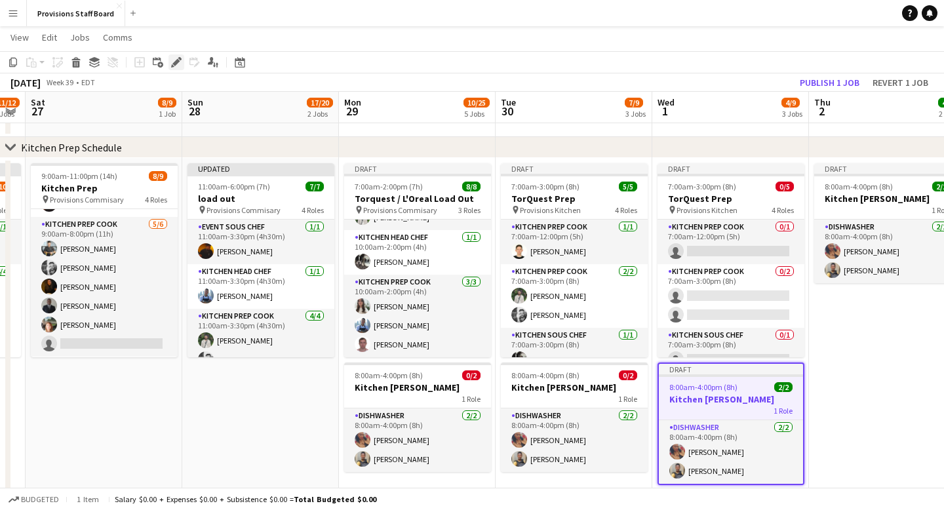
click at [178, 57] on icon "Edit" at bounding box center [176, 62] width 10 height 10
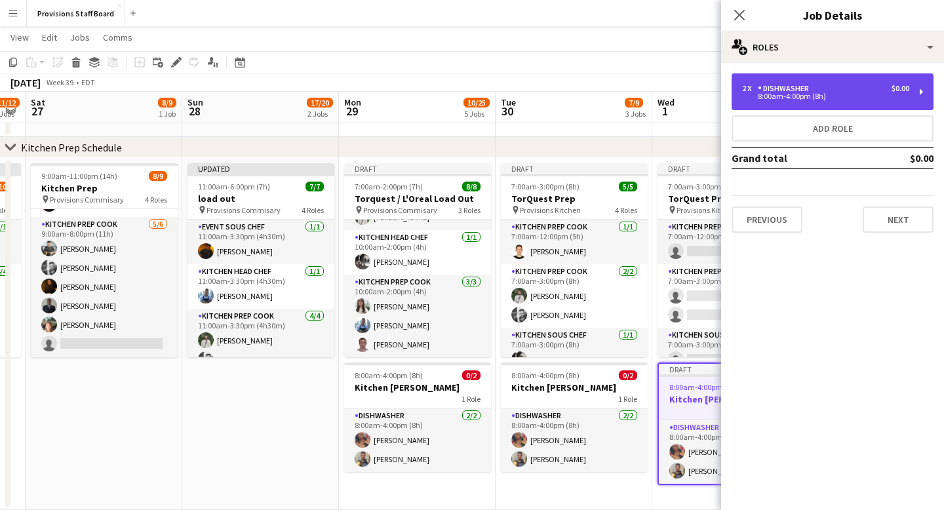
click at [821, 98] on div "8:00am-4:00pm (8h)" at bounding box center [825, 96] width 167 height 7
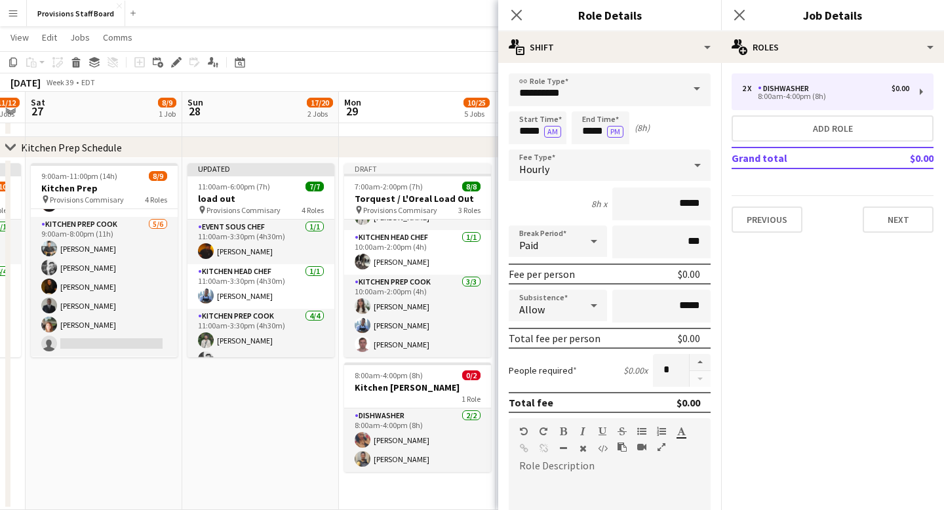
click at [697, 376] on div at bounding box center [700, 370] width 22 height 33
click at [520, 20] on icon "Close pop-in" at bounding box center [516, 15] width 12 height 12
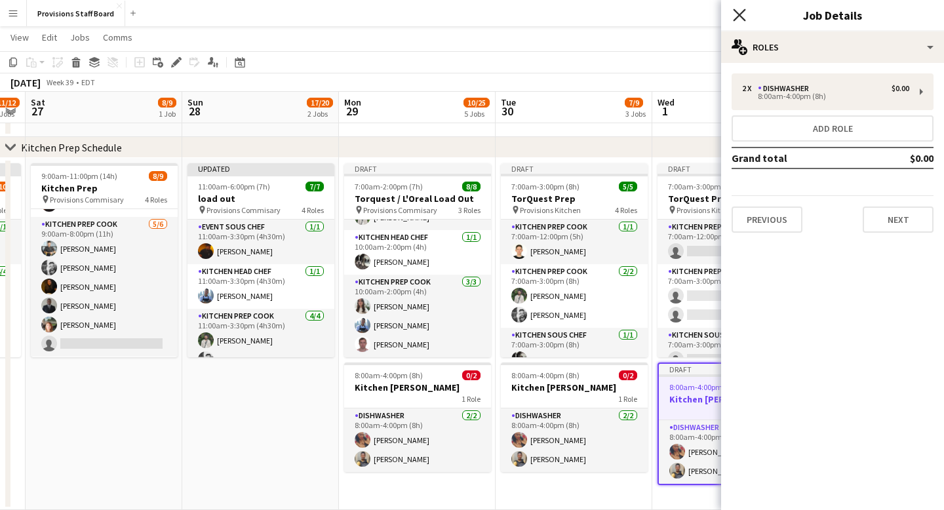
click at [739, 13] on icon "Close pop-in" at bounding box center [739, 15] width 12 height 12
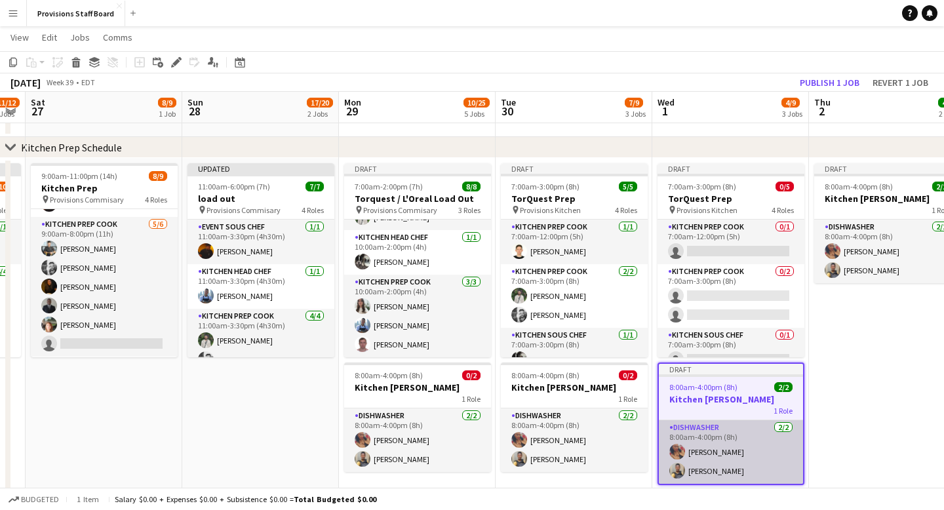
click at [722, 467] on app-card-role "Dishwasher 2/2 8:00am-4:00pm (8h) Caroline Nansubuga Daniel Akindun" at bounding box center [731, 452] width 144 height 64
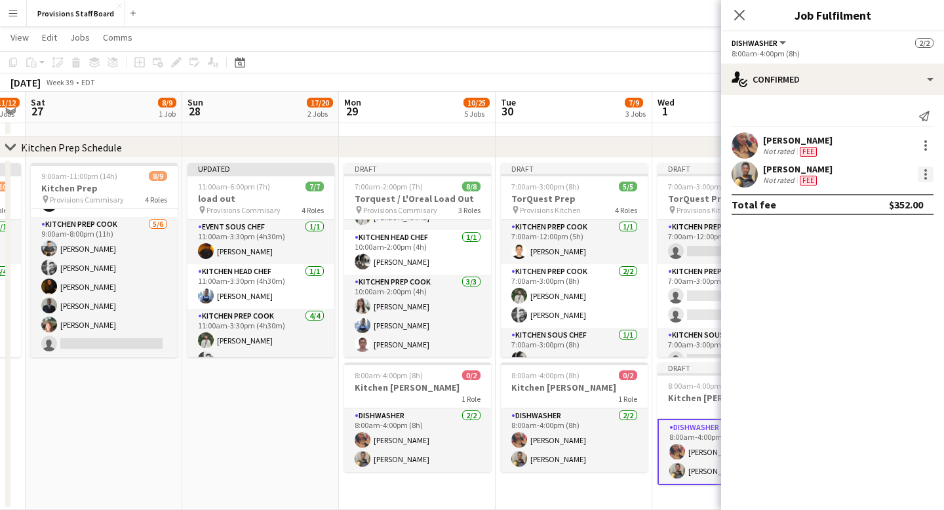
click at [931, 172] on div at bounding box center [926, 175] width 16 height 16
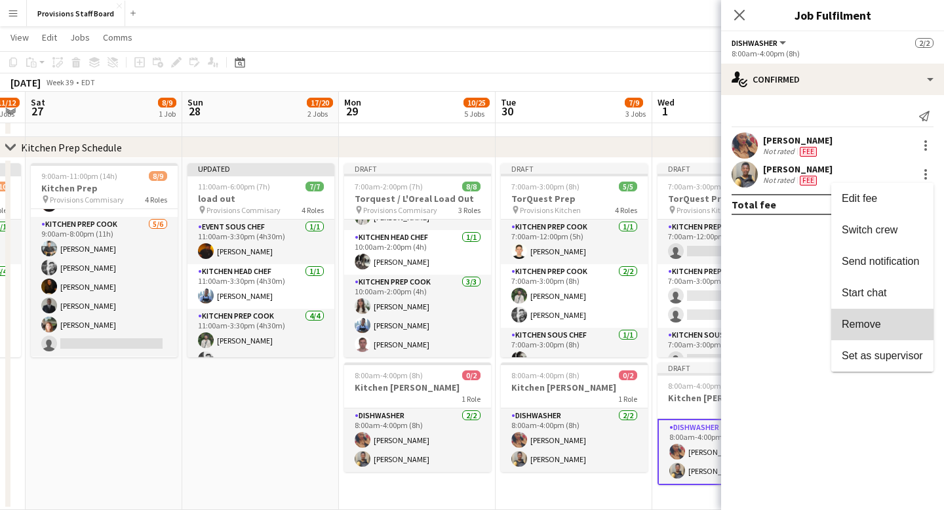
click at [880, 323] on span "Remove" at bounding box center [861, 324] width 39 height 11
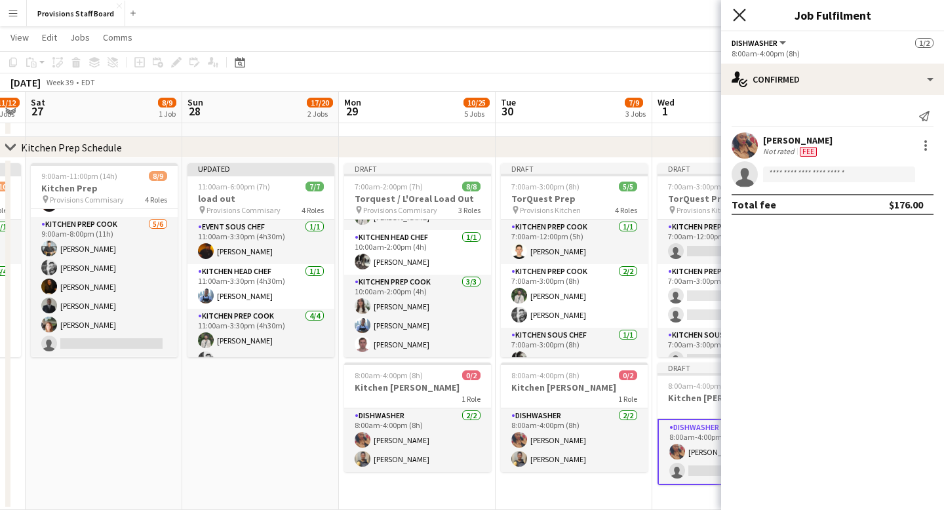
click at [737, 15] on icon "Close pop-in" at bounding box center [739, 15] width 12 height 12
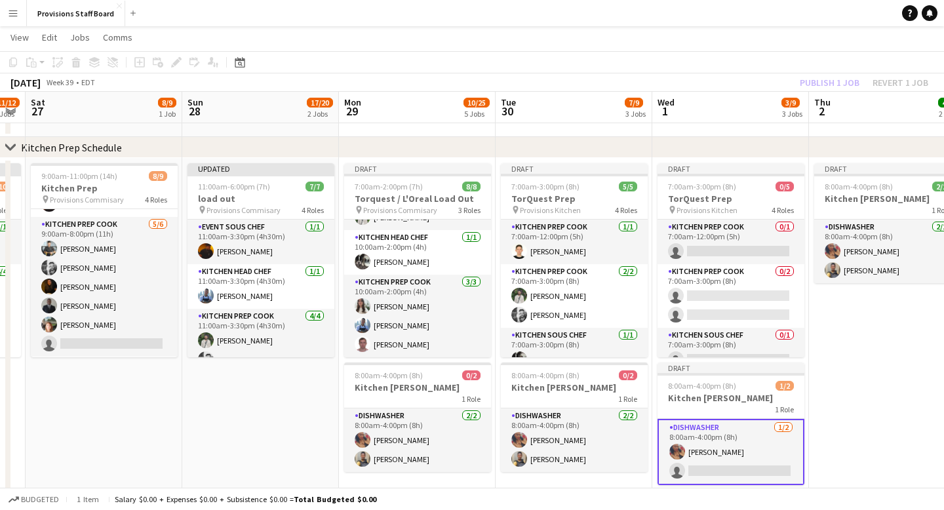
click at [854, 430] on app-date-cell "Draft 8:00am-4:00pm (8h) 2/2 Kitchen [PERSON_NAME] 1 Role Dishwasher [DATE] 8:0…" at bounding box center [887, 334] width 157 height 352
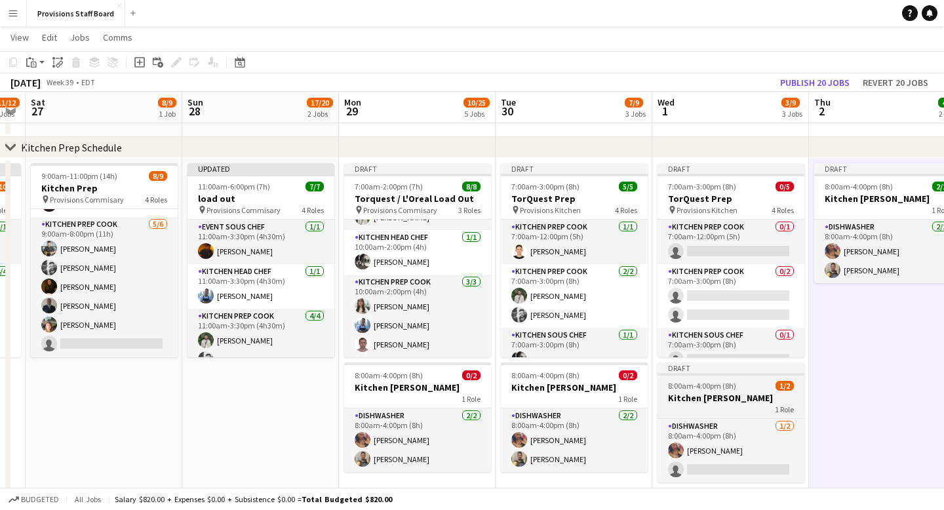
click at [730, 369] on div "Draft" at bounding box center [730, 367] width 147 height 10
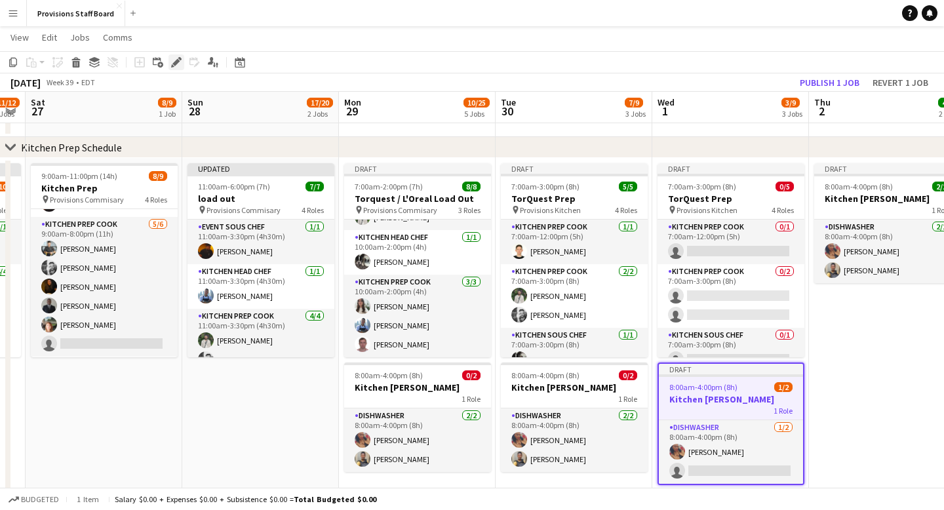
click at [176, 62] on icon at bounding box center [175, 62] width 7 height 7
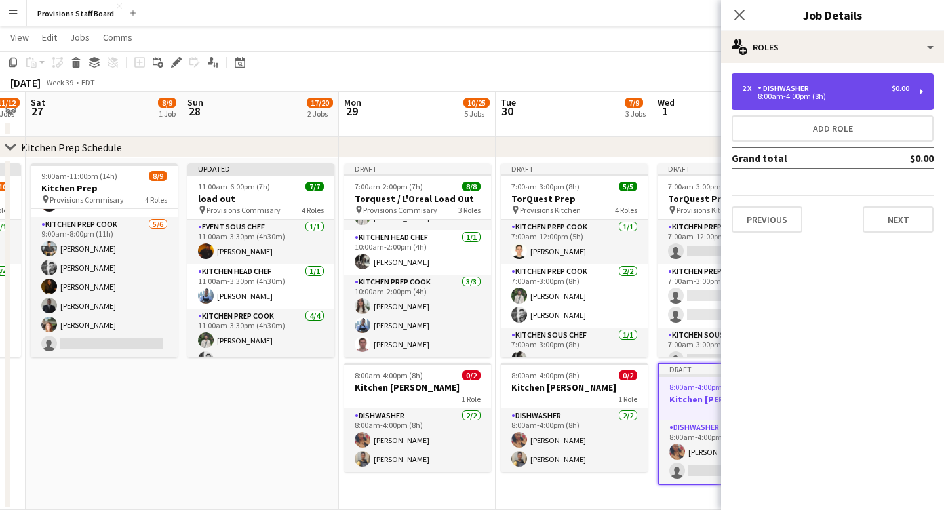
click at [816, 93] on div "8:00am-4:00pm (8h)" at bounding box center [825, 96] width 167 height 7
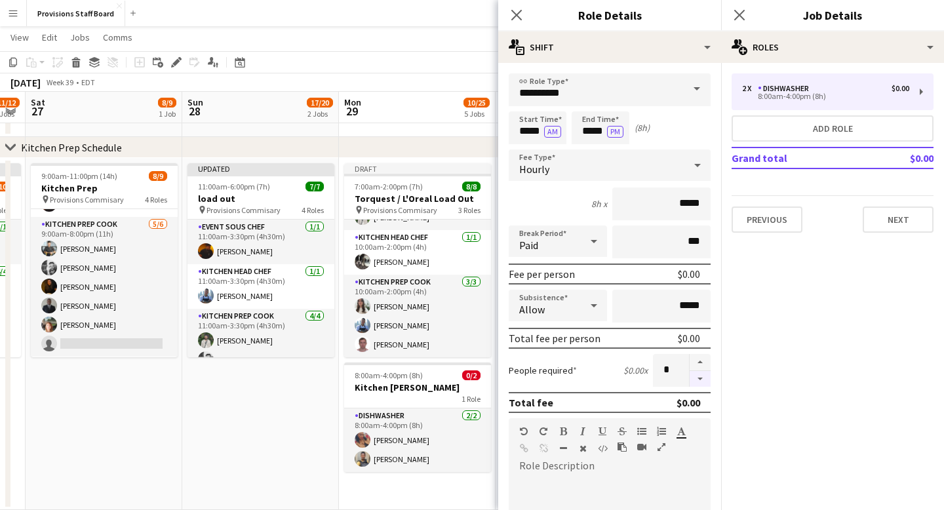
click at [701, 376] on button "button" at bounding box center [700, 379] width 21 height 16
type input "*"
click at [519, 17] on icon at bounding box center [516, 15] width 12 height 12
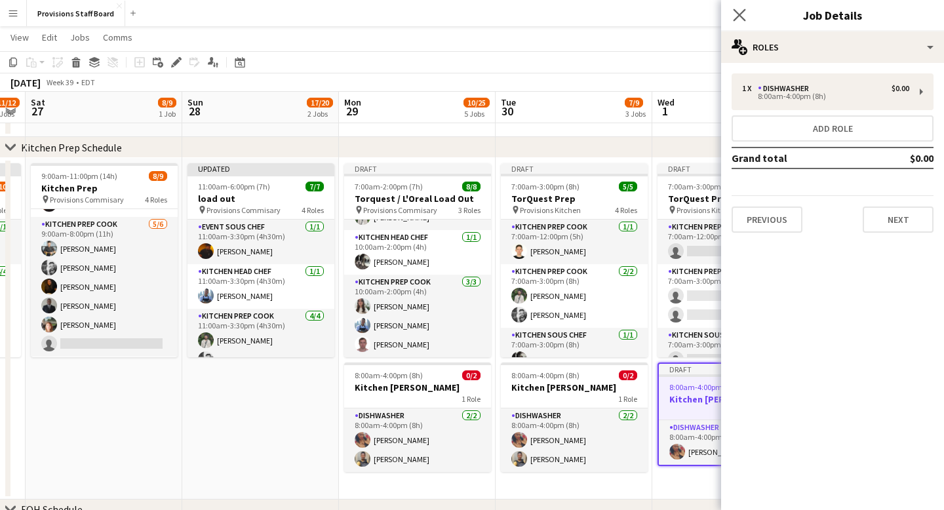
click at [746, 19] on app-icon "Close pop-in" at bounding box center [739, 15] width 19 height 19
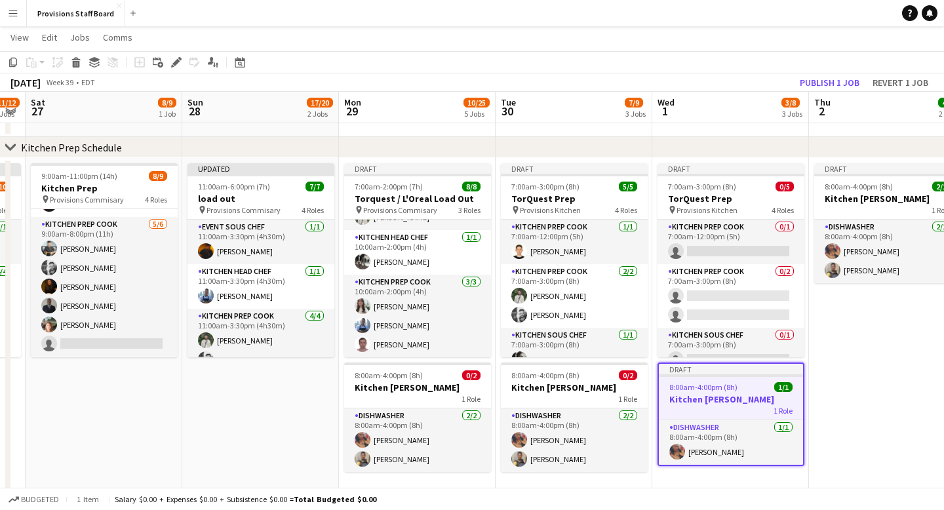
click at [890, 364] on app-date-cell "Draft 8:00am-4:00pm (8h) 2/2 Kitchen [PERSON_NAME] 1 Role Dishwasher [DATE] 8:0…" at bounding box center [887, 329] width 157 height 342
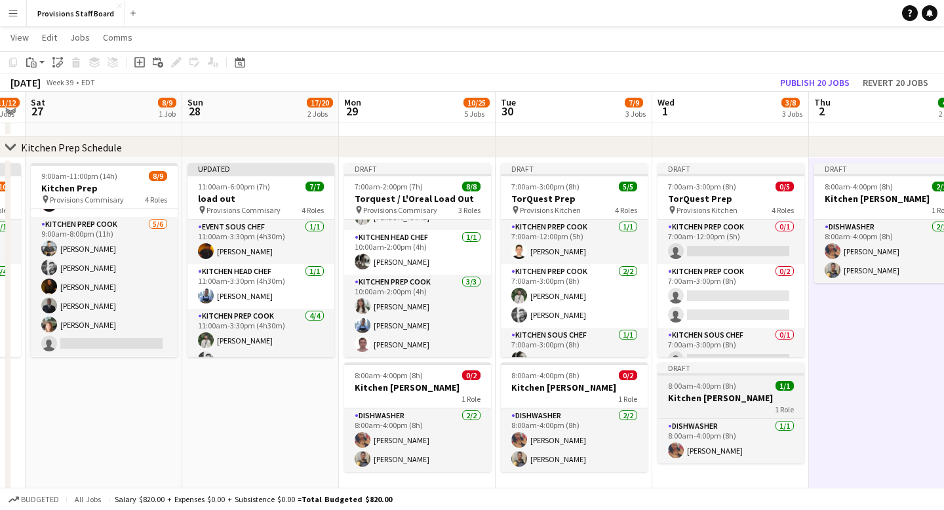
click at [759, 367] on div "Draft" at bounding box center [730, 367] width 147 height 10
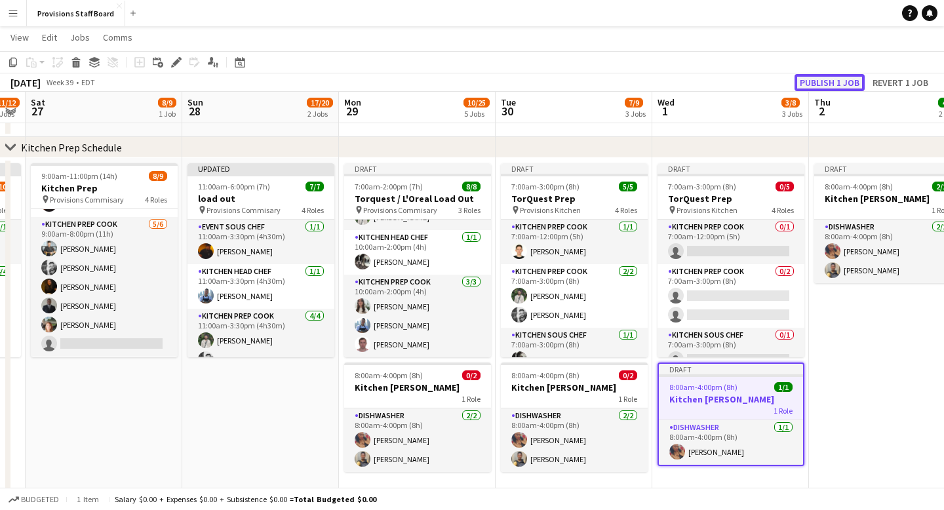
click at [828, 78] on button "Publish 1 job" at bounding box center [829, 82] width 70 height 17
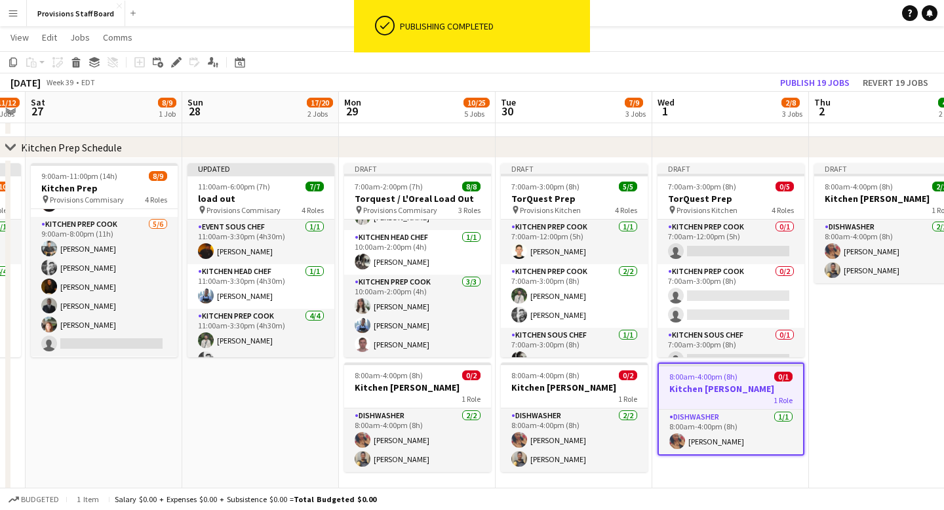
click at [875, 338] on app-date-cell "Draft 8:00am-4:00pm (8h) 2/2 Kitchen [PERSON_NAME] 1 Role Dishwasher [DATE] 8:0…" at bounding box center [887, 329] width 157 height 342
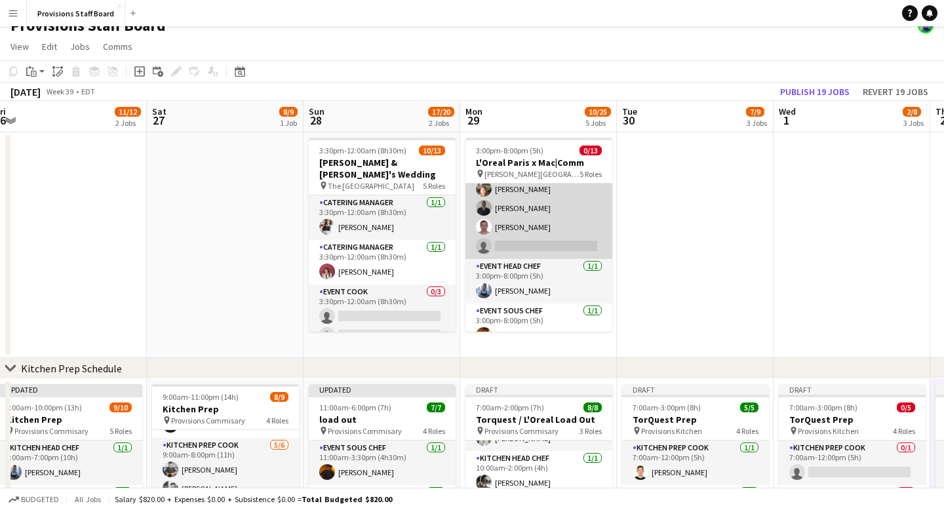
scroll to position [77, 0]
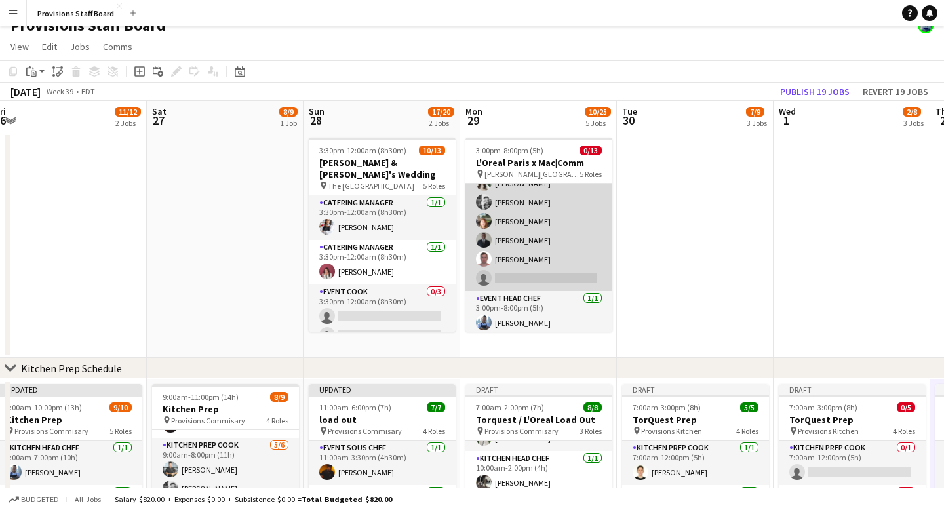
click at [509, 277] on app-card-role "Event Cook 5/6 3:00pm-8:00pm (5h) Kate Levitt Evan Sheldon Dijana Posavec Kumbu…" at bounding box center [538, 221] width 147 height 140
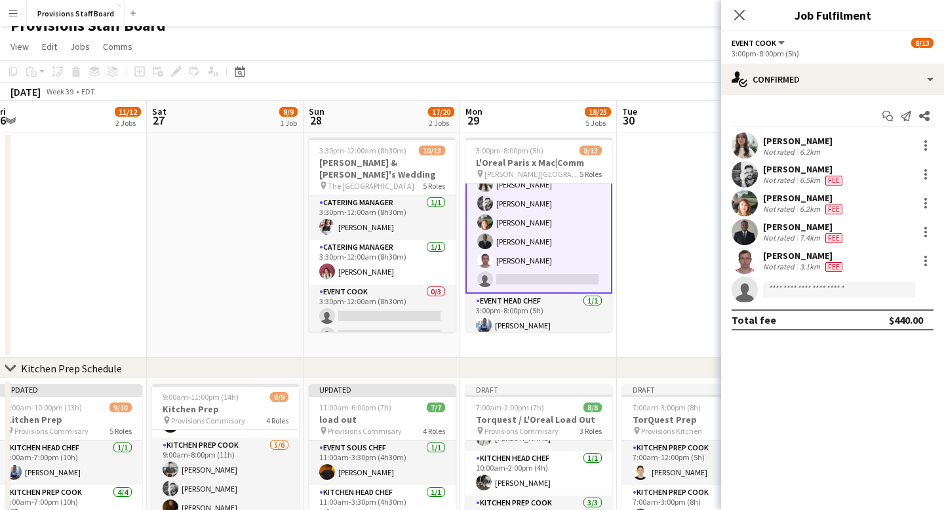
scroll to position [78, 0]
click at [787, 296] on input at bounding box center [839, 290] width 152 height 16
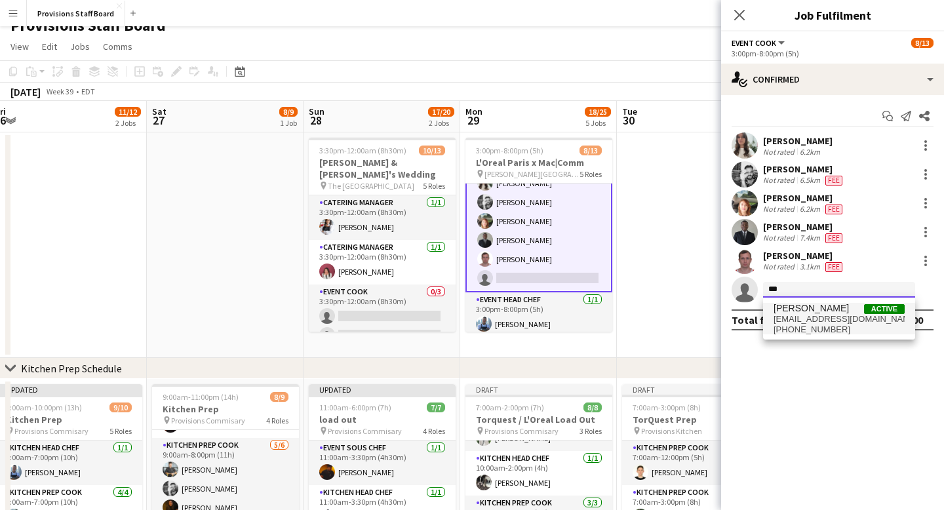
type input "***"
click at [822, 317] on span "416dustin@gmail.com" at bounding box center [839, 319] width 131 height 10
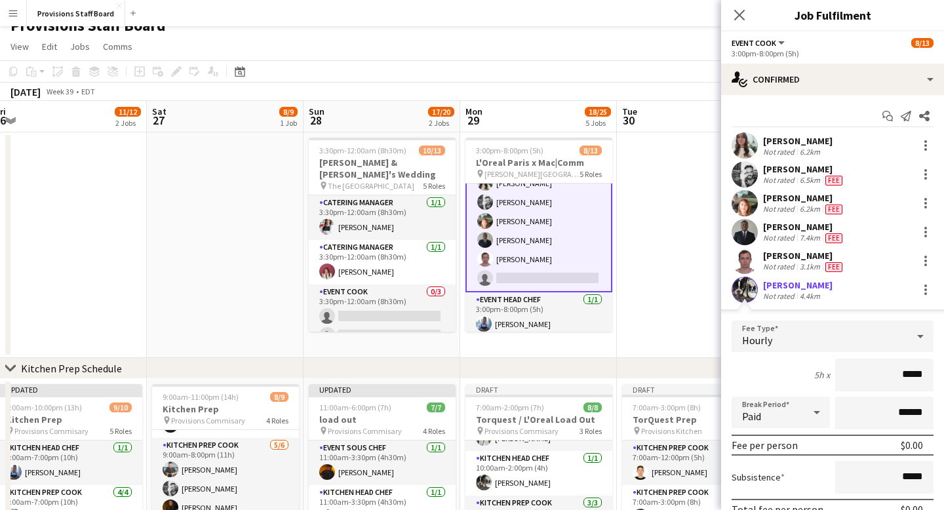
scroll to position [9, 0]
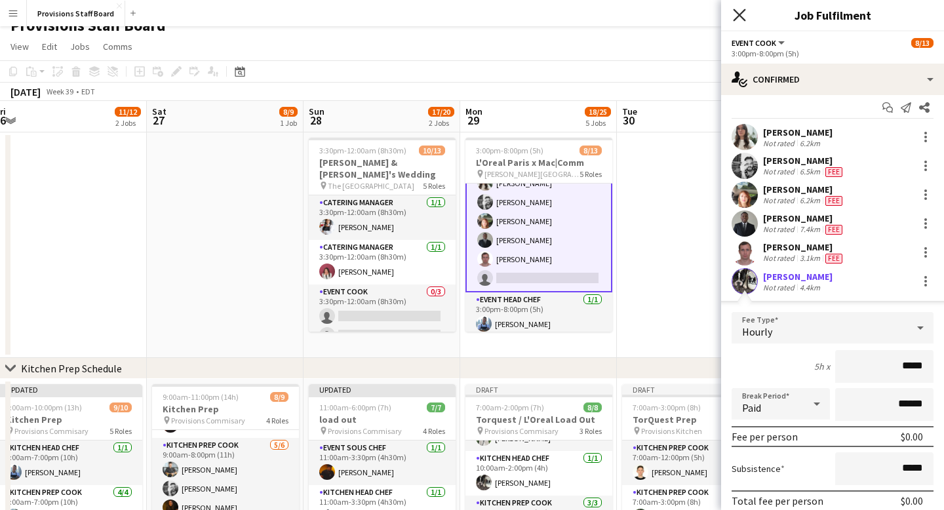
click at [743, 10] on icon "Close pop-in" at bounding box center [739, 15] width 12 height 12
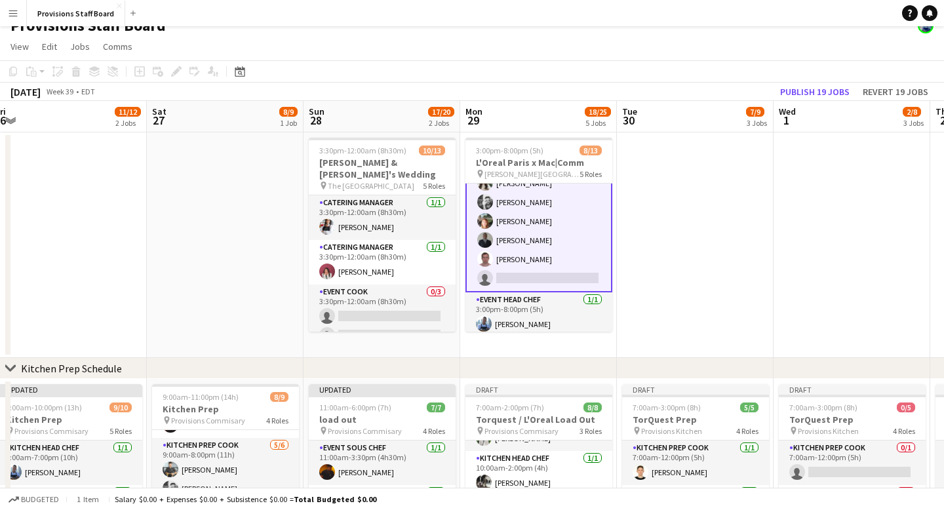
click at [513, 275] on app-card-role "Event Cook 5/6 3:00pm-8:00pm (5h) Kate Levitt Evan Sheldon Dijana Posavec Kumbu…" at bounding box center [538, 221] width 147 height 142
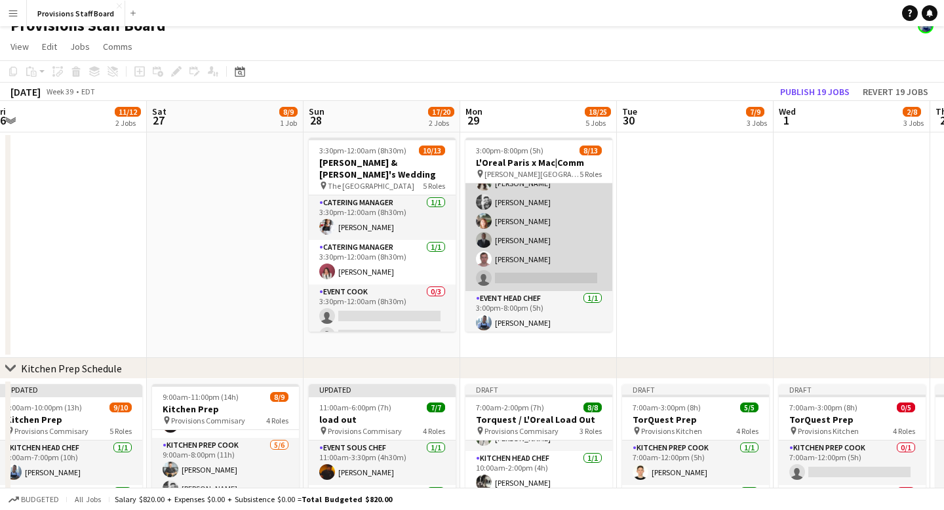
click at [528, 281] on app-card-role "Event Cook 5/6 3:00pm-8:00pm (5h) Kate Levitt Evan Sheldon Dijana Posavec Kumbu…" at bounding box center [538, 221] width 147 height 140
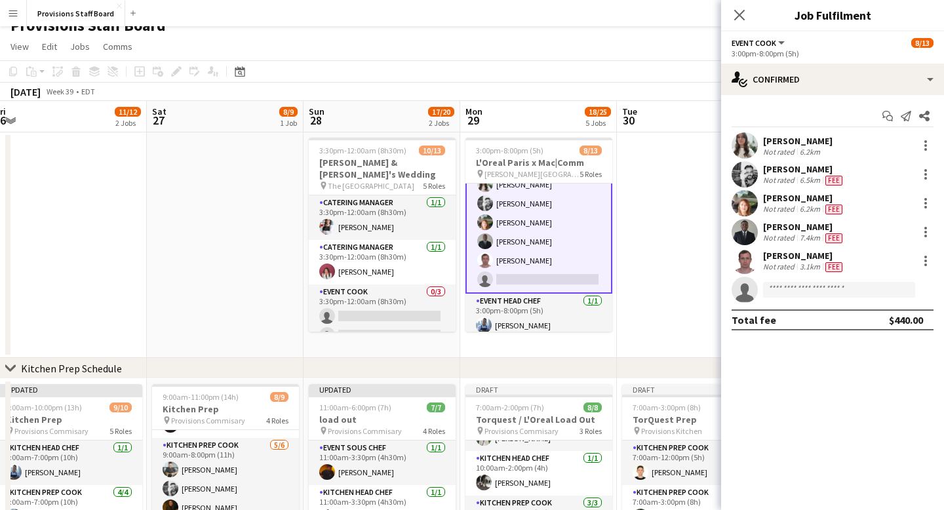
scroll to position [78, 0]
click at [800, 291] on input at bounding box center [839, 290] width 152 height 16
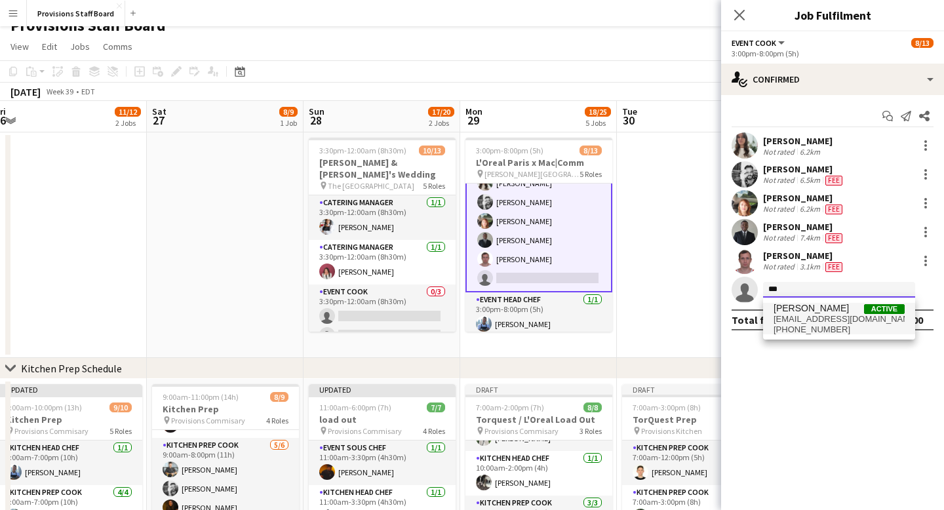
type input "***"
click at [817, 321] on span "416dustin@gmail.com" at bounding box center [839, 319] width 131 height 10
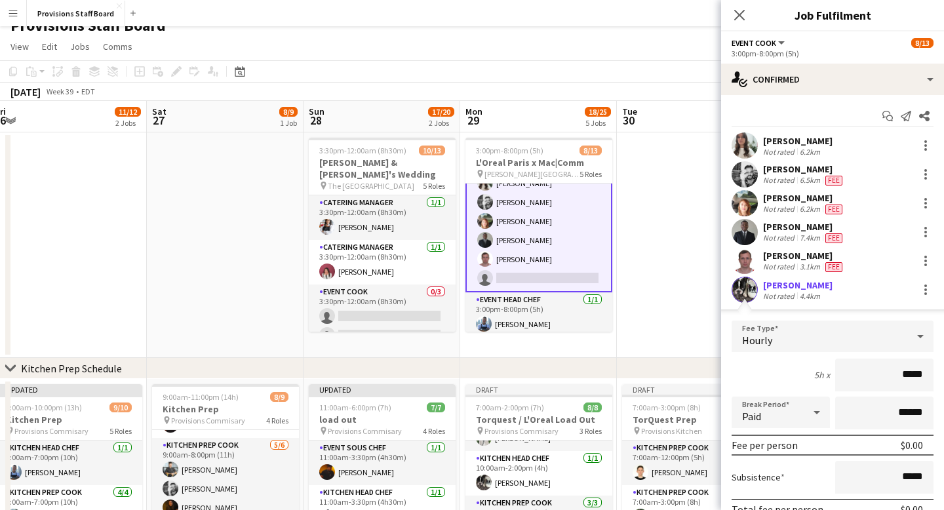
scroll to position [90, 0]
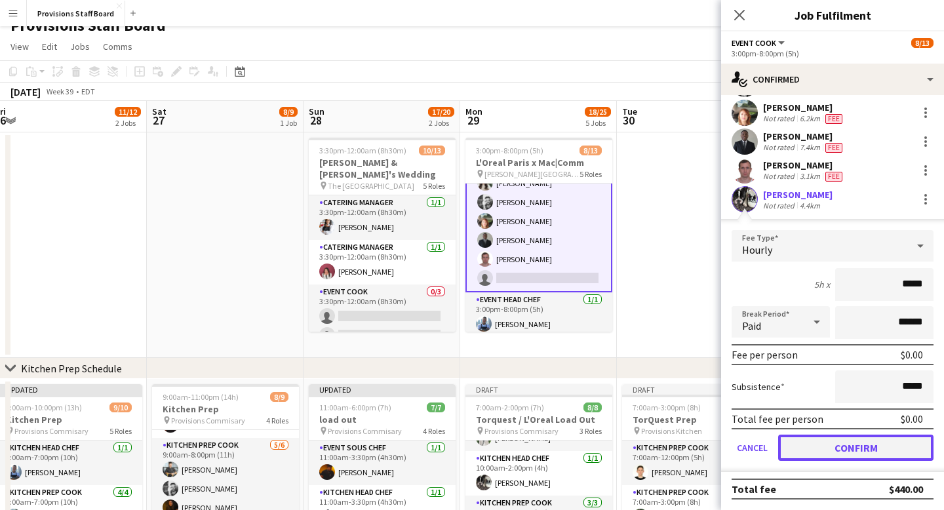
click at [850, 448] on button "Confirm" at bounding box center [855, 448] width 155 height 26
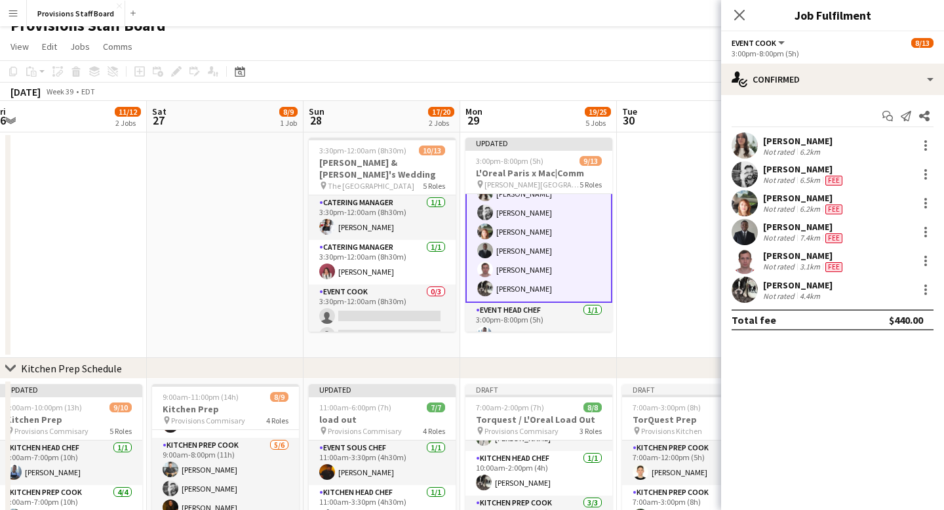
click at [655, 220] on app-date-cell at bounding box center [695, 244] width 157 height 225
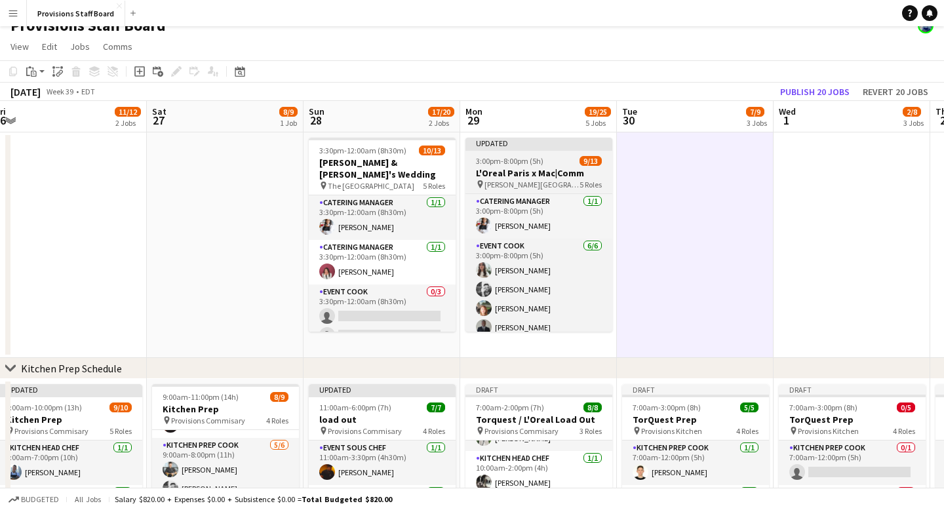
click at [544, 142] on div "Updated" at bounding box center [538, 143] width 147 height 10
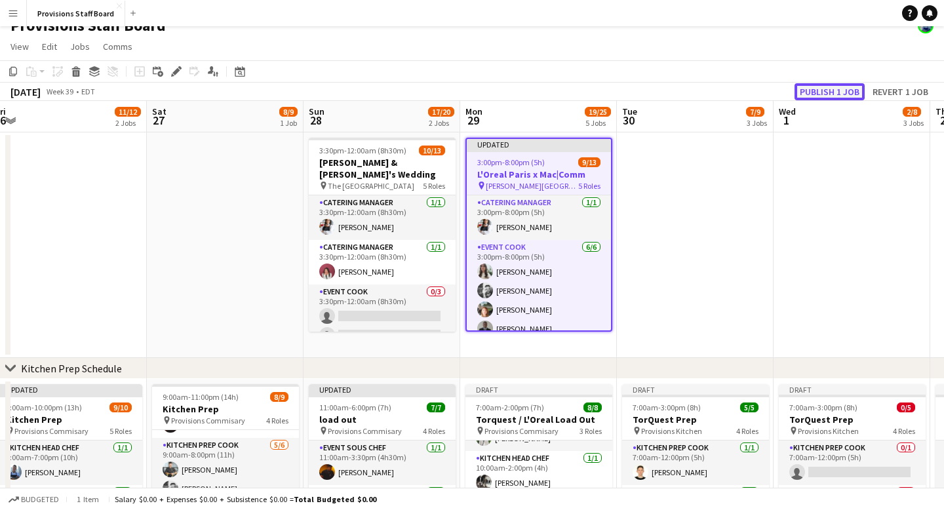
click at [844, 92] on button "Publish 1 job" at bounding box center [829, 91] width 70 height 17
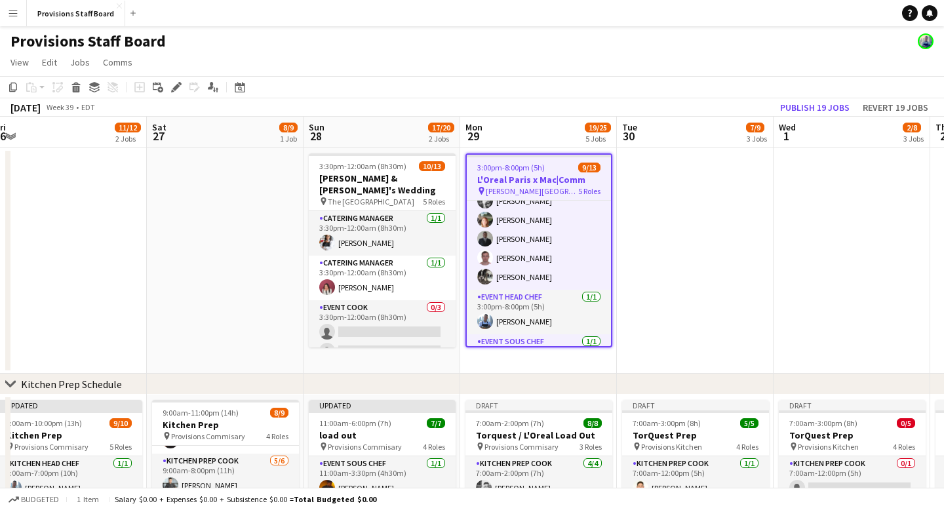
click at [682, 187] on app-date-cell at bounding box center [695, 260] width 157 height 225
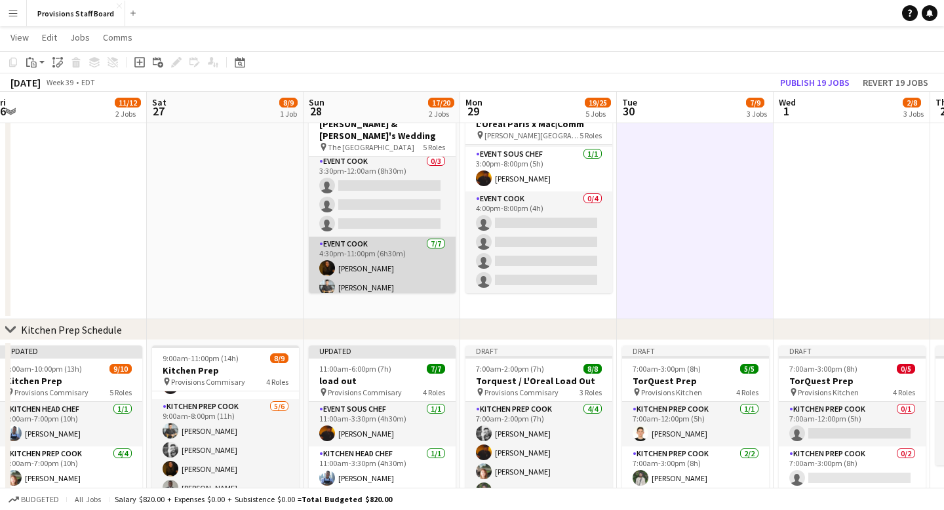
scroll to position [46, 0]
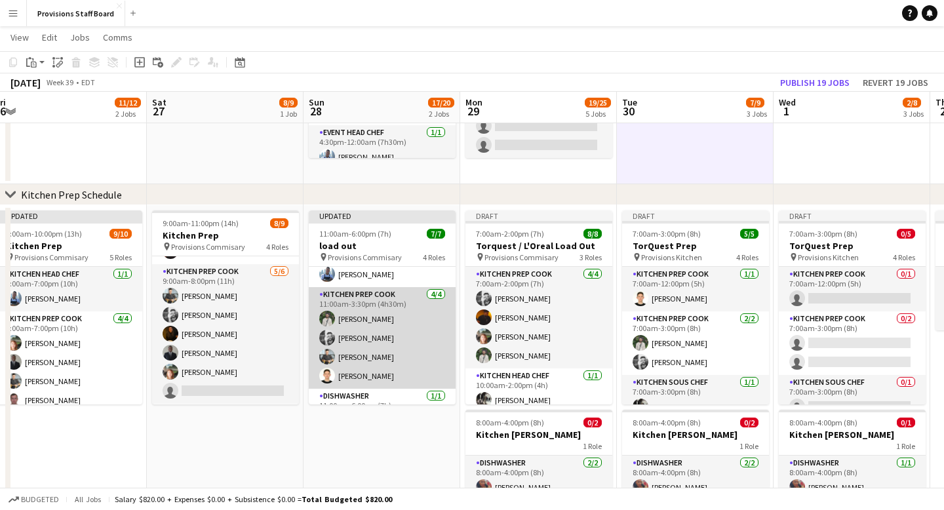
click at [362, 294] on app-card-role "Kitchen Prep Cook 4/4 11:00am-3:30pm (4h30m) Ruslan Kravchuk Evan Sheldon Alec …" at bounding box center [382, 338] width 147 height 102
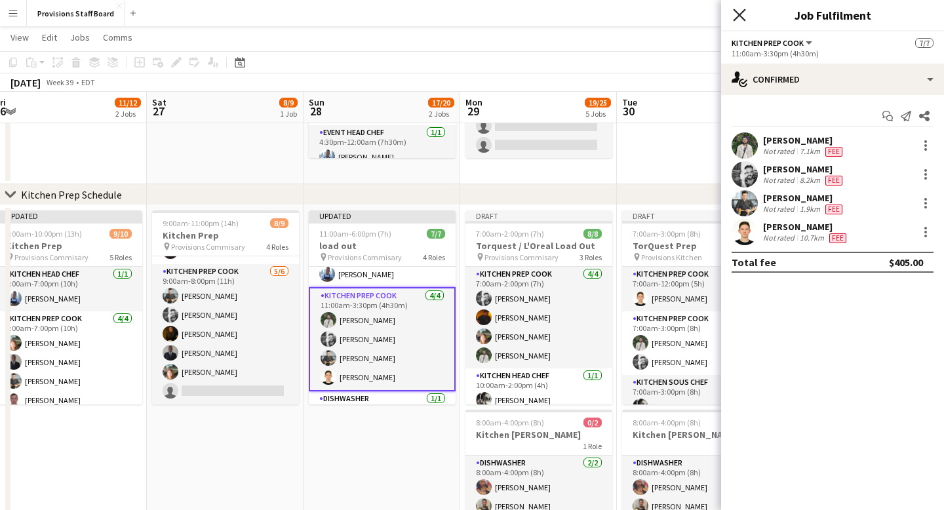
click at [741, 12] on icon at bounding box center [739, 15] width 12 height 12
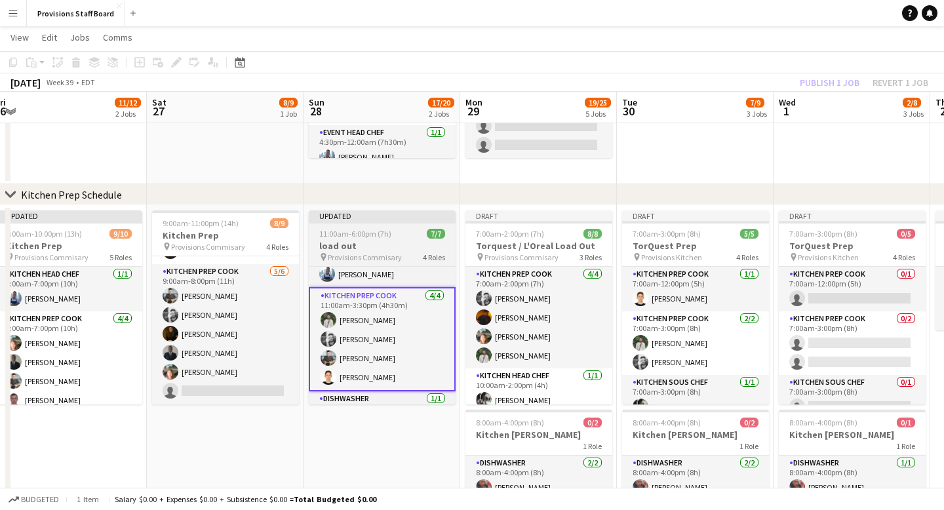
click at [383, 218] on div "Updated" at bounding box center [382, 215] width 147 height 10
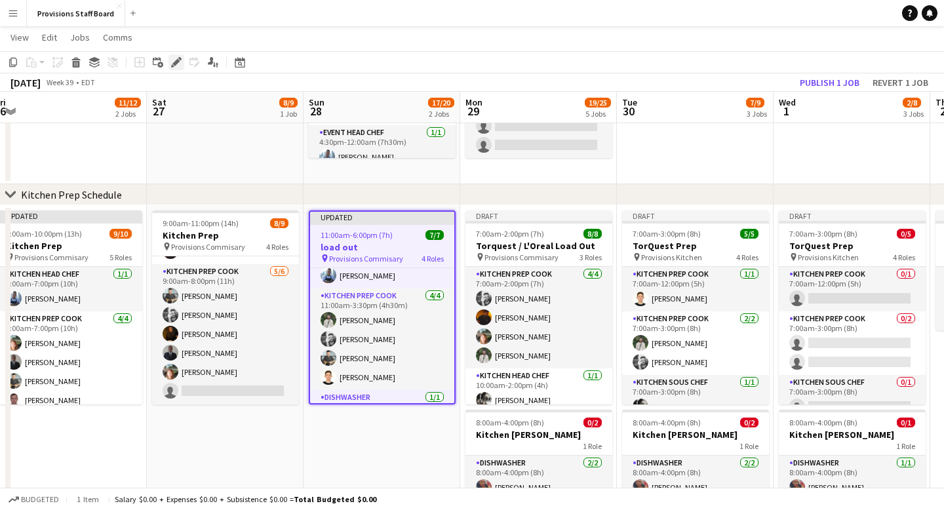
click at [176, 54] on div "Edit" at bounding box center [176, 62] width 16 height 16
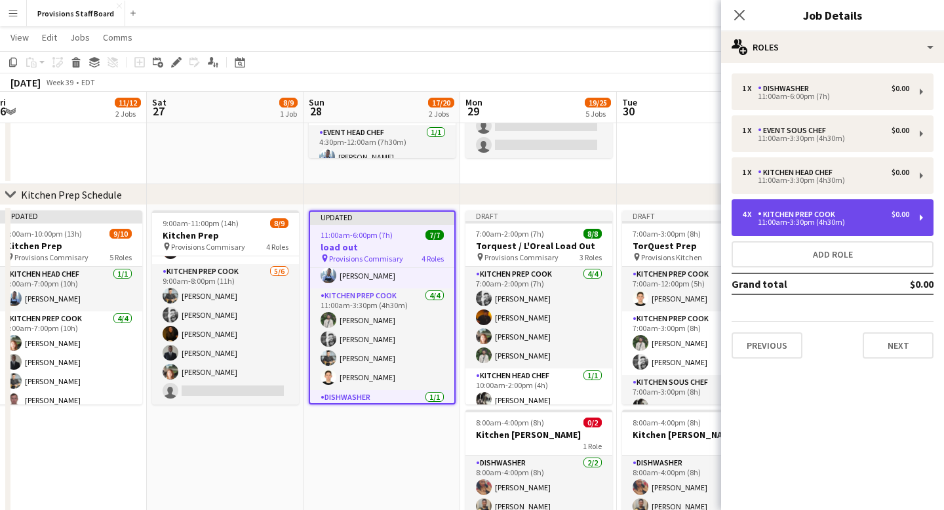
click at [798, 214] on div "Kitchen Prep Cook" at bounding box center [799, 214] width 83 height 9
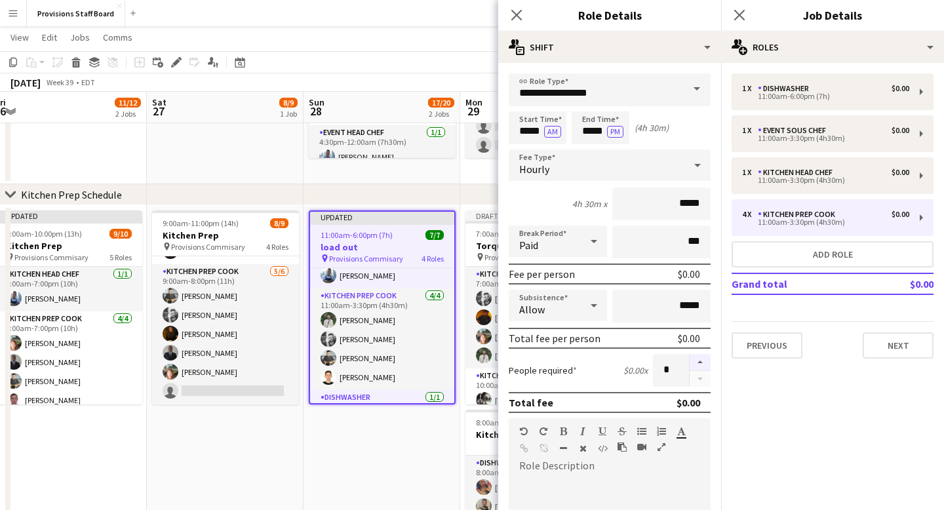
click at [704, 363] on button "button" at bounding box center [700, 362] width 21 height 17
type input "*"
click at [509, 10] on app-icon "Close pop-in" at bounding box center [516, 15] width 19 height 19
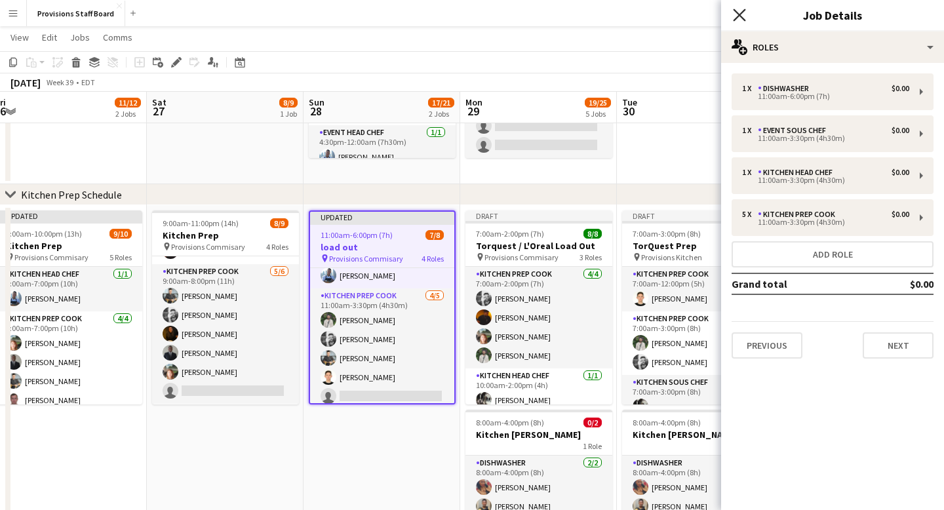
click at [741, 13] on icon at bounding box center [739, 15] width 12 height 12
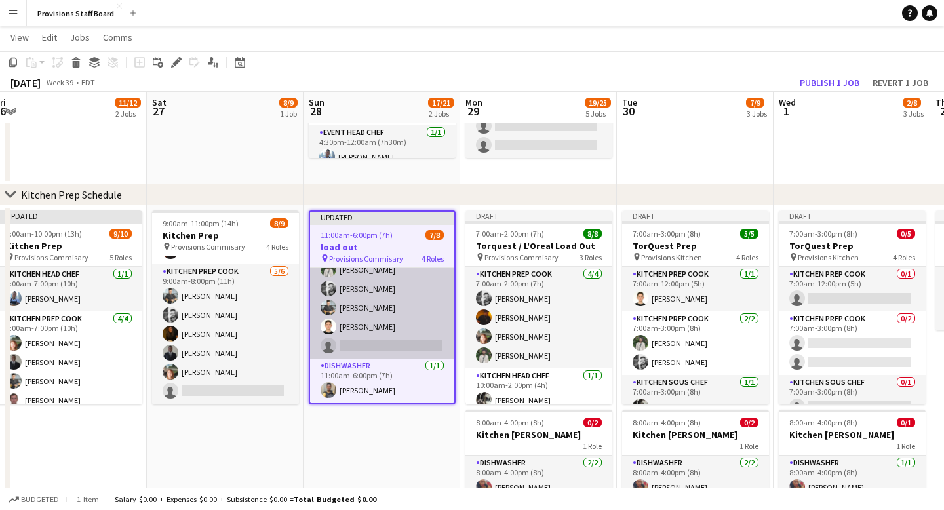
click at [368, 340] on app-card-role "Kitchen Prep Cook 4/5 11:00am-3:30pm (4h30m) Ruslan Kravchuk Evan Sheldon Alec …" at bounding box center [382, 298] width 144 height 121
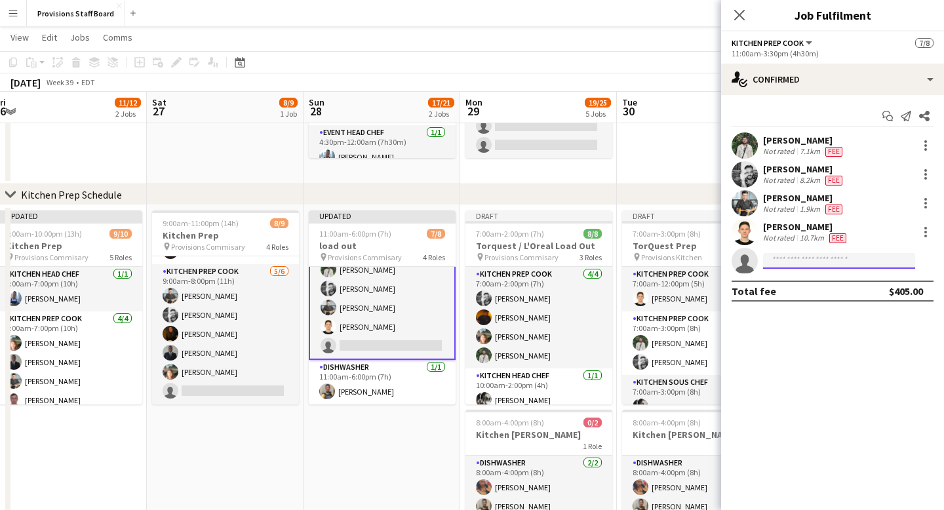
click at [812, 262] on input at bounding box center [839, 261] width 152 height 16
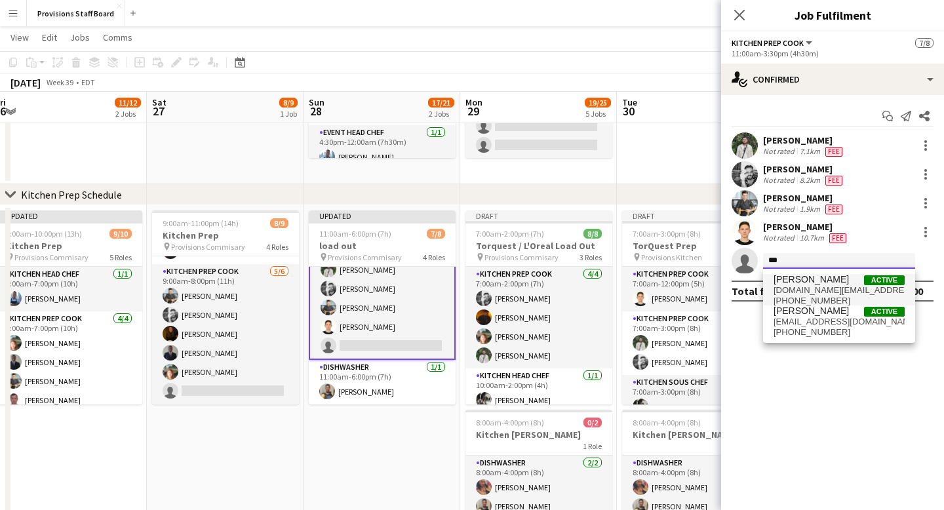
type input "***"
click at [826, 277] on span "[PERSON_NAME]" at bounding box center [811, 279] width 75 height 11
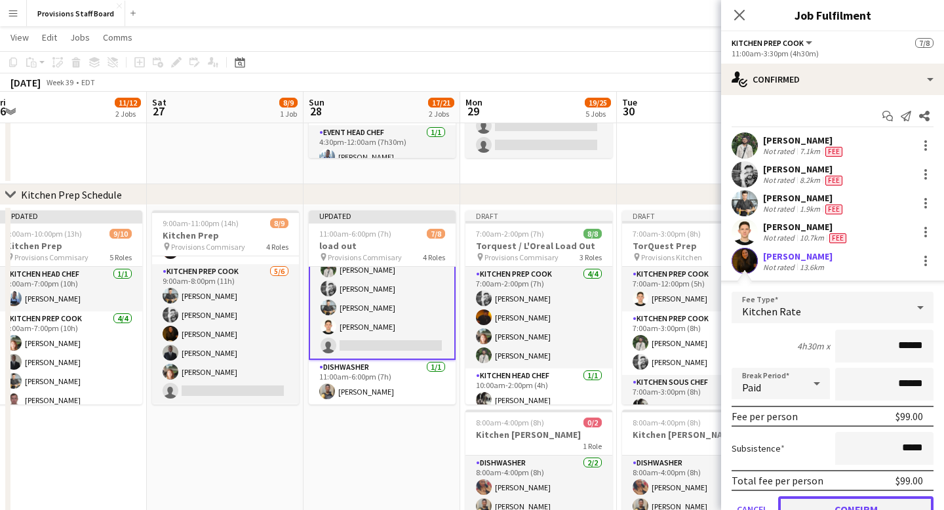
click at [853, 501] on button "Confirm" at bounding box center [855, 509] width 155 height 26
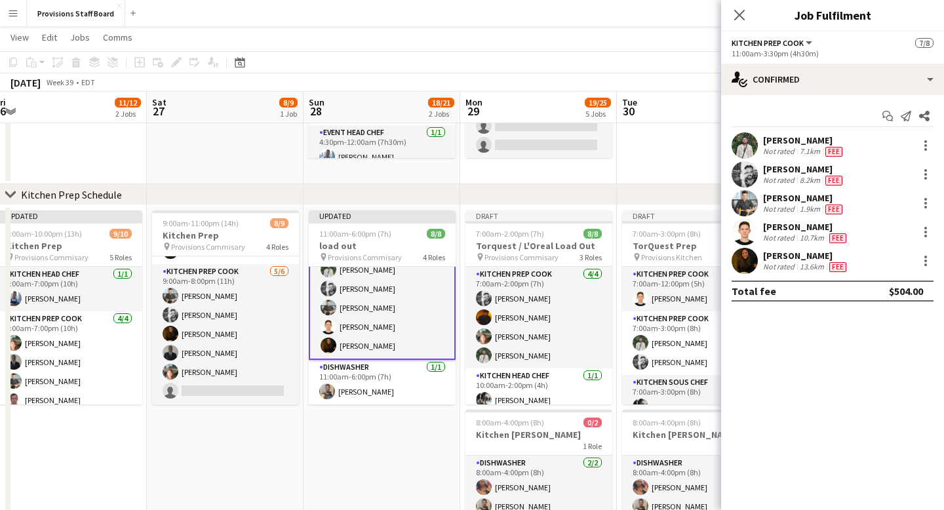
click at [382, 443] on app-date-cell "Updated 11:00am-6:00pm (7h) 8/8 load out pin Provisions Commisary 4 Roles Event…" at bounding box center [382, 376] width 157 height 342
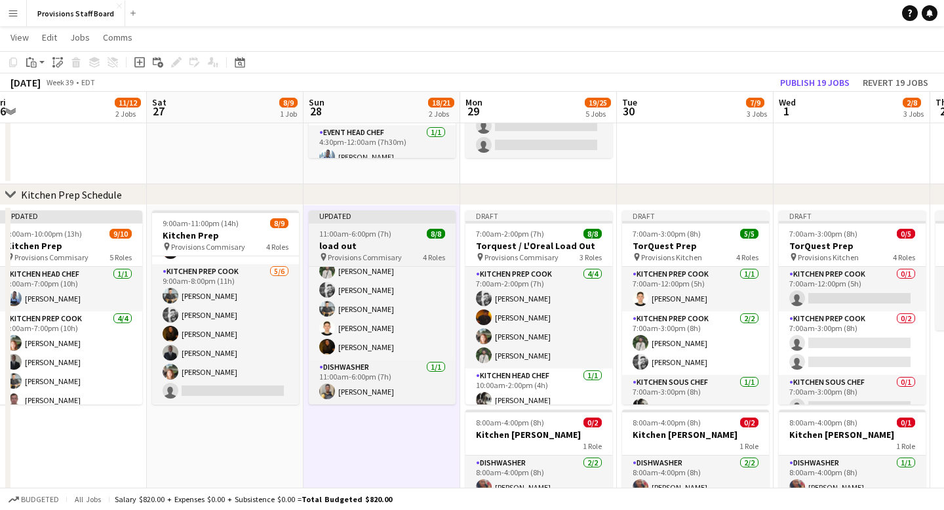
click at [392, 212] on div "Updated" at bounding box center [382, 215] width 147 height 10
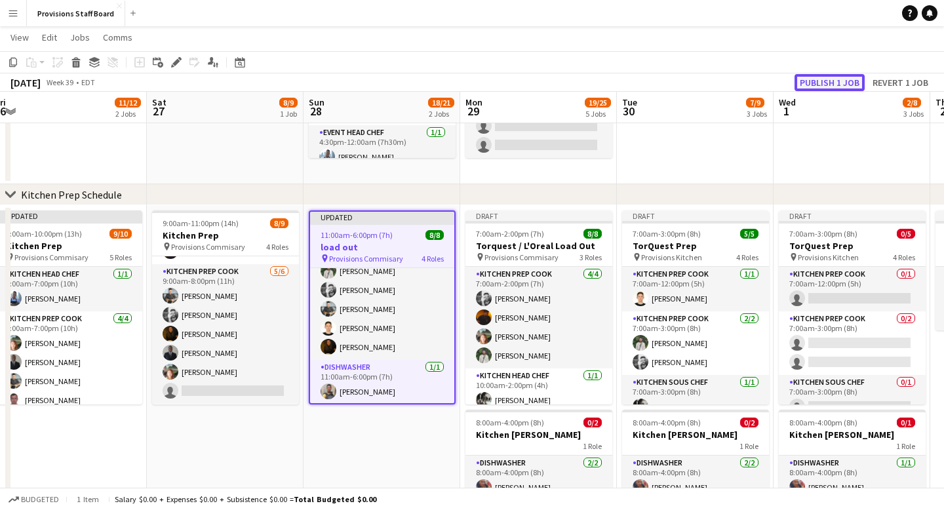
click at [836, 81] on button "Publish 1 job" at bounding box center [829, 82] width 70 height 17
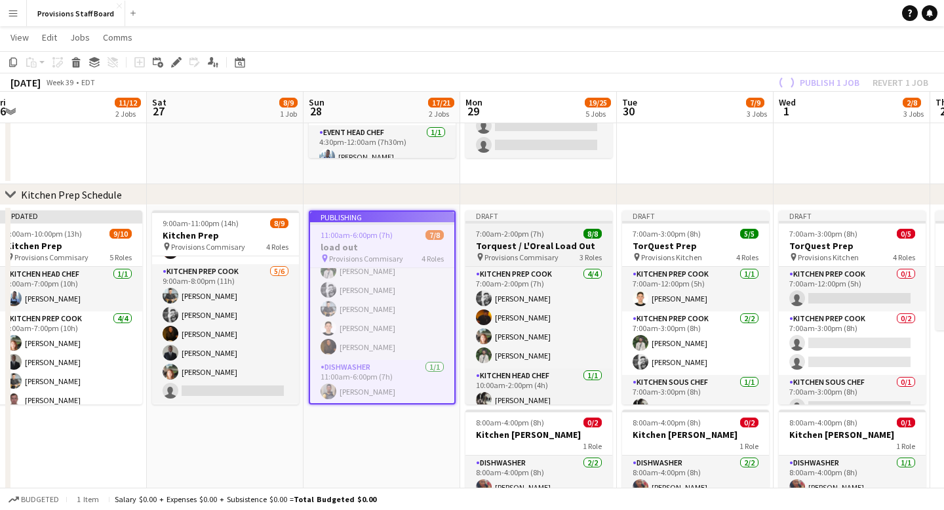
scroll to position [109, 0]
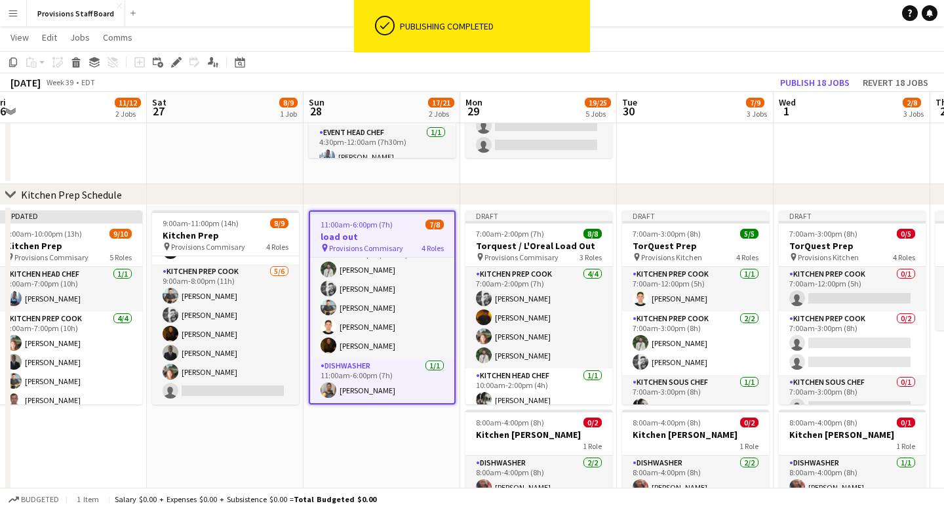
click at [381, 432] on app-date-cell "11:00am-6:00pm (7h) 7/8 load out pin Provisions Commisary 4 Roles Event Sous Ch…" at bounding box center [382, 376] width 157 height 342
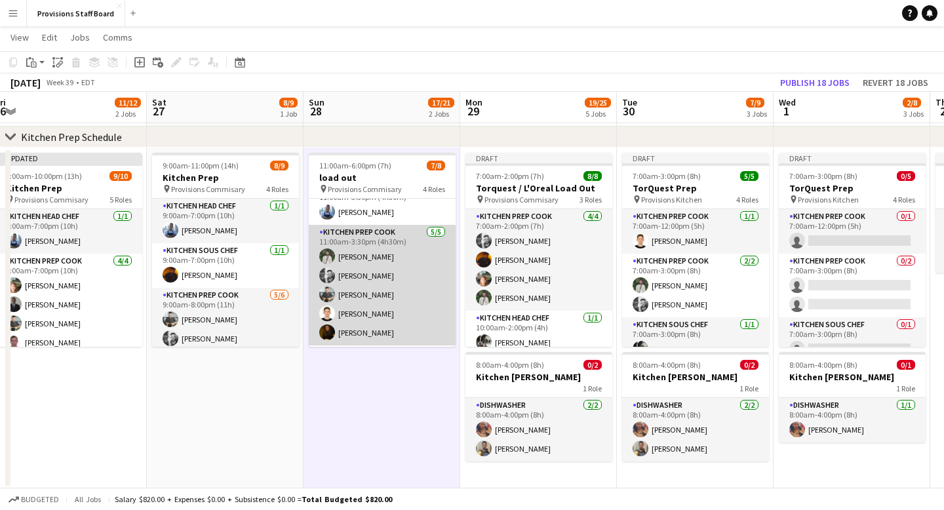
scroll to position [75, 0]
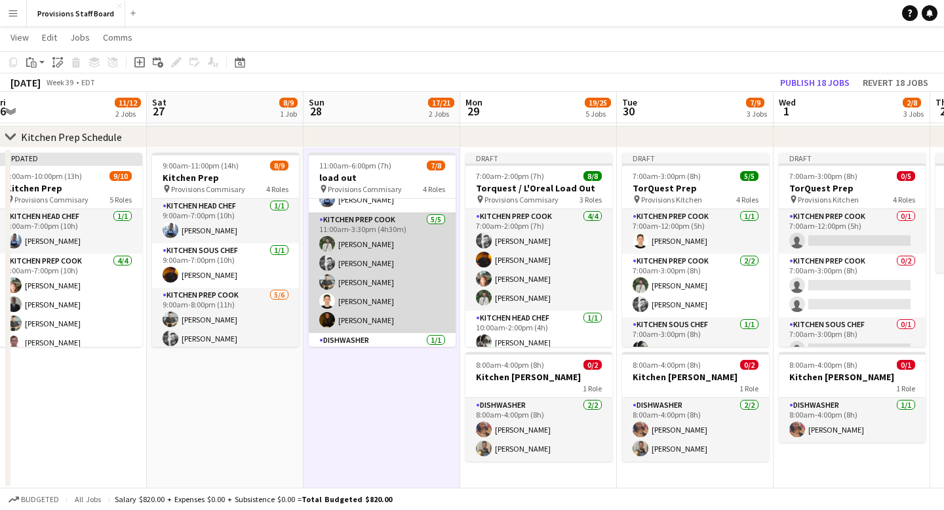
click at [386, 227] on app-card-role "Kitchen Prep Cook 5/5 11:00am-3:30pm (4h30m) Ruslan Kravchuk Evan Sheldon Alec …" at bounding box center [382, 272] width 147 height 121
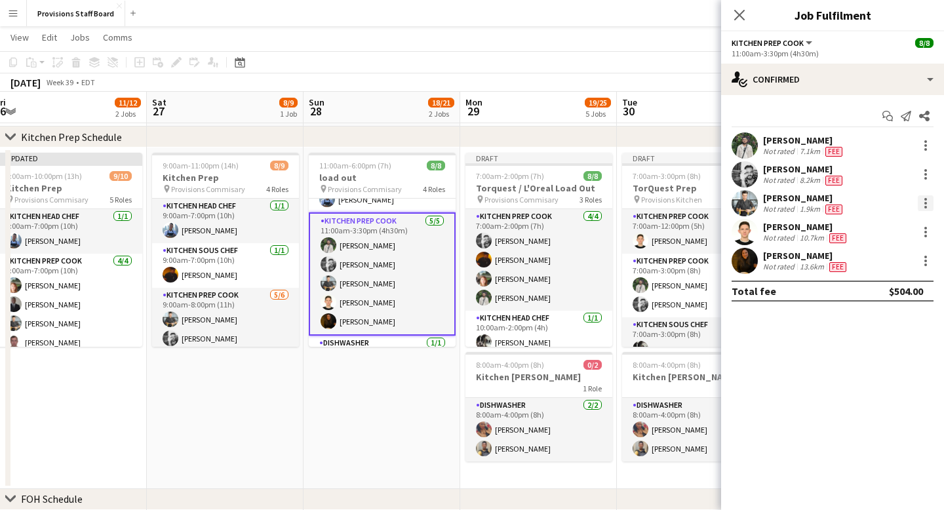
click at [931, 205] on div at bounding box center [926, 203] width 16 height 16
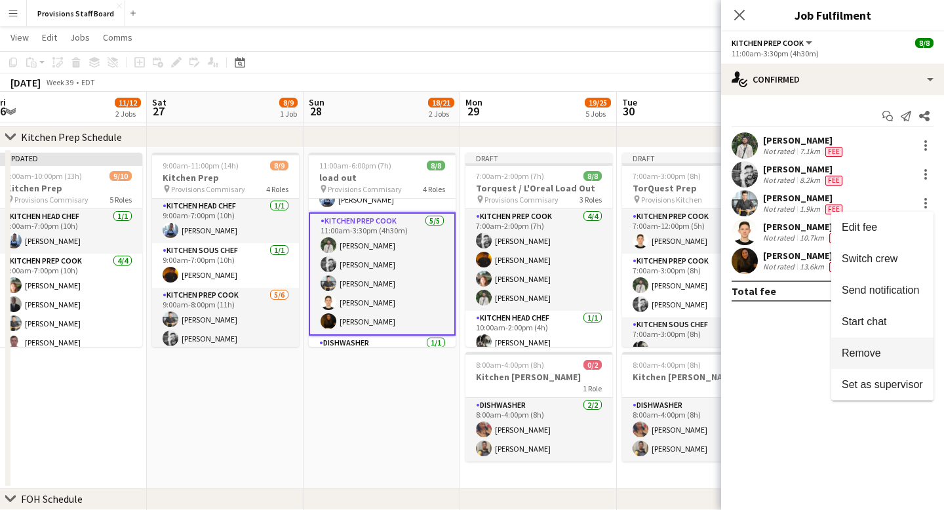
click at [867, 352] on span "Remove" at bounding box center [861, 352] width 39 height 11
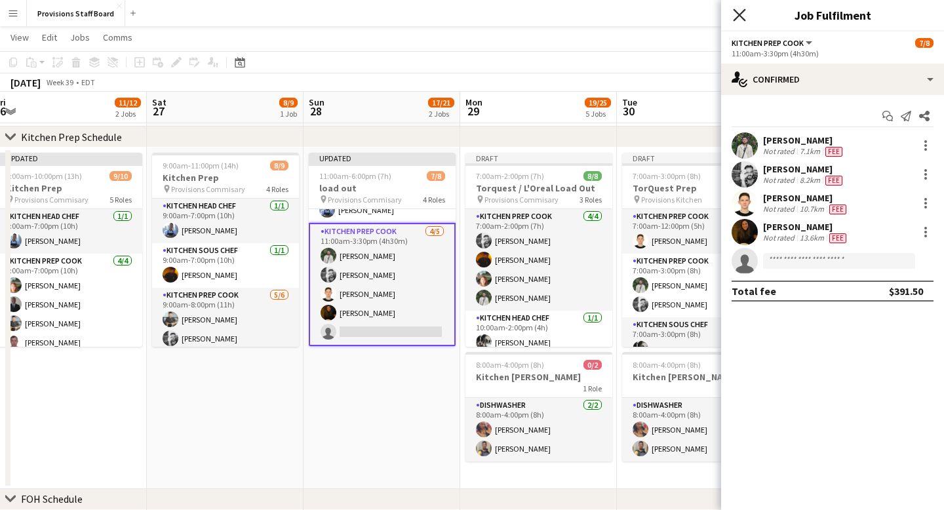
click at [738, 13] on icon at bounding box center [739, 15] width 12 height 12
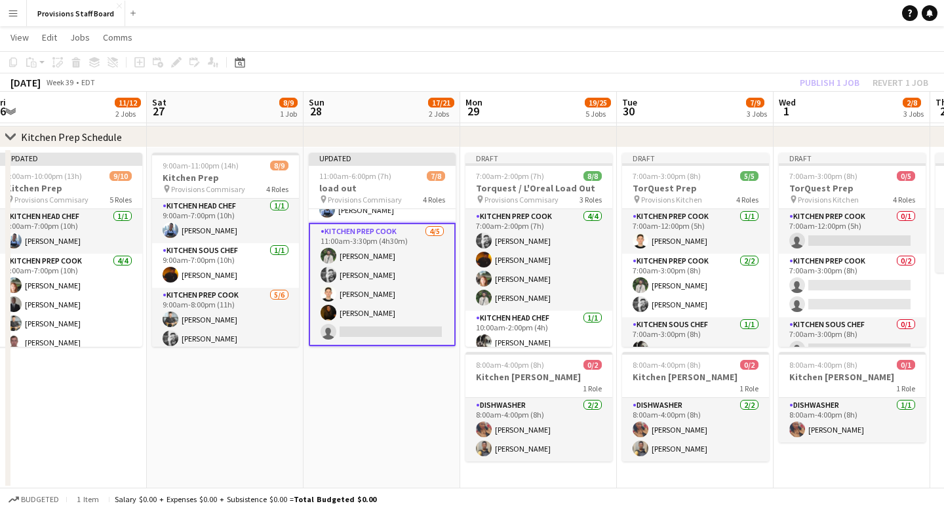
click at [416, 386] on app-date-cell "Updated 11:00am-6:00pm (7h) 7/8 load out pin Provisions Commisary 4 Roles Event…" at bounding box center [382, 318] width 157 height 342
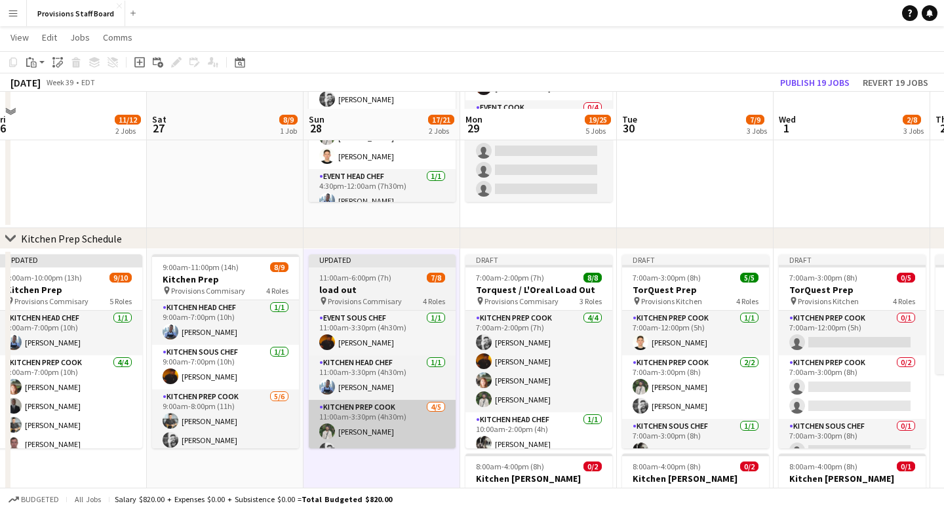
scroll to position [0, 0]
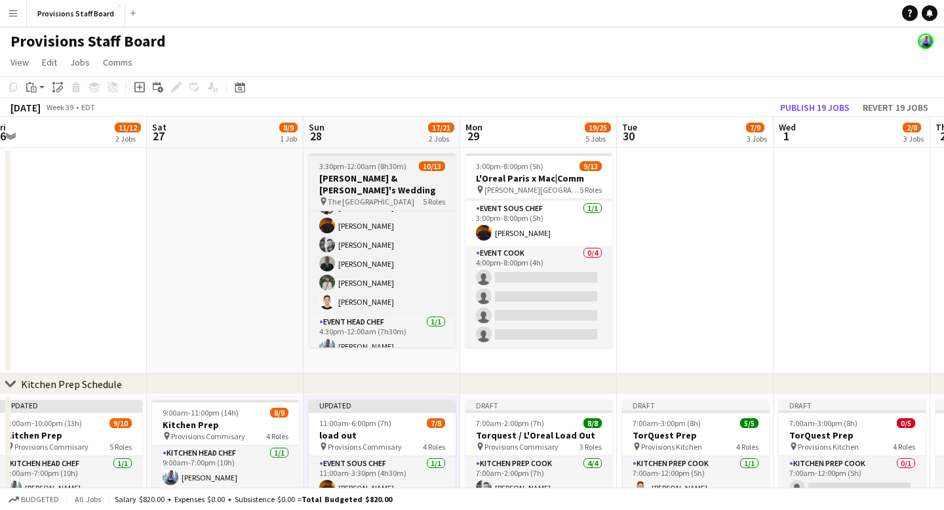
click at [349, 156] on app-job-card "3:30pm-12:00am (8h30m) (Mon) 10/13 Lauren & Aaron's Wedding pin The Great Hall …" at bounding box center [382, 250] width 147 height 194
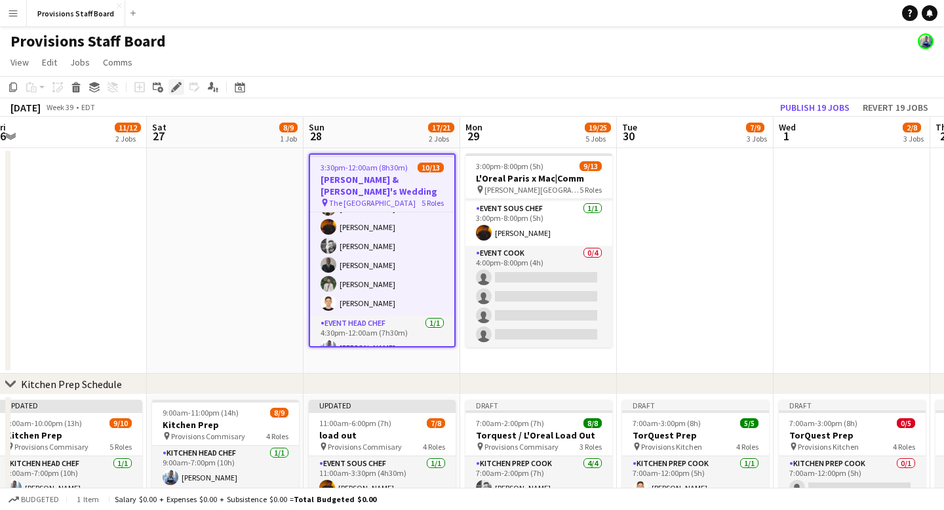
click at [180, 87] on icon "Edit" at bounding box center [176, 87] width 10 height 10
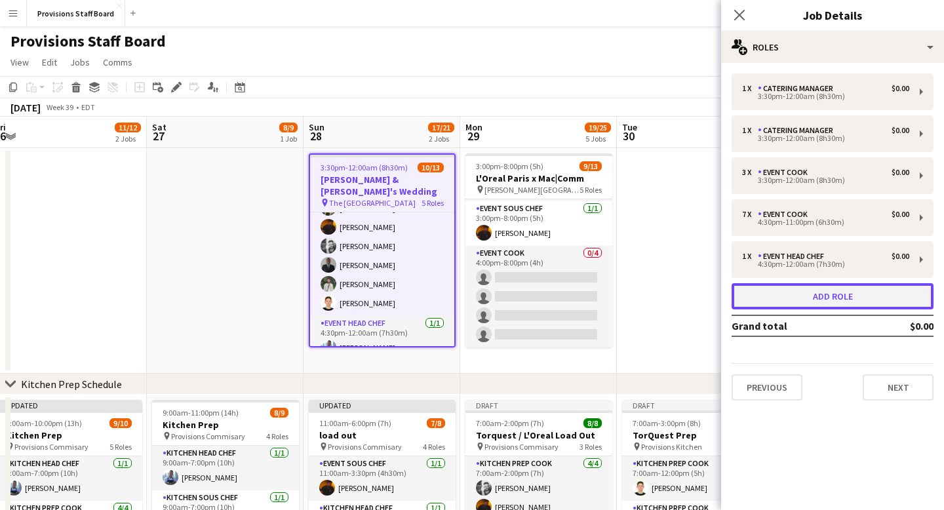
click at [825, 299] on button "Add role" at bounding box center [833, 296] width 202 height 26
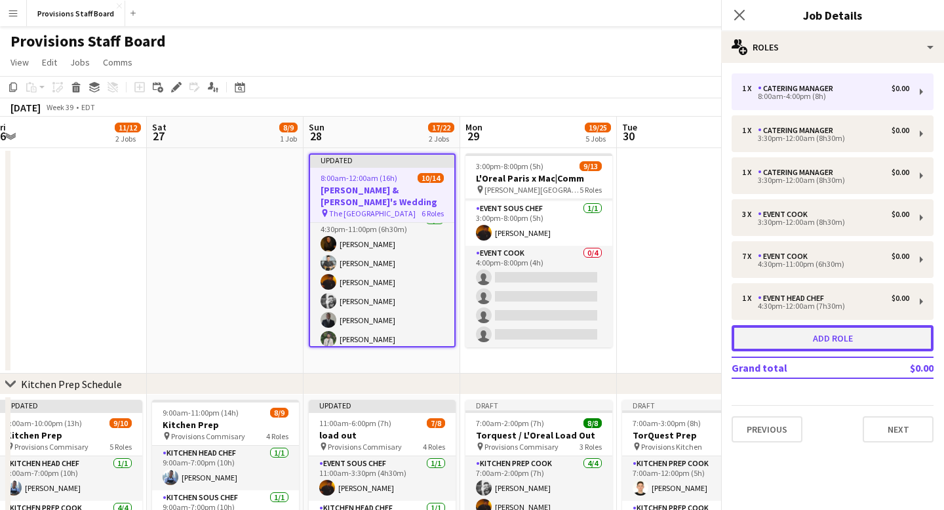
scroll to position [271, 0]
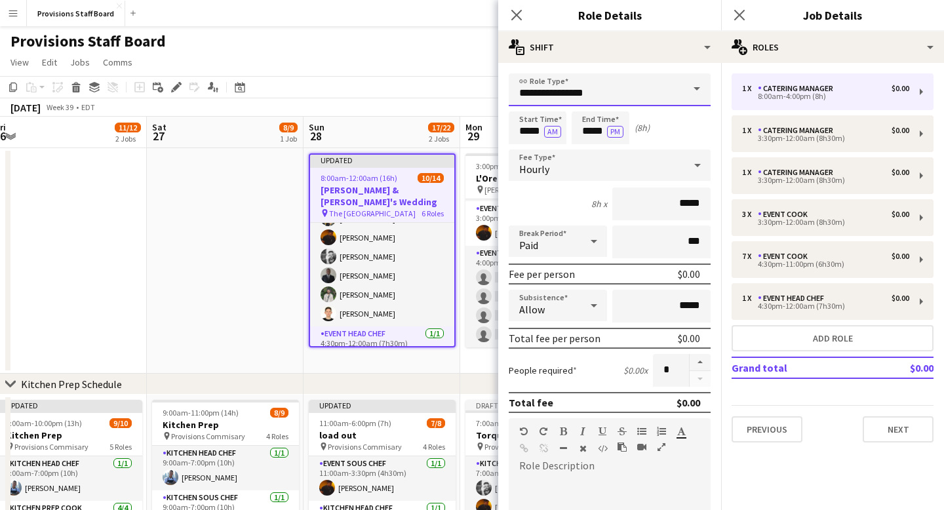
click at [656, 88] on input "**********" at bounding box center [610, 89] width 202 height 33
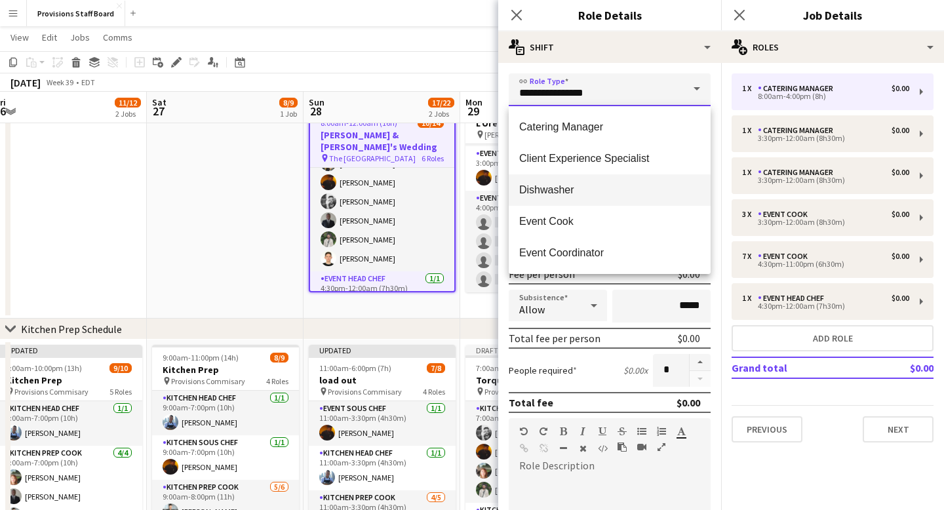
scroll to position [32, 0]
click at [563, 192] on span "Event Cook" at bounding box center [609, 189] width 181 height 12
type input "**********"
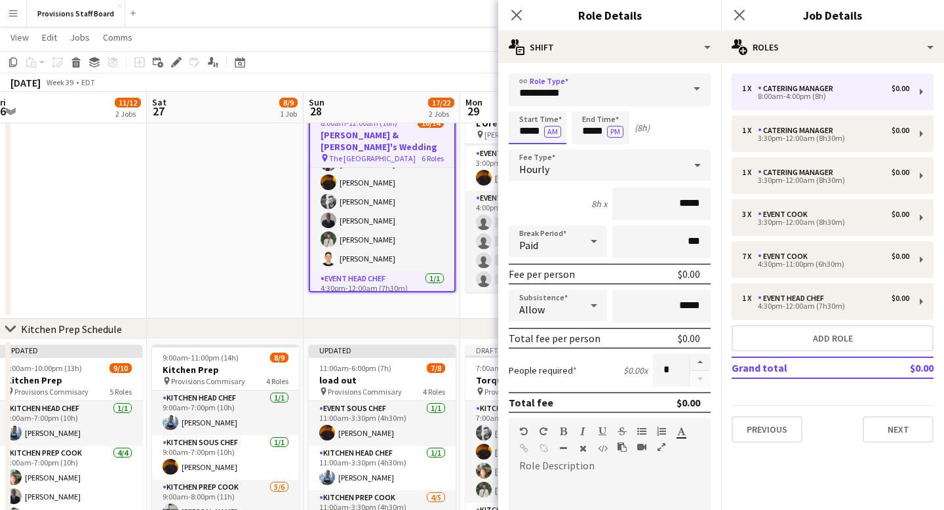
click at [536, 134] on input "*****" at bounding box center [538, 127] width 58 height 33
click at [527, 105] on div at bounding box center [524, 104] width 26 height 13
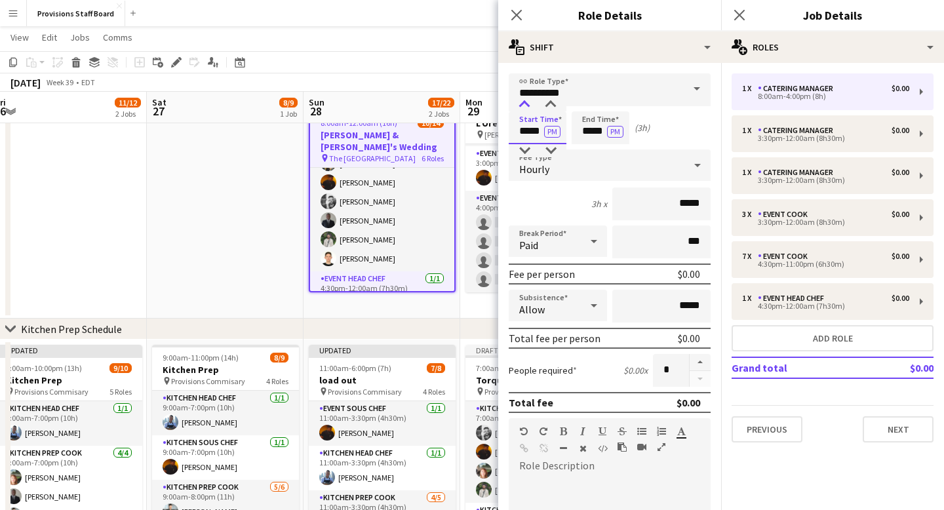
click at [527, 105] on div at bounding box center [524, 104] width 26 height 13
click at [526, 105] on div at bounding box center [524, 104] width 26 height 13
click at [593, 129] on input "*****" at bounding box center [601, 127] width 58 height 33
click at [530, 134] on input "*****" at bounding box center [538, 127] width 58 height 33
click at [526, 106] on div at bounding box center [524, 104] width 26 height 13
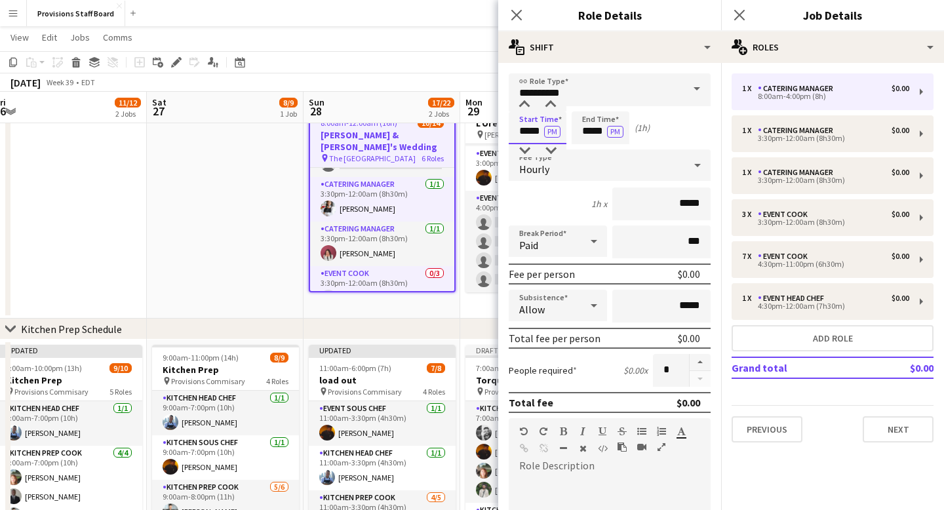
scroll to position [34, 0]
click at [530, 132] on input "*****" at bounding box center [538, 127] width 58 height 33
click at [526, 105] on div at bounding box center [524, 104] width 26 height 13
type input "*****"
click at [526, 105] on div at bounding box center [524, 104] width 26 height 13
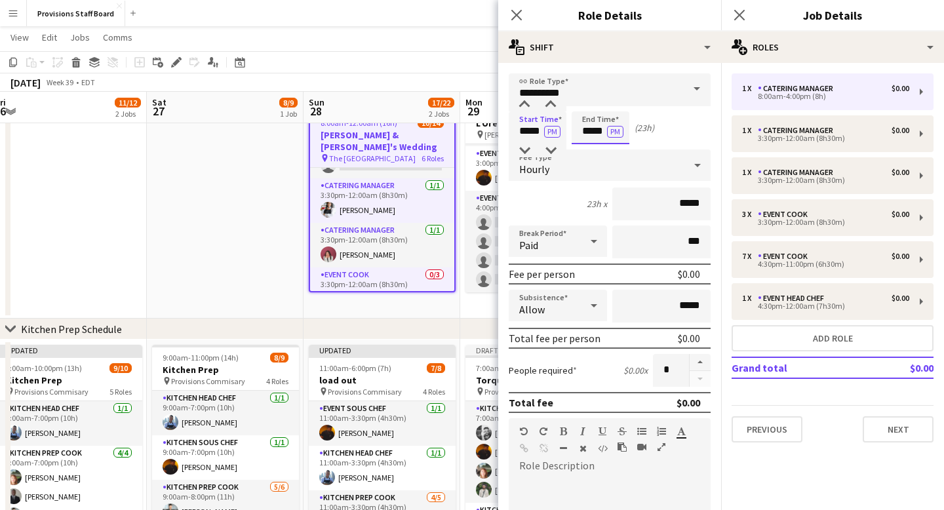
click at [595, 134] on input "*****" at bounding box center [601, 127] width 58 height 33
click at [591, 106] on div at bounding box center [587, 104] width 26 height 13
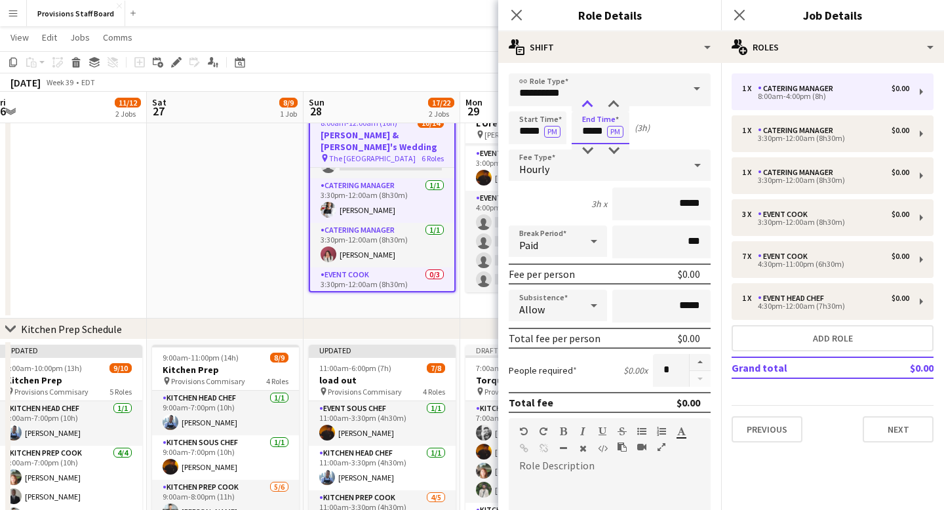
click at [591, 106] on div at bounding box center [587, 104] width 26 height 13
click at [614, 104] on div at bounding box center [613, 104] width 26 height 13
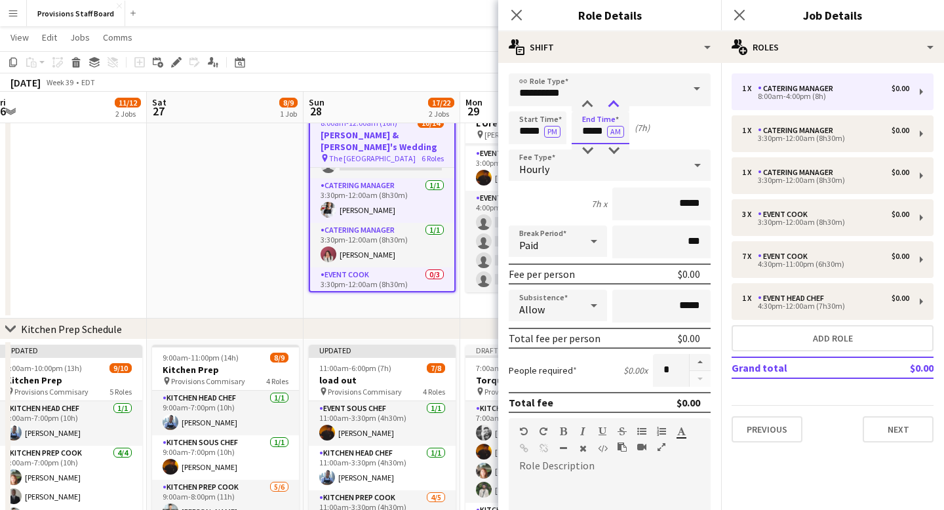
type input "*****"
click at [614, 104] on div at bounding box center [613, 104] width 26 height 13
click at [520, 18] on icon at bounding box center [516, 15] width 12 height 12
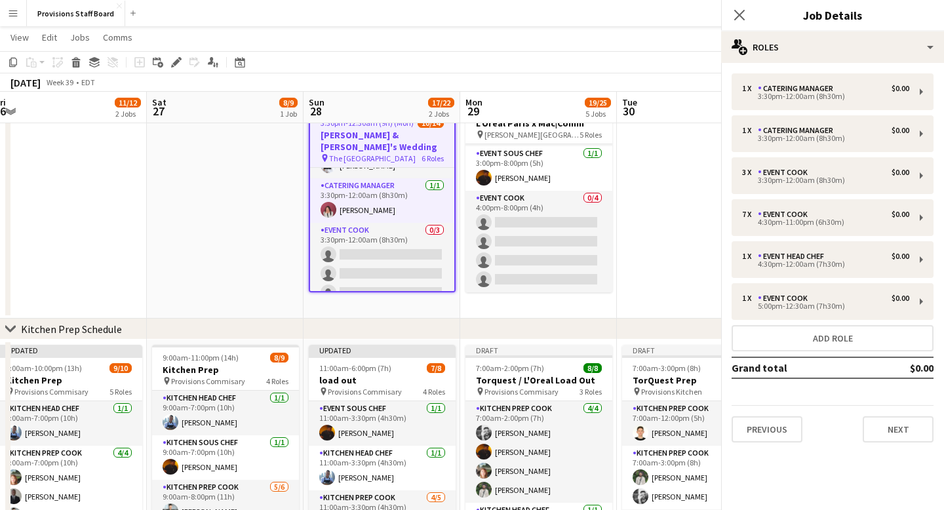
scroll to position [0, 0]
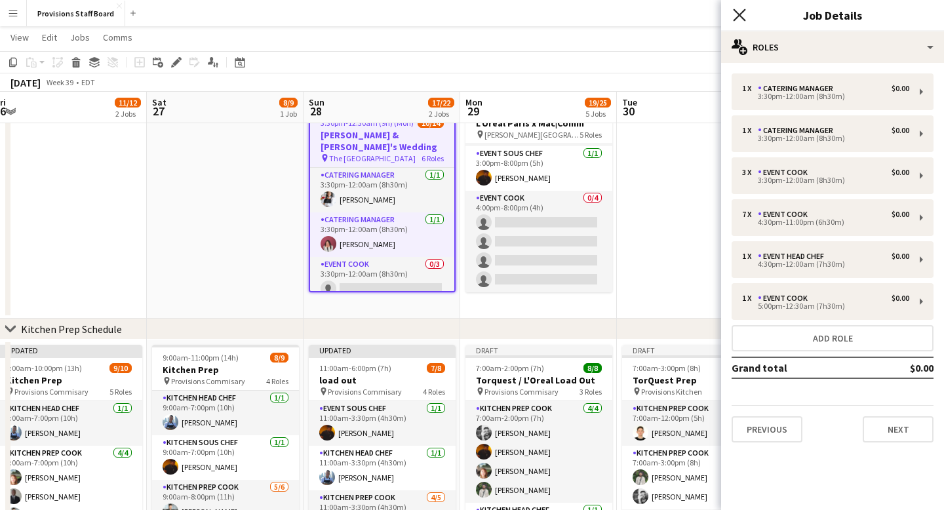
click at [741, 13] on icon "Close pop-in" at bounding box center [739, 15] width 12 height 12
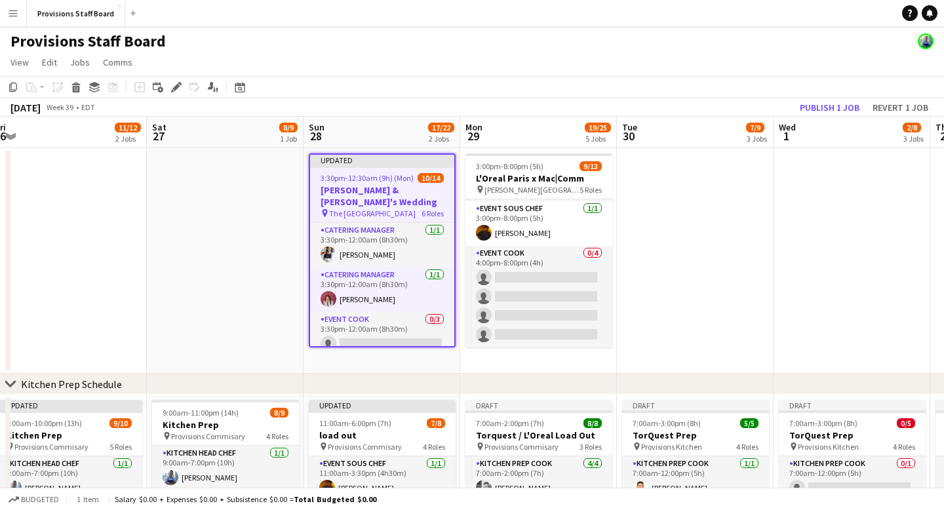
click at [384, 162] on div "Updated" at bounding box center [382, 160] width 144 height 10
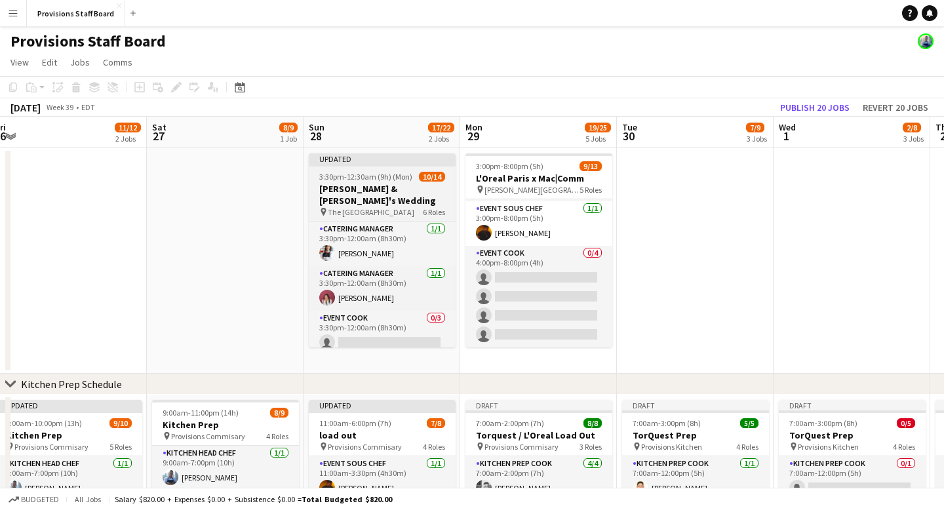
click at [384, 162] on div "Updated" at bounding box center [382, 158] width 147 height 10
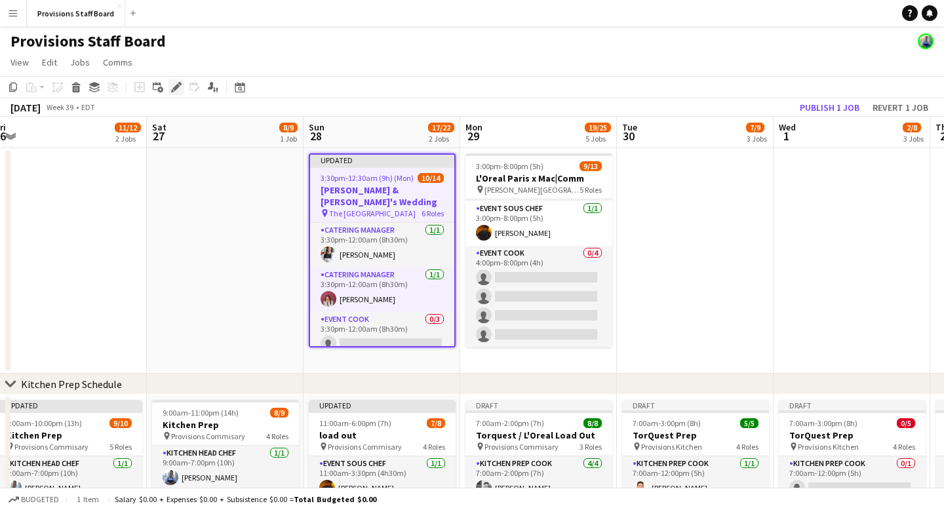
click at [176, 86] on icon at bounding box center [175, 87] width 7 height 7
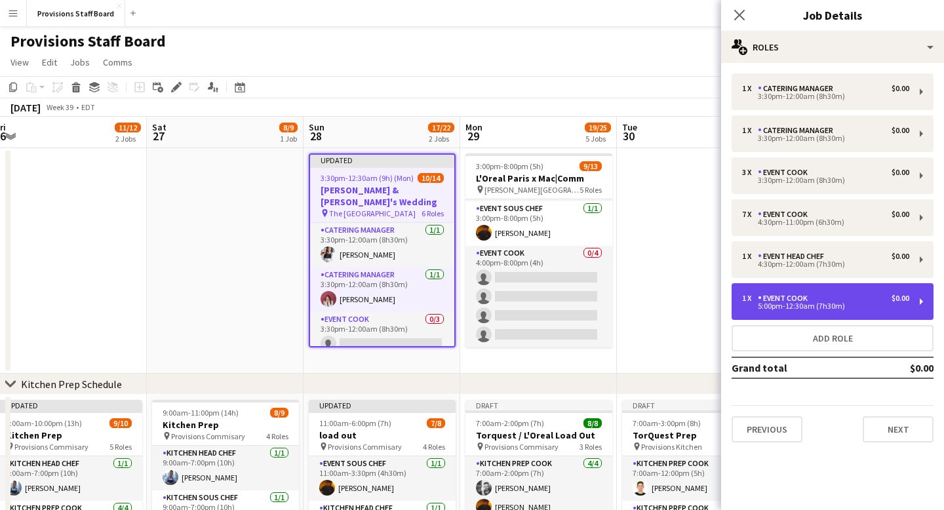
click at [796, 301] on div "Event Cook" at bounding box center [785, 298] width 55 height 9
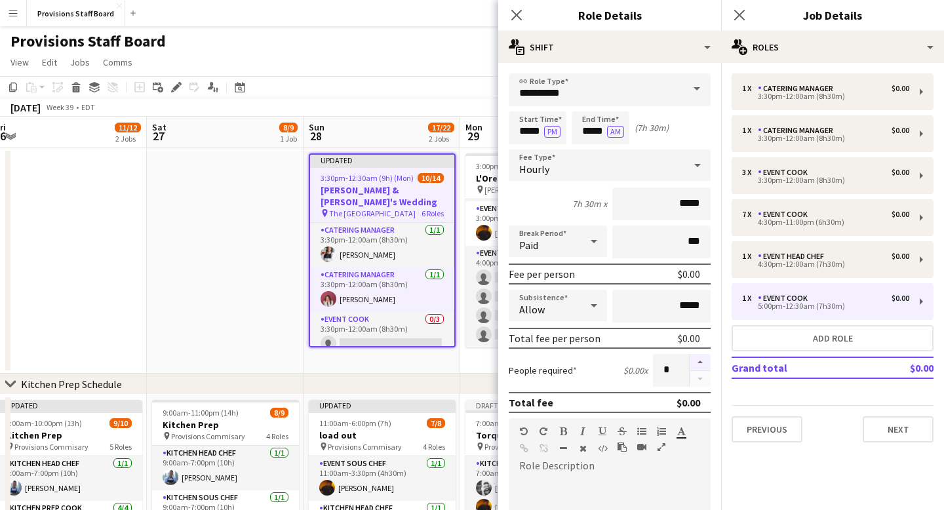
click at [700, 364] on button "button" at bounding box center [700, 362] width 21 height 17
type input "*"
click at [520, 12] on icon at bounding box center [516, 15] width 12 height 12
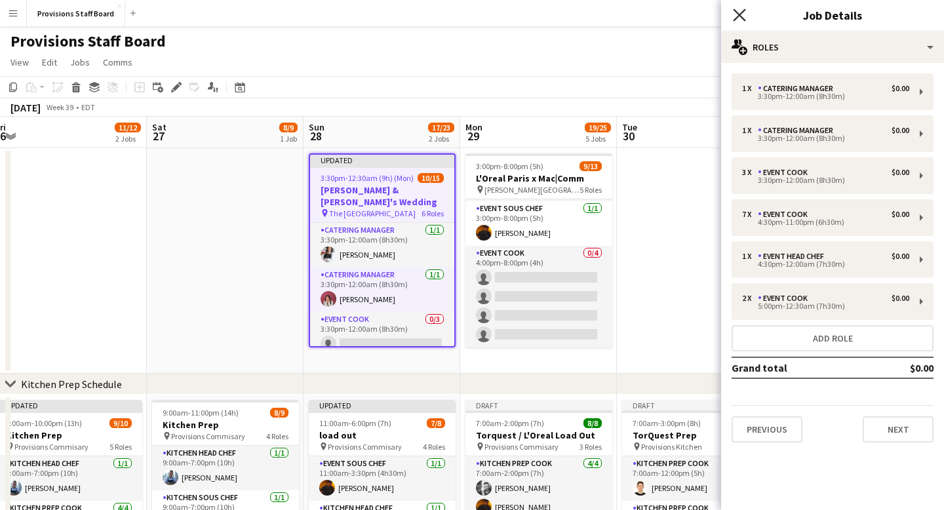
click at [739, 14] on icon at bounding box center [739, 15] width 12 height 12
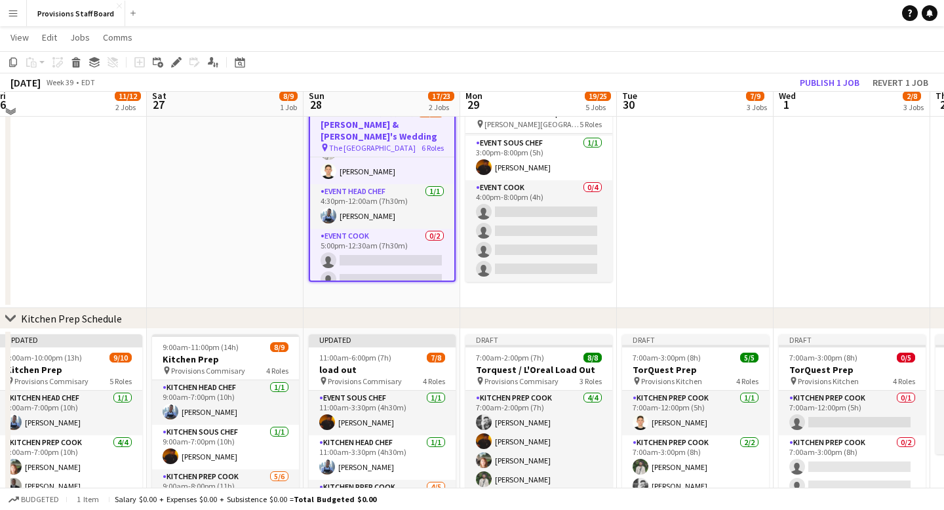
scroll to position [35, 0]
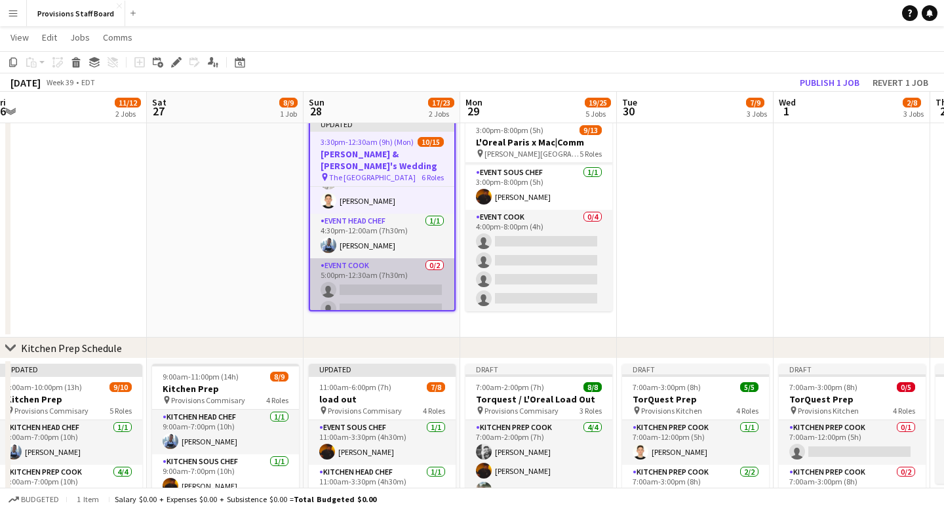
click at [364, 258] on app-card-role "Event Cook 0/2 5:00pm-12:30am (7h30m) single-neutral-actions single-neutral-act…" at bounding box center [382, 290] width 144 height 64
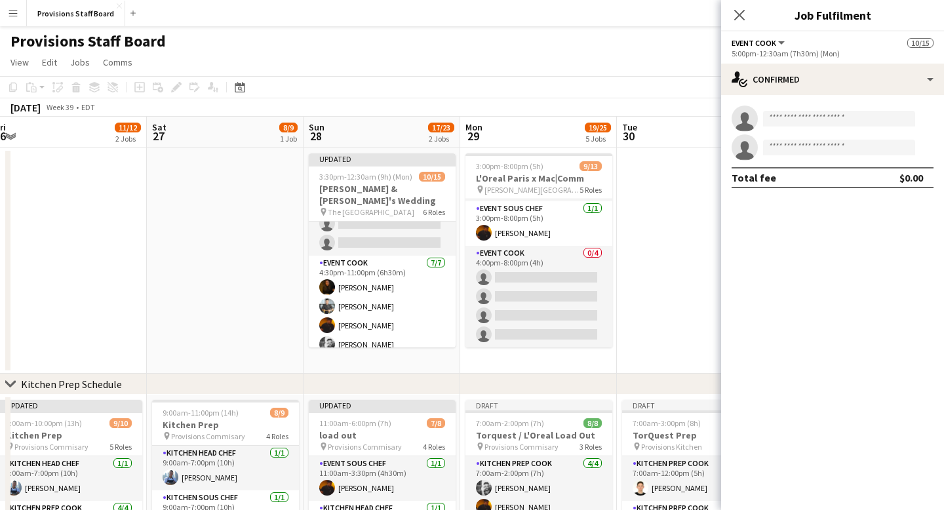
scroll to position [138, 0]
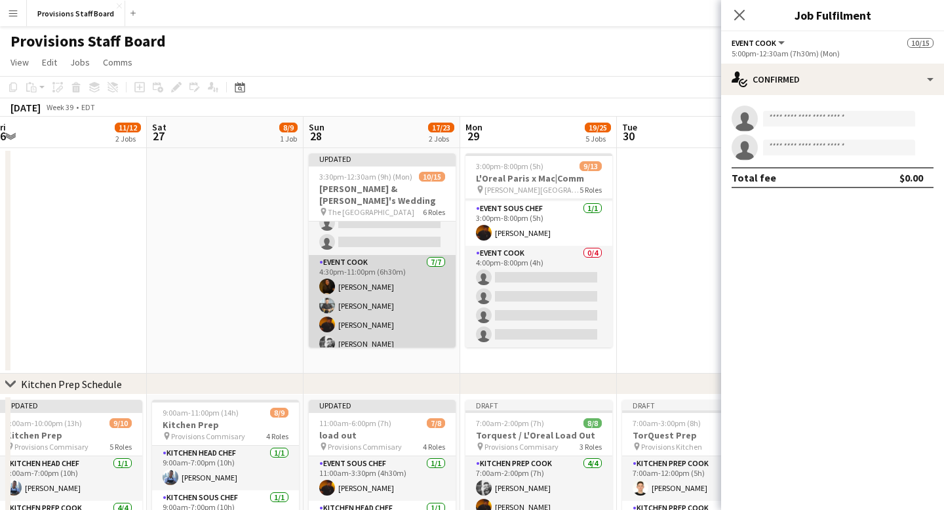
click at [361, 255] on app-card-role "Event Cook 7/7 4:30pm-11:00pm (6h30m) Marianne Agcaoili Alec Kerr Timothy Lampi…" at bounding box center [382, 334] width 147 height 159
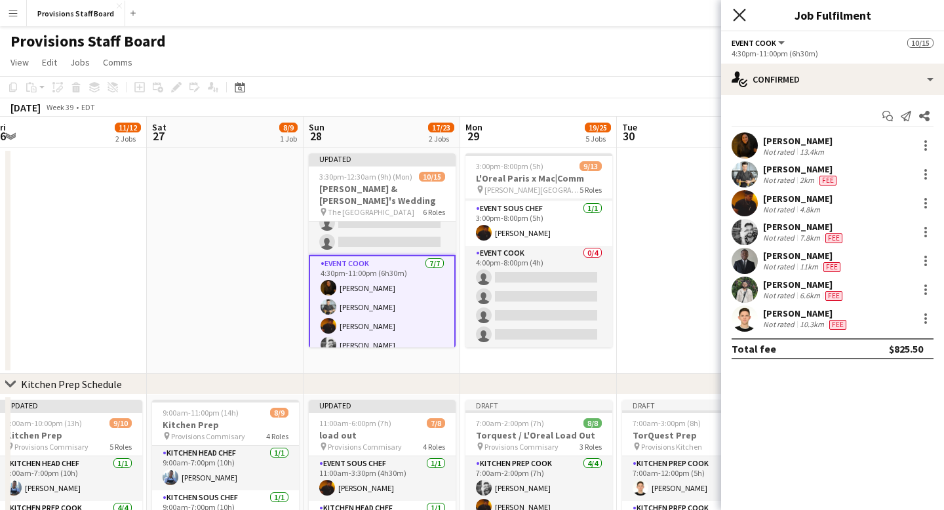
click at [741, 14] on icon "Close pop-in" at bounding box center [739, 15] width 12 height 12
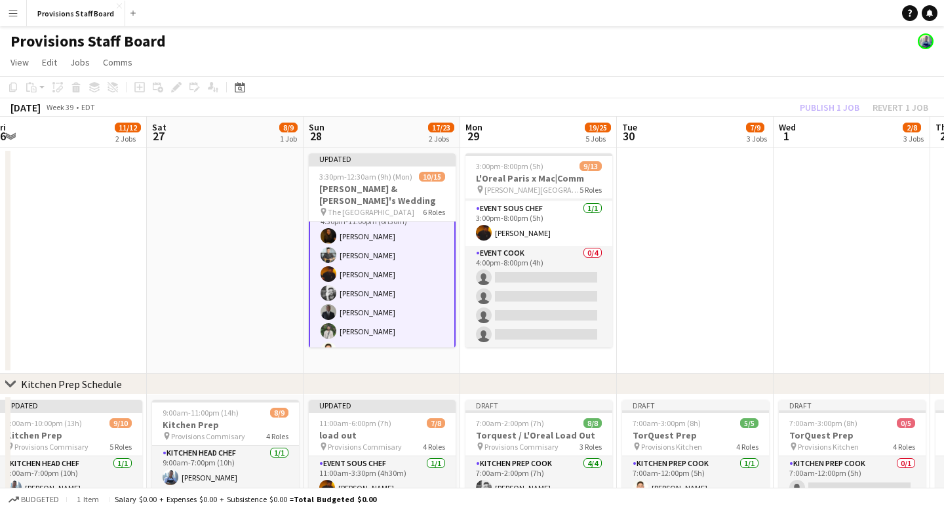
scroll to position [163, 0]
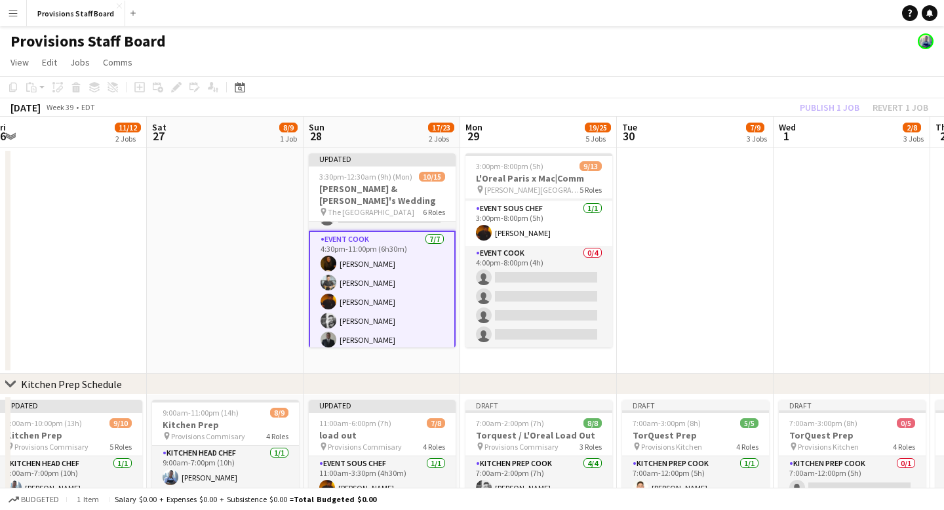
click at [246, 229] on app-date-cell at bounding box center [225, 260] width 157 height 225
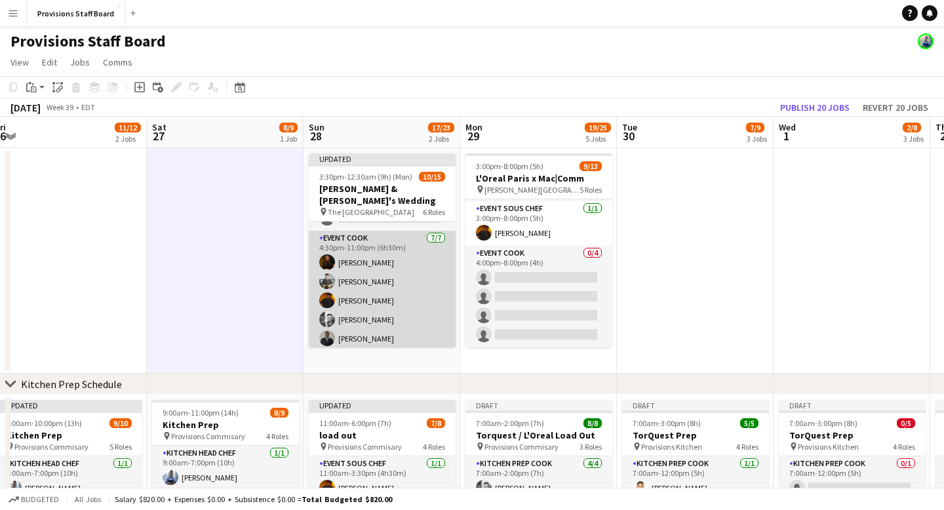
click at [406, 231] on app-card-role "Event Cook 7/7 4:30pm-11:00pm (6h30m) Marianne Agcaoili Alec Kerr Timothy Lampi…" at bounding box center [382, 310] width 147 height 159
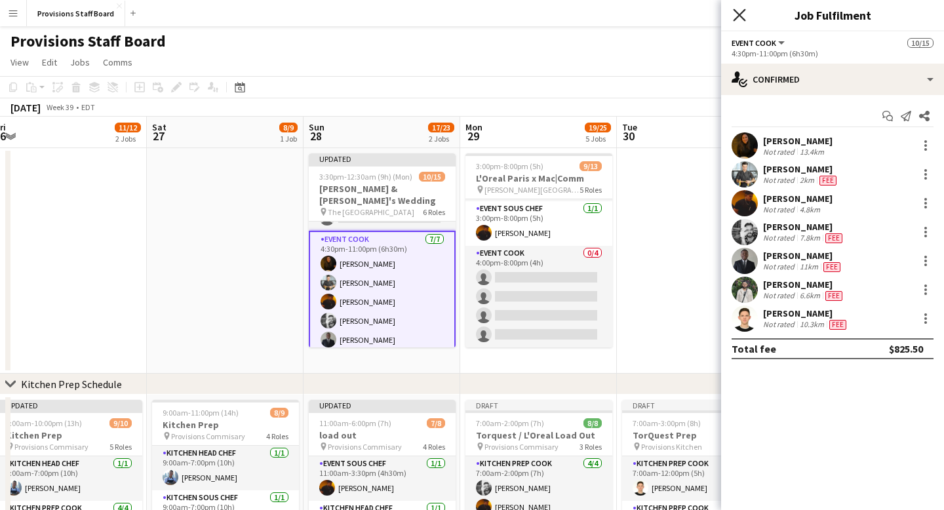
click at [744, 12] on icon "Close pop-in" at bounding box center [739, 15] width 12 height 12
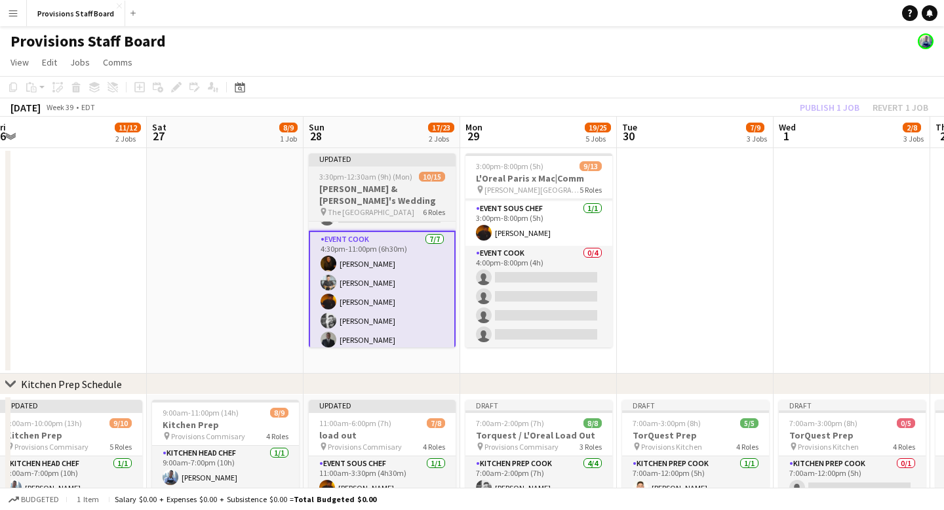
click at [396, 161] on div "Updated" at bounding box center [382, 158] width 147 height 10
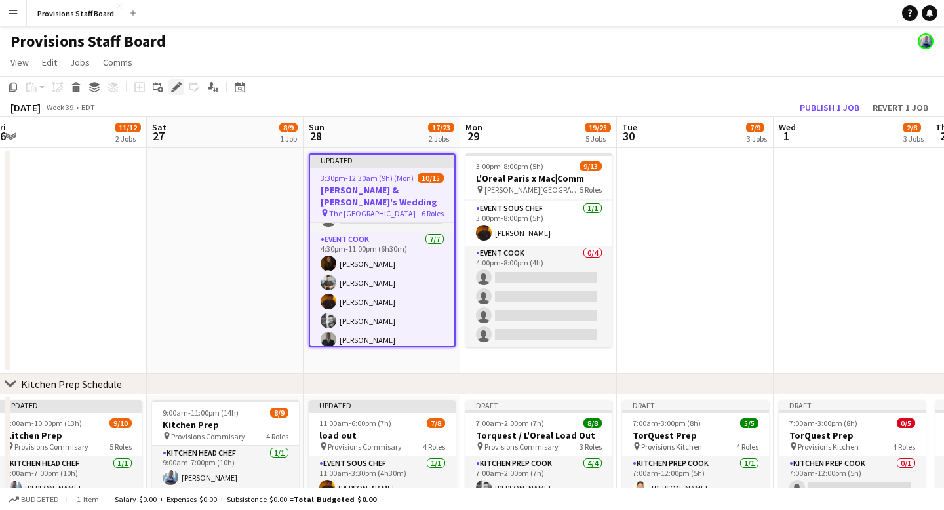
click at [178, 85] on icon at bounding box center [175, 87] width 7 height 7
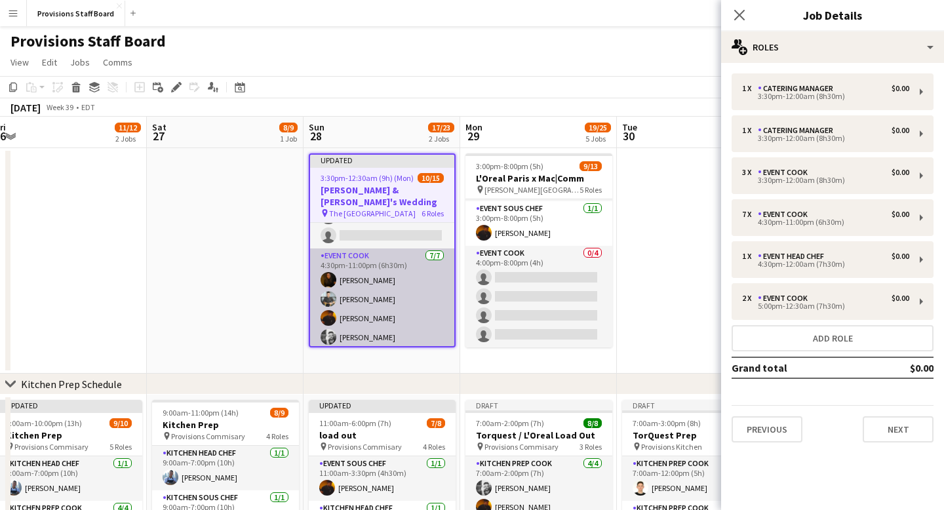
scroll to position [138, 0]
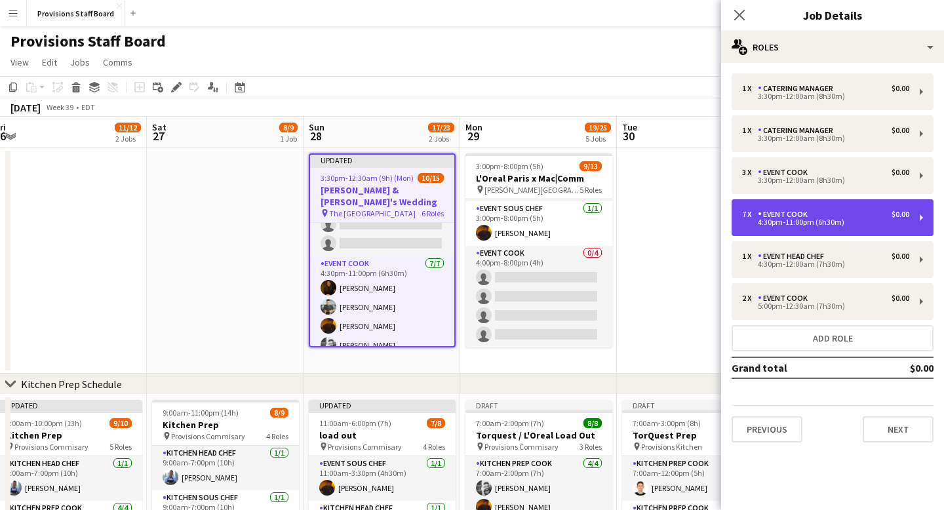
click at [800, 218] on div "Event Cook" at bounding box center [785, 214] width 55 height 9
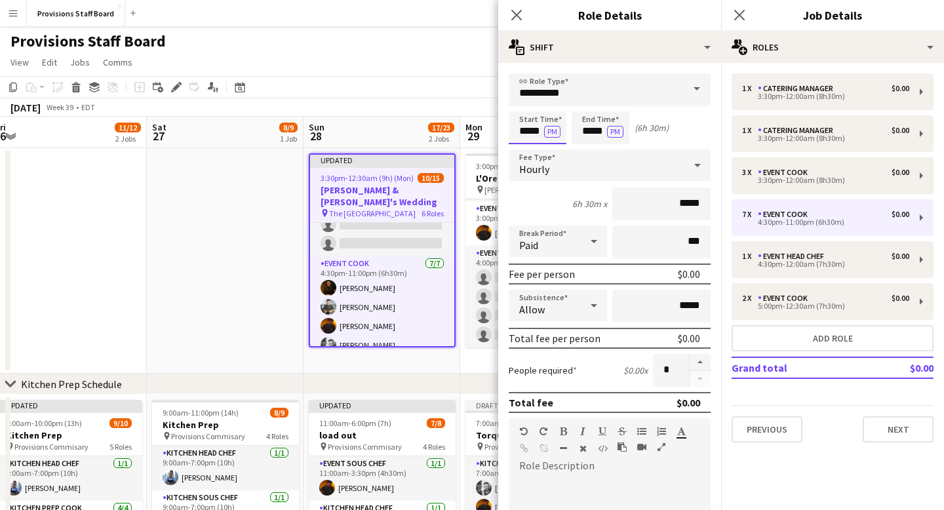
click at [530, 128] on input "*****" at bounding box center [538, 127] width 58 height 33
type input "*****"
click at [524, 144] on div at bounding box center [524, 150] width 26 height 13
click at [515, 14] on icon at bounding box center [516, 15] width 12 height 12
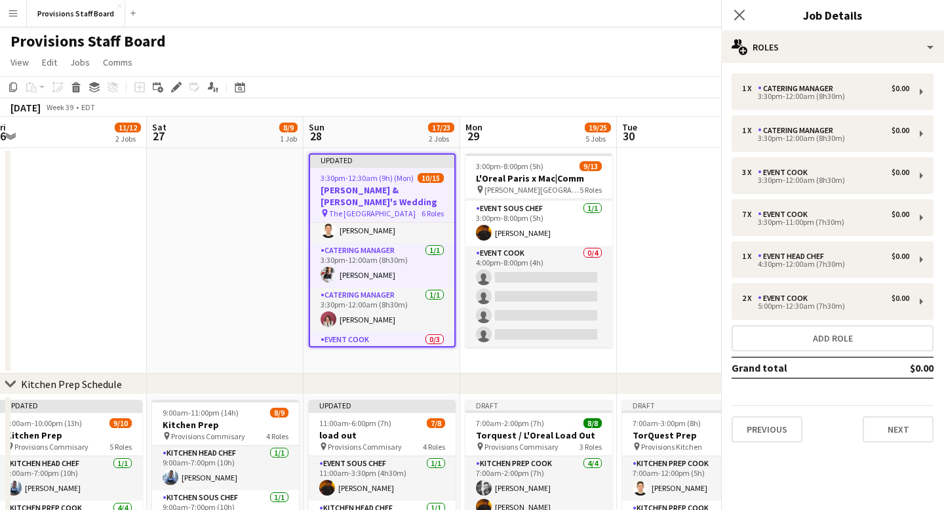
scroll to position [297, 0]
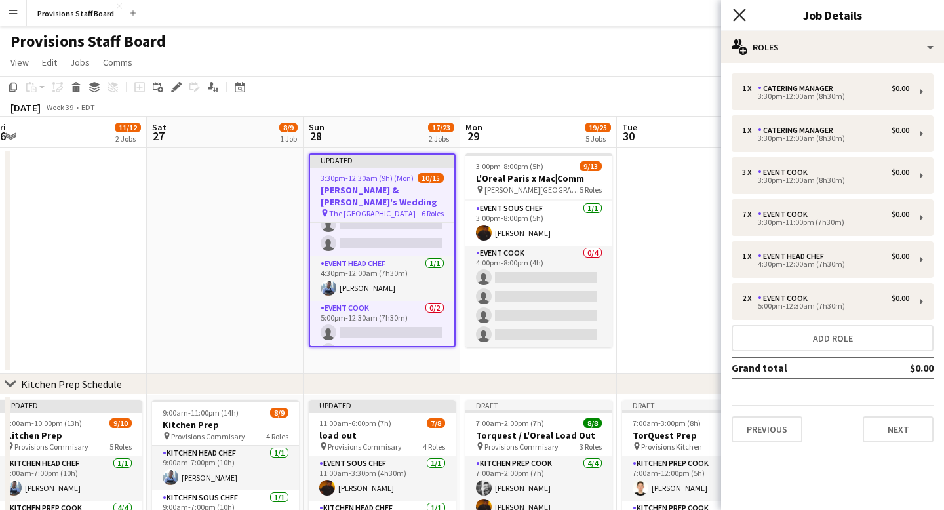
click at [743, 9] on icon "Close pop-in" at bounding box center [739, 15] width 12 height 12
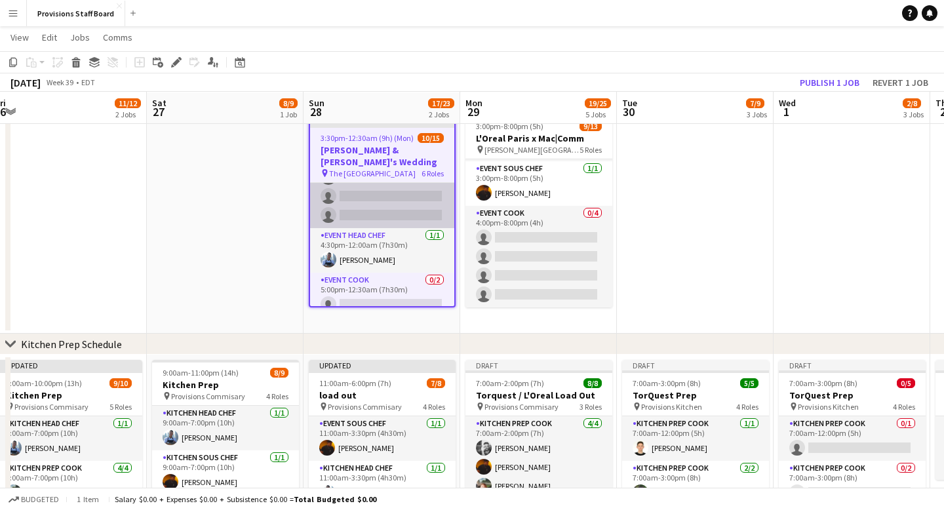
scroll to position [217, 0]
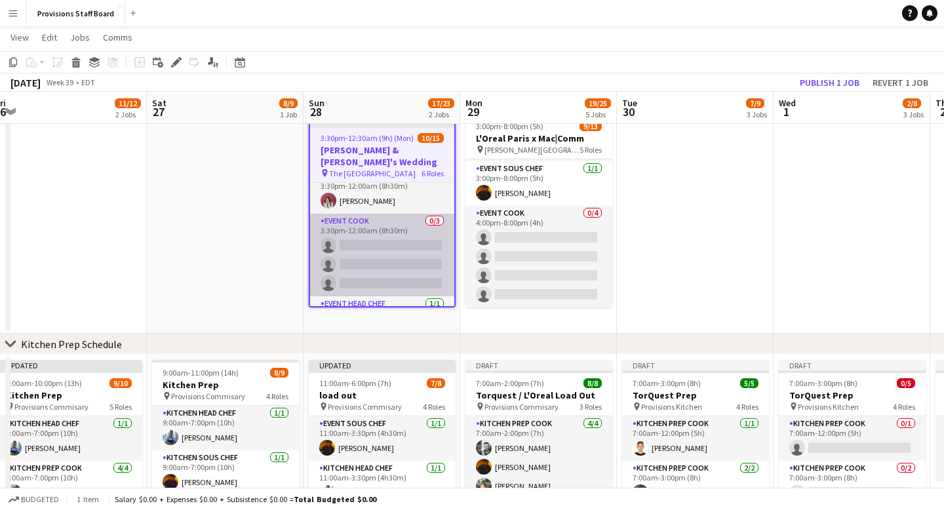
click at [361, 214] on app-card-role "Event Cook 0/3 3:30pm-12:00am (8h30m) single-neutral-actions single-neutral-act…" at bounding box center [382, 255] width 144 height 83
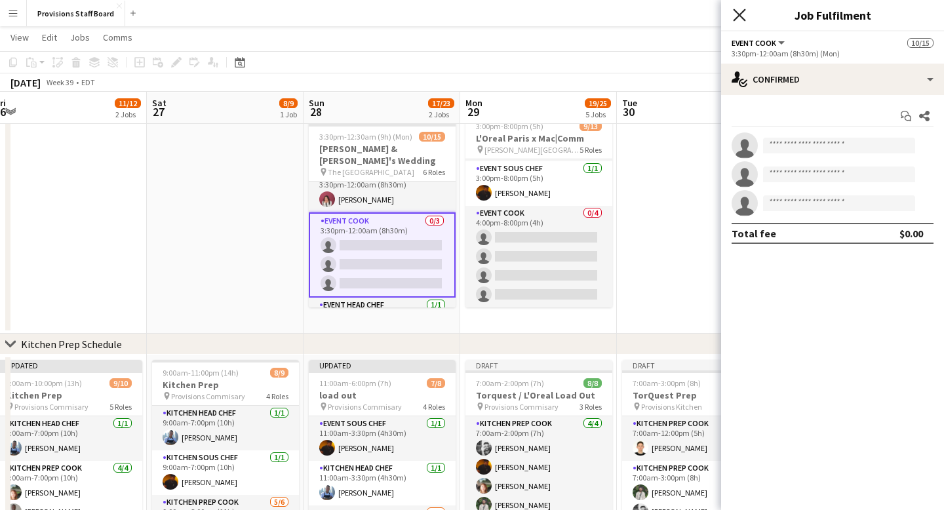
click at [740, 15] on icon at bounding box center [739, 15] width 12 height 12
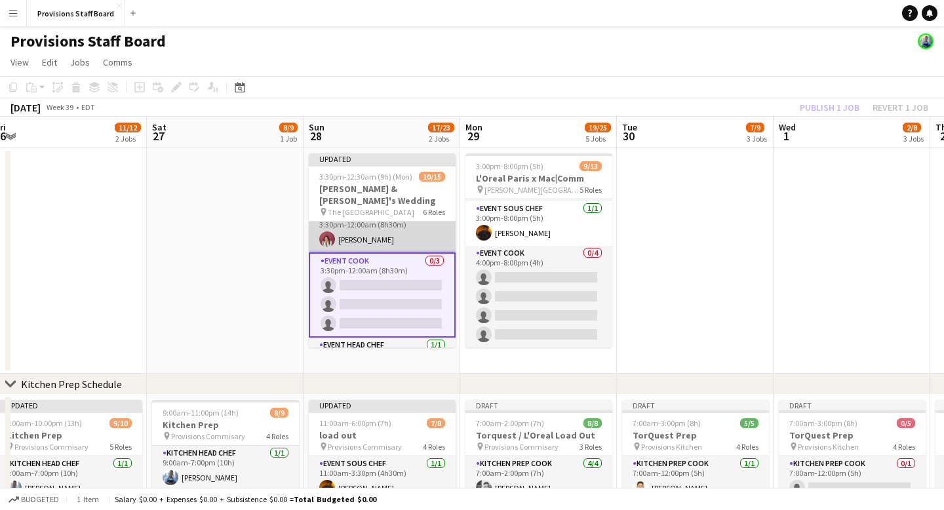
scroll to position [0, 0]
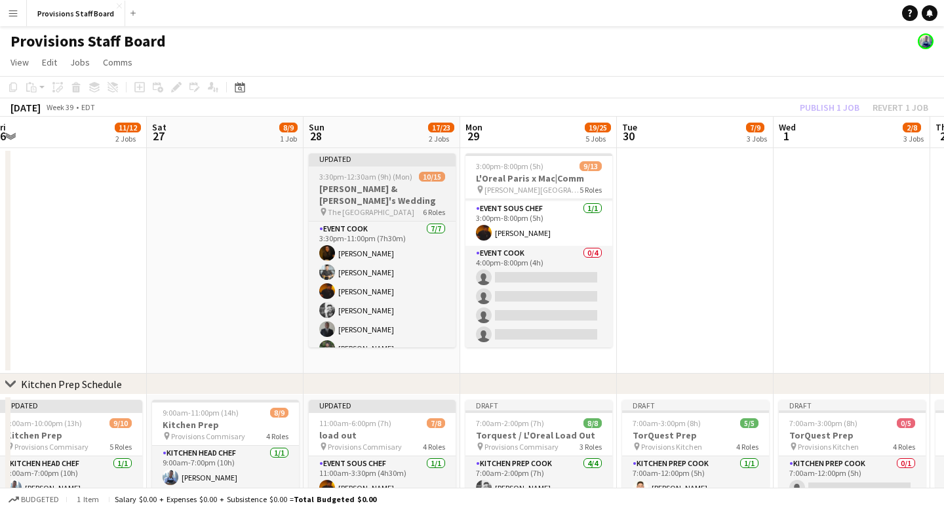
click at [376, 161] on div "Updated" at bounding box center [382, 158] width 147 height 10
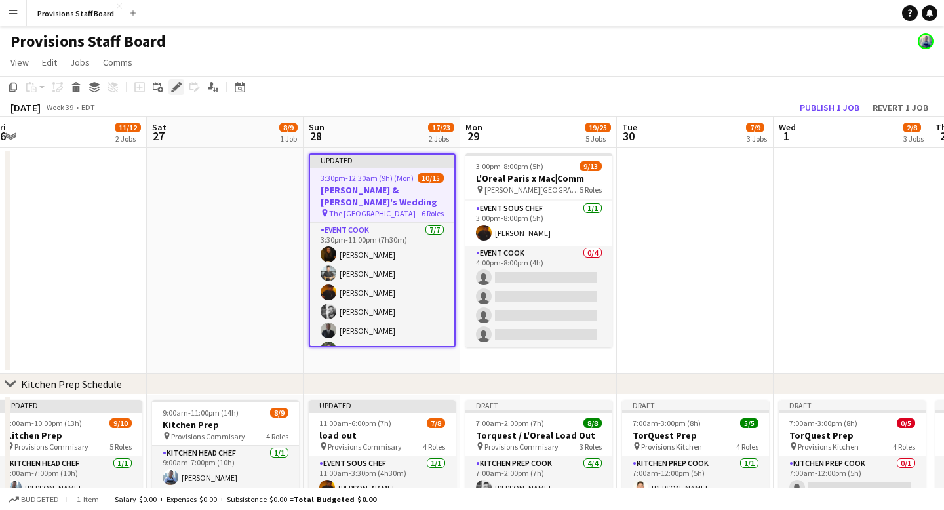
click at [176, 88] on icon at bounding box center [175, 87] width 7 height 7
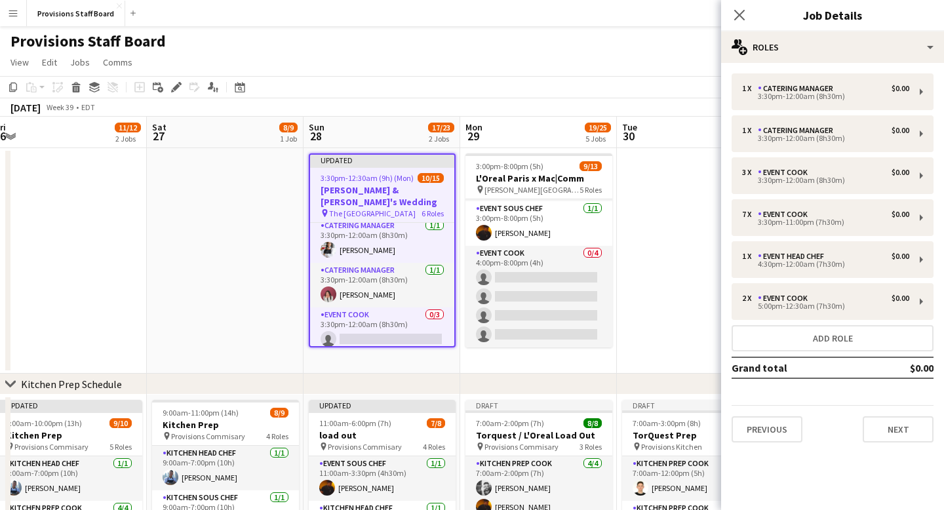
scroll to position [219, 0]
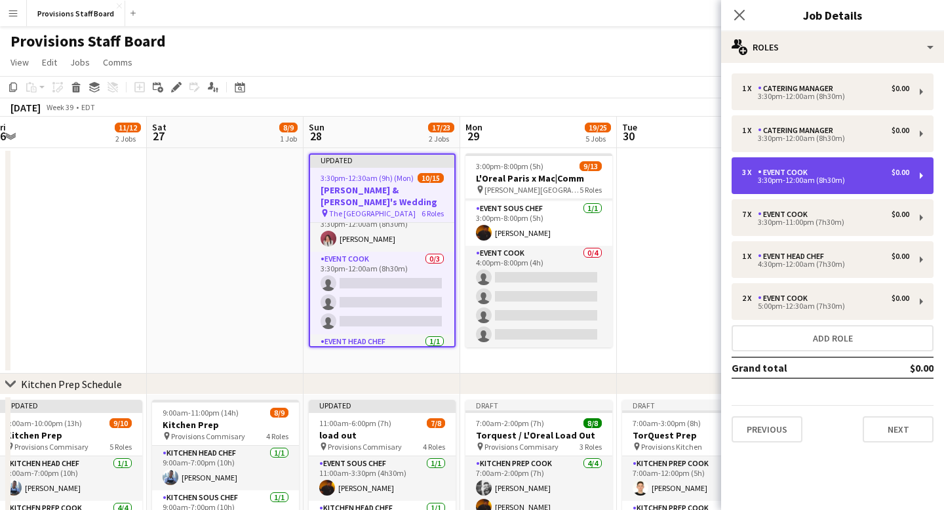
click at [800, 180] on div "3:30pm-12:00am (8h30m)" at bounding box center [825, 180] width 167 height 7
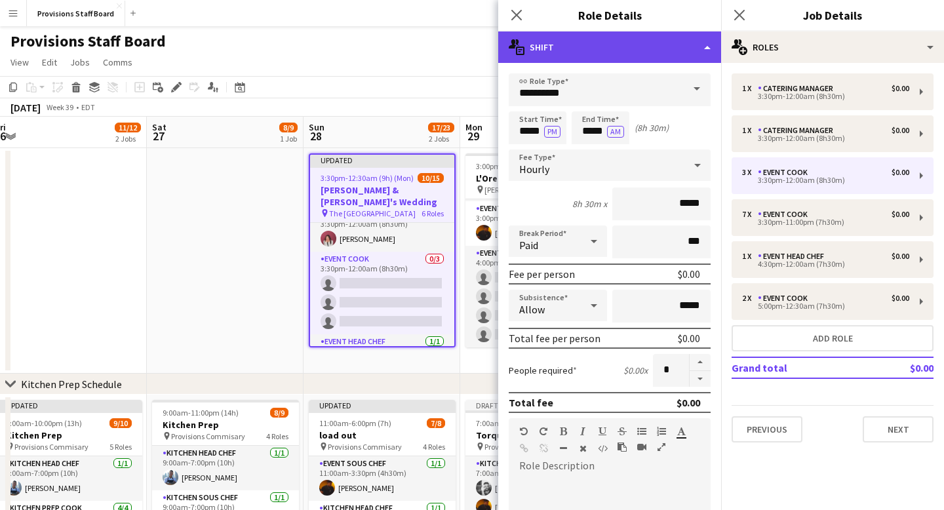
click at [697, 49] on div "multiple-actions-text Shift" at bounding box center [609, 46] width 223 height 31
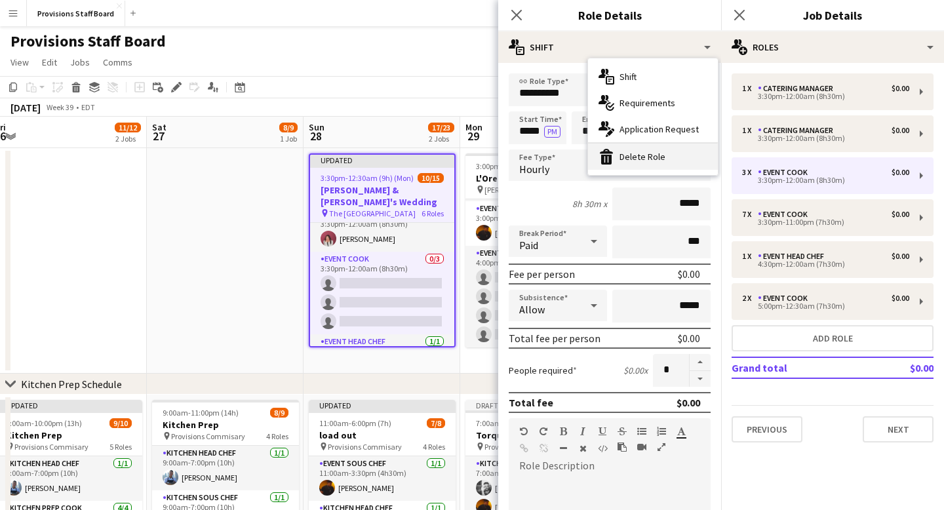
click at [667, 157] on div "bin-2 Delete Role" at bounding box center [653, 157] width 130 height 26
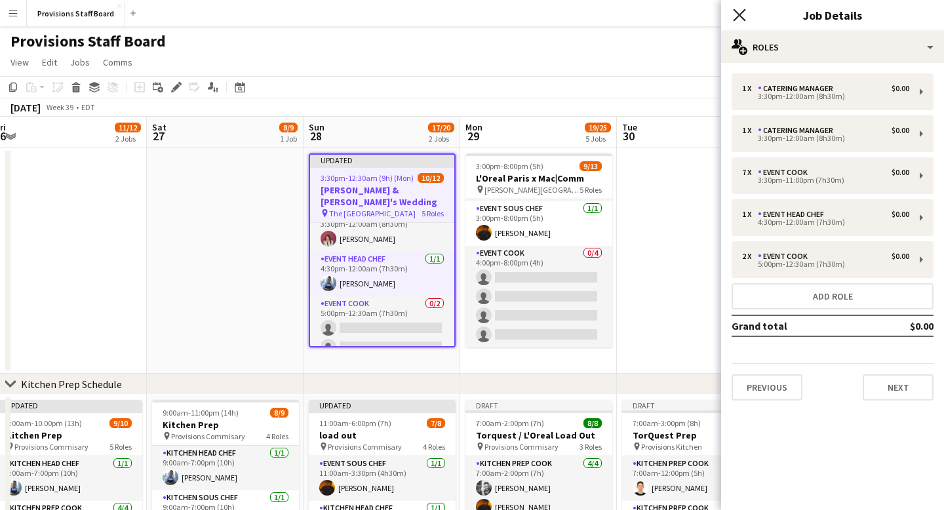
click at [741, 16] on icon at bounding box center [739, 15] width 12 height 12
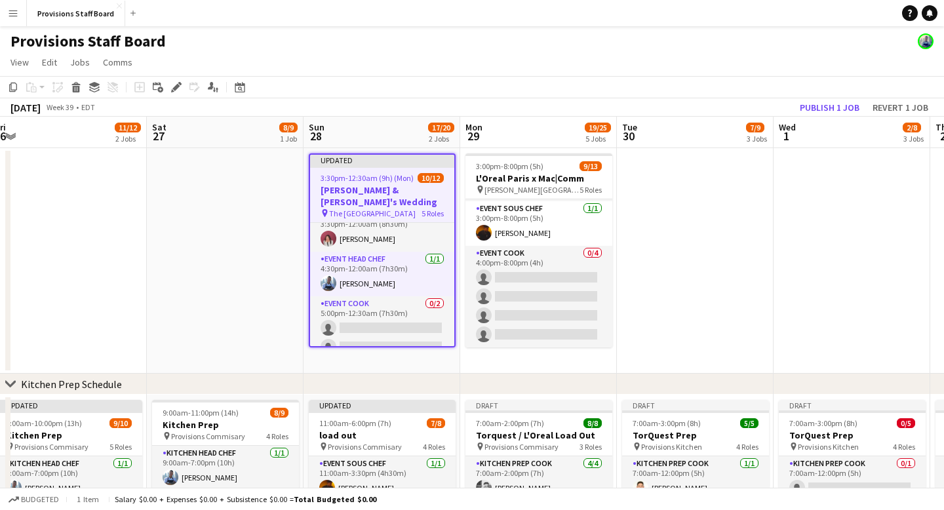
click at [279, 273] on app-date-cell at bounding box center [225, 260] width 157 height 225
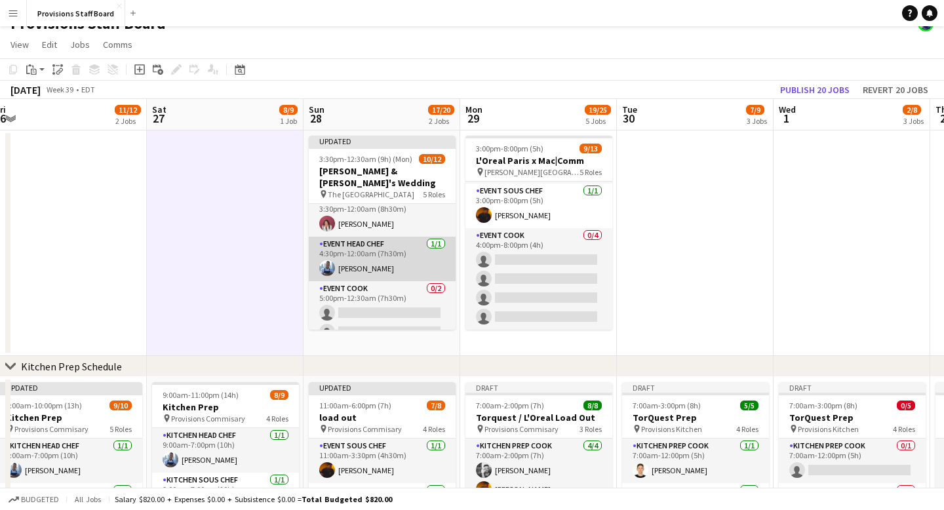
scroll to position [218, 0]
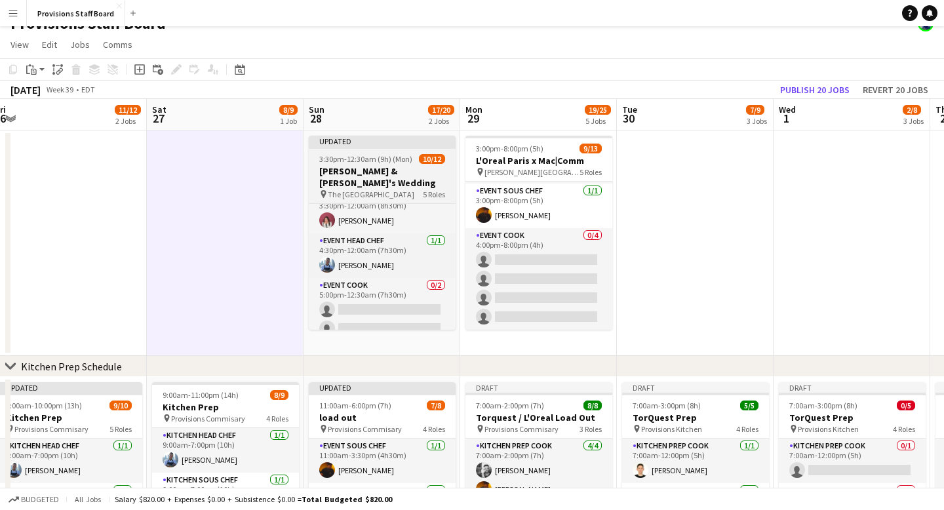
click at [365, 140] on div "Updated" at bounding box center [382, 141] width 147 height 10
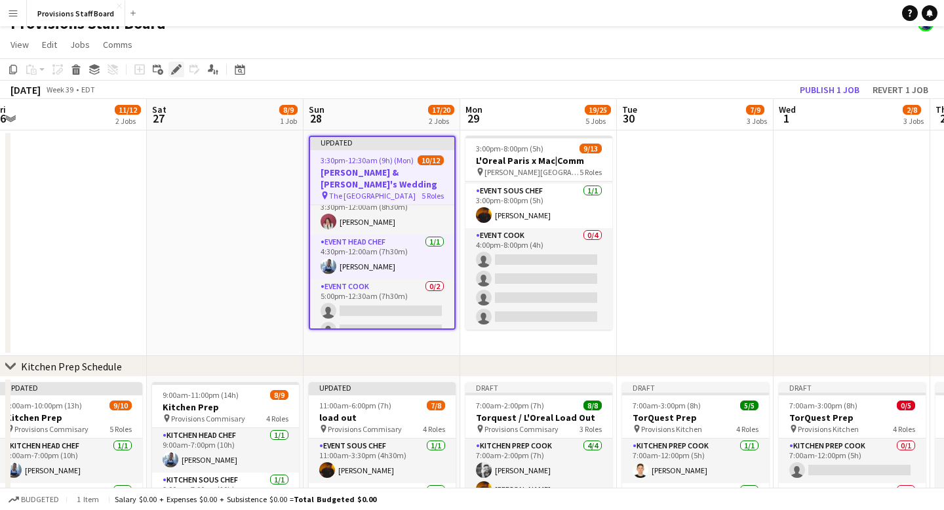
click at [178, 67] on icon at bounding box center [175, 69] width 7 height 7
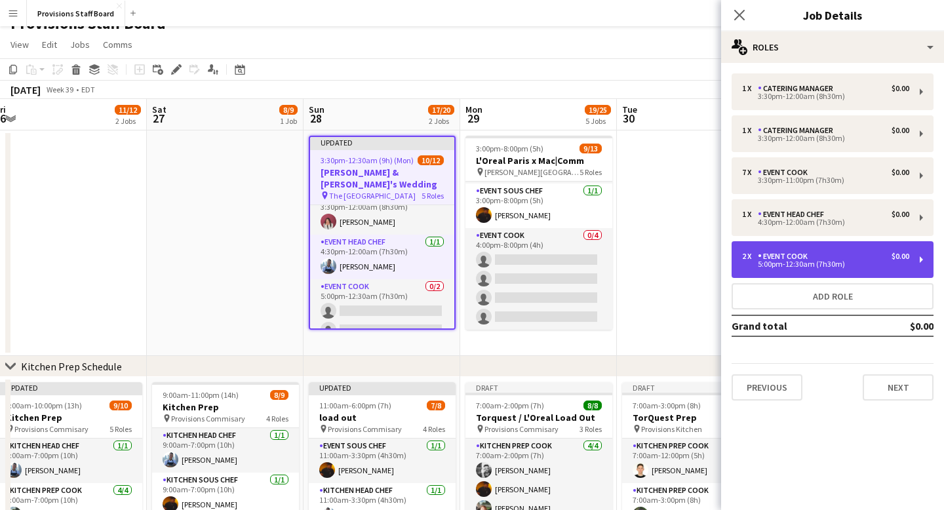
click at [799, 258] on div "Event Cook" at bounding box center [785, 256] width 55 height 9
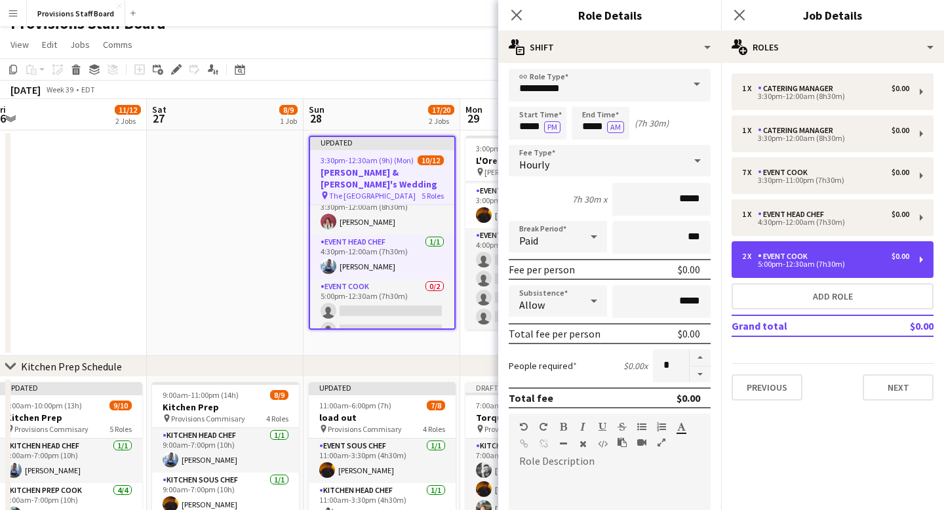
scroll to position [0, 0]
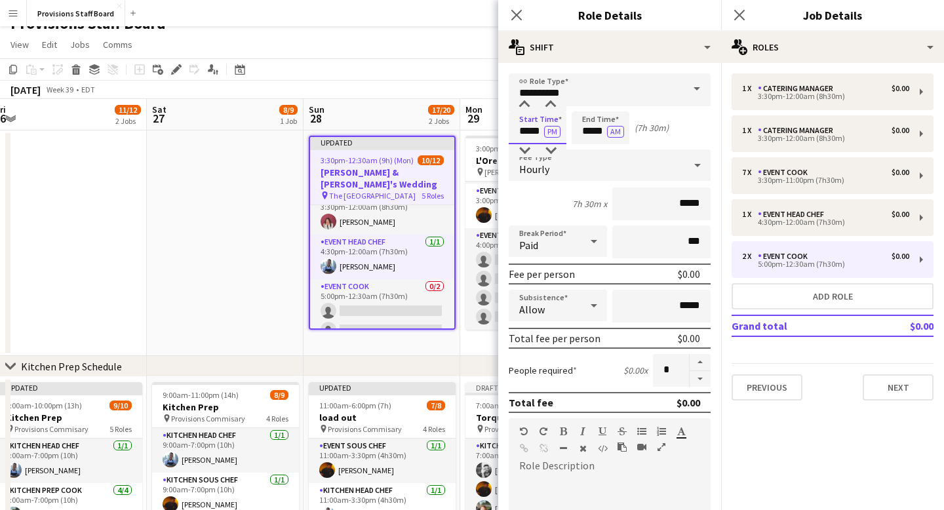
click at [534, 130] on input "*****" at bounding box center [538, 127] width 58 height 33
click at [526, 148] on div at bounding box center [524, 150] width 26 height 13
click at [553, 105] on div at bounding box center [551, 104] width 26 height 13
type input "*****"
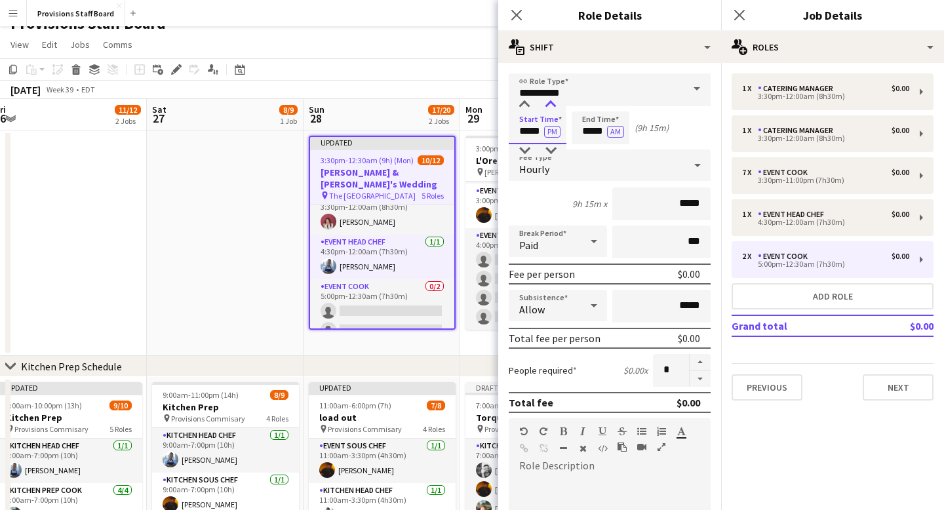
click at [553, 105] on div at bounding box center [551, 104] width 26 height 13
click at [515, 16] on icon at bounding box center [516, 15] width 12 height 12
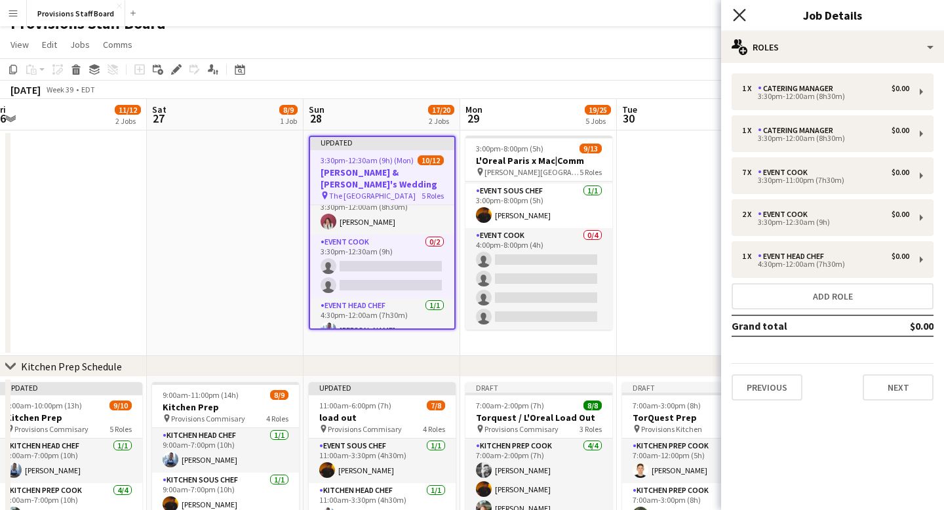
click at [739, 12] on icon "Close pop-in" at bounding box center [739, 15] width 12 height 12
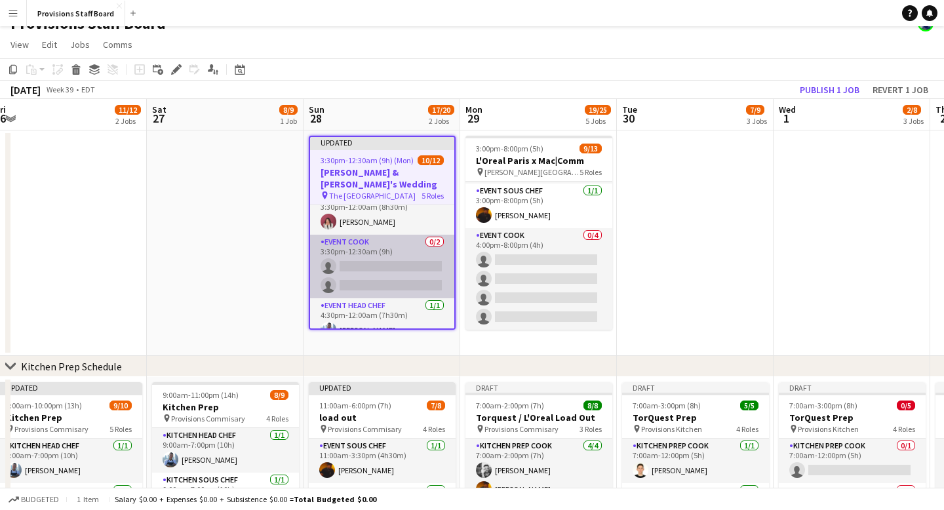
click at [360, 254] on app-card-role "Event Cook 0/2 3:30pm-12:30am (9h) single-neutral-actions single-neutral-actions" at bounding box center [382, 267] width 144 height 64
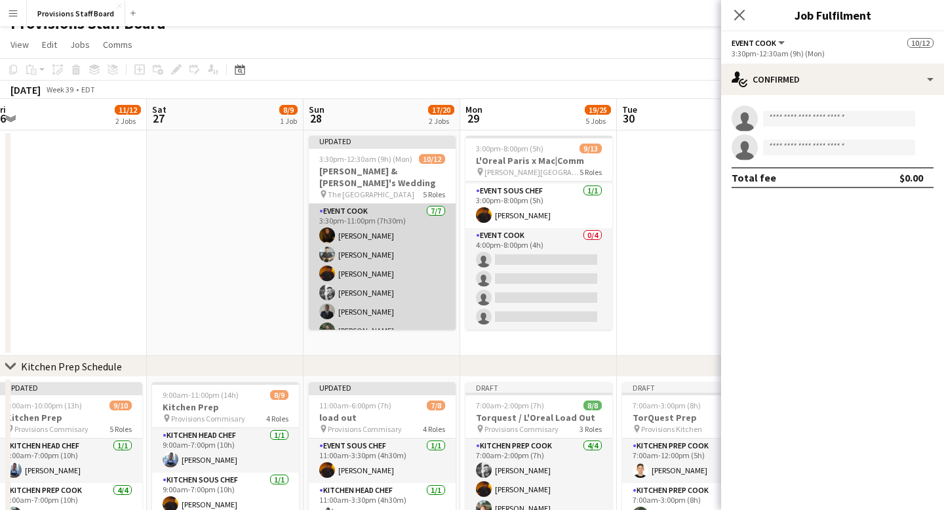
click at [351, 239] on app-card-role "Event Cook 7/7 3:30pm-11:00pm (7h30m) Marianne Agcaoili Alec Kerr Timothy Lampi…" at bounding box center [382, 283] width 147 height 159
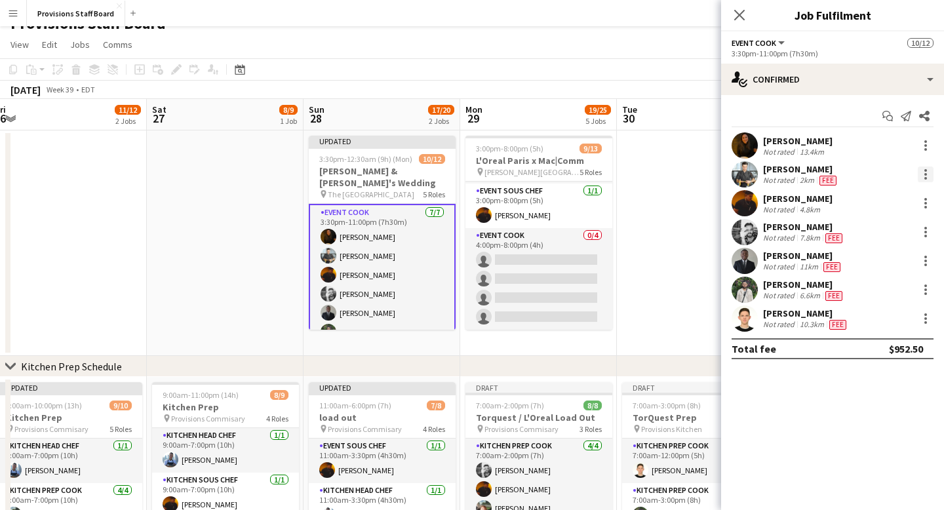
click at [927, 172] on div at bounding box center [926, 175] width 16 height 16
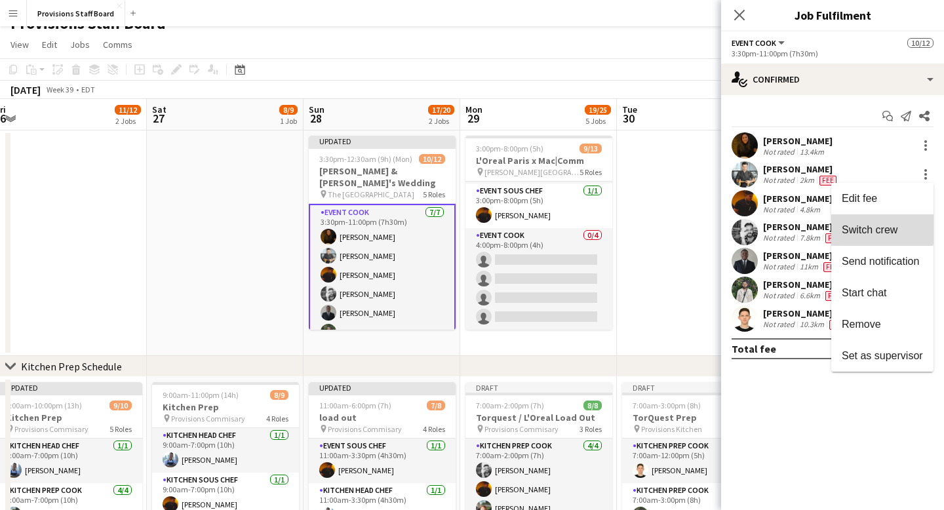
click at [867, 227] on span "Switch crew" at bounding box center [870, 229] width 56 height 11
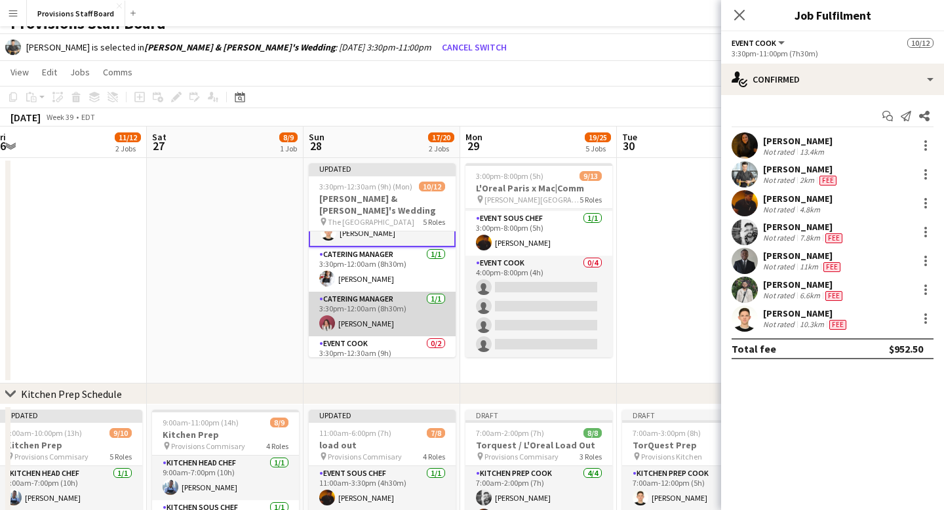
scroll to position [196, 0]
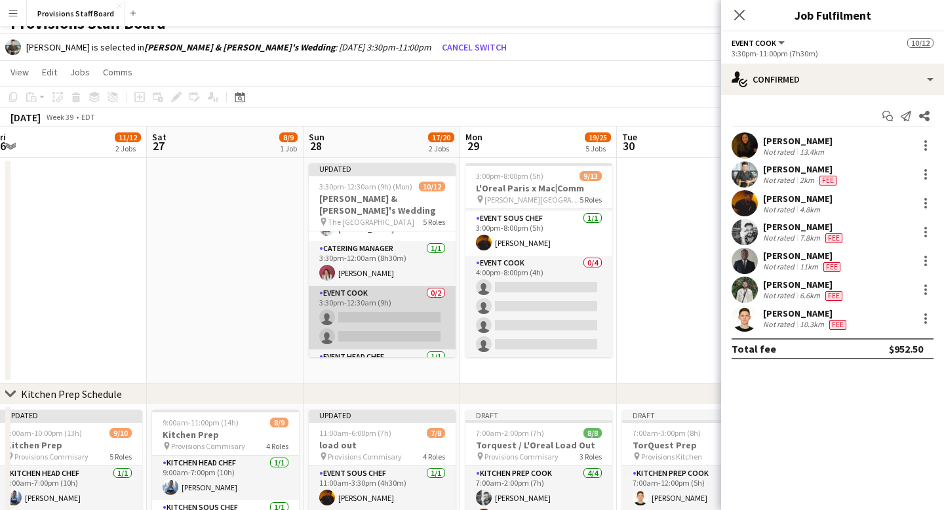
click at [369, 305] on app-card-role "Event Cook 0/2 3:30pm-12:30am (9h) single-neutral-actions single-neutral-actions" at bounding box center [382, 318] width 147 height 64
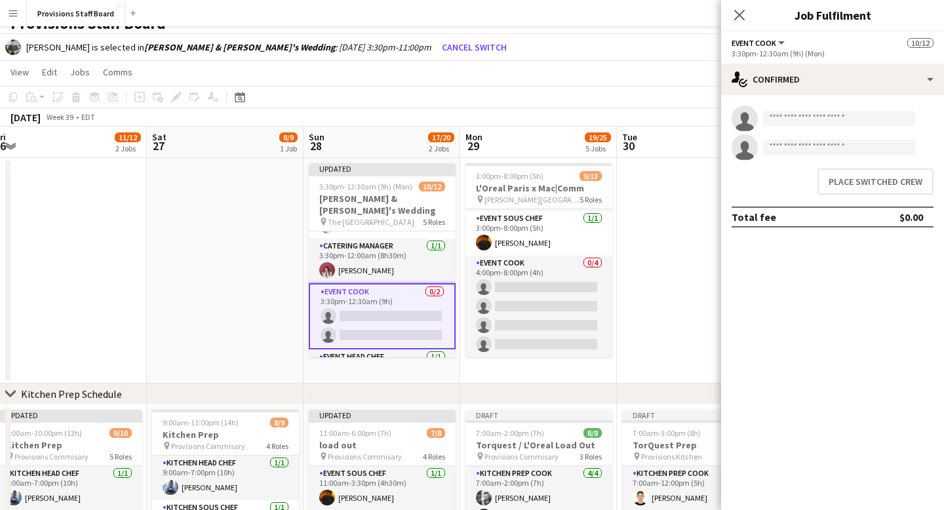
scroll to position [193, 0]
click at [811, 120] on input at bounding box center [839, 119] width 152 height 16
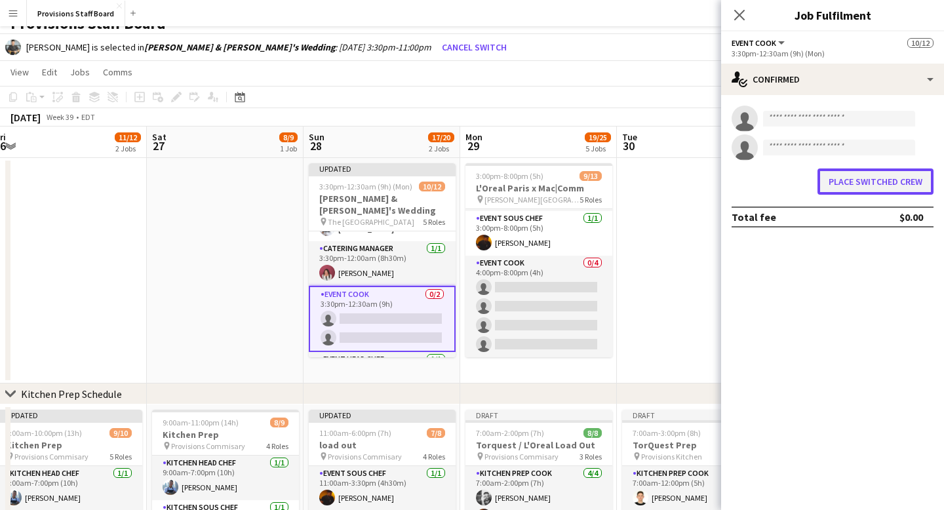
click at [863, 182] on button "Place switched crew" at bounding box center [875, 181] width 116 height 26
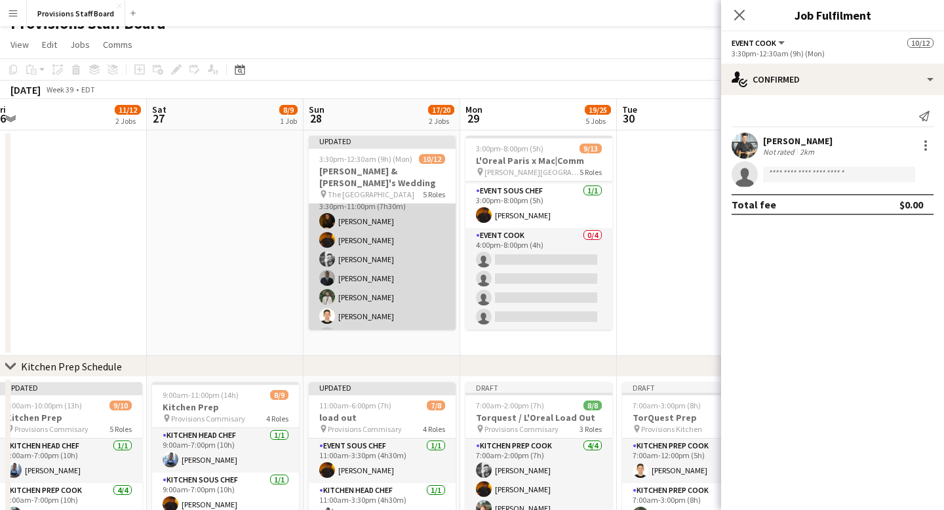
scroll to position [19, 0]
click at [364, 260] on app-card-role "Event Cook 6/7 3:30pm-11:00pm (7h30m) Marianne Agcaoili Timothy Lampitoc Evan S…" at bounding box center [382, 264] width 147 height 159
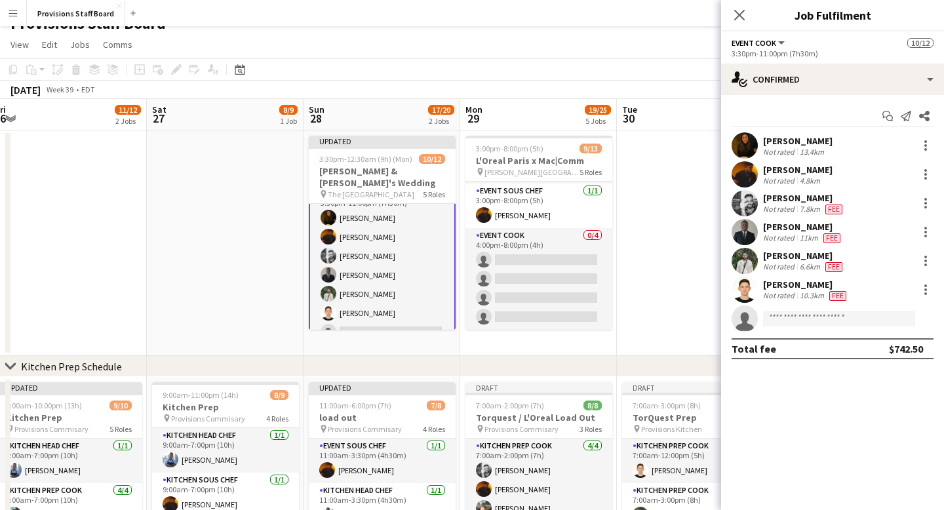
scroll to position [20, 0]
click at [927, 235] on div at bounding box center [926, 232] width 16 height 16
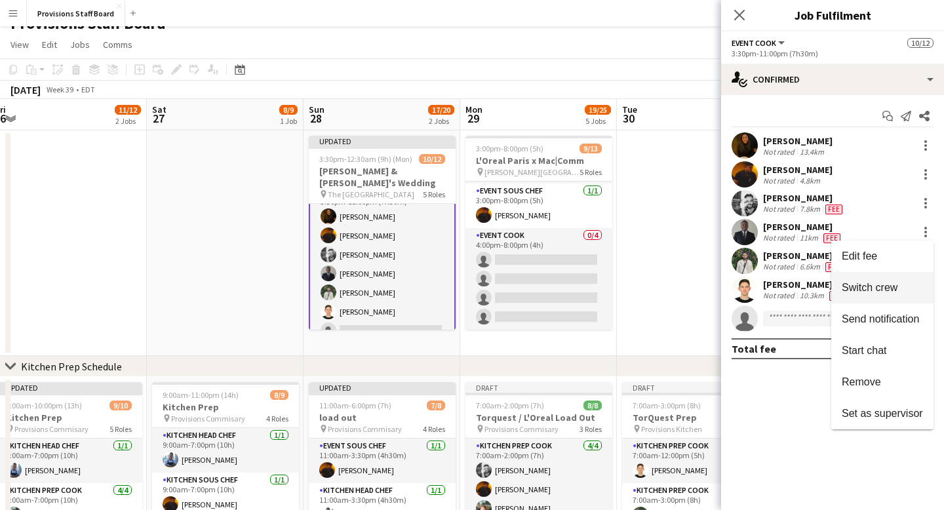
click at [876, 288] on span "Switch crew" at bounding box center [870, 287] width 56 height 11
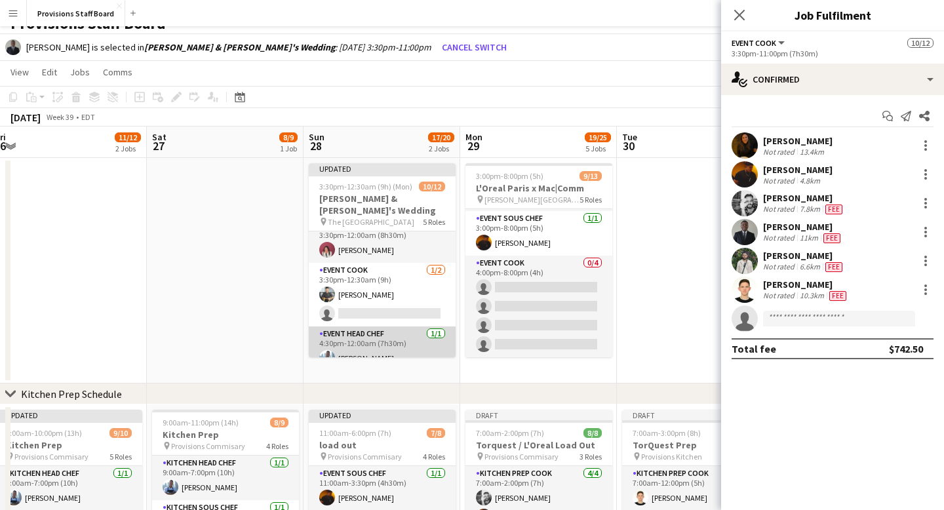
scroll to position [221, 0]
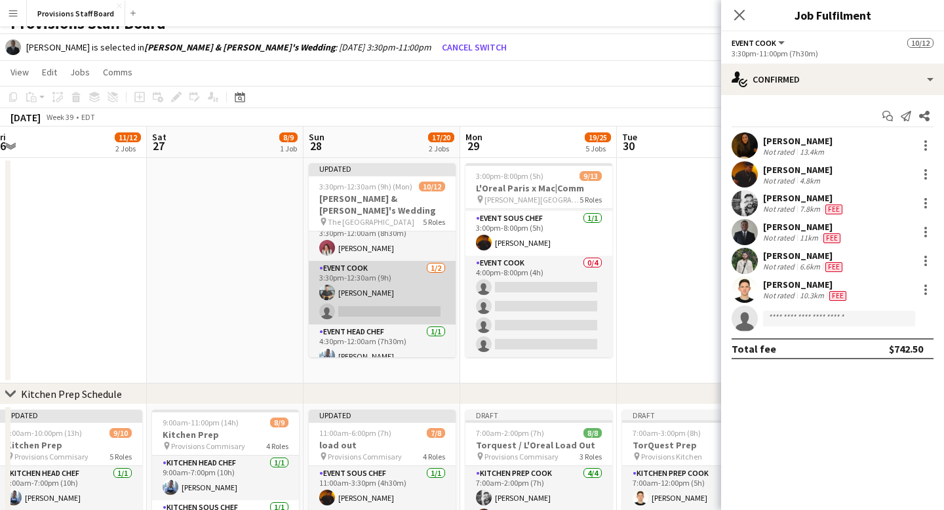
click at [382, 300] on app-card-role "Event Cook 1/2 3:30pm-12:30am (9h) Alec Kerr single-neutral-actions" at bounding box center [382, 293] width 147 height 64
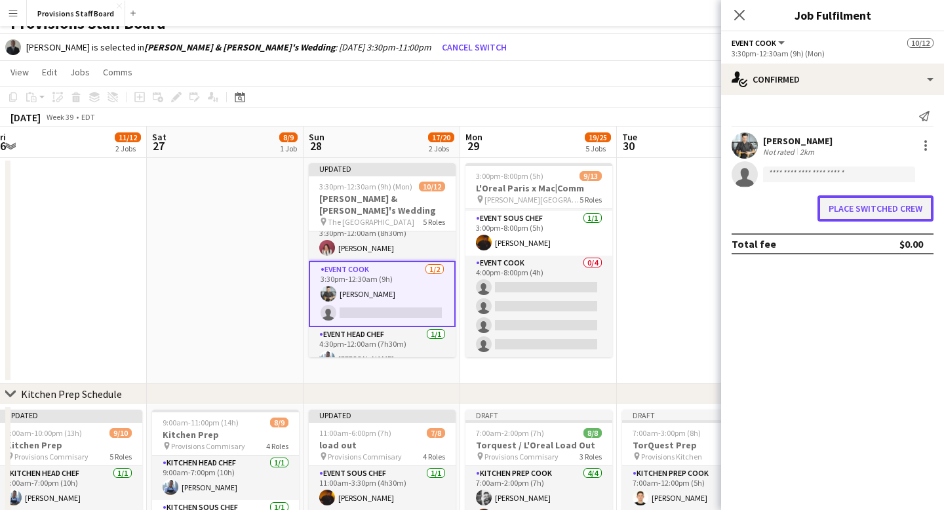
click at [874, 209] on button "Place switched crew" at bounding box center [875, 208] width 116 height 26
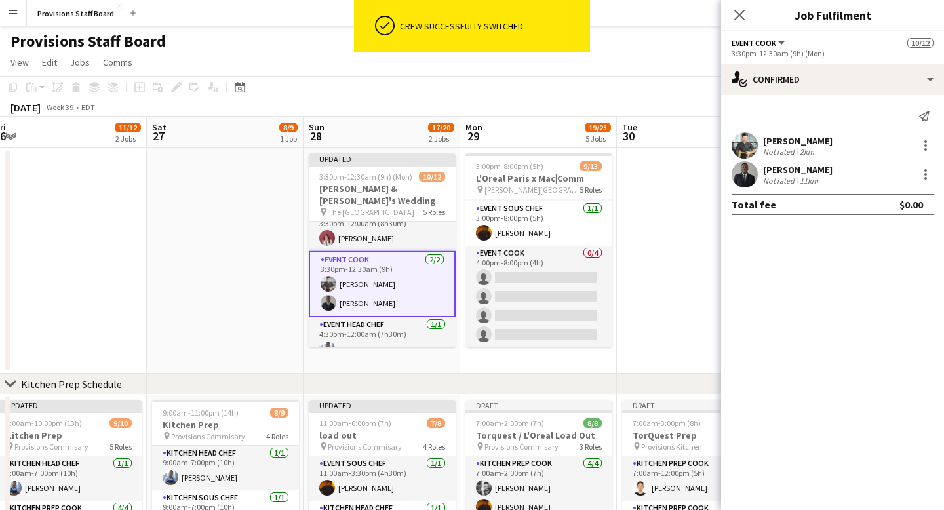
scroll to position [18, 0]
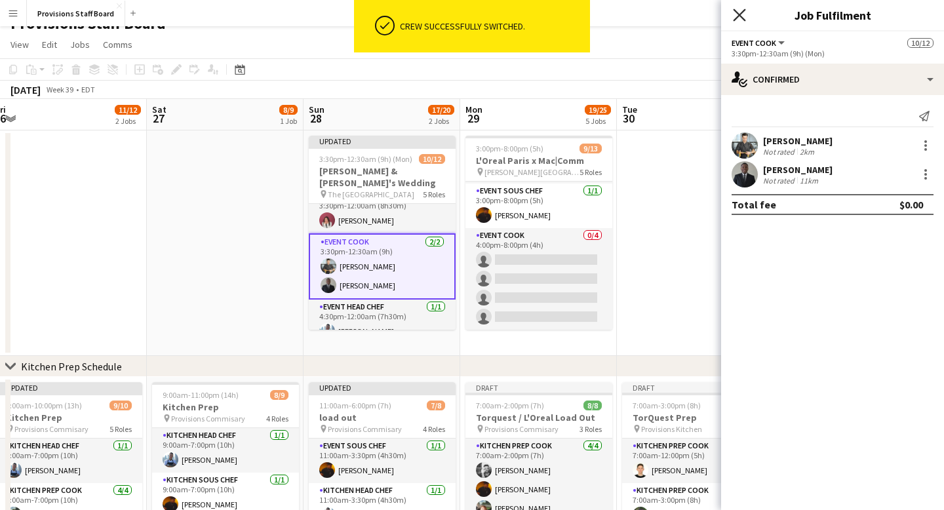
click at [738, 14] on icon at bounding box center [739, 15] width 12 height 12
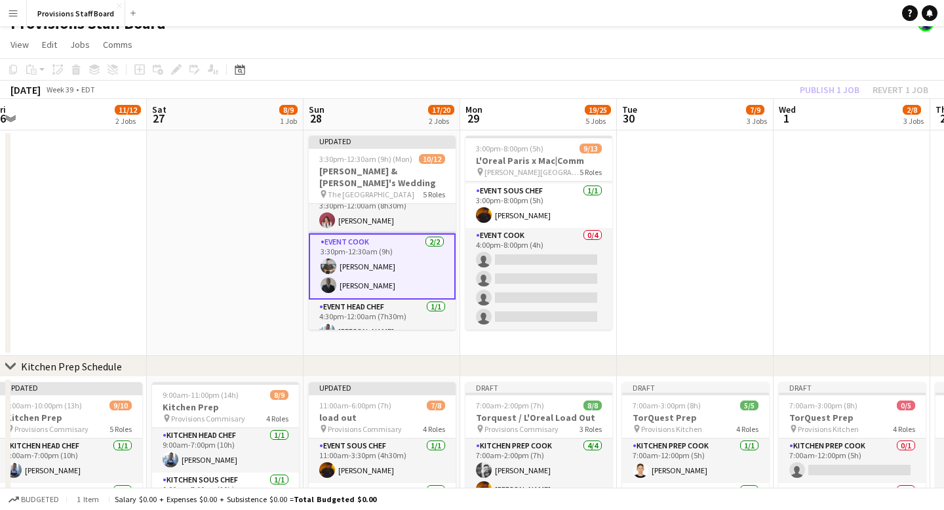
click at [273, 252] on app-date-cell at bounding box center [225, 242] width 157 height 225
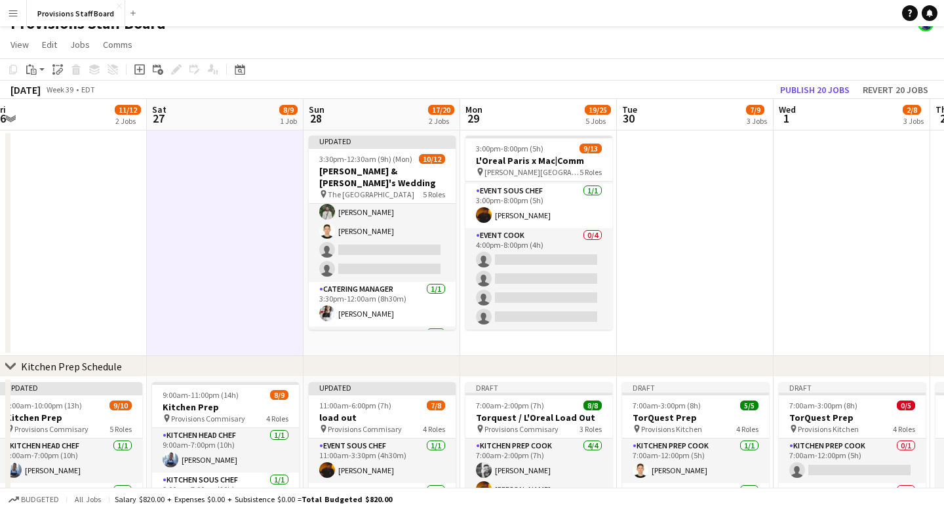
scroll to position [68, 0]
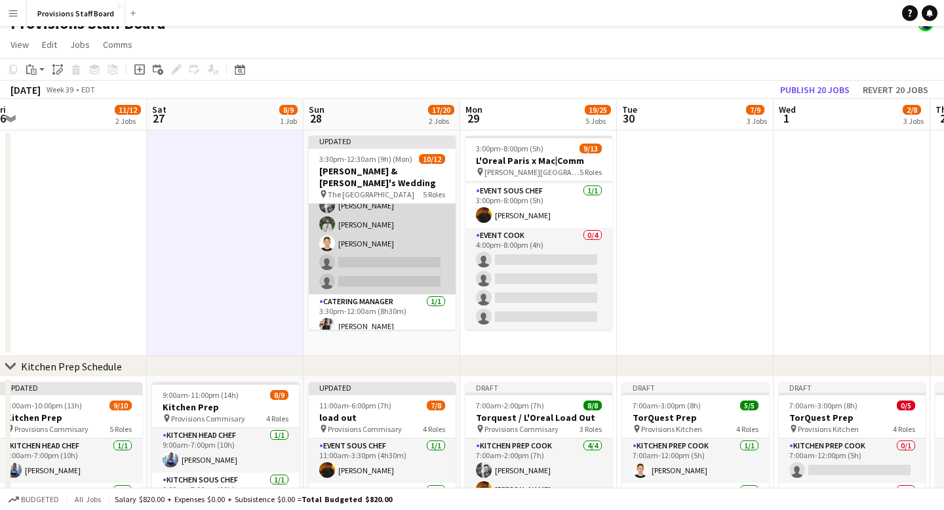
click at [406, 225] on app-card-role "Event Cook 5/7 3:30pm-11:00pm (7h30m) Marianne Agcaoili Timothy Lampitoc Evan S…" at bounding box center [382, 215] width 147 height 159
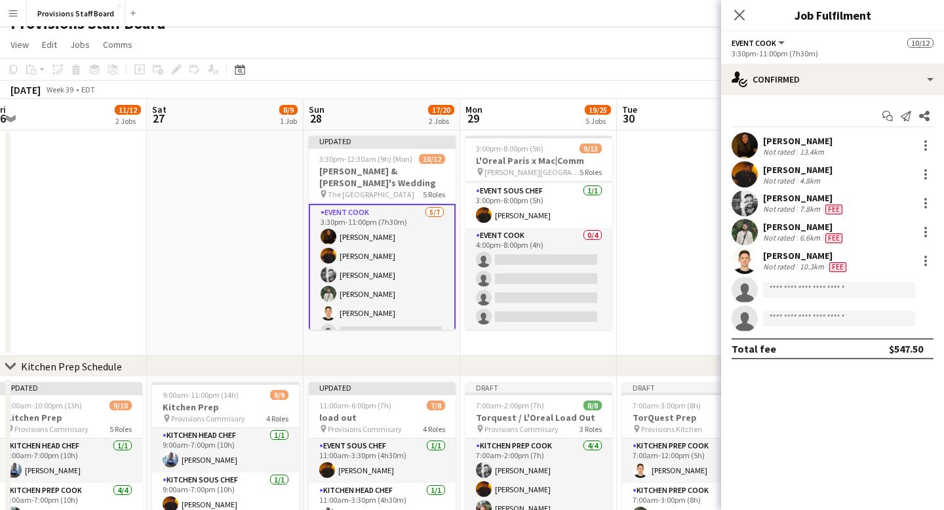
scroll to position [0, 0]
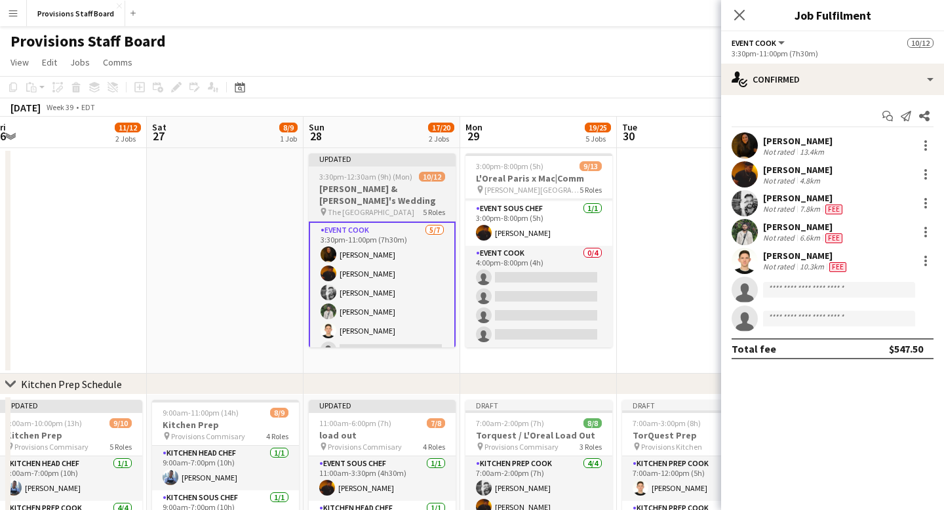
click at [368, 158] on div "Updated" at bounding box center [382, 158] width 147 height 10
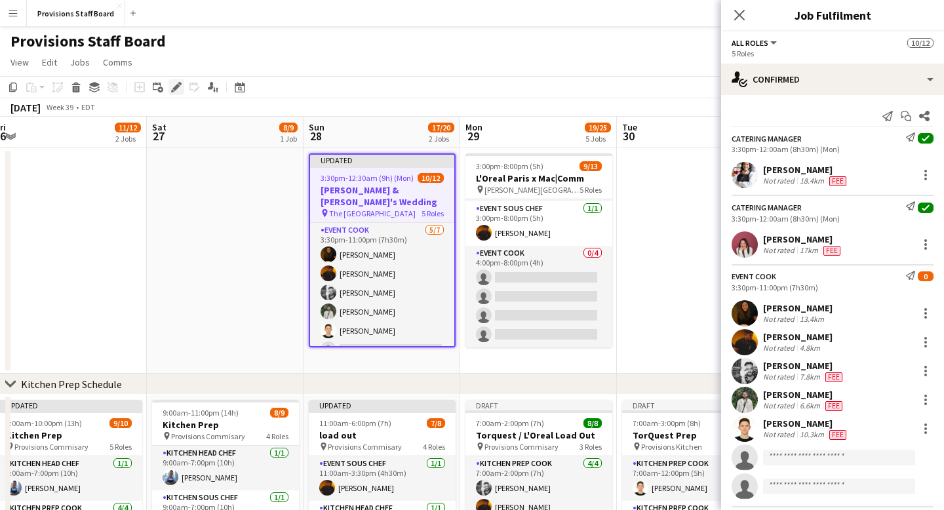
click at [180, 85] on icon "Edit" at bounding box center [176, 87] width 10 height 10
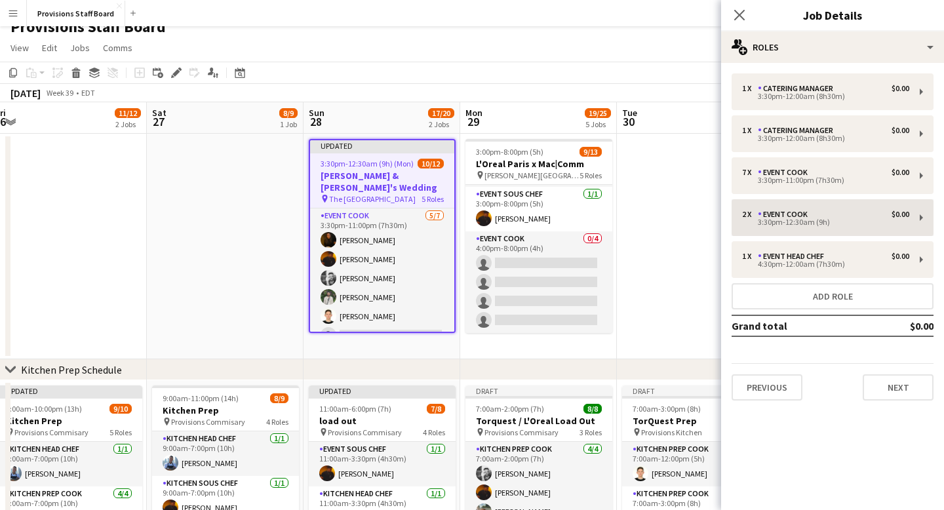
scroll to position [15, 0]
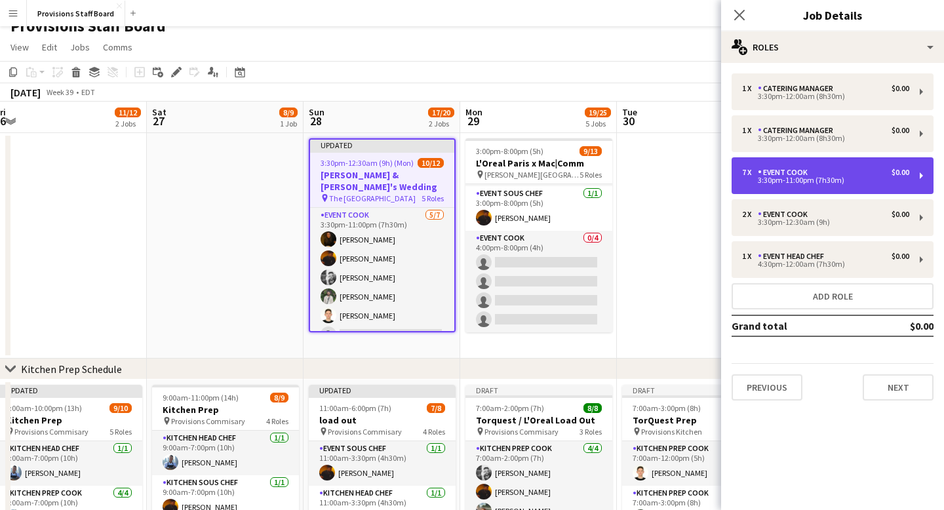
click at [768, 174] on div "Event Cook" at bounding box center [785, 172] width 55 height 9
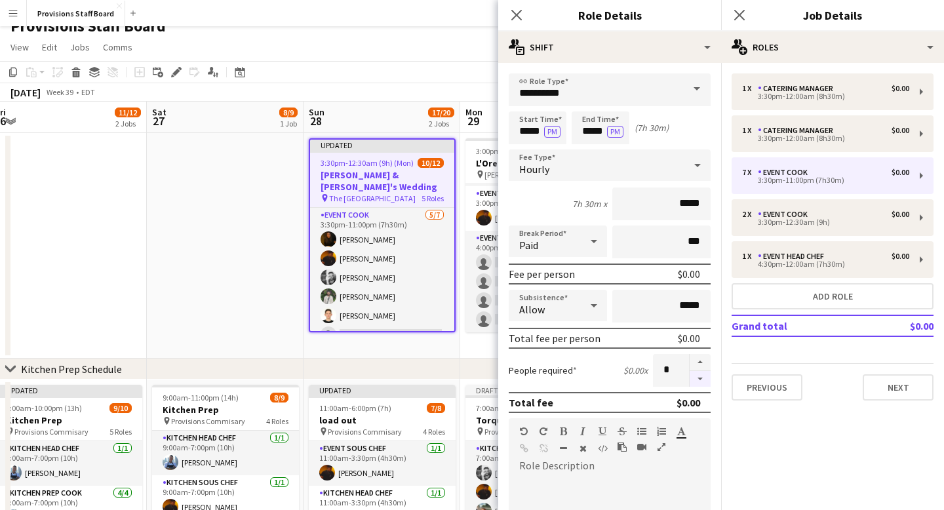
click at [699, 376] on button "button" at bounding box center [700, 379] width 21 height 16
type input "*"
click at [516, 12] on icon "Close pop-in" at bounding box center [516, 15] width 12 height 12
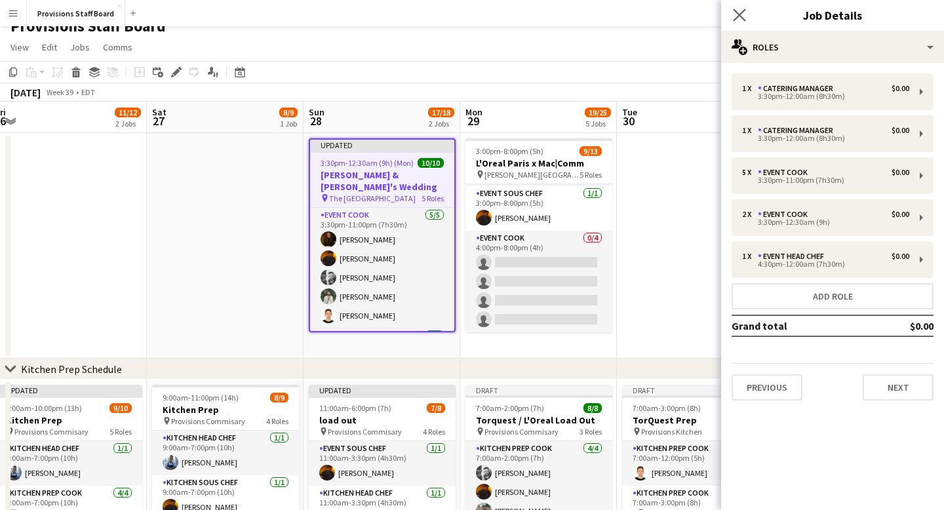
click at [748, 18] on app-icon "Close pop-in" at bounding box center [739, 15] width 19 height 19
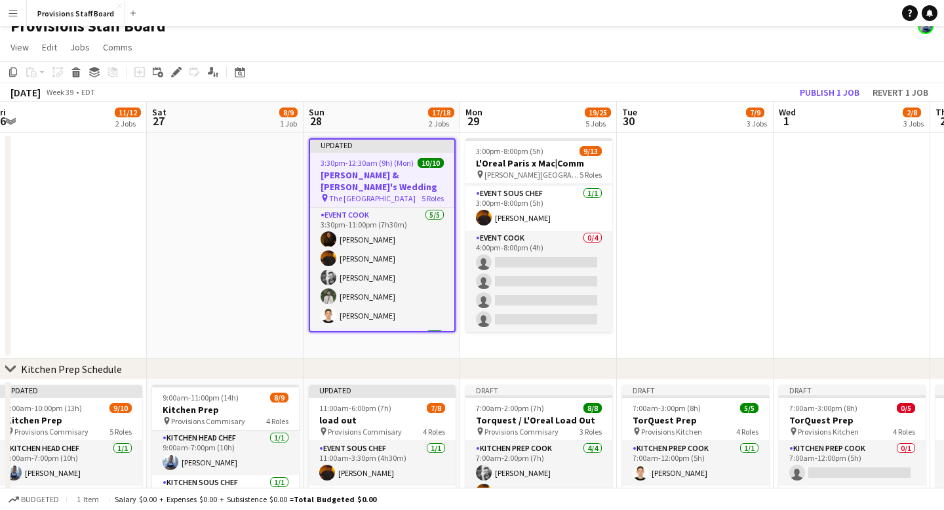
click at [245, 177] on app-date-cell at bounding box center [225, 245] width 157 height 225
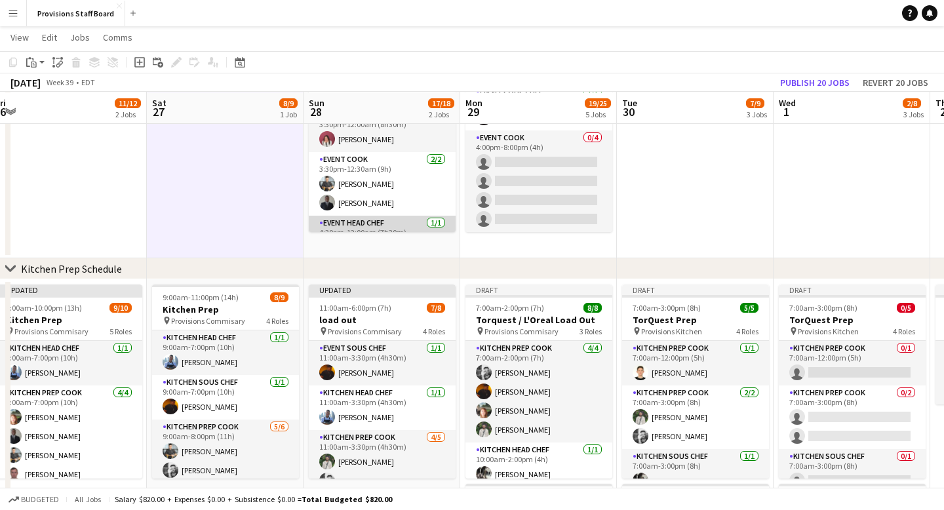
scroll to position [180, 0]
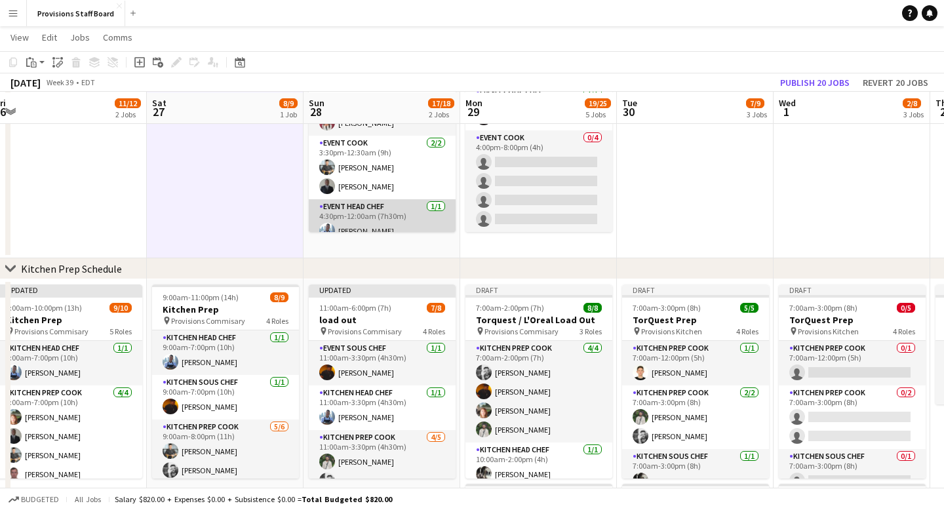
click at [372, 200] on app-card-role "Event Head Chef 1/1 4:30pm-12:00am (7h30m) Kevin Castonguay" at bounding box center [382, 221] width 147 height 45
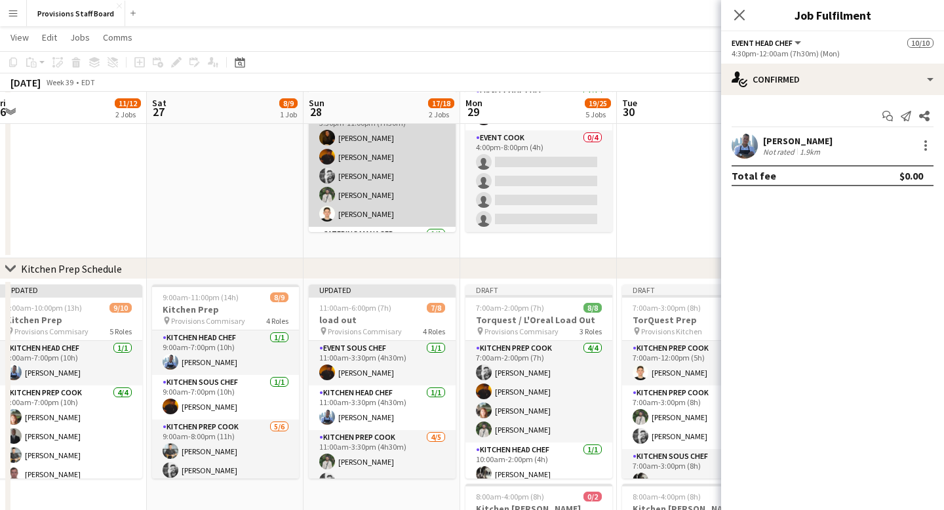
scroll to position [0, 0]
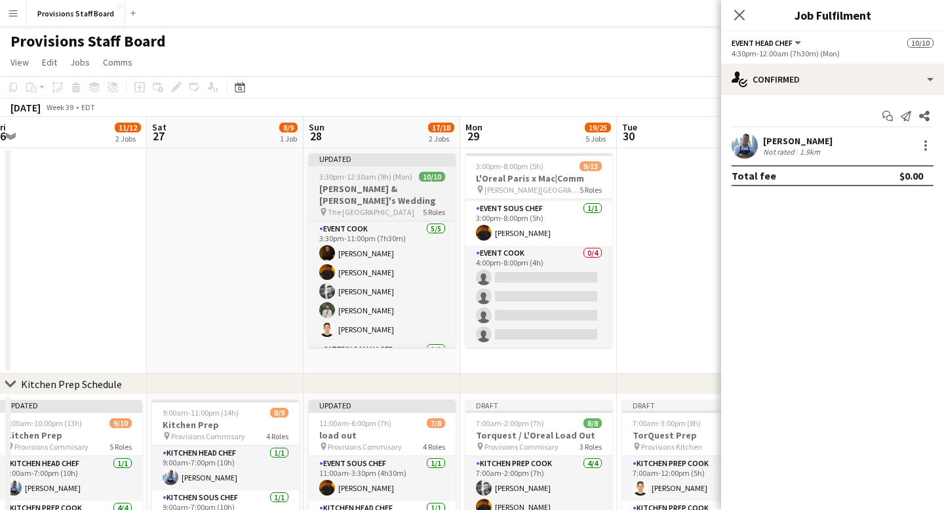
click at [351, 157] on div "Updated" at bounding box center [382, 158] width 147 height 10
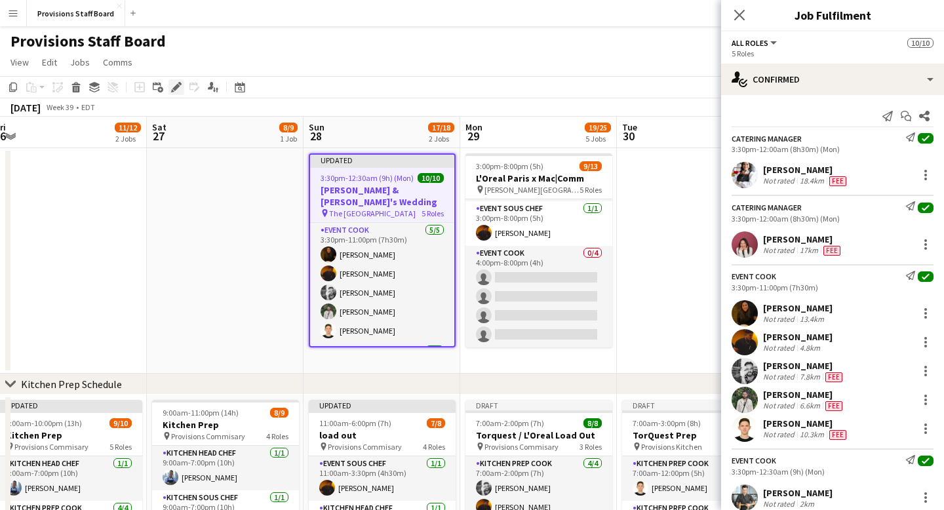
click at [176, 85] on icon at bounding box center [175, 87] width 7 height 7
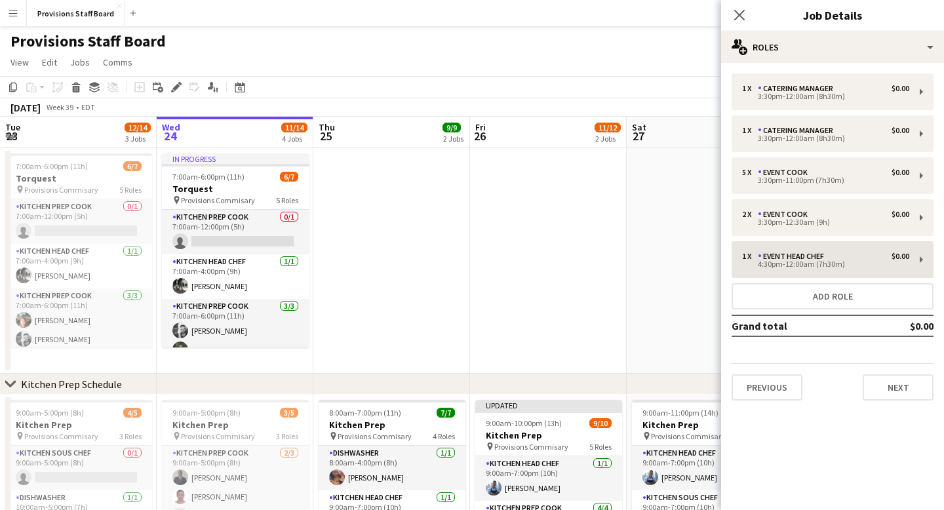
scroll to position [60, 0]
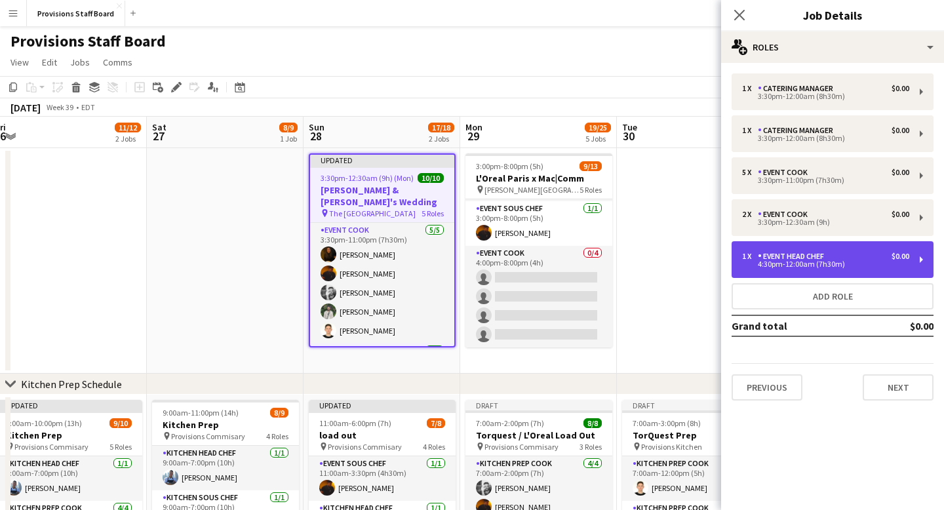
click at [801, 262] on div "4:30pm-12:00am (7h30m)" at bounding box center [825, 264] width 167 height 7
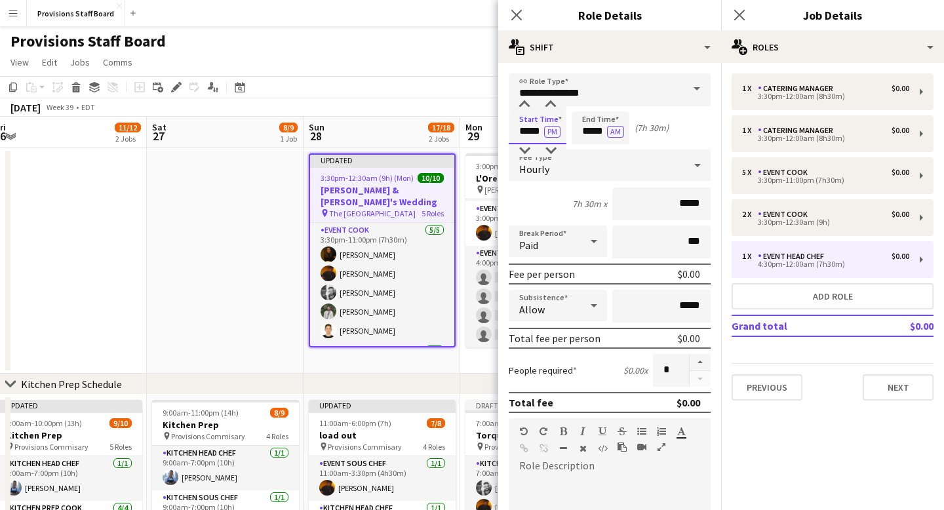
click at [530, 128] on input "*****" at bounding box center [538, 127] width 58 height 33
type input "*****"
click at [525, 149] on div at bounding box center [524, 150] width 26 height 13
click at [511, 17] on icon "Close pop-in" at bounding box center [516, 15] width 12 height 12
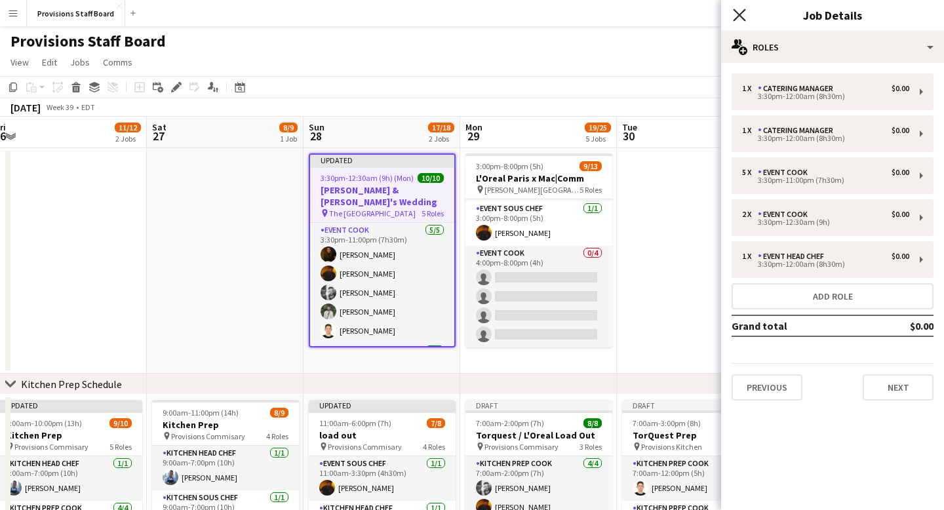
click at [740, 11] on icon "Close pop-in" at bounding box center [739, 15] width 12 height 12
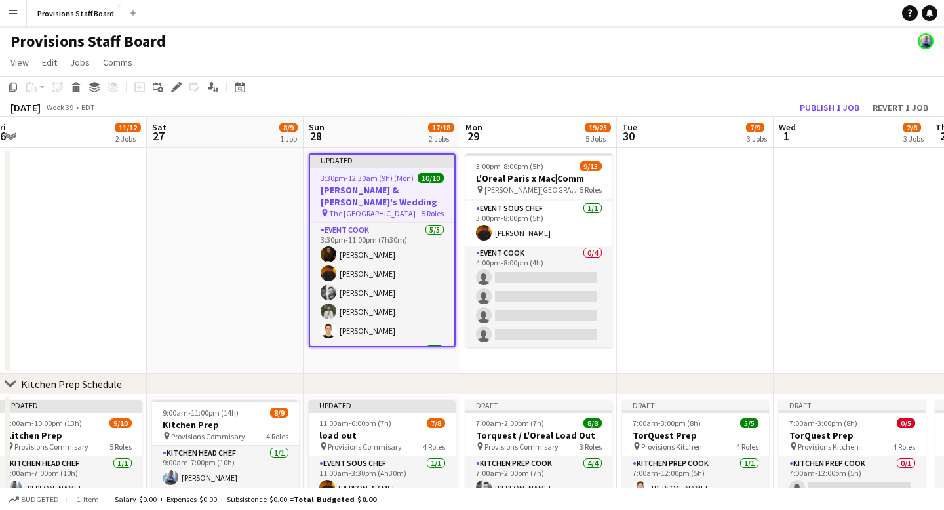
click at [247, 211] on app-date-cell at bounding box center [225, 260] width 157 height 225
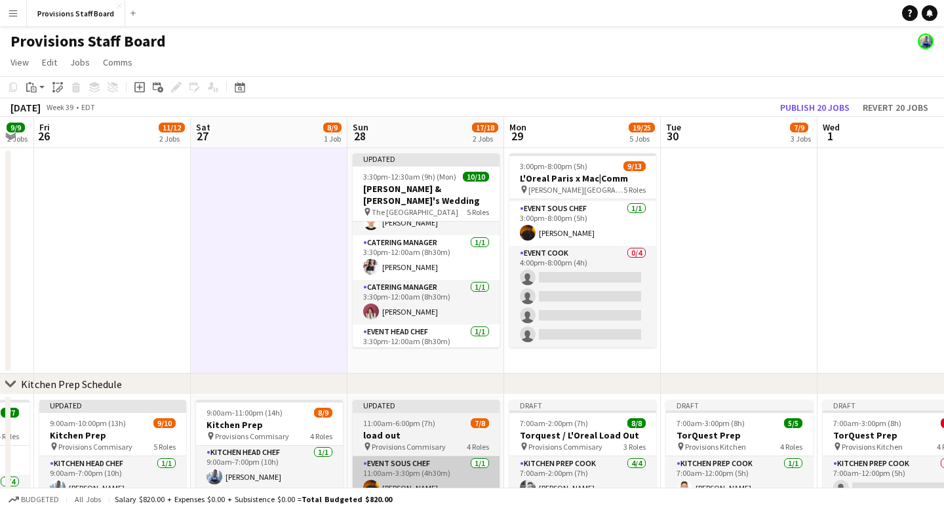
scroll to position [78, 0]
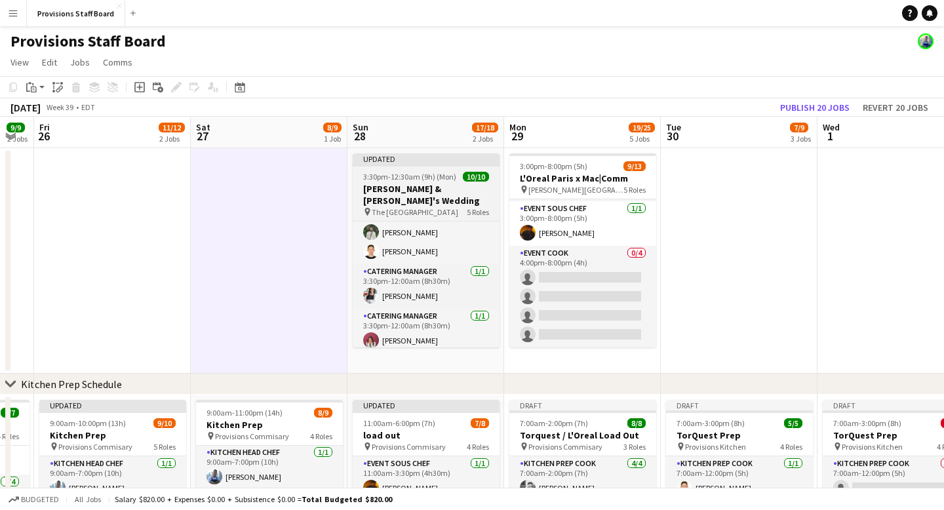
click at [427, 162] on div "Updated" at bounding box center [426, 158] width 147 height 10
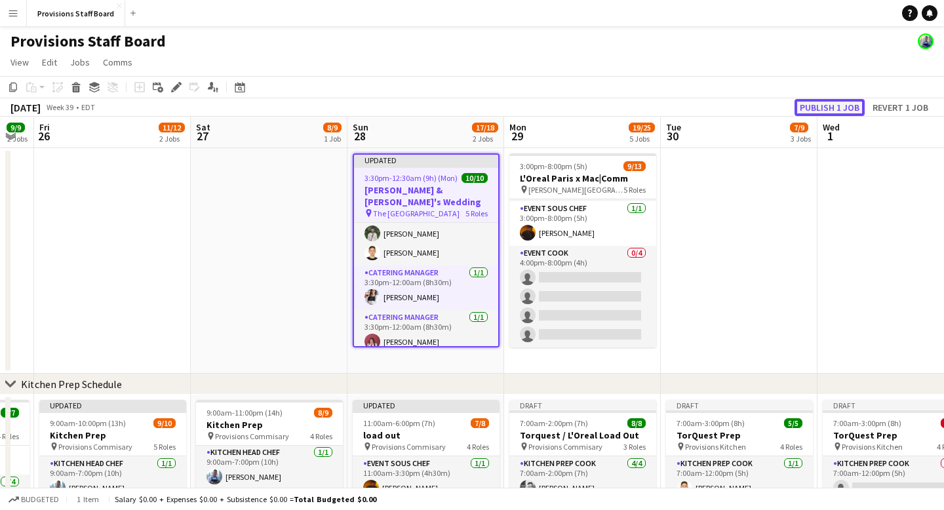
click at [830, 106] on button "Publish 1 job" at bounding box center [829, 107] width 70 height 17
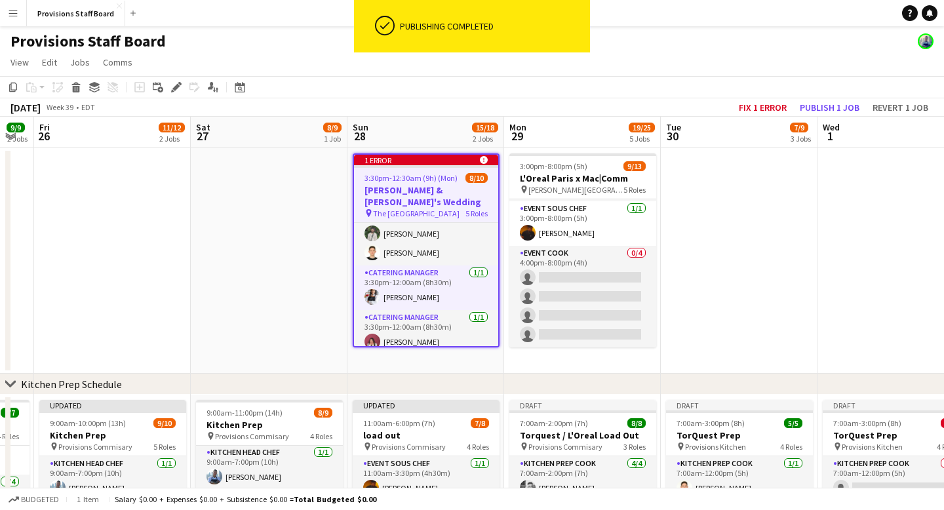
click at [485, 161] on icon at bounding box center [483, 160] width 8 height 8
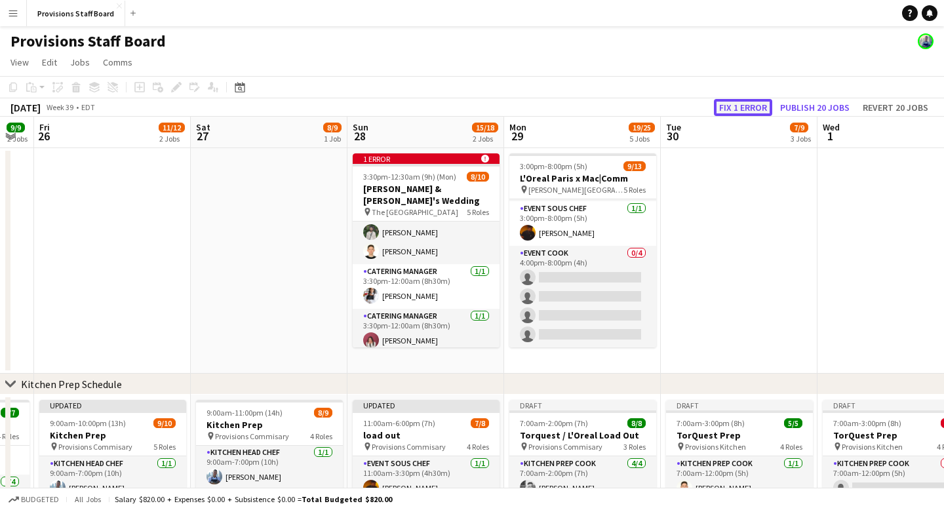
click at [750, 104] on button "Fix 1 error" at bounding box center [743, 107] width 58 height 17
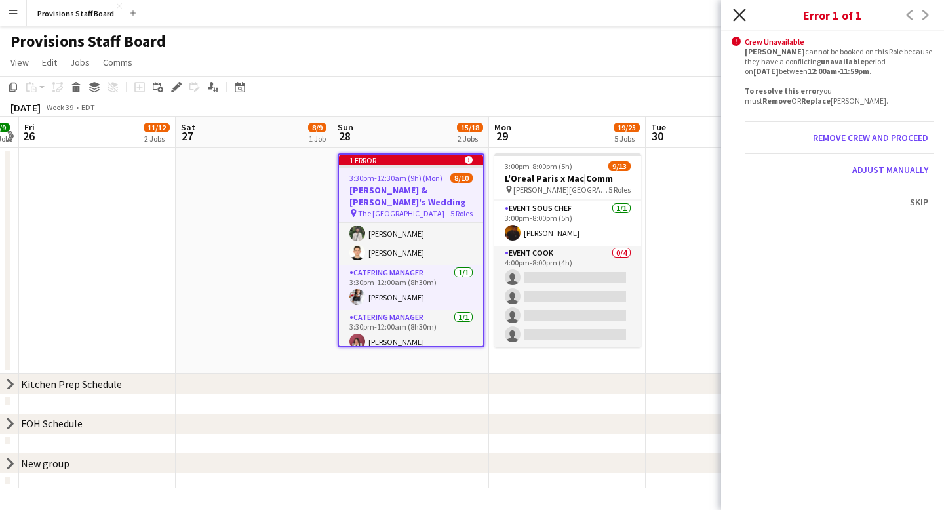
click at [737, 16] on icon at bounding box center [739, 15] width 12 height 12
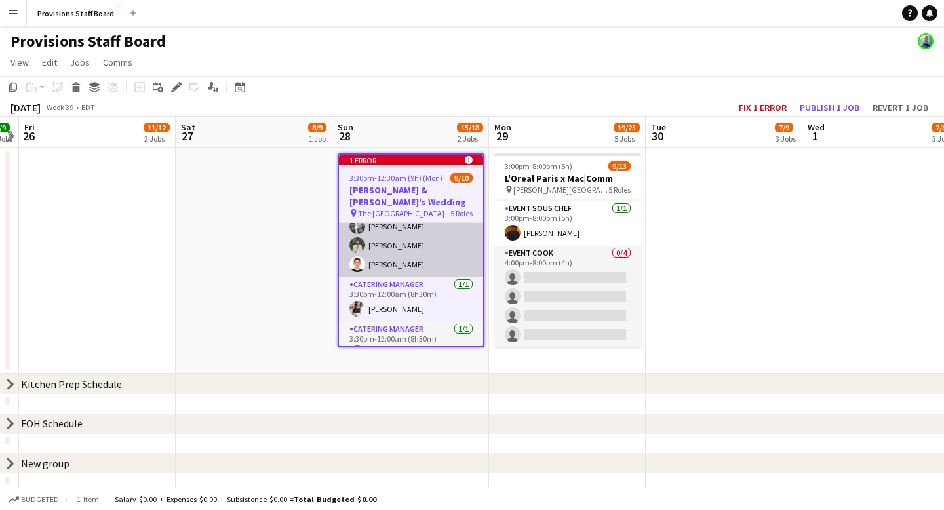
scroll to position [183, 0]
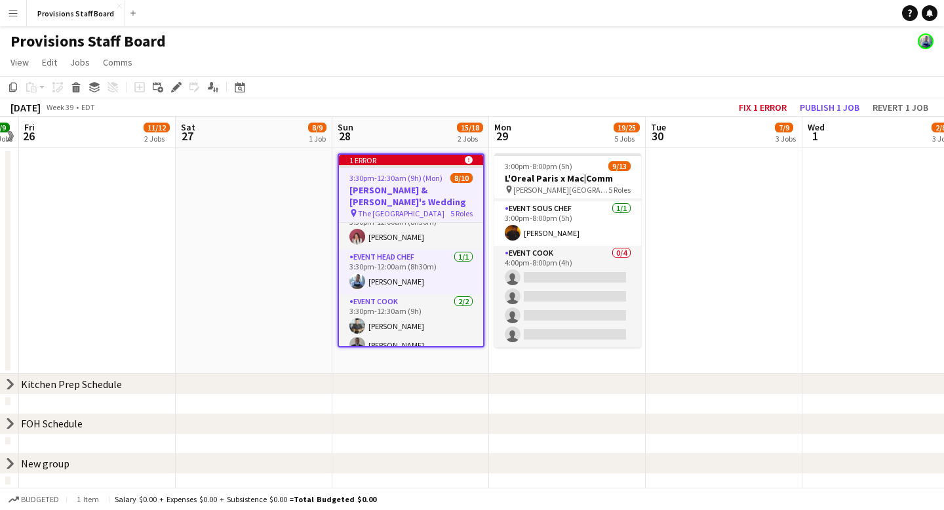
click at [290, 196] on app-date-cell at bounding box center [254, 260] width 157 height 225
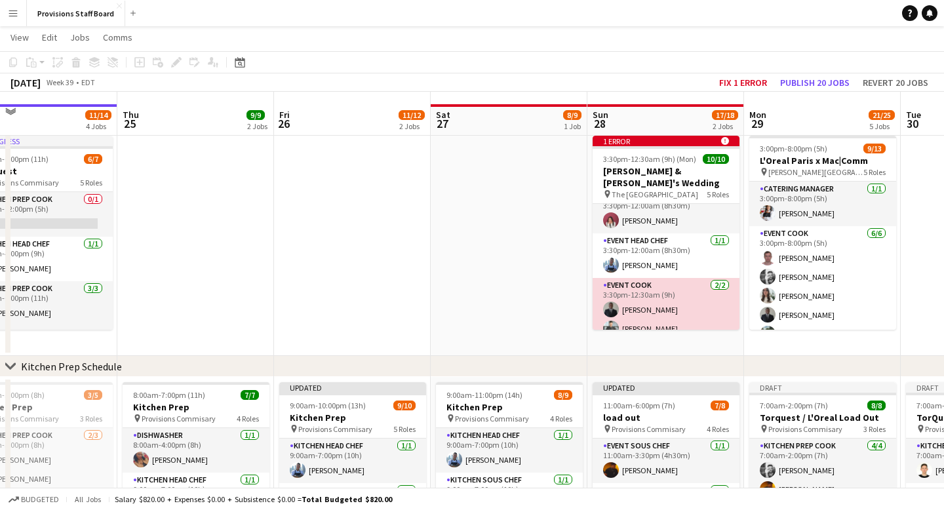
scroll to position [31, 0]
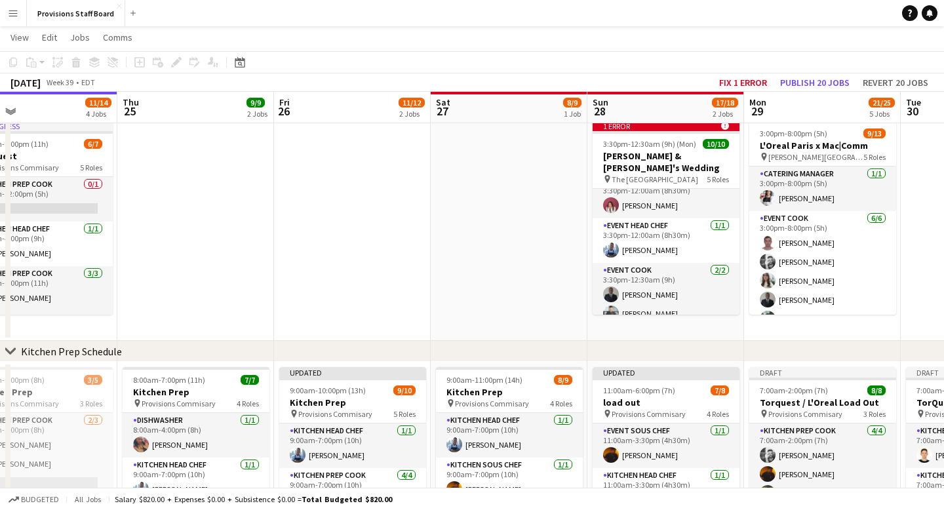
click at [564, 277] on app-date-cell at bounding box center [509, 227] width 157 height 225
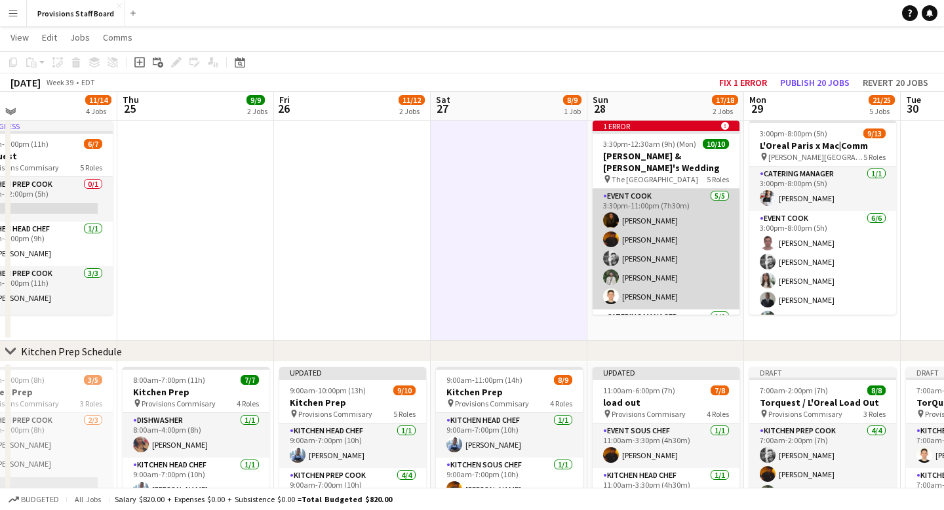
scroll to position [0, 0]
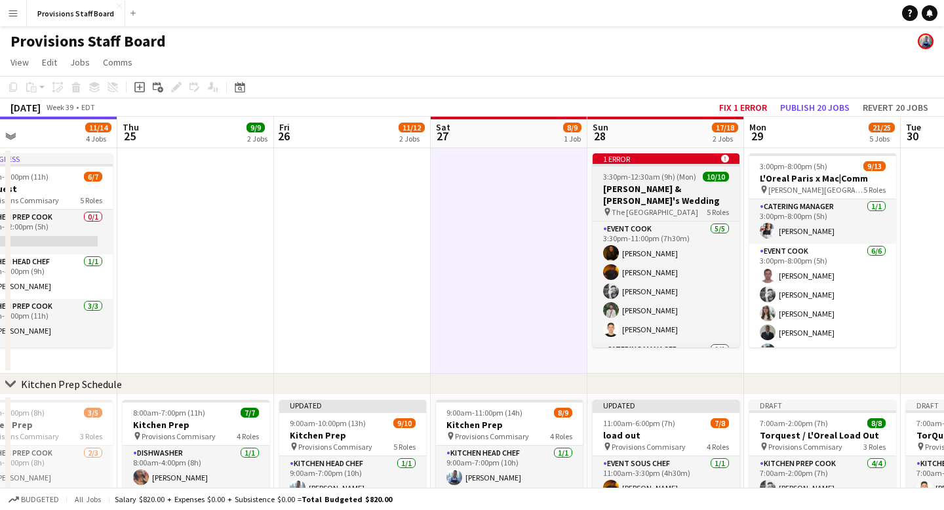
click at [654, 158] on div "1 error alert-circle" at bounding box center [666, 158] width 147 height 10
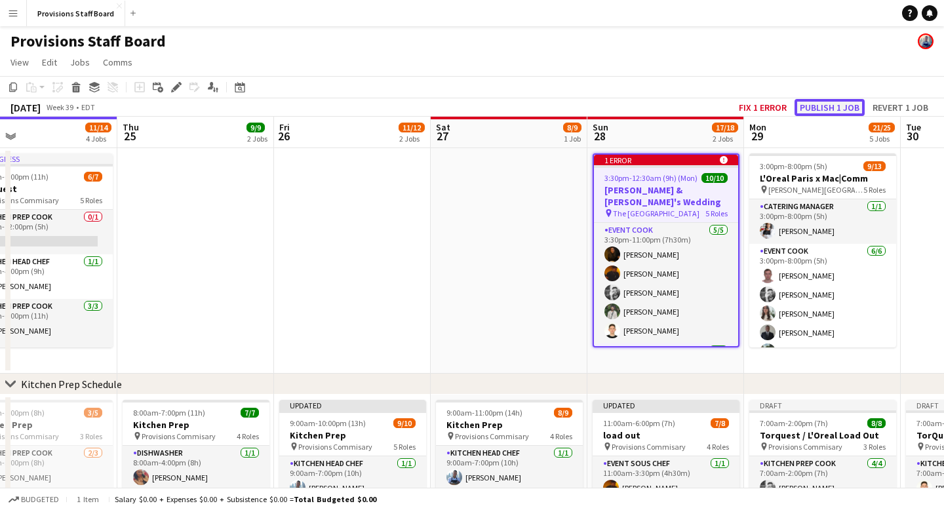
click at [829, 109] on button "Publish 1 job" at bounding box center [829, 107] width 70 height 17
click at [648, 159] on div "1 error alert-circle" at bounding box center [666, 160] width 144 height 10
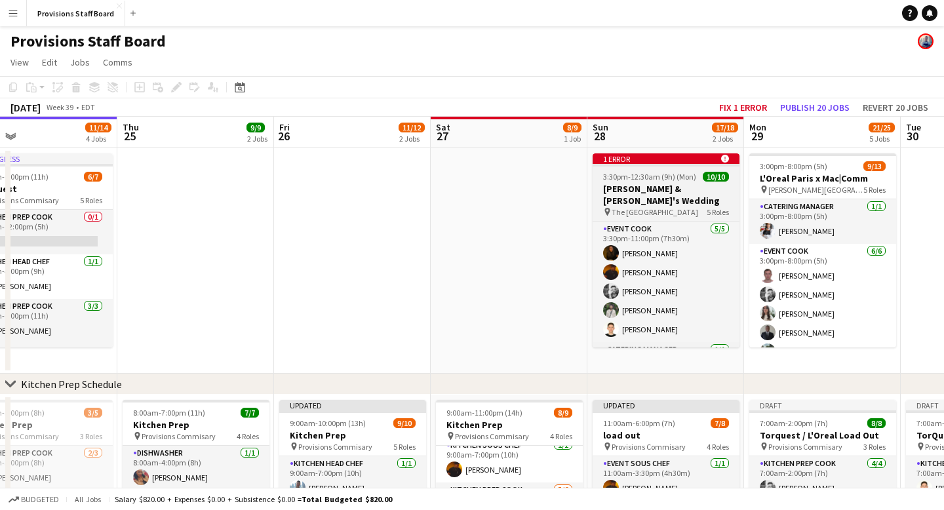
click at [646, 158] on div "1 error alert-circle" at bounding box center [666, 158] width 147 height 10
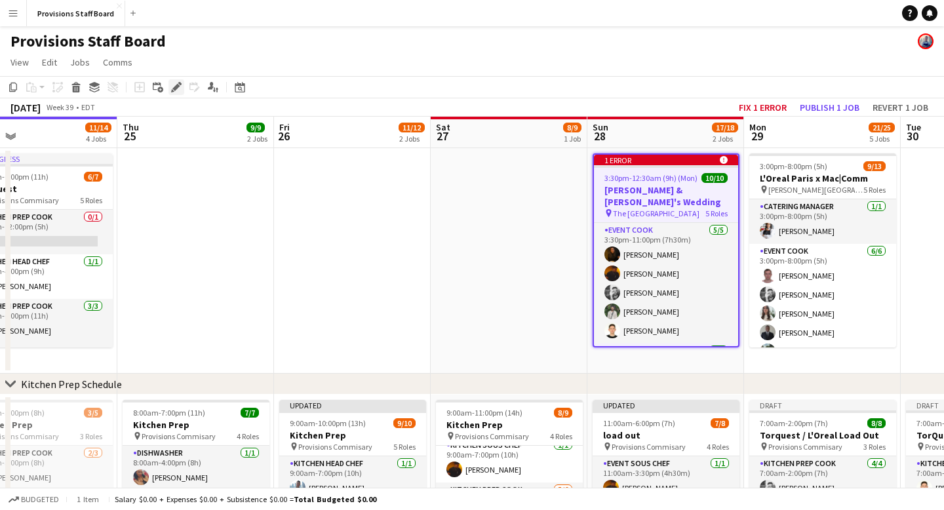
click at [173, 90] on icon "Edit" at bounding box center [176, 87] width 10 height 10
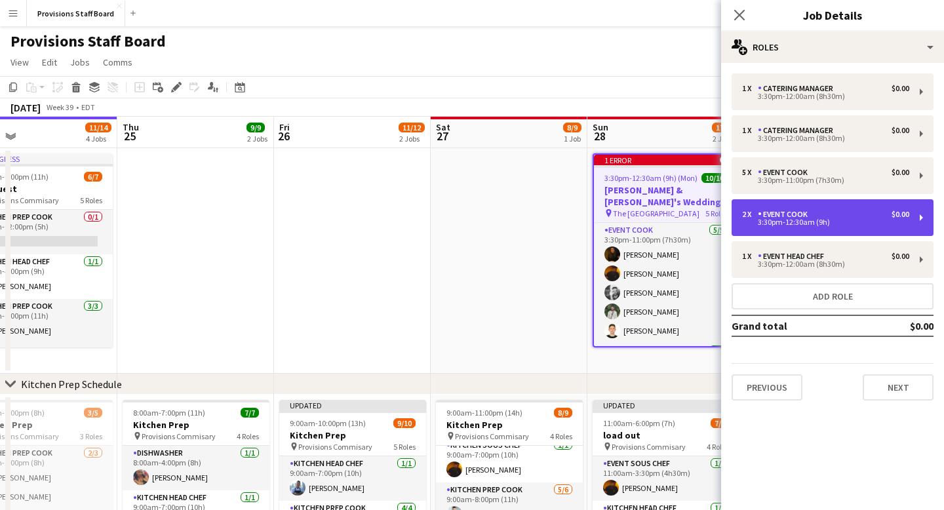
click at [797, 224] on div "3:30pm-12:30am (9h)" at bounding box center [825, 222] width 167 height 7
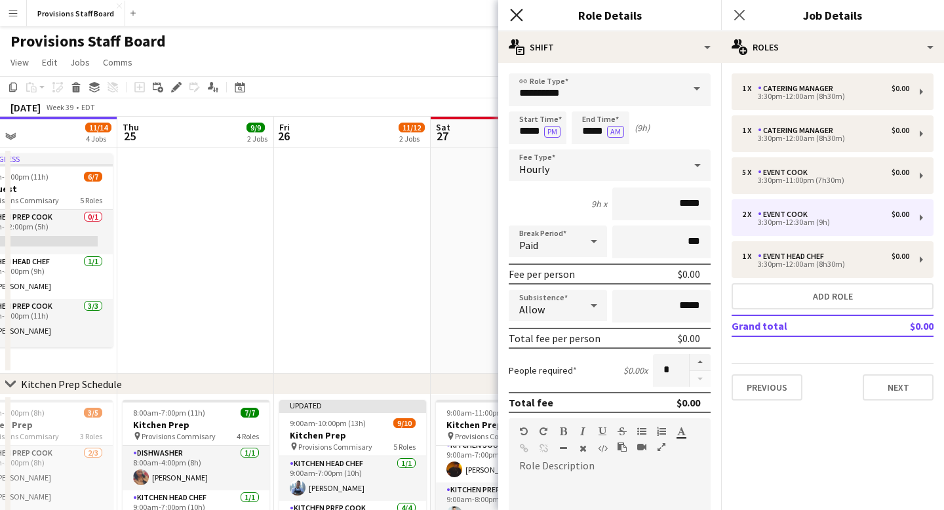
click at [517, 12] on icon "Close pop-in" at bounding box center [516, 15] width 12 height 12
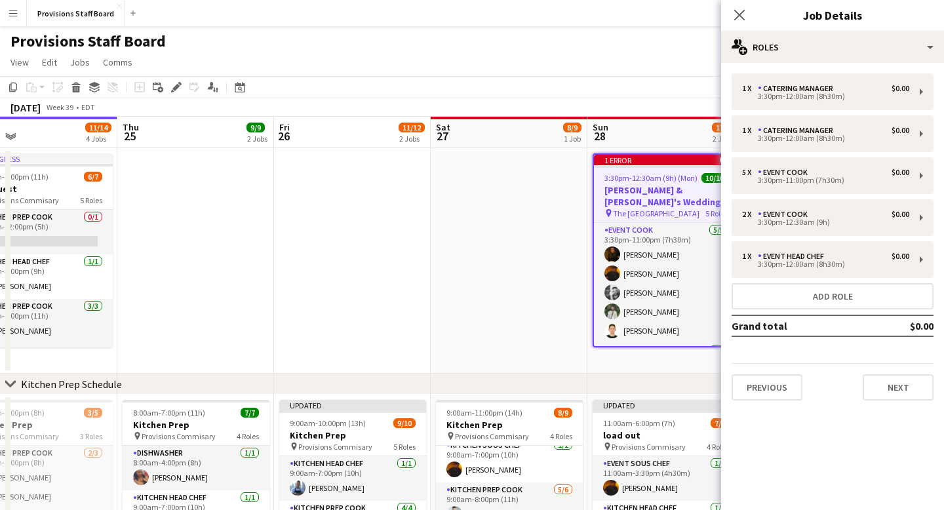
click at [557, 200] on app-date-cell at bounding box center [509, 260] width 157 height 225
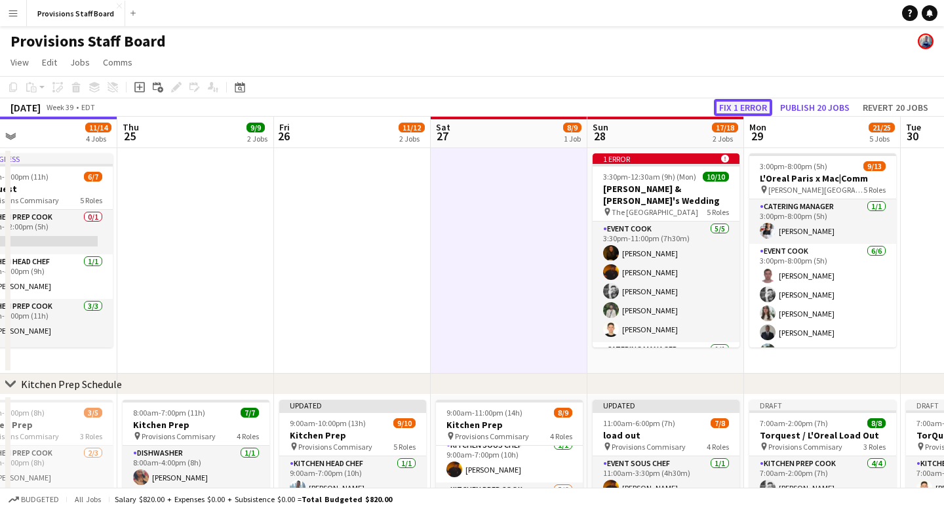
click at [747, 106] on button "Fix 1 error" at bounding box center [743, 107] width 58 height 17
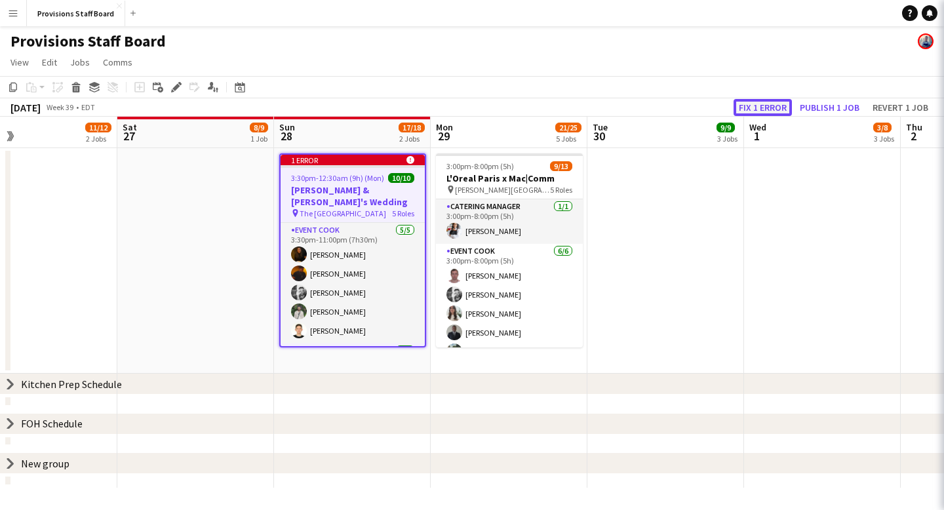
scroll to position [0, 451]
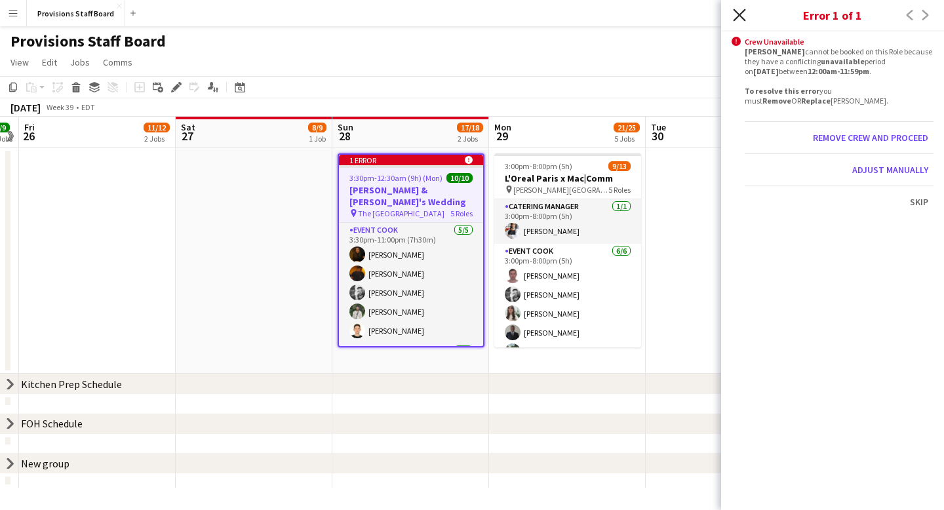
click at [739, 13] on icon "Close pop-in" at bounding box center [739, 15] width 12 height 12
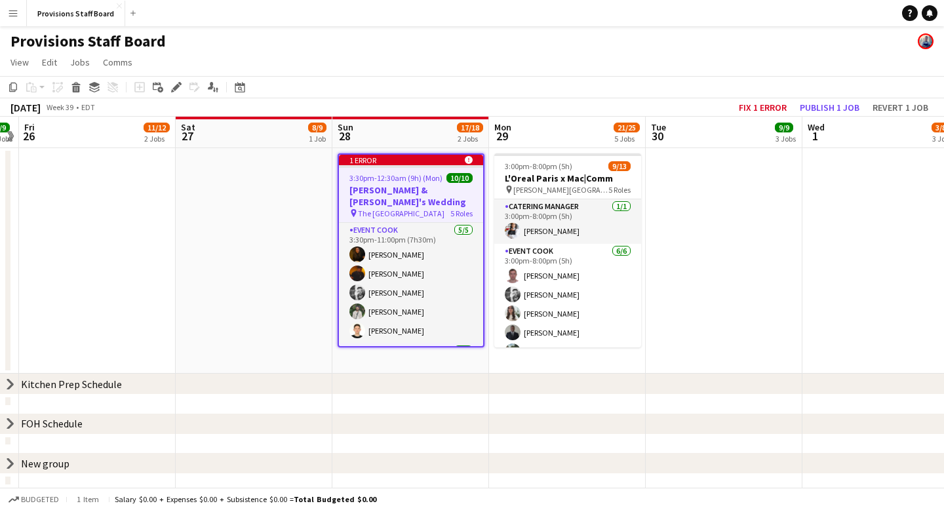
click at [197, 209] on app-date-cell at bounding box center [254, 260] width 157 height 225
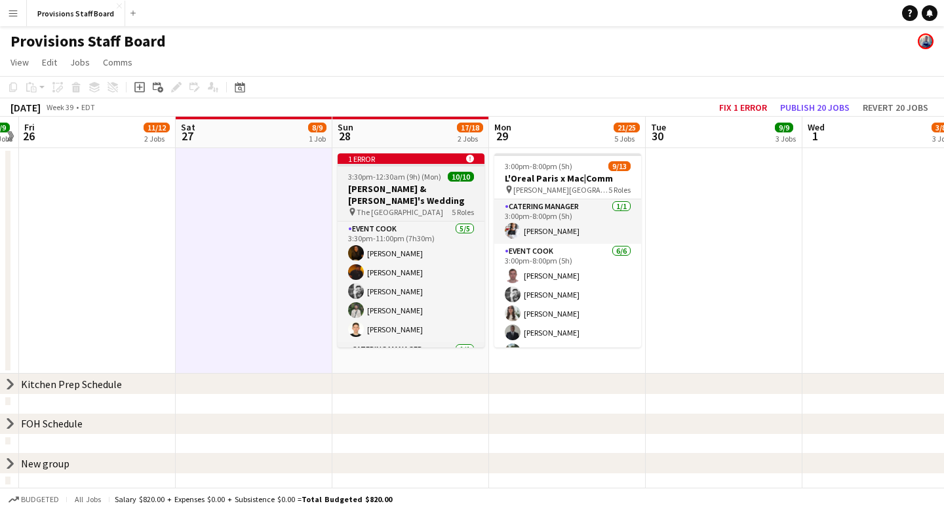
click at [407, 157] on div "1 error alert-circle" at bounding box center [411, 158] width 147 height 10
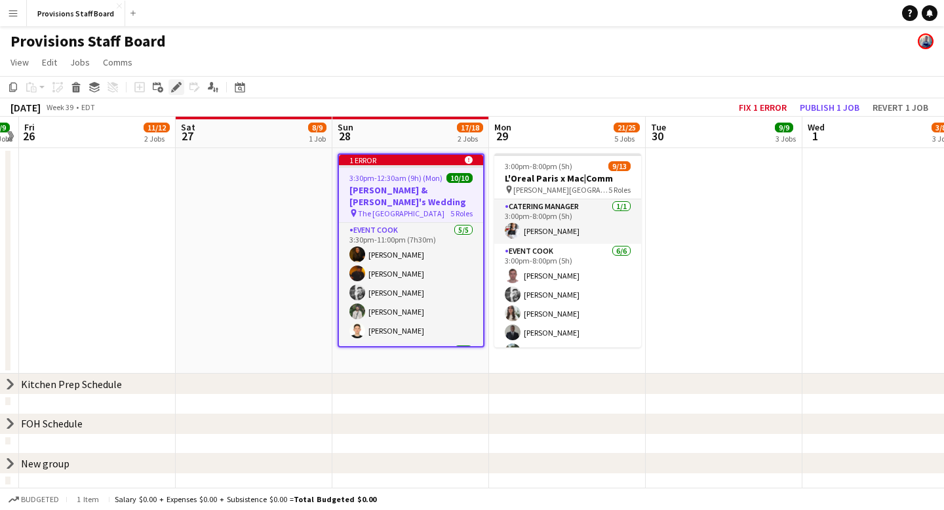
click at [175, 85] on icon "Edit" at bounding box center [176, 87] width 10 height 10
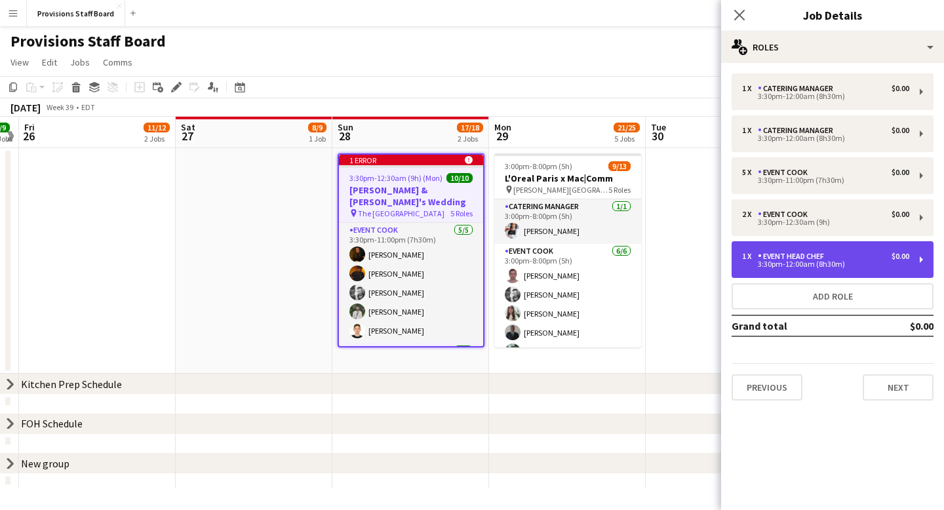
click at [791, 261] on div "3:30pm-12:00am (8h30m)" at bounding box center [825, 264] width 167 height 7
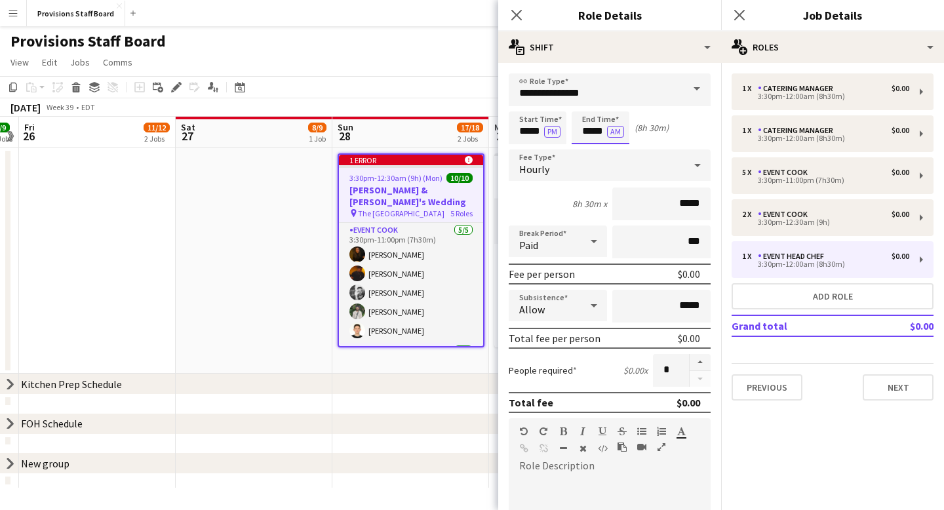
click at [598, 128] on input "*****" at bounding box center [601, 127] width 58 height 33
type input "*****"
click at [584, 147] on div at bounding box center [587, 150] width 26 height 13
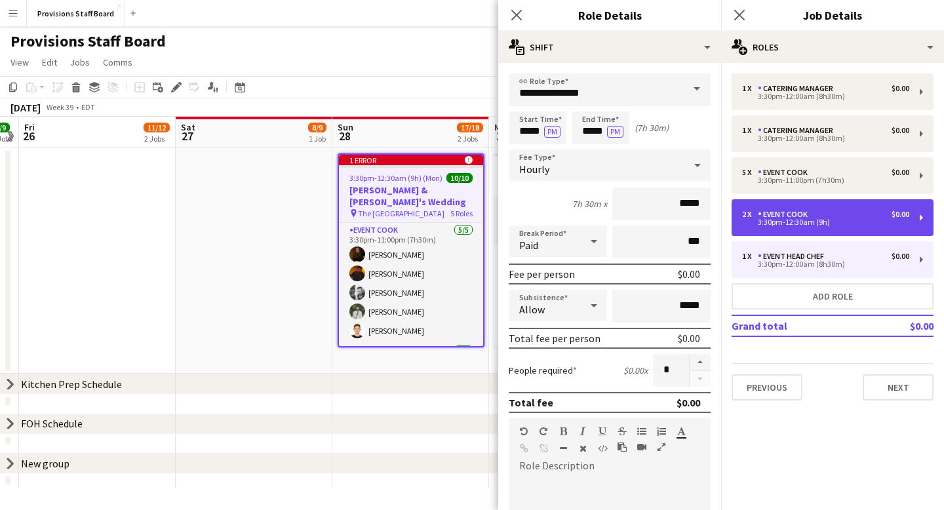
click at [805, 225] on div "3:30pm-12:30am (9h)" at bounding box center [825, 222] width 167 height 7
type input "**********"
type input "*****"
type input "*"
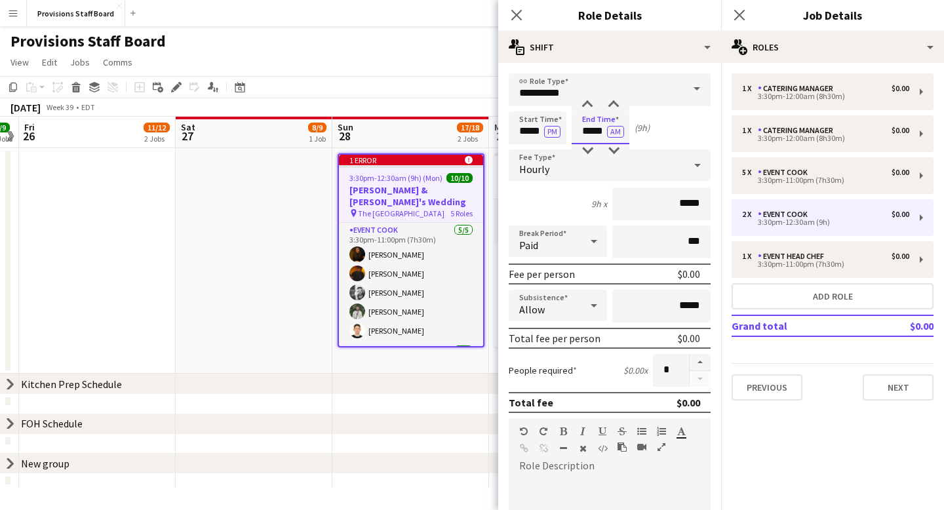
click at [586, 133] on input "*****" at bounding box center [601, 127] width 58 height 33
click at [615, 147] on div at bounding box center [613, 150] width 26 height 13
type input "*****"
click at [615, 147] on div at bounding box center [613, 150] width 26 height 13
click at [461, 60] on app-page-menu "View Day view expanded Day view collapsed Month view Date picker Jump to today …" at bounding box center [472, 63] width 944 height 25
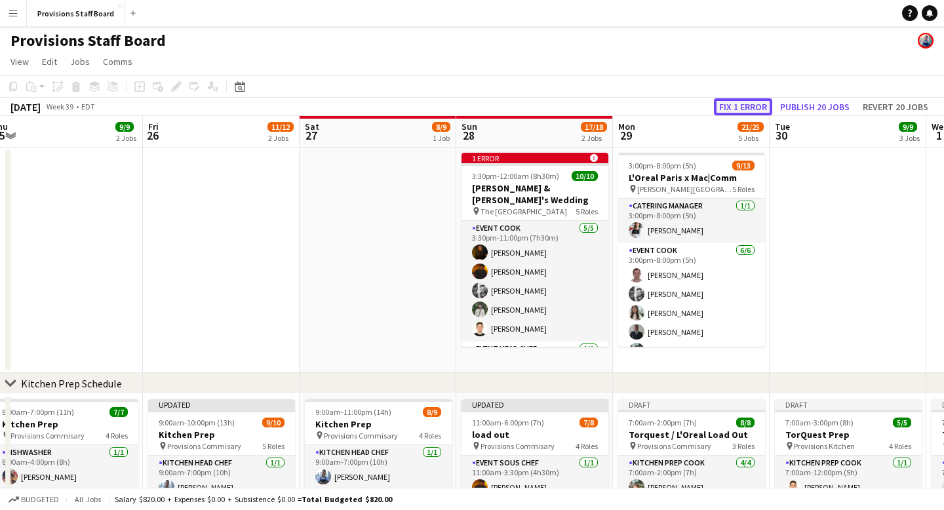
click at [738, 109] on button "Fix 1 error" at bounding box center [743, 106] width 58 height 17
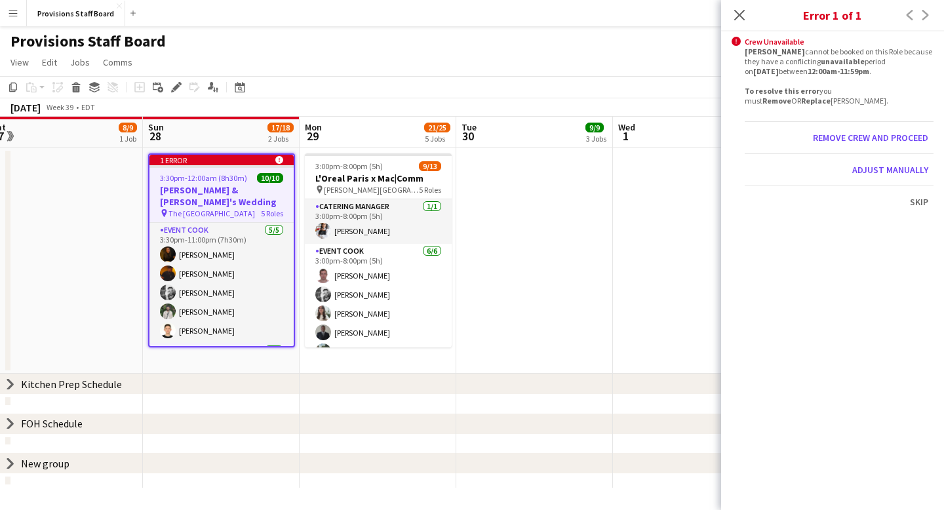
scroll to position [0, 451]
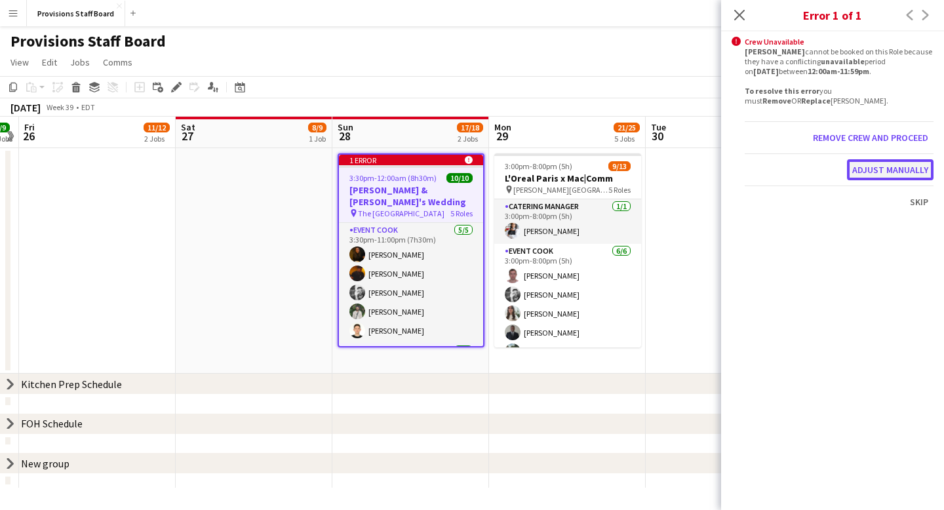
click at [877, 165] on button "Adjust manually" at bounding box center [890, 169] width 87 height 21
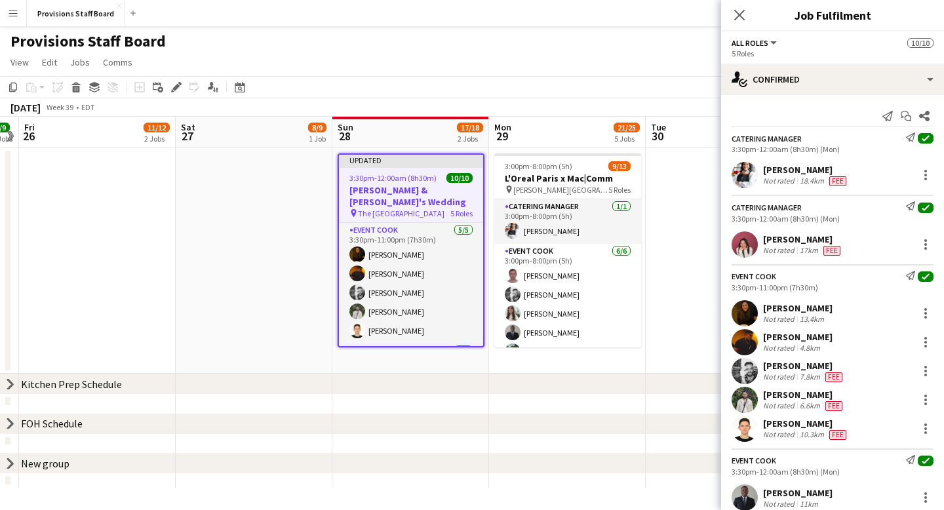
scroll to position [136, 0]
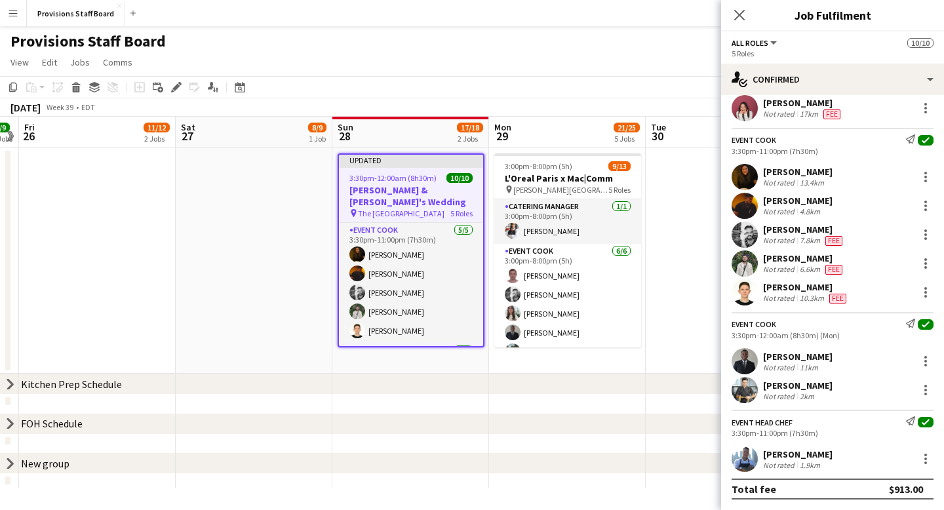
click at [833, 298] on span "Fee" at bounding box center [837, 299] width 17 height 10
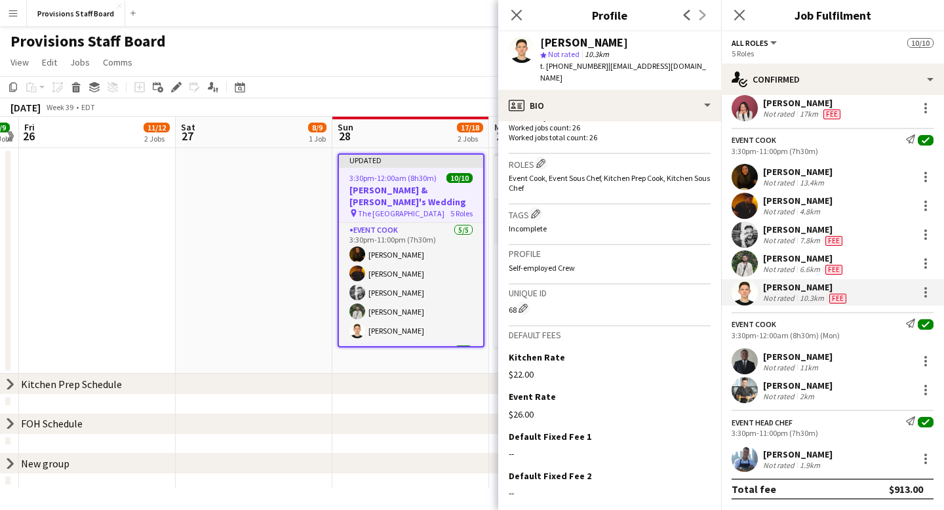
scroll to position [405, 0]
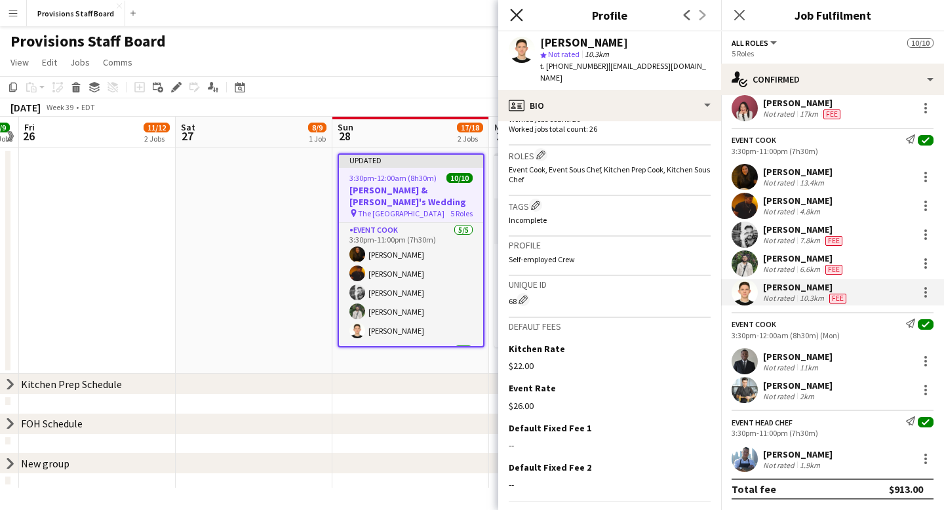
click at [515, 16] on icon at bounding box center [516, 15] width 12 height 12
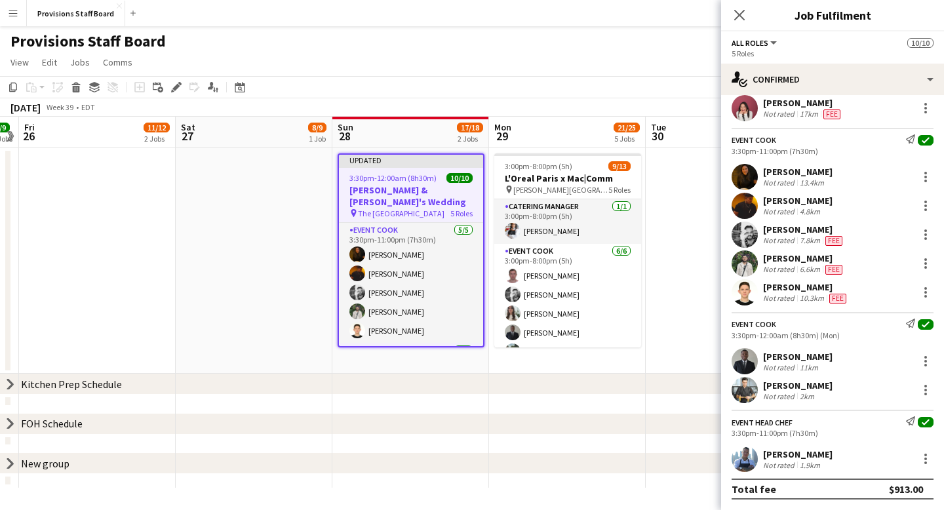
click at [821, 388] on div "[PERSON_NAME] Not rated 2km" at bounding box center [832, 390] width 223 height 26
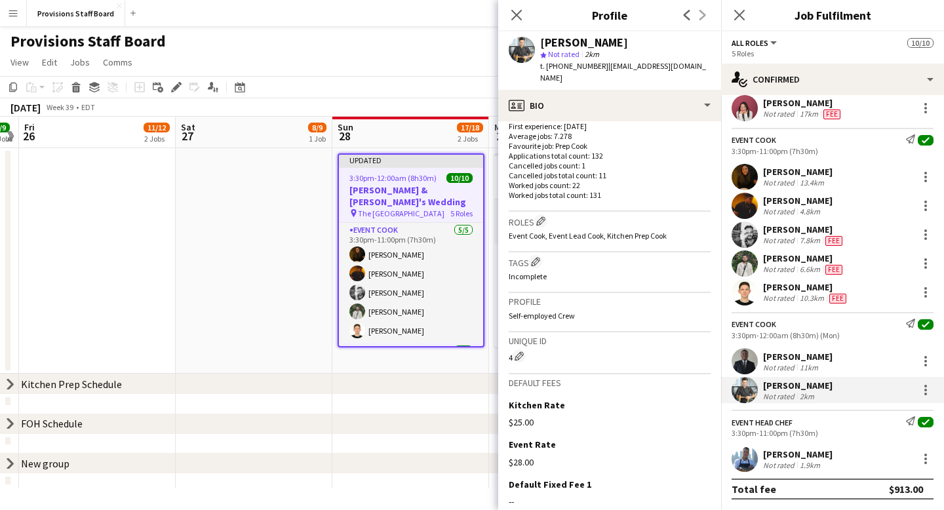
scroll to position [423, 0]
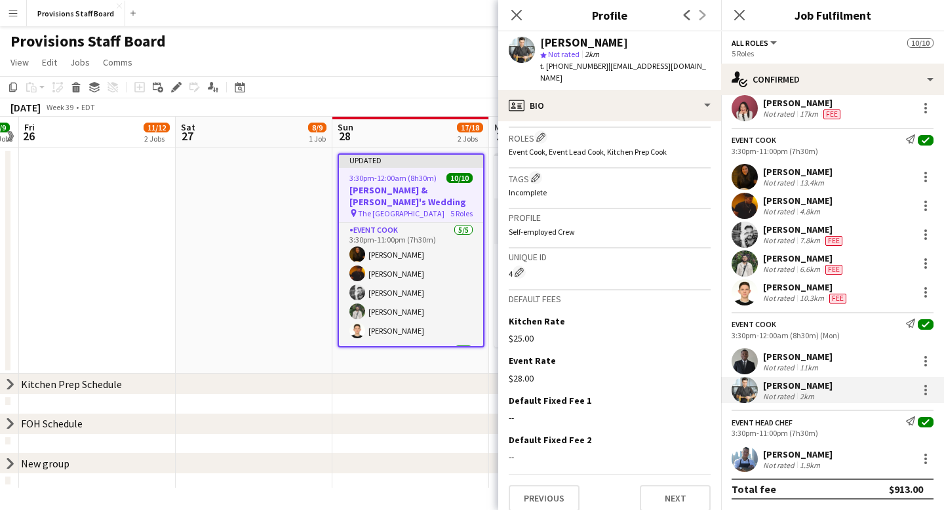
click at [831, 243] on span "Fee" at bounding box center [833, 241] width 17 height 10
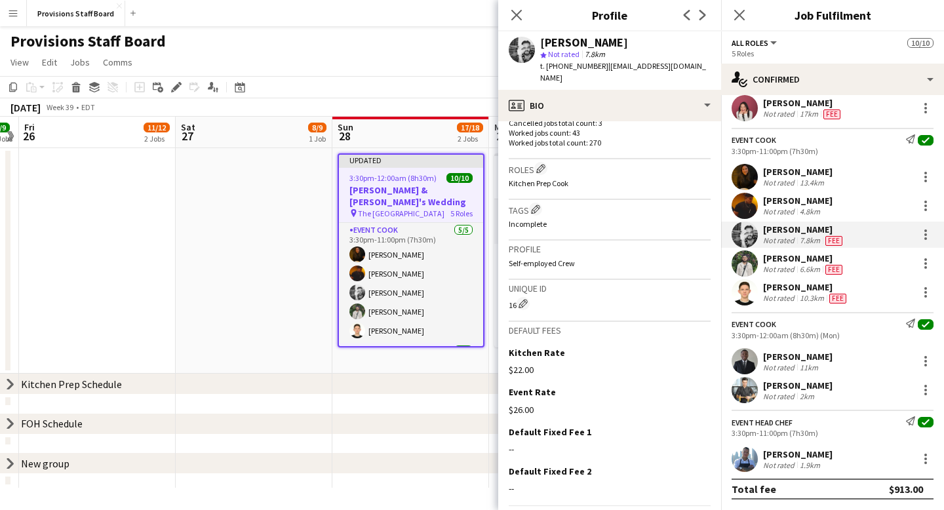
scroll to position [392, 0]
click at [518, 16] on icon at bounding box center [516, 15] width 12 height 12
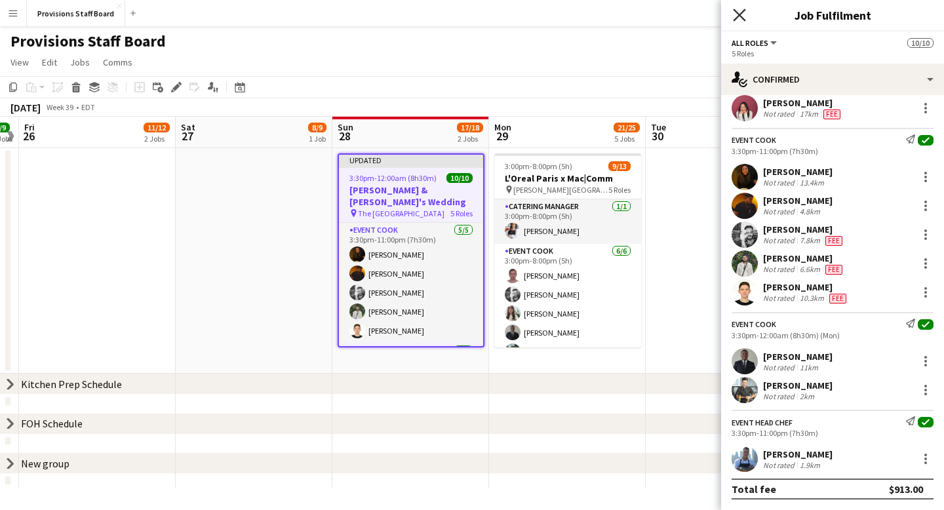
click at [737, 10] on icon "Close pop-in" at bounding box center [739, 15] width 12 height 12
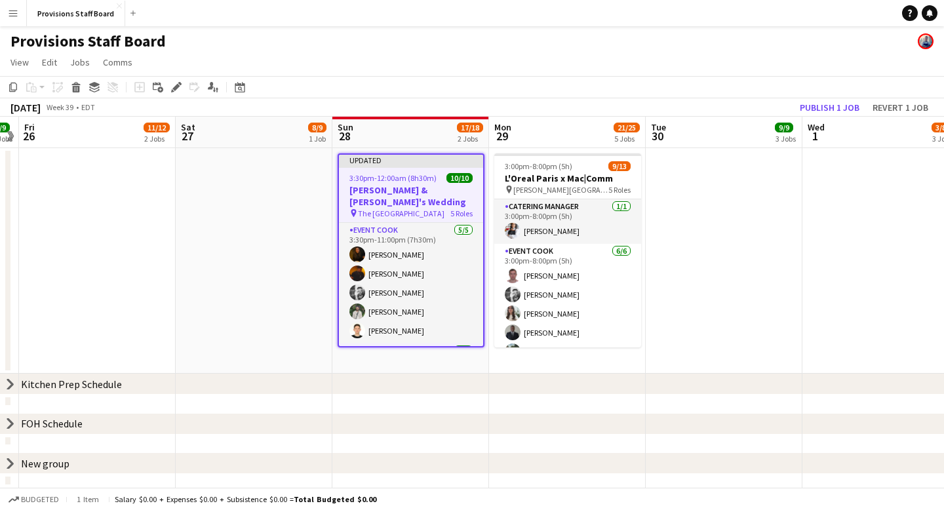
click at [278, 250] on app-date-cell at bounding box center [254, 260] width 157 height 225
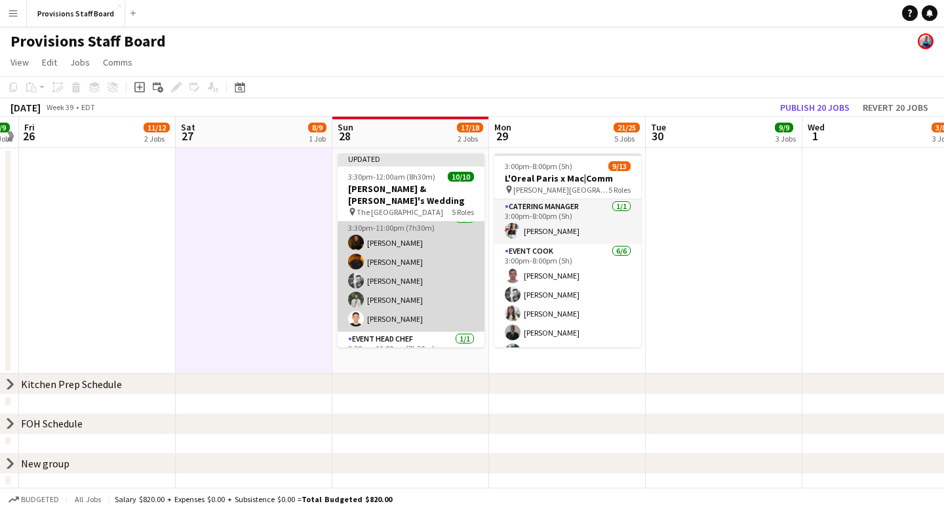
scroll to position [0, 0]
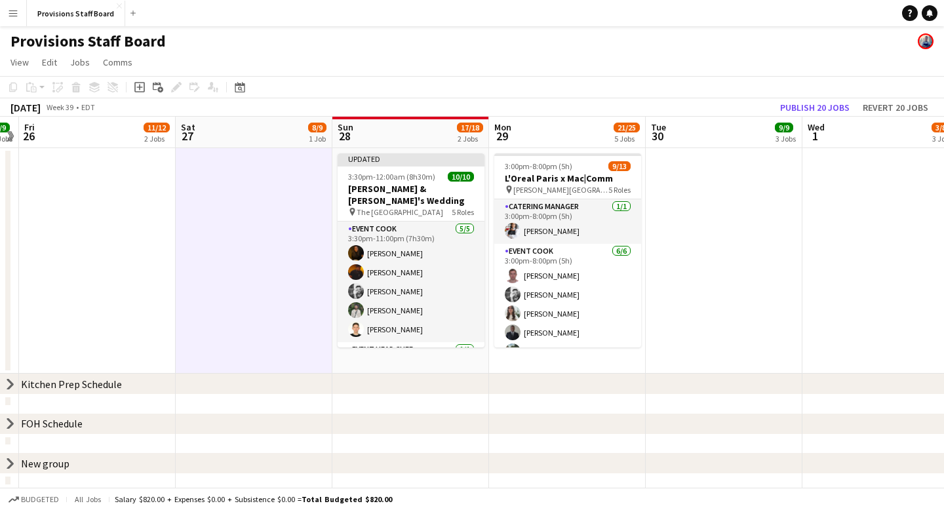
click at [397, 122] on app-board-header-date "Sun 28 17/18 2 Jobs" at bounding box center [410, 132] width 157 height 31
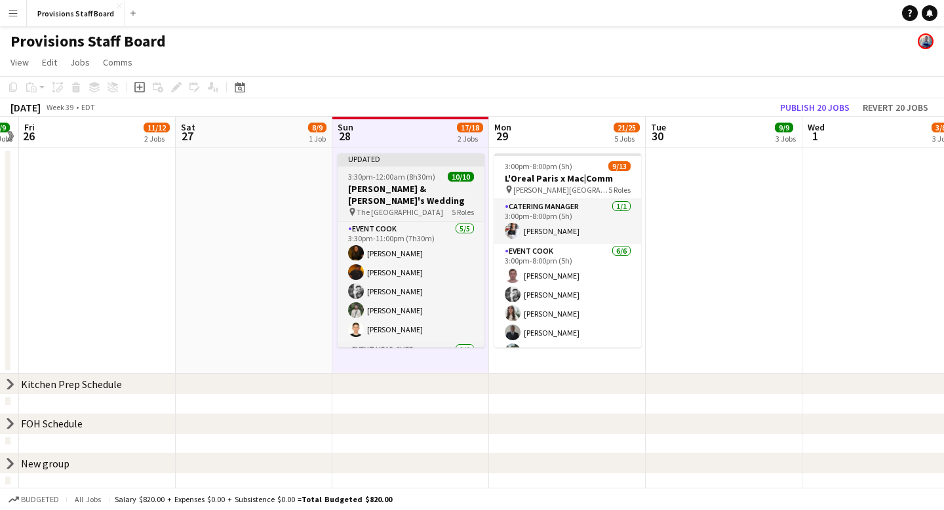
click at [406, 158] on div "Updated" at bounding box center [411, 158] width 147 height 10
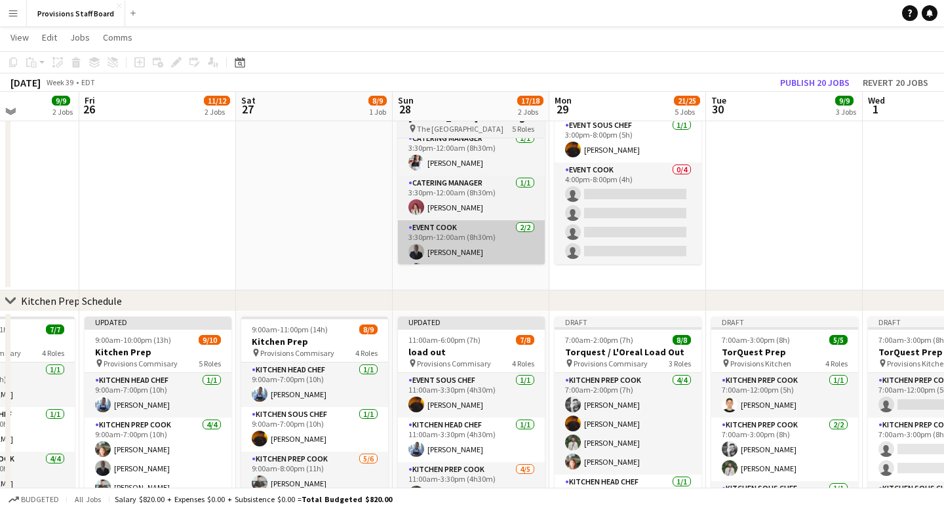
scroll to position [83, 0]
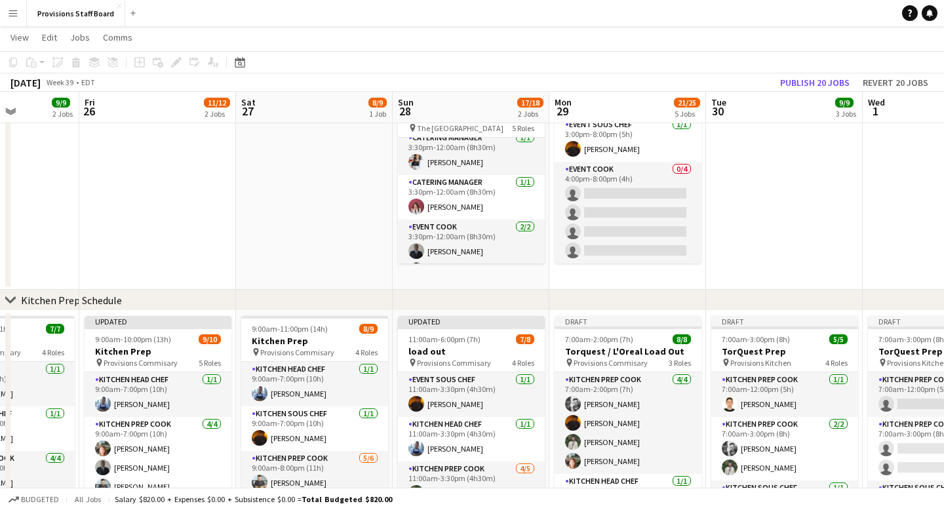
click at [451, 105] on app-board-header-date "Sun 28 17/18 2 Jobs" at bounding box center [471, 107] width 157 height 31
click at [329, 214] on app-date-cell at bounding box center [314, 176] width 157 height 225
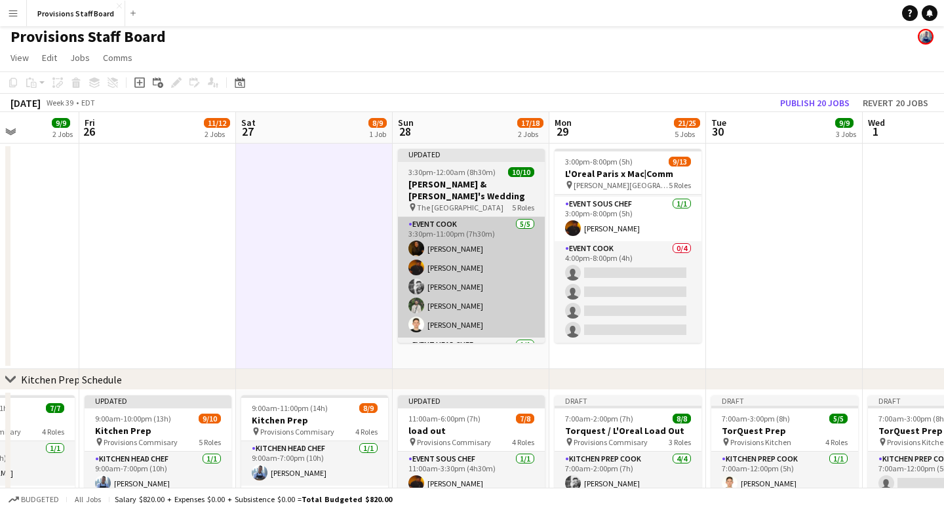
scroll to position [0, 0]
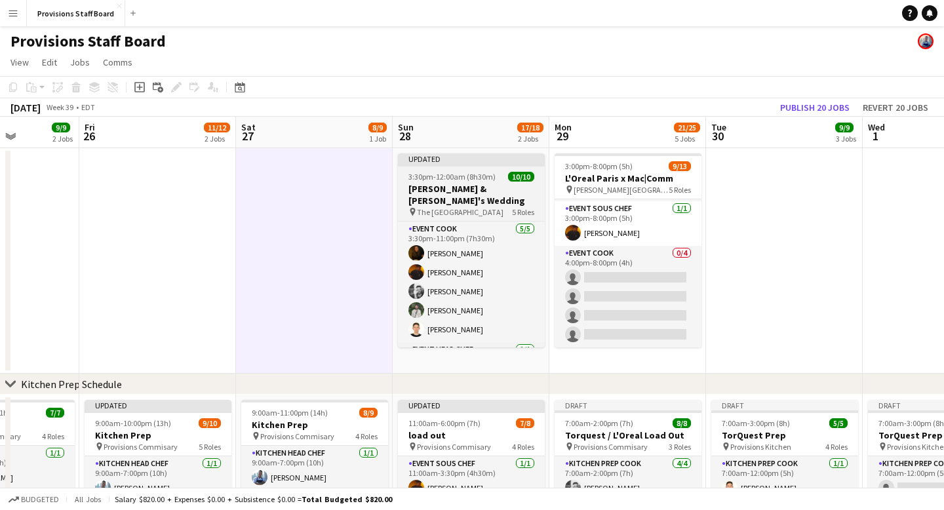
click at [473, 160] on div "Updated" at bounding box center [471, 158] width 147 height 10
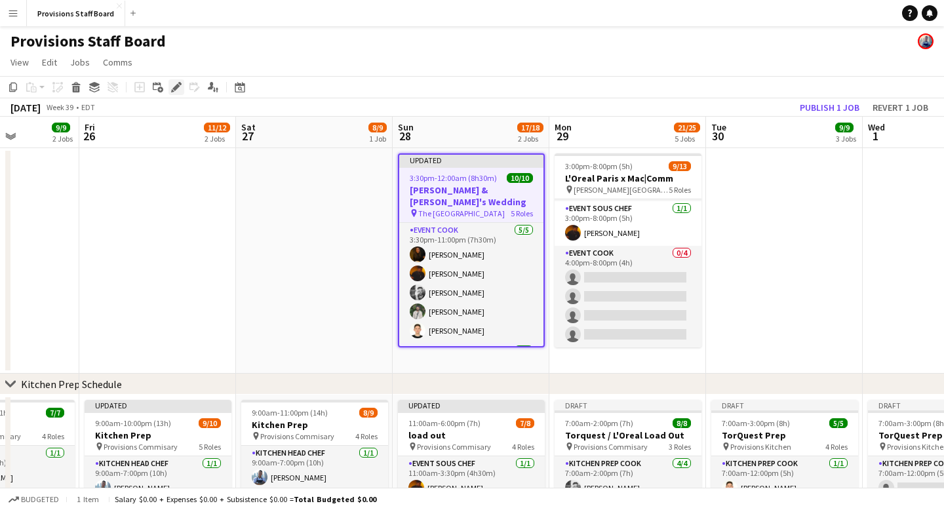
click at [176, 84] on icon "Edit" at bounding box center [176, 87] width 10 height 10
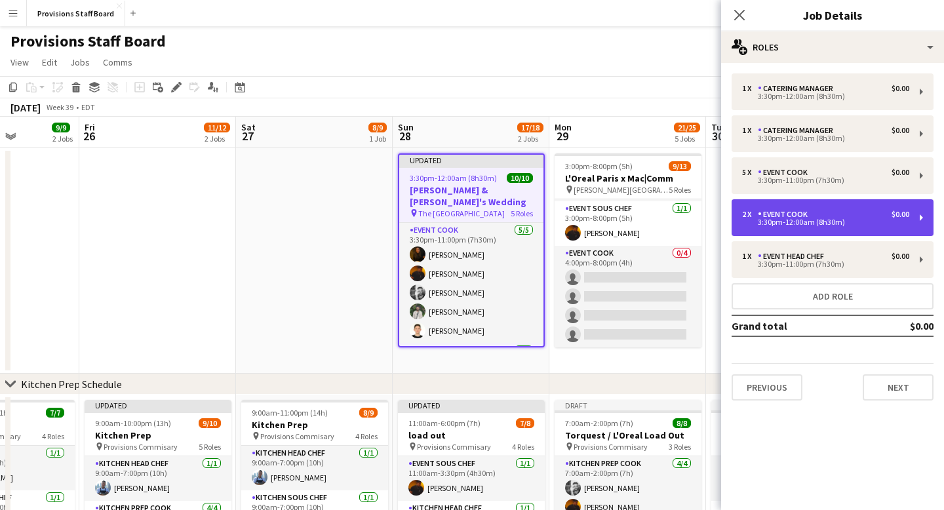
click at [809, 220] on div "3:30pm-12:00am (8h30m)" at bounding box center [825, 222] width 167 height 7
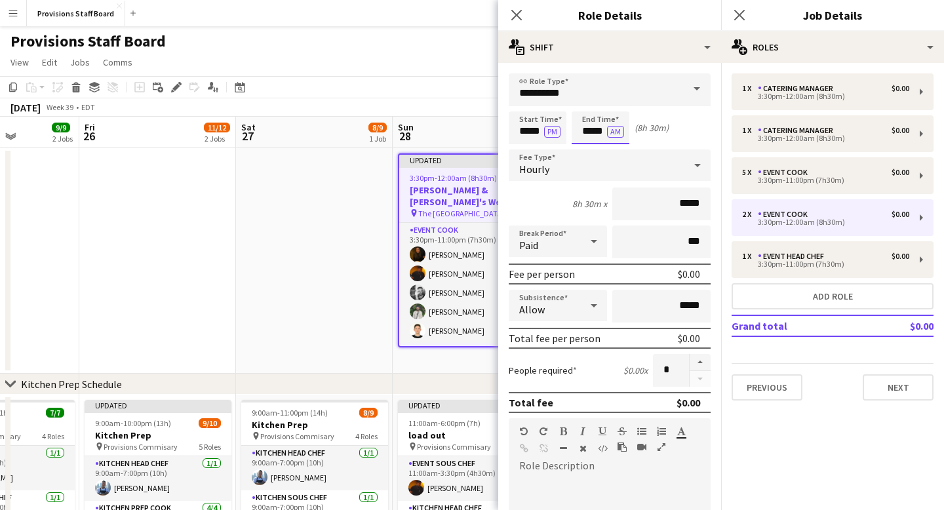
click at [595, 128] on input "*****" at bounding box center [601, 127] width 58 height 33
click at [614, 103] on div at bounding box center [613, 104] width 26 height 13
type input "*****"
click at [614, 103] on div at bounding box center [613, 104] width 26 height 13
click at [517, 9] on icon "Close pop-in" at bounding box center [516, 15] width 12 height 12
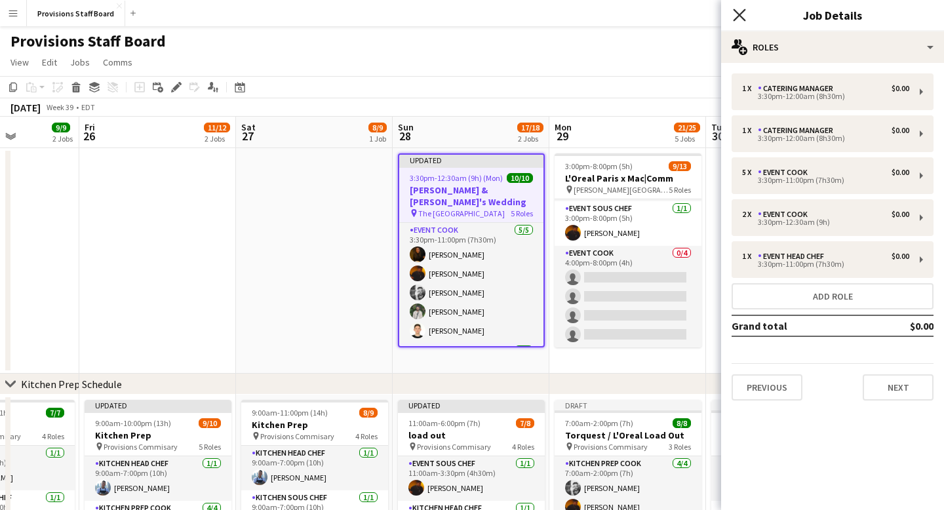
click at [740, 14] on icon at bounding box center [739, 15] width 12 height 12
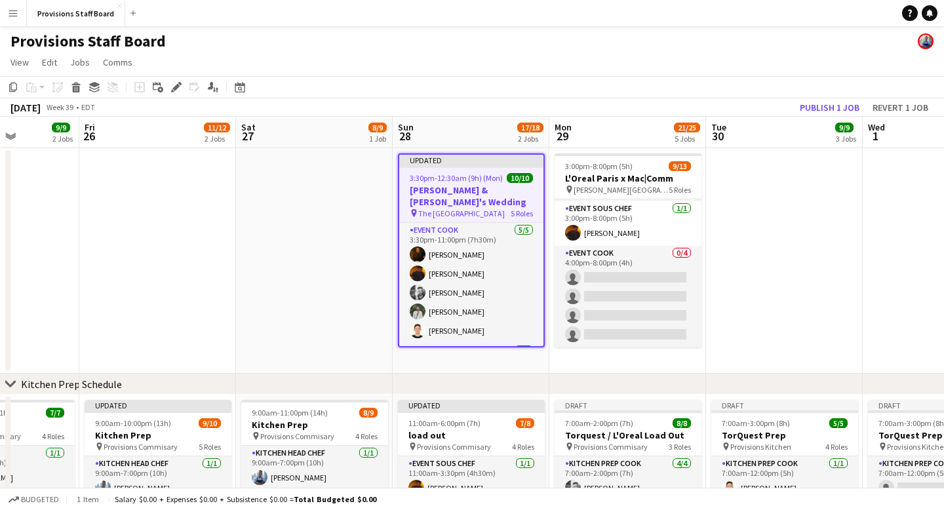
click at [362, 246] on app-date-cell at bounding box center [314, 260] width 157 height 225
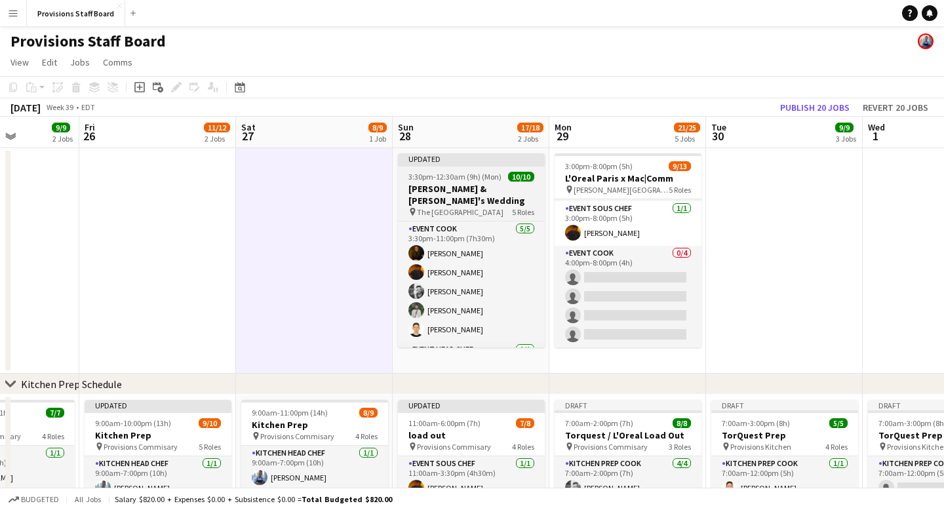
click at [464, 157] on div "Updated" at bounding box center [471, 158] width 147 height 10
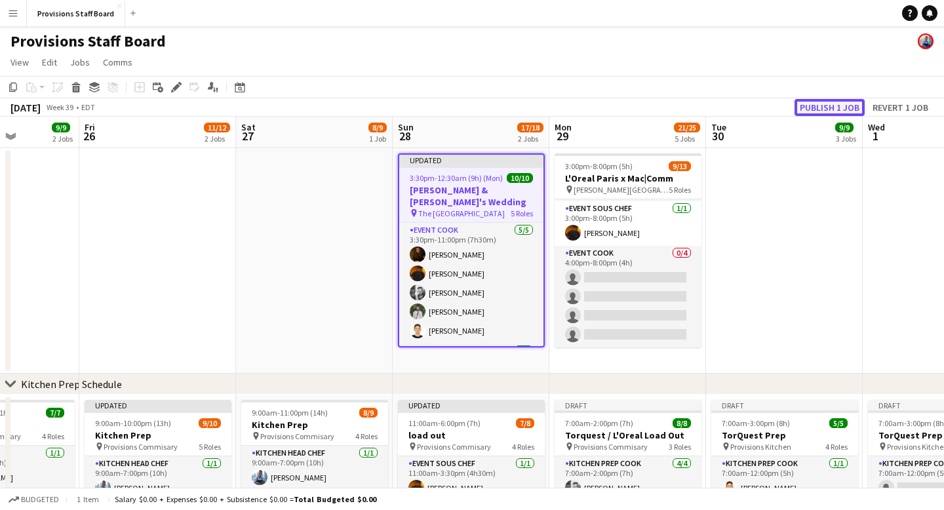
click at [831, 105] on button "Publish 1 job" at bounding box center [829, 107] width 70 height 17
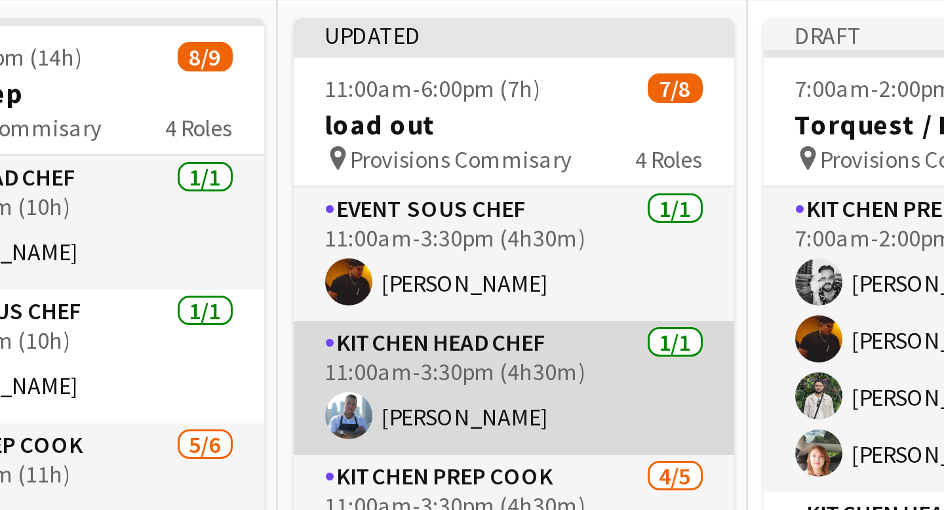
scroll to position [170, 0]
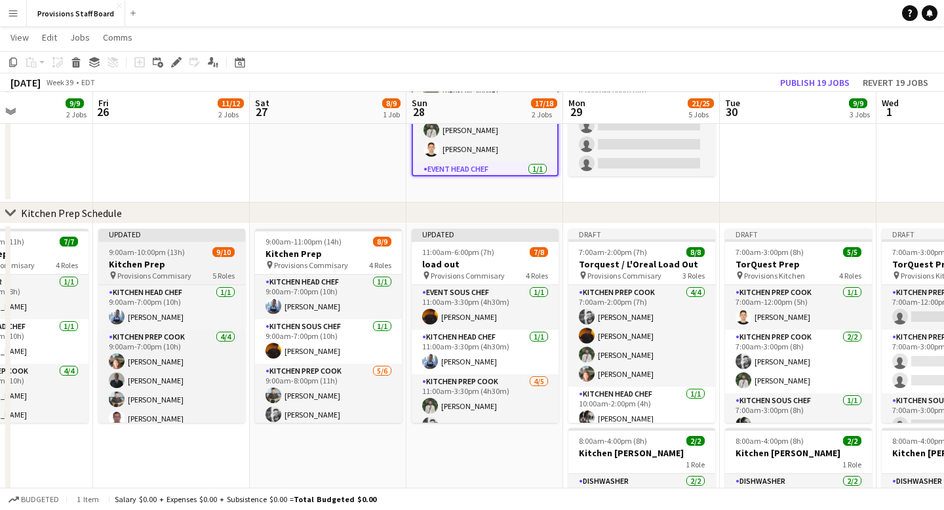
click at [159, 235] on div "Updated" at bounding box center [171, 234] width 147 height 10
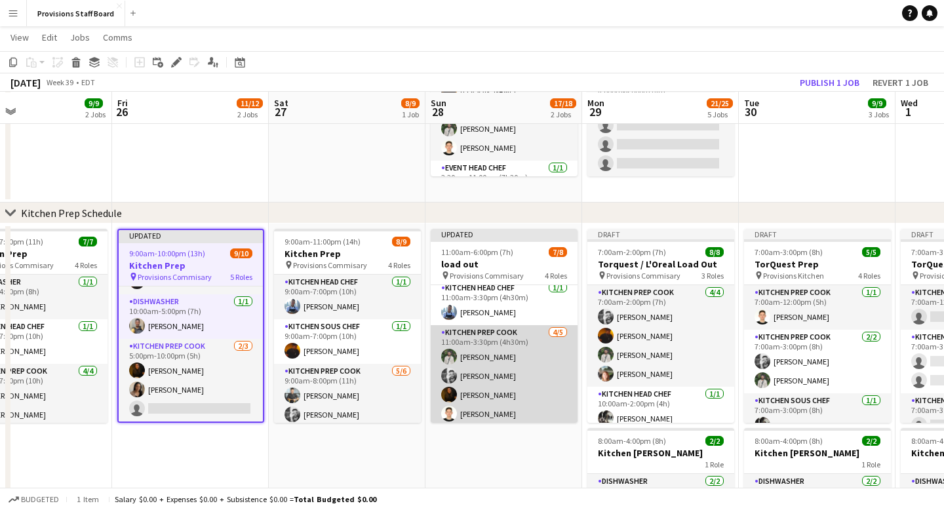
scroll to position [0, 0]
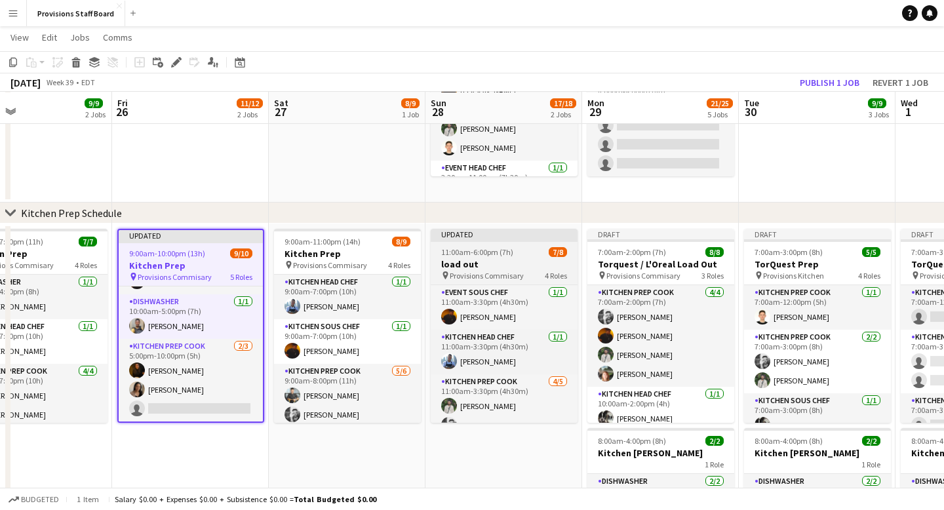
click at [482, 235] on div "Updated" at bounding box center [504, 234] width 147 height 10
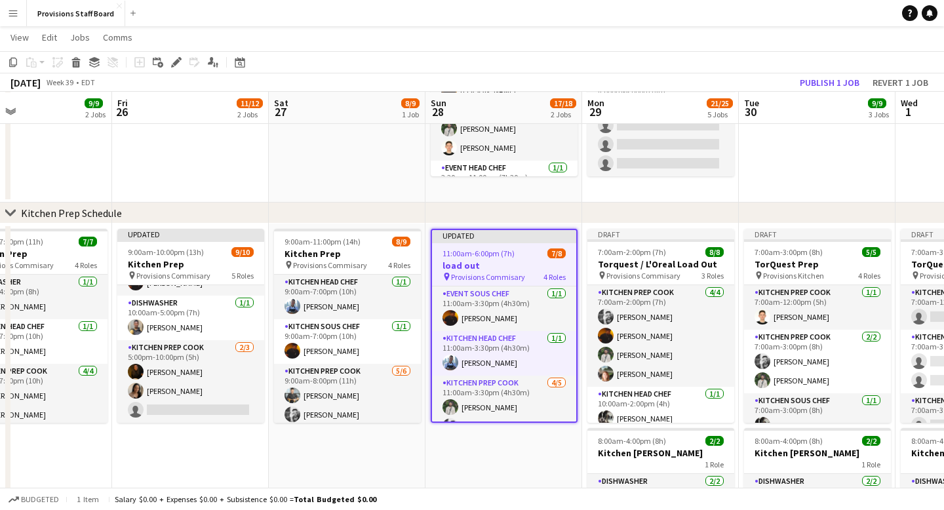
scroll to position [180, 0]
click at [823, 85] on button "Publish 1 job" at bounding box center [829, 82] width 70 height 17
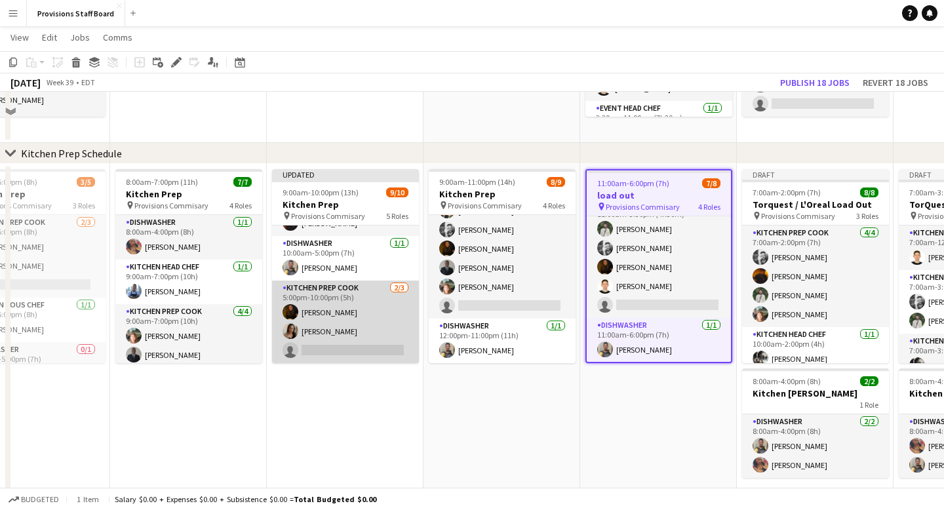
scroll to position [235, 0]
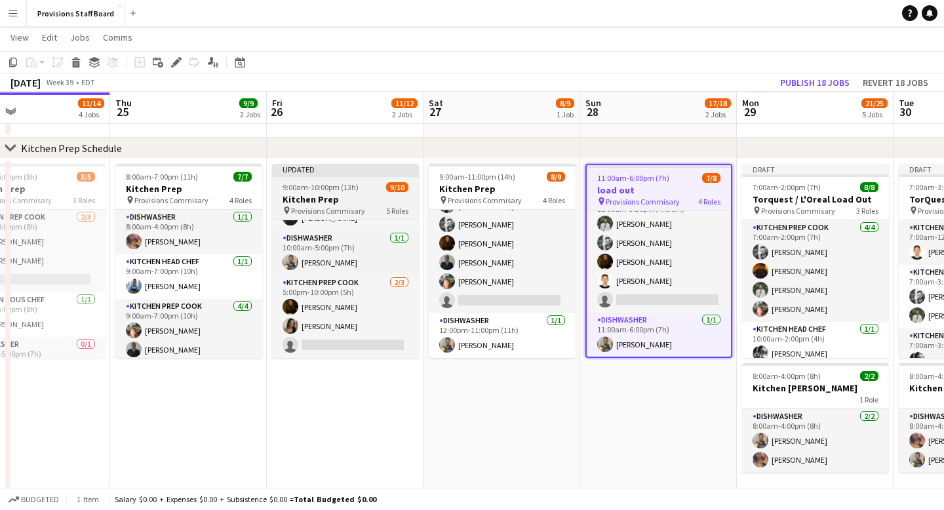
click at [347, 171] on div "Updated" at bounding box center [345, 169] width 147 height 10
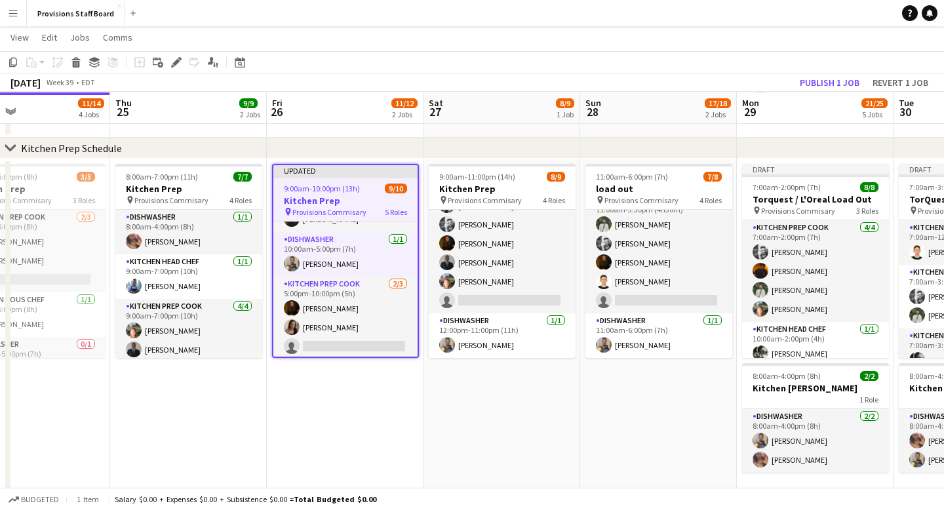
scroll to position [183, 0]
click at [831, 81] on button "Publish 1 job" at bounding box center [829, 82] width 70 height 17
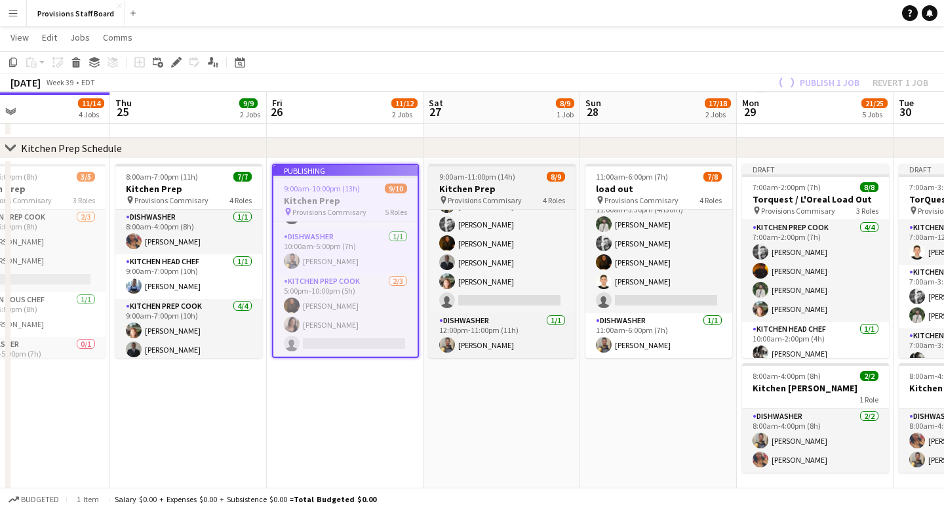
scroll to position [172, 0]
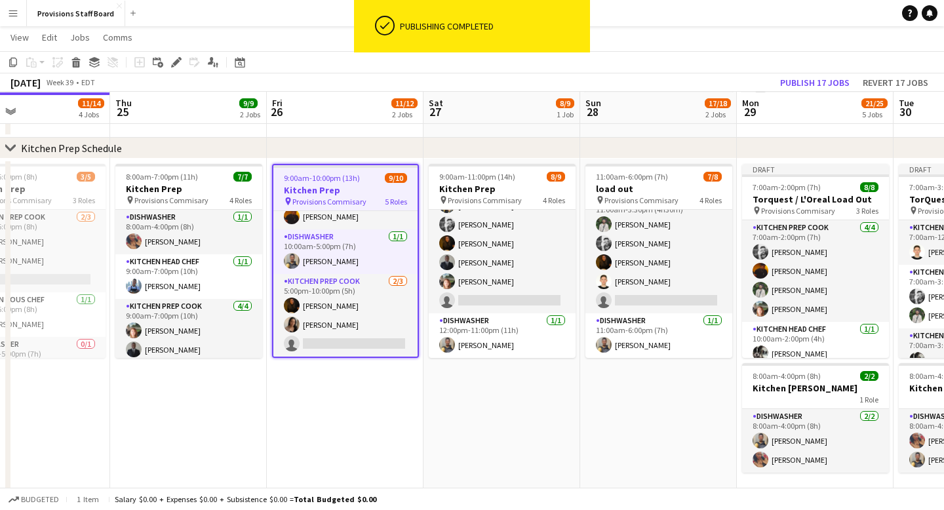
click at [515, 414] on app-date-cell "9:00am-11:00pm (14h) 8/9 Kitchen Prep pin Provisions Commisary 4 Roles Kitchen …" at bounding box center [501, 330] width 157 height 342
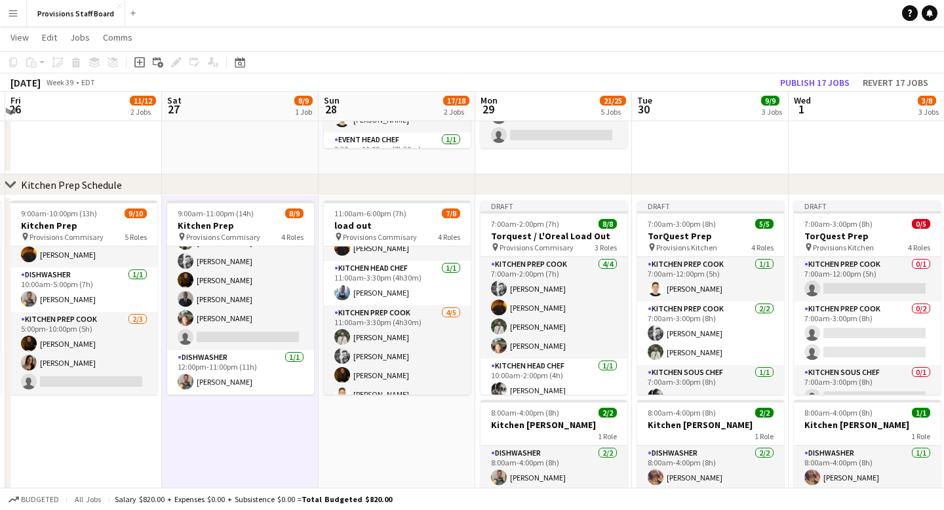
scroll to position [195, 0]
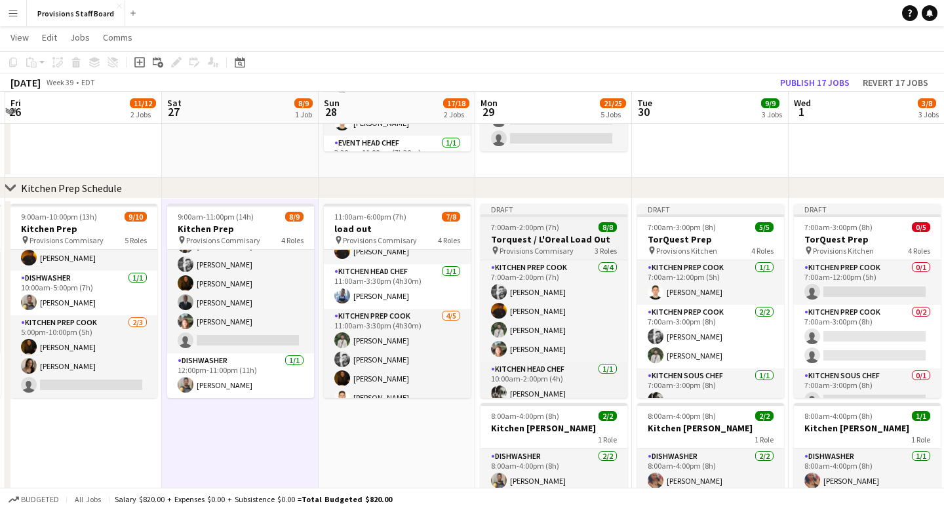
click at [538, 210] on div "Draft" at bounding box center [553, 209] width 147 height 10
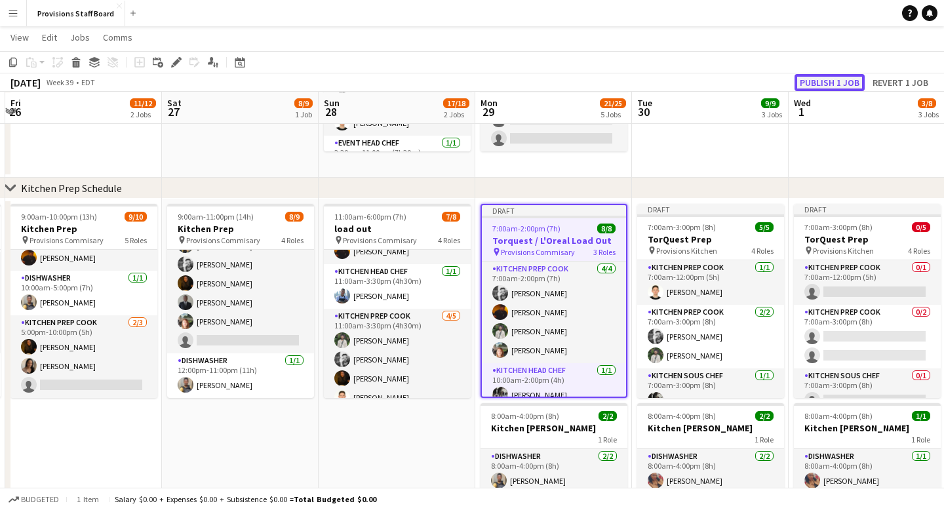
click at [826, 79] on button "Publish 1 job" at bounding box center [829, 82] width 70 height 17
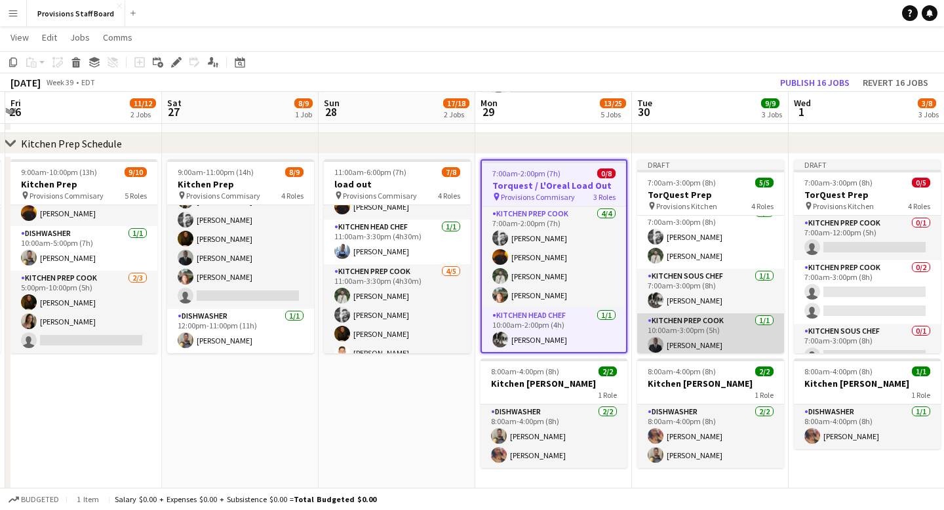
scroll to position [60, 0]
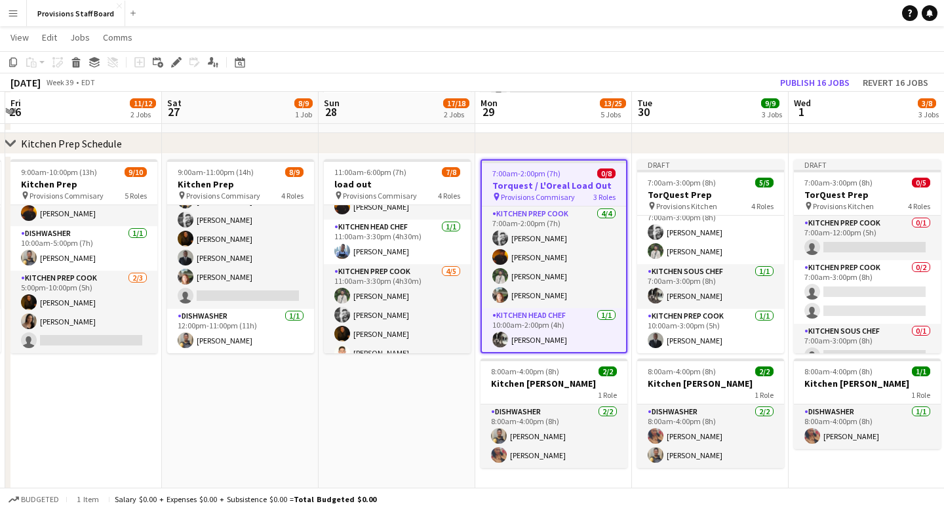
click at [703, 158] on app-date-cell "Draft 7:00am-3:00pm (8h) 5/5 TorQuest Prep pin Provisions Kitchen 4 Roles Kitch…" at bounding box center [710, 325] width 157 height 342
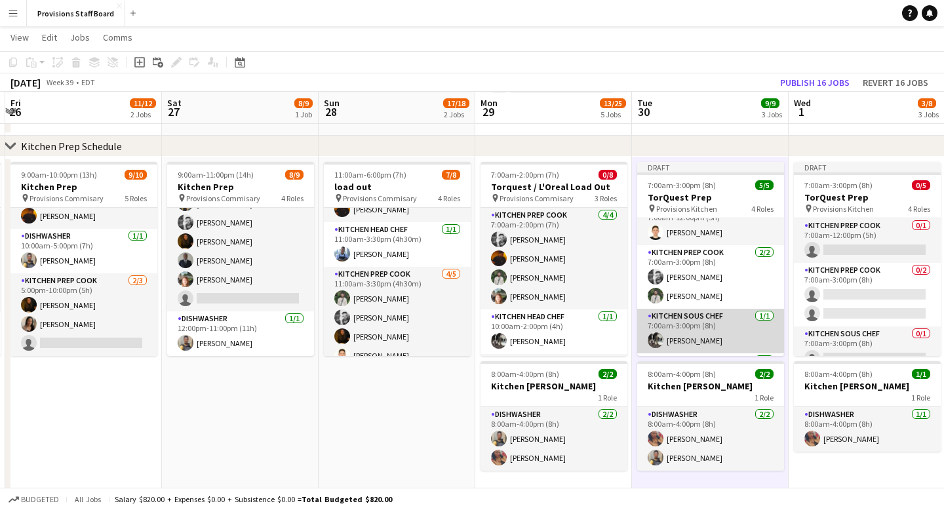
scroll to position [0, 0]
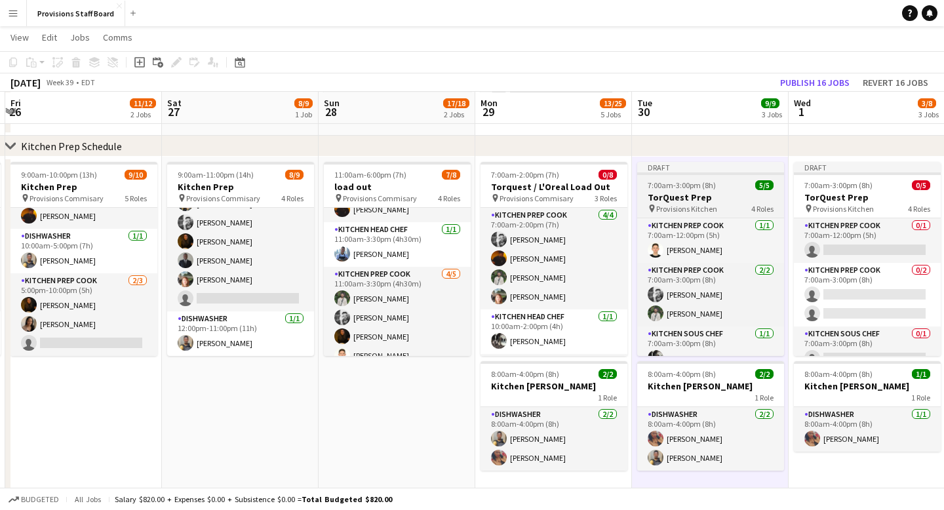
click at [671, 165] on div "Draft" at bounding box center [710, 167] width 147 height 10
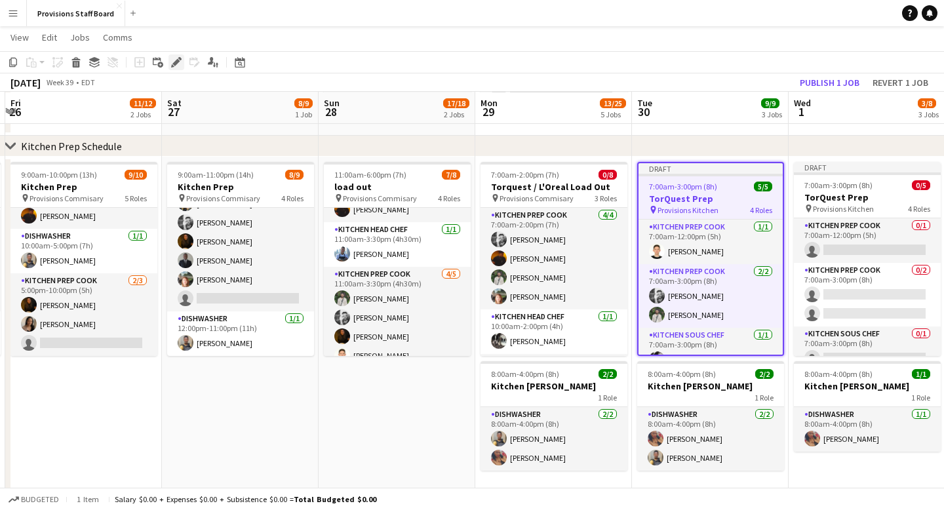
click at [176, 62] on icon at bounding box center [175, 62] width 7 height 7
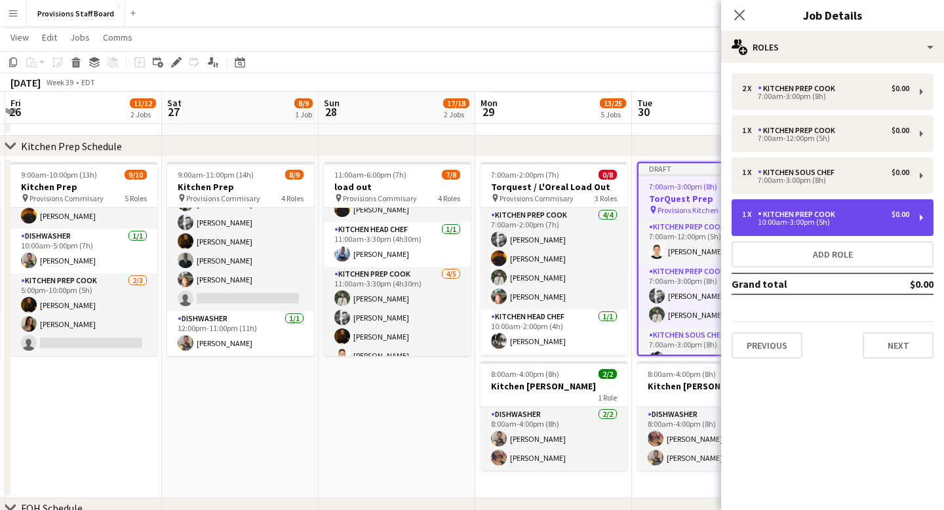
click at [794, 218] on div "Kitchen Prep Cook" at bounding box center [799, 214] width 83 height 9
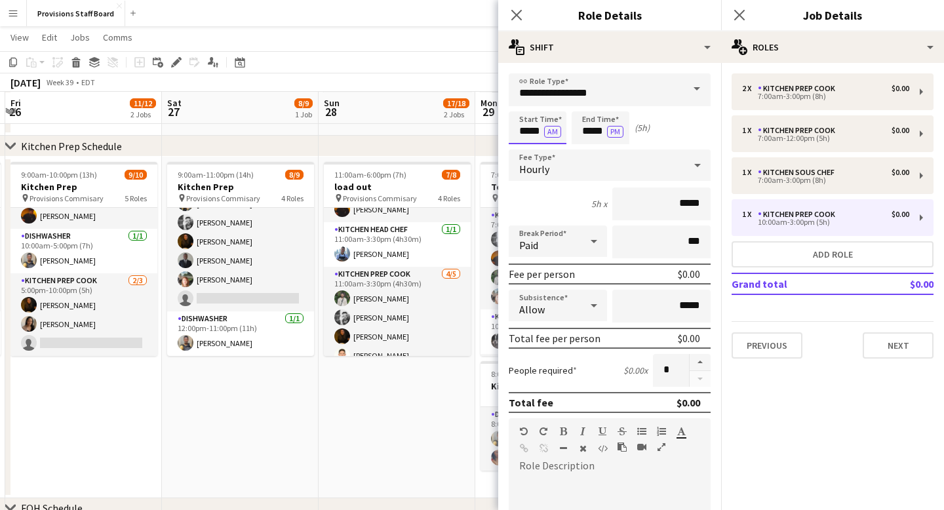
click at [535, 130] on input "*****" at bounding box center [538, 127] width 58 height 33
click at [524, 146] on div at bounding box center [524, 150] width 26 height 13
type input "*****"
click at [524, 146] on div at bounding box center [524, 150] width 26 height 13
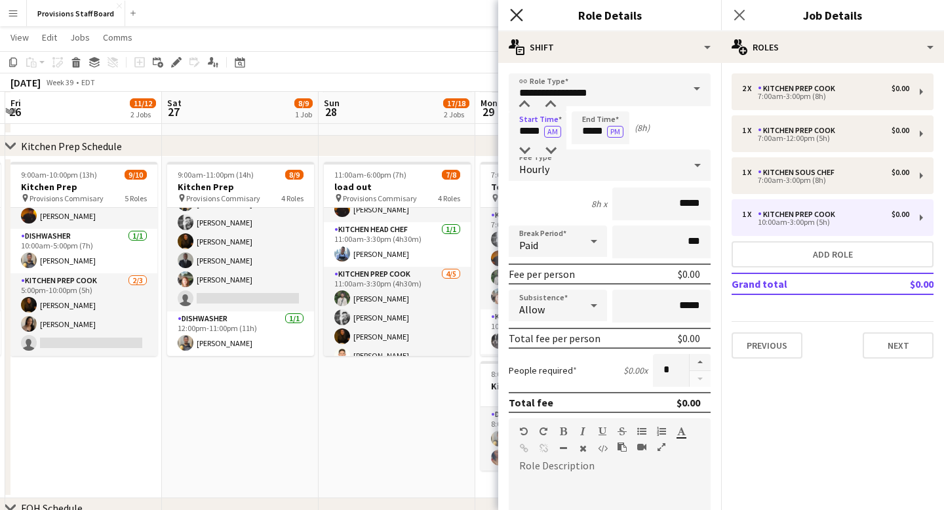
click at [513, 10] on icon "Close pop-in" at bounding box center [516, 15] width 12 height 12
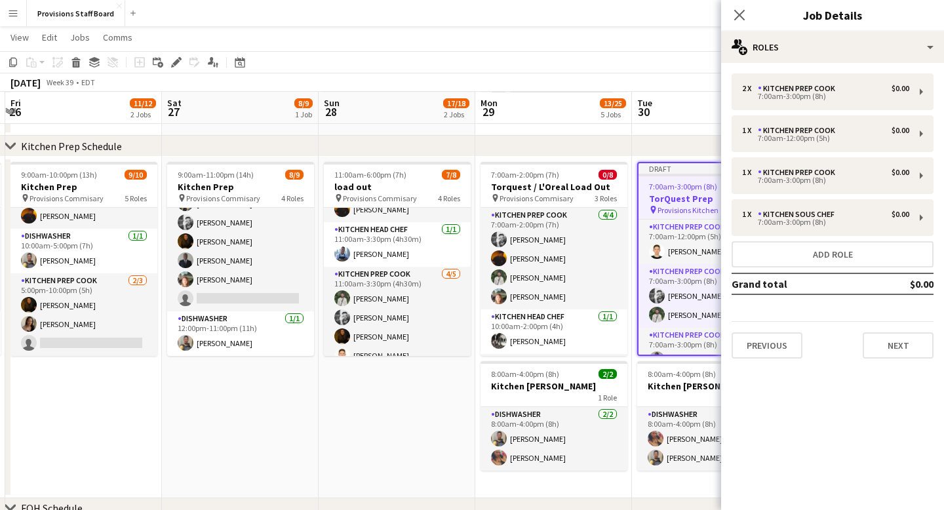
click at [745, 3] on div "Close pop-in" at bounding box center [739, 15] width 37 height 30
click at [742, 11] on icon at bounding box center [739, 15] width 12 height 12
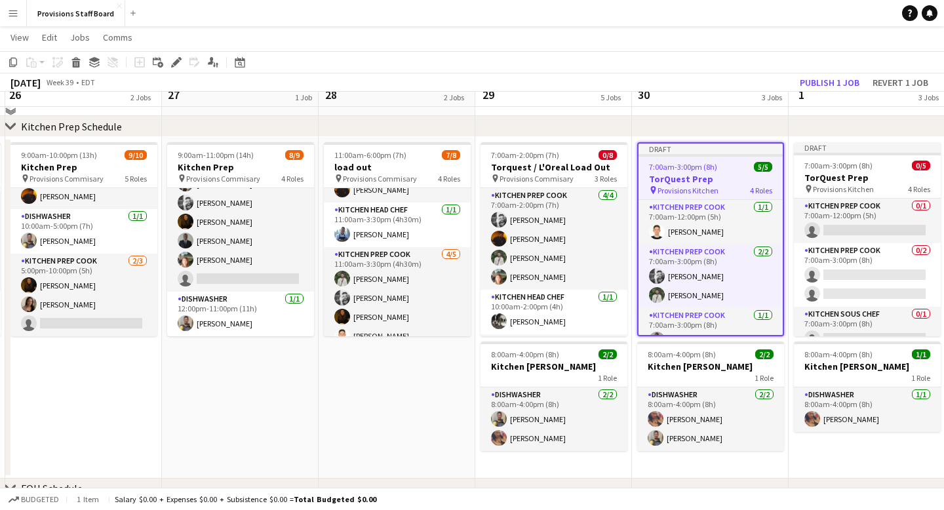
scroll to position [258, 0]
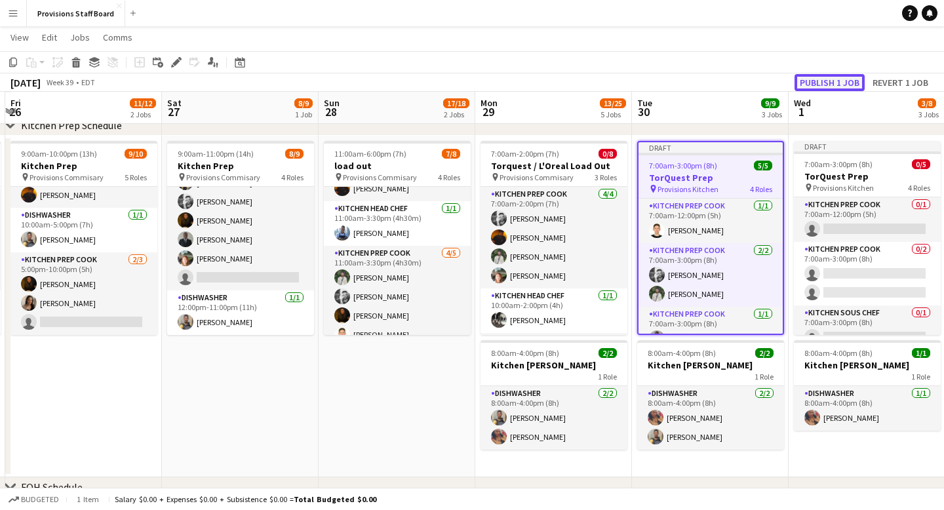
click at [834, 78] on button "Publish 1 job" at bounding box center [829, 82] width 70 height 17
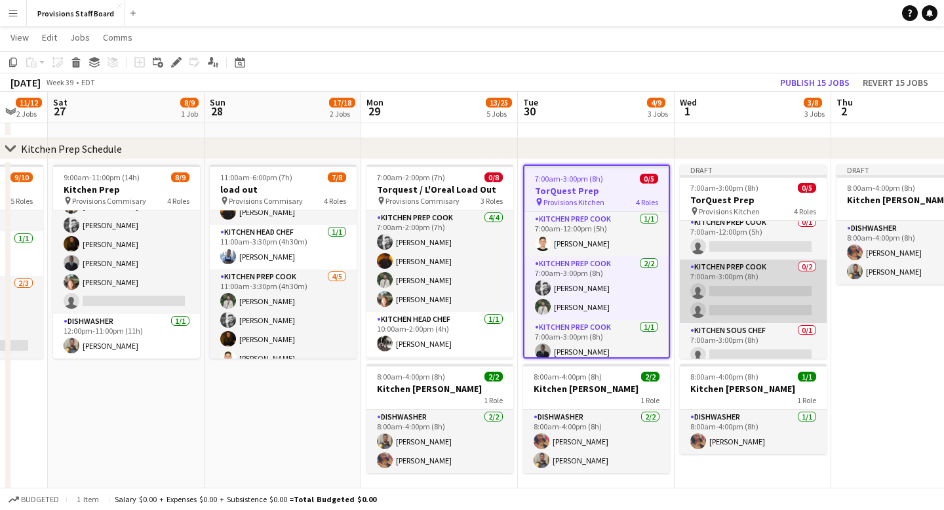
scroll to position [0, 0]
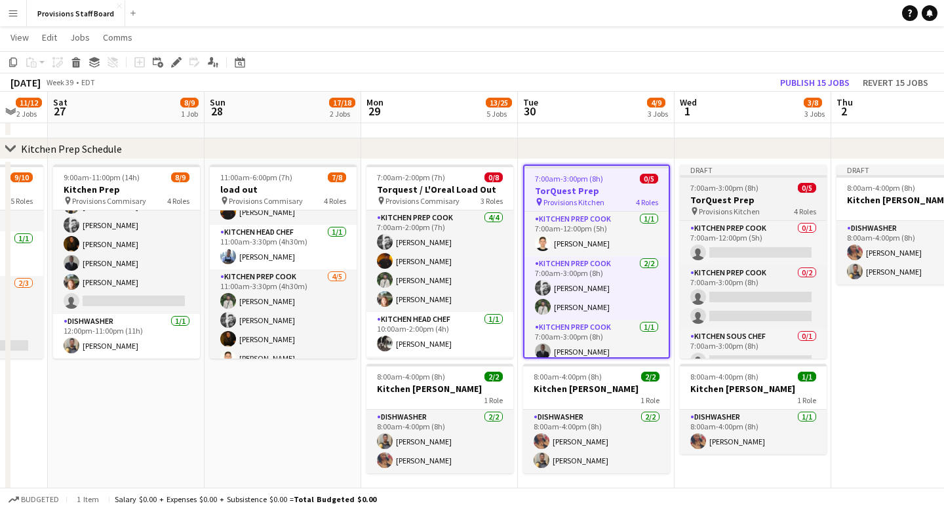
click at [722, 166] on div "Draft" at bounding box center [753, 170] width 147 height 10
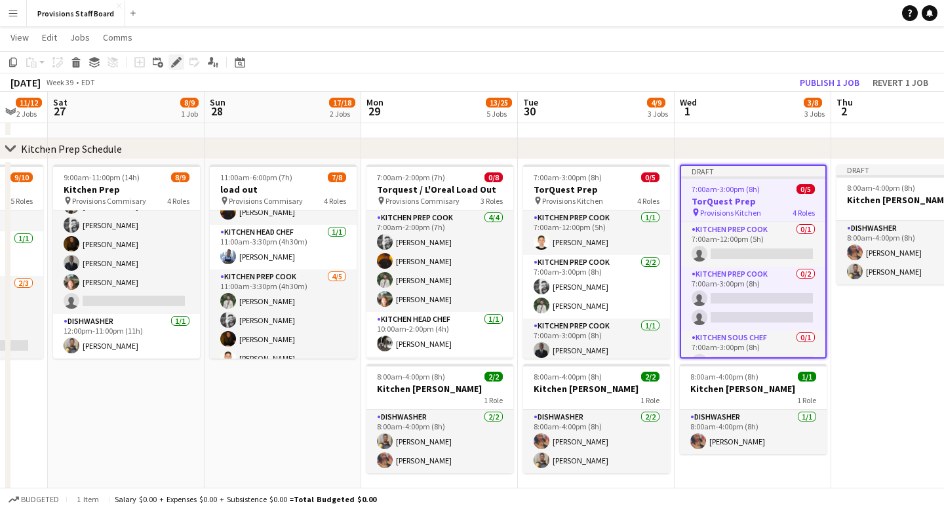
click at [177, 60] on icon at bounding box center [175, 62] width 7 height 7
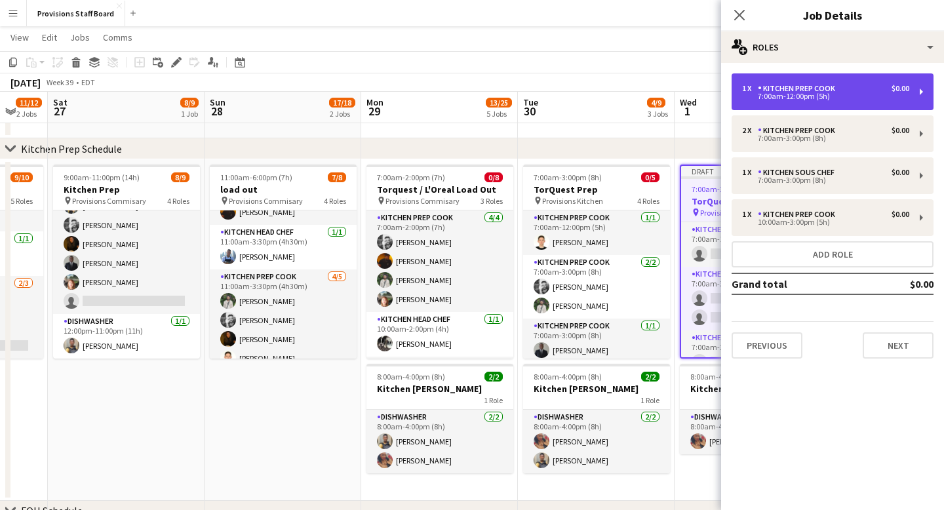
click at [804, 96] on div "7:00am-12:00pm (5h)" at bounding box center [825, 96] width 167 height 7
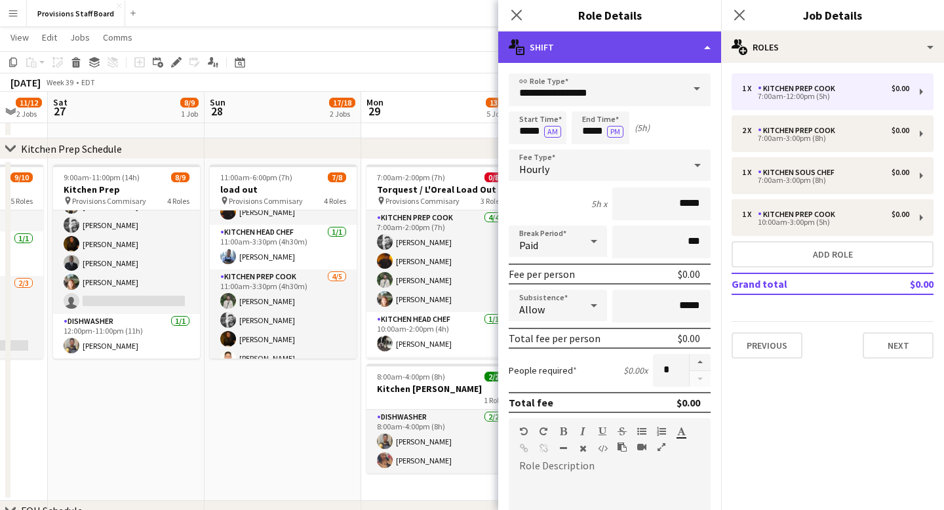
click at [697, 50] on div "multiple-actions-text Shift" at bounding box center [609, 46] width 223 height 31
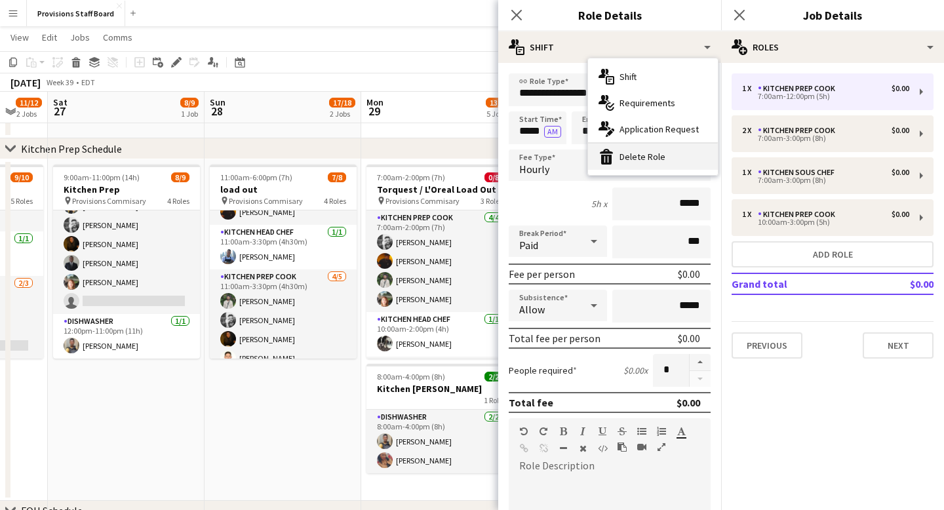
click at [660, 159] on div "bin-2 Delete Role" at bounding box center [653, 157] width 130 height 26
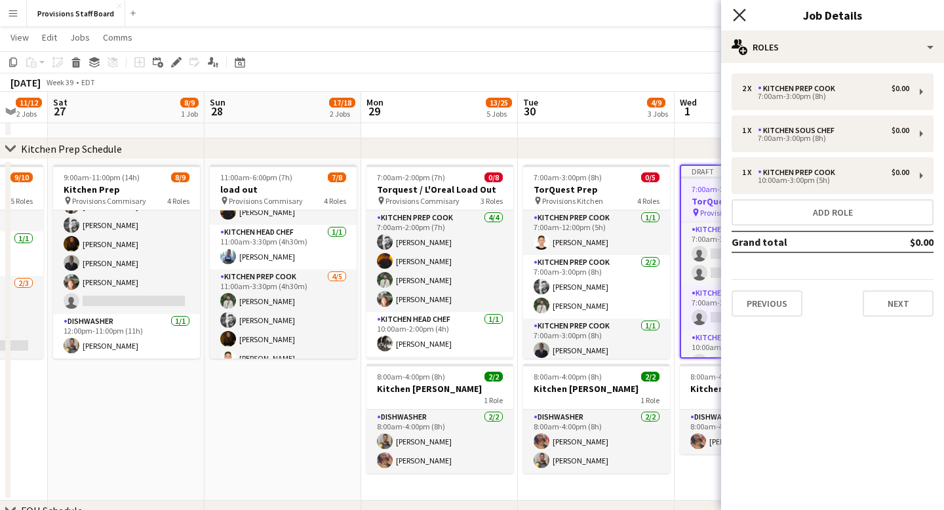
click at [742, 11] on icon at bounding box center [739, 15] width 12 height 12
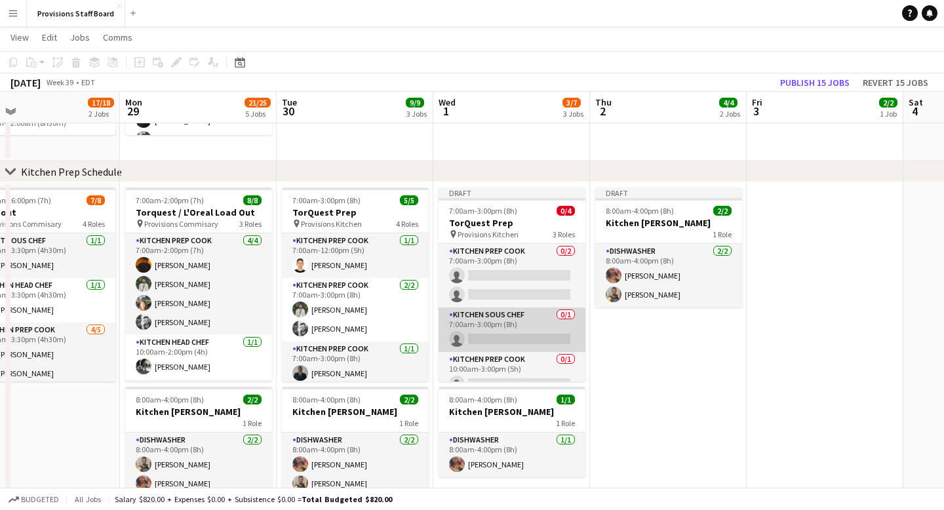
scroll to position [15, 0]
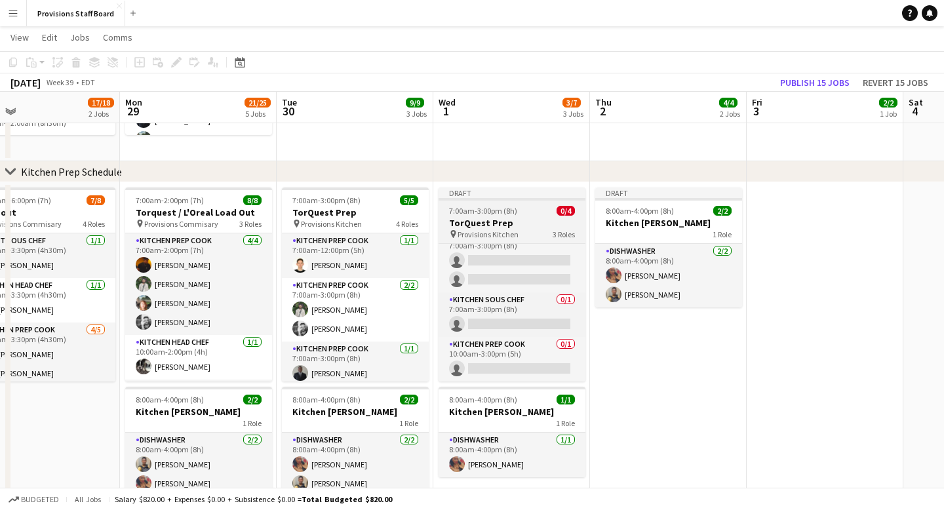
click at [485, 189] on div "Draft" at bounding box center [512, 192] width 147 height 10
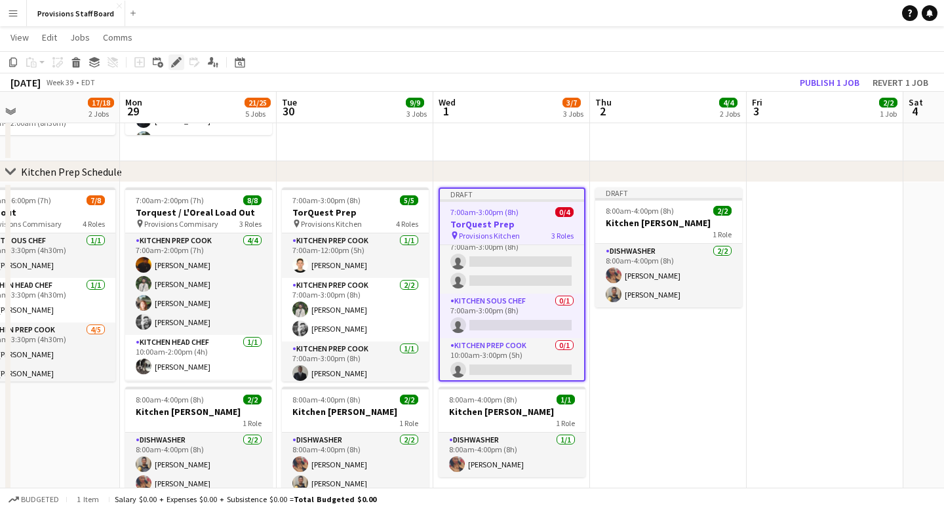
click at [173, 61] on icon "Edit" at bounding box center [176, 62] width 10 height 10
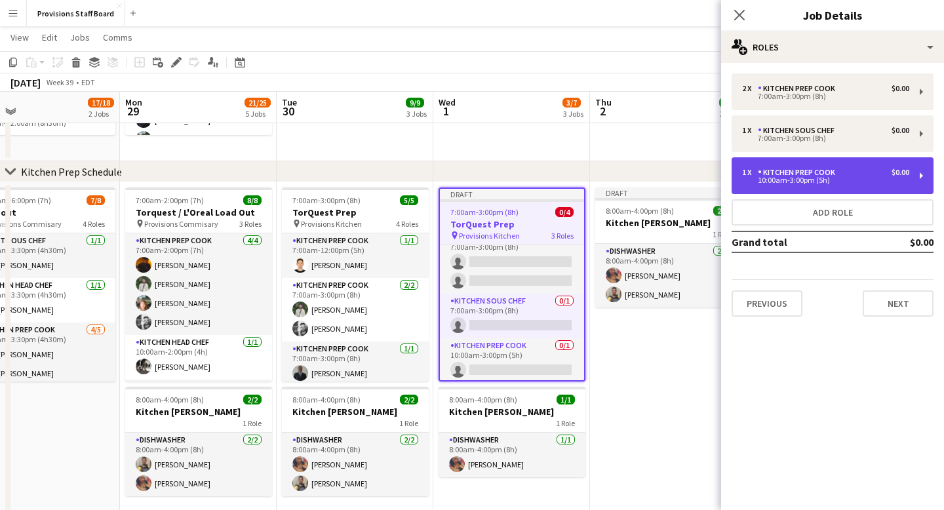
click at [796, 180] on div "10:00am-3:00pm (5h)" at bounding box center [825, 180] width 167 height 7
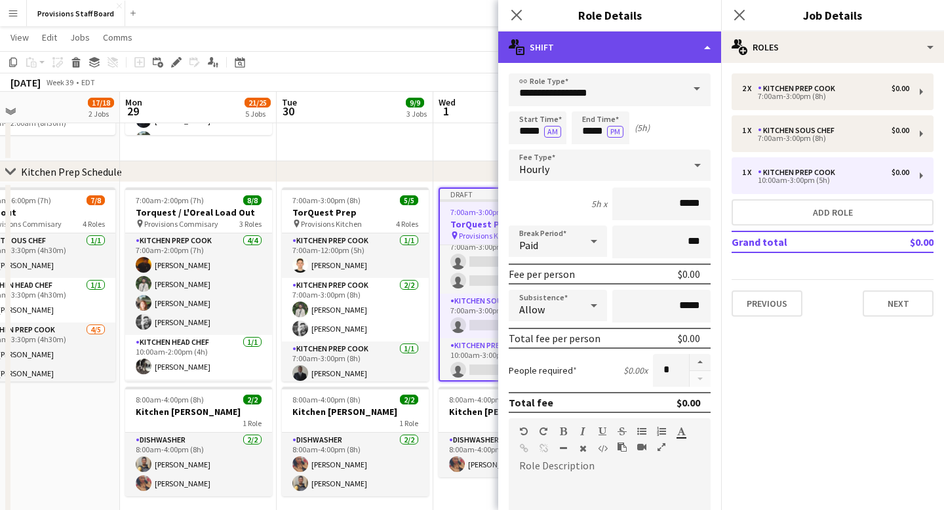
click at [663, 53] on div "multiple-actions-text Shift" at bounding box center [609, 46] width 223 height 31
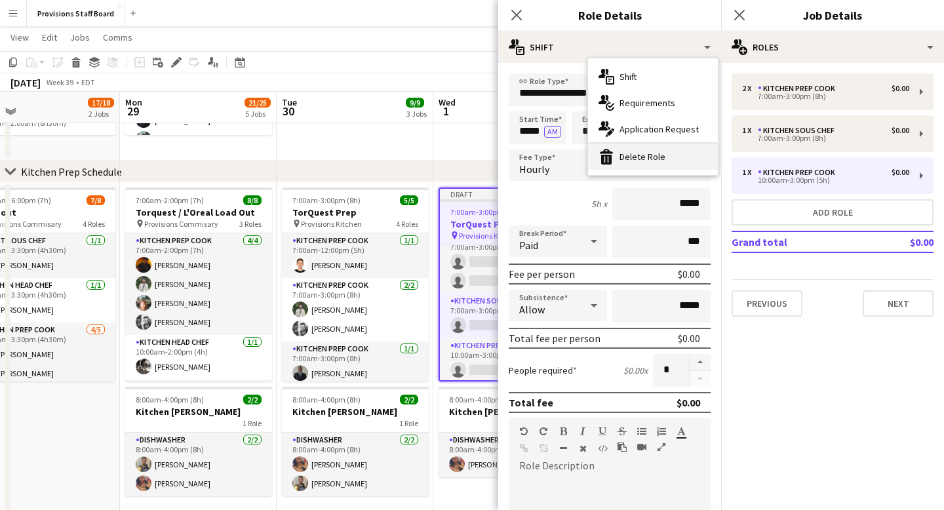
click at [648, 155] on div "bin-2 Delete Role" at bounding box center [653, 157] width 130 height 26
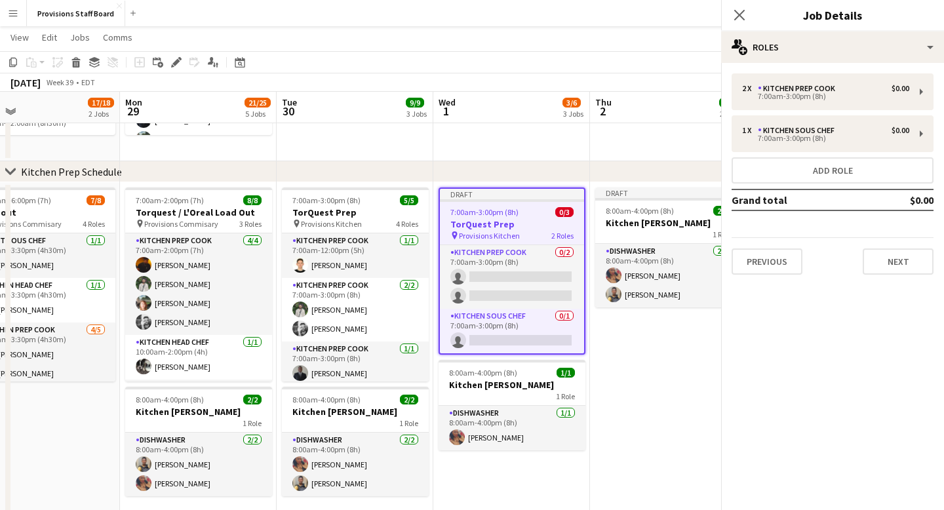
scroll to position [0, 0]
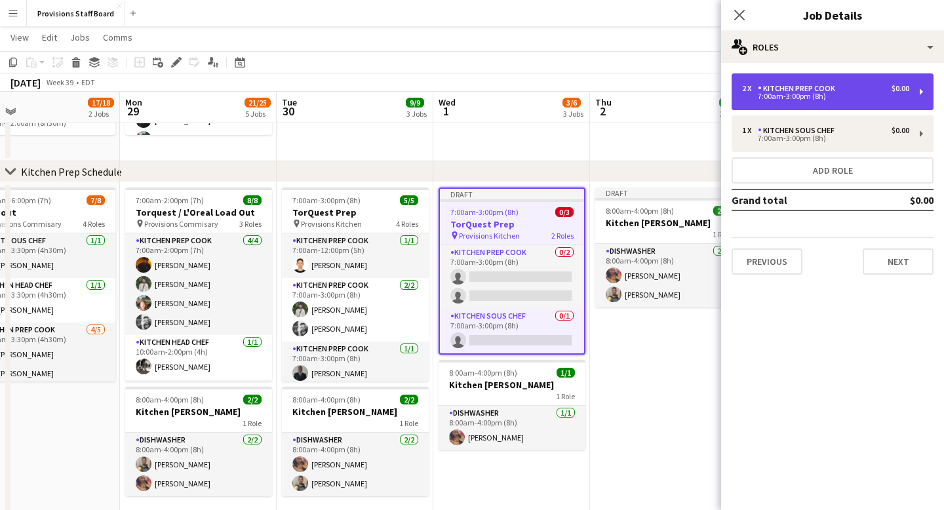
click at [798, 89] on div "Kitchen Prep Cook" at bounding box center [799, 88] width 83 height 9
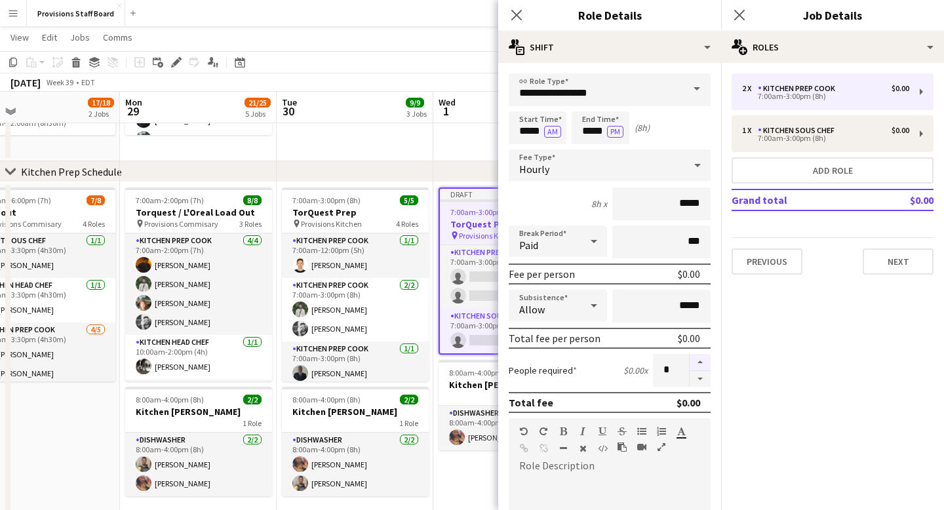
click at [704, 361] on button "button" at bounding box center [700, 362] width 21 height 17
type input "*"
click at [598, 128] on input "*****" at bounding box center [601, 127] width 58 height 33
click at [517, 16] on icon at bounding box center [516, 15] width 12 height 12
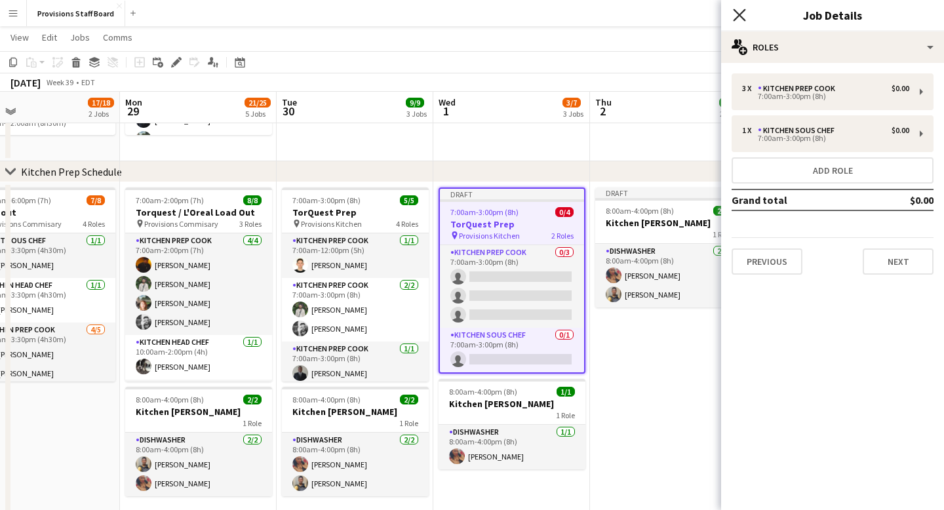
click at [735, 14] on icon "Close pop-in" at bounding box center [739, 15] width 12 height 12
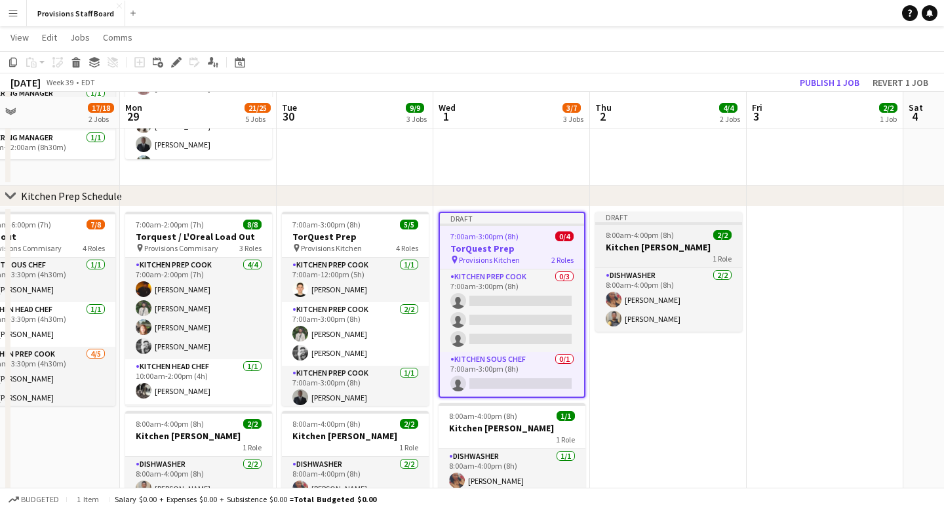
scroll to position [186, 0]
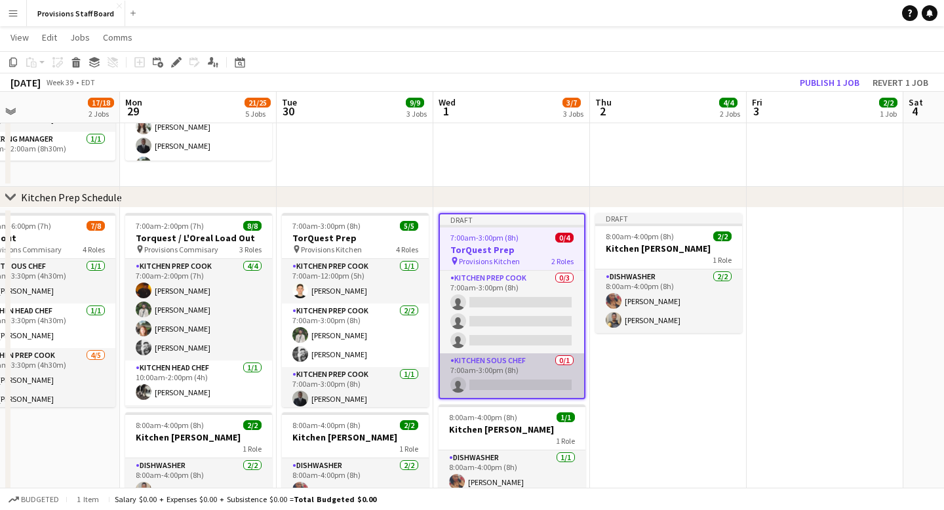
click at [492, 386] on app-card-role "Kitchen Sous Chef 0/1 7:00am-3:00pm (8h) single-neutral-actions" at bounding box center [512, 375] width 144 height 45
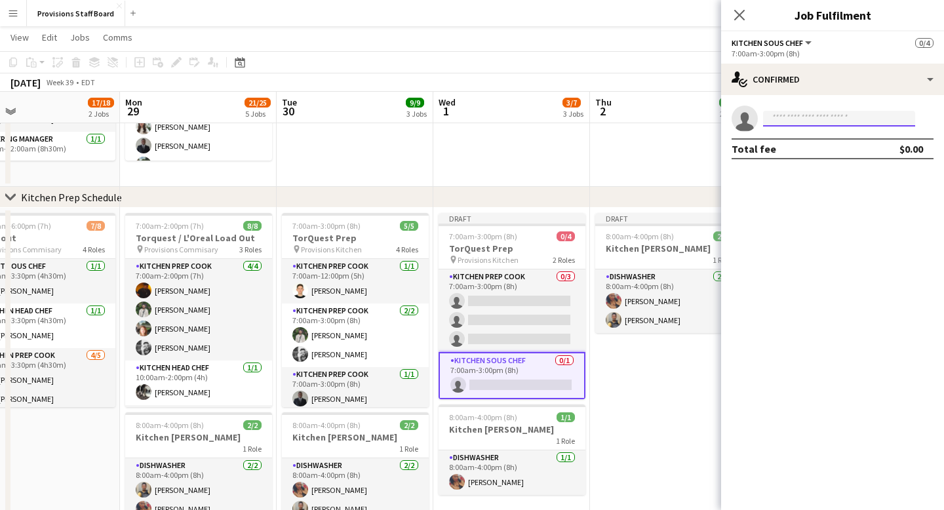
click at [787, 122] on input at bounding box center [839, 119] width 152 height 16
type input "***"
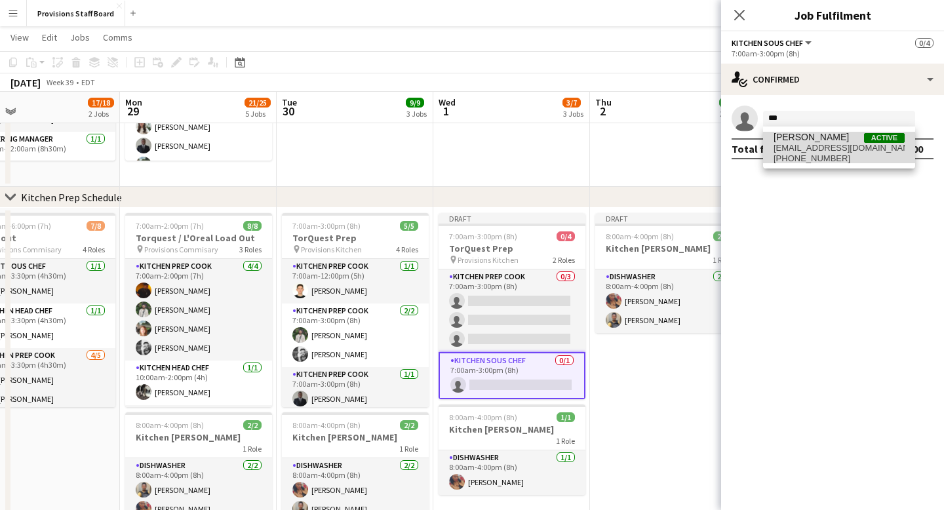
click at [805, 140] on span "[PERSON_NAME]" at bounding box center [811, 137] width 75 height 11
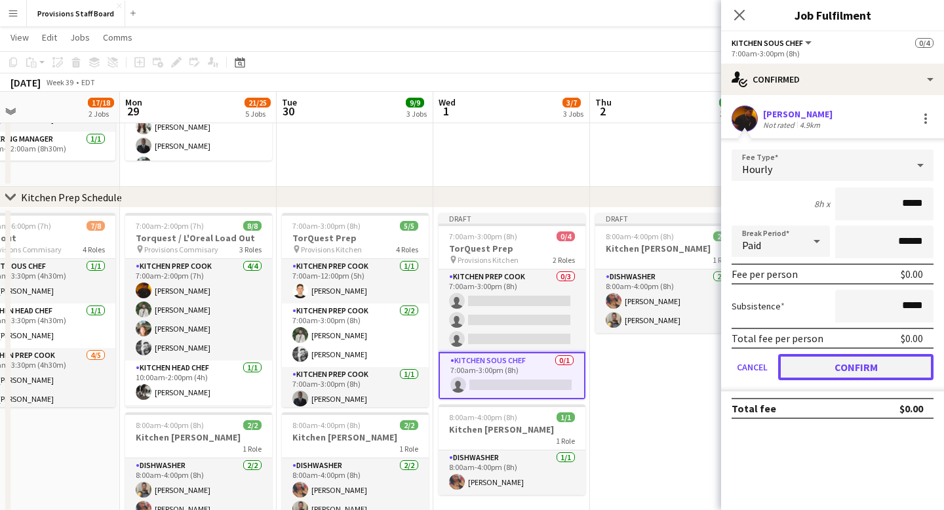
click at [856, 371] on button "Confirm" at bounding box center [855, 367] width 155 height 26
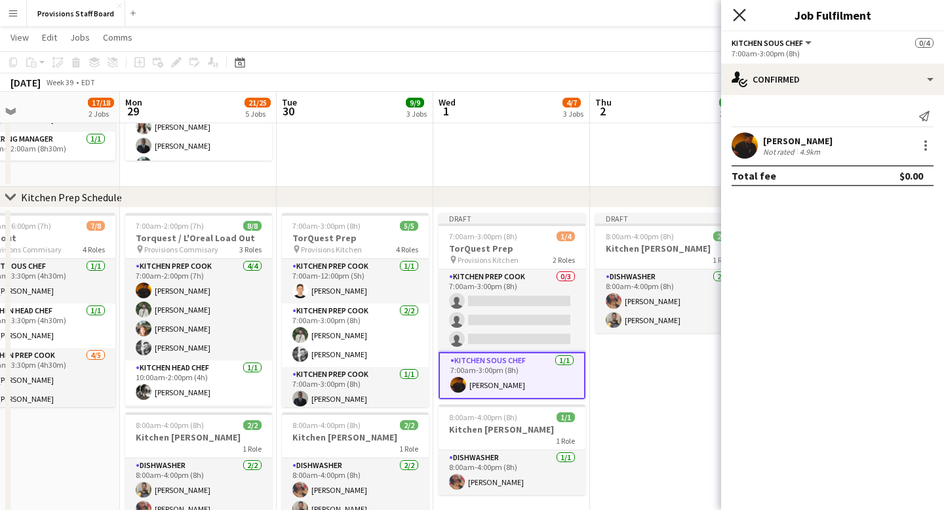
click at [737, 9] on icon "Close pop-in" at bounding box center [739, 15] width 12 height 12
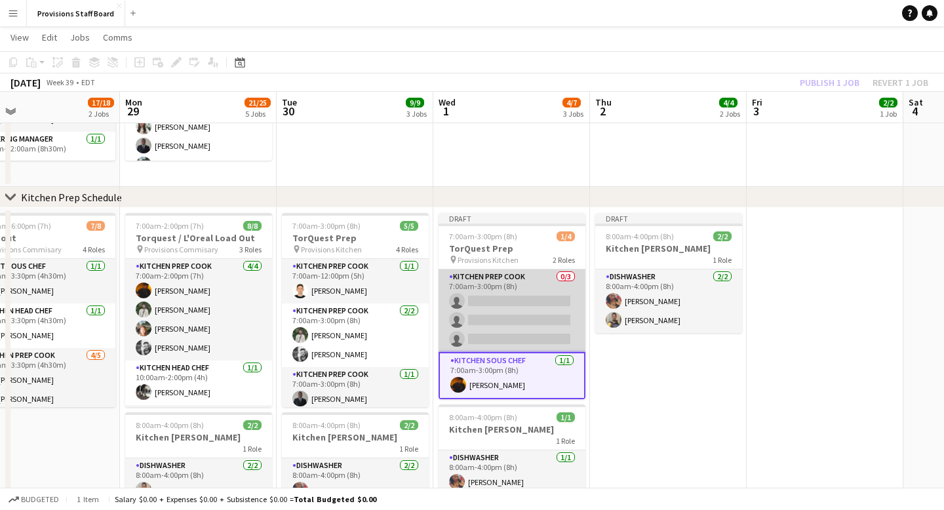
click at [502, 330] on app-card-role "Kitchen Prep Cook 0/3 7:00am-3:00pm (8h) single-neutral-actions single-neutral-…" at bounding box center [512, 310] width 147 height 83
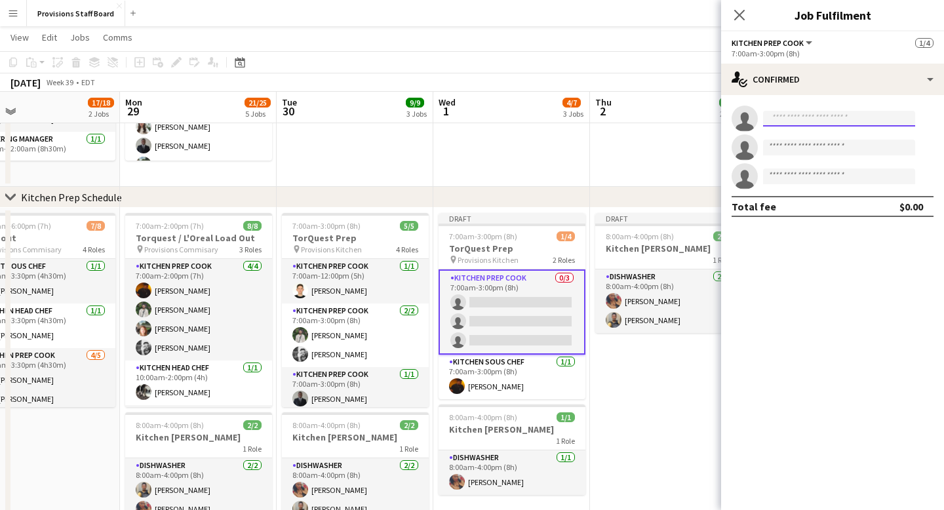
click at [777, 120] on input at bounding box center [839, 119] width 152 height 16
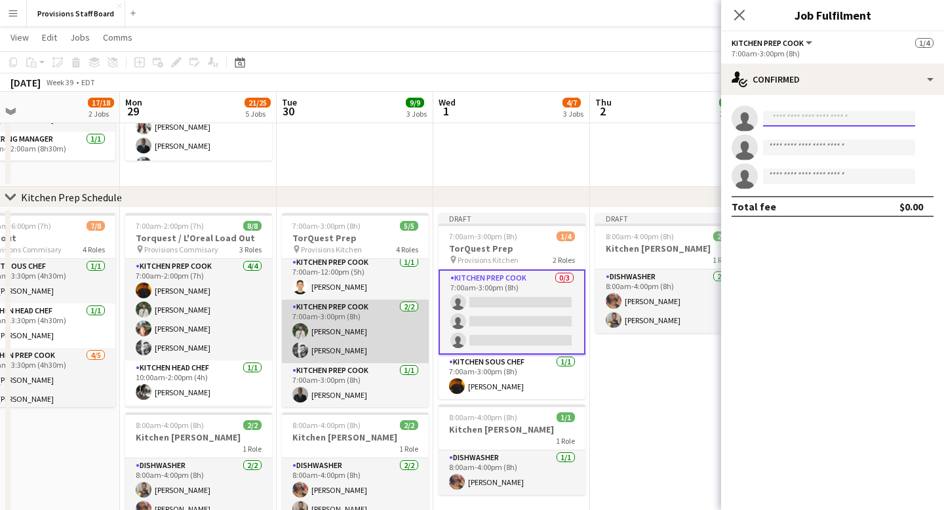
scroll to position [0, 0]
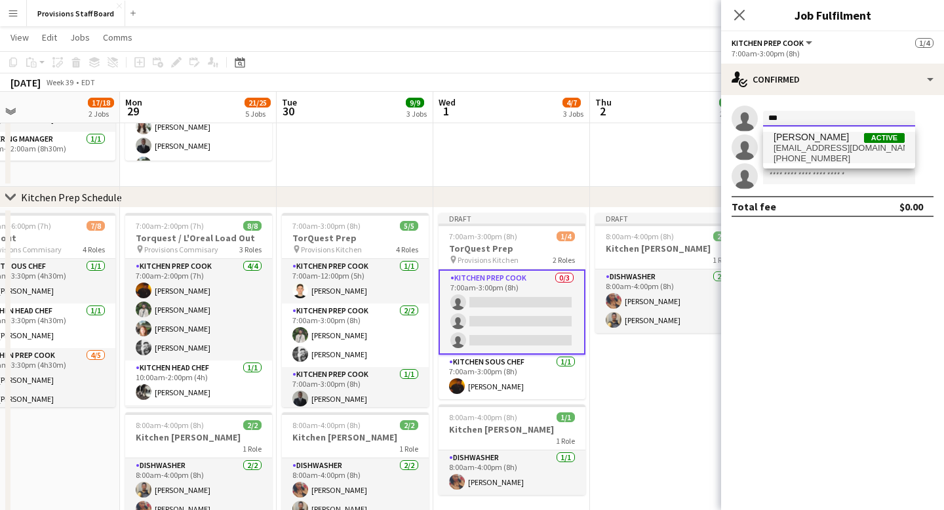
type input "***"
click at [820, 145] on span "[EMAIL_ADDRESS][DOMAIN_NAME]" at bounding box center [839, 148] width 131 height 10
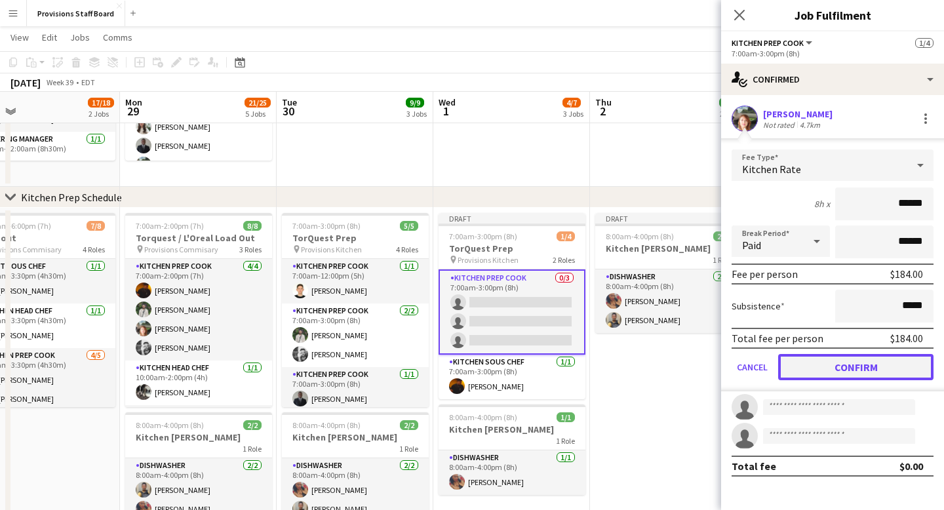
click at [863, 368] on button "Confirm" at bounding box center [855, 367] width 155 height 26
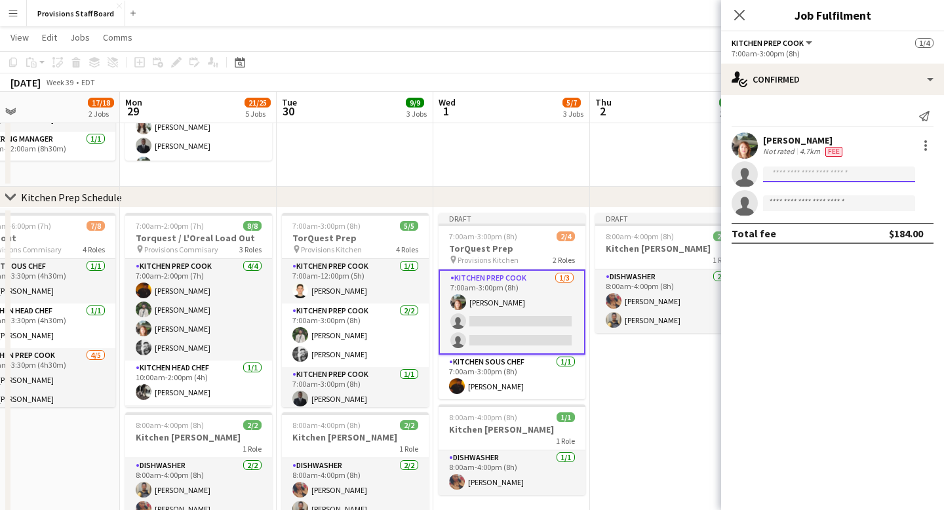
click at [795, 172] on input at bounding box center [839, 175] width 152 height 16
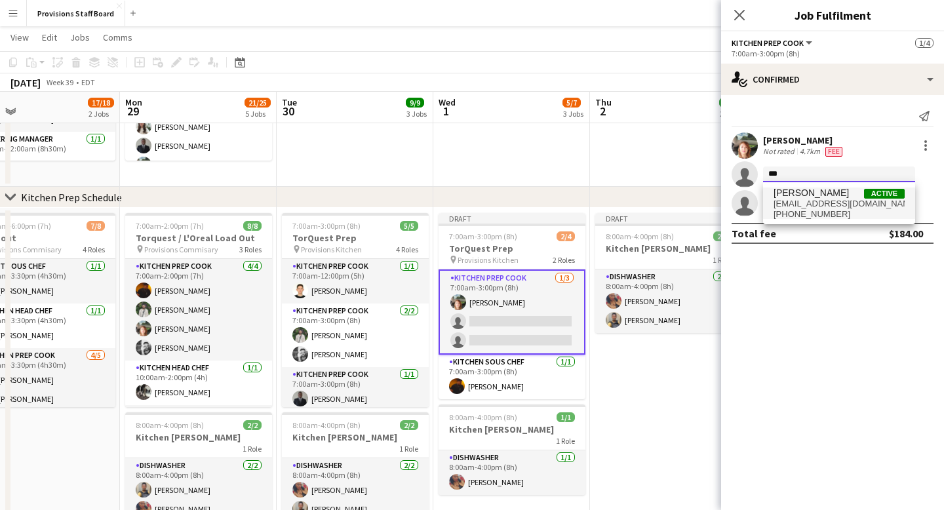
type input "***"
click at [791, 203] on span "[EMAIL_ADDRESS][DOMAIN_NAME]" at bounding box center [839, 204] width 131 height 10
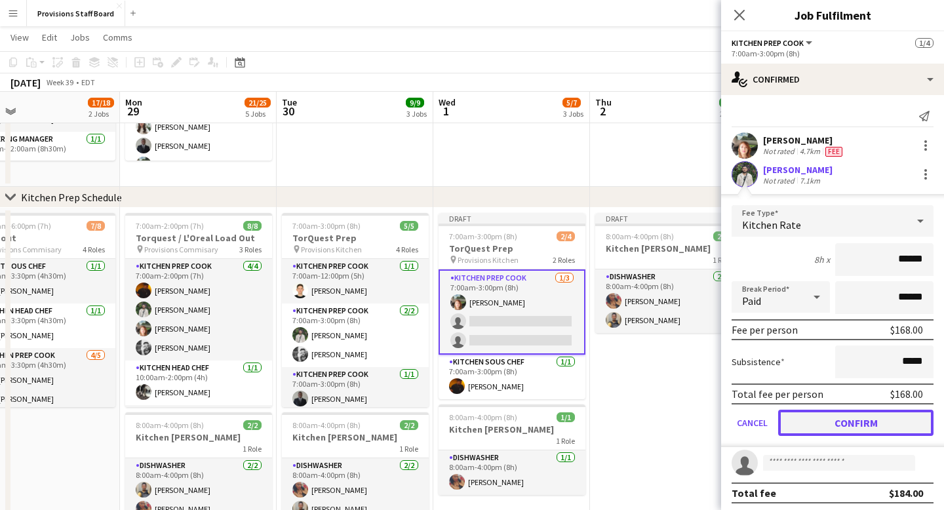
click at [834, 420] on button "Confirm" at bounding box center [855, 423] width 155 height 26
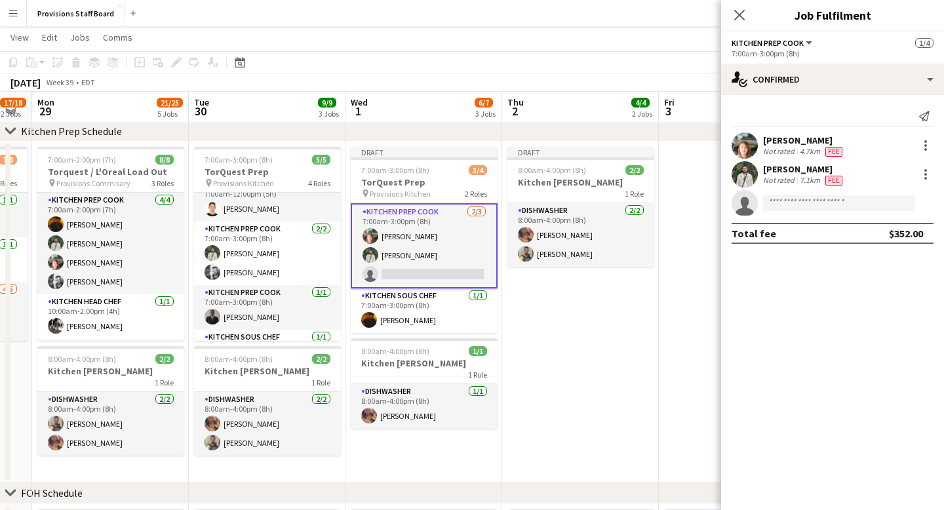
scroll to position [0, 441]
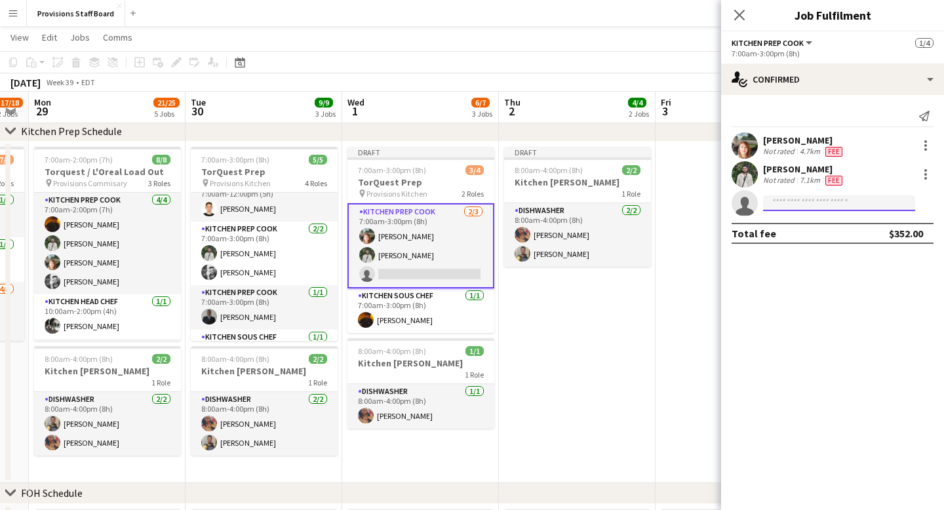
click at [785, 199] on input at bounding box center [839, 203] width 152 height 16
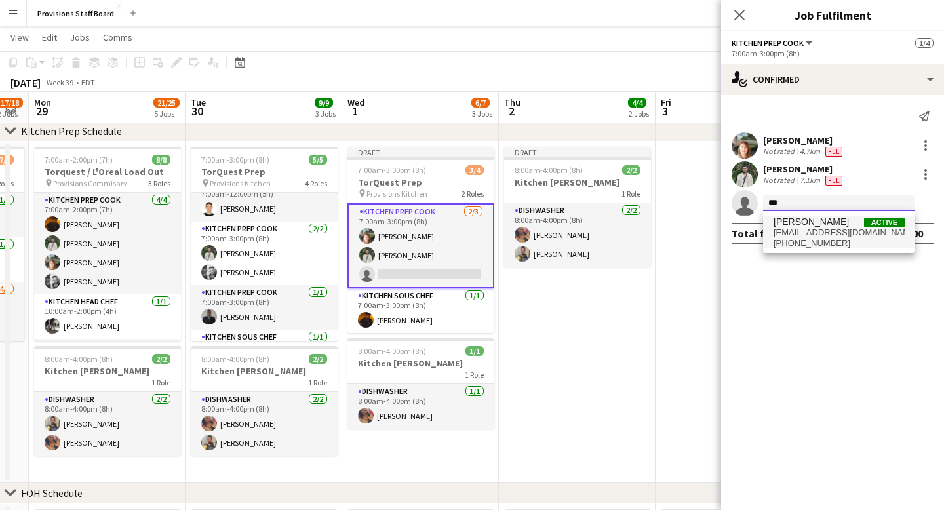
type input "***"
click at [809, 236] on span "[EMAIL_ADDRESS][DOMAIN_NAME]" at bounding box center [839, 232] width 131 height 10
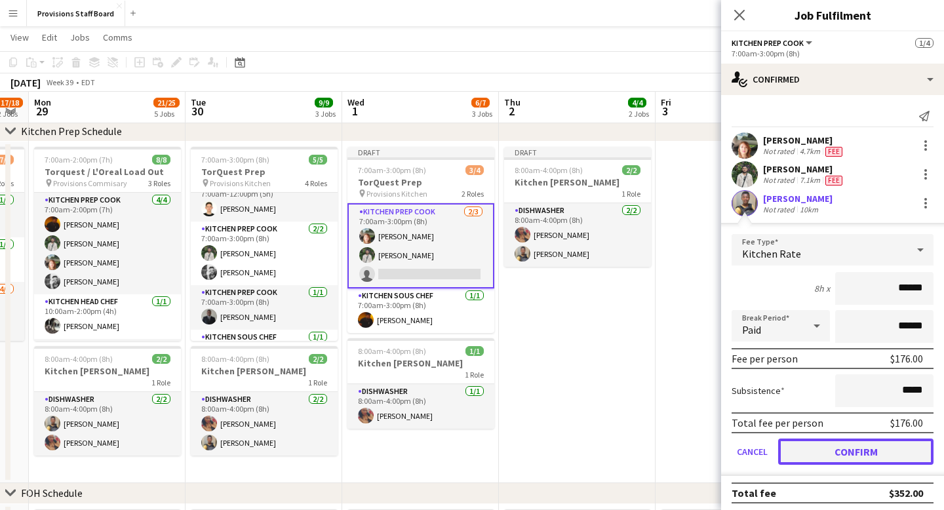
click at [853, 450] on button "Confirm" at bounding box center [855, 452] width 155 height 26
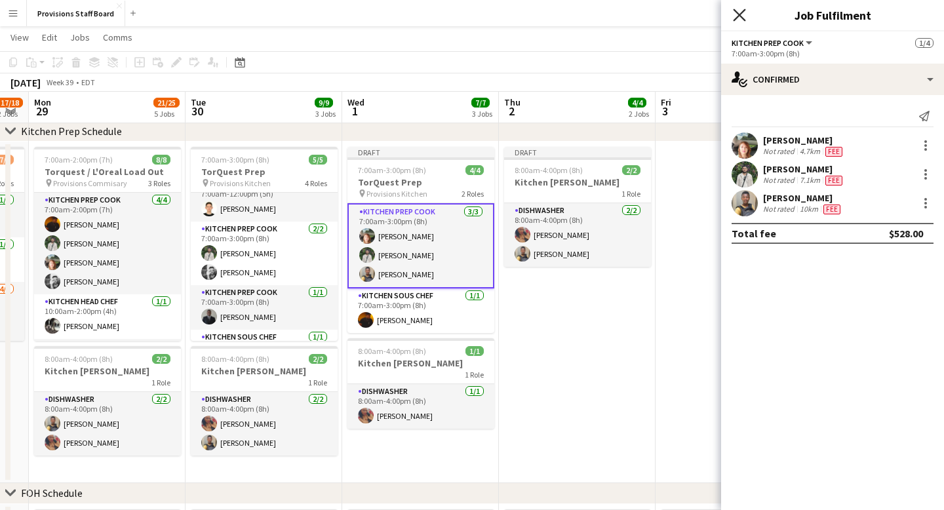
click at [742, 10] on icon "Close pop-in" at bounding box center [739, 15] width 12 height 12
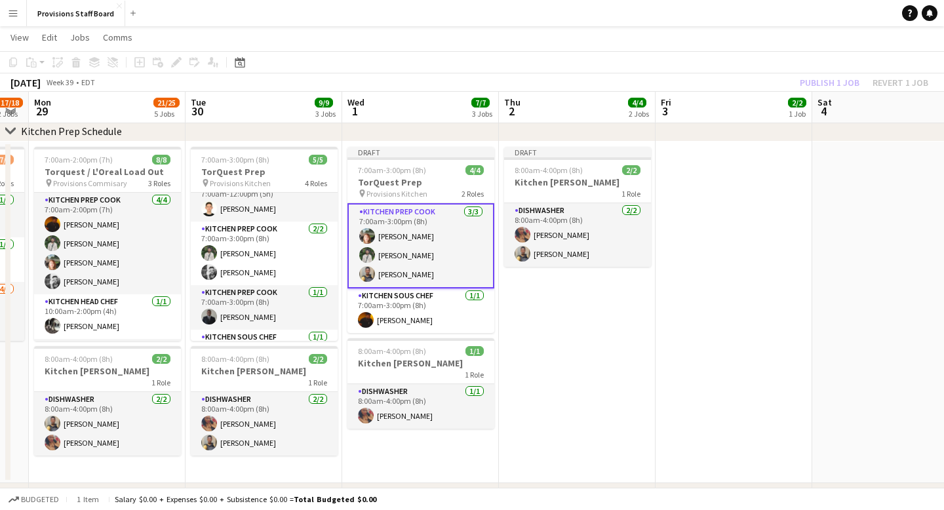
click at [573, 328] on app-date-cell "Draft 8:00am-4:00pm (8h) 2/2 Kitchen [PERSON_NAME] 1 Role Dishwasher [DATE] 8:0…" at bounding box center [577, 313] width 157 height 342
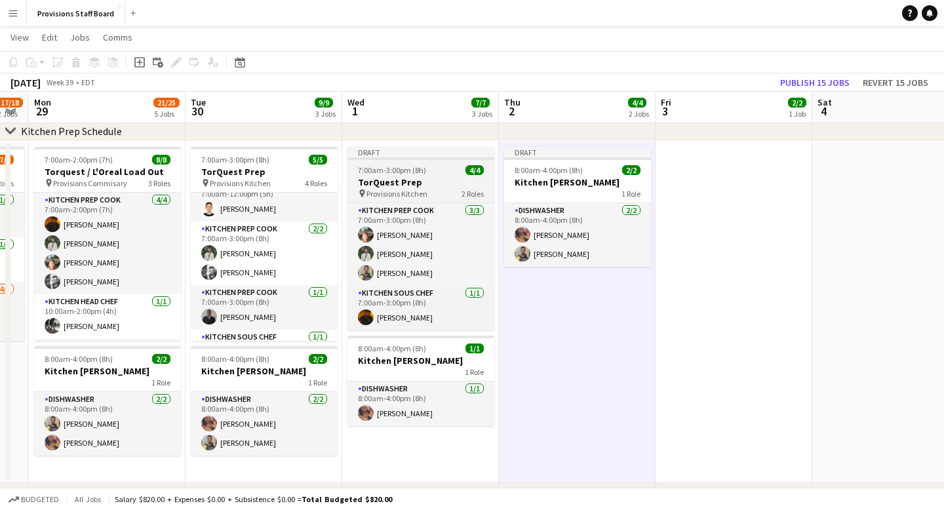
click at [421, 151] on div "Draft" at bounding box center [420, 152] width 147 height 10
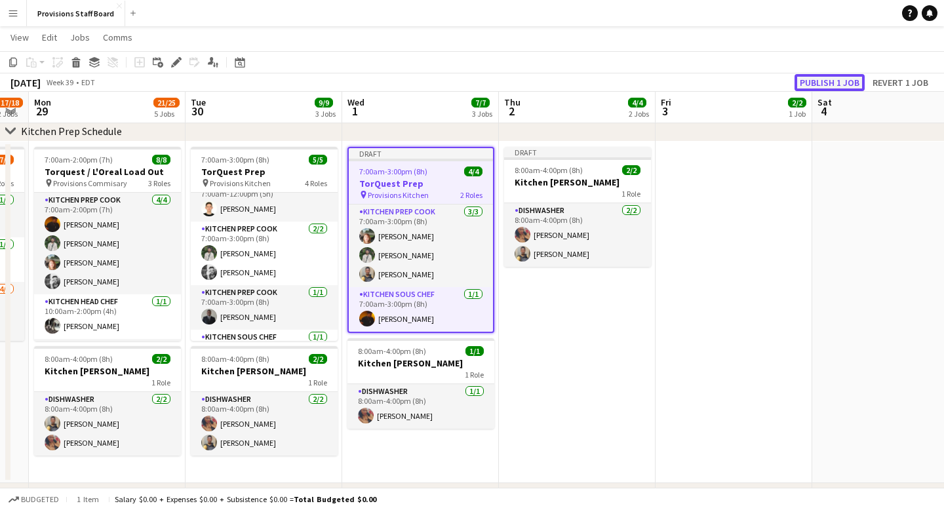
click at [823, 85] on button "Publish 1 job" at bounding box center [829, 82] width 70 height 17
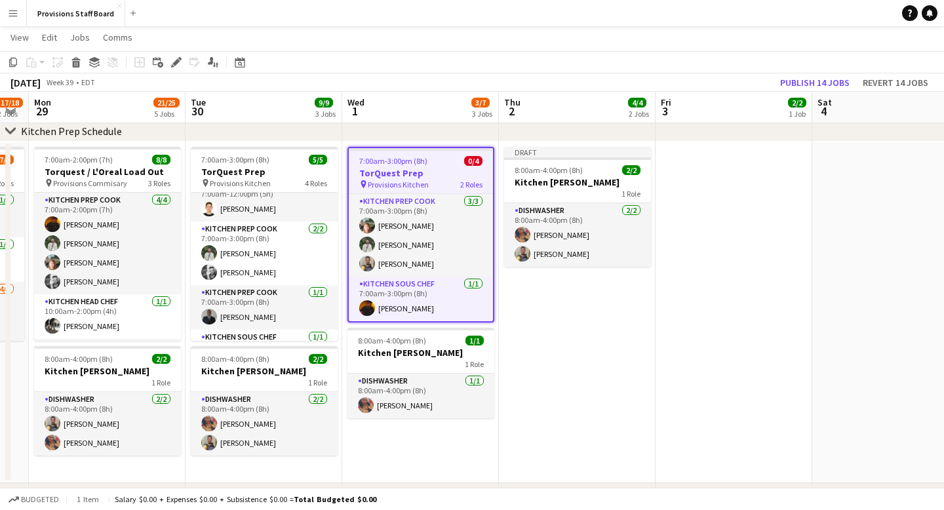
click at [547, 338] on app-date-cell "Draft 8:00am-4:00pm (8h) 2/2 Kitchen [PERSON_NAME] 1 Role Dishwasher [DATE] 8:0…" at bounding box center [577, 313] width 157 height 342
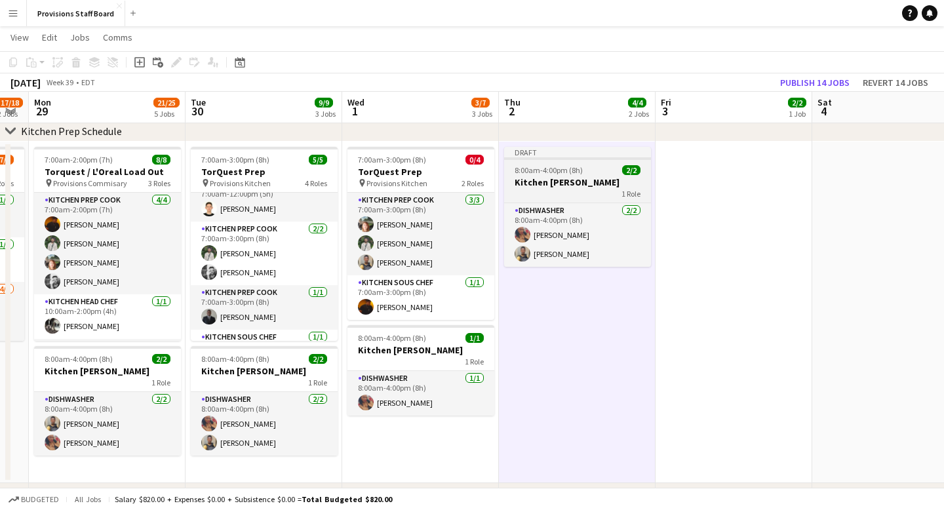
click at [558, 153] on div "Draft" at bounding box center [577, 152] width 147 height 10
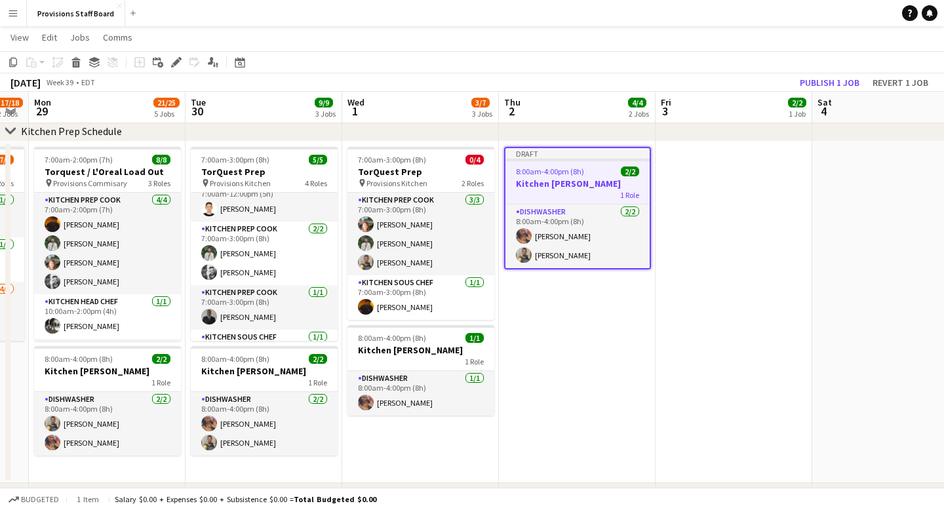
click at [571, 286] on app-date-cell "Draft 8:00am-4:00pm (8h) 2/2 Kitchen [PERSON_NAME] 1 Role Dishwasher [DATE] 8:0…" at bounding box center [577, 313] width 157 height 342
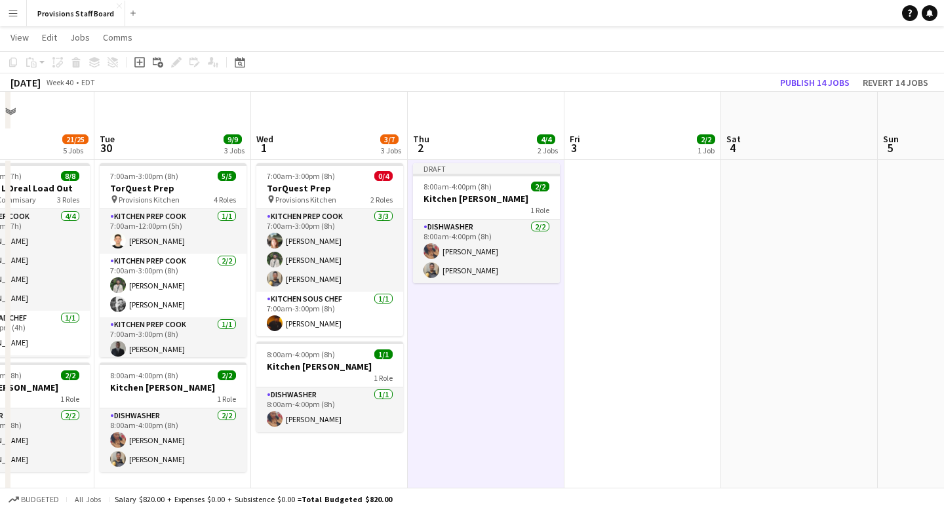
scroll to position [376, 0]
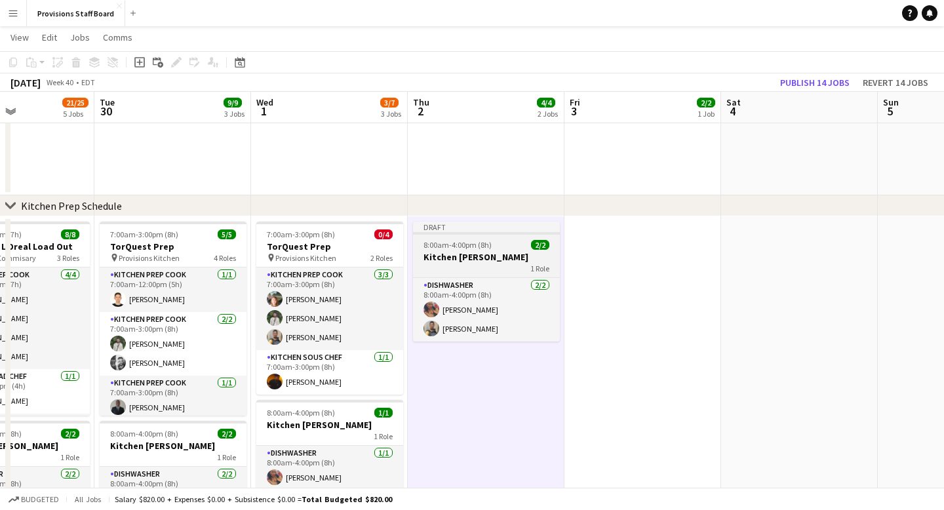
click at [444, 225] on div "Draft" at bounding box center [486, 227] width 147 height 10
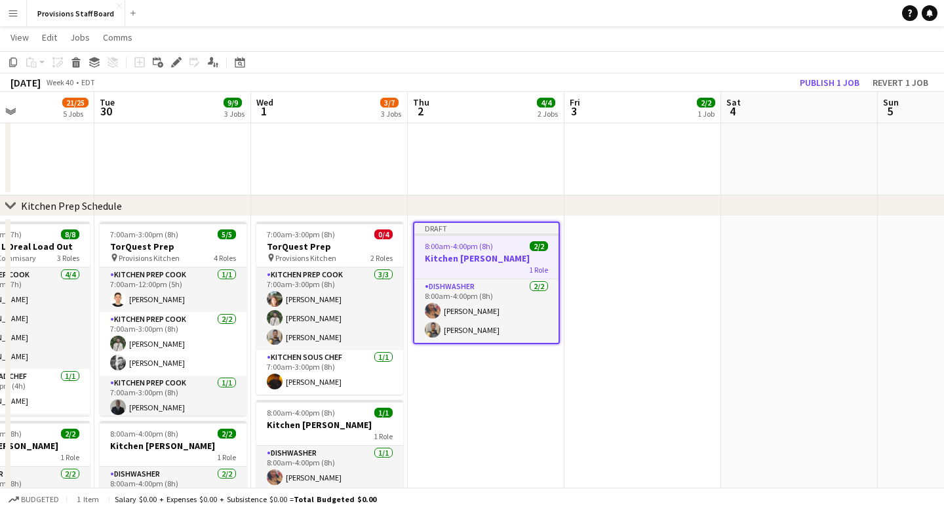
click at [635, 275] on app-date-cell at bounding box center [642, 387] width 157 height 342
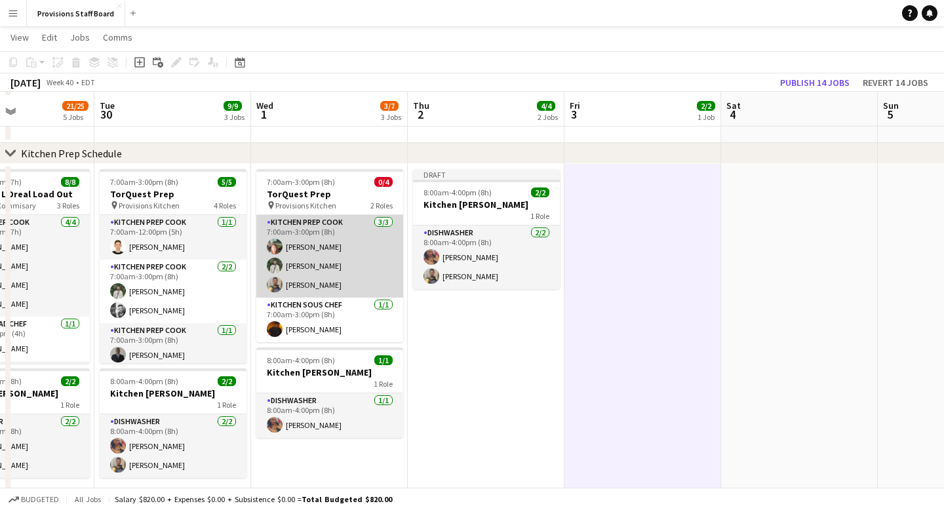
scroll to position [427, 0]
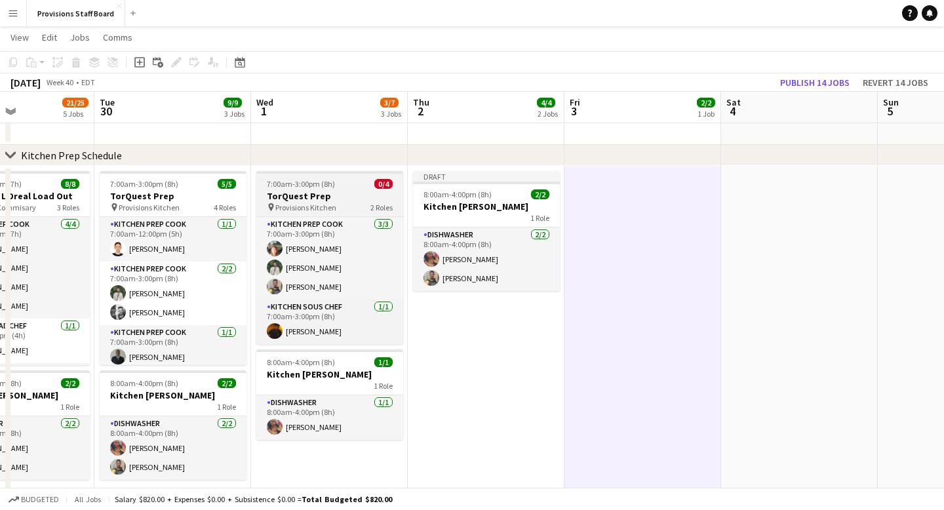
click at [327, 184] on span "7:00am-3:00pm (8h)" at bounding box center [301, 184] width 68 height 10
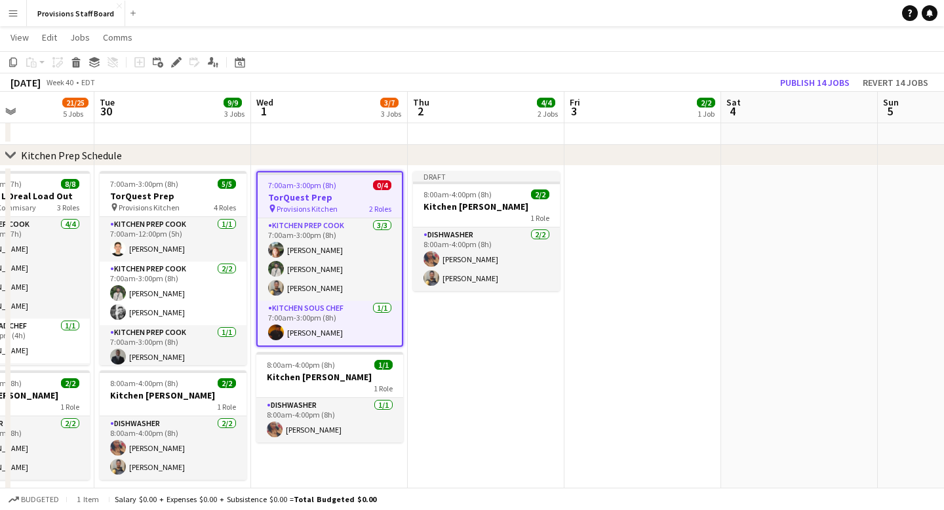
click at [329, 186] on span "7:00am-3:00pm (8h)" at bounding box center [302, 185] width 68 height 10
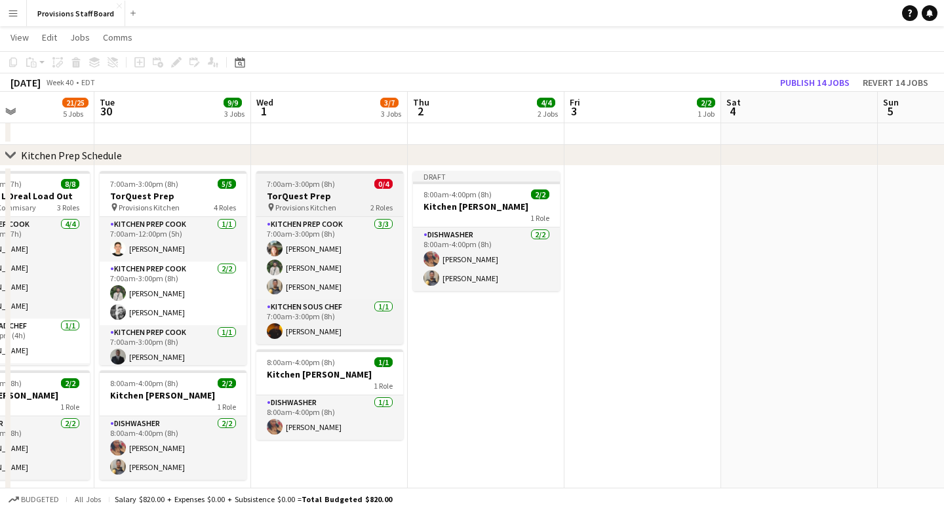
click at [329, 186] on span "7:00am-3:00pm (8h)" at bounding box center [301, 184] width 68 height 10
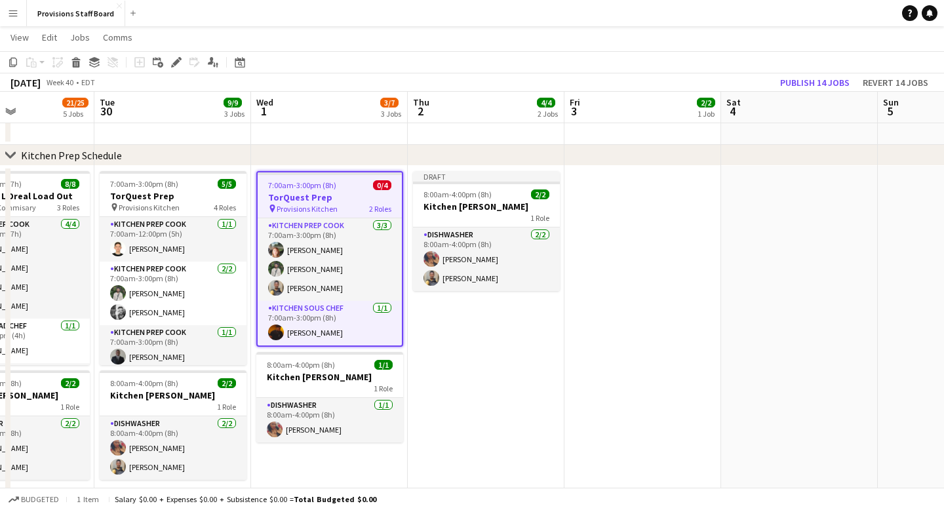
click at [347, 199] on h3 "TorQuest Prep" at bounding box center [330, 197] width 144 height 12
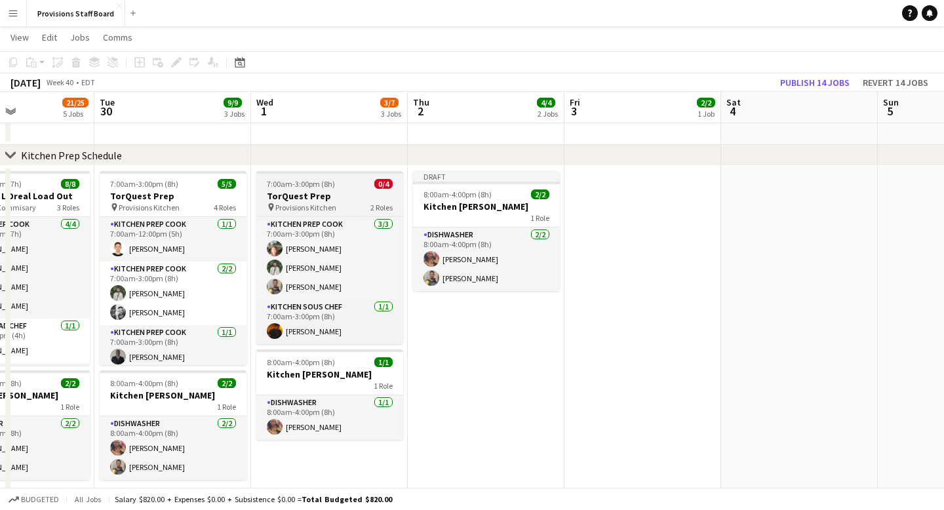
click at [304, 177] on app-job-card "7:00am-3:00pm (8h) 0/4 TorQuest Prep pin Provisions Kitchen 2 Roles Kitchen Pre…" at bounding box center [329, 257] width 147 height 173
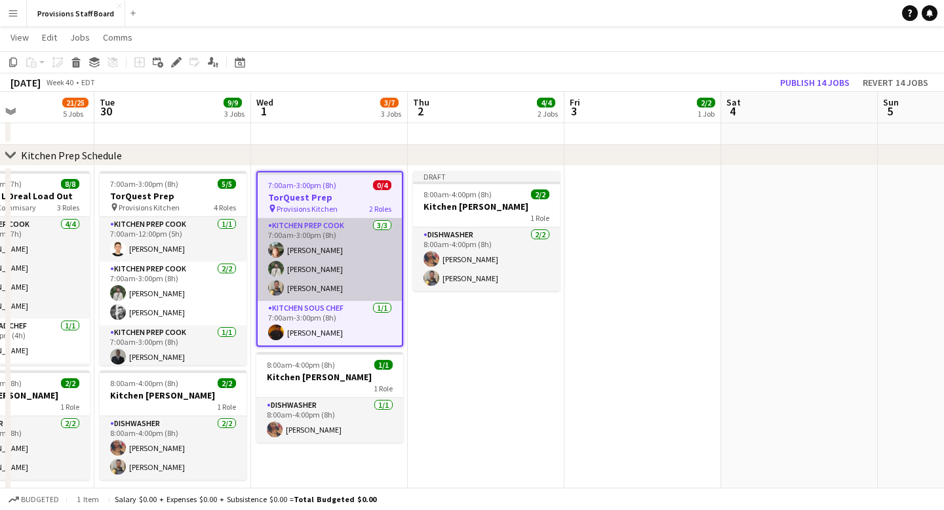
click at [310, 258] on app-card-role "Kitchen Prep Cook [DATE] 7:00am-3:00pm (8h) [PERSON_NAME] [PERSON_NAME] [PERSON…" at bounding box center [330, 259] width 144 height 83
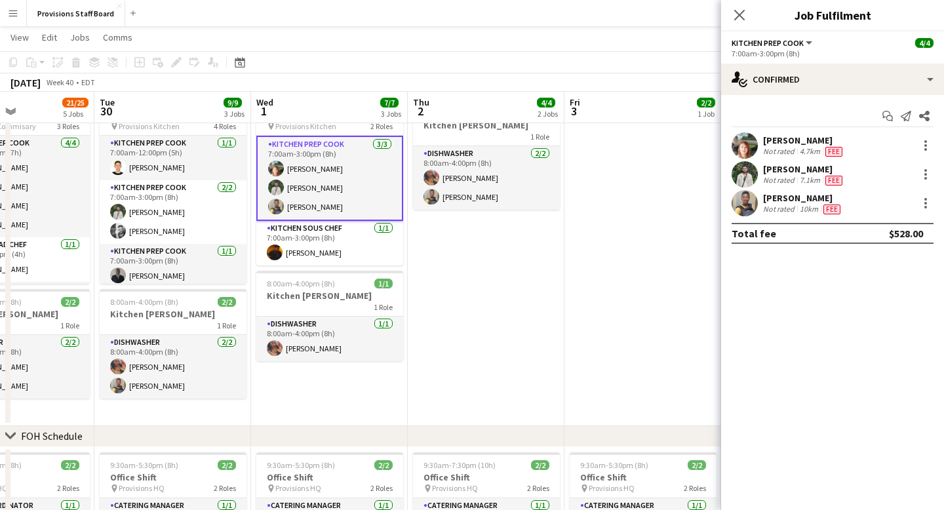
scroll to position [507, 0]
click at [745, 10] on icon "Close pop-in" at bounding box center [739, 15] width 12 height 12
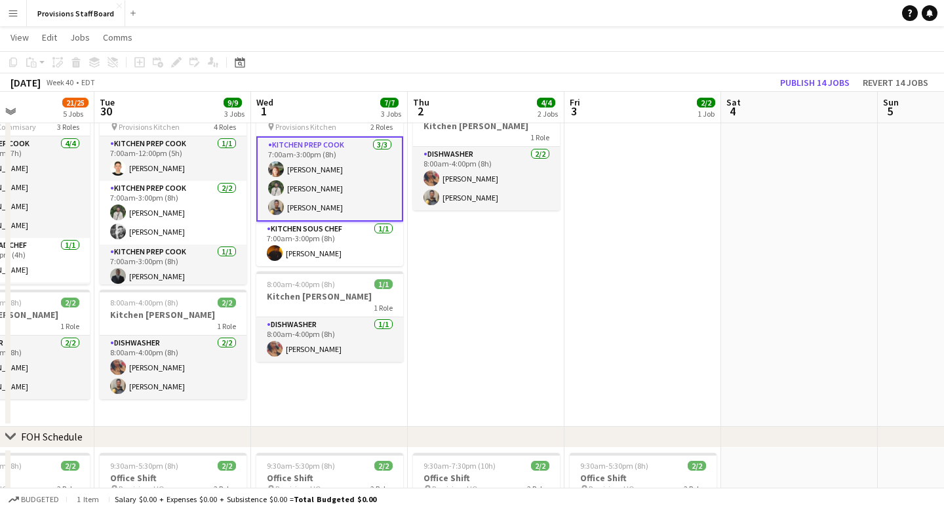
click at [471, 286] on app-date-cell "Draft 8:00am-4:00pm (8h) 2/2 Kitchen [PERSON_NAME] 1 Role Dishwasher [DATE] 8:0…" at bounding box center [486, 256] width 157 height 342
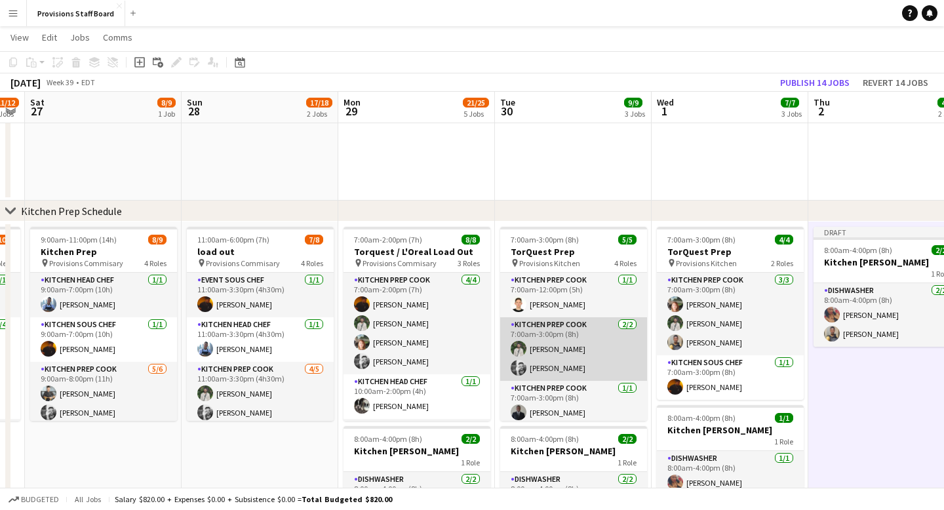
scroll to position [49, 0]
